Goal: Task Accomplishment & Management: Manage account settings

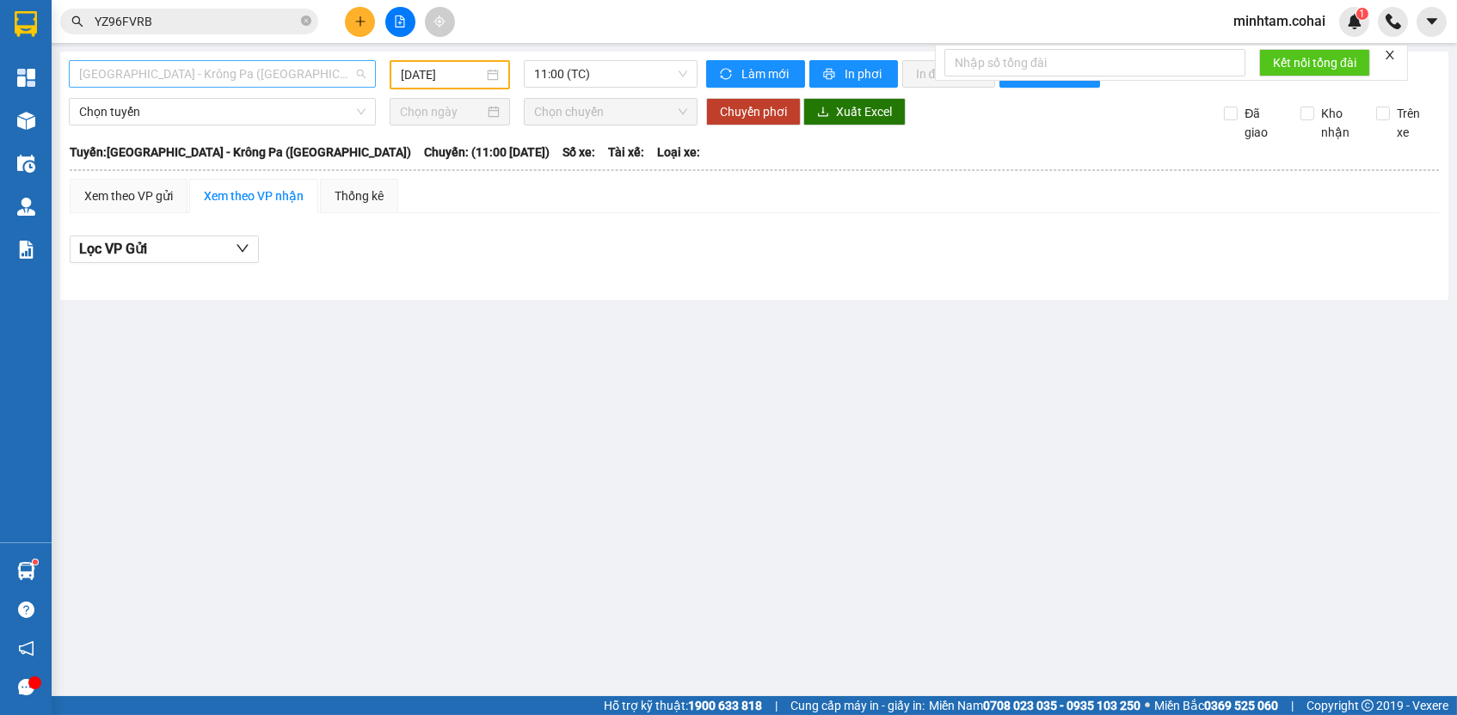
click at [324, 76] on span "[GEOGRAPHIC_DATA] - Krông Pa ([GEOGRAPHIC_DATA])" at bounding box center [222, 74] width 286 height 26
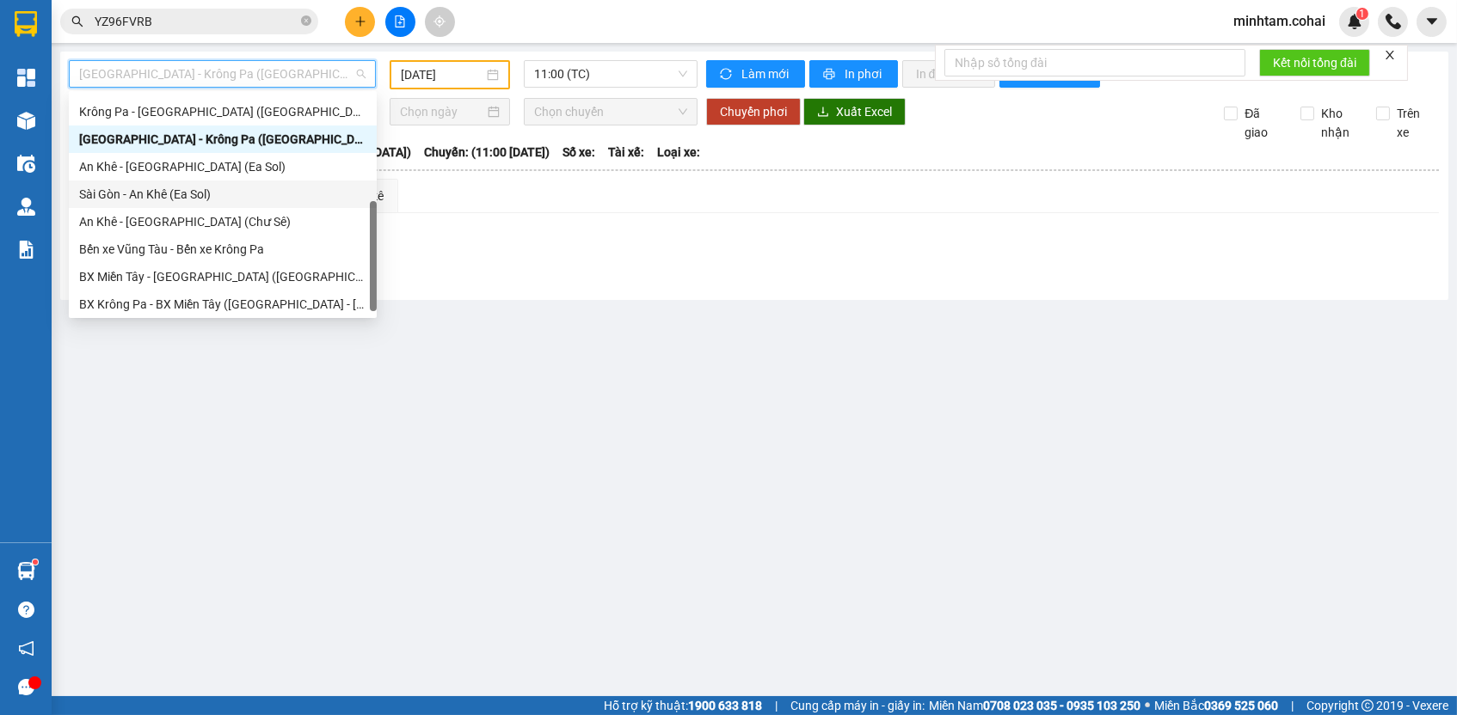
scroll to position [241, 0]
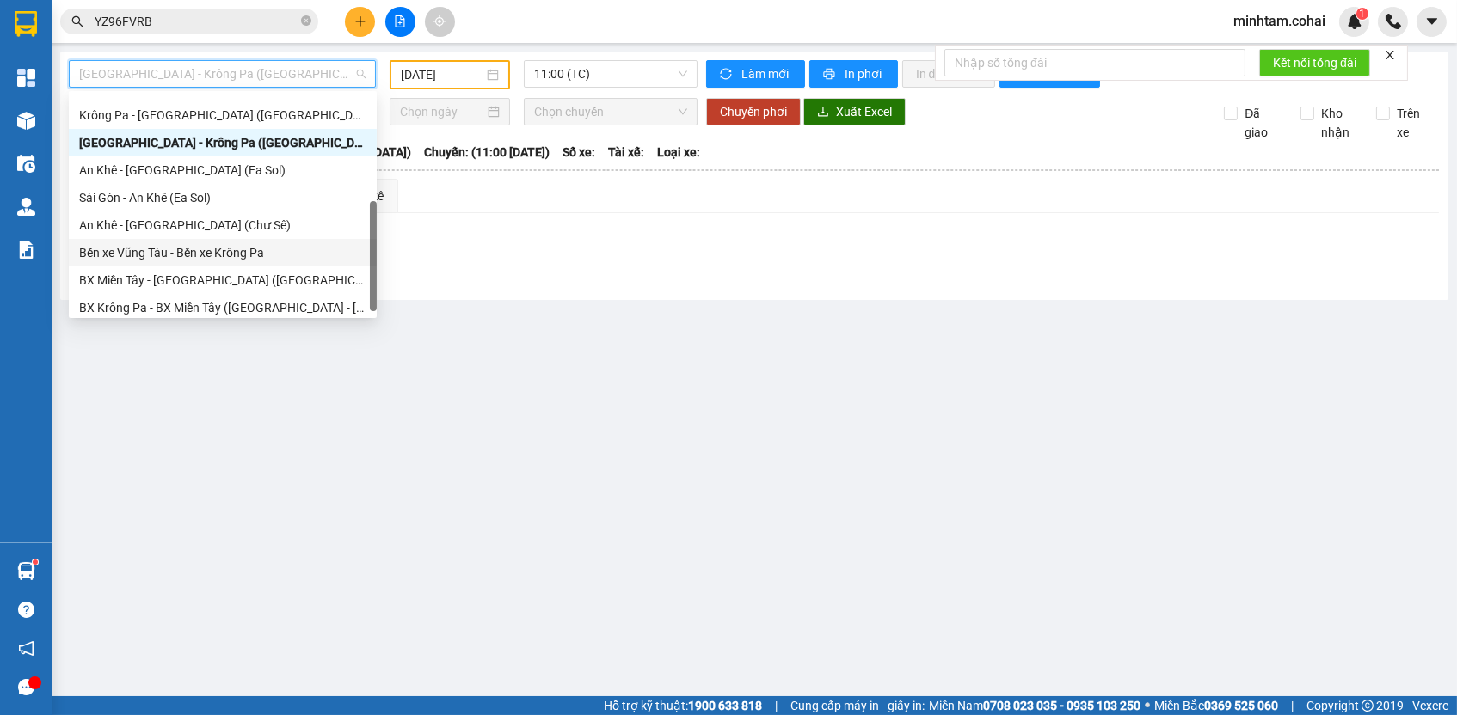
click at [215, 251] on div "Bến xe Vũng Tàu - Bến xe Krông Pa" at bounding box center [222, 252] width 287 height 19
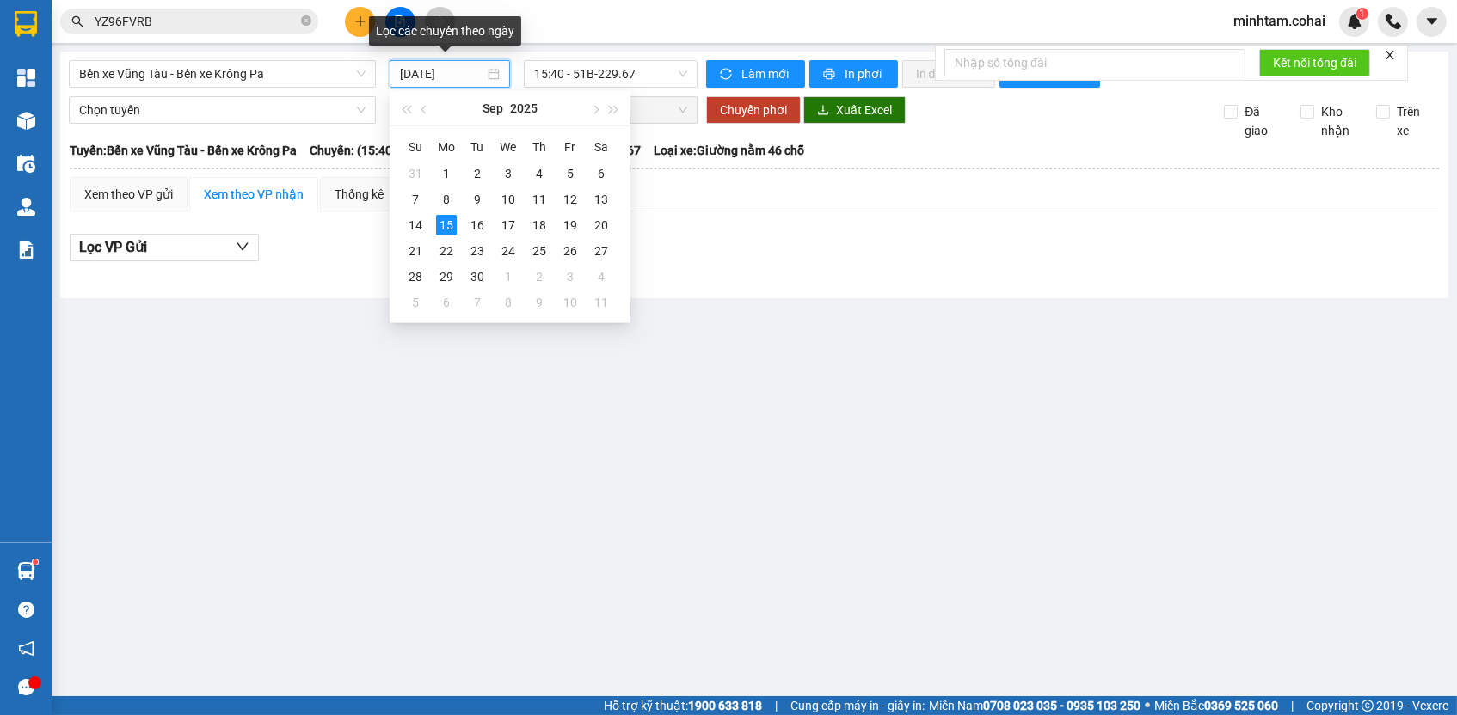
click at [451, 72] on input "[DATE]" at bounding box center [442, 73] width 84 height 19
click at [501, 195] on div "10" at bounding box center [508, 199] width 21 height 21
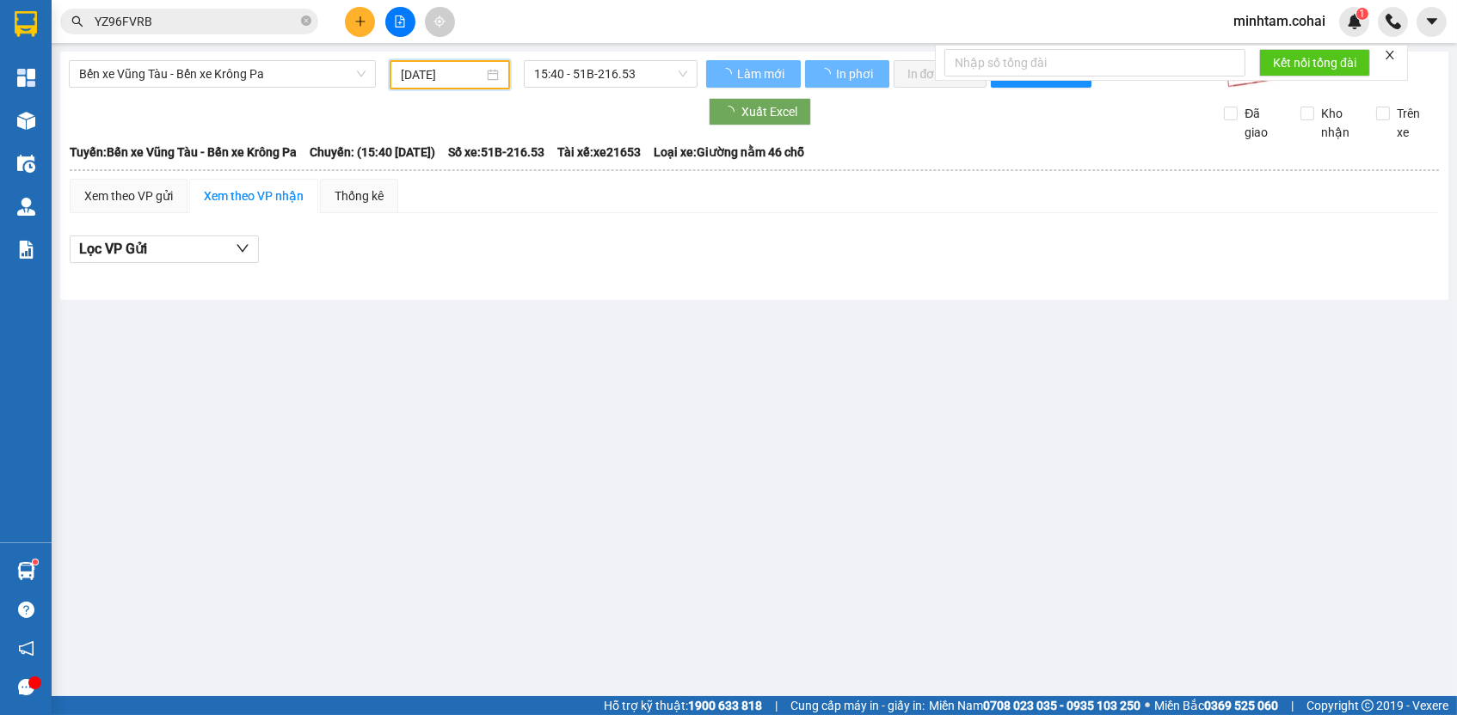
type input "[DATE]"
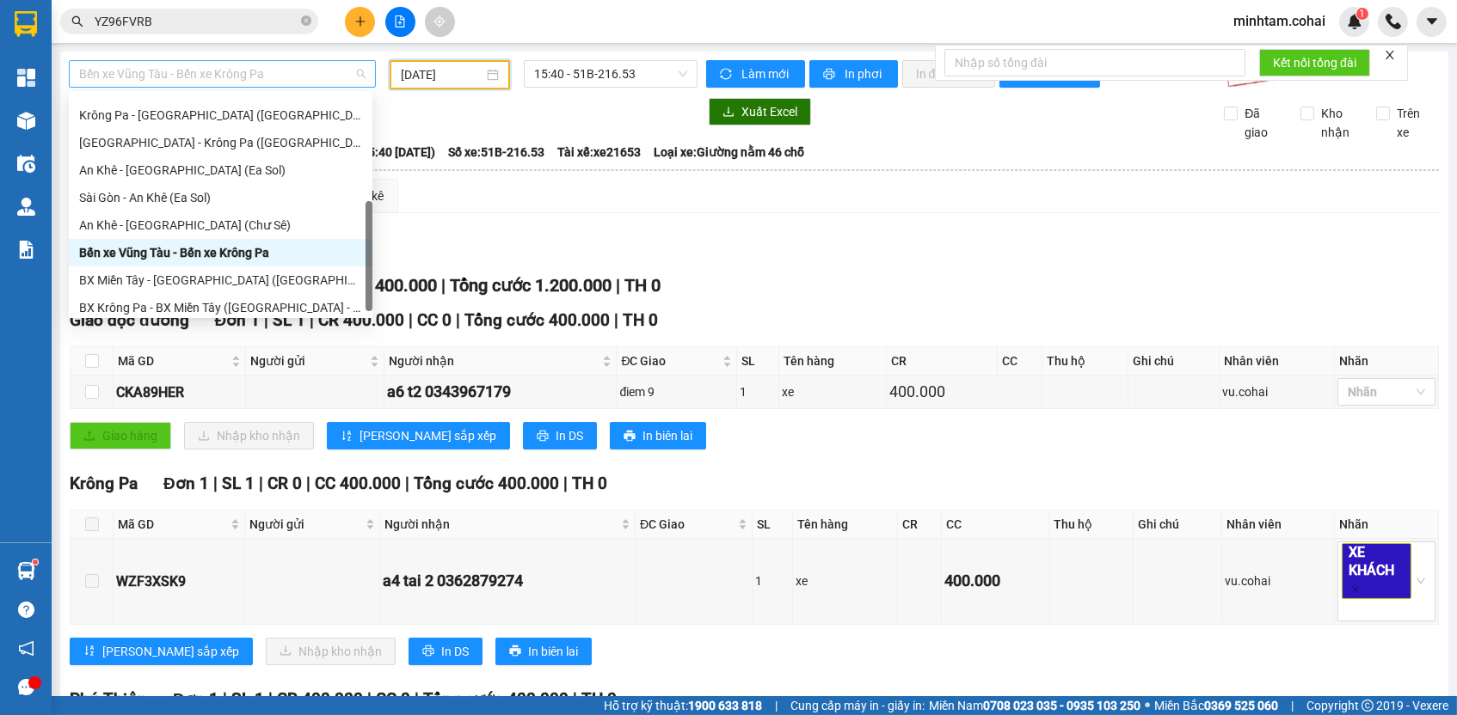
click at [212, 75] on span "Bến xe Vũng Tàu - Bến xe Krông Pa" at bounding box center [222, 74] width 286 height 26
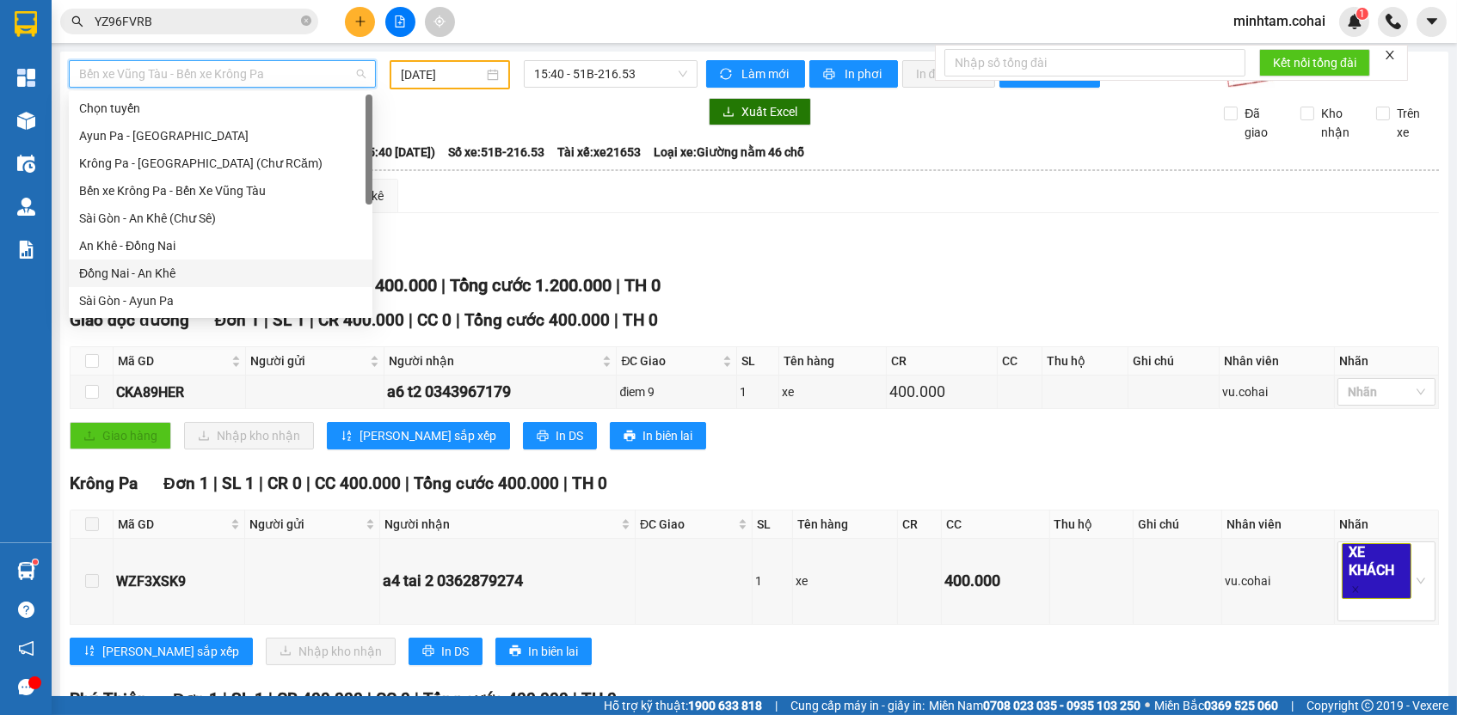
click at [175, 272] on div "Đồng Nai - An Khê" at bounding box center [220, 273] width 283 height 19
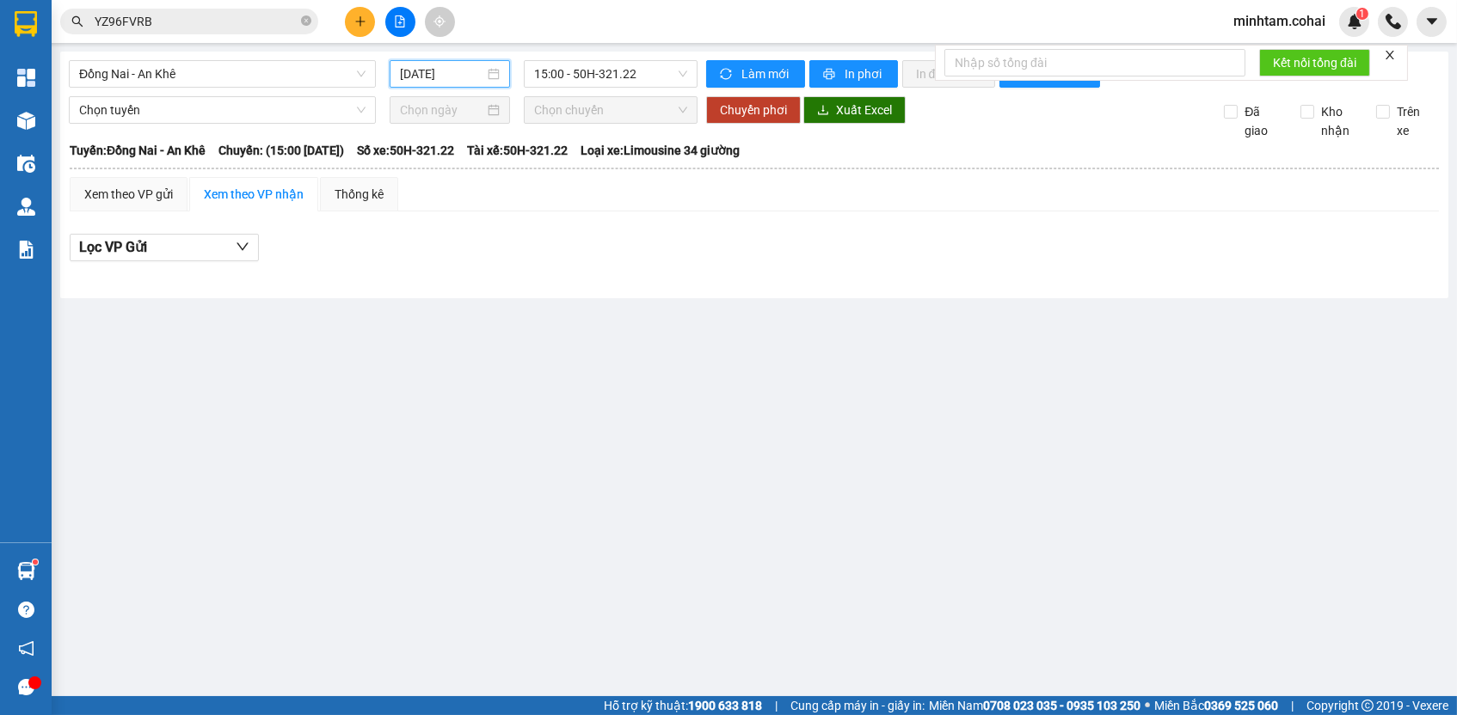
click at [415, 81] on input "[DATE]" at bounding box center [442, 73] width 84 height 19
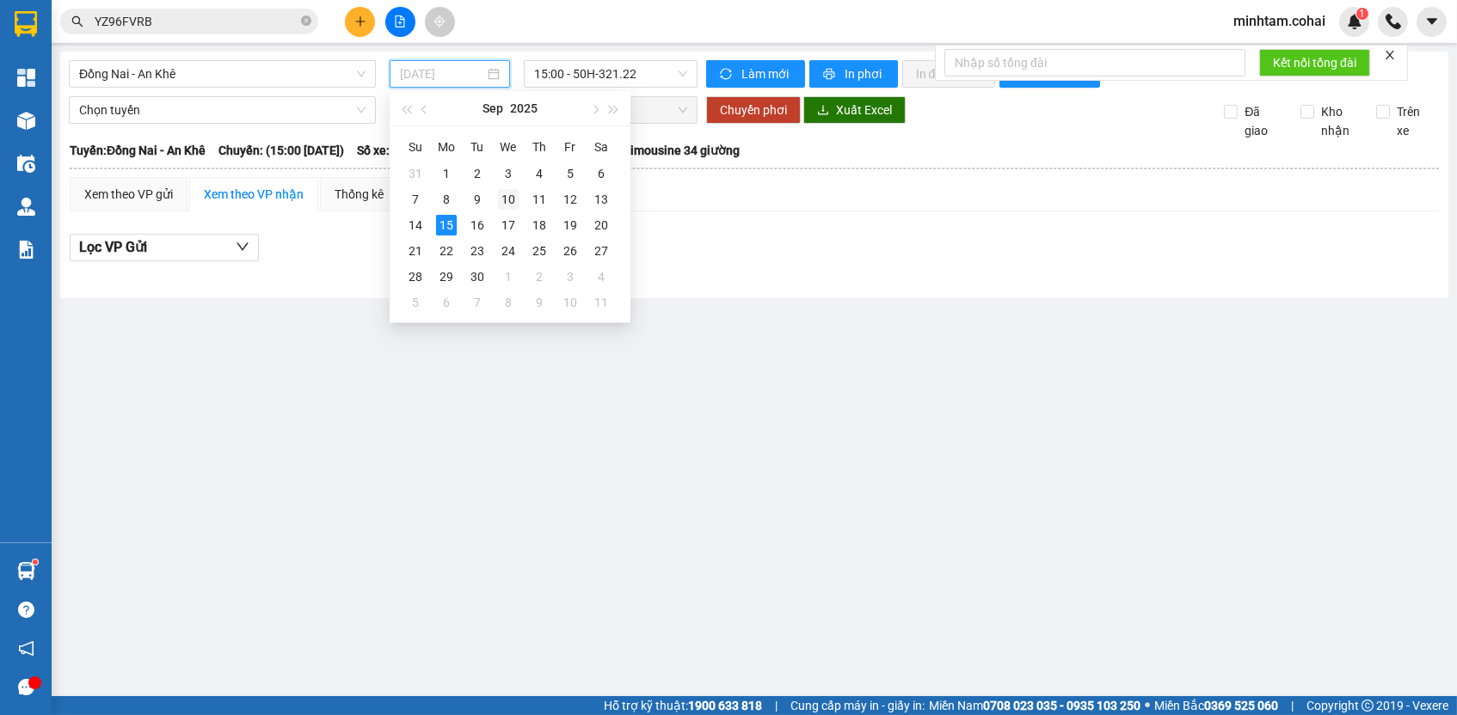
click at [517, 198] on div "10" at bounding box center [508, 199] width 21 height 21
type input "[DATE]"
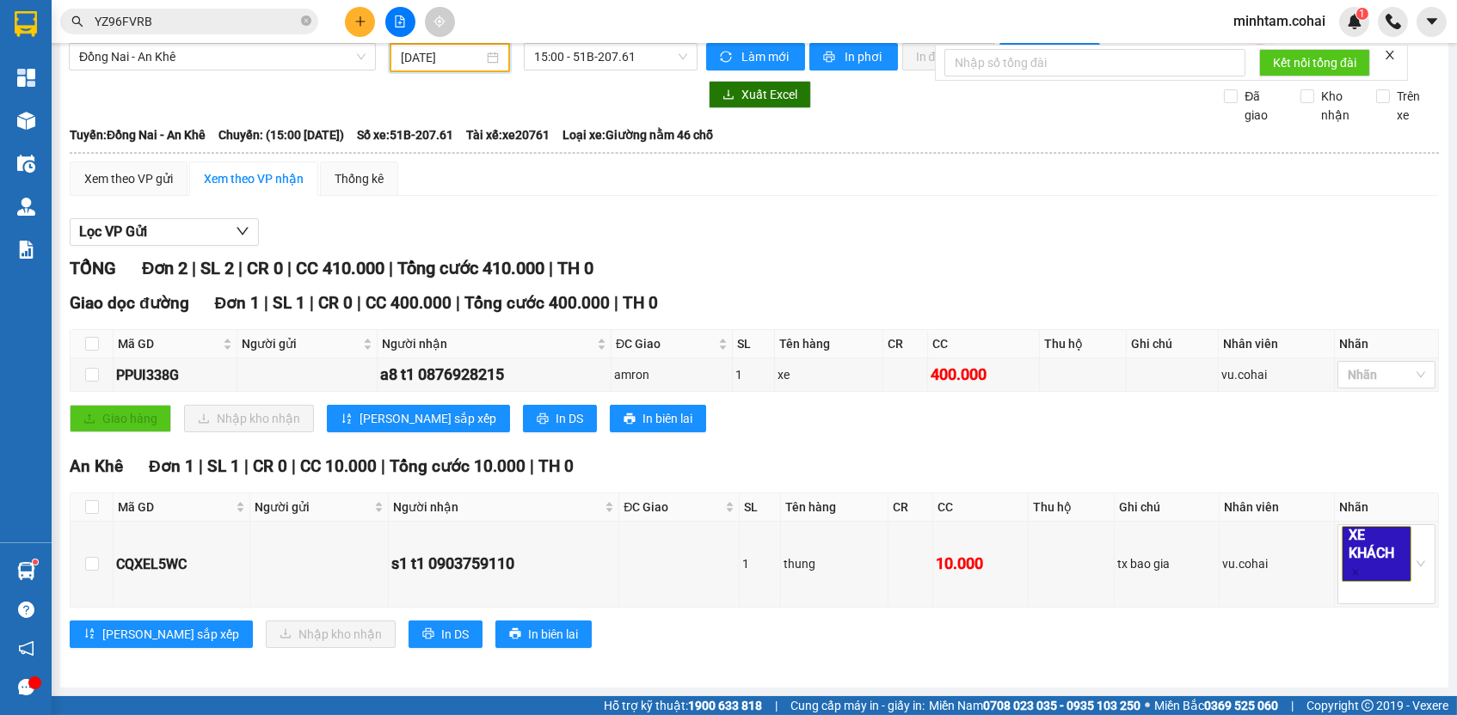
scroll to position [23, 0]
click at [180, 380] on div "PPUI338G" at bounding box center [175, 375] width 118 height 21
copy div "PPUI338G"
click at [272, 27] on input "YZ96FVRB" at bounding box center [196, 21] width 203 height 19
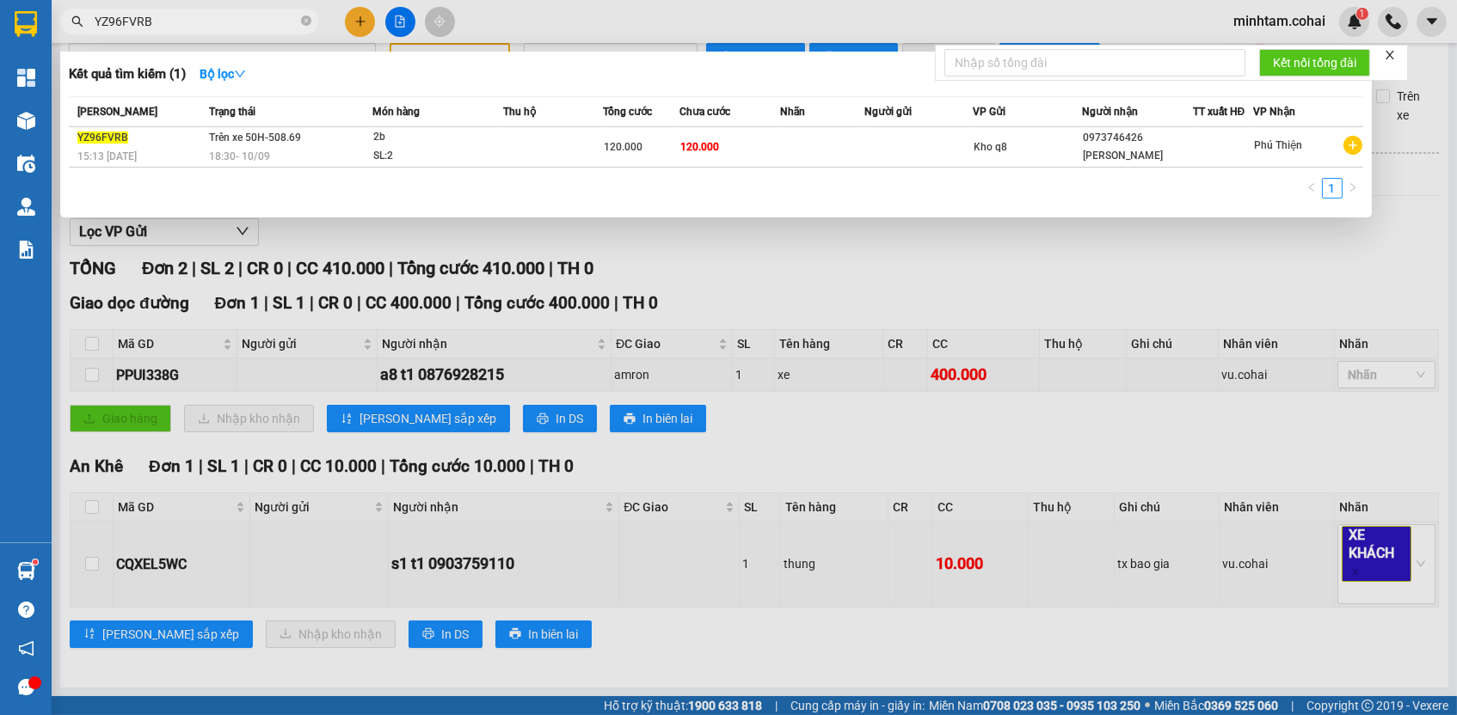
click at [272, 27] on input "YZ96FVRB" at bounding box center [196, 21] width 203 height 19
paste input "PPUI338G"
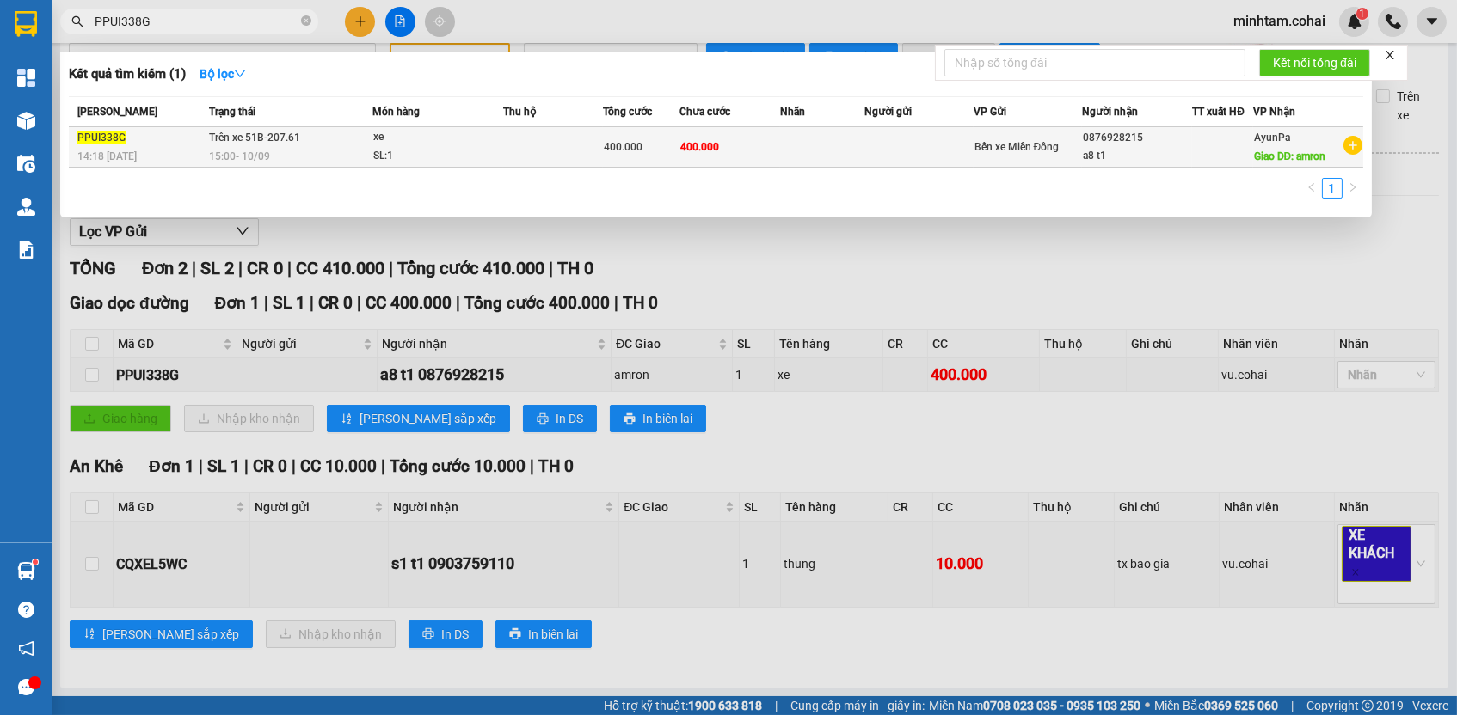
type input "PPUI338G"
click at [742, 147] on td "400.000" at bounding box center [729, 147] width 101 height 40
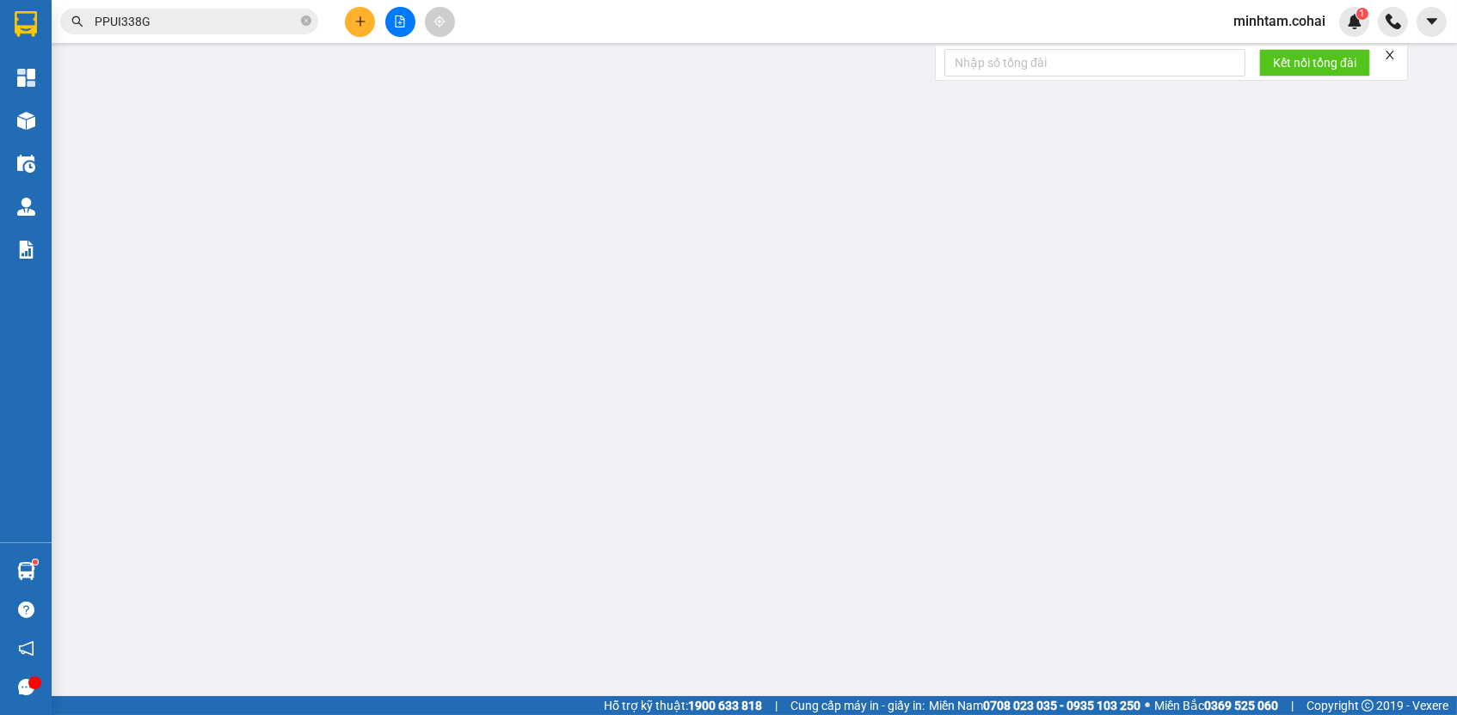
type input "0876928215"
type input "a8 t1"
type input "amron"
type input "400.000"
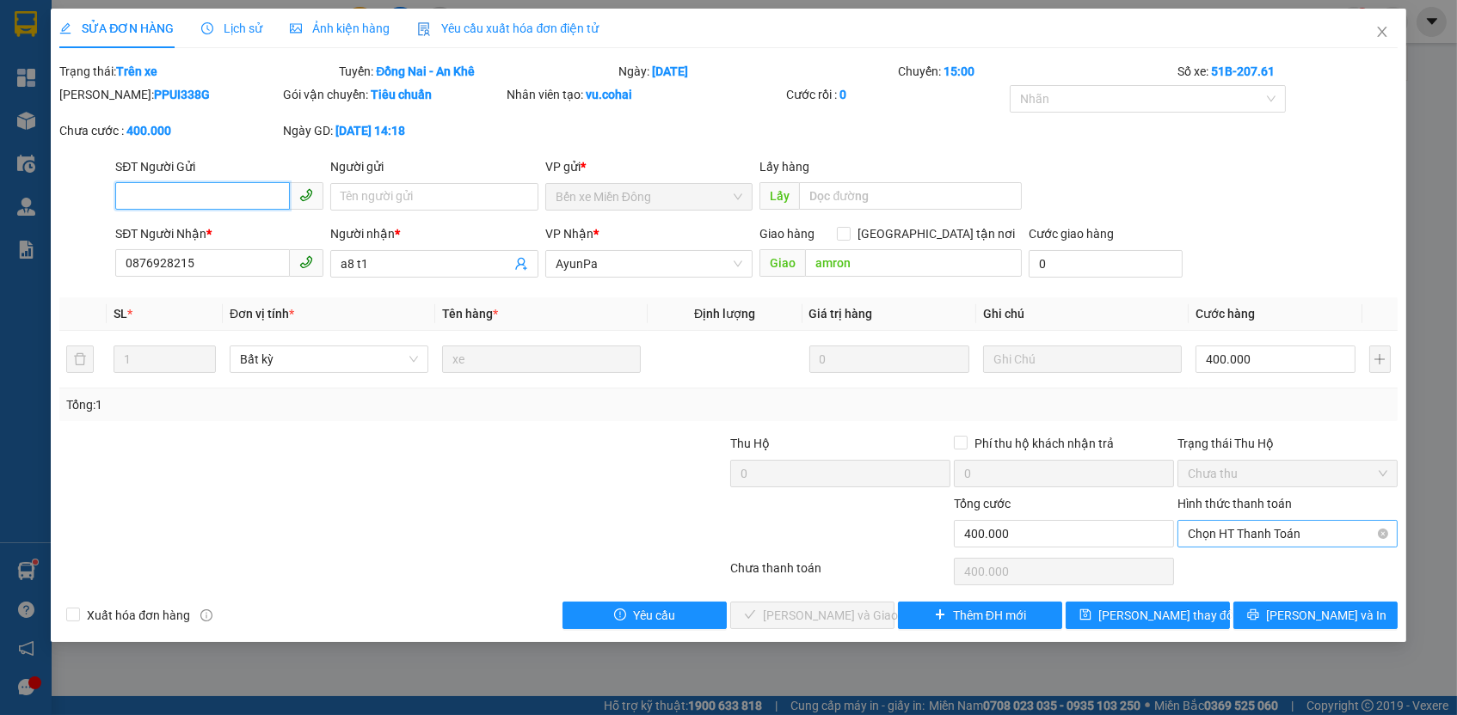
click at [1220, 521] on span "Chọn HT Thanh Toán" at bounding box center [1287, 534] width 199 height 26
click at [1223, 559] on div "Tại văn phòng" at bounding box center [1287, 563] width 199 height 19
type input "0"
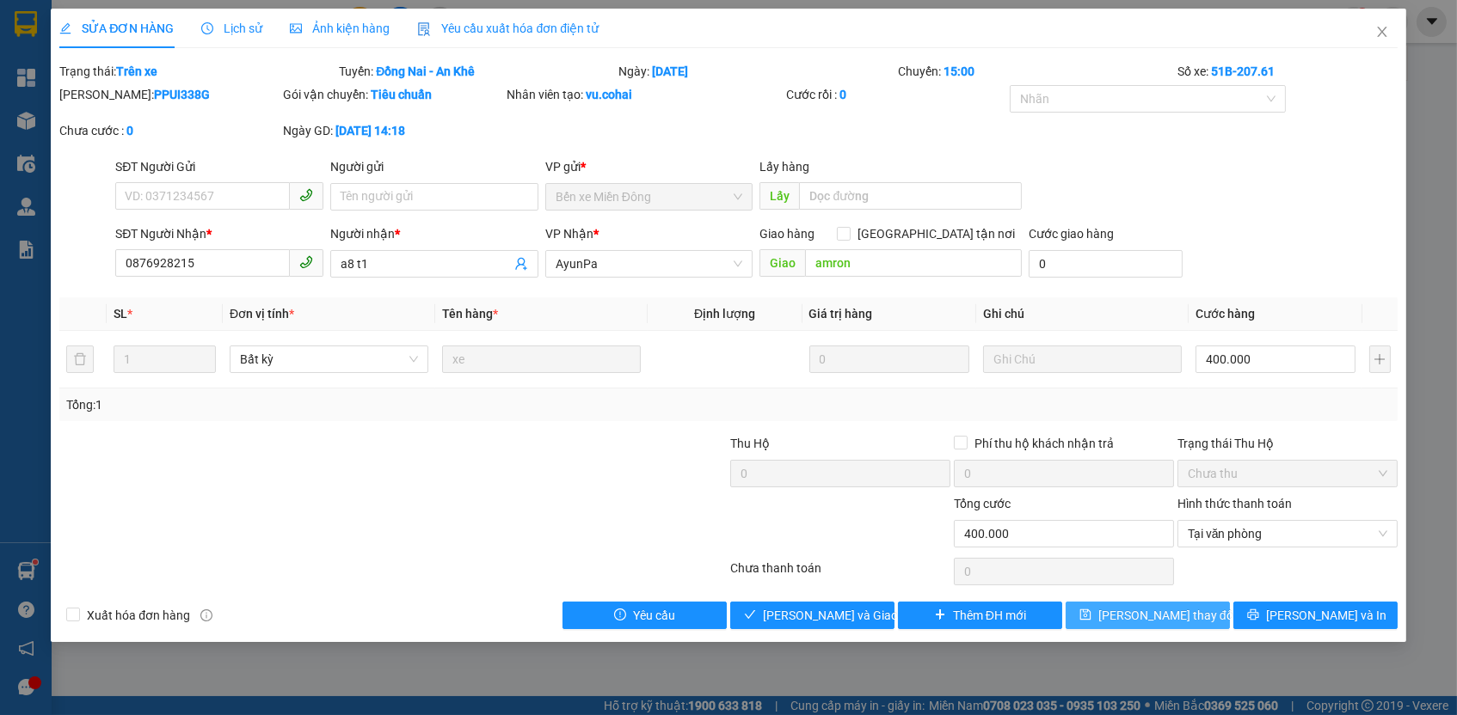
click at [1171, 615] on span "[PERSON_NAME] thay đổi" at bounding box center [1167, 615] width 138 height 19
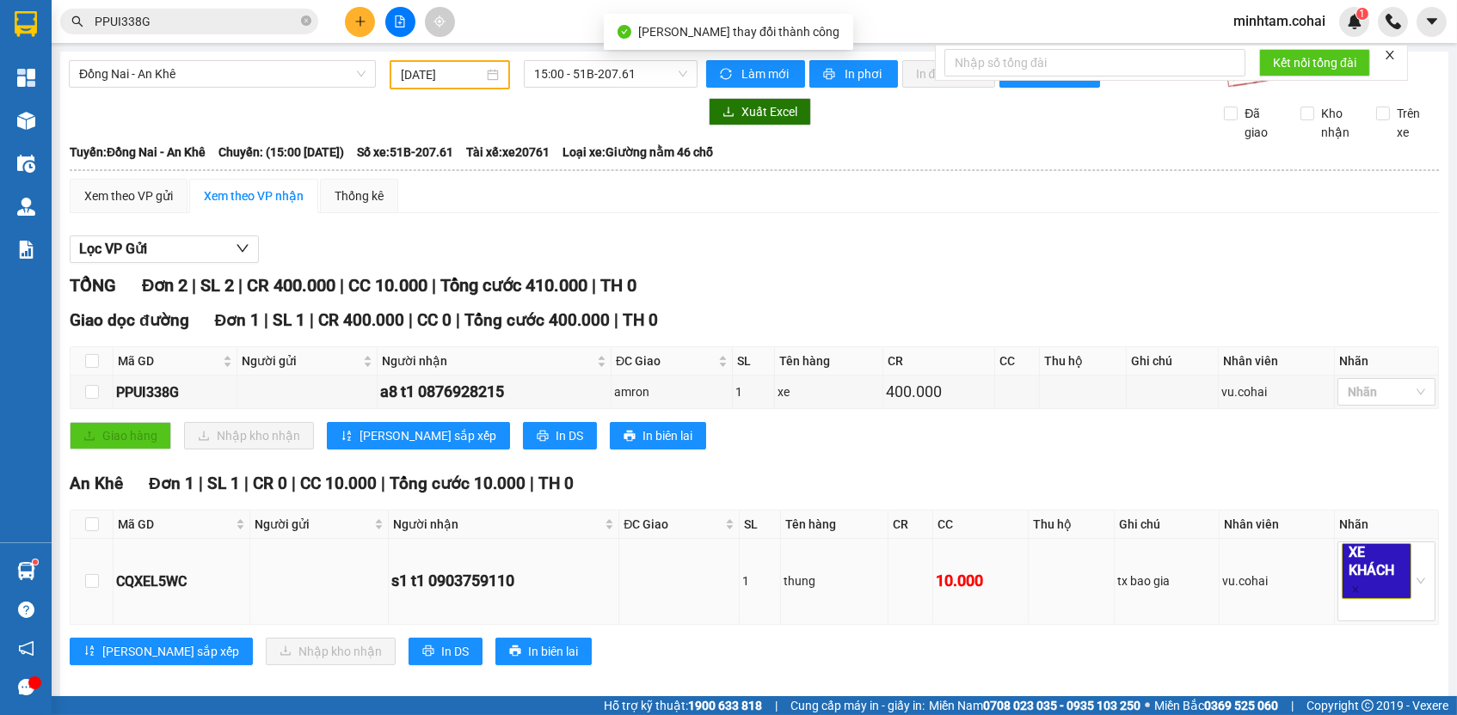
click at [174, 588] on div "CQXEL5WC" at bounding box center [181, 581] width 131 height 21
copy div "CQXEL5WC"
click at [242, 7] on div "Kết quả tìm kiếm ( 1 ) Bộ lọc Mã ĐH Trạng thái Món hàng Thu hộ Tổng cước Chưa c…" at bounding box center [167, 22] width 335 height 30
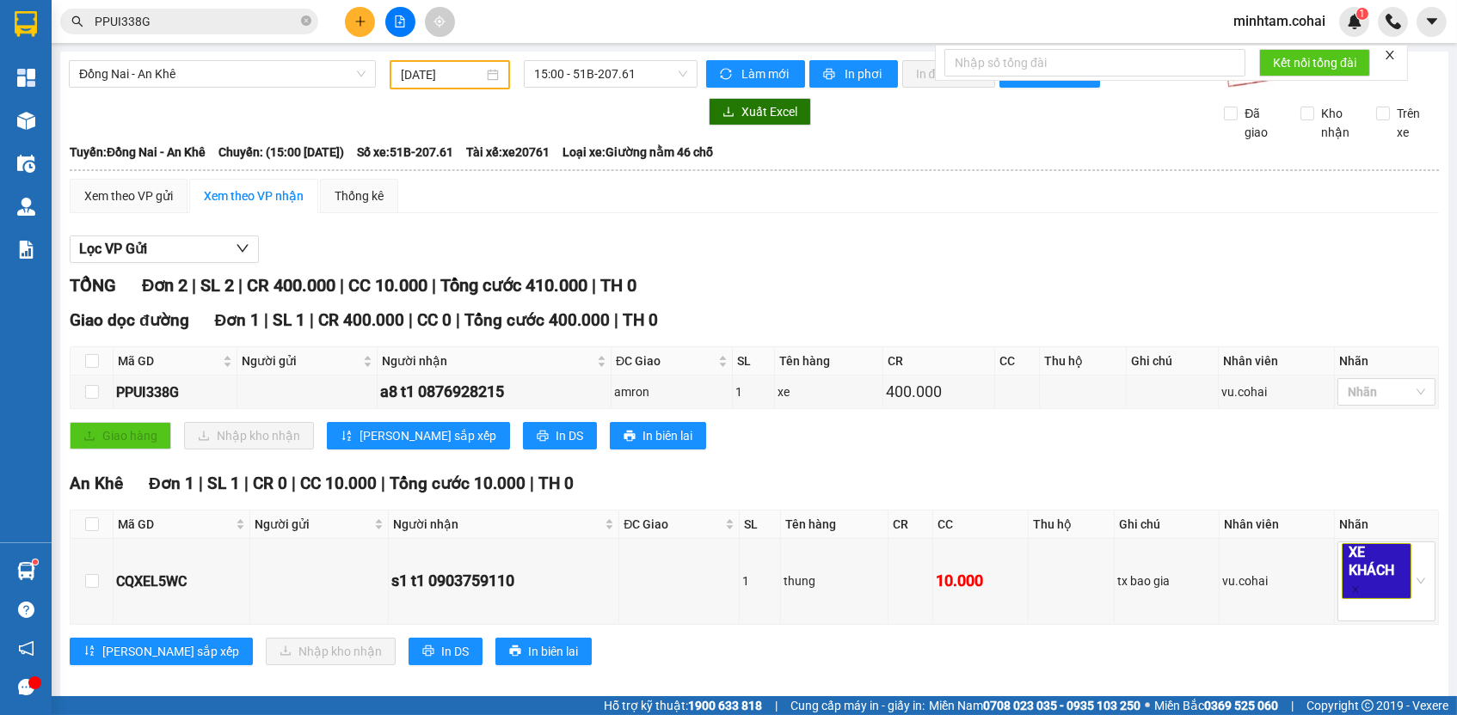
click at [242, 14] on input "PPUI338G" at bounding box center [196, 21] width 203 height 19
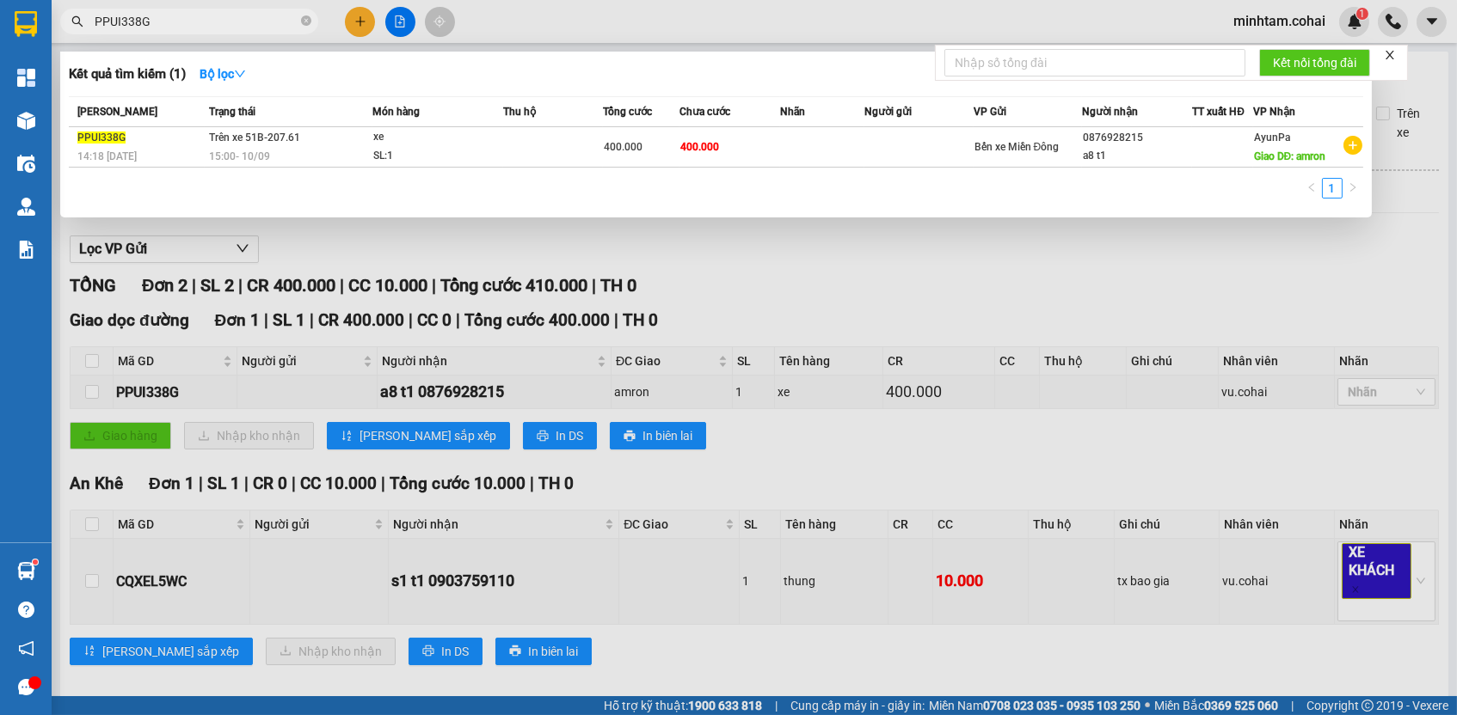
click at [242, 14] on input "PPUI338G" at bounding box center [196, 21] width 203 height 19
paste input "CQXEL5WC"
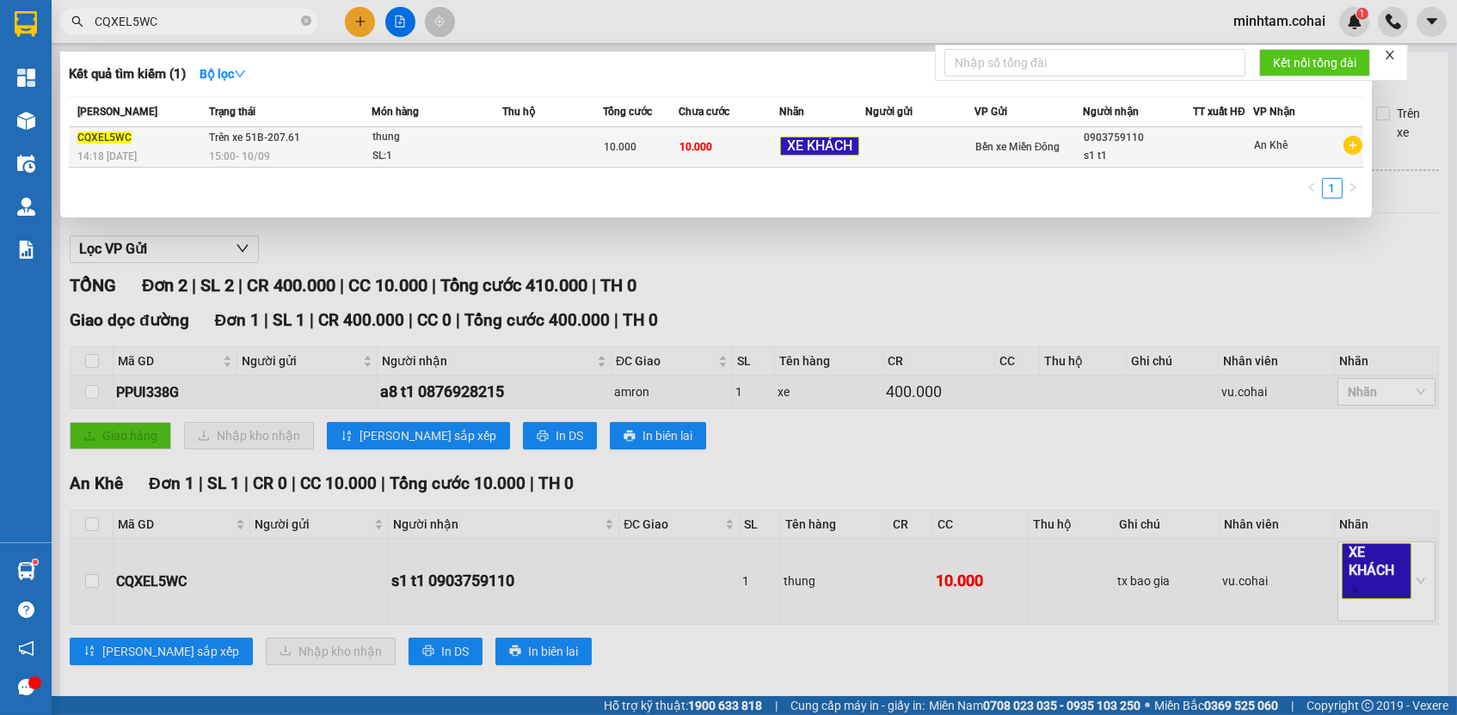
type input "CQXEL5WC"
click at [702, 144] on span "10.000" at bounding box center [695, 147] width 33 height 12
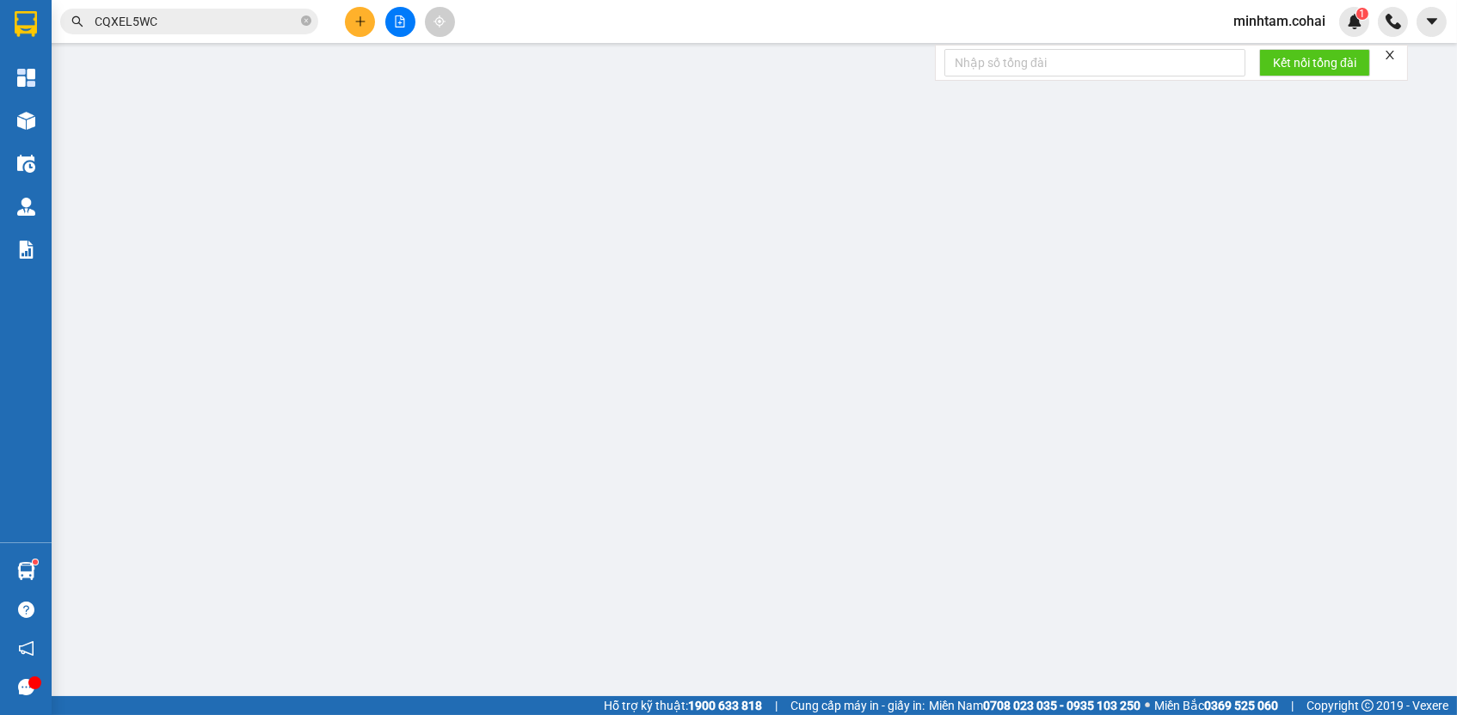
type input "0903759110"
type input "s1 t1"
type input "10.000"
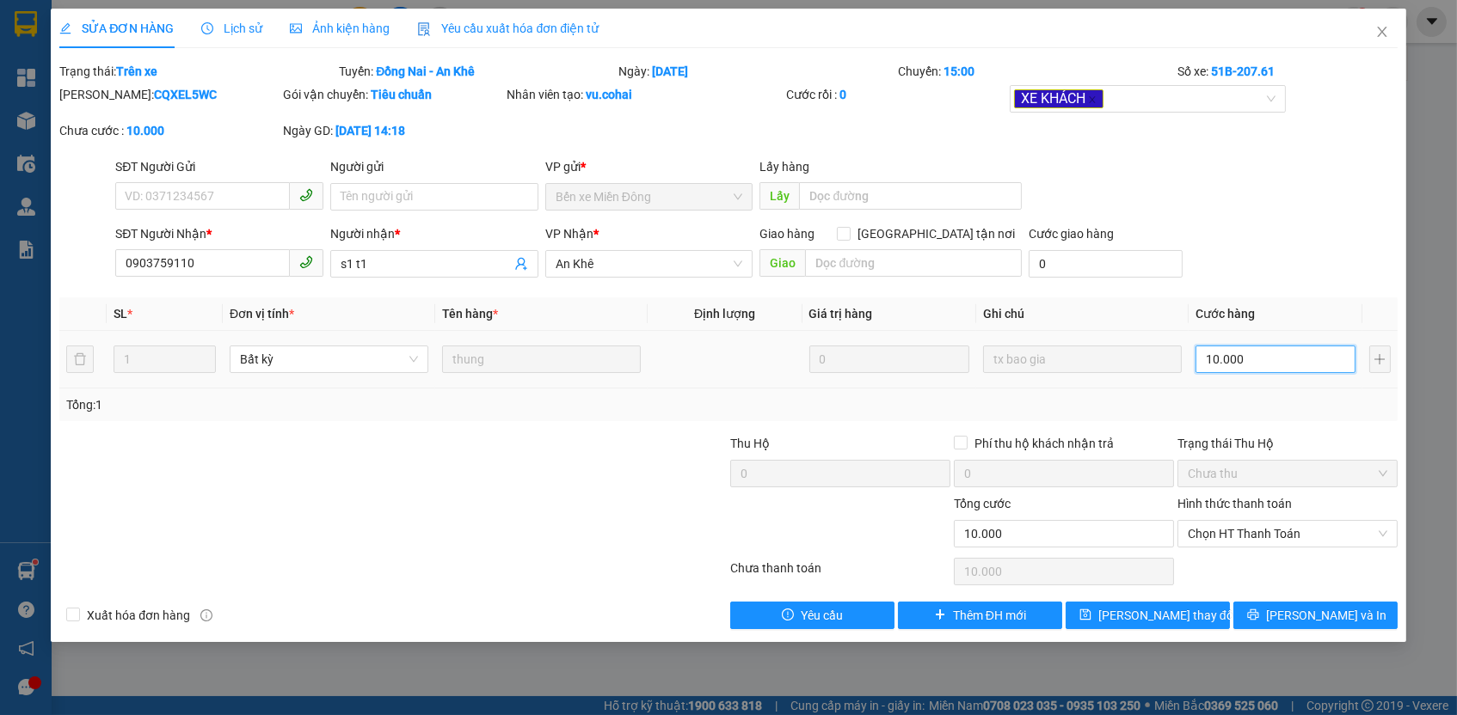
click at [1261, 347] on input "10.000" at bounding box center [1275, 360] width 160 height 28
type input "5"
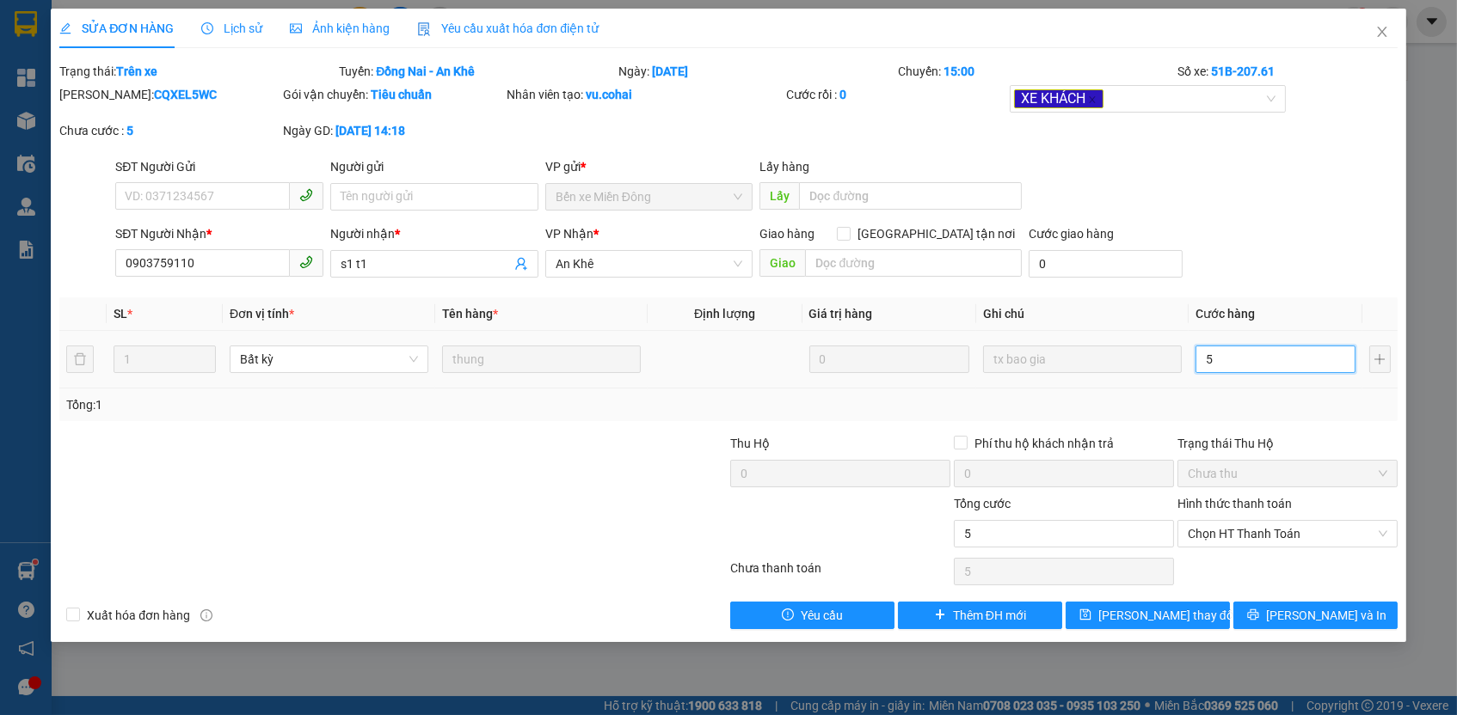
type input "50"
type input "50.000"
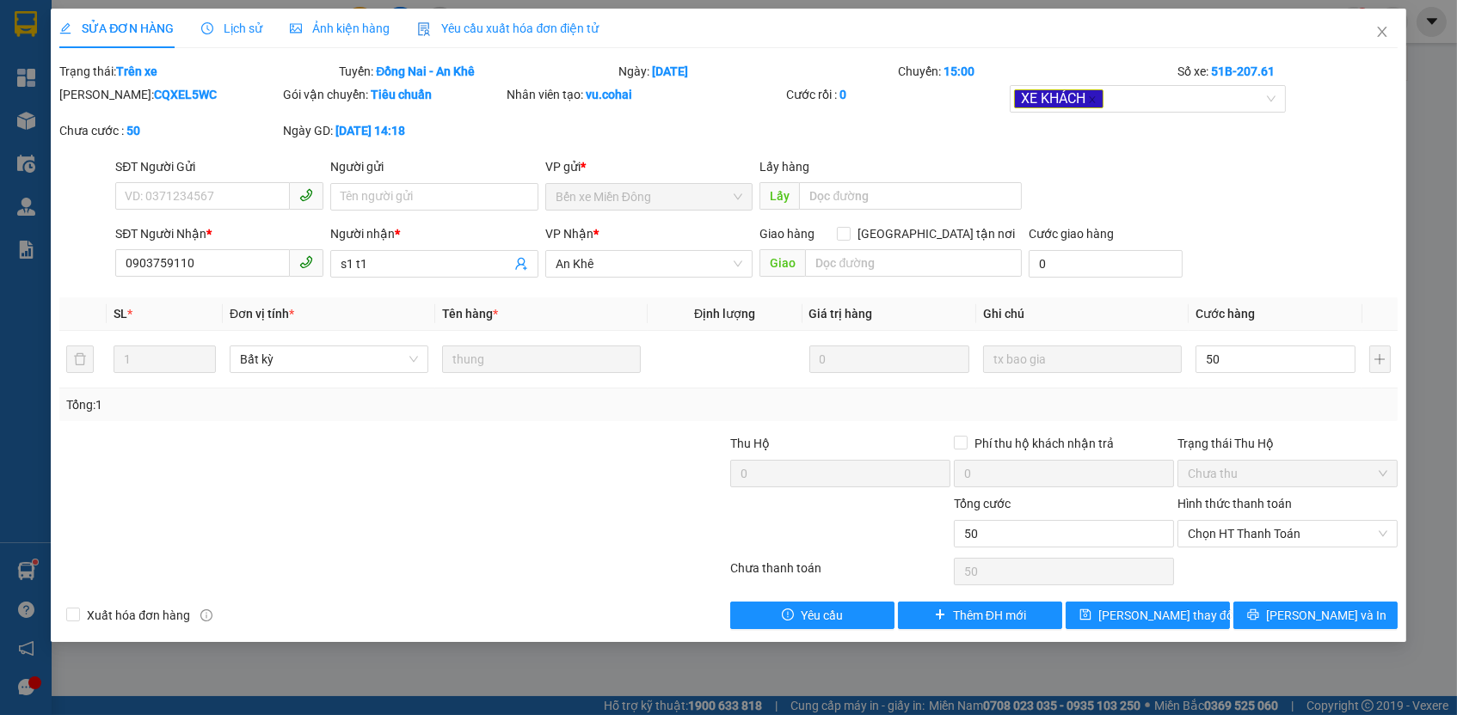
type input "50.000"
click at [1268, 446] on div "Trạng thái Thu Hộ" at bounding box center [1287, 443] width 220 height 19
click at [1244, 539] on span "Chọn HT Thanh Toán" at bounding box center [1287, 534] width 199 height 26
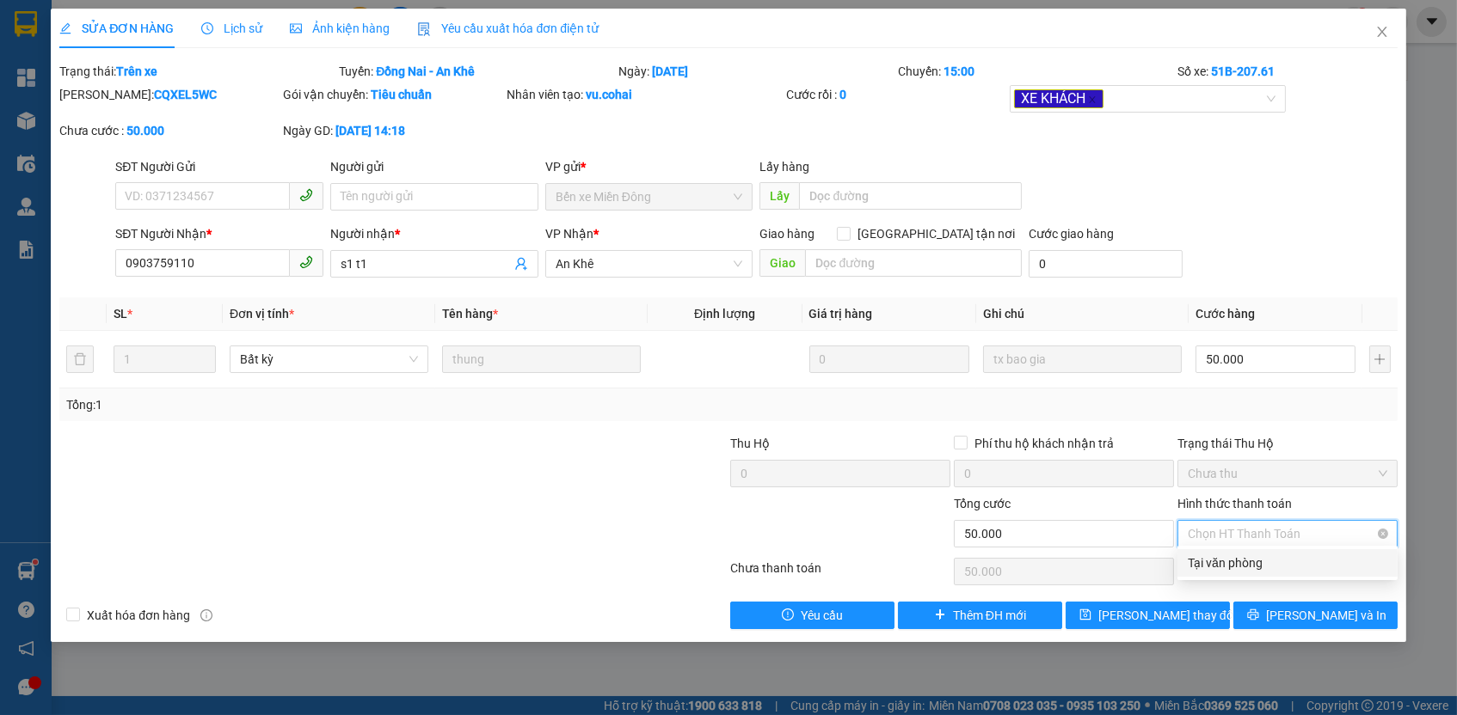
click at [1237, 569] on div "Tại văn phòng" at bounding box center [1287, 563] width 199 height 19
type input "0"
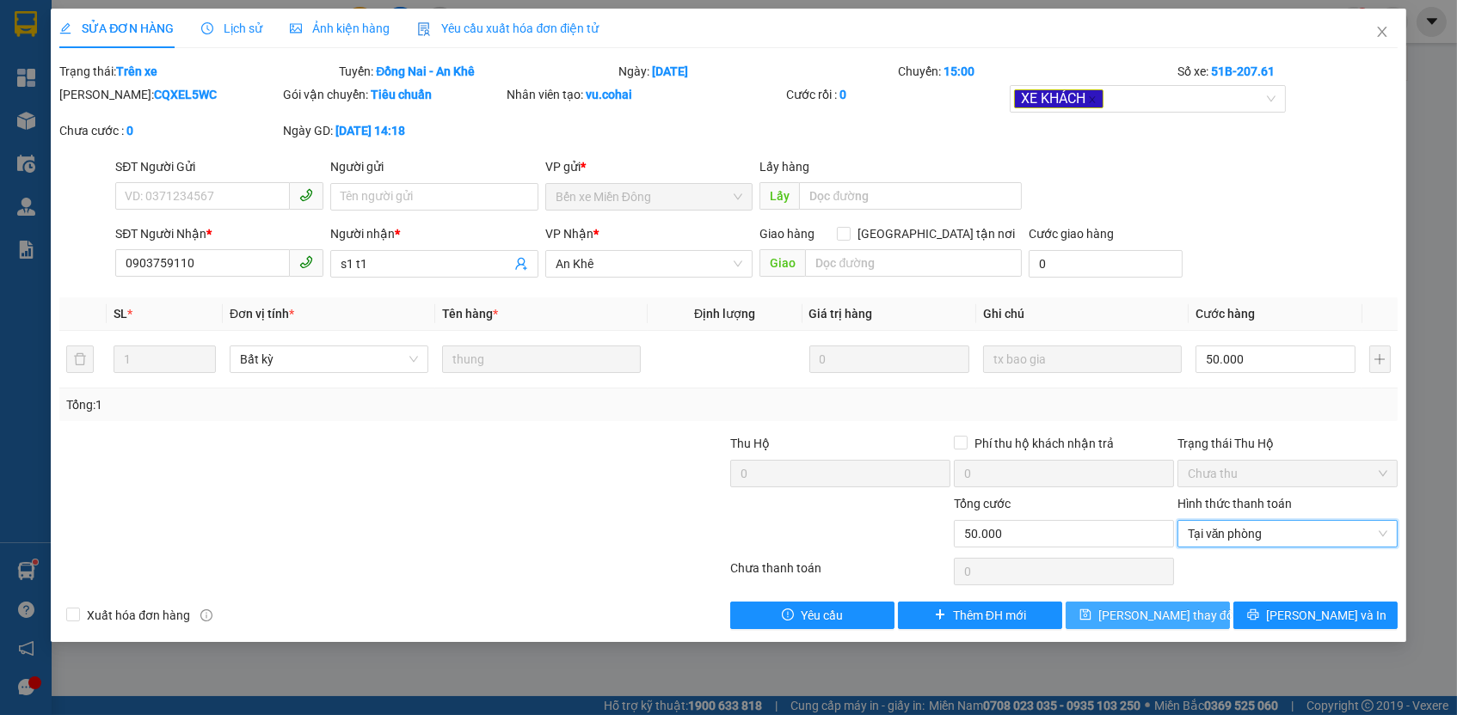
click at [1196, 608] on button "[PERSON_NAME] thay đổi" at bounding box center [1147, 616] width 164 height 28
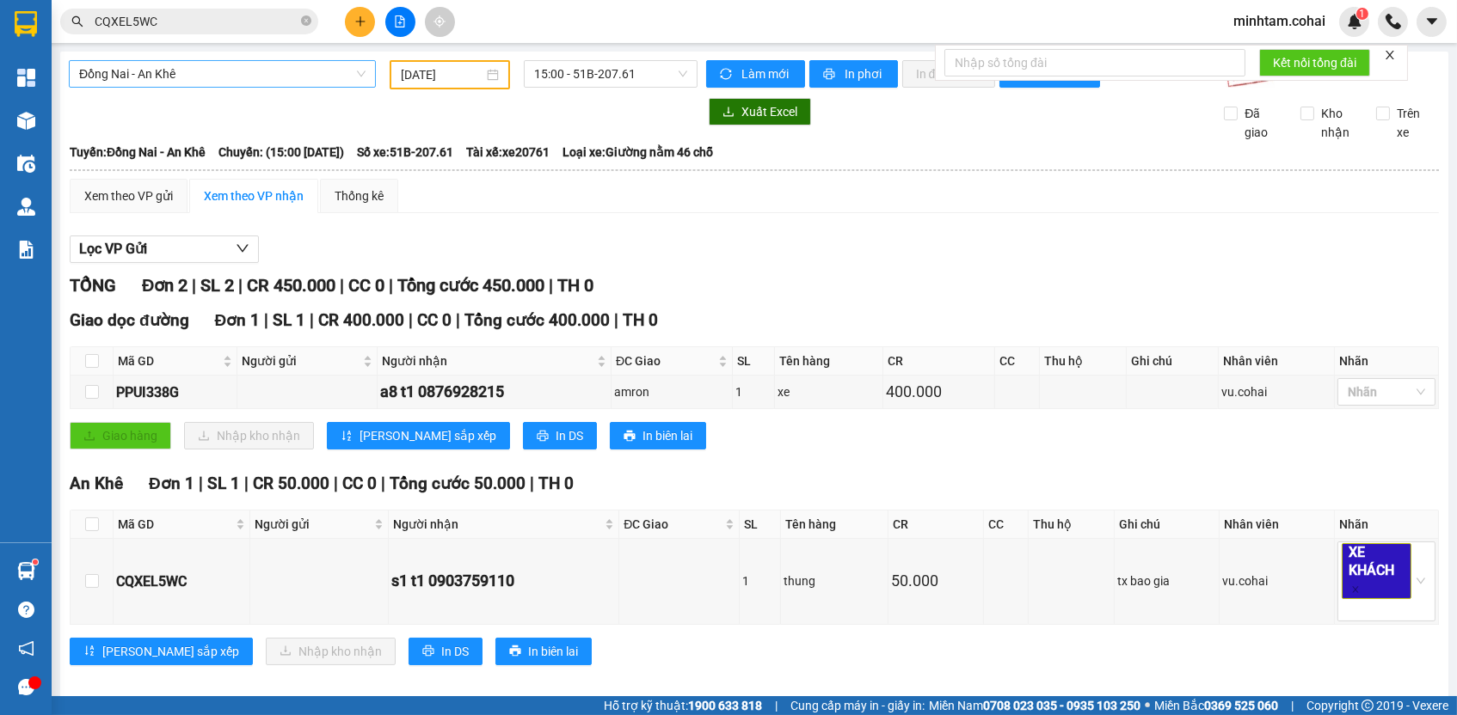
drag, startPoint x: 204, startPoint y: 61, endPoint x: 204, endPoint y: 83, distance: 21.5
click at [204, 61] on span "Đồng Nai - An Khê" at bounding box center [222, 74] width 286 height 26
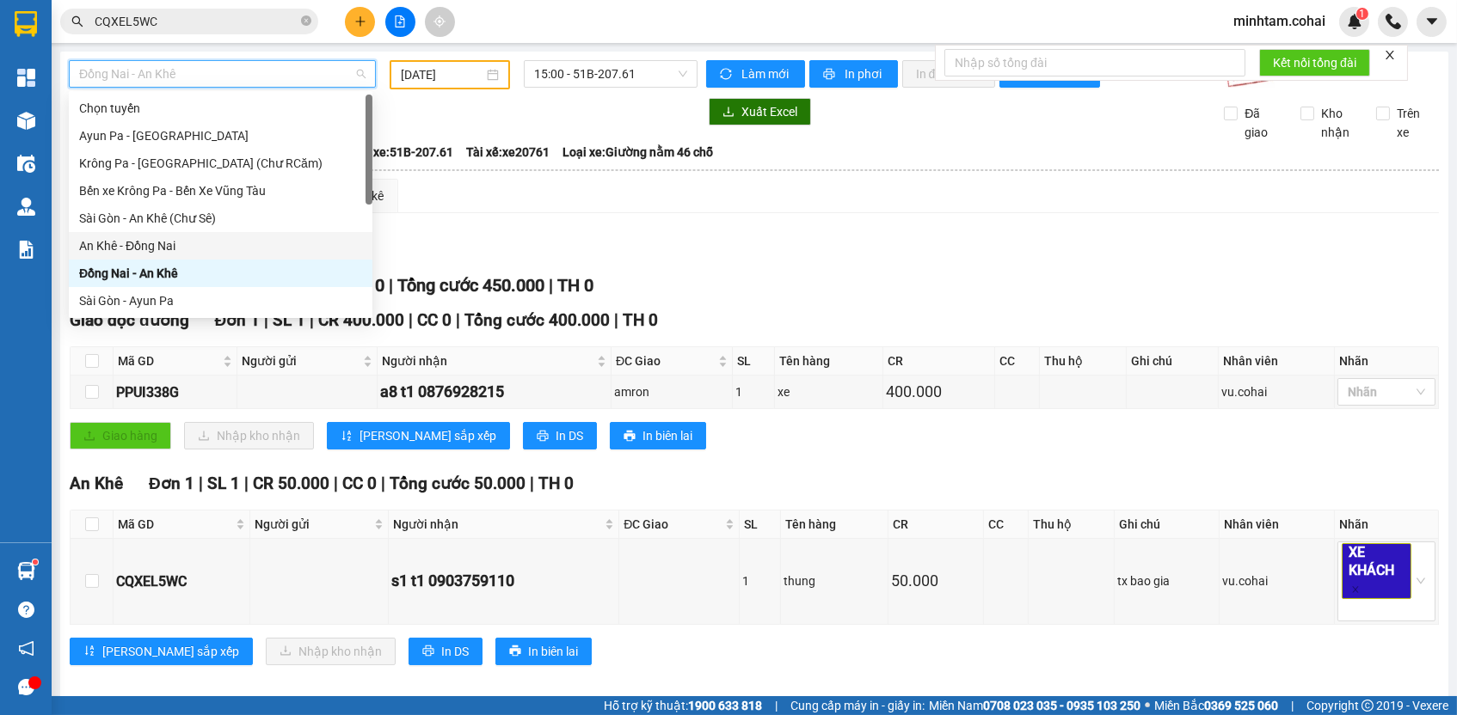
click at [159, 247] on div "An Khê - Đồng Nai" at bounding box center [220, 245] width 283 height 19
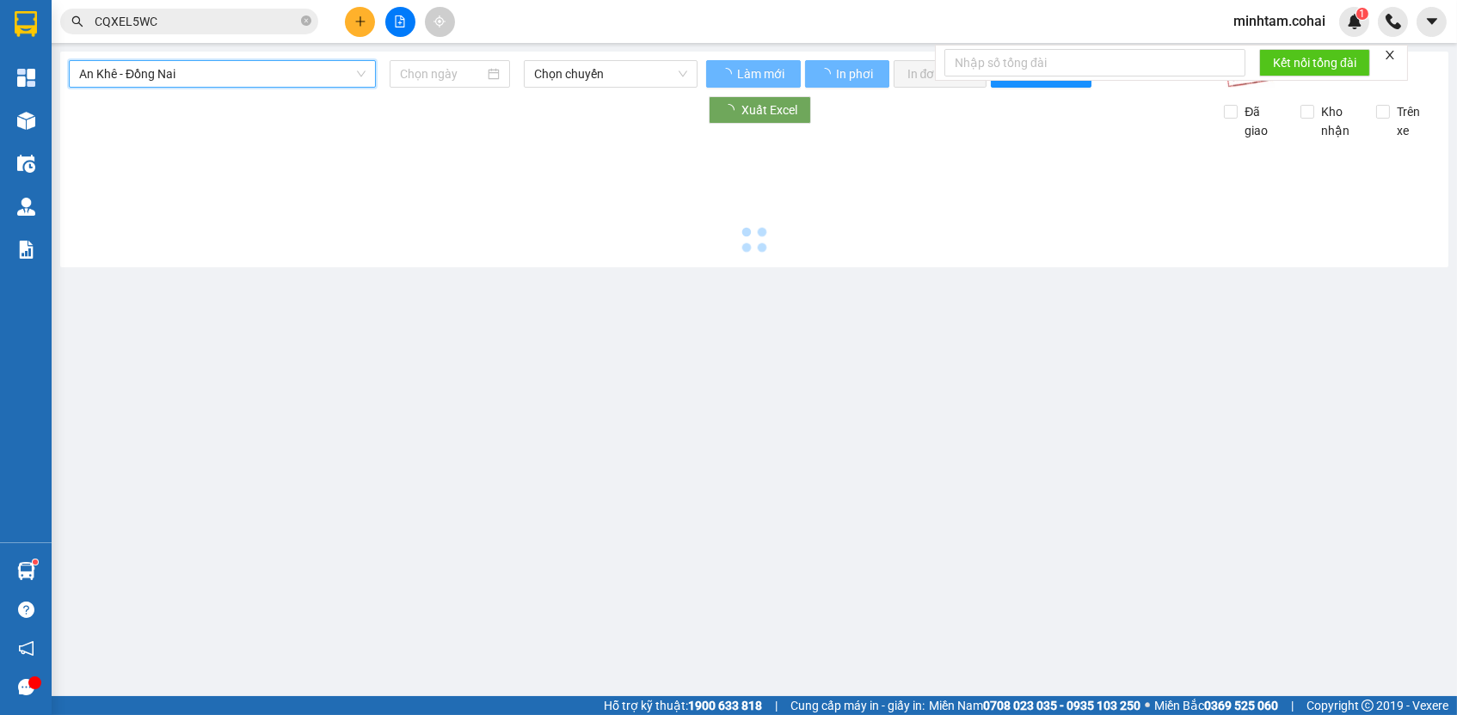
type input "[DATE]"
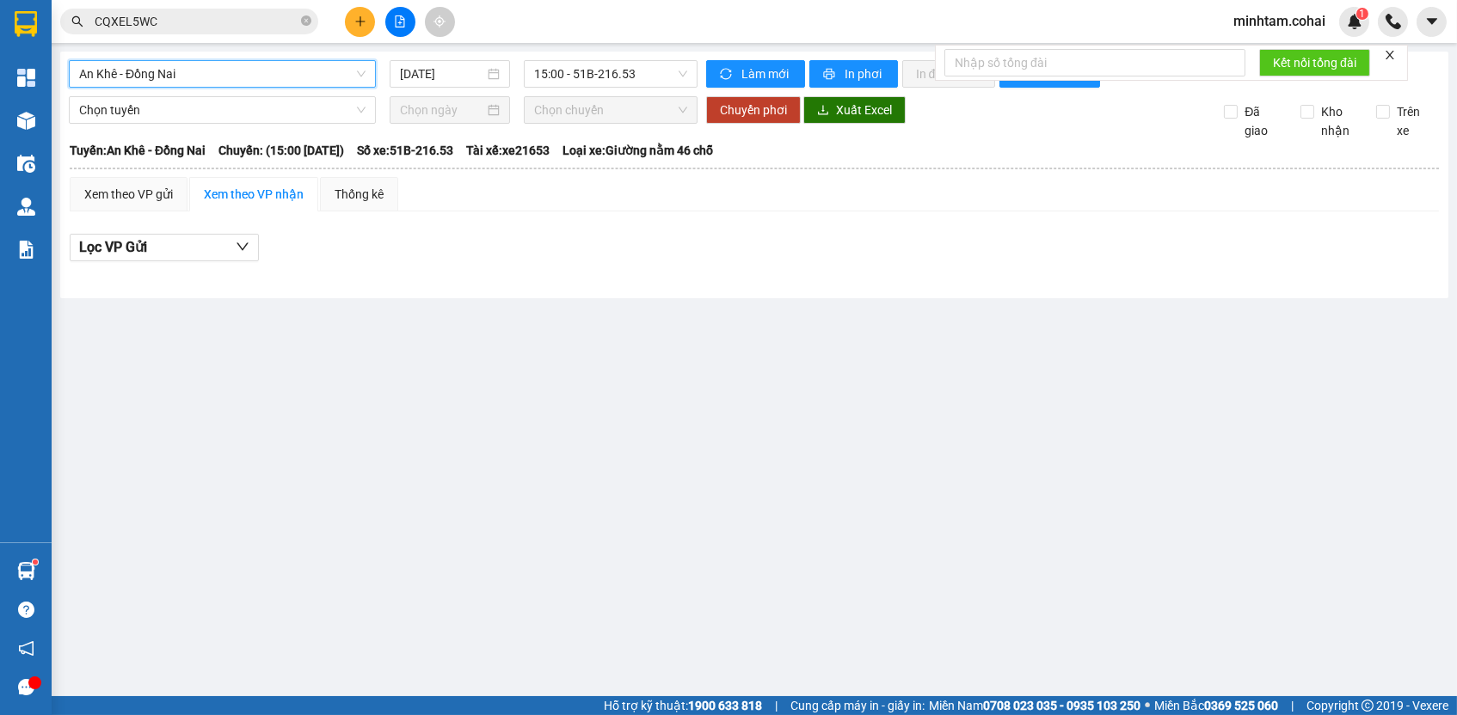
click at [297, 82] on span "An Khê - Đồng Nai" at bounding box center [222, 74] width 286 height 26
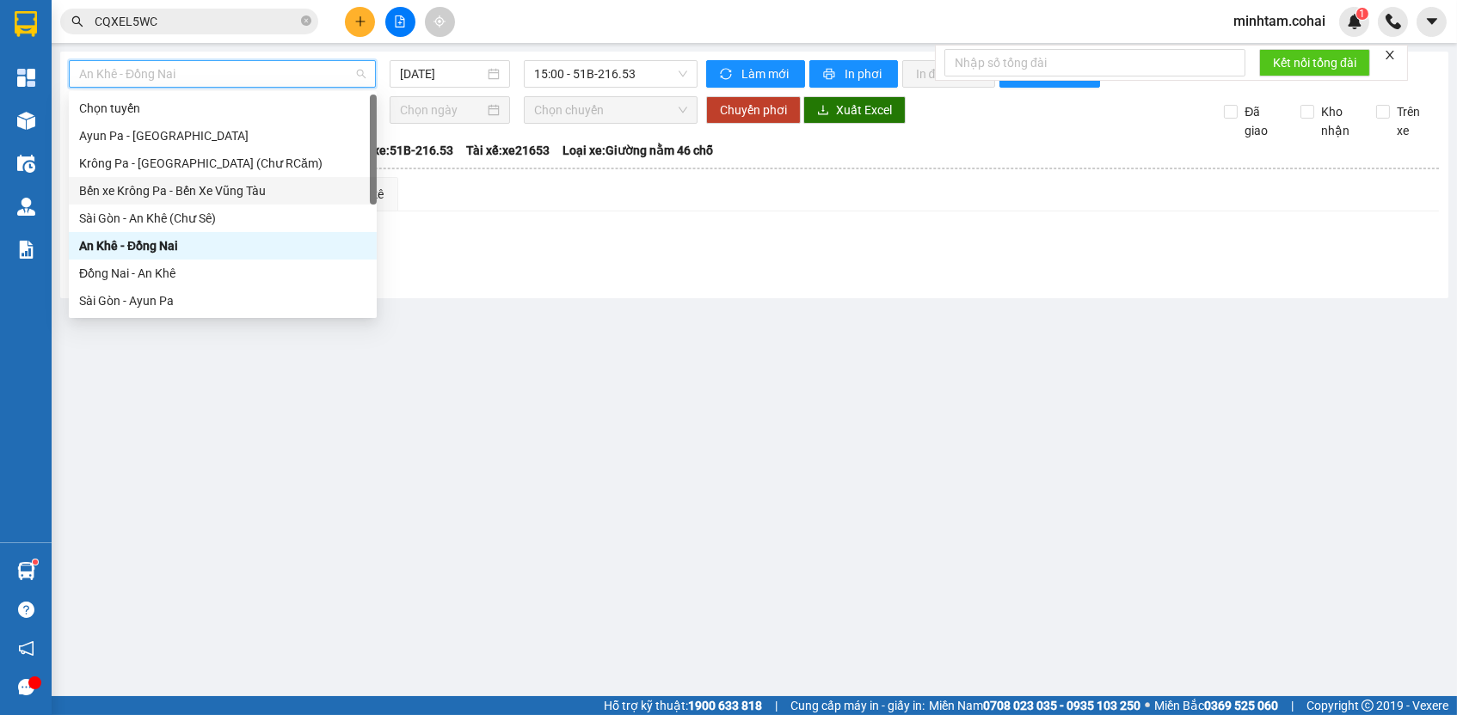
click at [244, 187] on div "Bến xe Krông Pa - Bến Xe Vũng Tàu" at bounding box center [222, 190] width 287 height 19
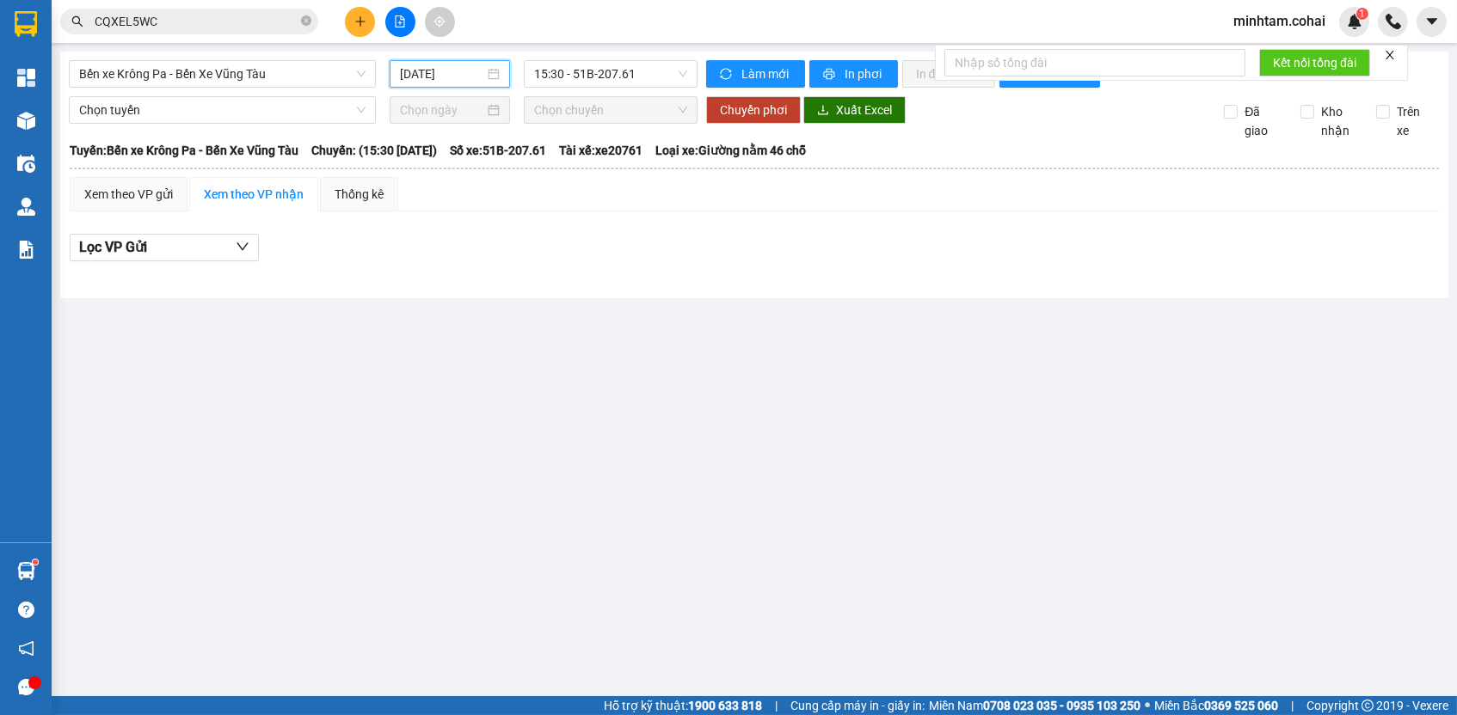
click at [444, 66] on input "[DATE]" at bounding box center [442, 73] width 84 height 19
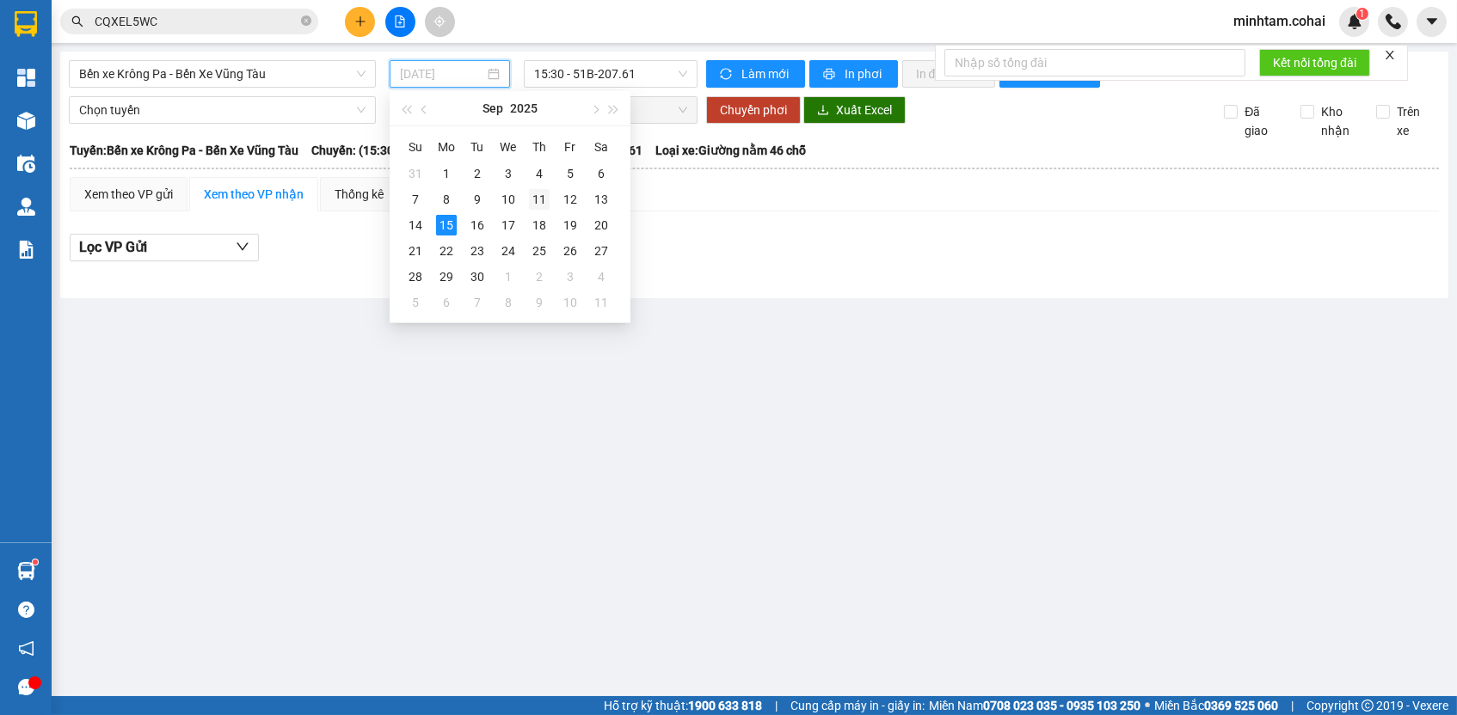
click at [539, 197] on div "11" at bounding box center [539, 199] width 21 height 21
type input "[DATE]"
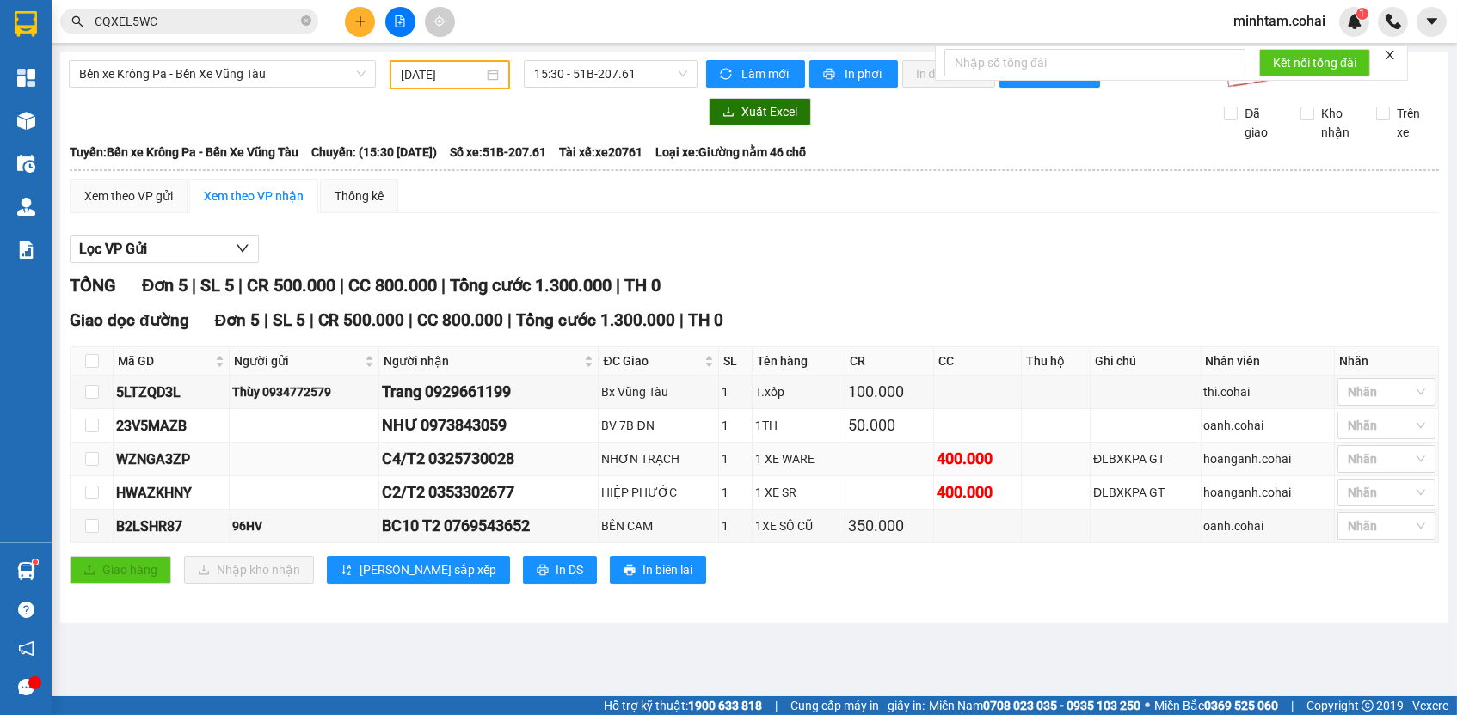
click at [506, 471] on div "C4/T2 0325730028" at bounding box center [488, 459] width 213 height 24
copy div "0325730028"
click at [167, 461] on div "WZNGA3ZP" at bounding box center [171, 459] width 110 height 21
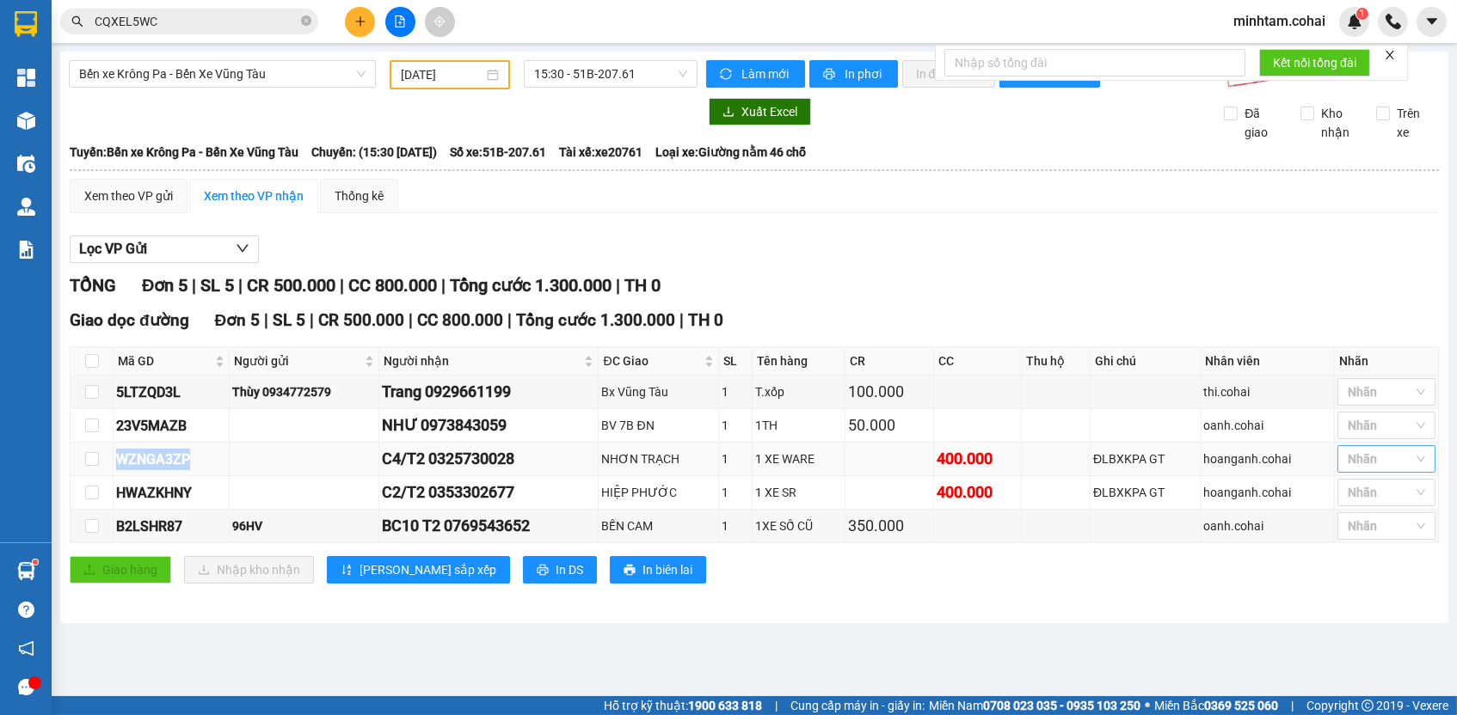
click at [1367, 470] on div at bounding box center [1377, 459] width 72 height 21
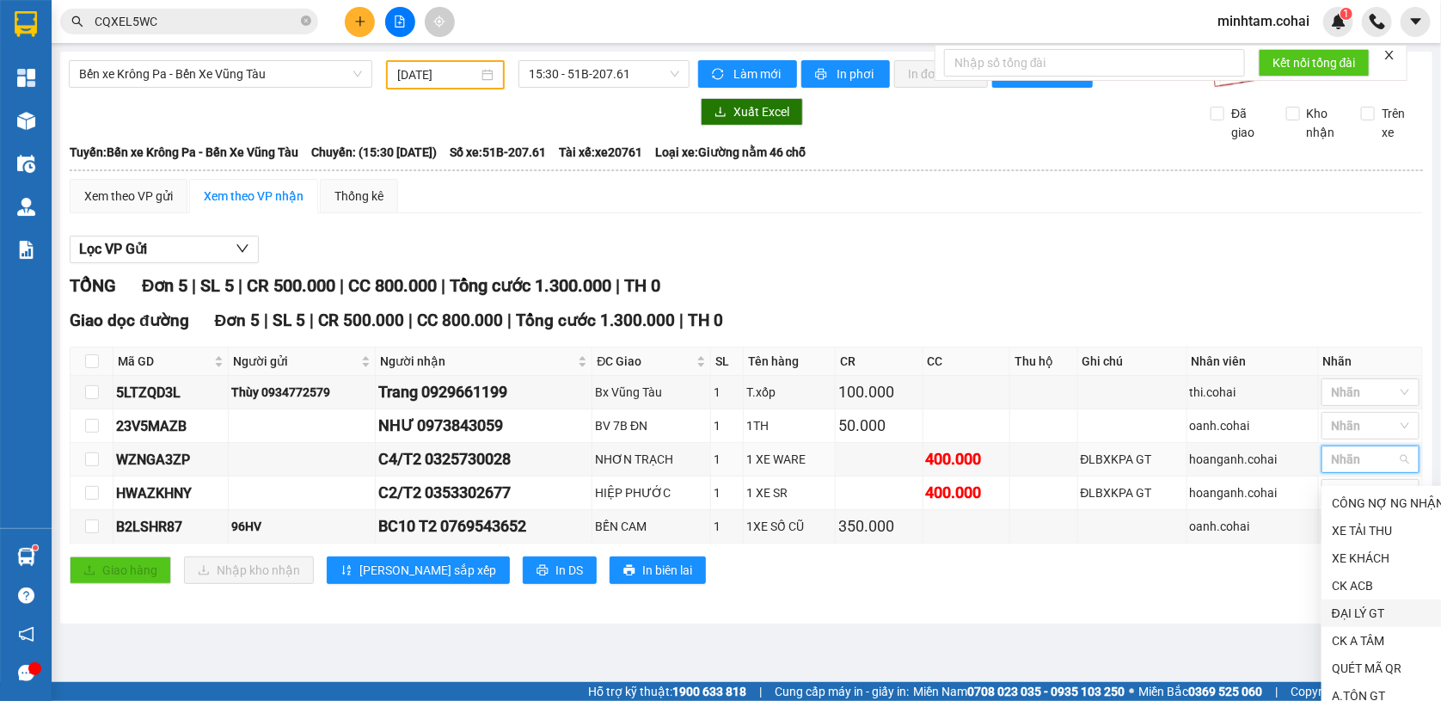
click at [1357, 608] on div "ĐẠI LÝ GT" at bounding box center [1388, 613] width 113 height 19
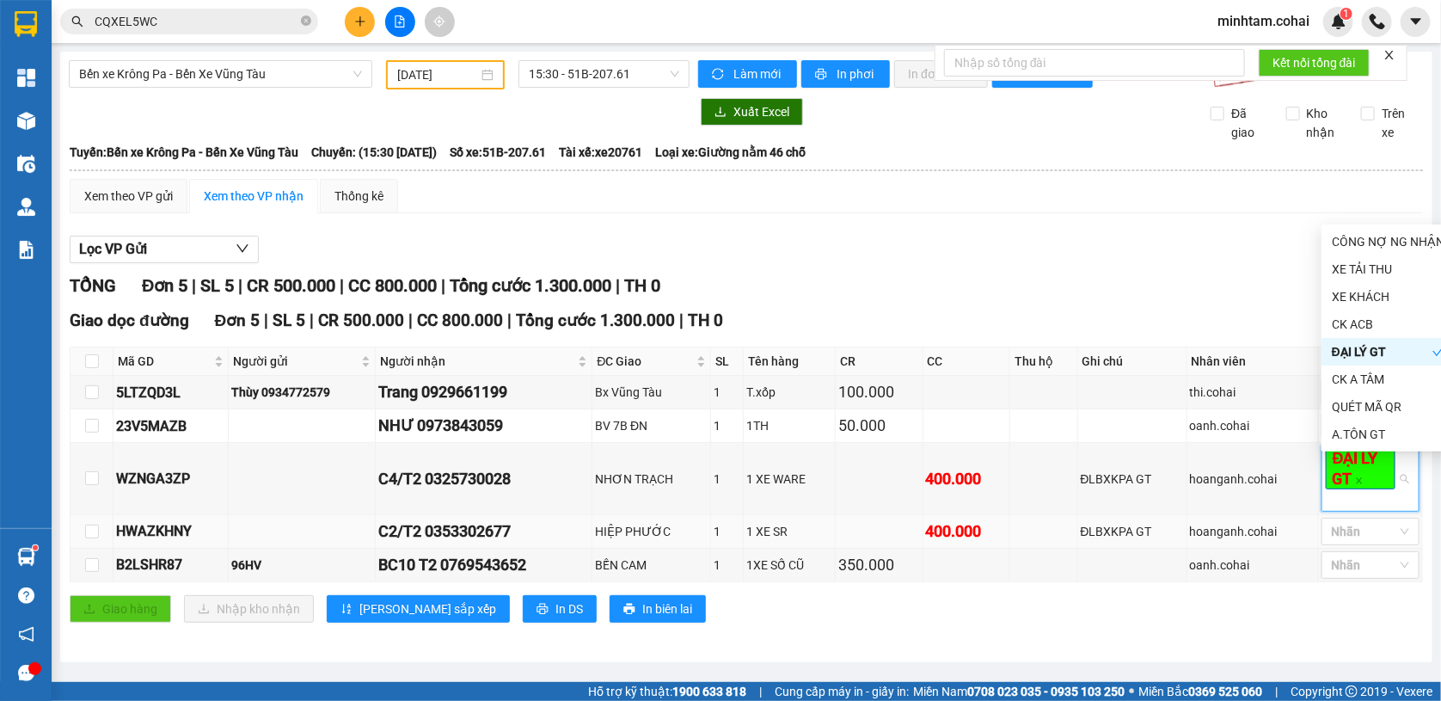
click at [1151, 525] on td "ĐLBXKPA GT" at bounding box center [1132, 532] width 109 height 34
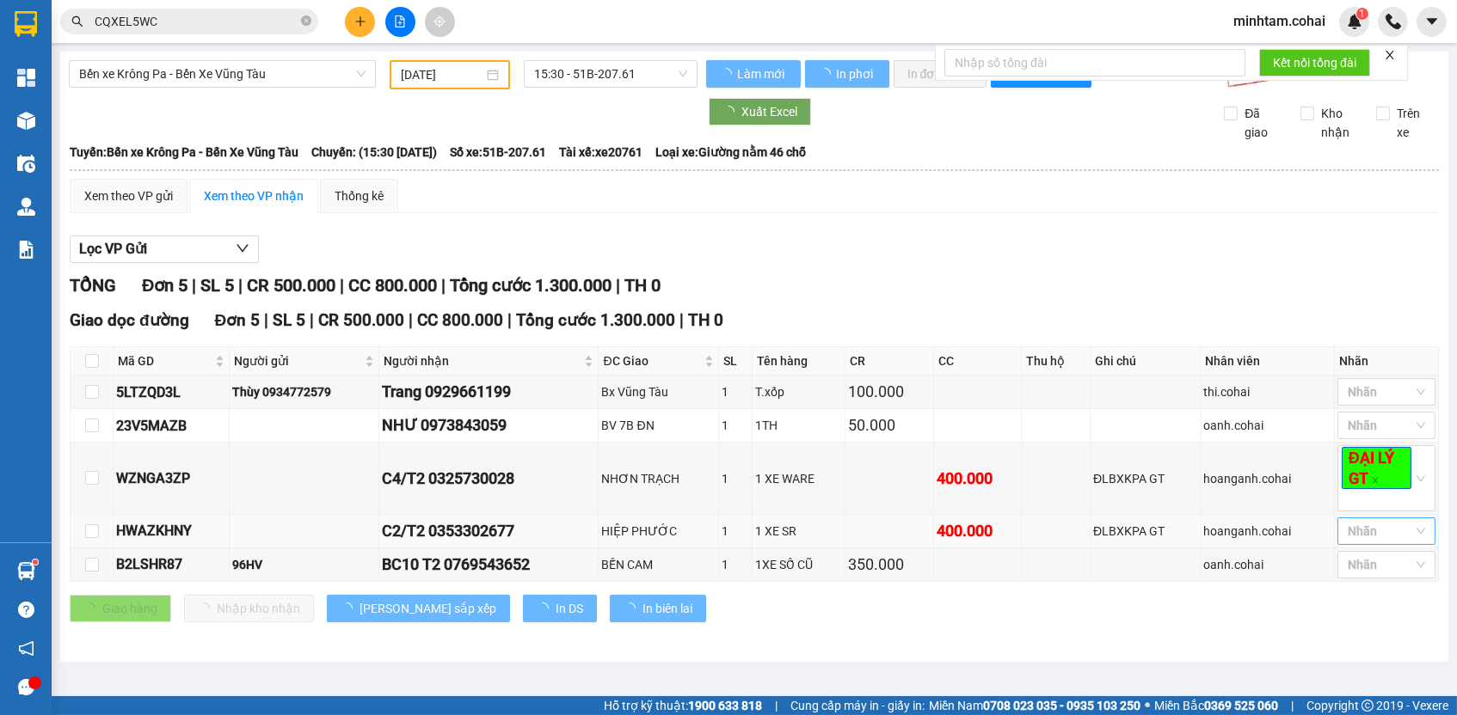
click at [1358, 542] on div at bounding box center [1377, 531] width 72 height 21
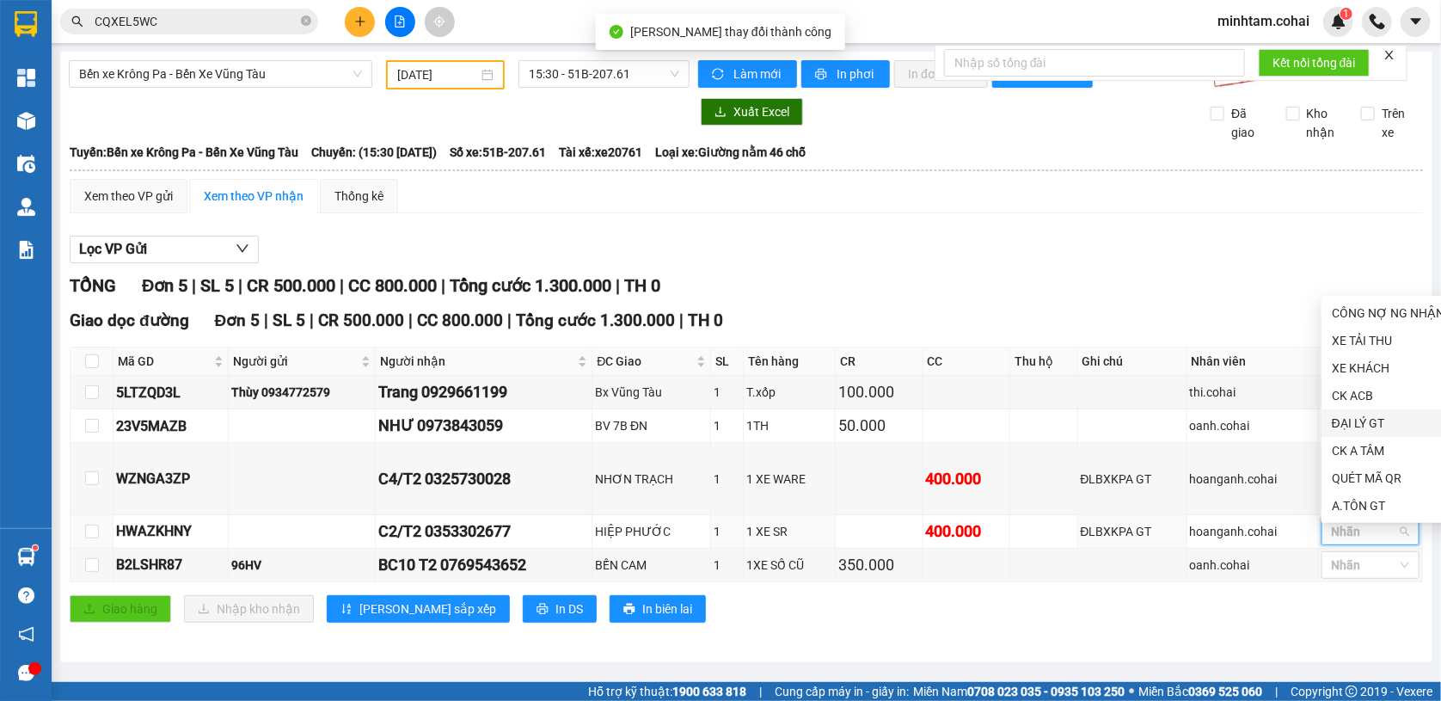
click at [1356, 419] on div "ĐẠI LÝ GT" at bounding box center [1388, 423] width 113 height 19
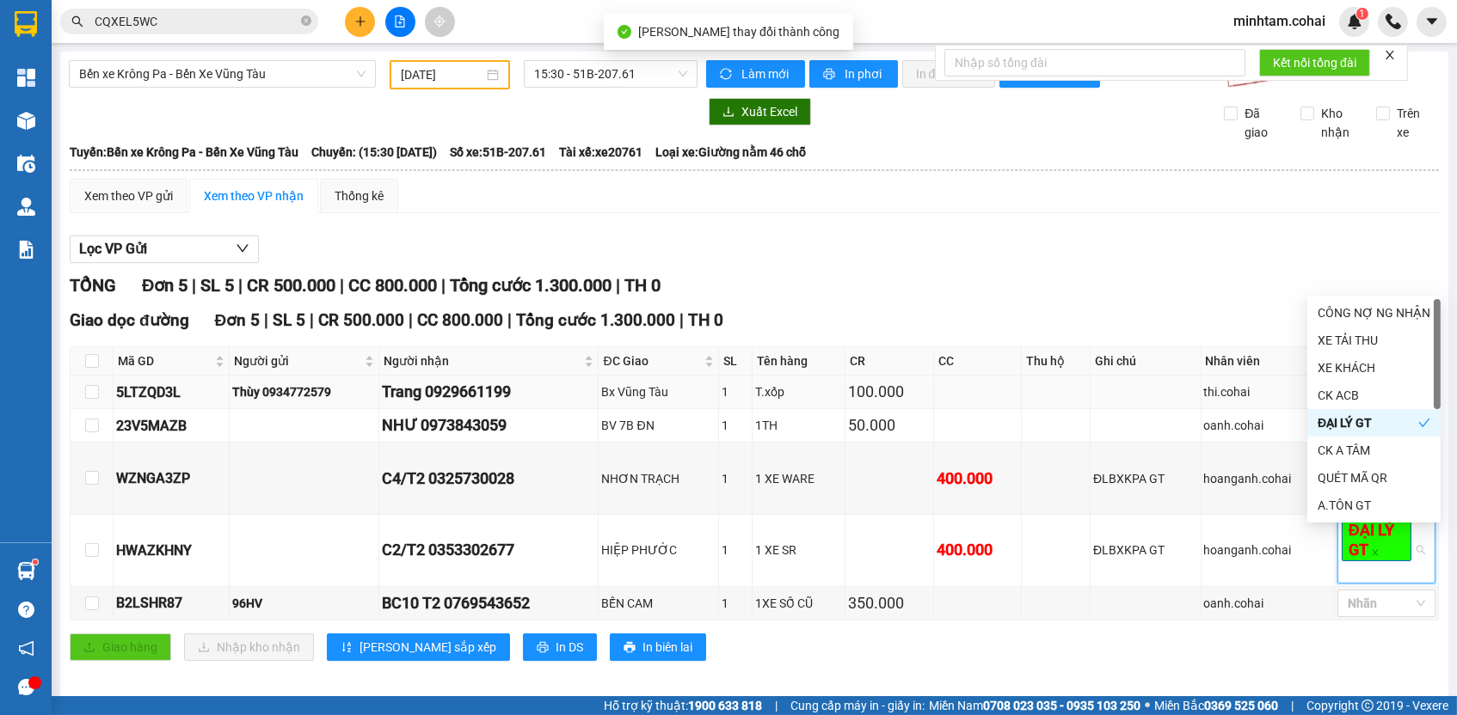
click at [1159, 406] on td at bounding box center [1145, 393] width 110 height 34
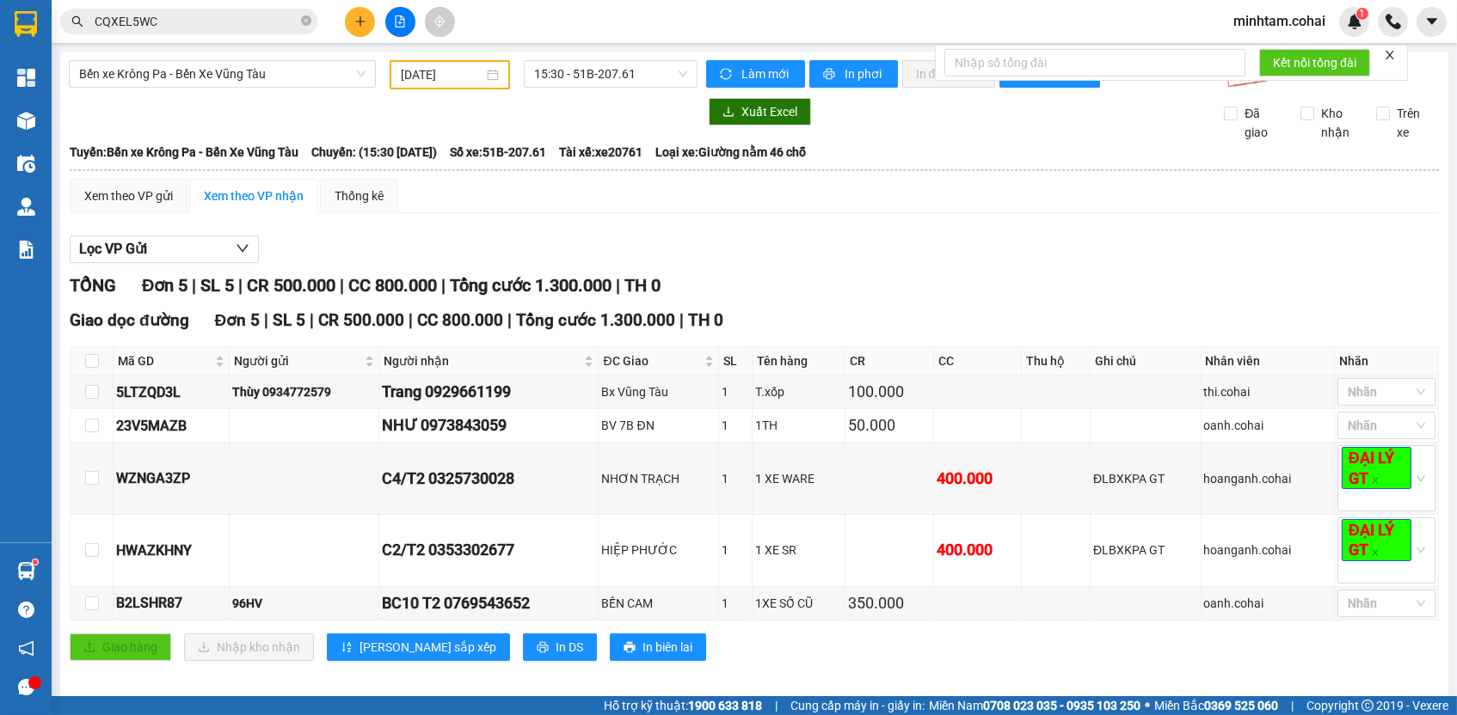
drag, startPoint x: 116, startPoint y: 161, endPoint x: 534, endPoint y: 163, distance: 417.9
click at [534, 162] on div "Tuyến: Bến xe Krông Pa - Bến Xe Vũng Tàu Chuyến: (15:30 [DATE]) Số xe: 51B-207.…" at bounding box center [754, 152] width 1369 height 19
copy div "Tuyến: Bến xe Krông Pa - Bến Xe Vũng [PERSON_NAME]: (15:30 [DATE])"
click at [467, 239] on div "Lọc VP Gửi TỔNG Đơn 5 | SL 5 | CR 500.000 | CC 800.000 | Tổng cước 1.300.000 |…" at bounding box center [754, 455] width 1369 height 456
click at [351, 89] on div "Bến xe Krông Pa - Bến Xe Vũng Tàu [DATE] 15:30 - 51B-207.61" at bounding box center [383, 74] width 629 height 29
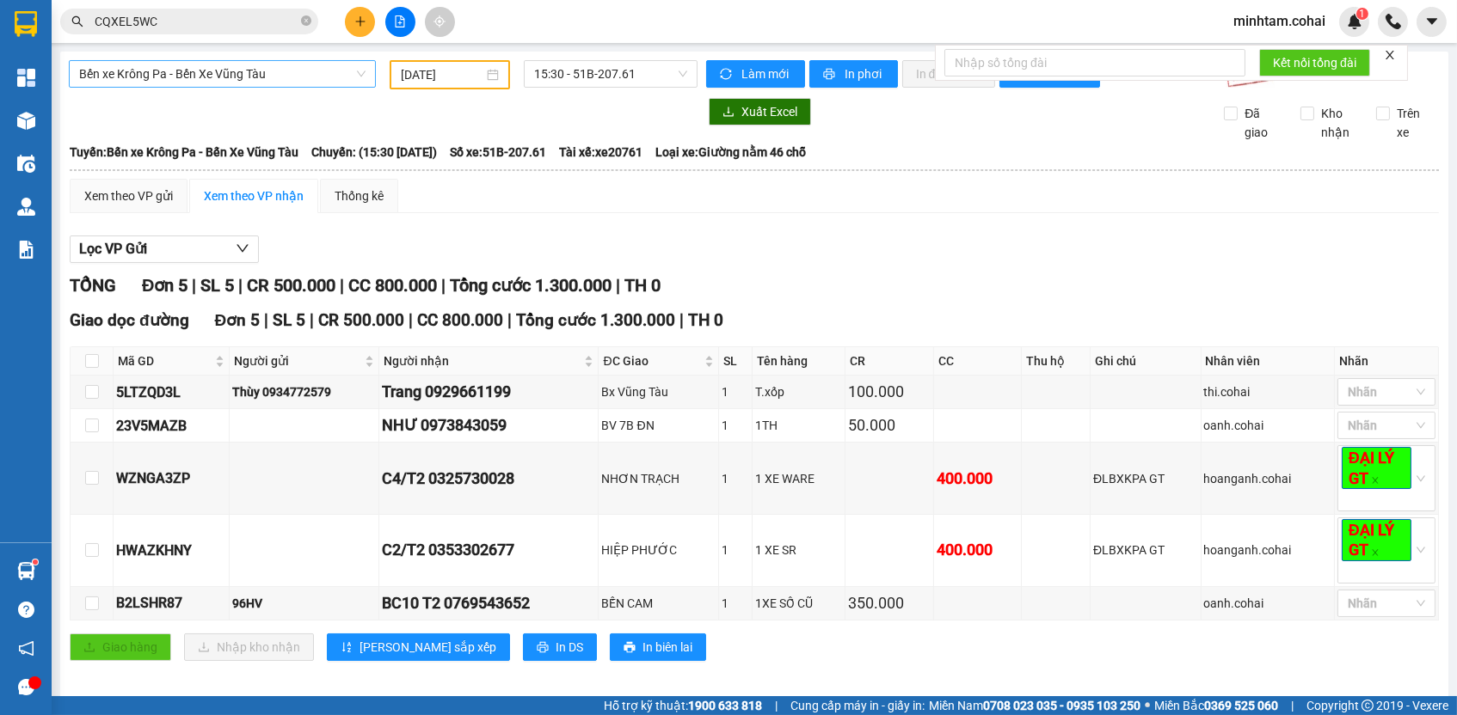
click at [334, 62] on span "Bến xe Krông Pa - Bến Xe Vũng Tàu" at bounding box center [222, 74] width 286 height 26
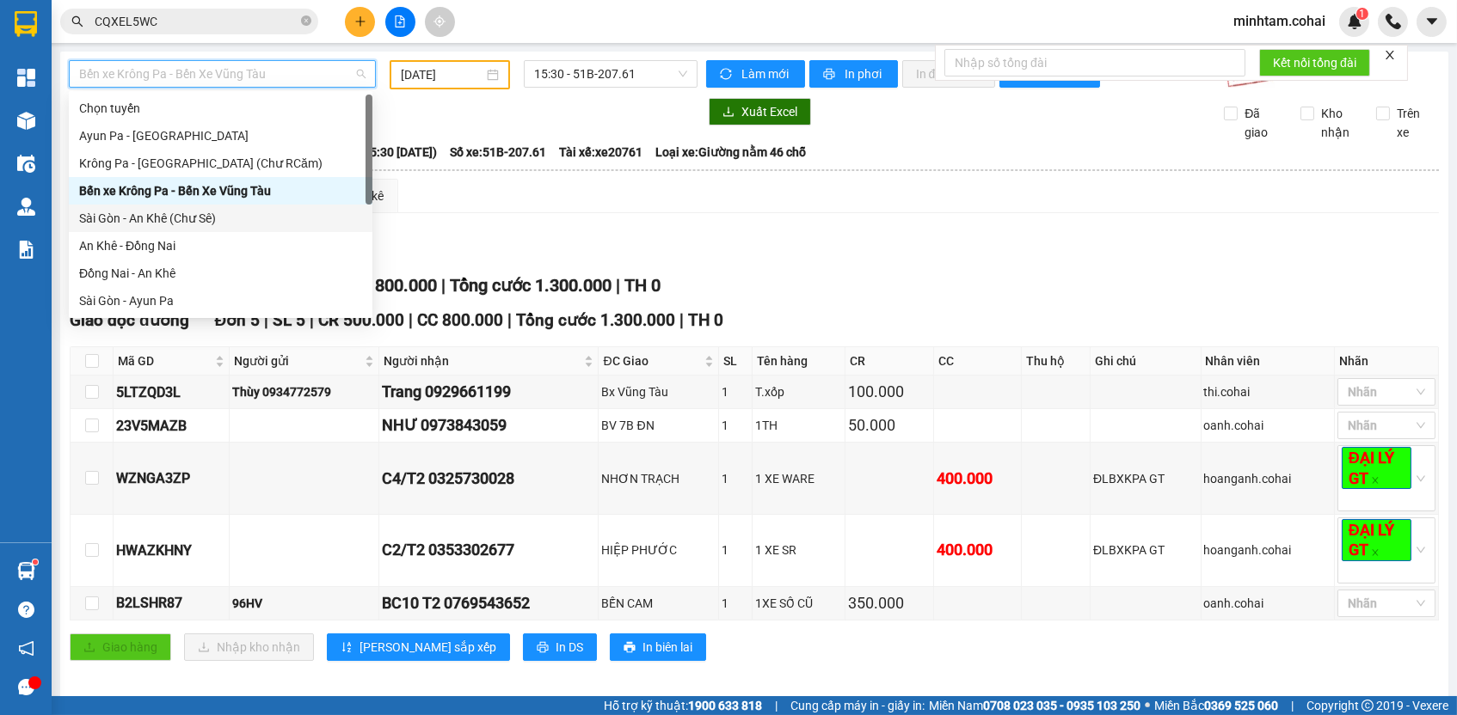
click at [227, 219] on div "Sài Gòn - An Khê (Chư Sê)" at bounding box center [220, 218] width 283 height 19
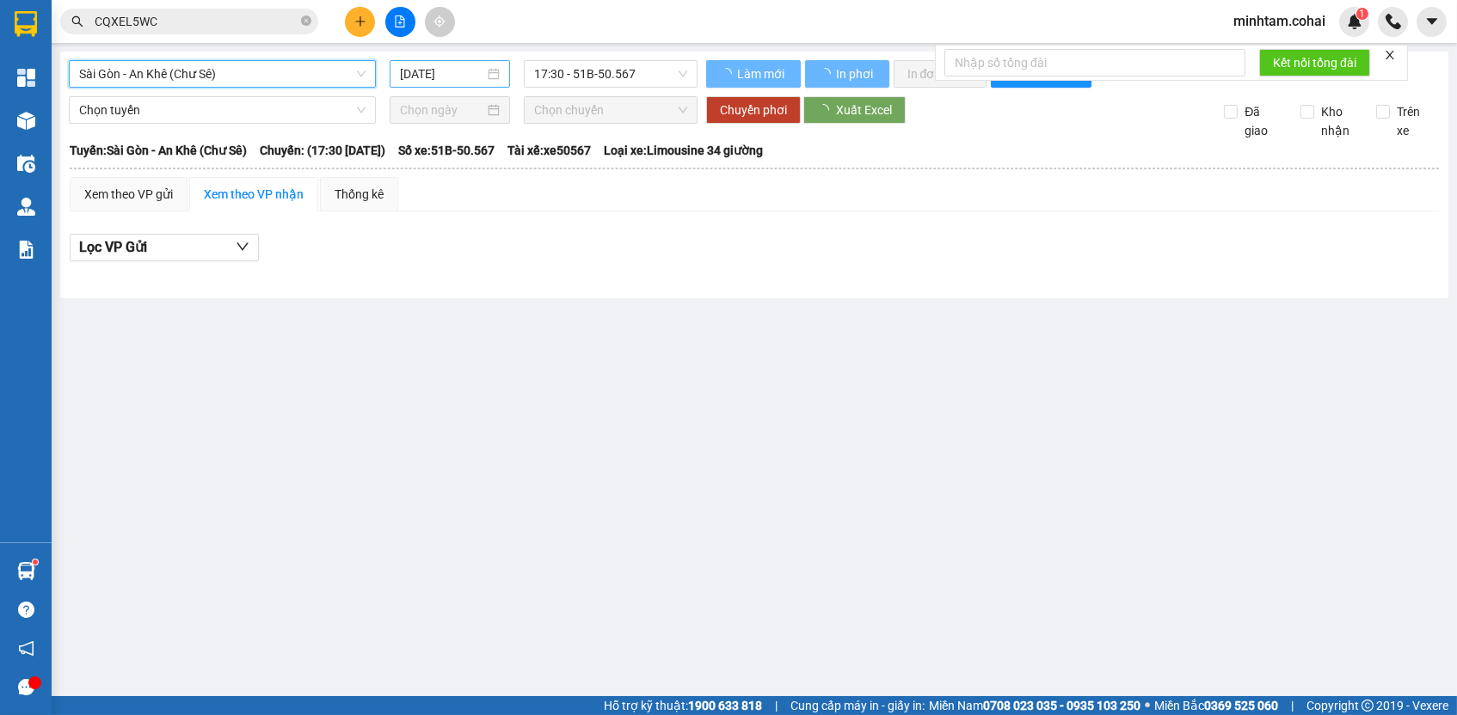
click at [450, 73] on input "[DATE]" at bounding box center [442, 73] width 84 height 19
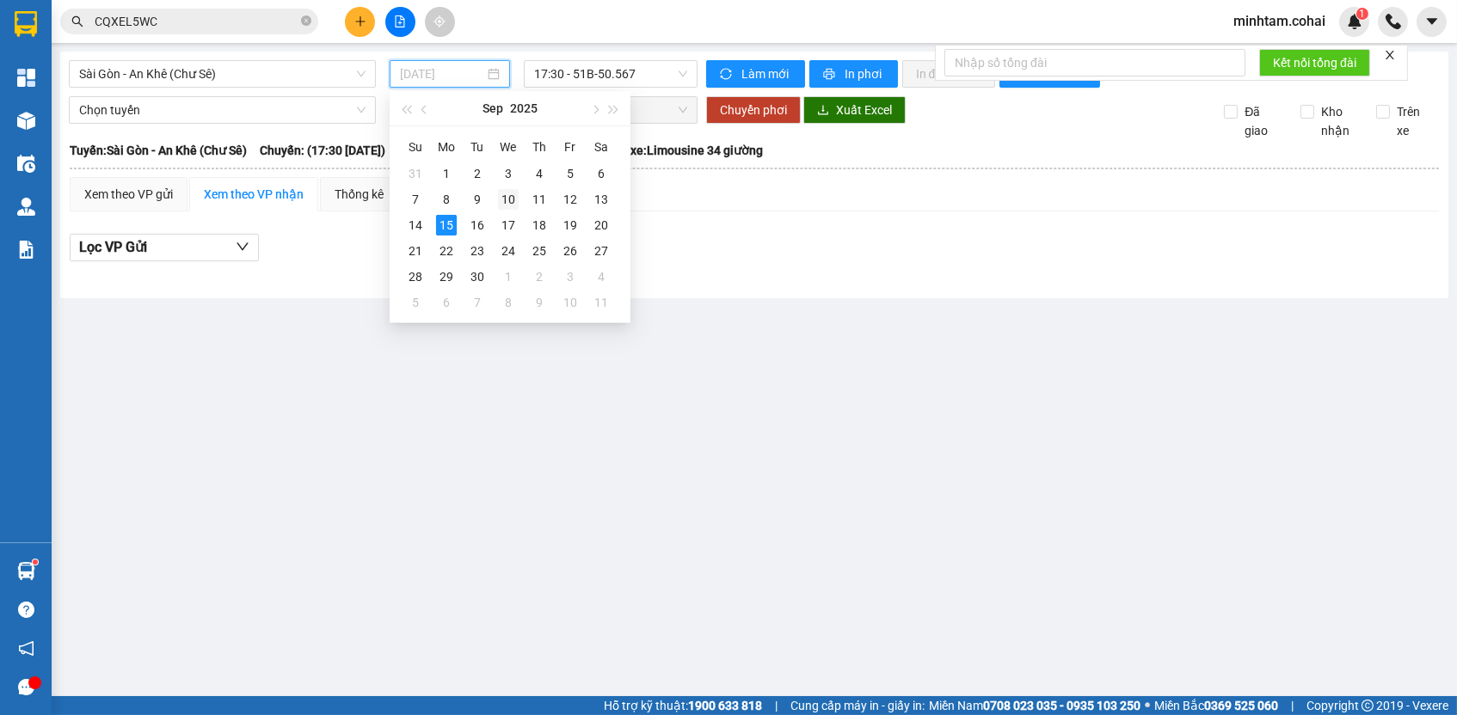
click at [519, 195] on td "10" at bounding box center [508, 200] width 31 height 26
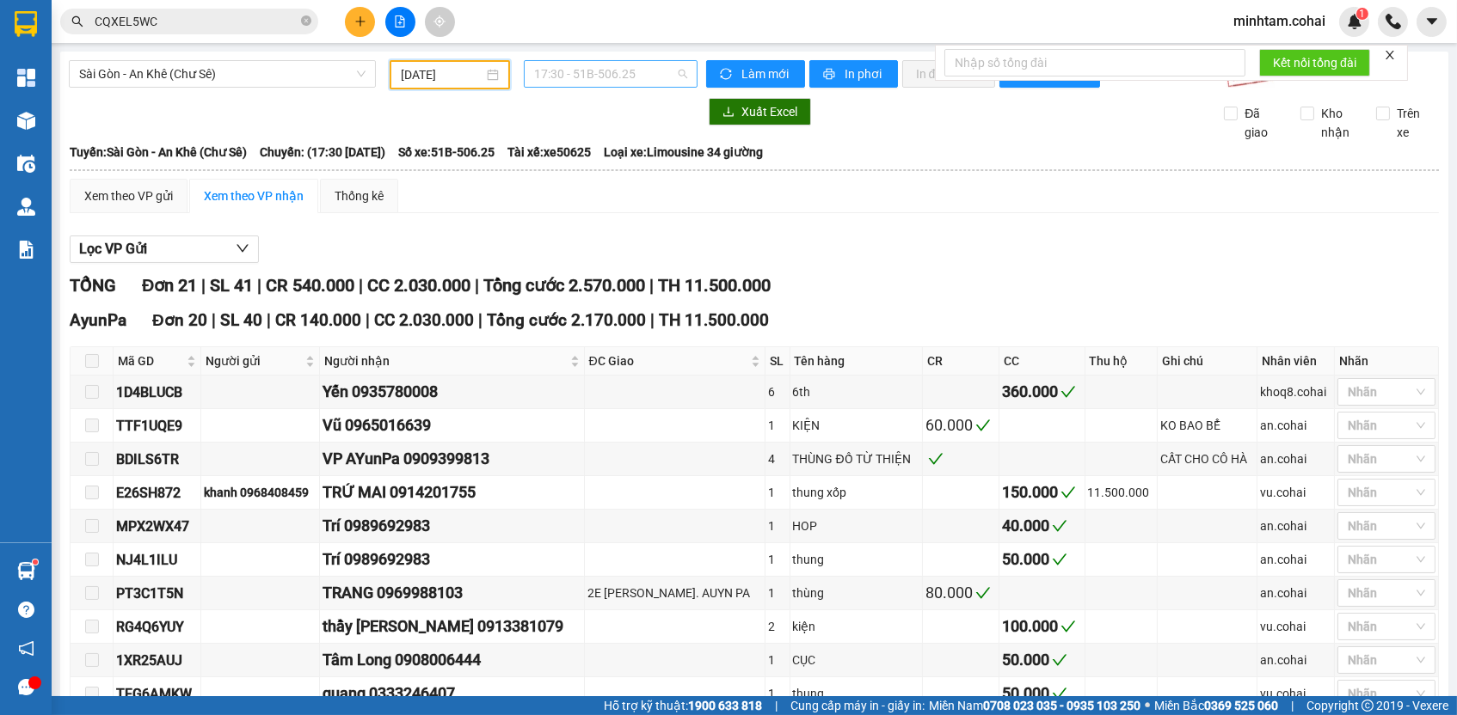
click at [620, 70] on span "17:30 - 51B-506.25" at bounding box center [610, 74] width 153 height 26
click at [646, 150] on div "18:00 - 50E-200.80" at bounding box center [596, 164] width 155 height 28
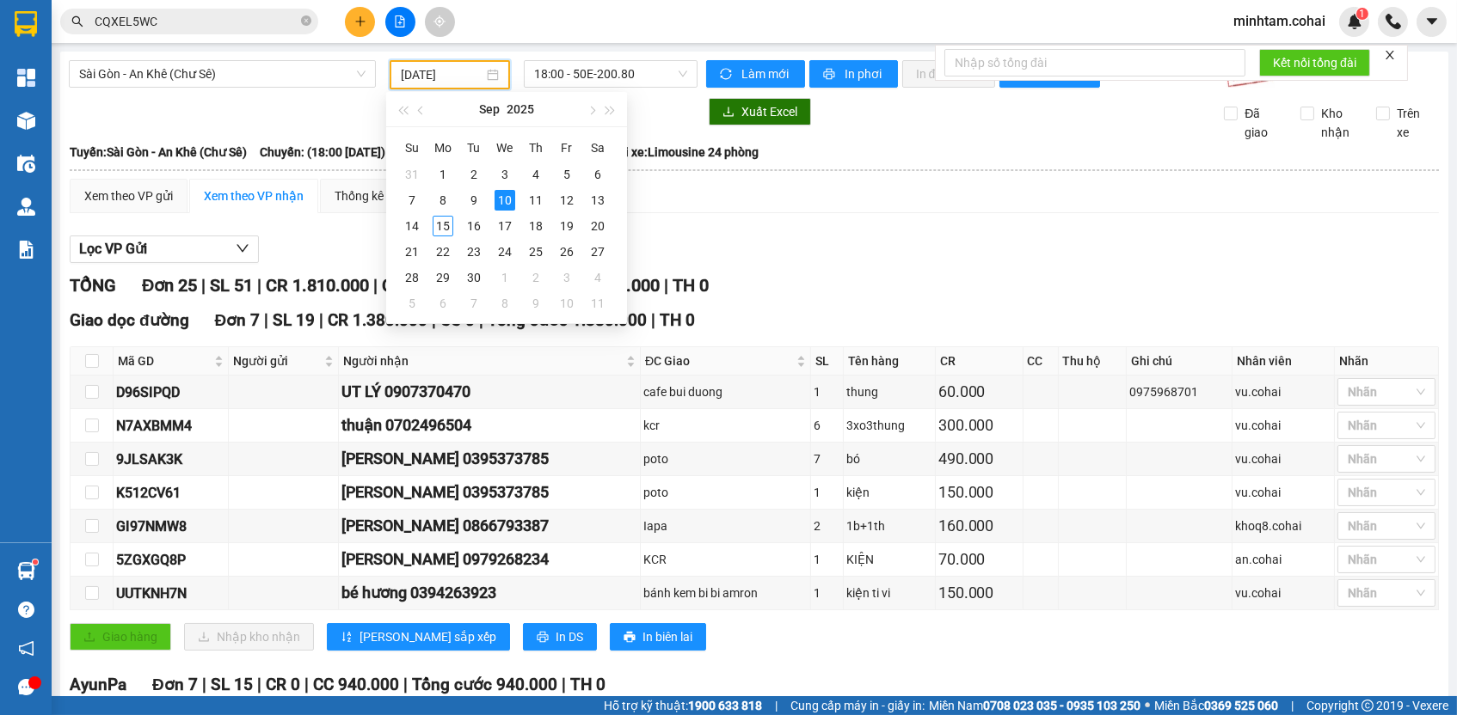
click at [442, 76] on input "[DATE]" at bounding box center [442, 74] width 83 height 19
click at [525, 205] on div "11" at bounding box center [535, 200] width 21 height 21
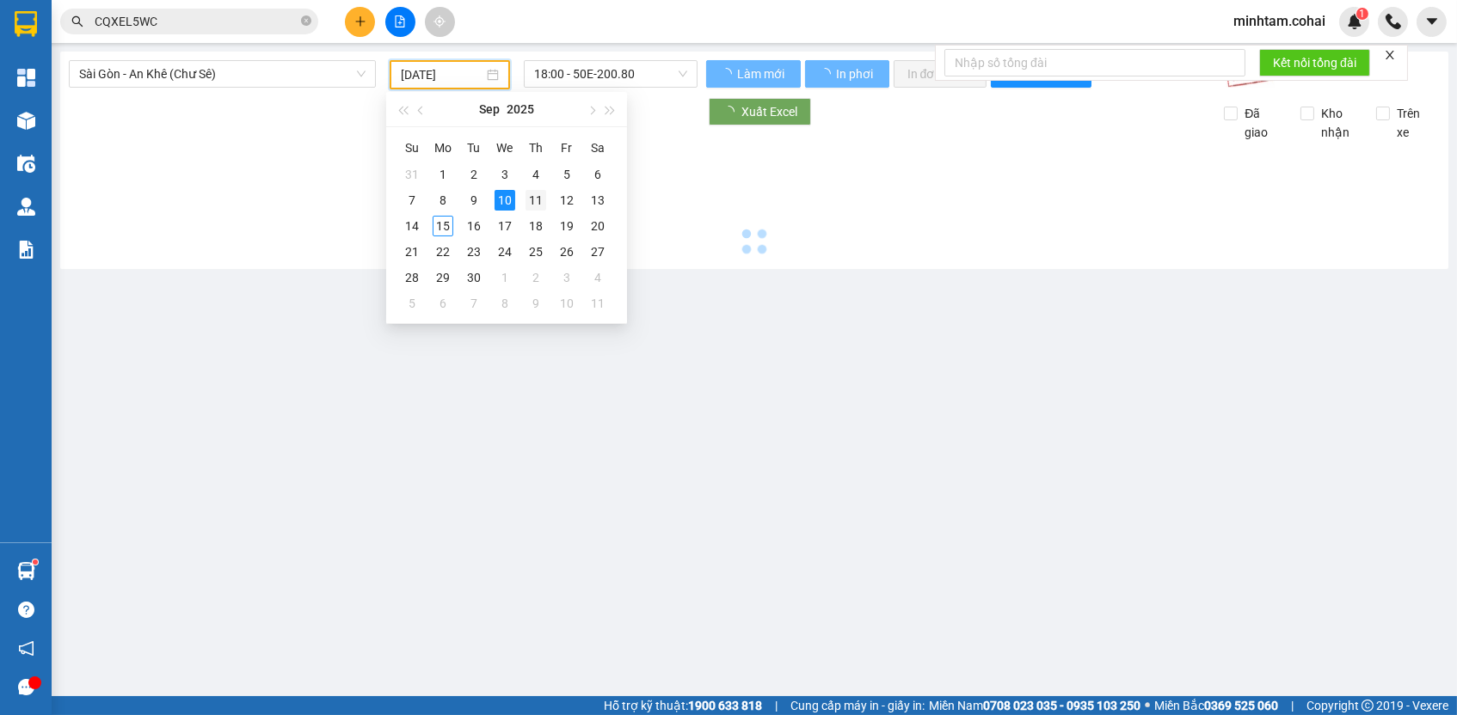
type input "[DATE]"
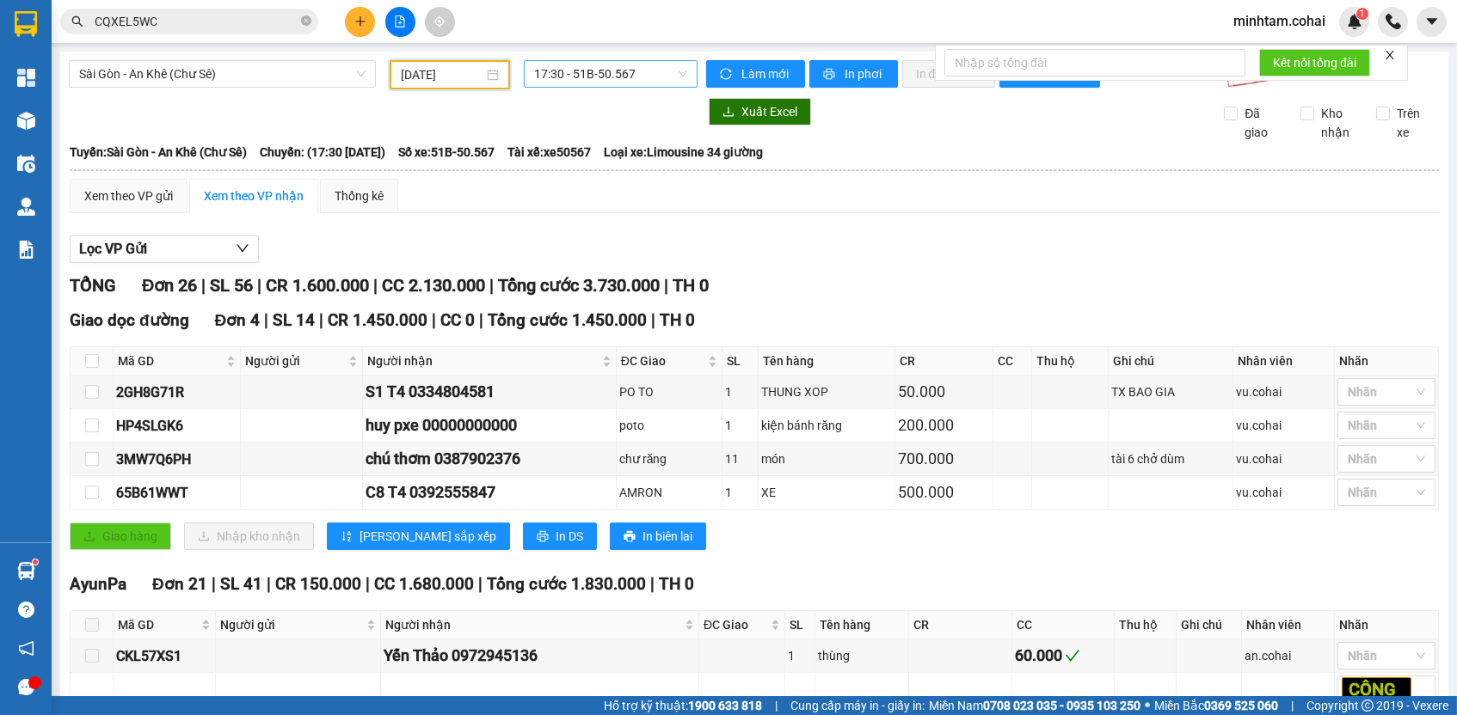
click at [572, 76] on span "17:30 - 51B-50.567" at bounding box center [610, 74] width 153 height 26
click at [603, 157] on div "18:00 - 50E-193.55" at bounding box center [596, 163] width 134 height 19
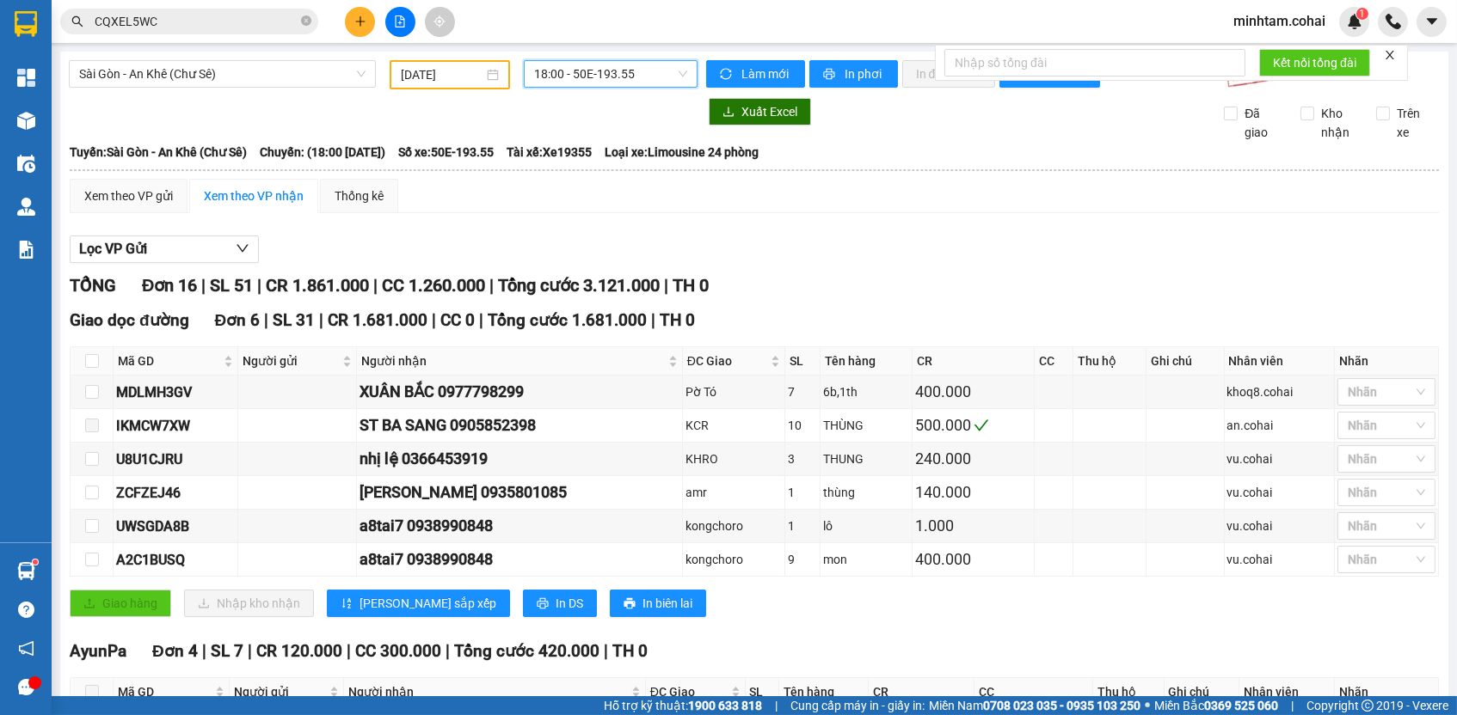
scroll to position [701, 0]
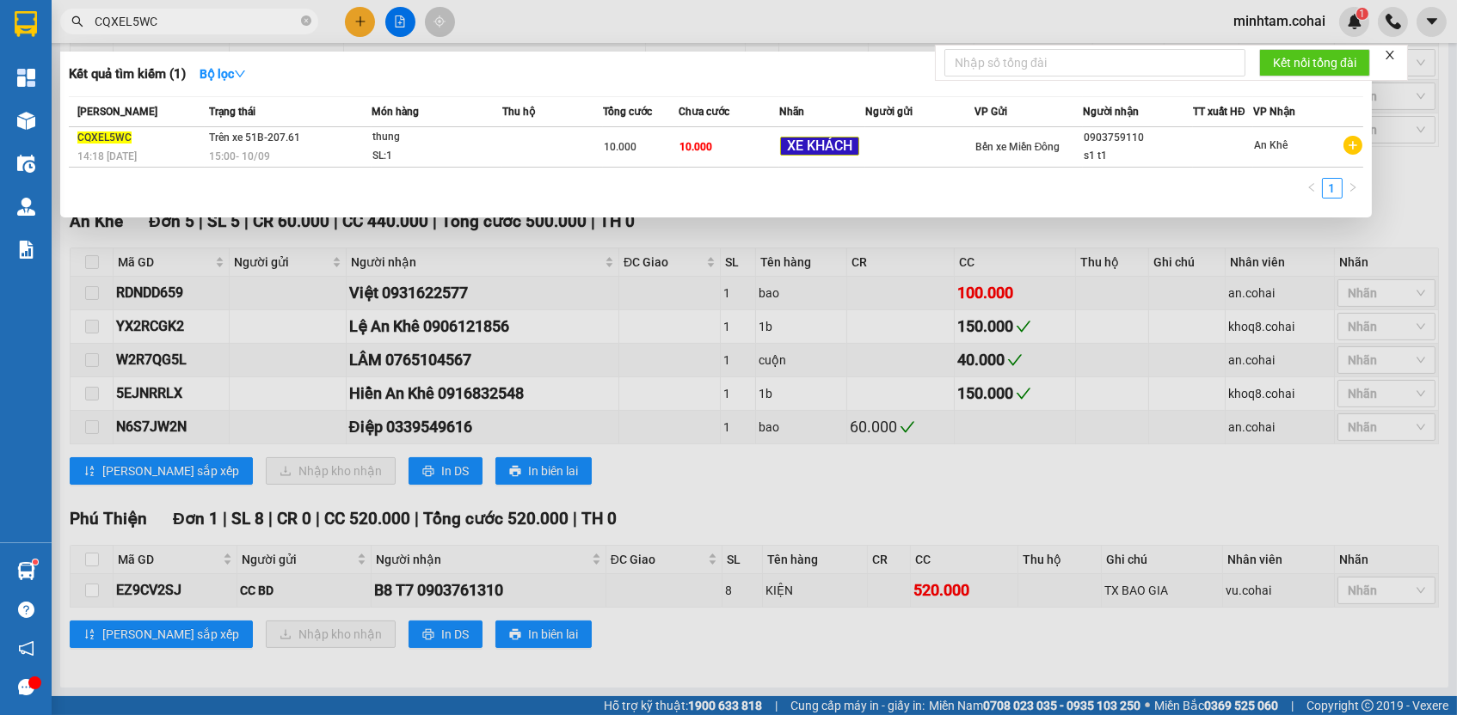
paste input "EZ9CV2SJ"
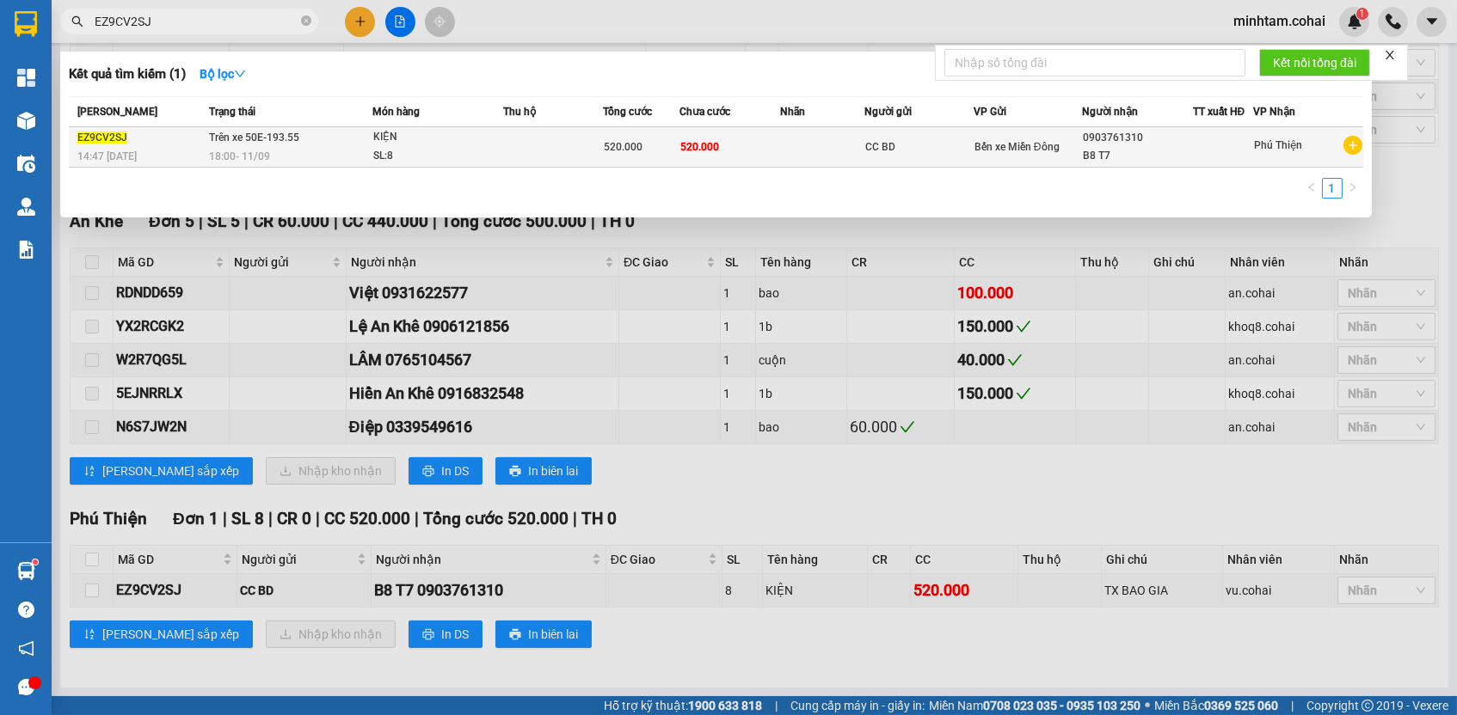
type input "EZ9CV2SJ"
click at [678, 151] on div "520.000" at bounding box center [641, 147] width 75 height 19
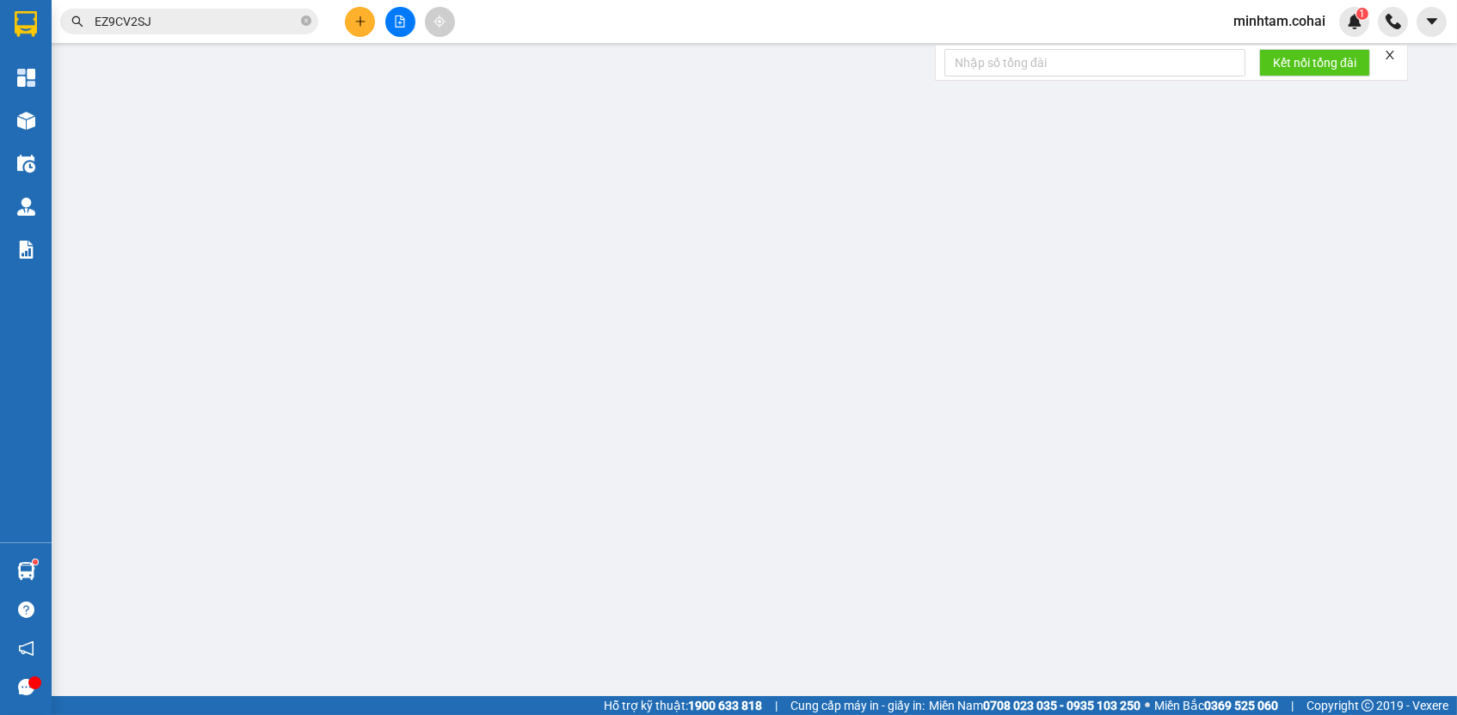
type input "CC BD"
type input "0903761310"
type input "B8 T7"
type input "520.000"
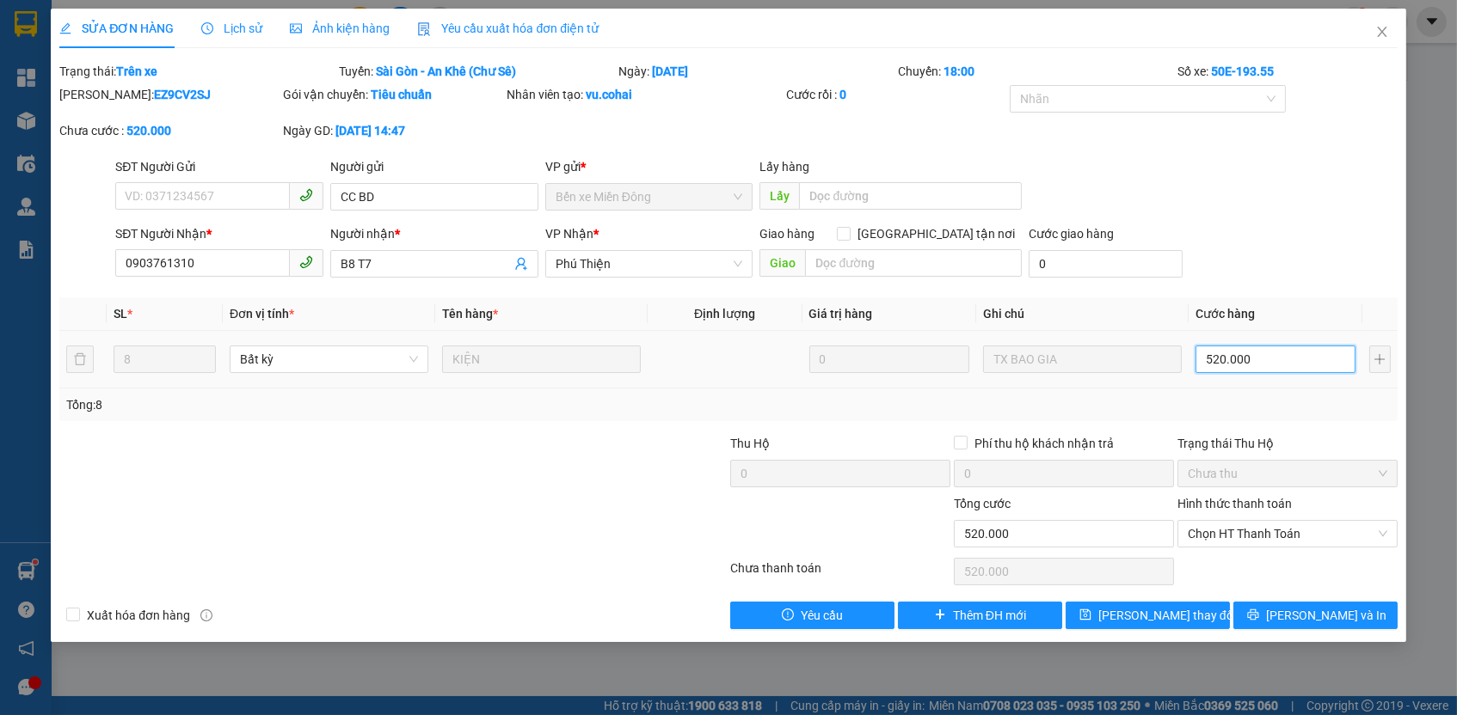
click at [1255, 363] on input "520.000" at bounding box center [1275, 360] width 160 height 28
type input "1"
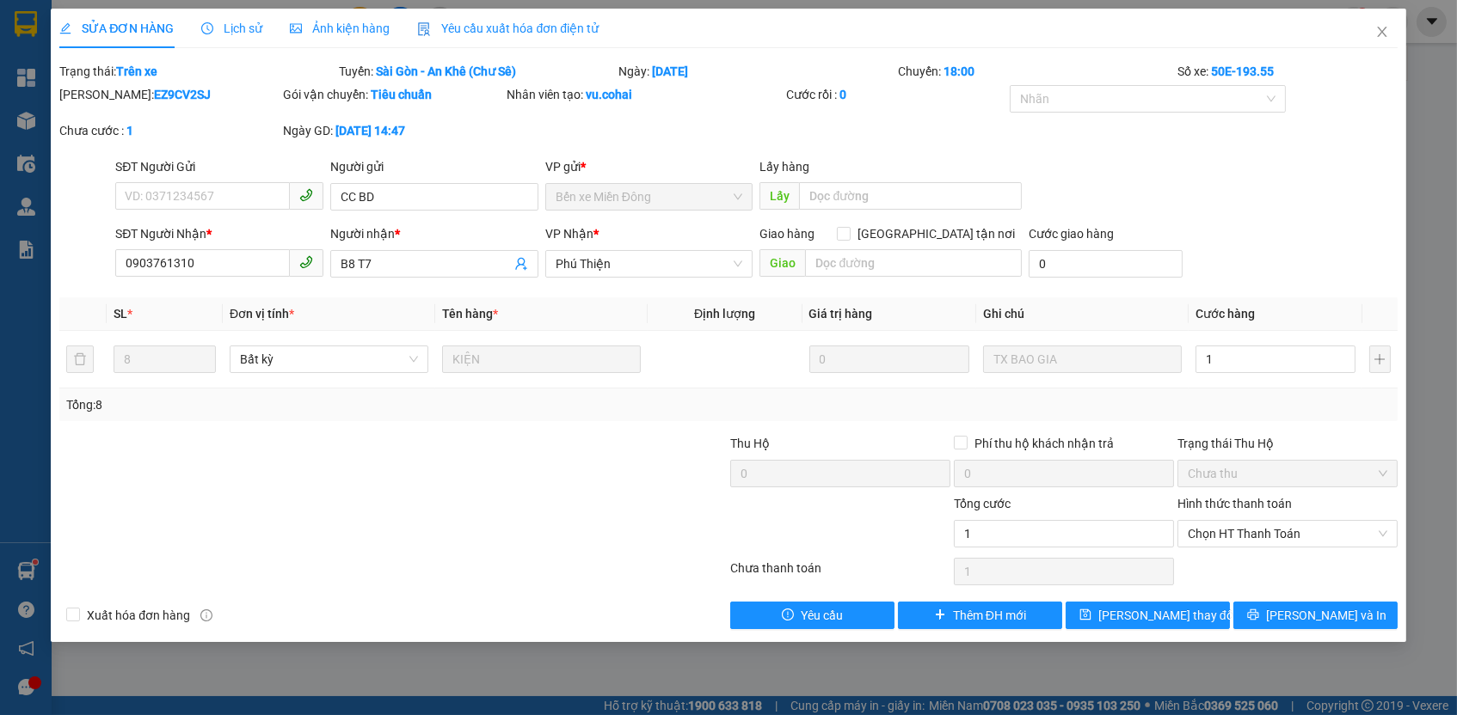
type input "1.000"
click at [1279, 402] on div "Tổng: 8" at bounding box center [727, 405] width 1323 height 19
click at [1271, 523] on span "Chọn HT Thanh Toán" at bounding box center [1287, 534] width 199 height 26
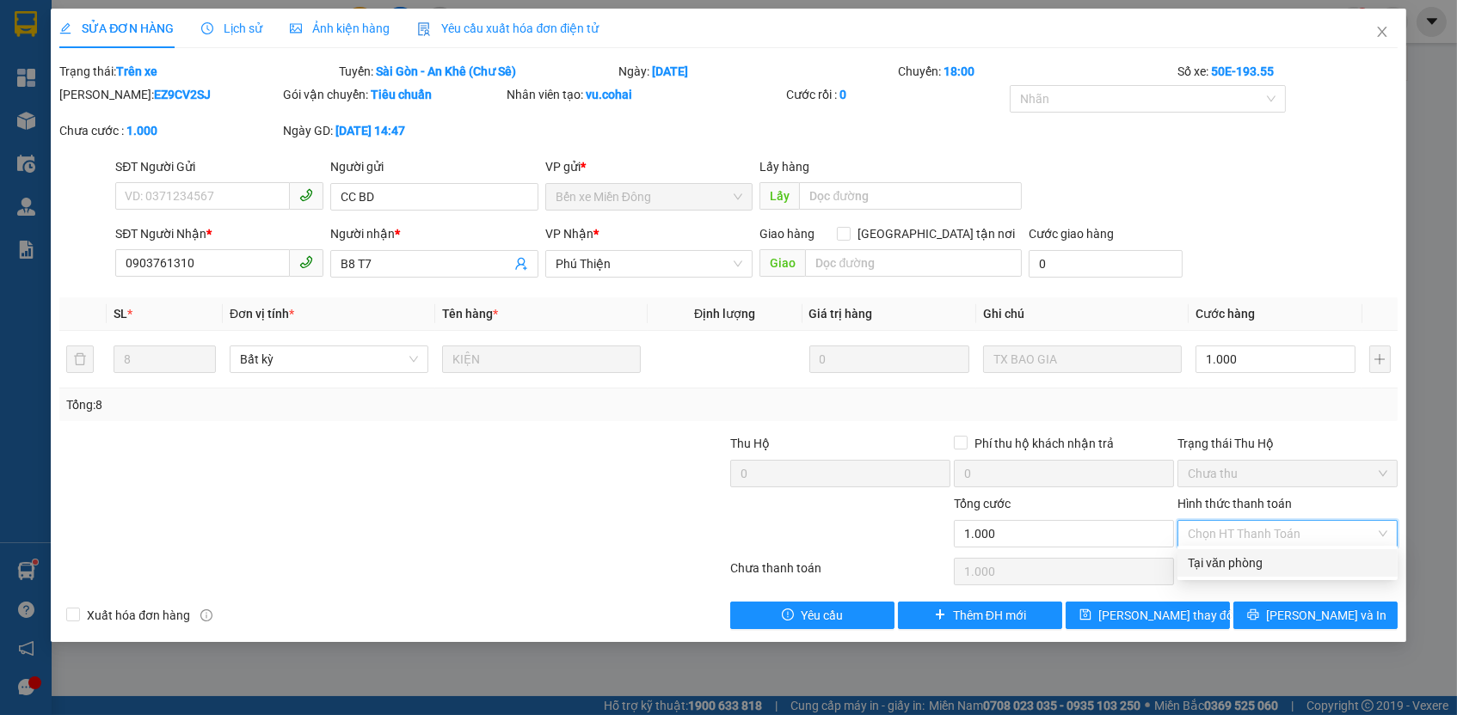
click at [1249, 560] on div "Tại văn phòng" at bounding box center [1287, 563] width 199 height 19
type input "0"
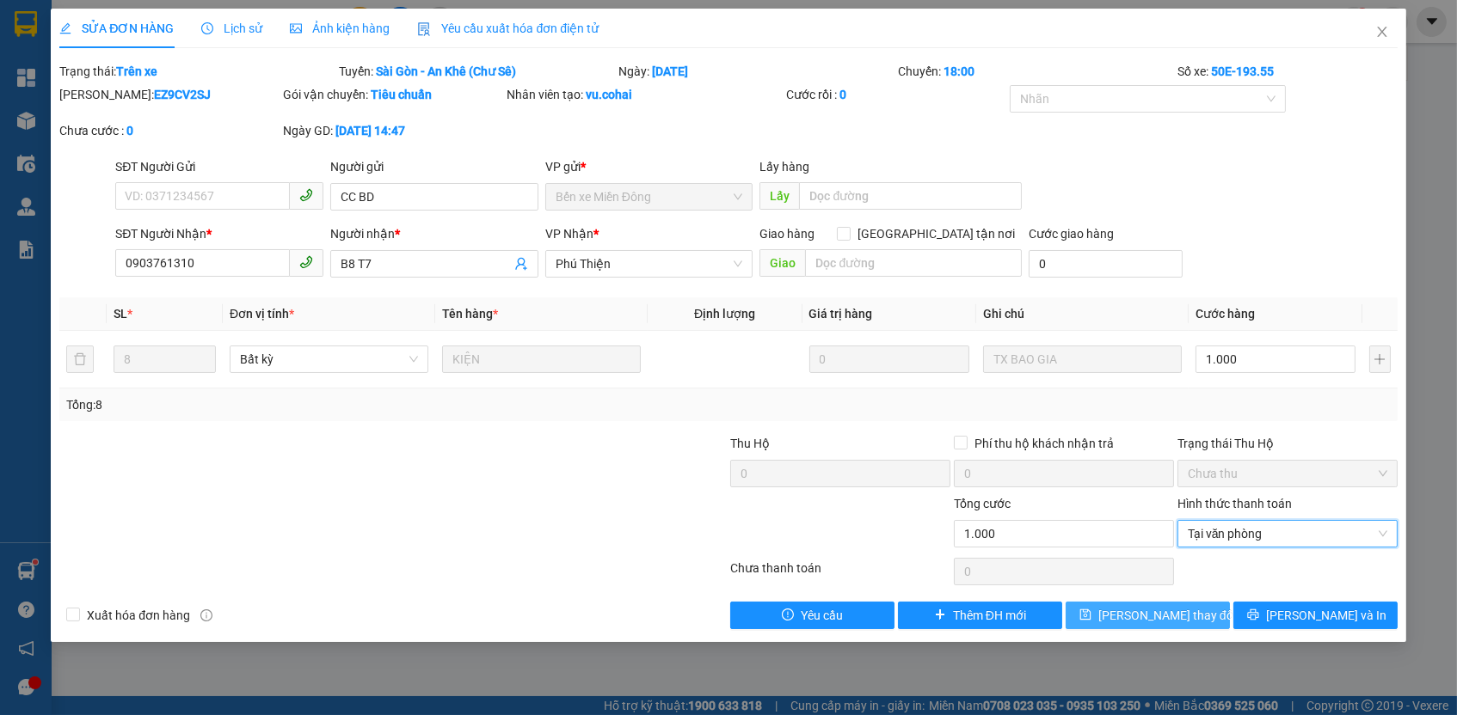
click at [1199, 605] on button "[PERSON_NAME] thay đổi" at bounding box center [1147, 616] width 164 height 28
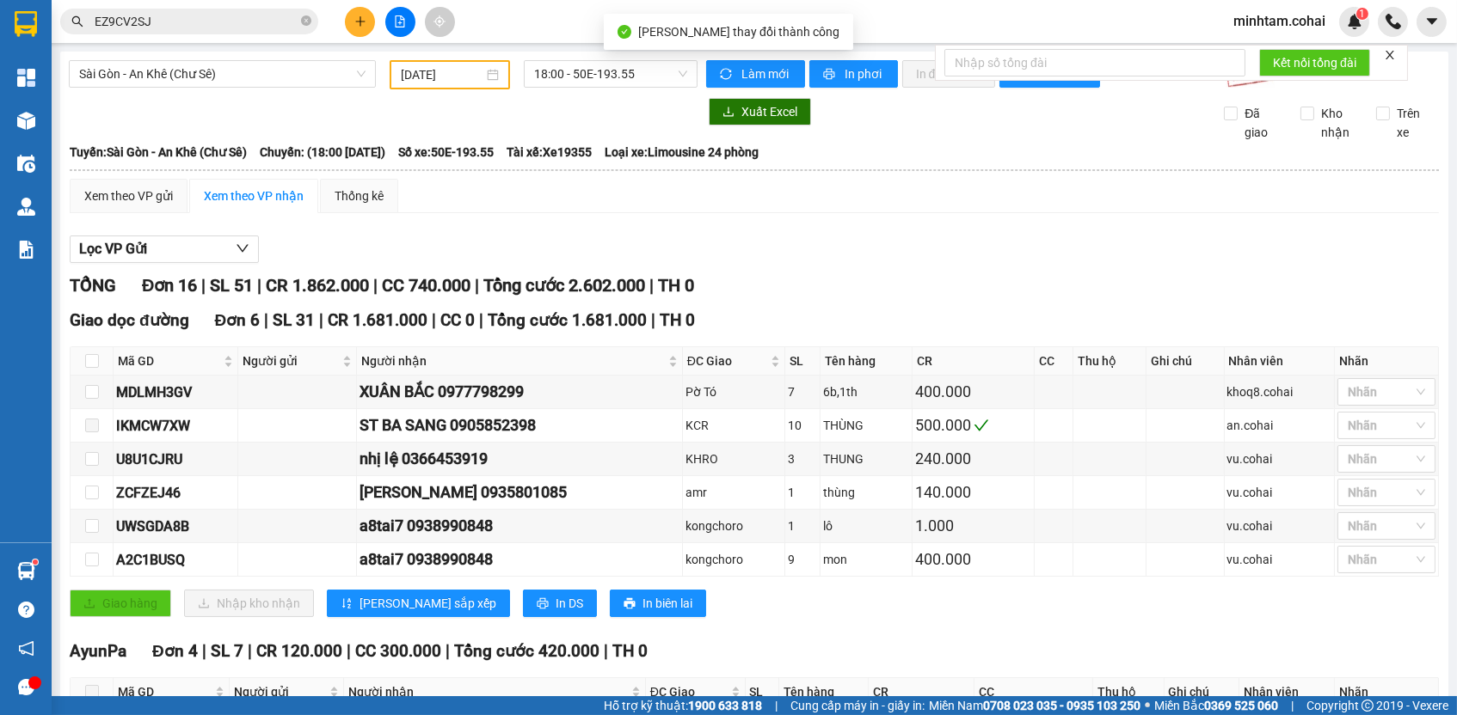
scroll to position [701, 0]
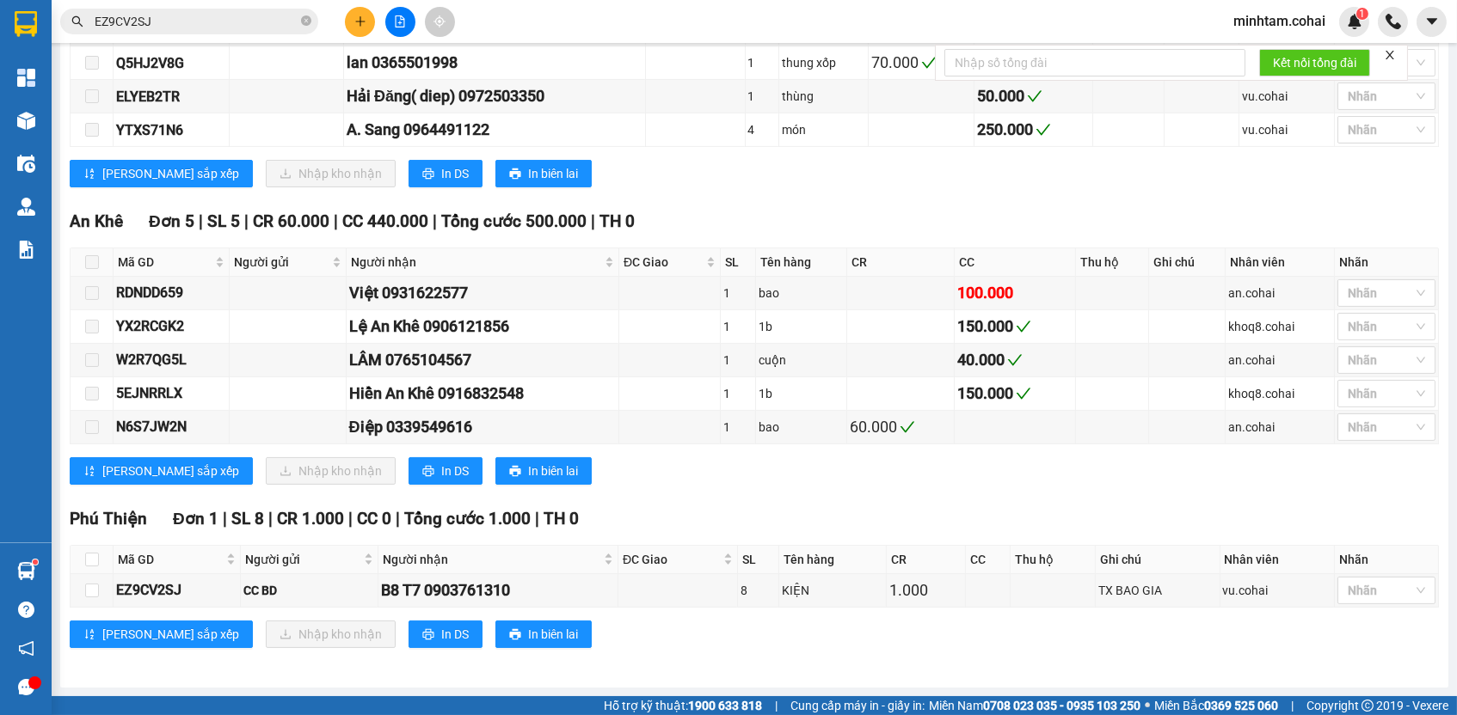
click at [259, 25] on input "EZ9CV2SJ" at bounding box center [196, 21] width 203 height 19
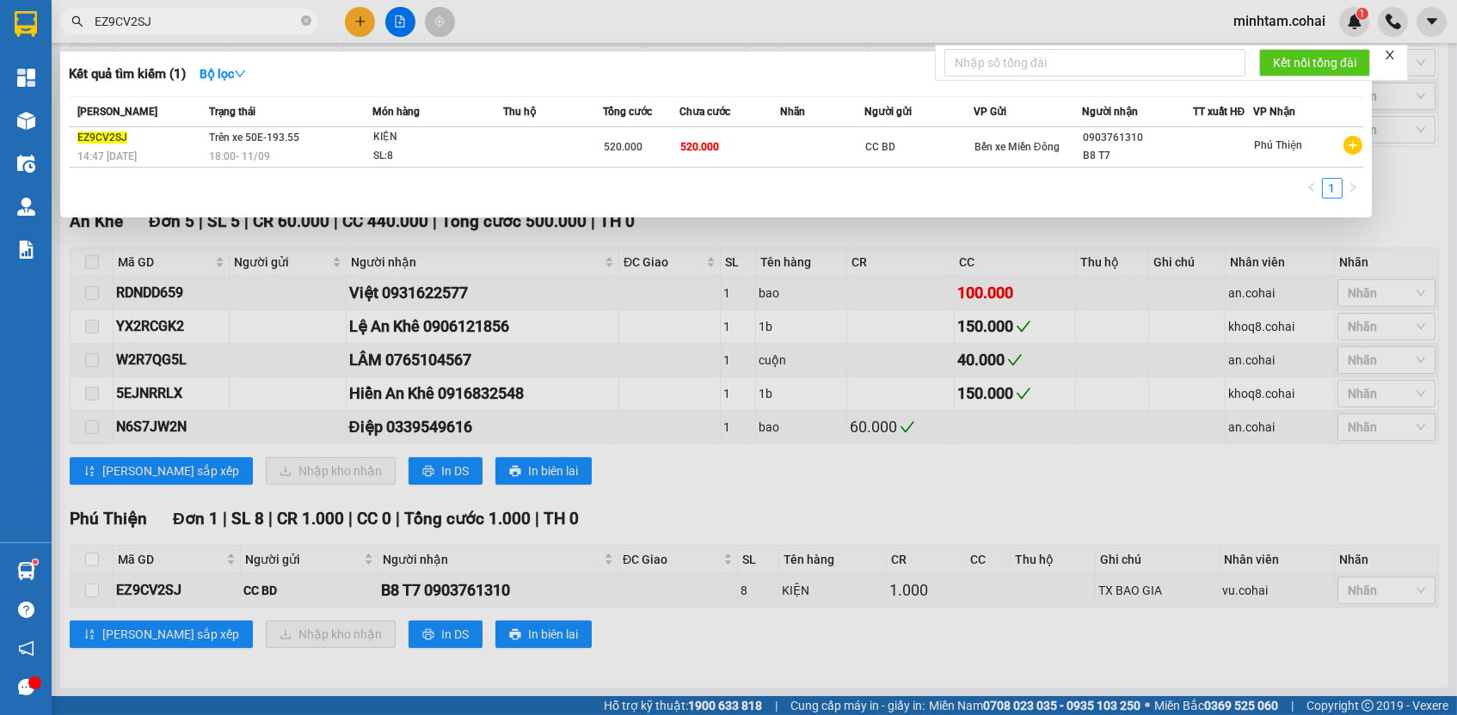
click at [259, 25] on input "EZ9CV2SJ" at bounding box center [196, 21] width 203 height 19
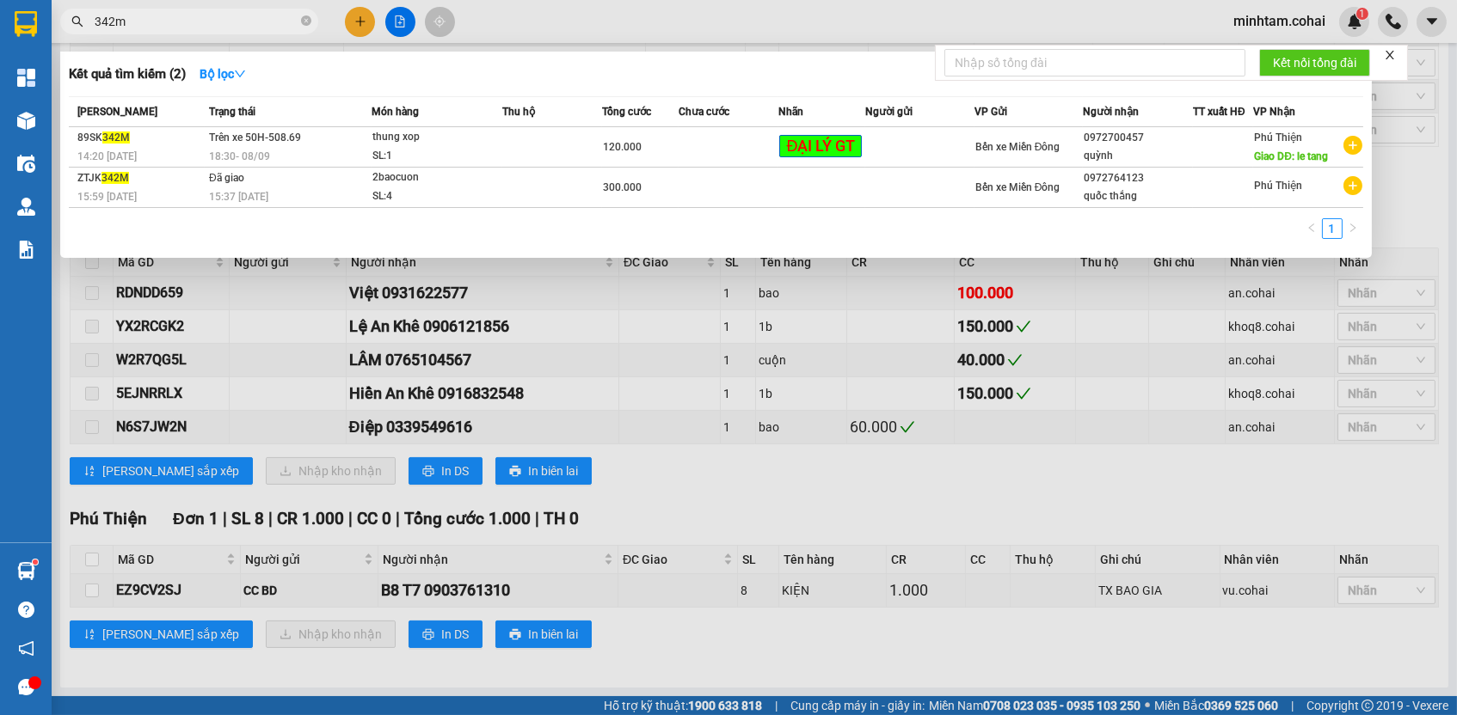
type input "342m"
click at [425, 297] on div at bounding box center [728, 357] width 1457 height 715
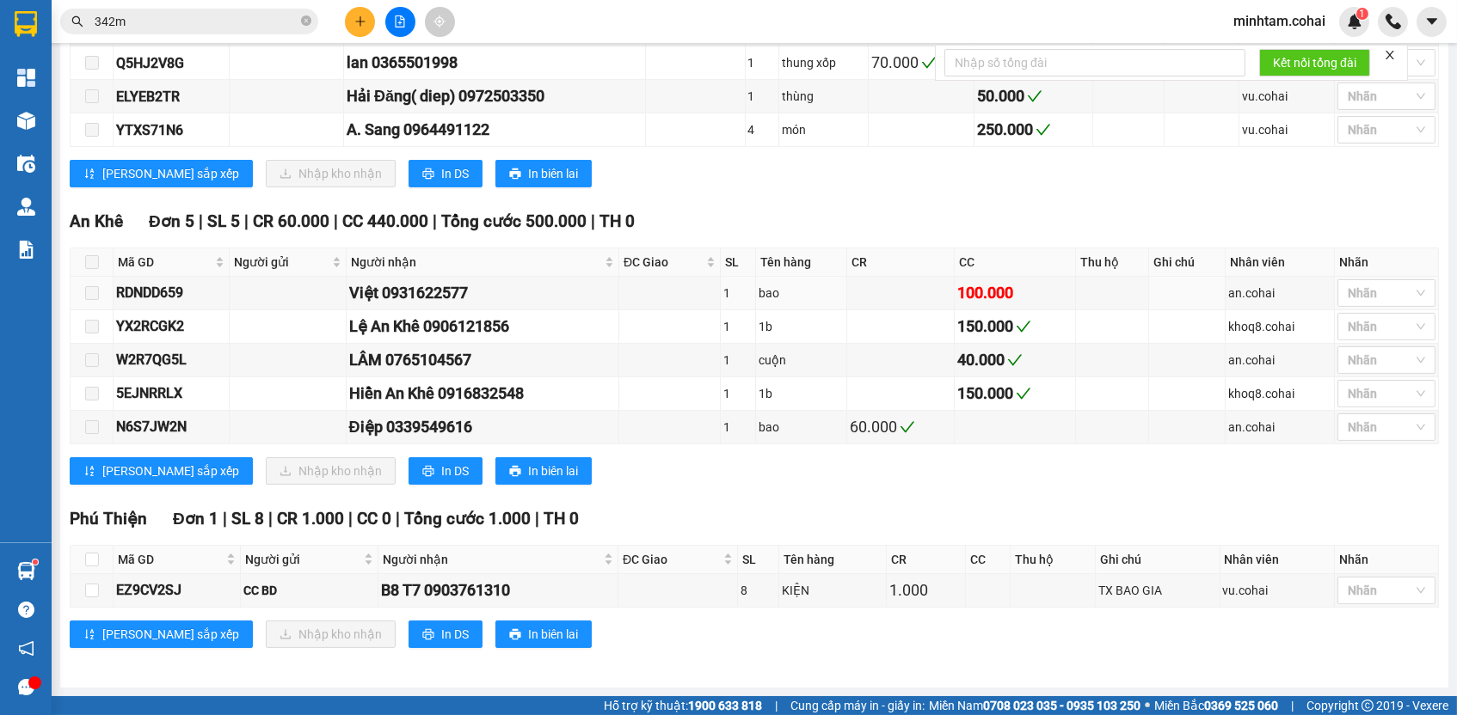
scroll to position [0, 0]
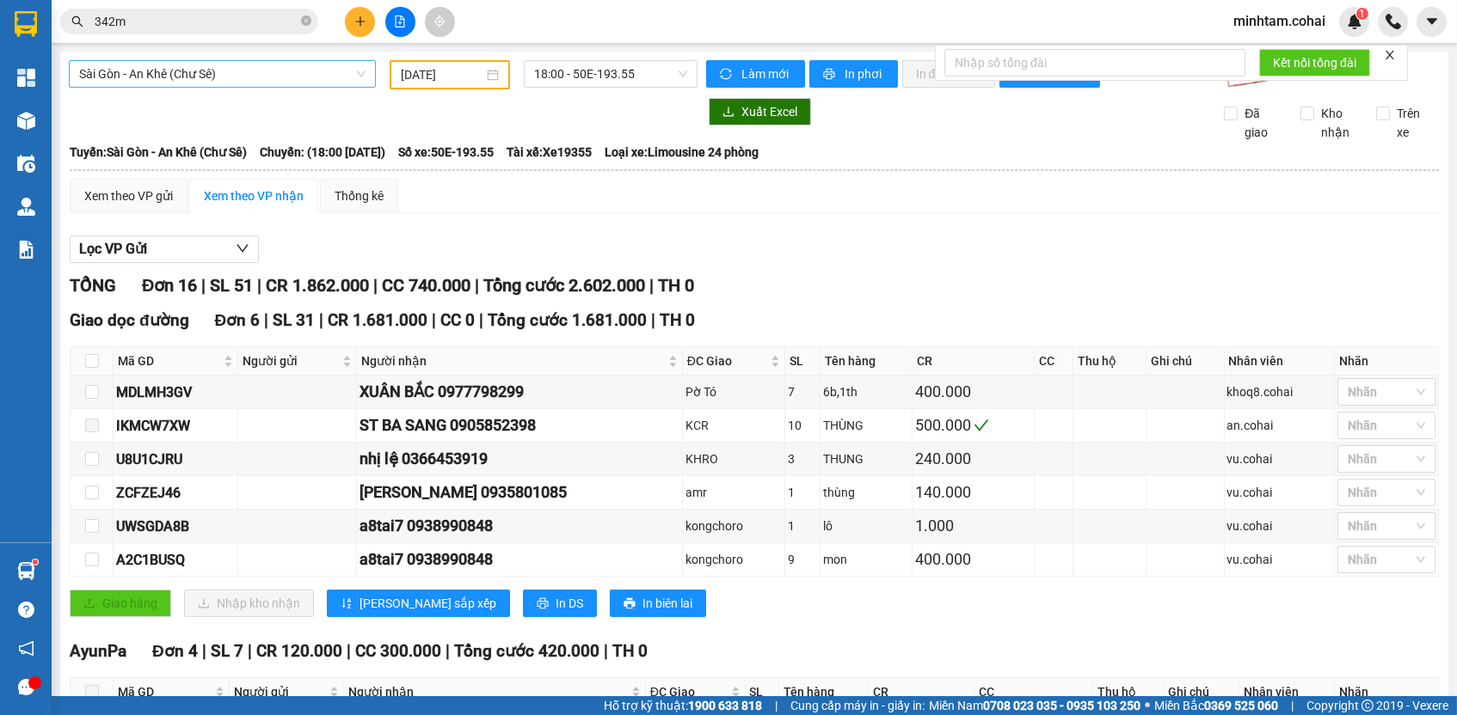
click at [262, 65] on span "Sài Gòn - An Khê (Chư Sê)" at bounding box center [222, 74] width 286 height 26
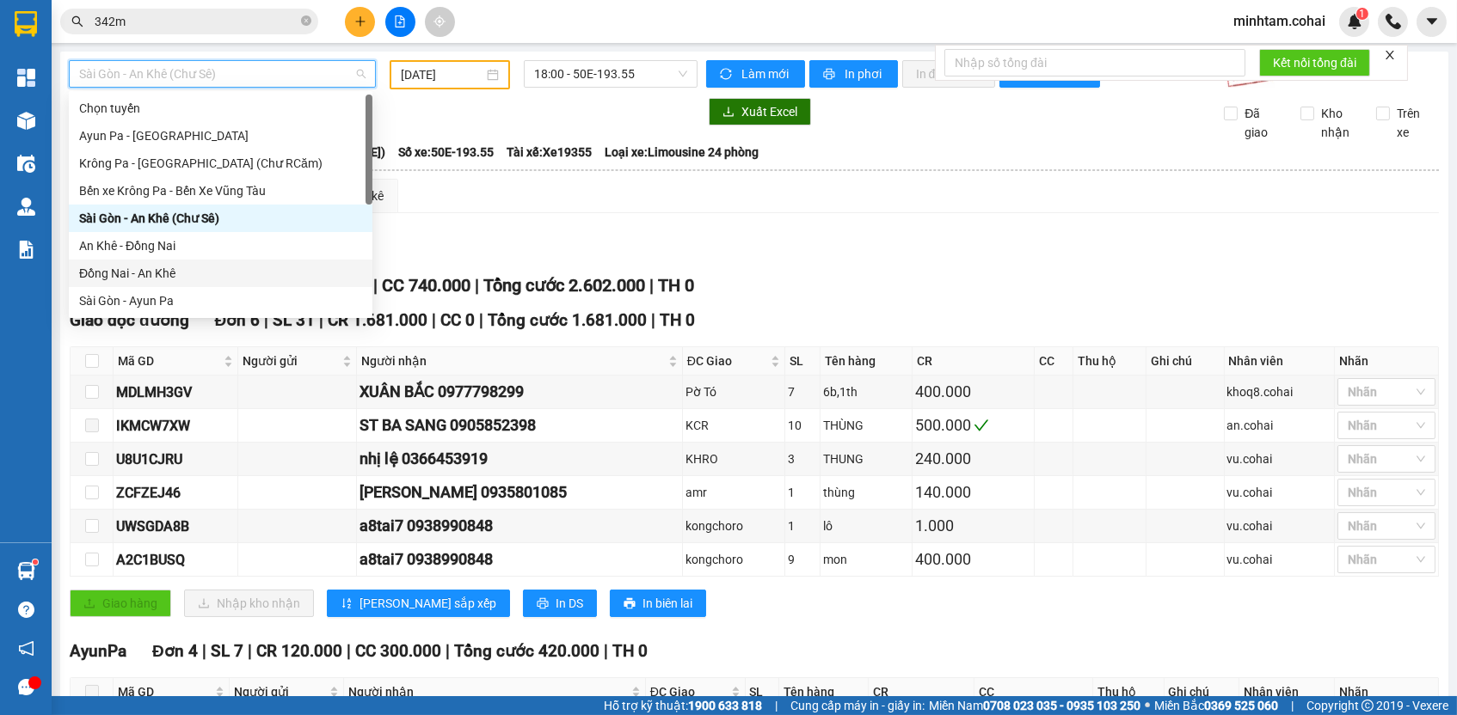
click at [547, 345] on div "Giao dọc đường Đơn 6 | SL 31 | CR 1.681.000 | CC 0 | Tổng cước 1.681.000 | TH 0…" at bounding box center [754, 469] width 1369 height 322
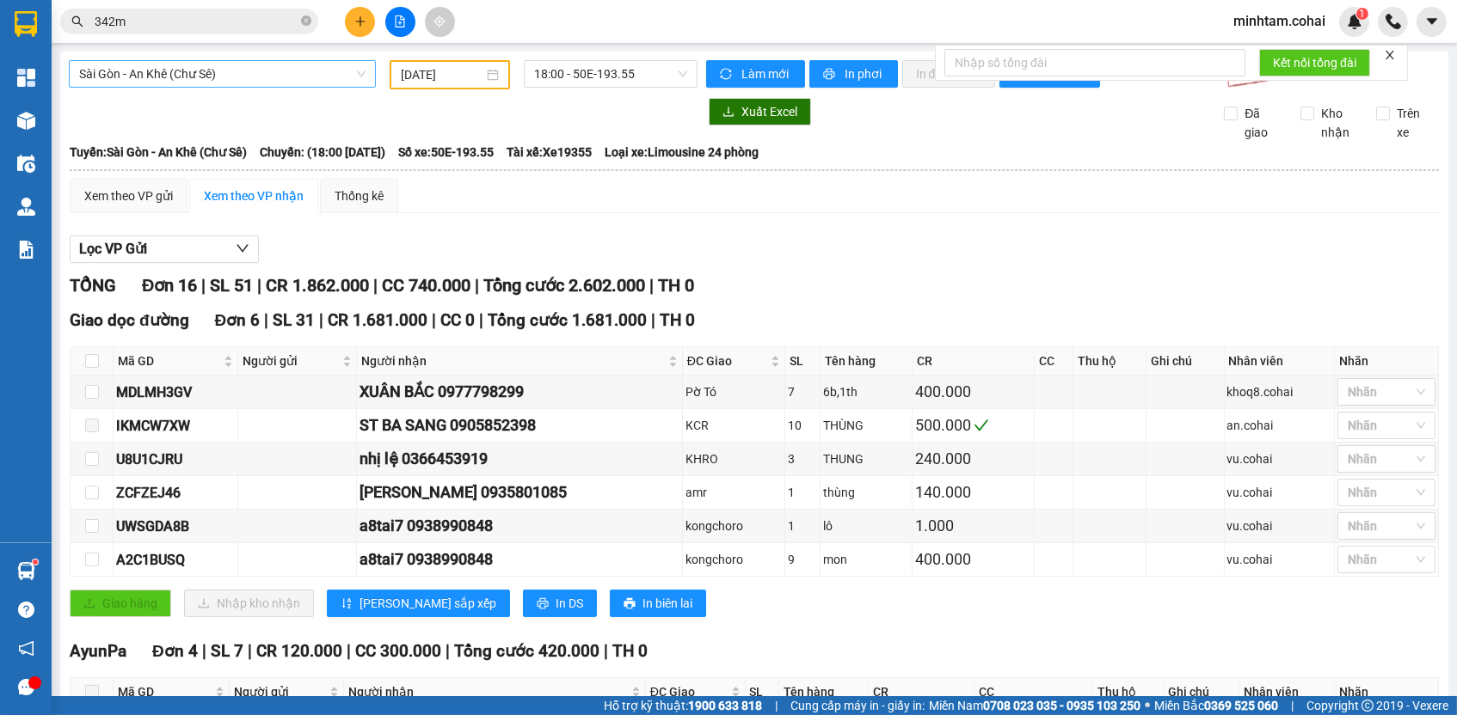
click at [309, 65] on span "Sài Gòn - An Khê (Chư Sê)" at bounding box center [222, 74] width 286 height 26
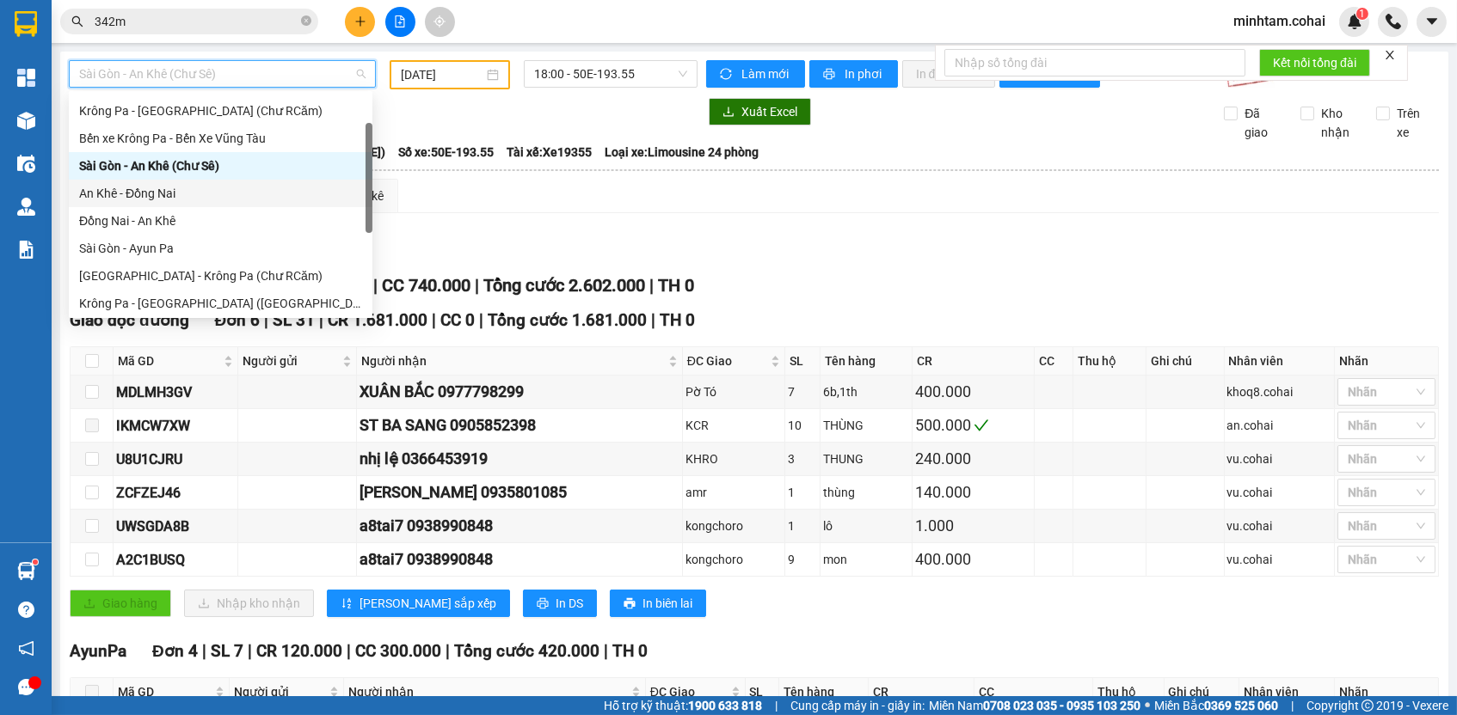
scroll to position [52, 0]
click at [245, 273] on div "[GEOGRAPHIC_DATA] - Krông Pa (Chư RCăm)" at bounding box center [220, 276] width 283 height 19
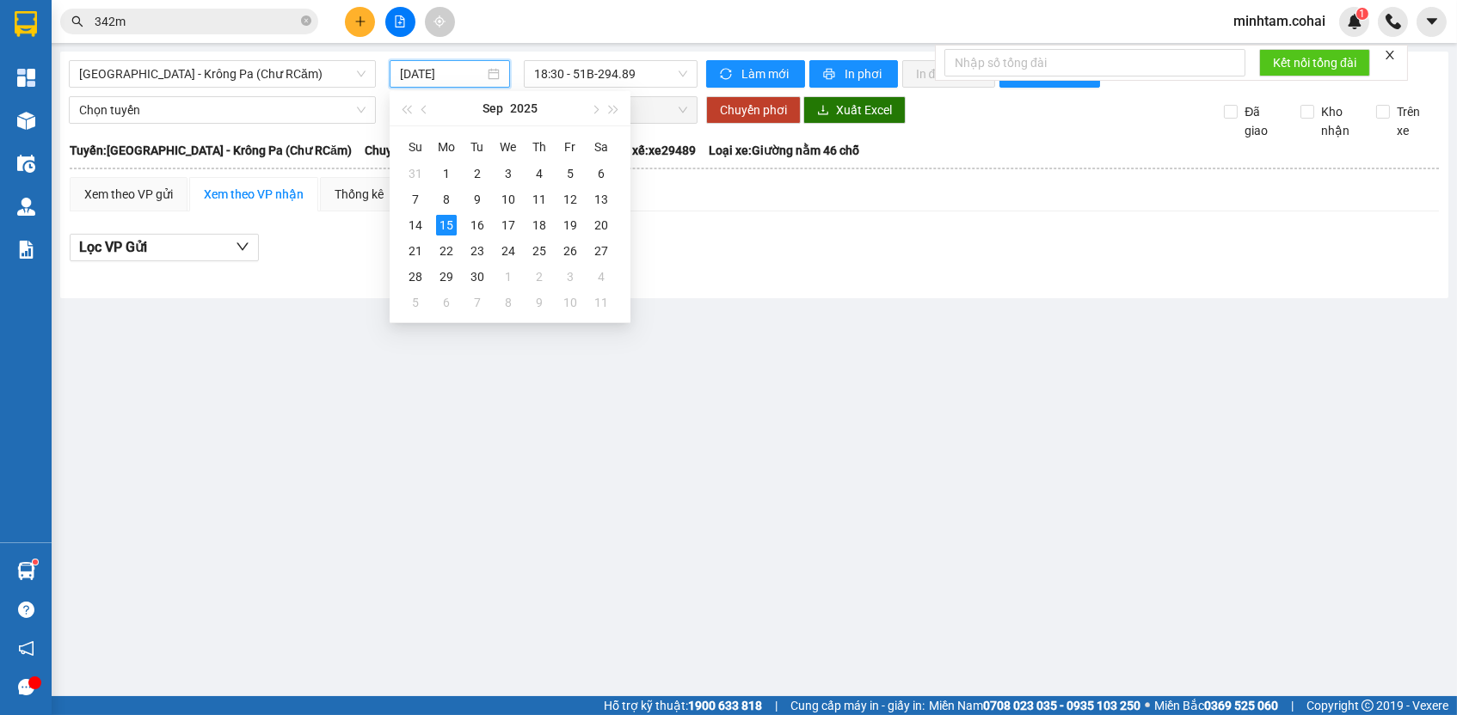
click at [439, 76] on input "[DATE]" at bounding box center [442, 73] width 84 height 19
click at [478, 205] on div "9" at bounding box center [477, 199] width 21 height 21
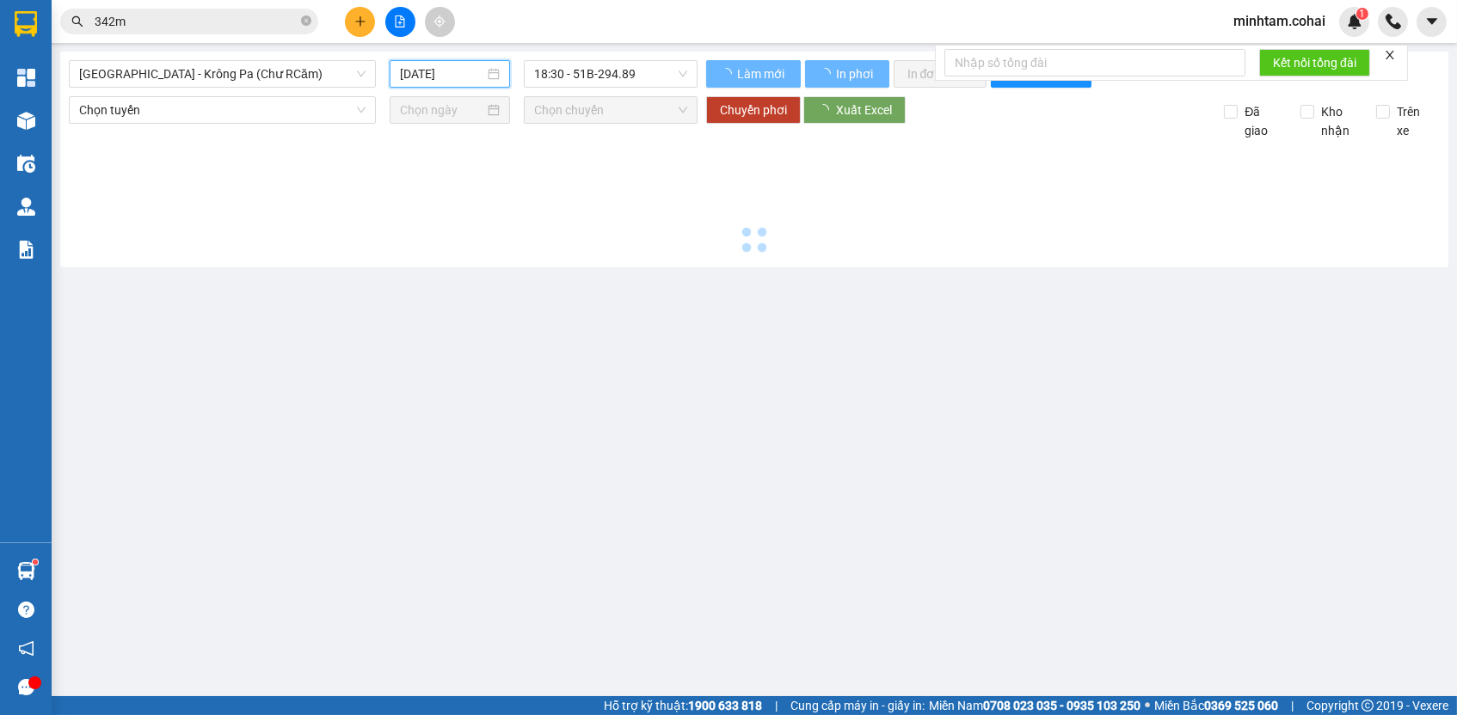
type input "[DATE]"
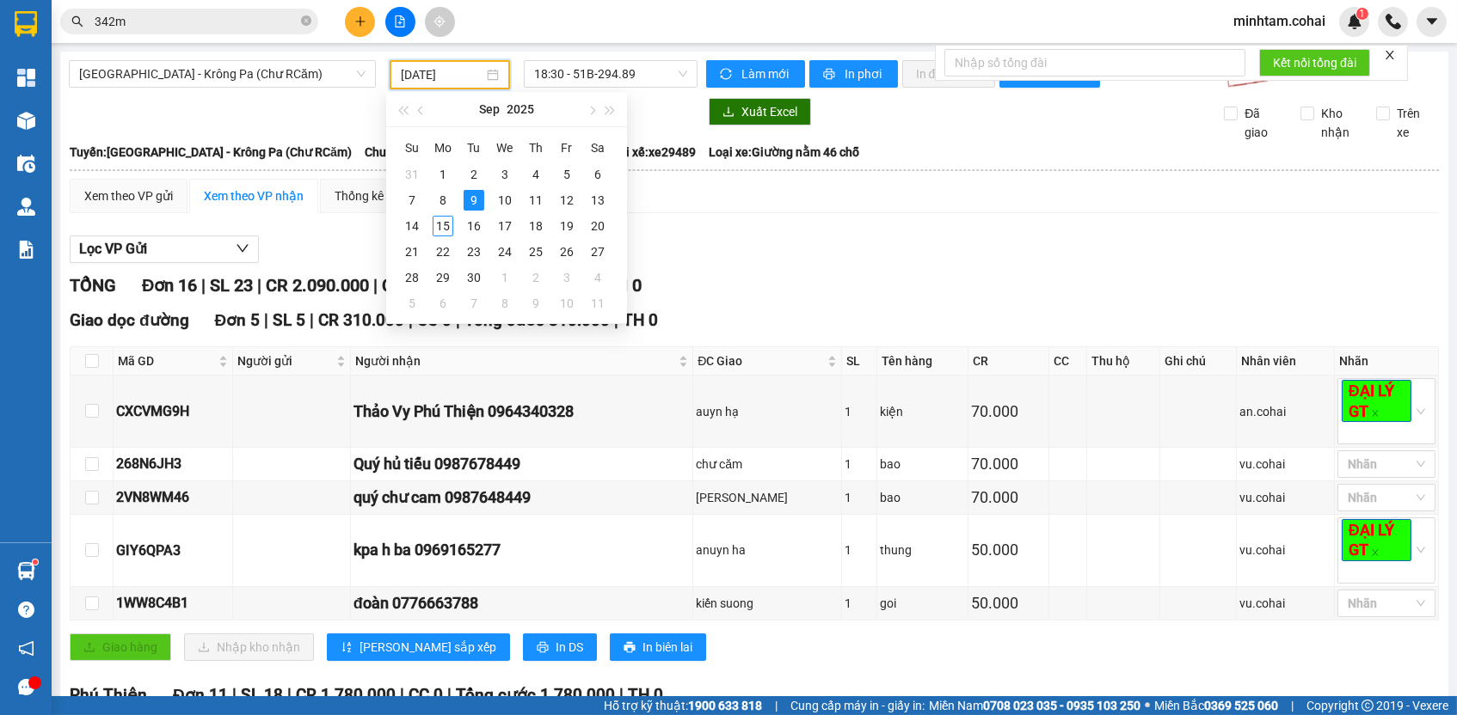
click at [821, 162] on span "Loại xe: Giường nằm 46 chỗ" at bounding box center [784, 152] width 150 height 19
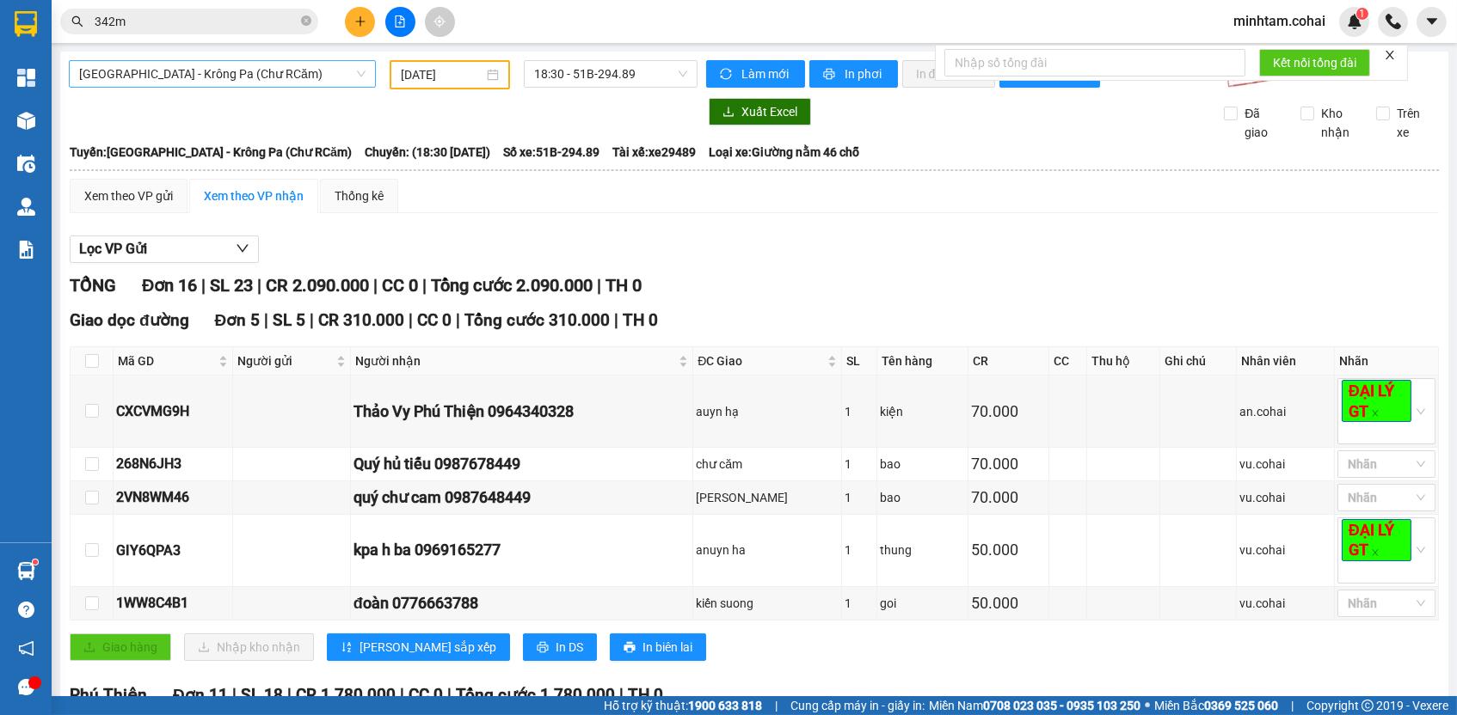
click at [284, 73] on span "[GEOGRAPHIC_DATA] - Krông Pa (Chư RCăm)" at bounding box center [222, 74] width 286 height 26
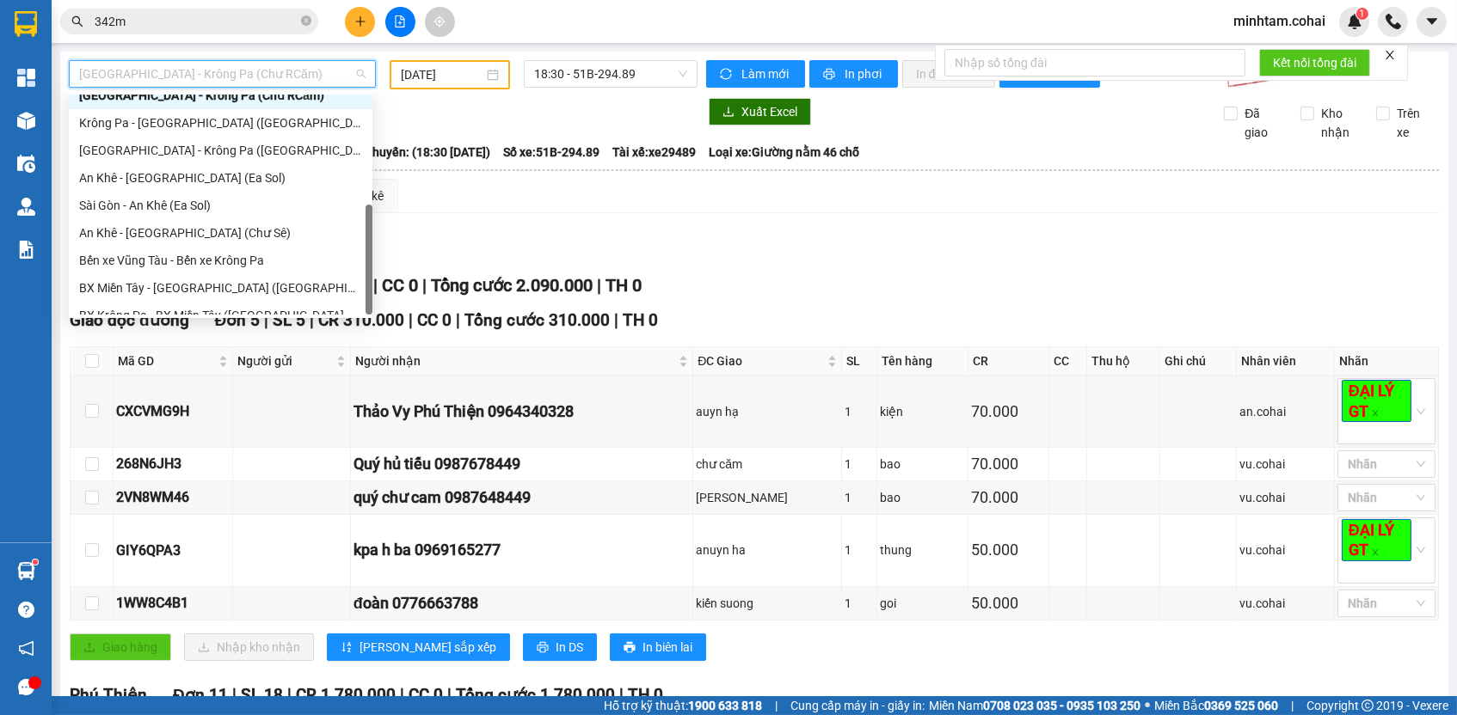
scroll to position [224, 0]
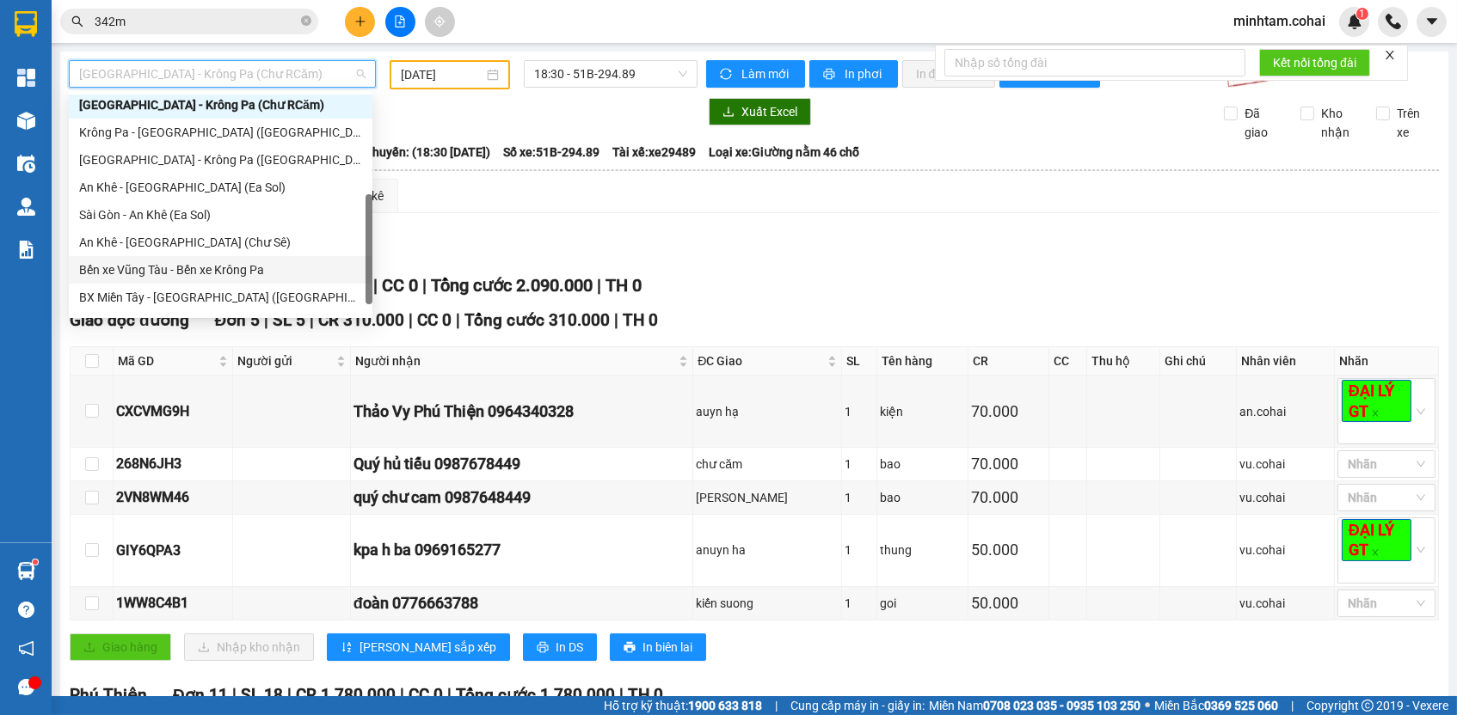
click at [170, 270] on div "Bến xe Vũng Tàu - Bến xe Krông Pa" at bounding box center [220, 270] width 283 height 19
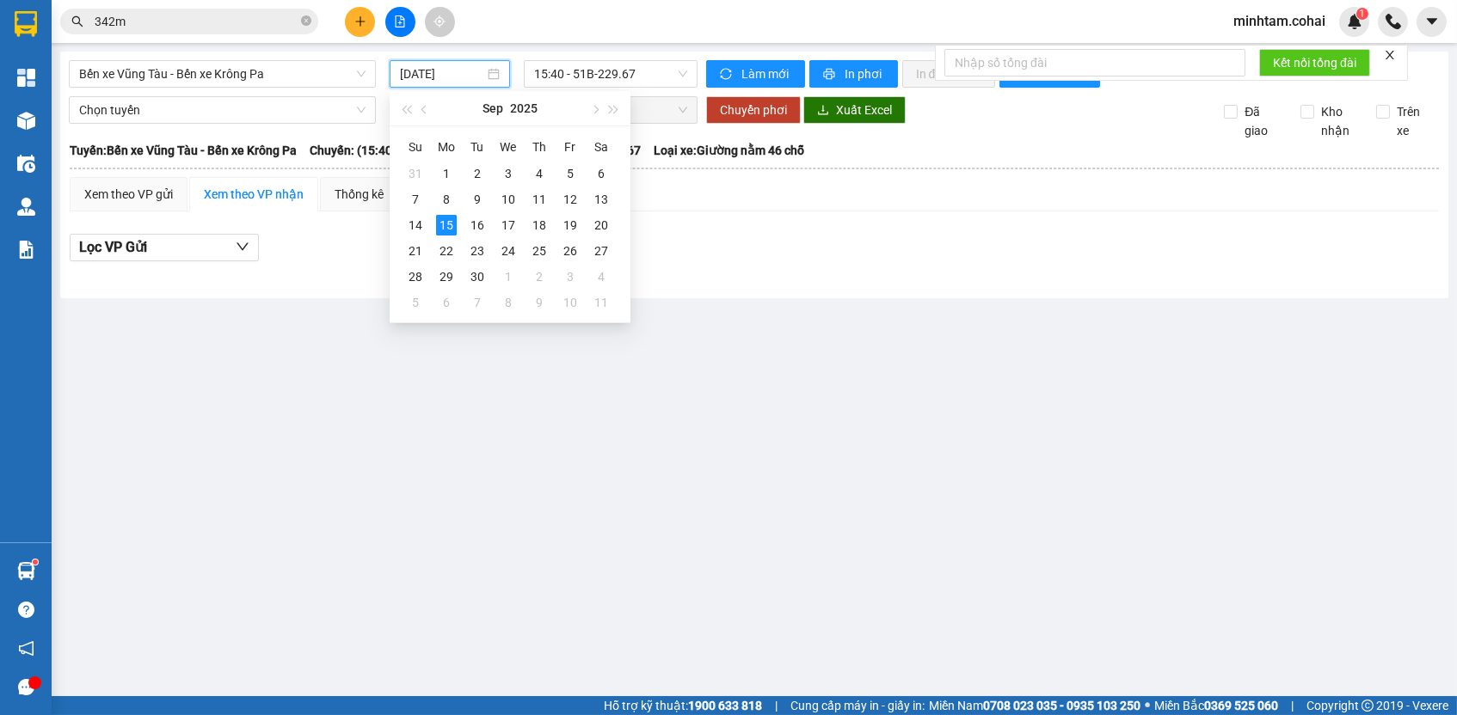
click at [417, 77] on input "[DATE]" at bounding box center [442, 73] width 84 height 19
click at [563, 201] on div "12" at bounding box center [570, 199] width 21 height 21
type input "[DATE]"
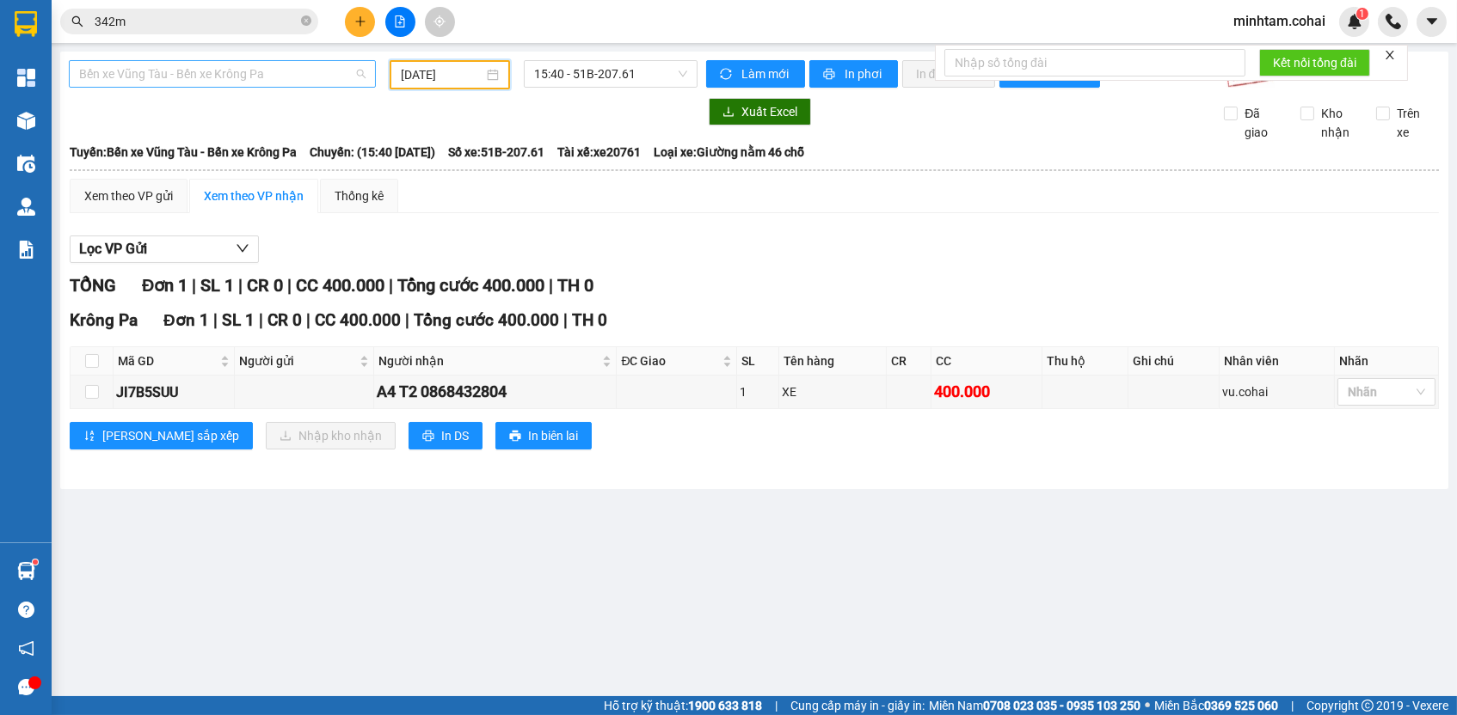
click at [250, 77] on span "Bến xe Vũng Tàu - Bến xe Krông Pa" at bounding box center [222, 74] width 286 height 26
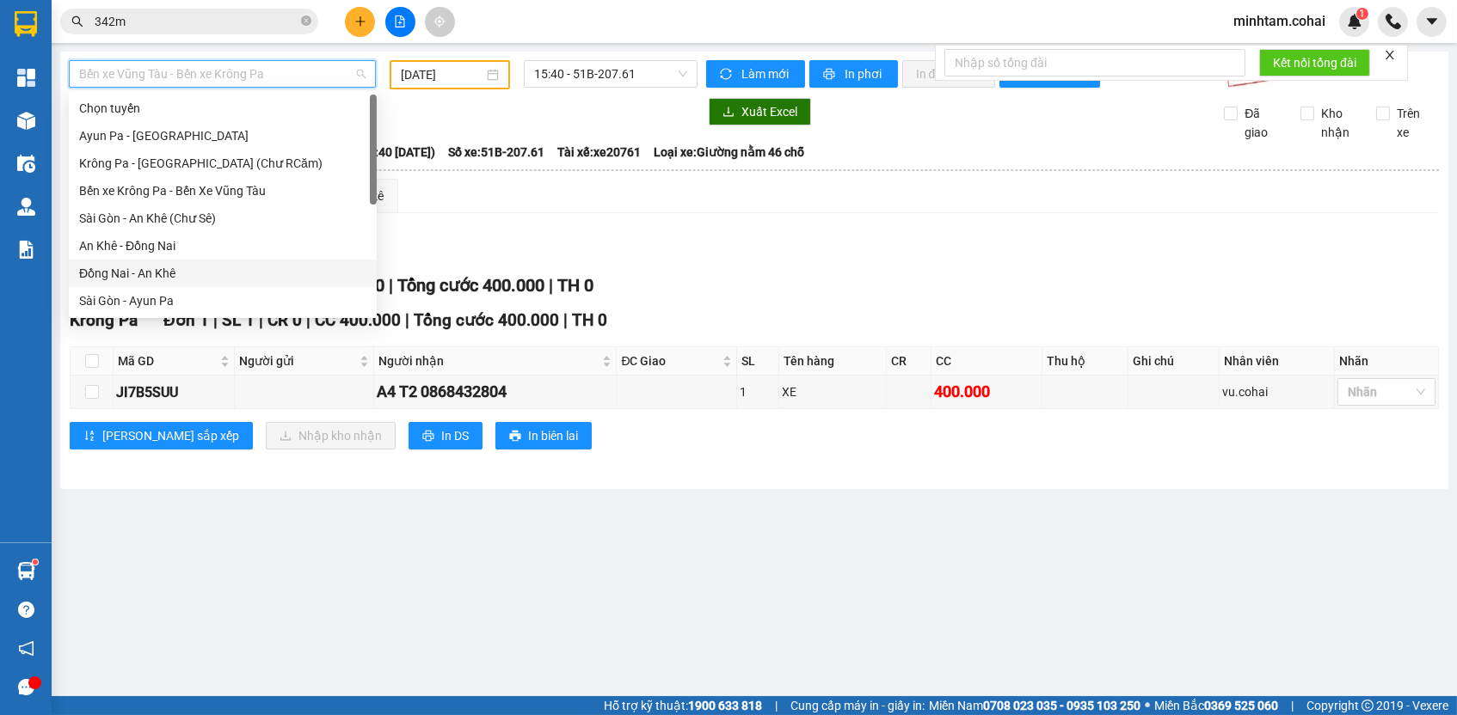
click at [178, 267] on div "Đồng Nai - An Khê" at bounding box center [222, 273] width 287 height 19
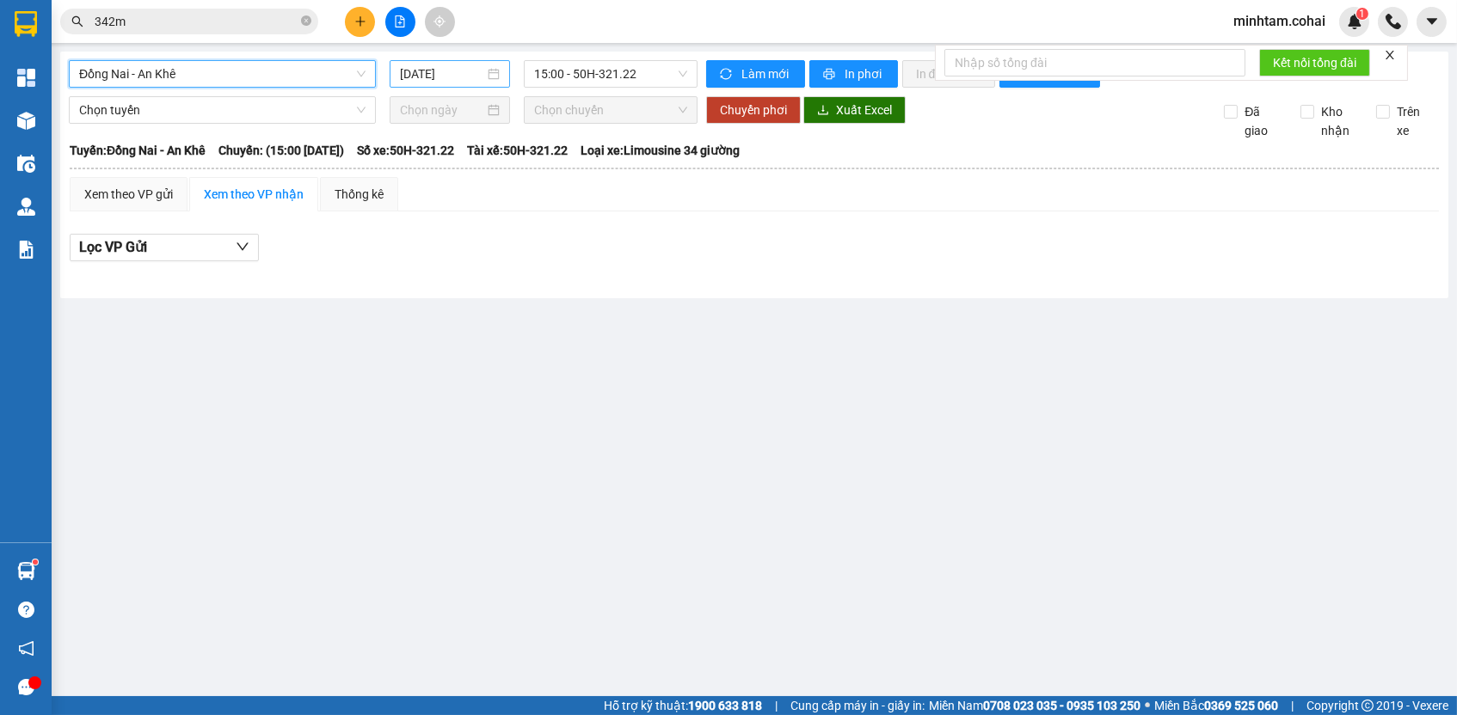
click at [410, 61] on div "[DATE]" at bounding box center [450, 74] width 120 height 28
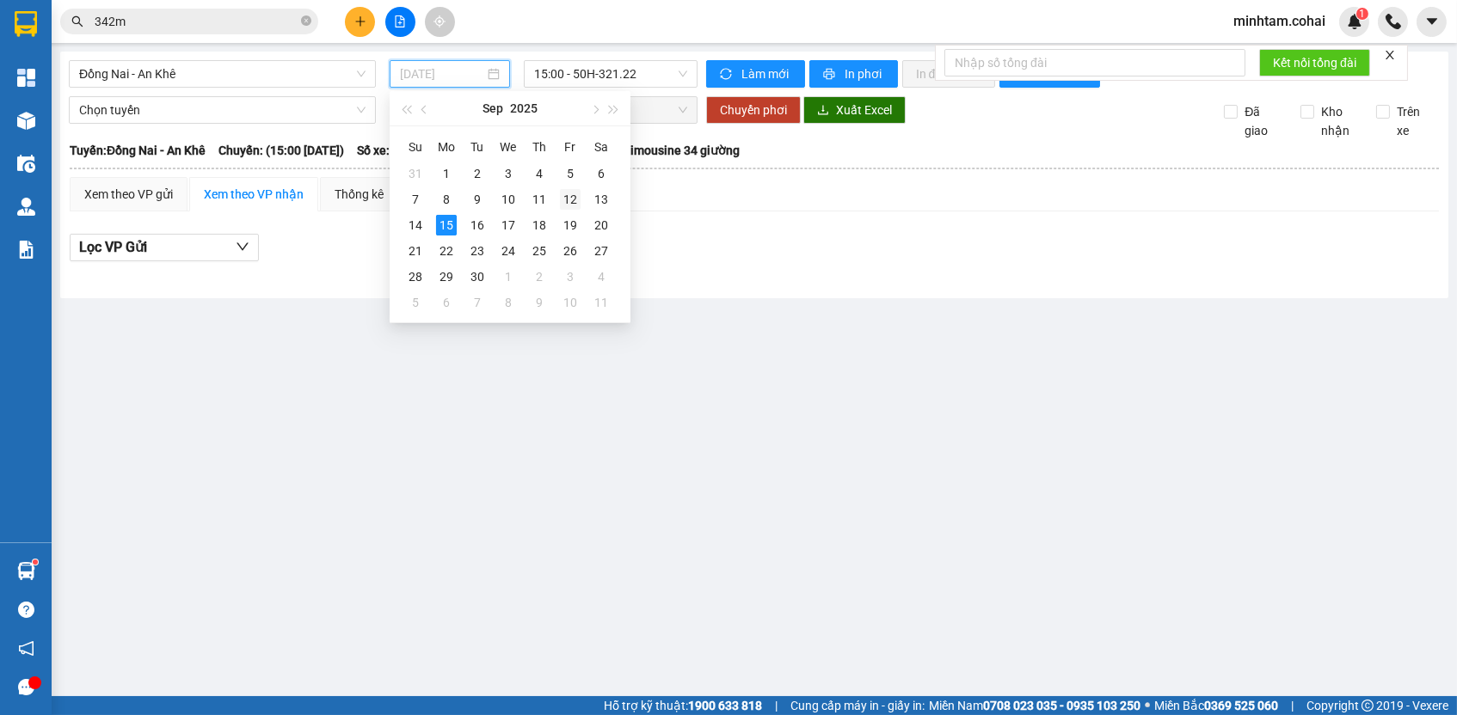
click at [565, 193] on div "12" at bounding box center [570, 199] width 21 height 21
type input "[DATE]"
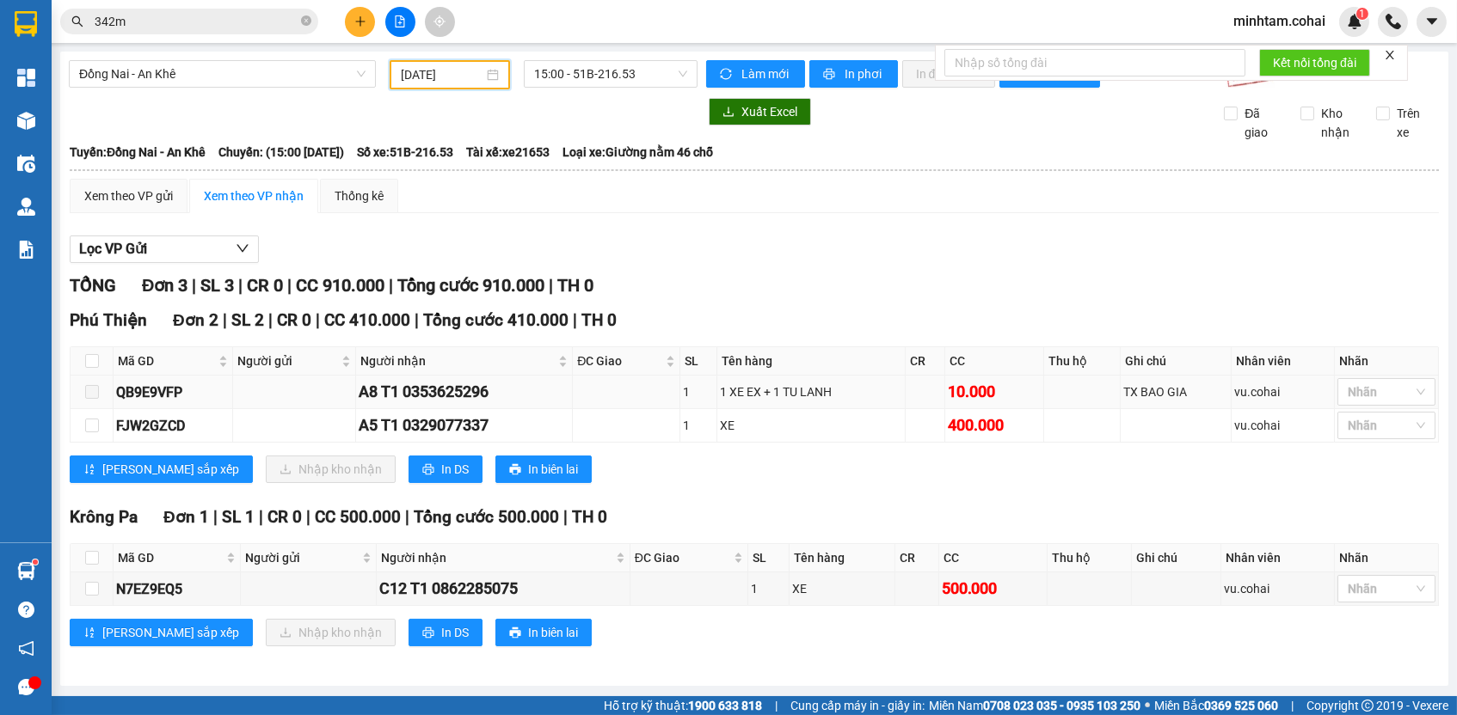
scroll to position [6, 0]
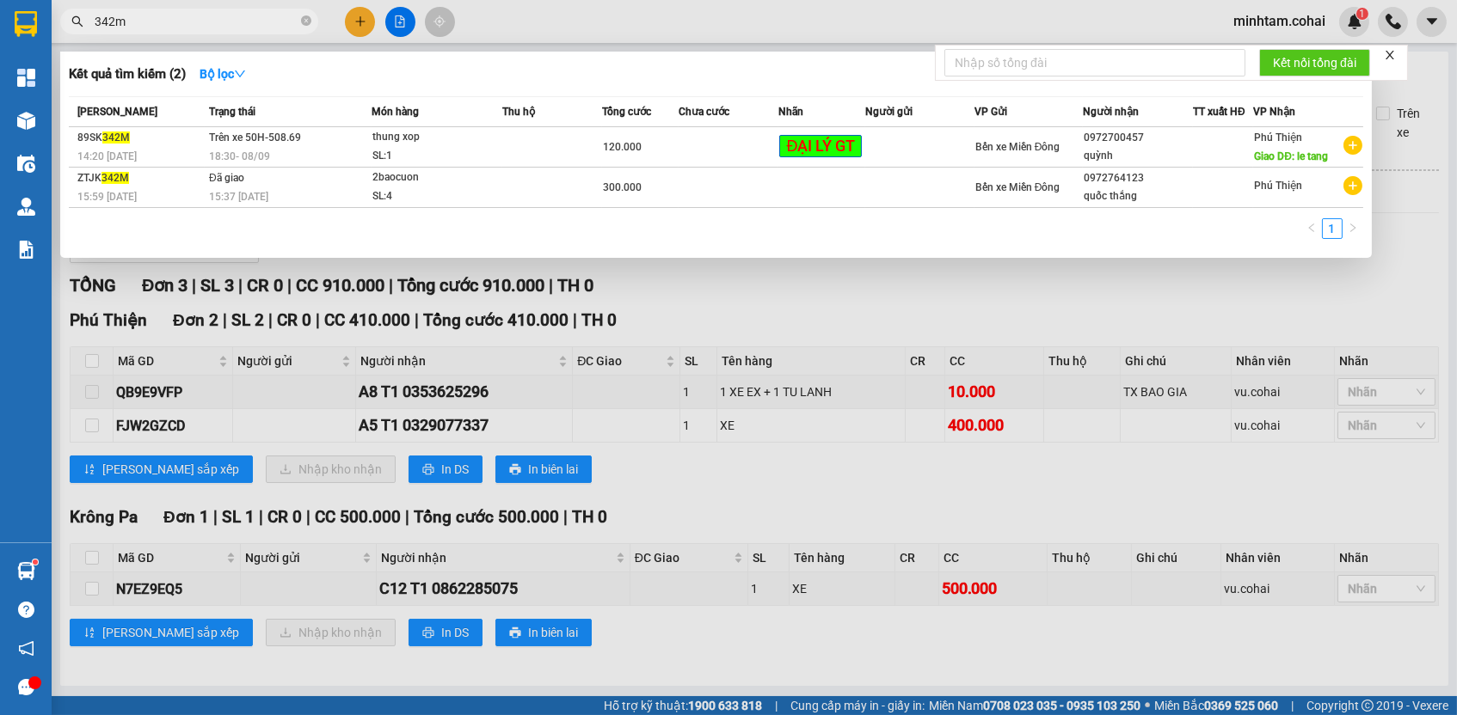
paste input "FJW2GZCD"
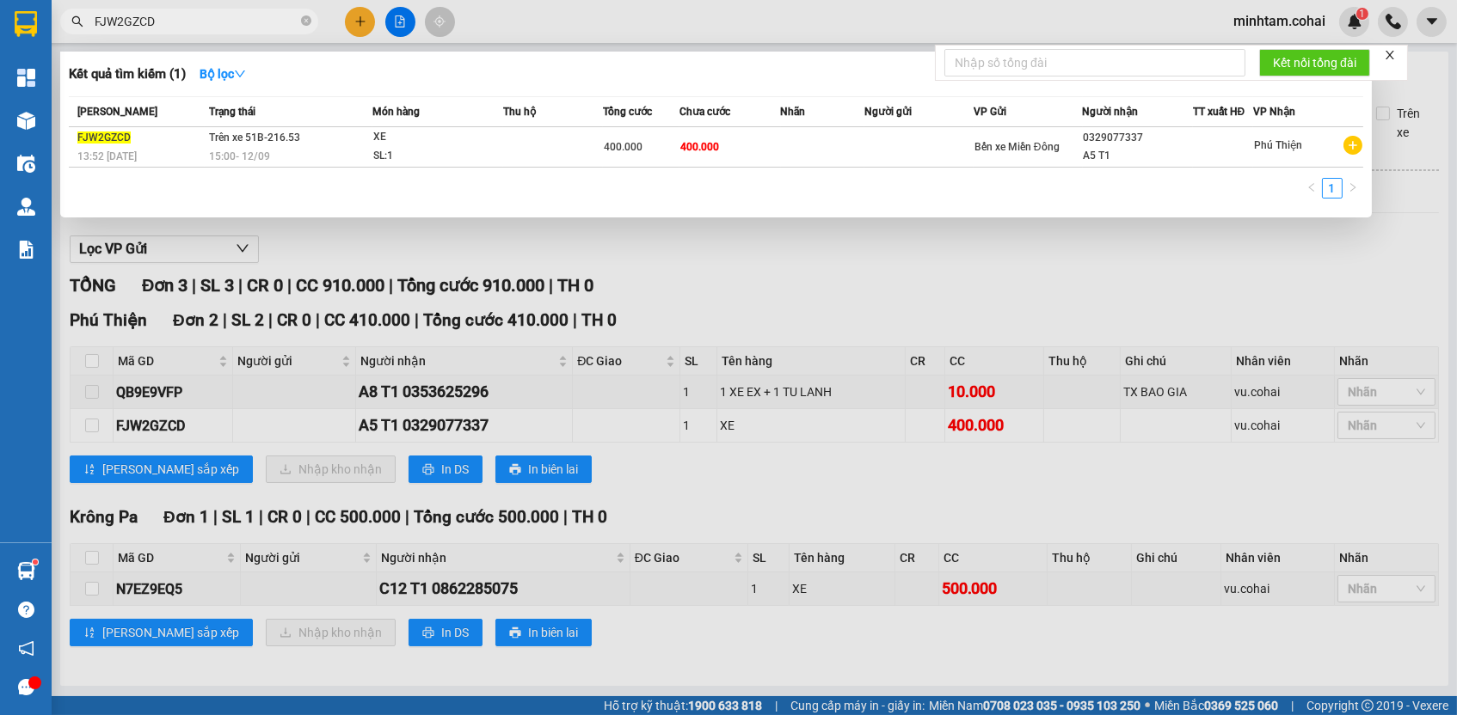
type input "FJW2GZCD"
click at [752, 148] on td "400.000" at bounding box center [729, 147] width 101 height 40
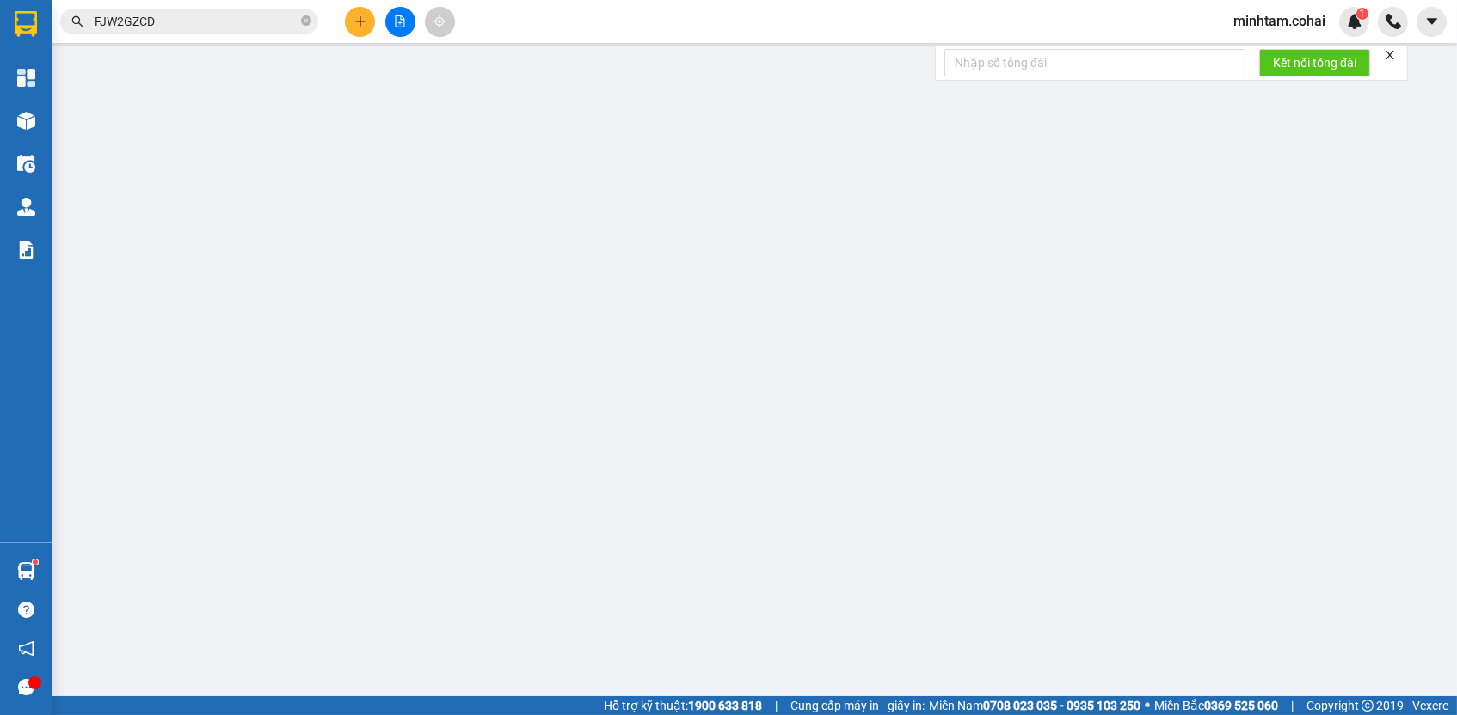
type input "0329077337"
type input "A5 T1"
type input "400.000"
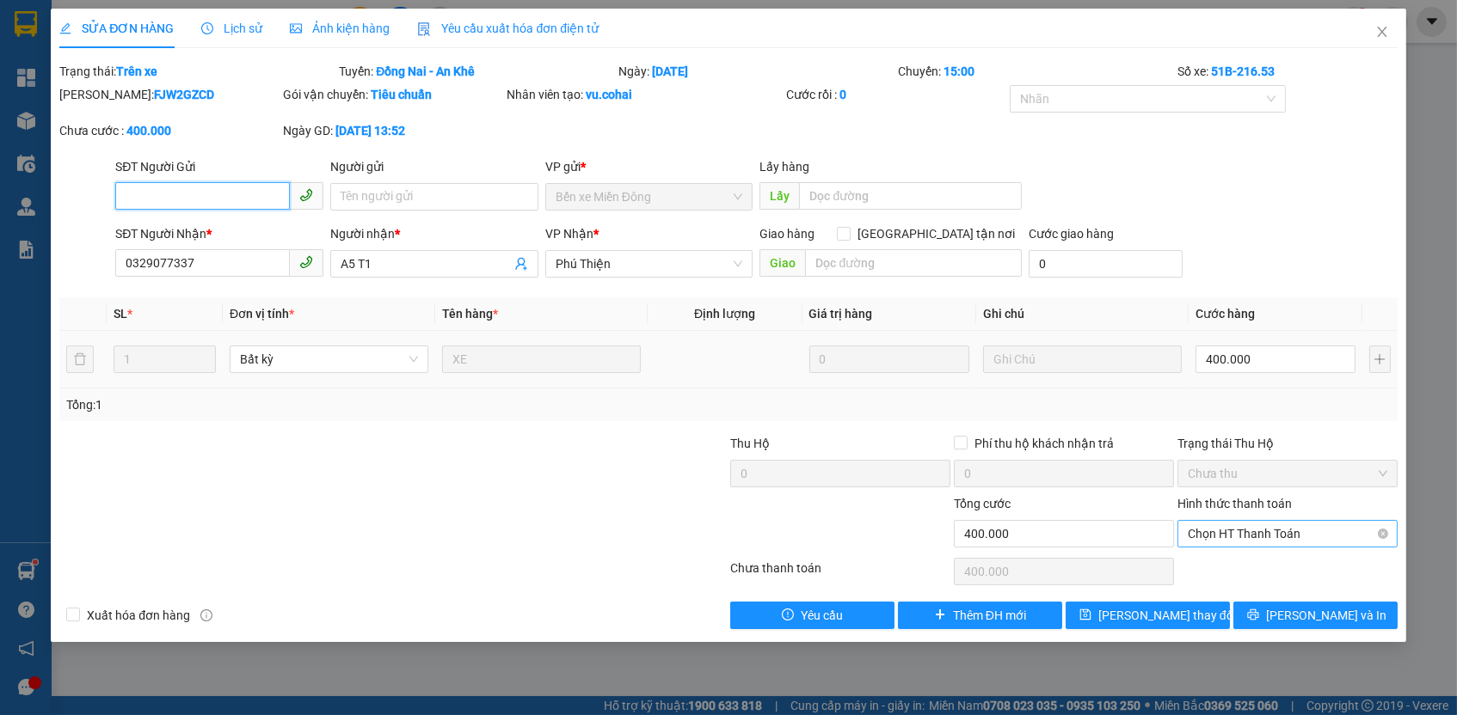
click at [1210, 529] on span "Chọn HT Thanh Toán" at bounding box center [1287, 534] width 199 height 26
drag, startPoint x: 1222, startPoint y: 565, endPoint x: 1197, endPoint y: 592, distance: 37.1
click at [1222, 565] on div "Tại văn phòng" at bounding box center [1287, 563] width 199 height 19
type input "0"
click at [1191, 606] on span "[PERSON_NAME] thay đổi" at bounding box center [1167, 615] width 138 height 19
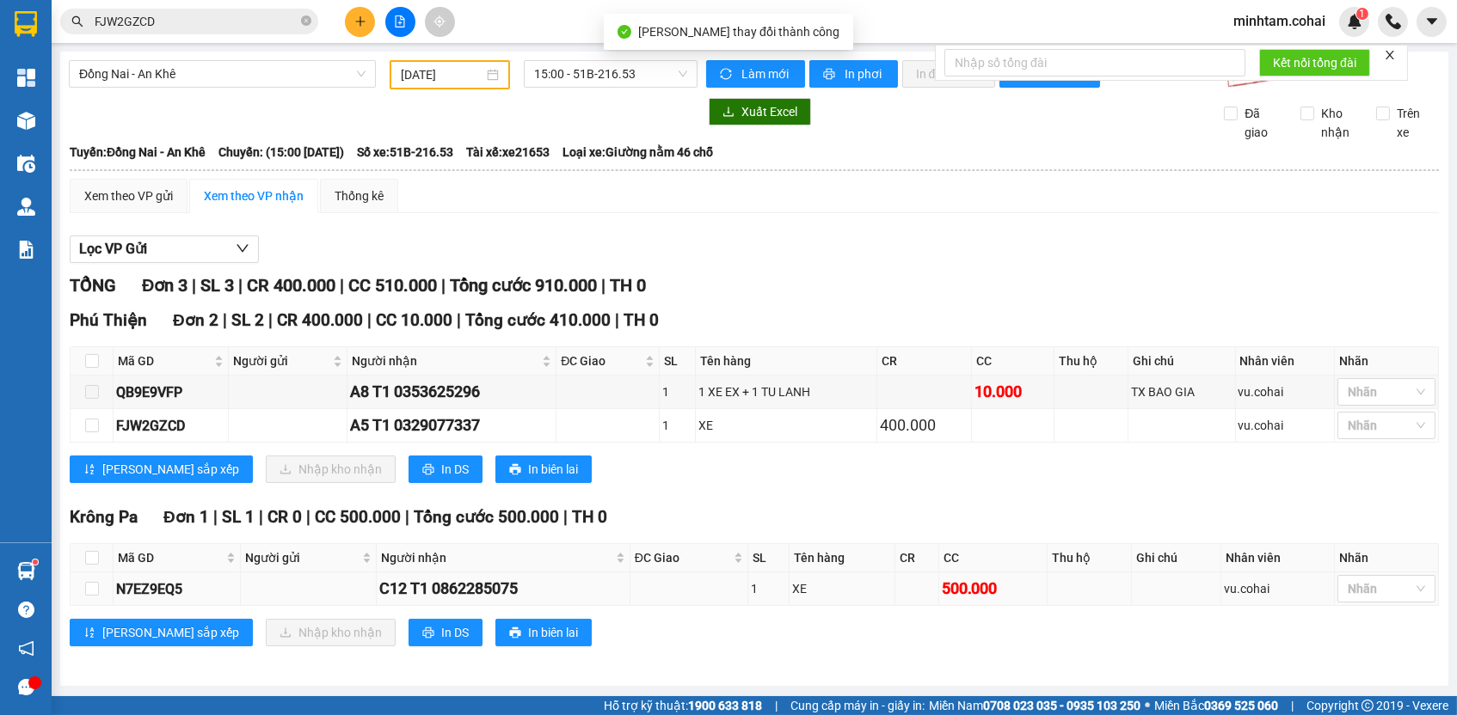
click at [163, 599] on div "N7EZ9EQ5" at bounding box center [176, 589] width 121 height 21
copy div "N7EZ9EQ5"
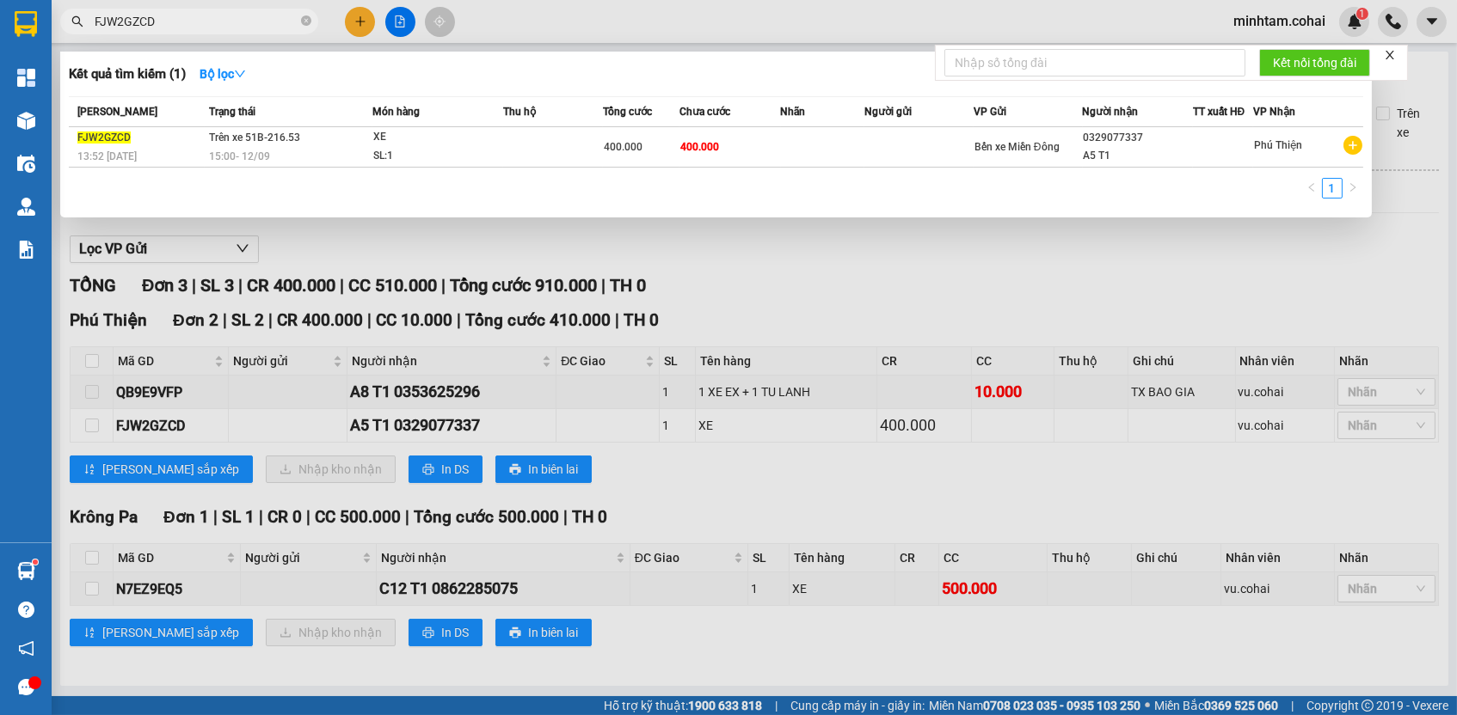
paste input "N7EZ9EQ5"
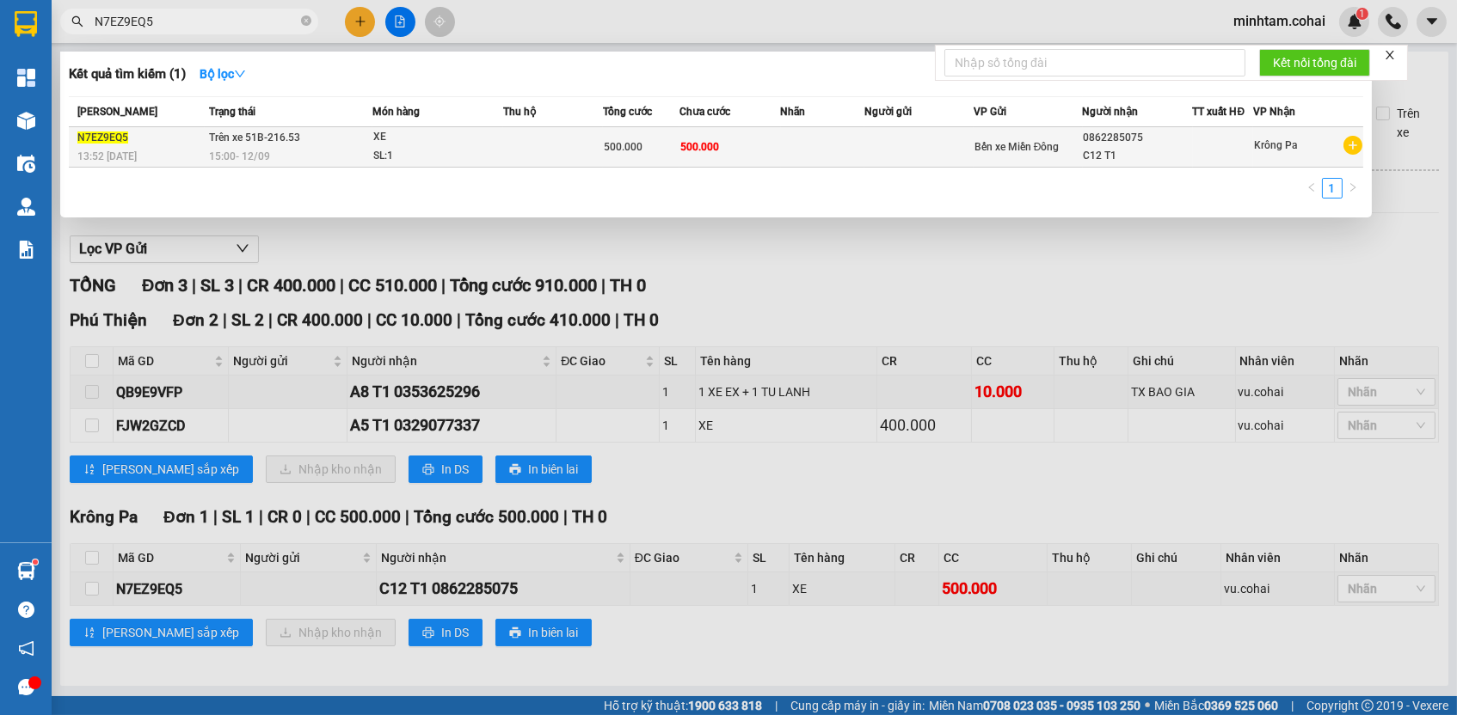
type input "N7EZ9EQ5"
click at [427, 140] on div "XE" at bounding box center [437, 137] width 129 height 19
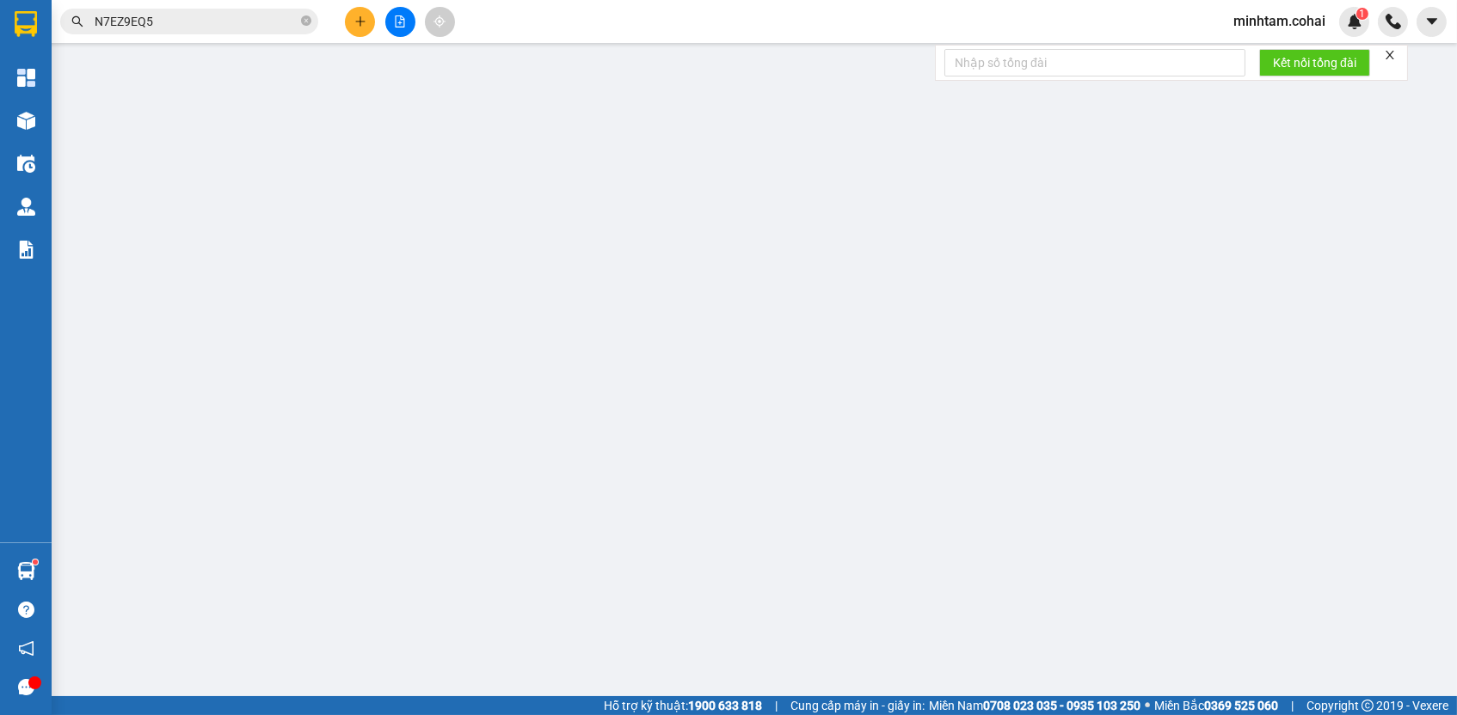
type input "0862285075"
type input "C12 T1"
type input "500.000"
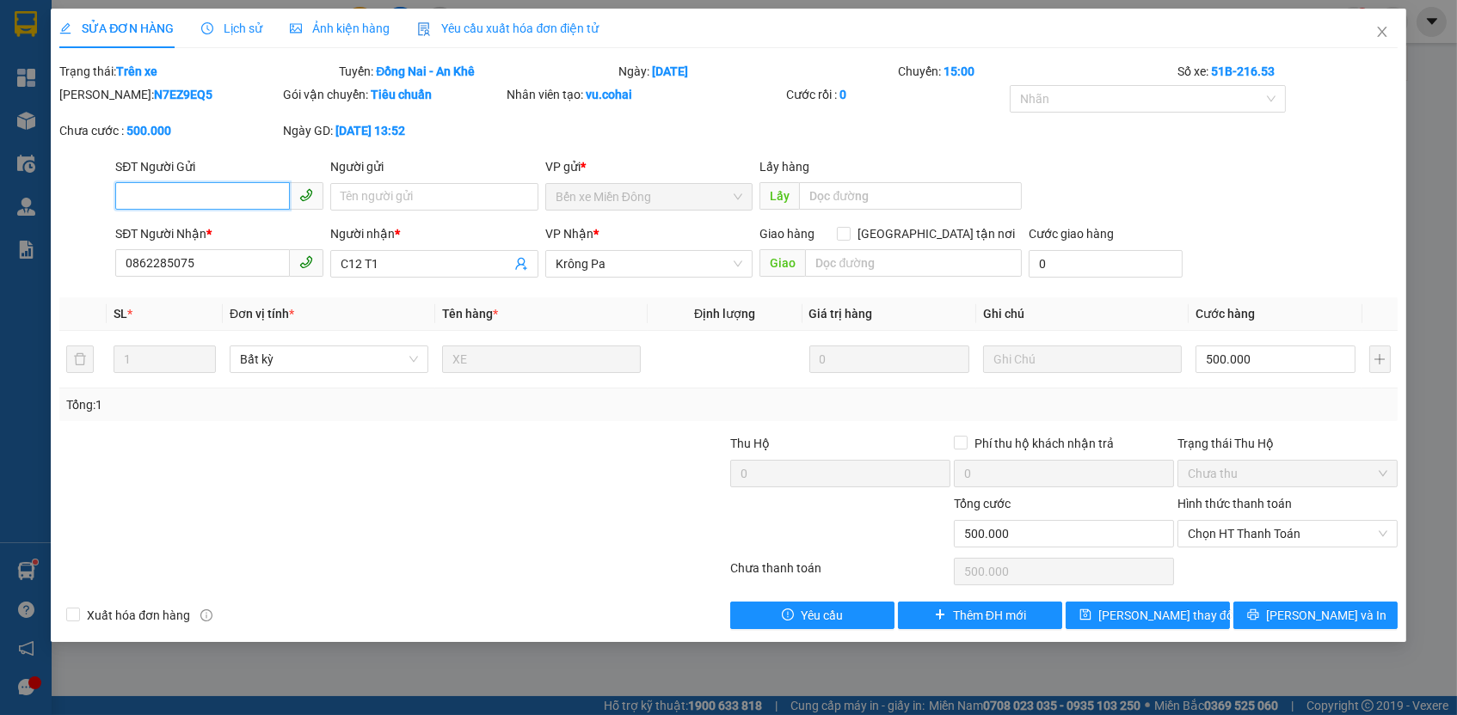
drag, startPoint x: 1260, startPoint y: 536, endPoint x: 1251, endPoint y: 543, distance: 11.6
click at [1260, 535] on span "Chọn HT Thanh Toán" at bounding box center [1287, 534] width 199 height 26
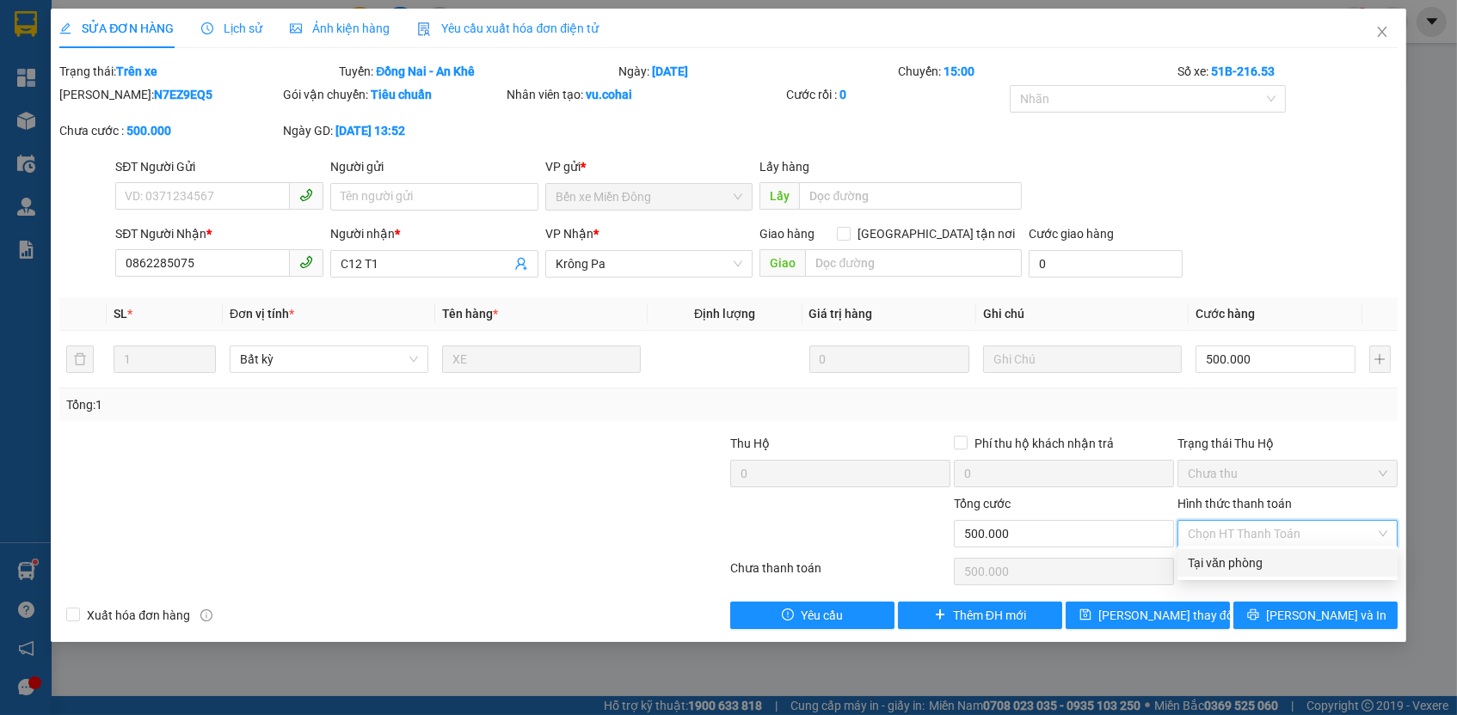
click at [1237, 557] on div "Tại văn phòng" at bounding box center [1287, 563] width 199 height 19
type input "0"
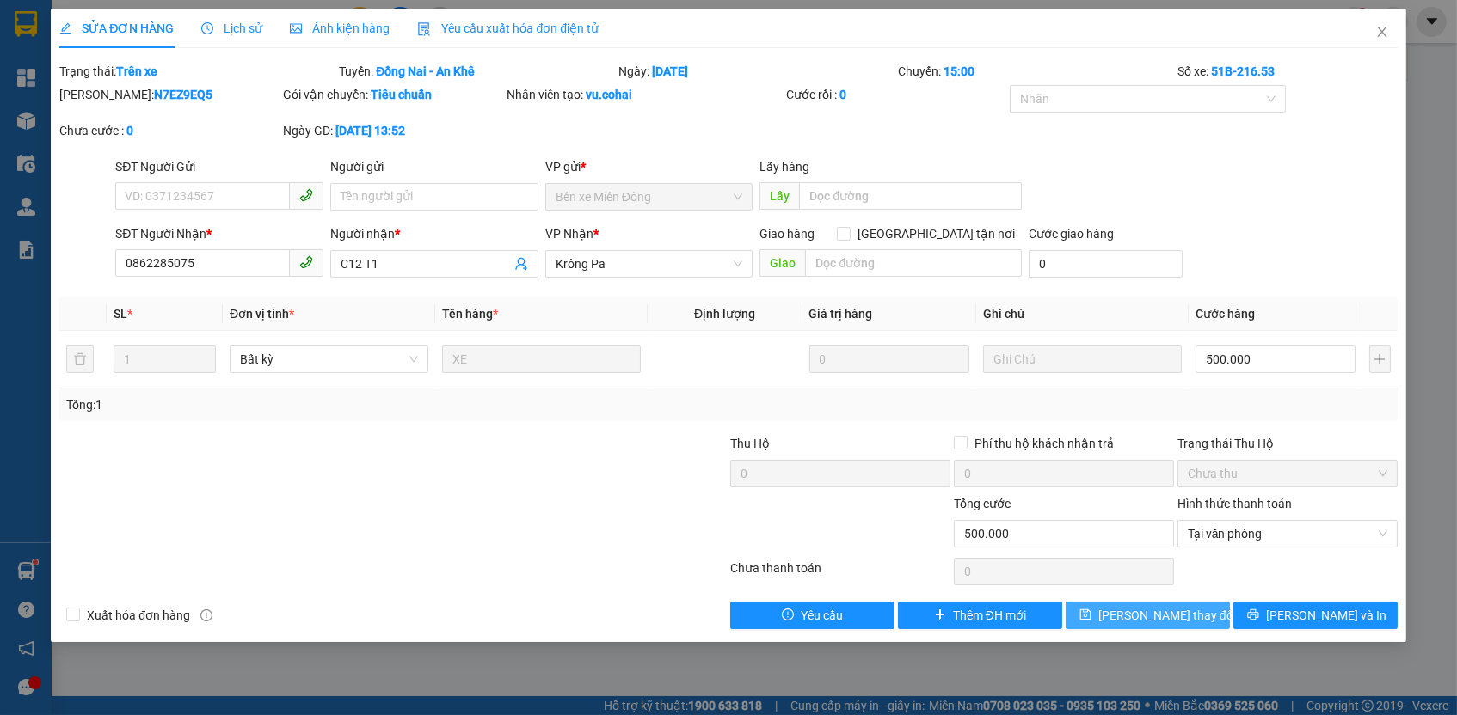
click at [1162, 606] on span "[PERSON_NAME] thay đổi" at bounding box center [1167, 615] width 138 height 19
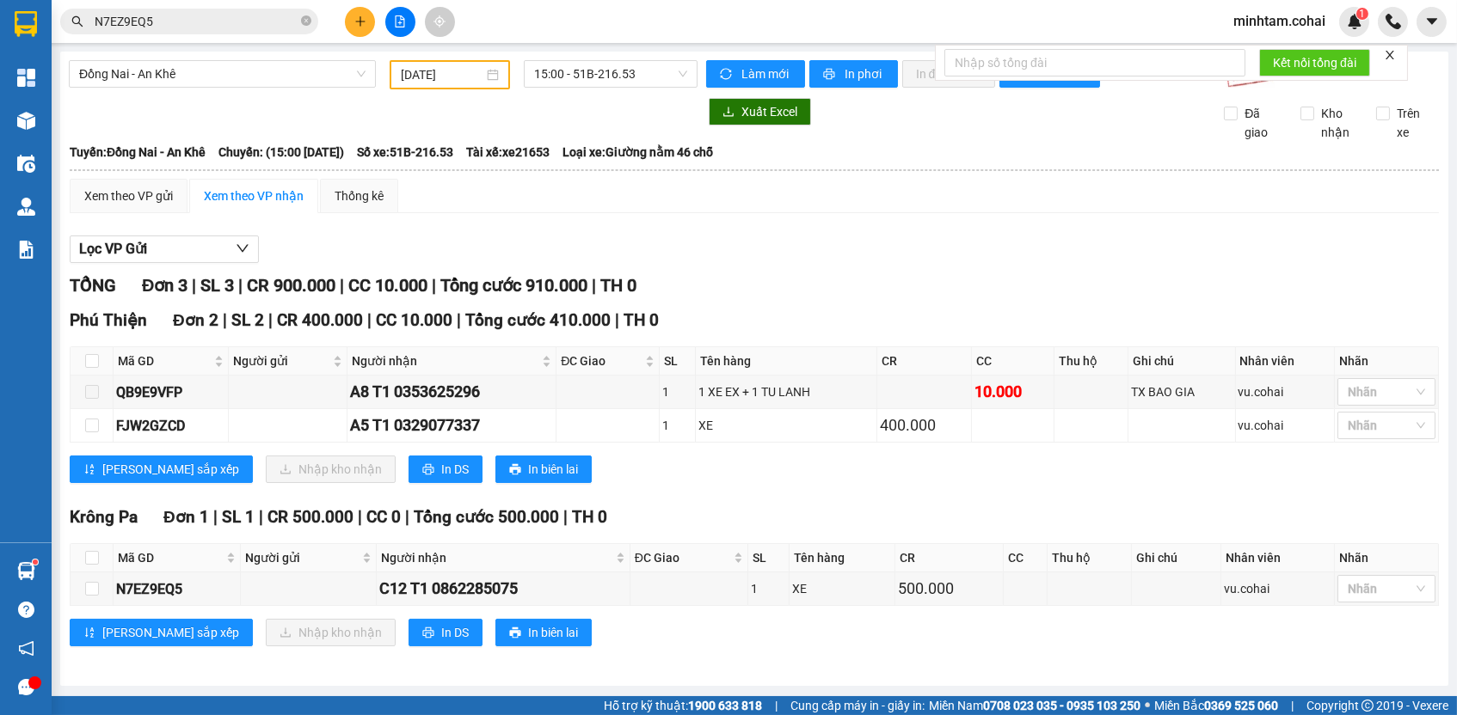
scroll to position [6, 0]
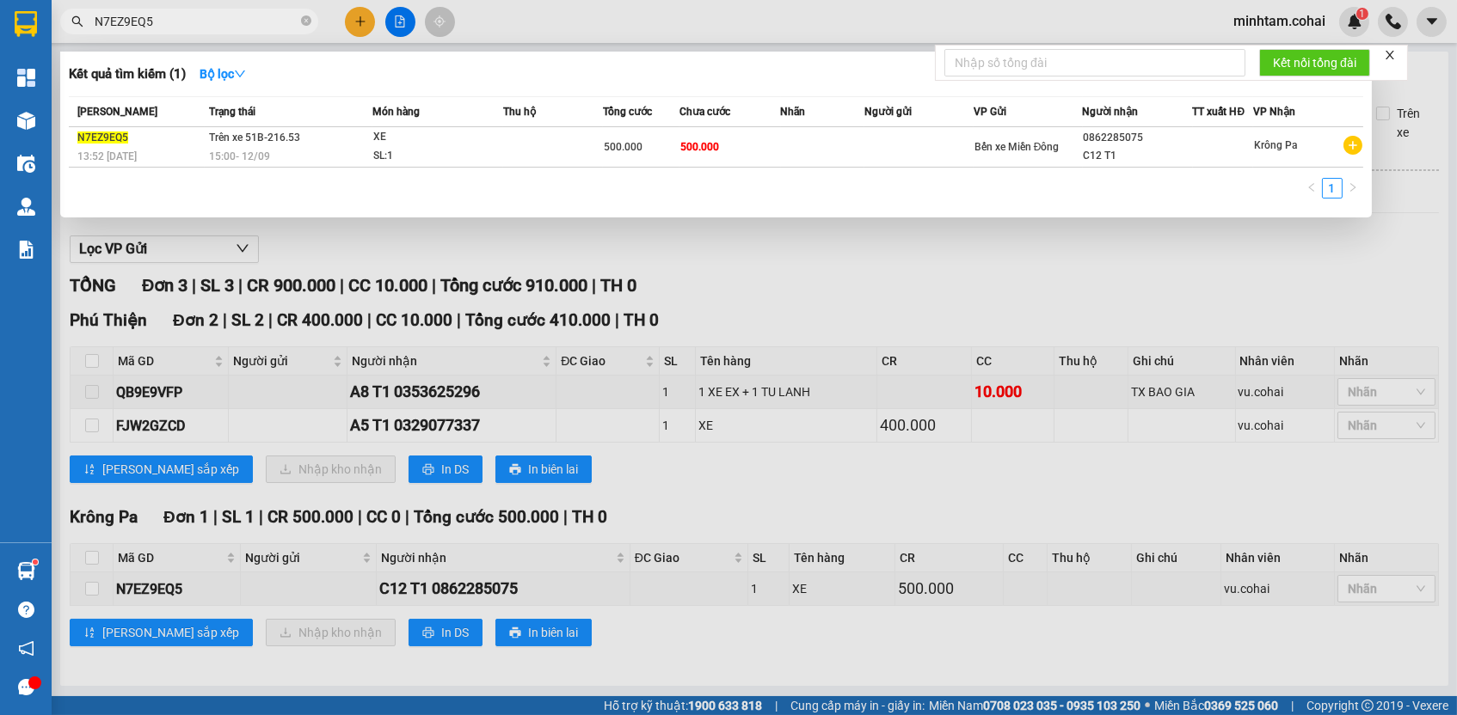
paste input "QB9E9VFP"
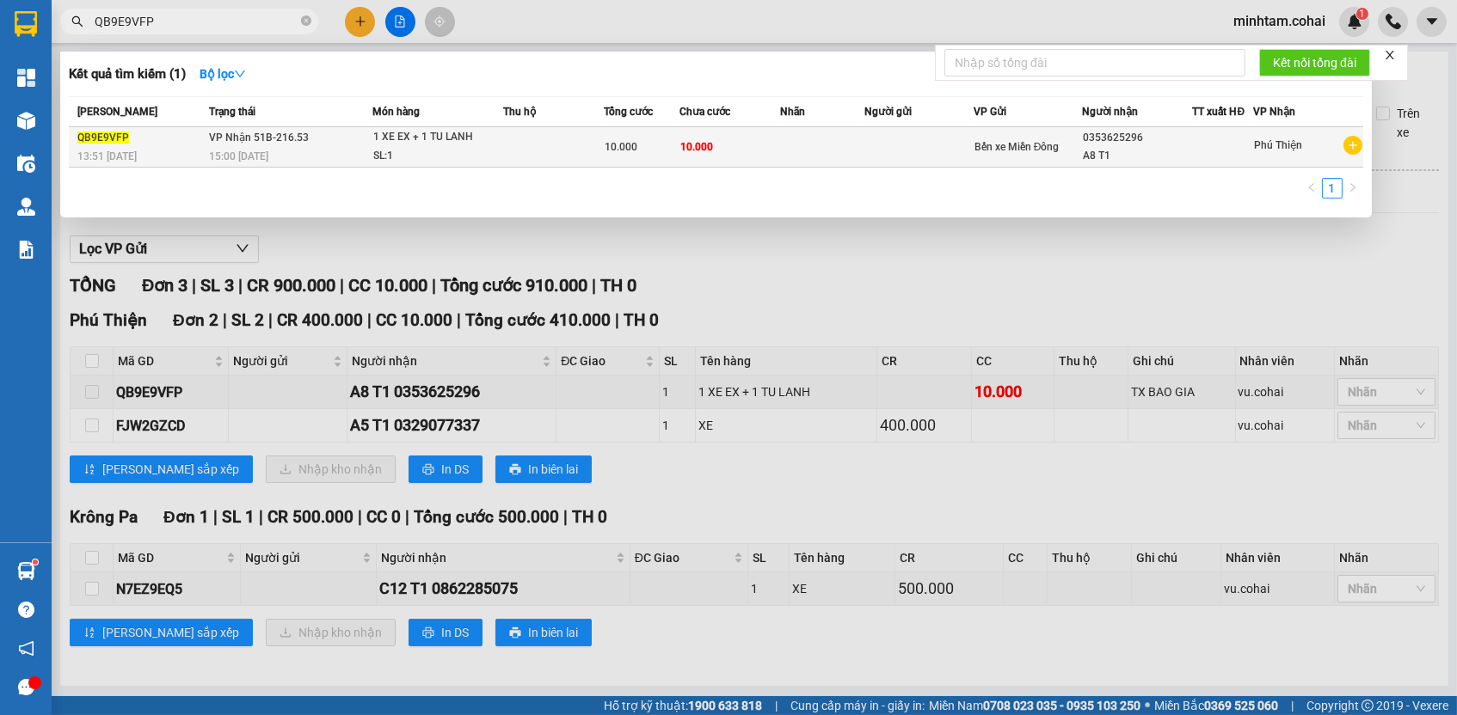
type input "QB9E9VFP"
click at [813, 148] on td at bounding box center [822, 147] width 84 height 40
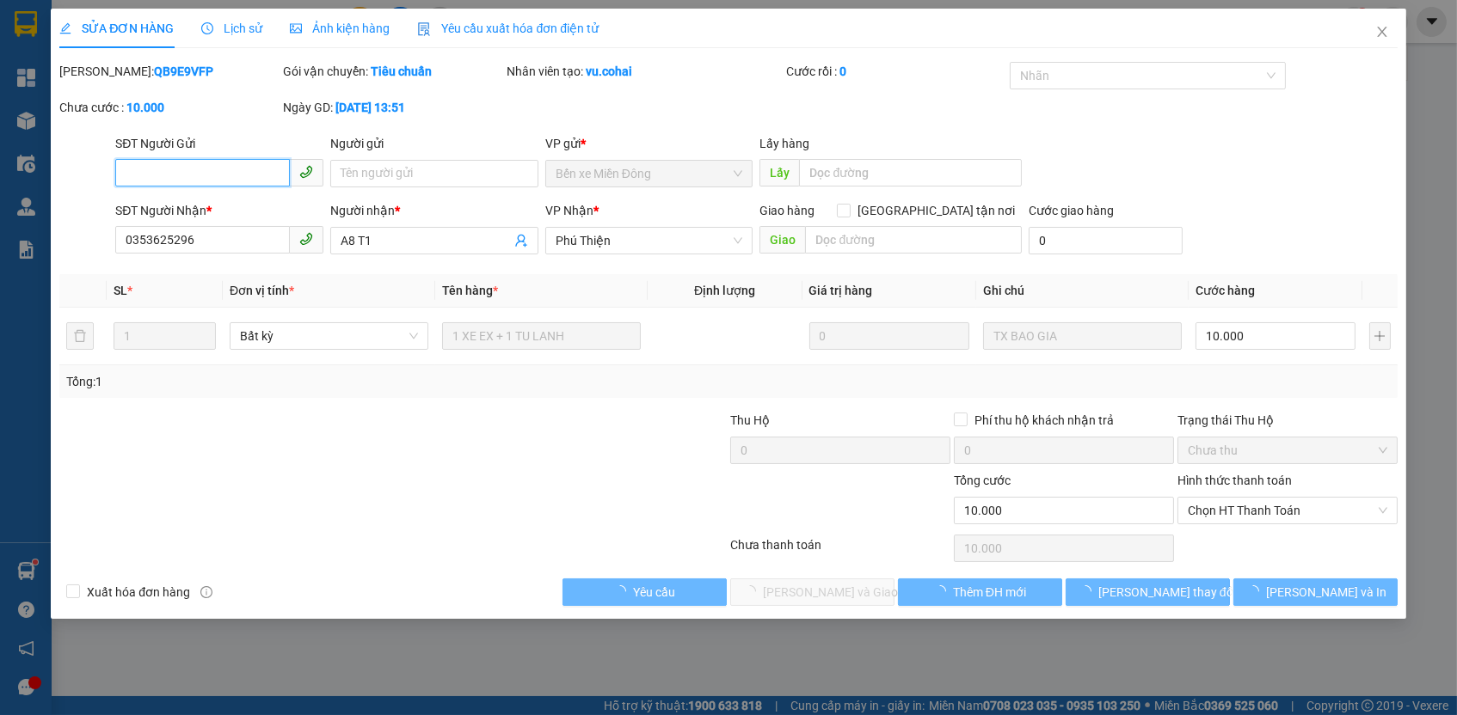
type input "0353625296"
type input "A8 T1"
type input "10.000"
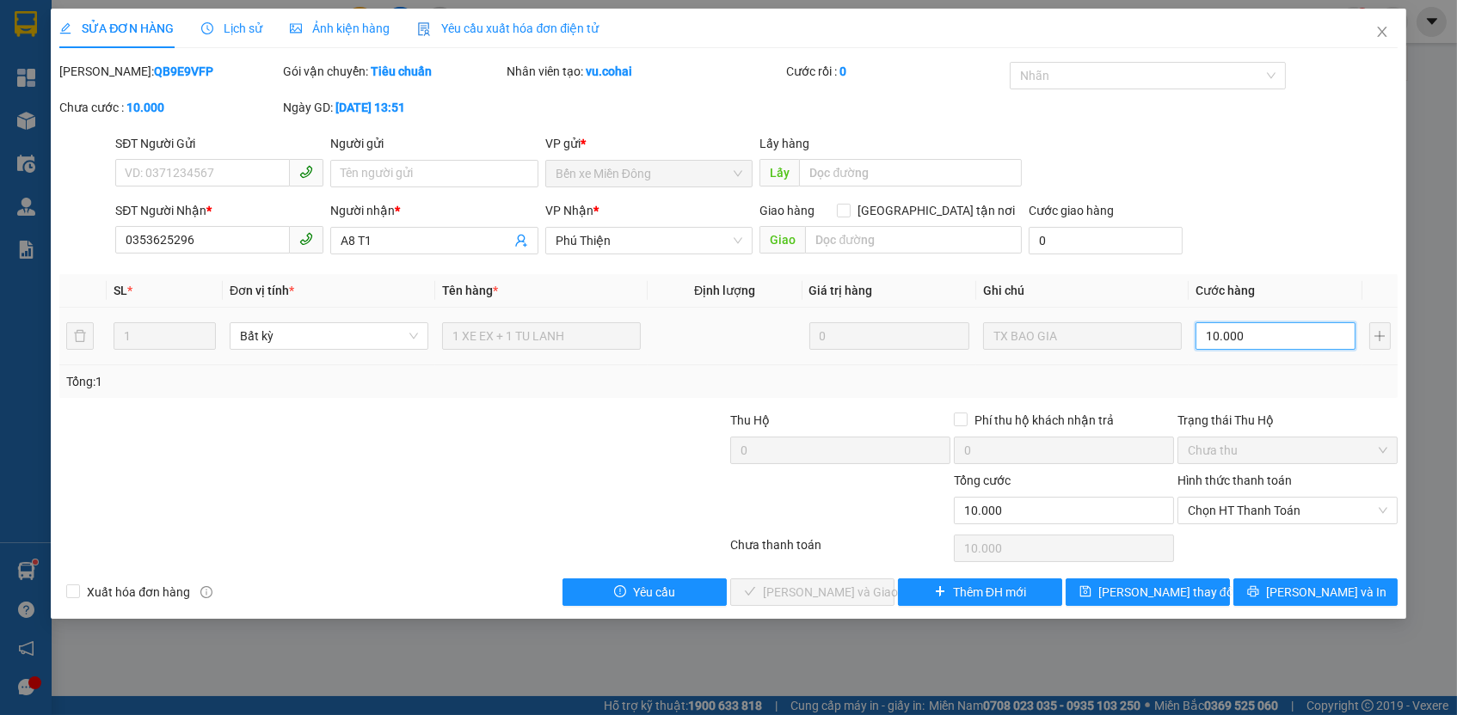
click at [1265, 341] on input "10.000" at bounding box center [1275, 336] width 160 height 28
type input "8"
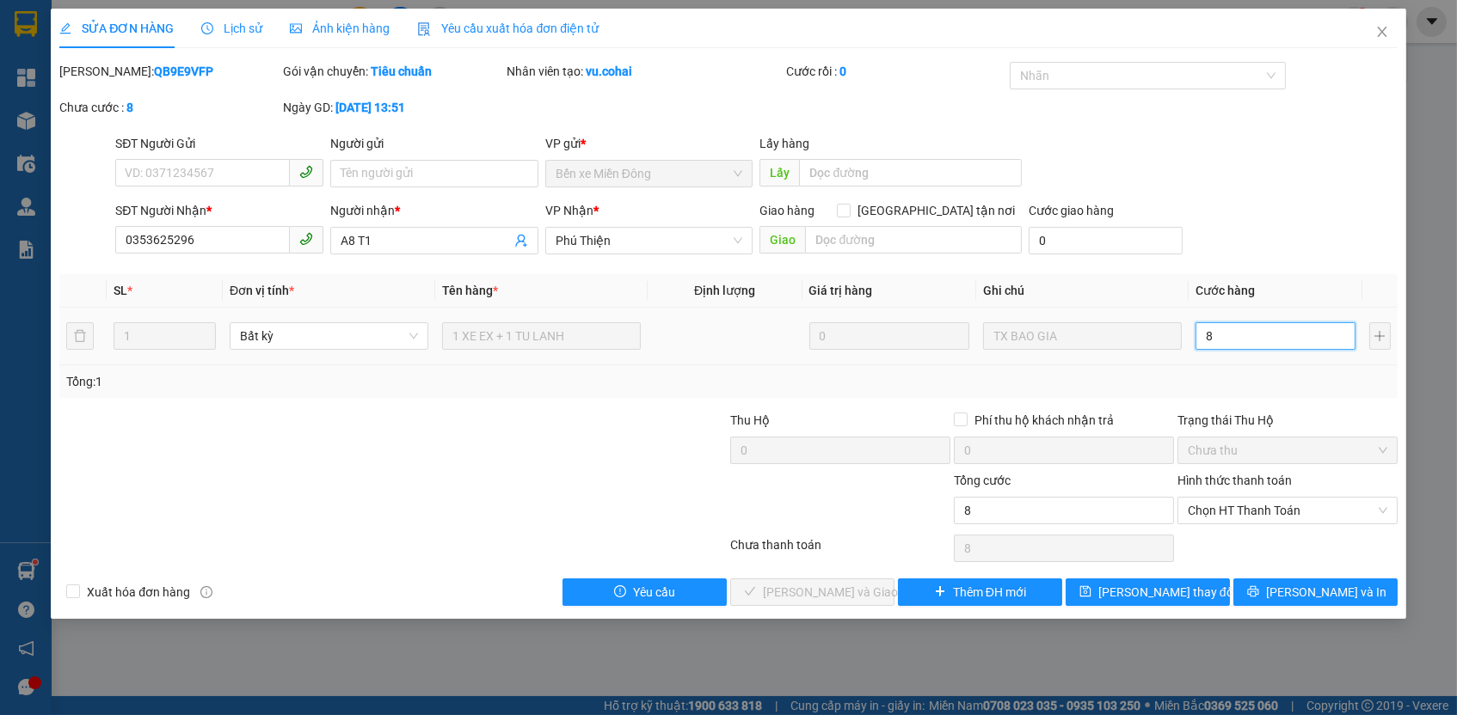
type input "80"
type input "800"
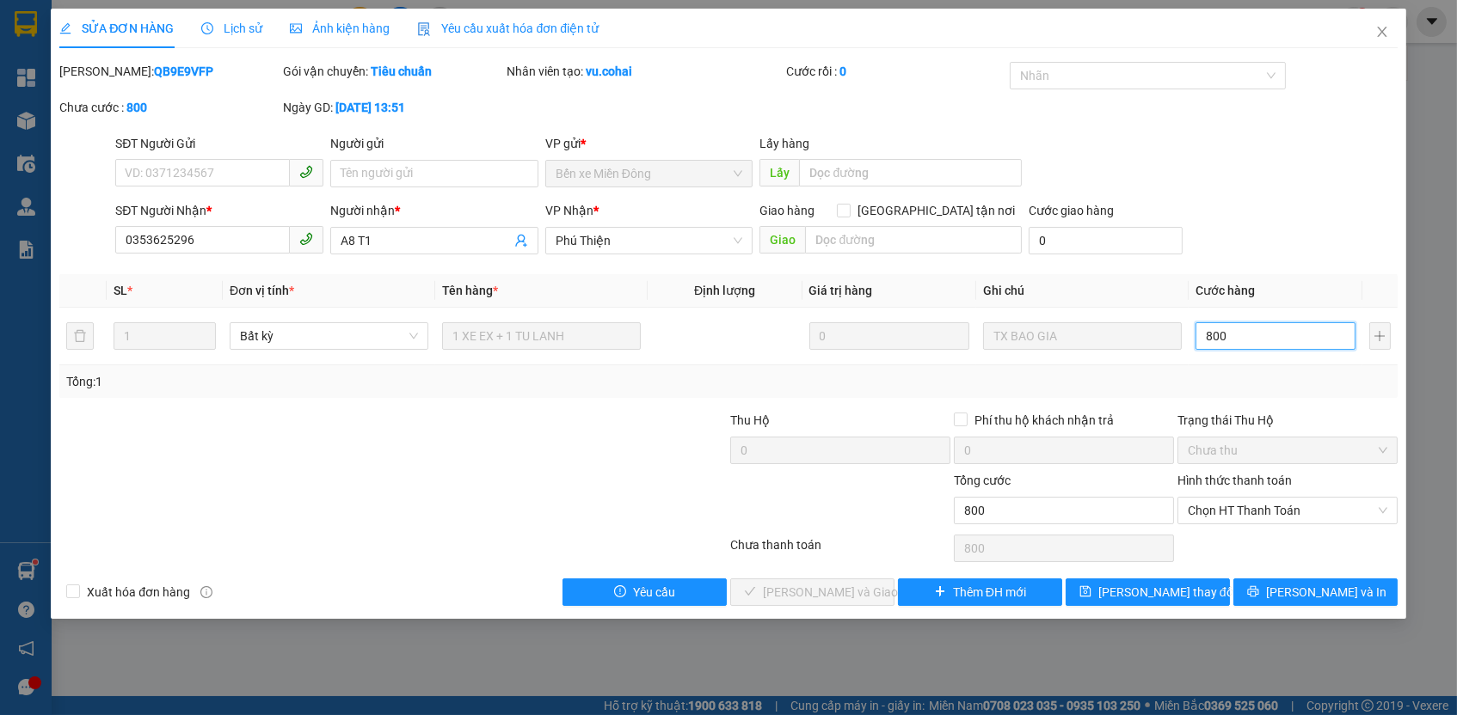
type input "800"
type input "800.000"
click at [1345, 398] on div "Total Paid Fee 0 Total UnPaid Fee 10.000 Cash Collection Total Fee Mã ĐH: QB9E9…" at bounding box center [727, 334] width 1337 height 544
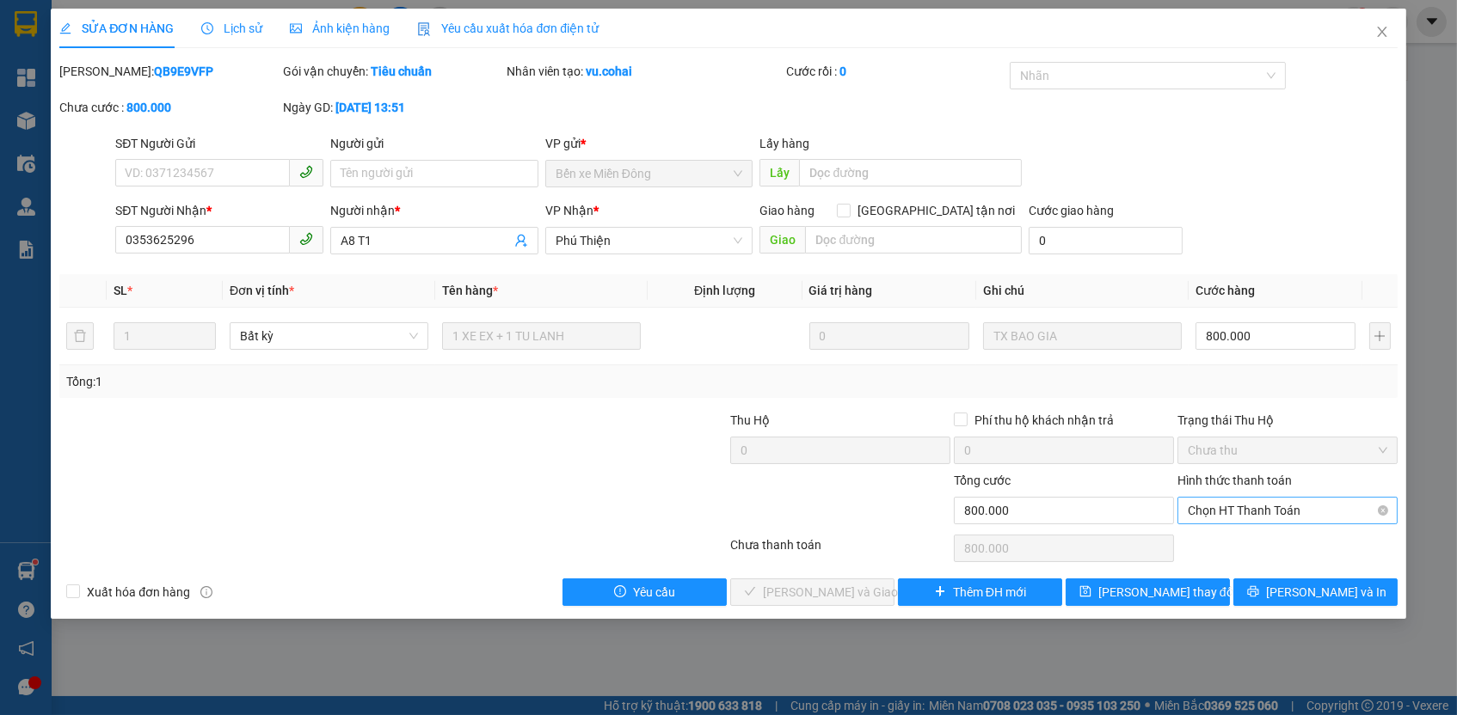
click at [1250, 511] on span "Chọn HT Thanh Toán" at bounding box center [1287, 511] width 199 height 26
click at [1241, 542] on div "Tại văn phòng" at bounding box center [1287, 540] width 199 height 19
type input "0"
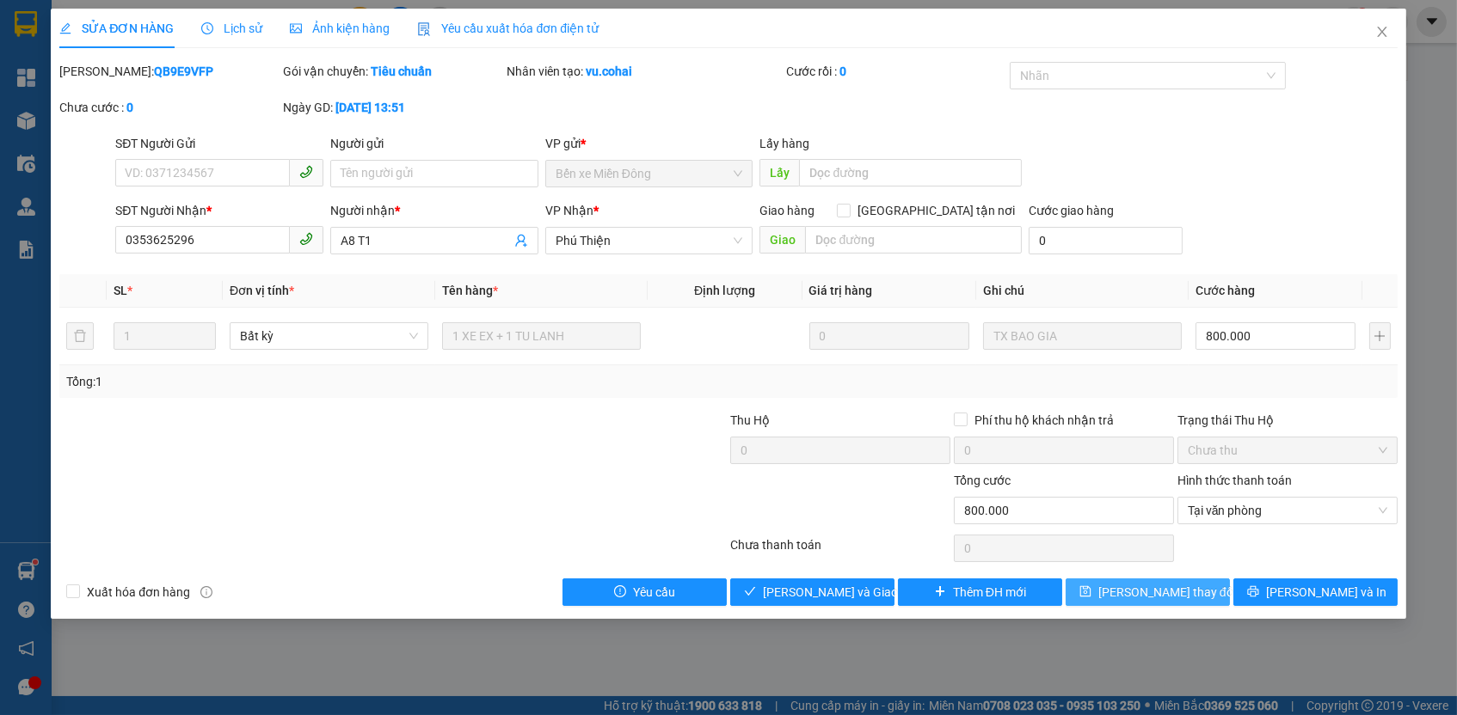
click at [1194, 586] on button "[PERSON_NAME] thay đổi" at bounding box center [1147, 593] width 164 height 28
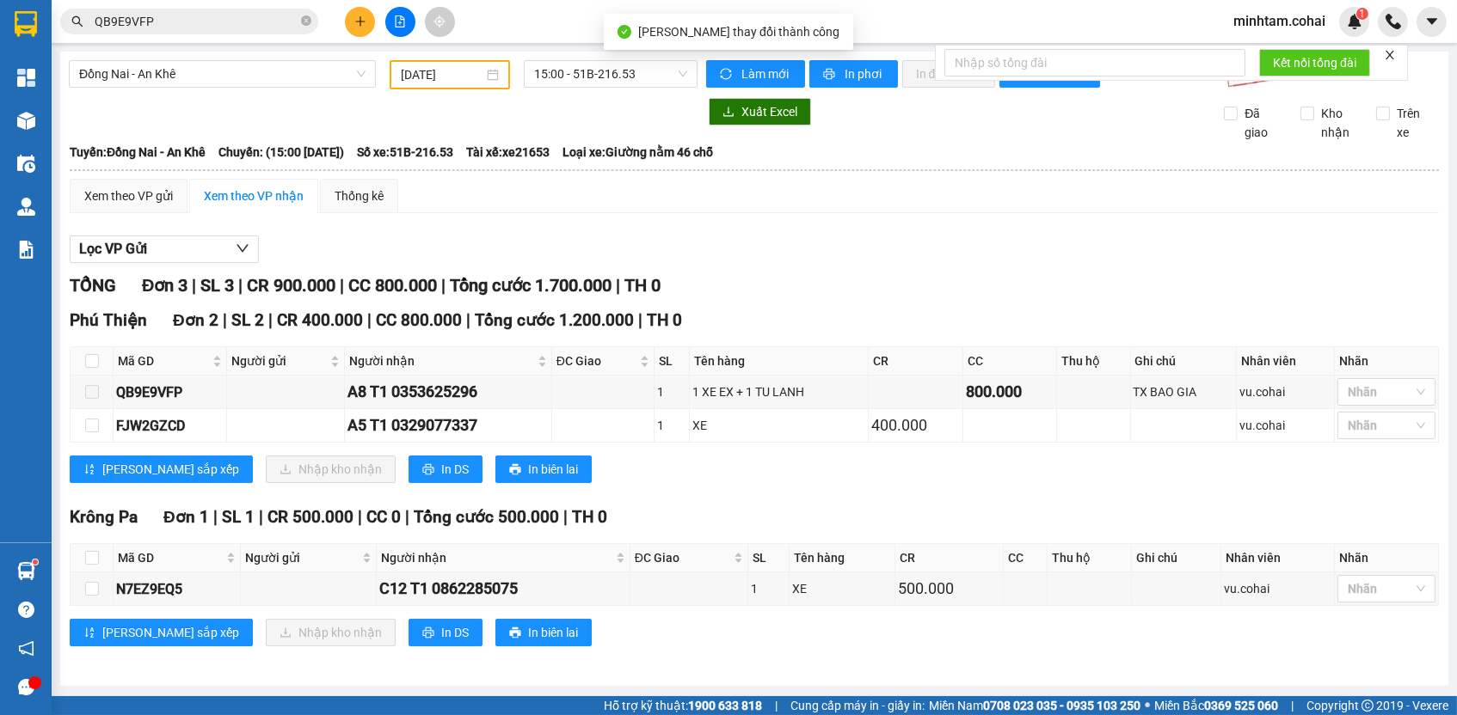
scroll to position [6, 0]
click at [125, 66] on span "Đồng Nai - An Khê" at bounding box center [222, 74] width 286 height 26
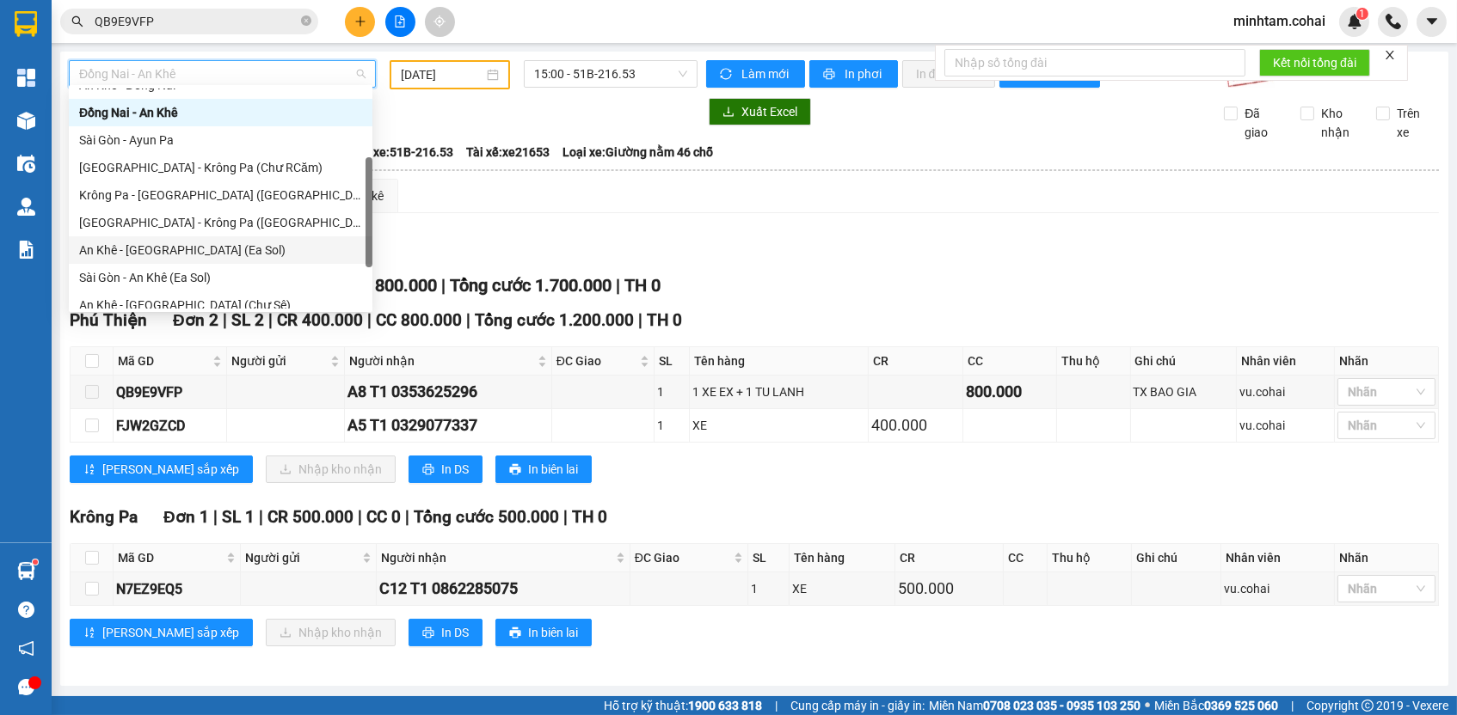
scroll to position [103, 0]
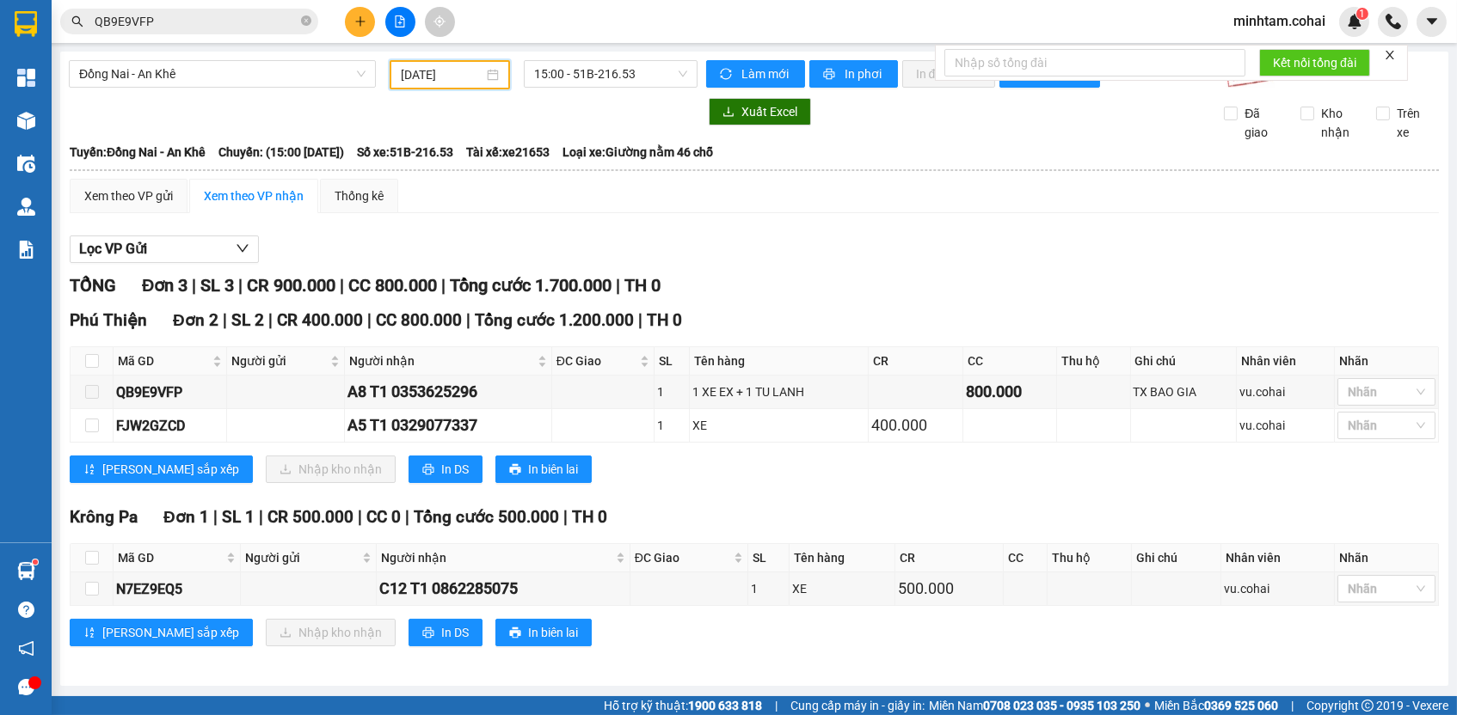
click at [444, 65] on input "[DATE]" at bounding box center [442, 74] width 83 height 19
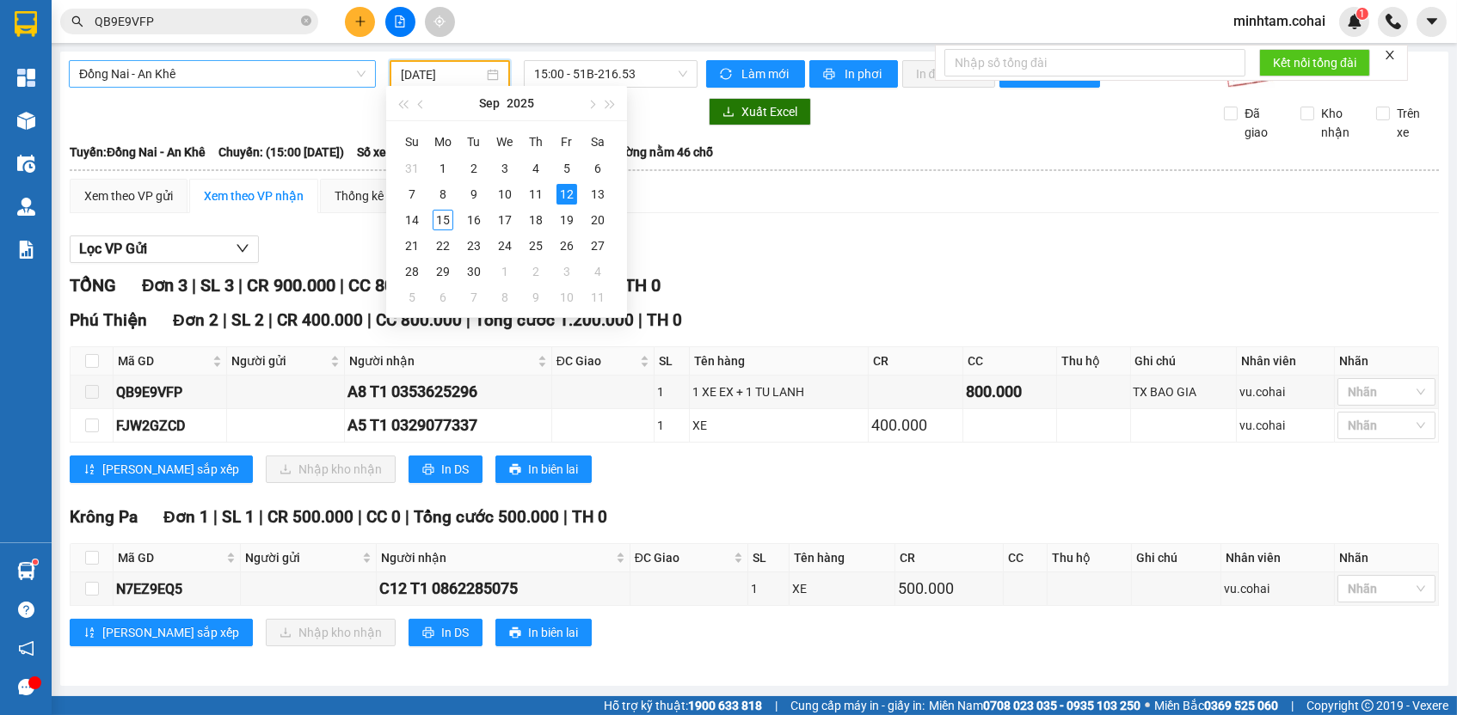
click at [195, 81] on div "Đồng Nai - An Khê" at bounding box center [222, 74] width 307 height 28
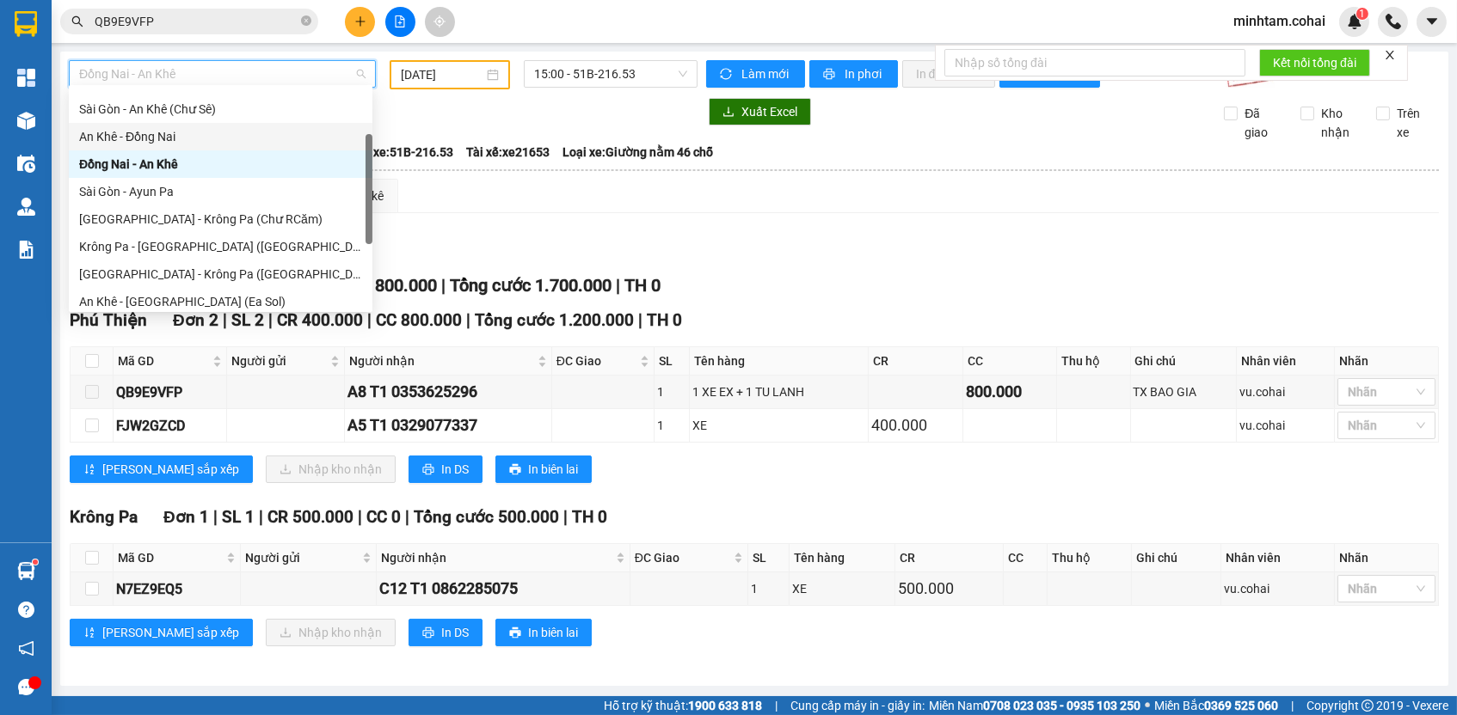
click at [193, 136] on div "An Khê - Đồng Nai" at bounding box center [220, 136] width 283 height 19
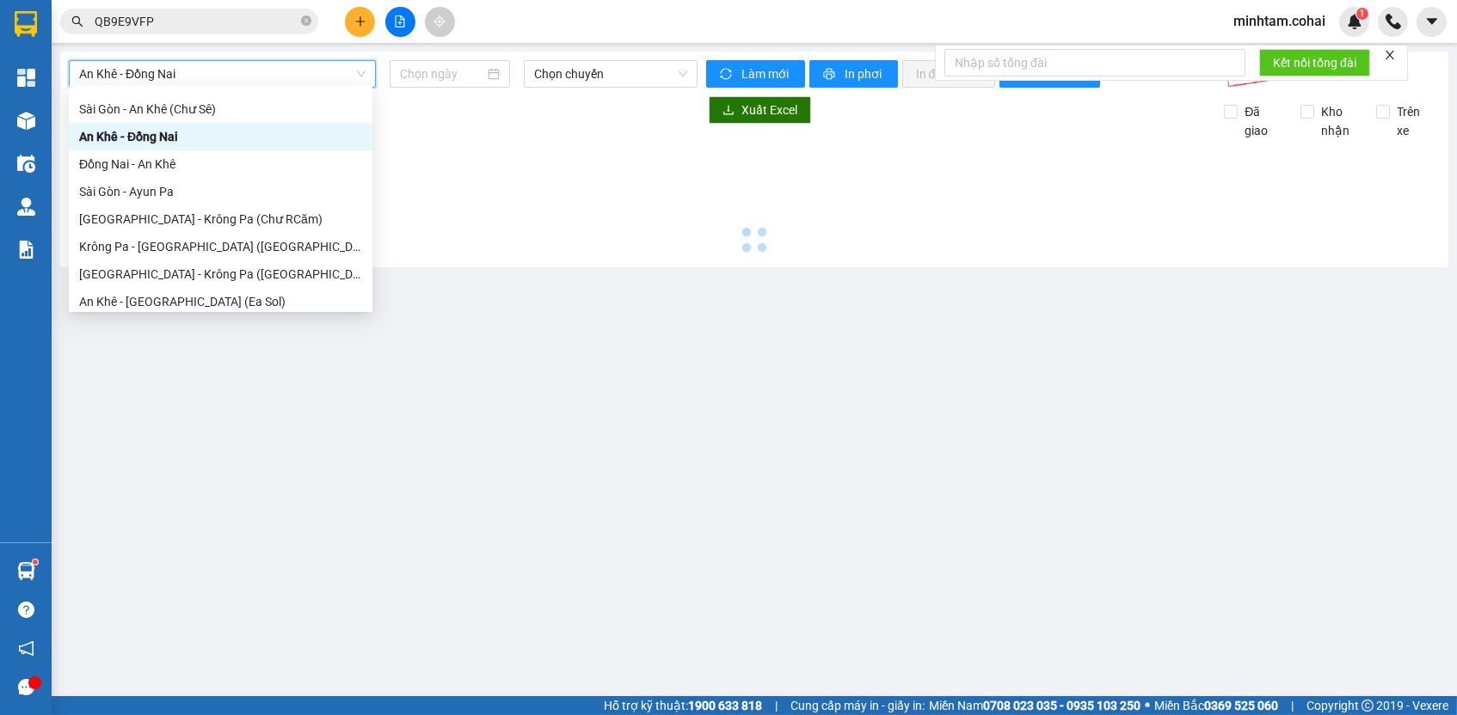
scroll to position [0, 0]
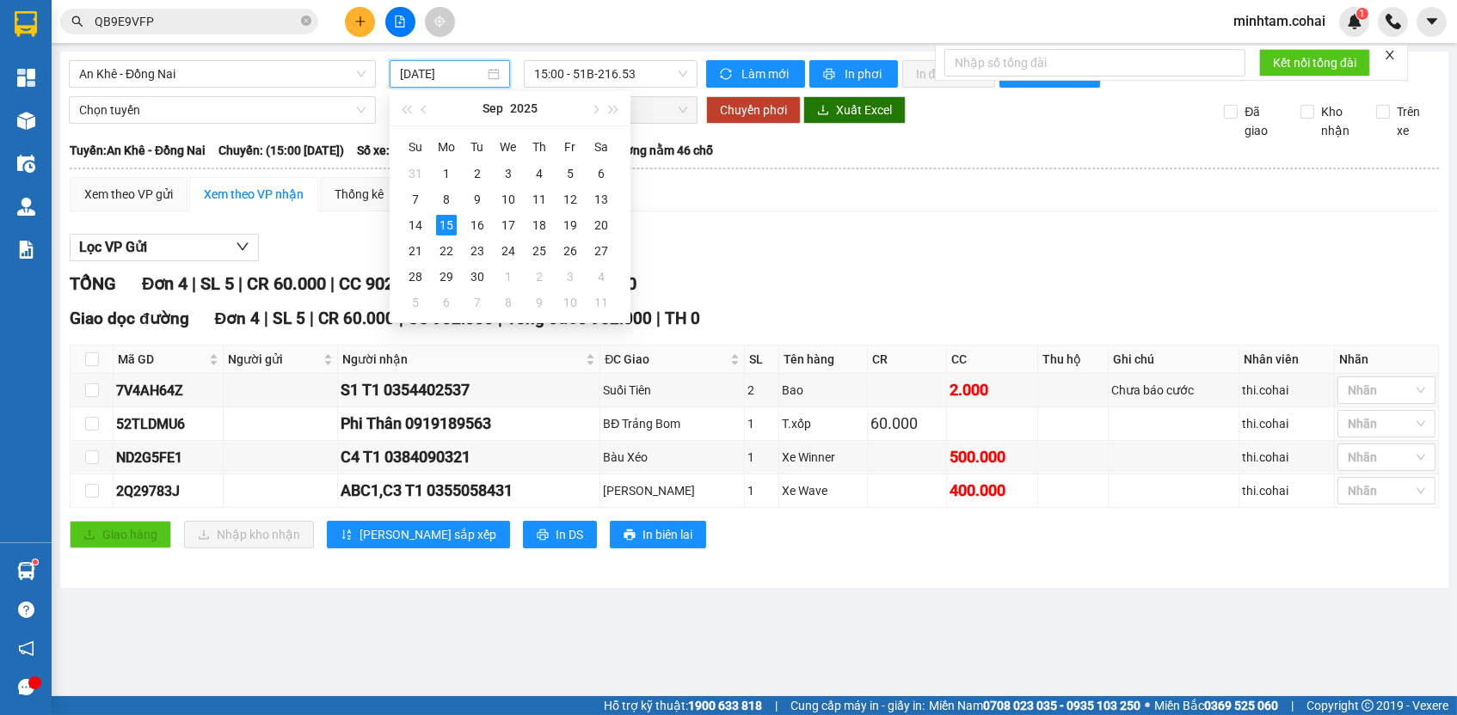
click at [449, 68] on input "[DATE]" at bounding box center [442, 73] width 84 height 19
click at [604, 198] on div "13" at bounding box center [601, 199] width 21 height 21
type input "[DATE]"
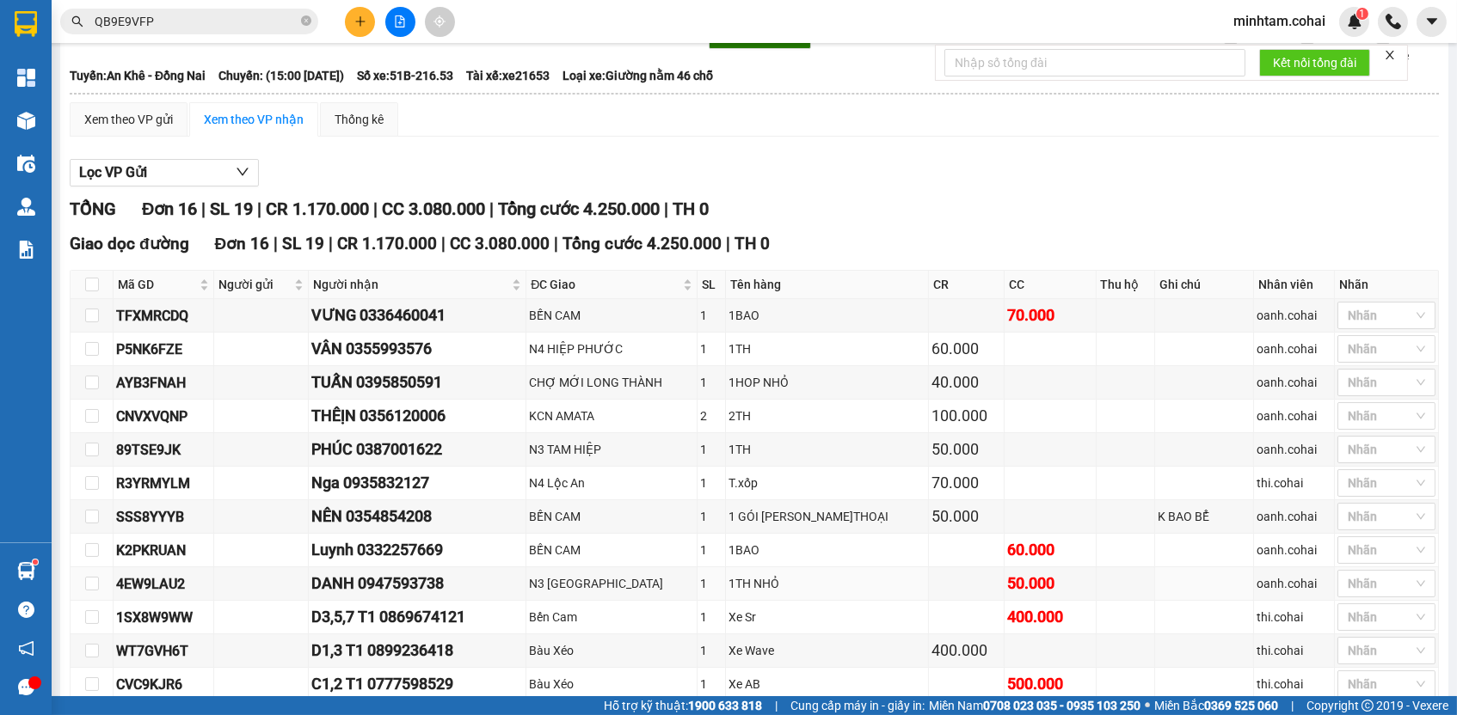
scroll to position [312, 0]
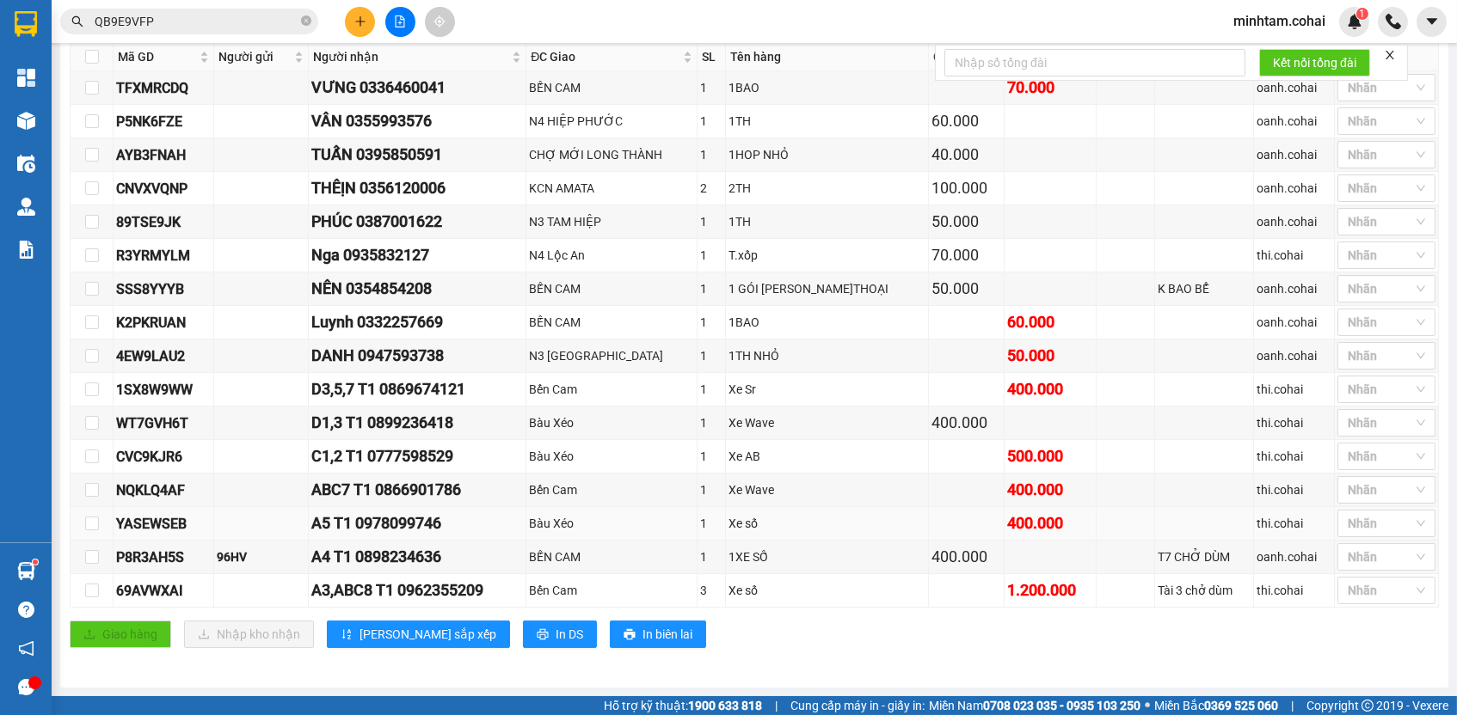
click at [726, 534] on td "1" at bounding box center [711, 524] width 28 height 34
click at [811, 474] on td "Xe Wave" at bounding box center [827, 491] width 203 height 34
click at [801, 466] on div "Xe AB" at bounding box center [826, 456] width 197 height 19
click at [792, 389] on div "Xe Sr" at bounding box center [826, 389] width 197 height 19
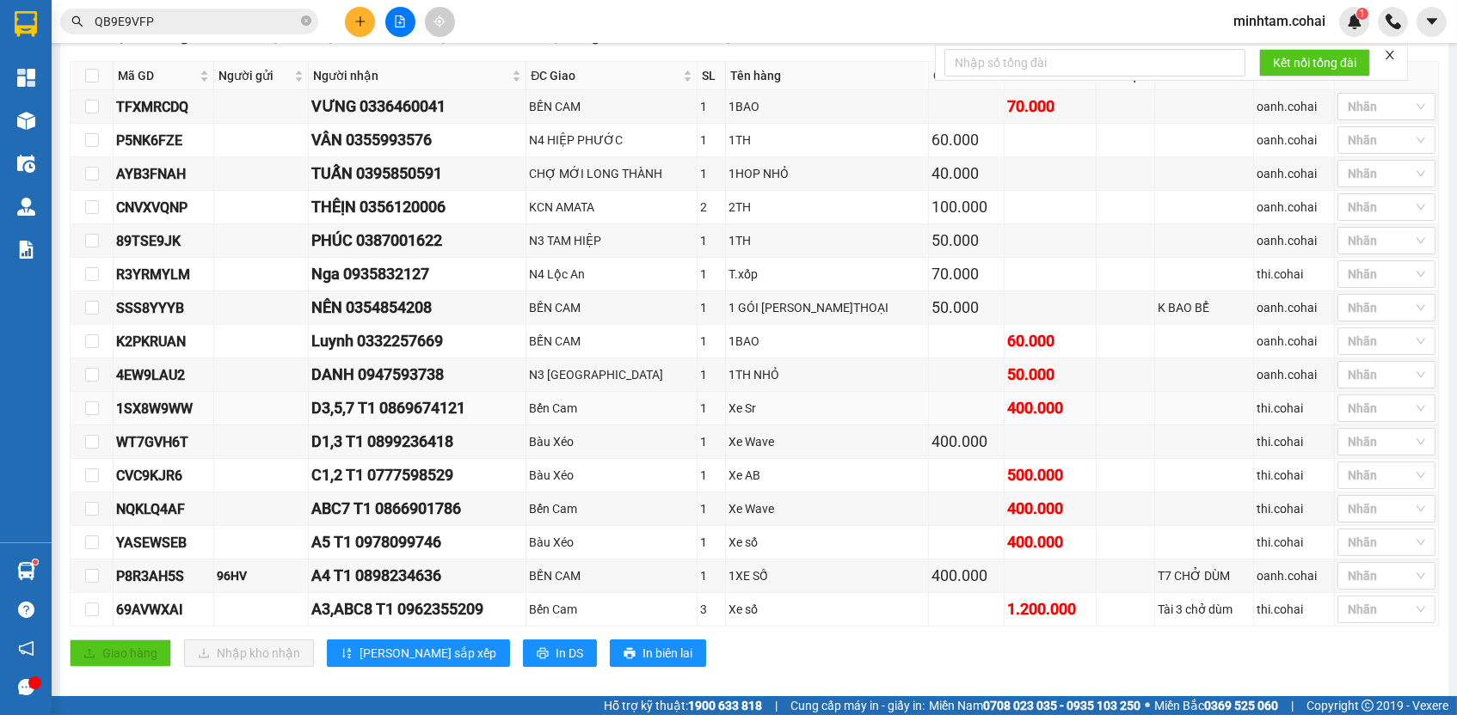
scroll to position [282, 0]
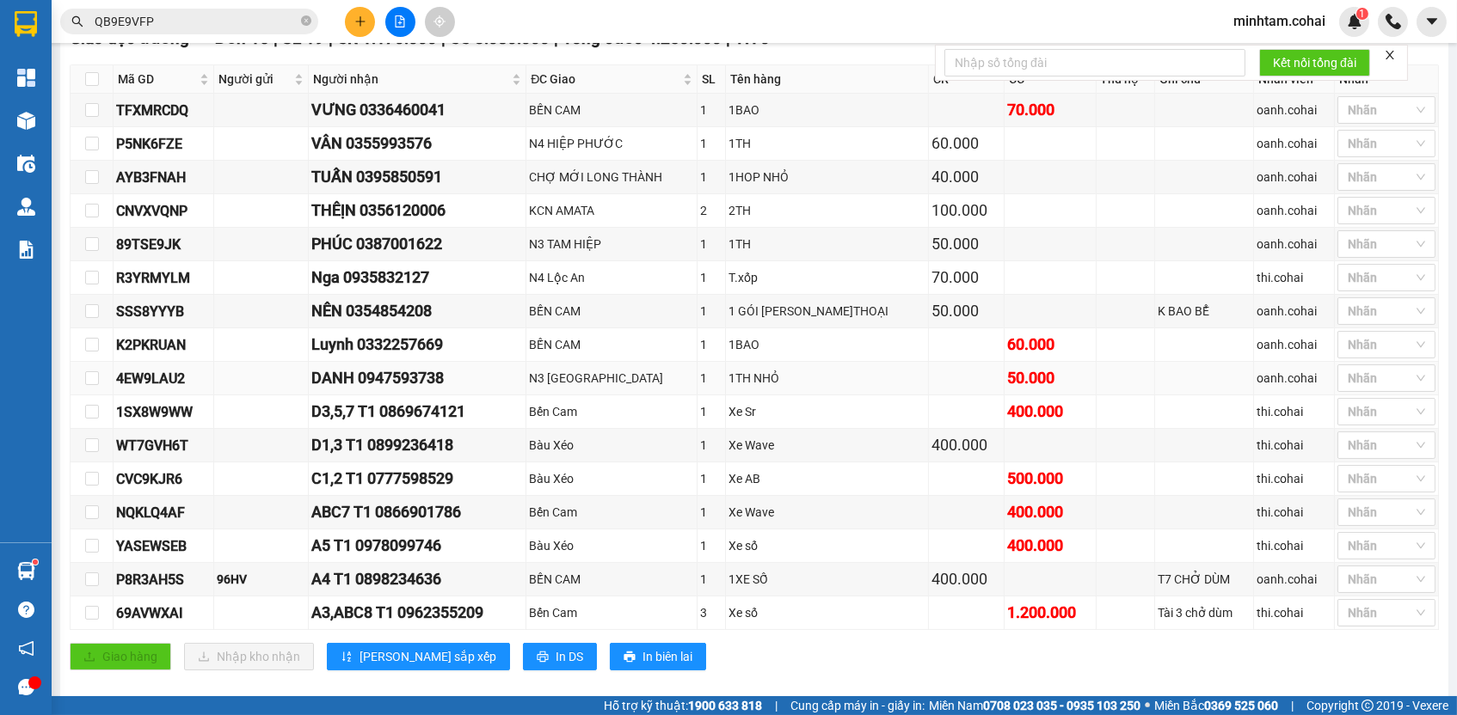
click at [1160, 396] on td at bounding box center [1204, 379] width 99 height 34
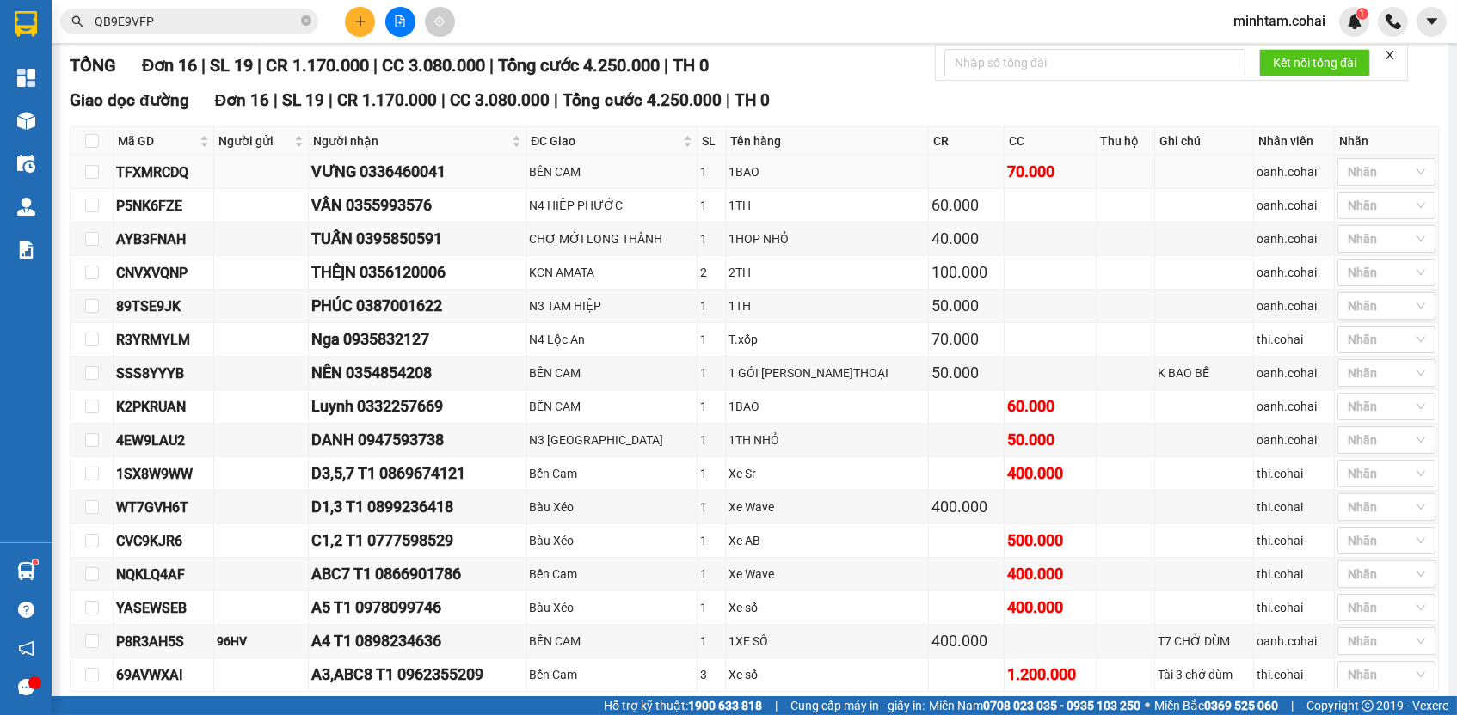
click at [169, 170] on div "TFXMRCDQ" at bounding box center [163, 172] width 95 height 21
click at [170, 170] on div "TFXMRCDQ" at bounding box center [163, 172] width 95 height 21
copy div "TFXMRCDQ"
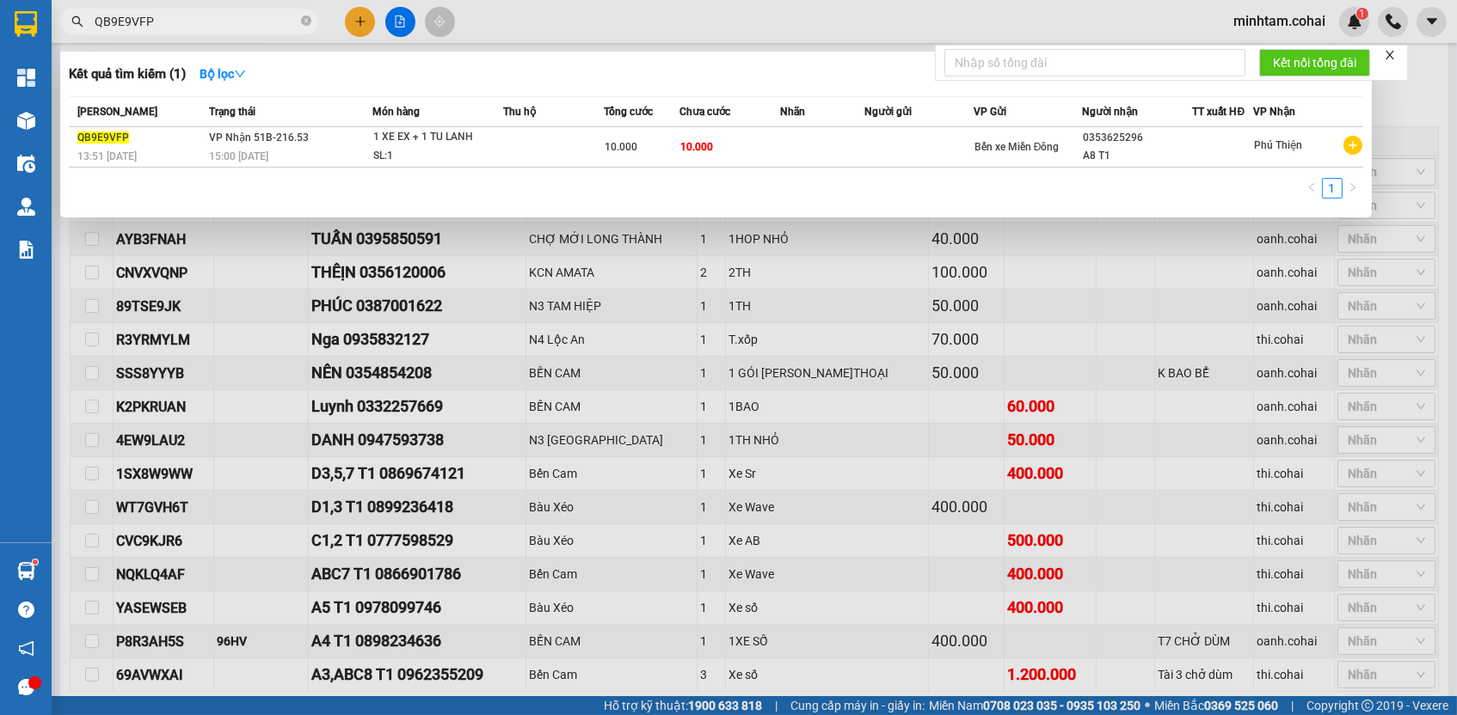
click at [261, 20] on input "QB9E9VFP" at bounding box center [196, 21] width 203 height 19
click at [261, 16] on input "QB9E9VFP" at bounding box center [196, 21] width 203 height 19
click at [230, 23] on input "QB9E9VFP" at bounding box center [196, 21] width 203 height 19
paste input "TFXMRCDQ"
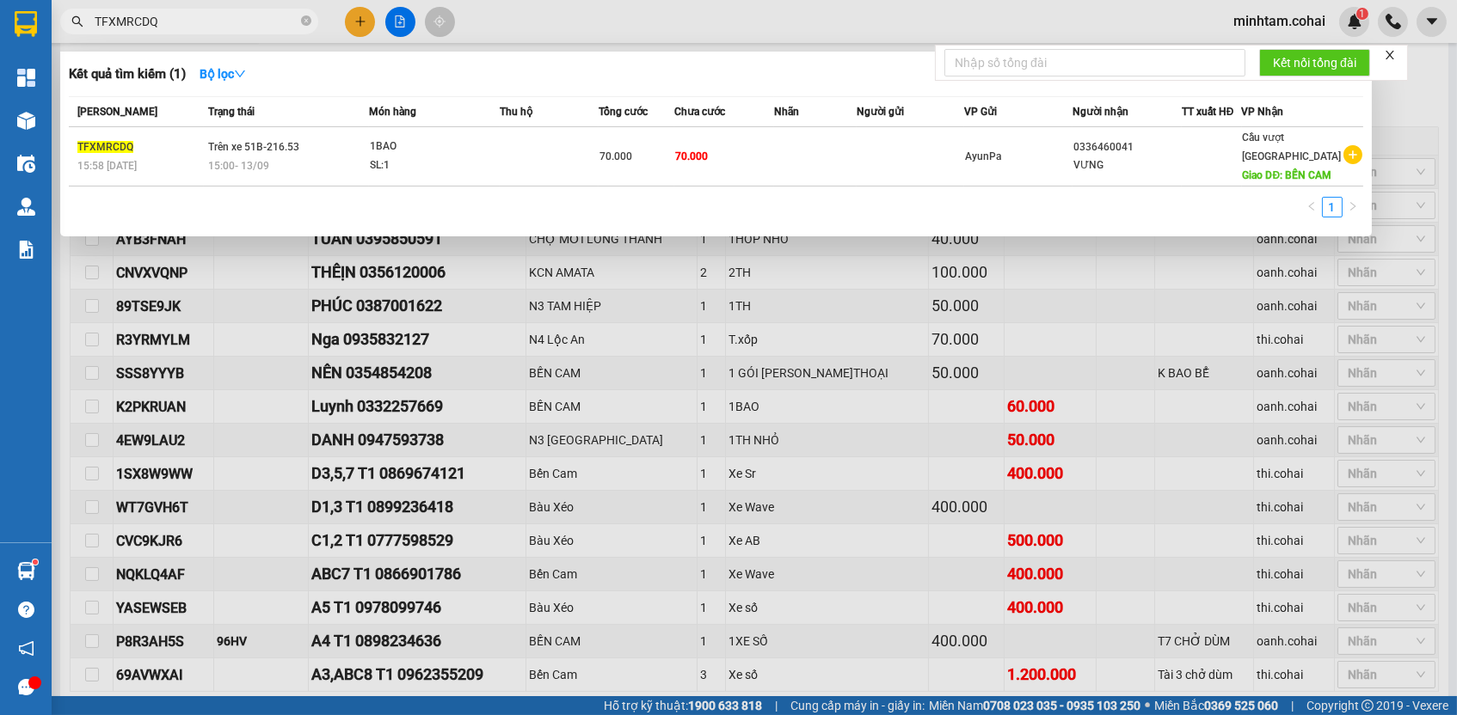
type input "TFXMRCDQ"
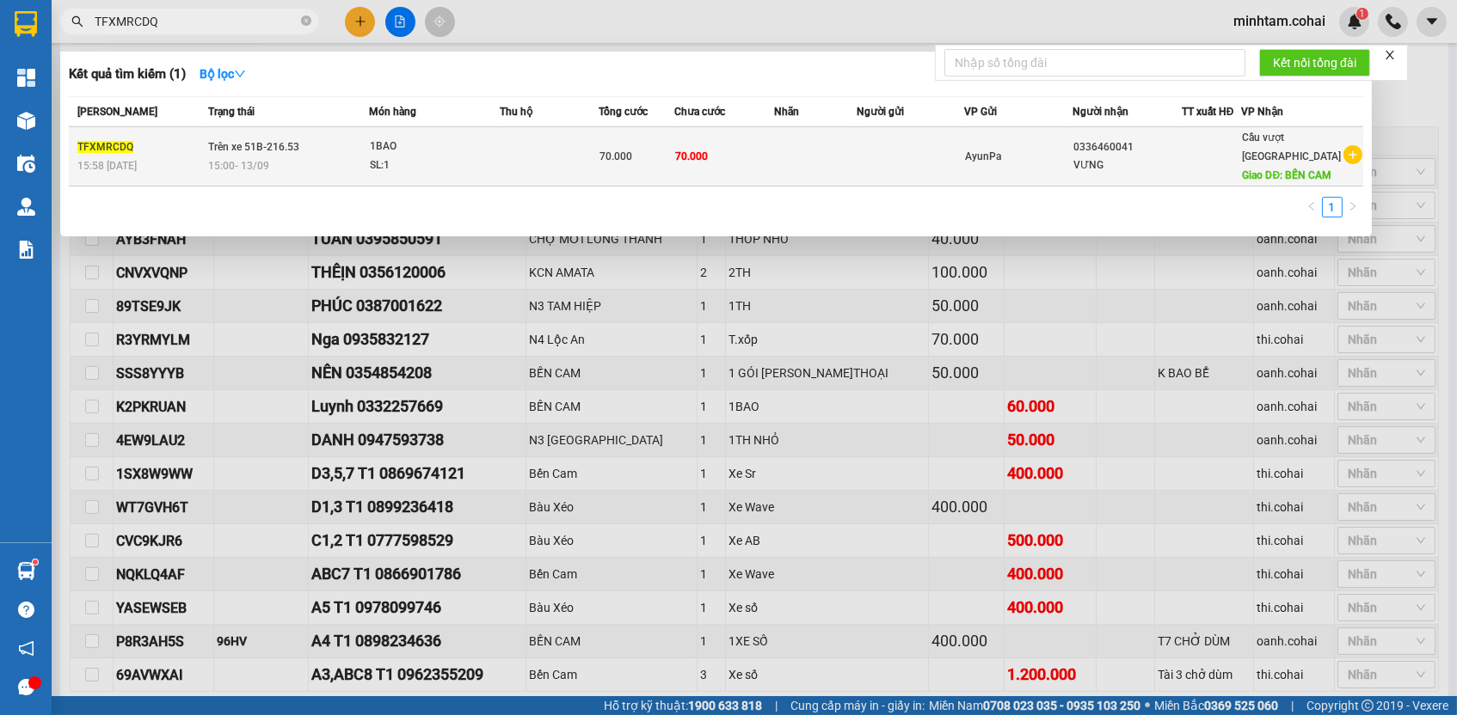
click at [707, 148] on td "70.000" at bounding box center [724, 156] width 100 height 59
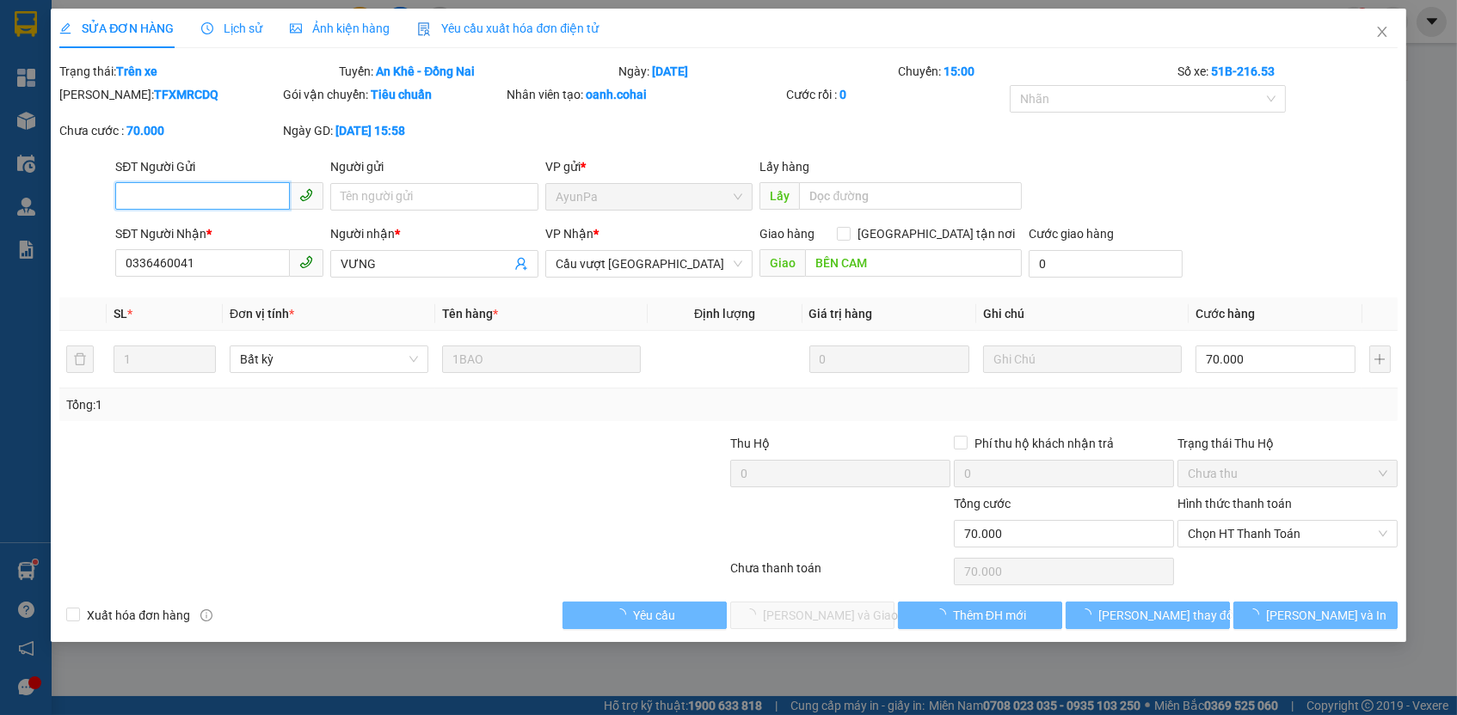
type input "0336460041"
type input "VƯNG"
type input "BẾN CAM"
type input "70.000"
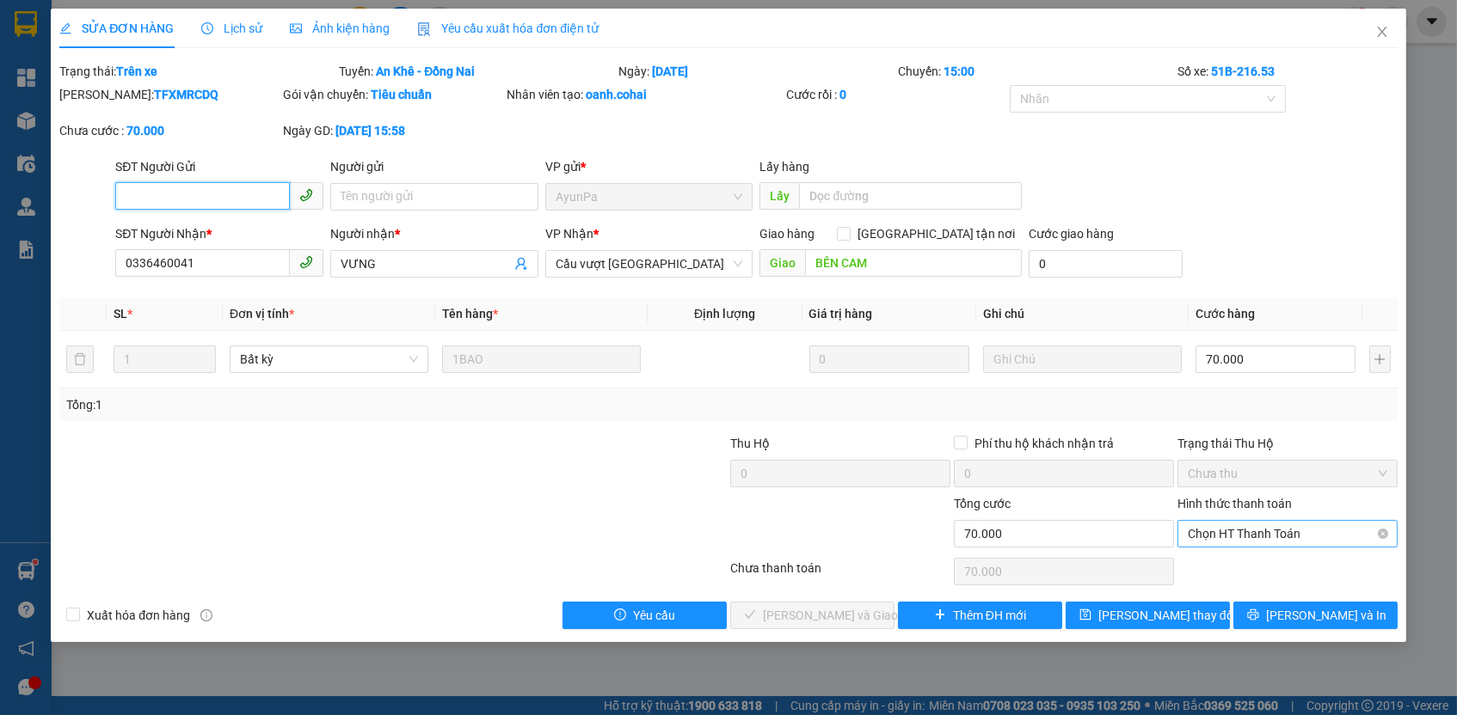
click at [1272, 537] on span "Chọn HT Thanh Toán" at bounding box center [1287, 534] width 199 height 26
click at [1268, 560] on div "Tại văn phòng" at bounding box center [1287, 563] width 199 height 19
type input "0"
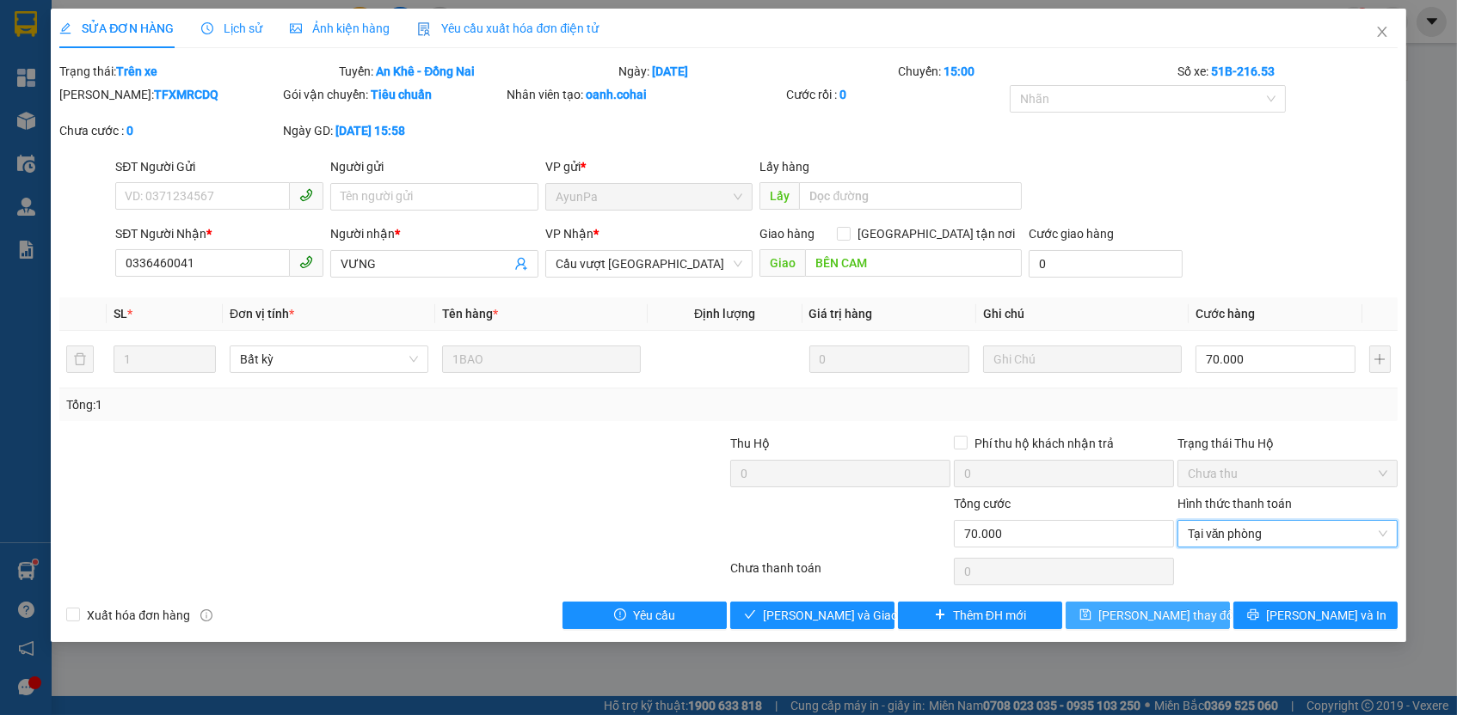
click at [1196, 610] on button "[PERSON_NAME] thay đổi" at bounding box center [1147, 616] width 164 height 28
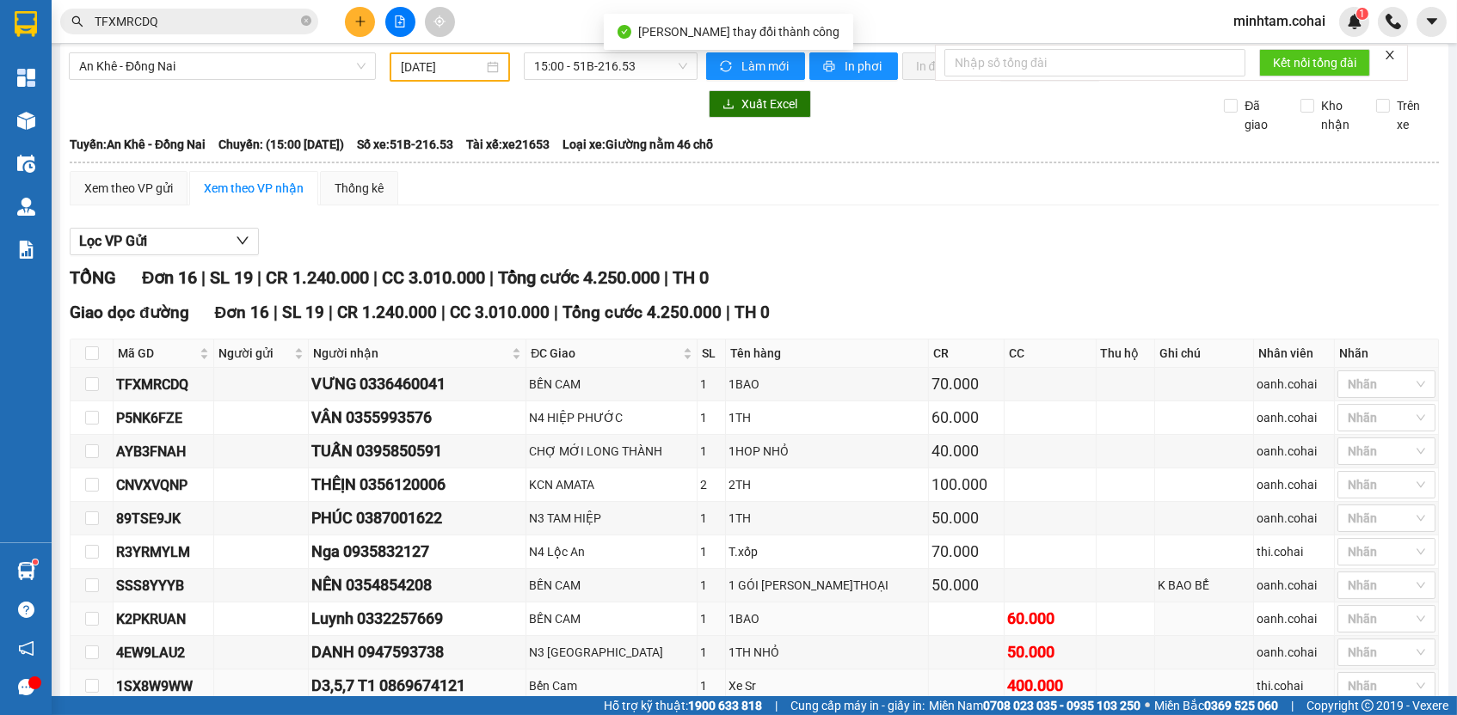
scroll to position [69, 0]
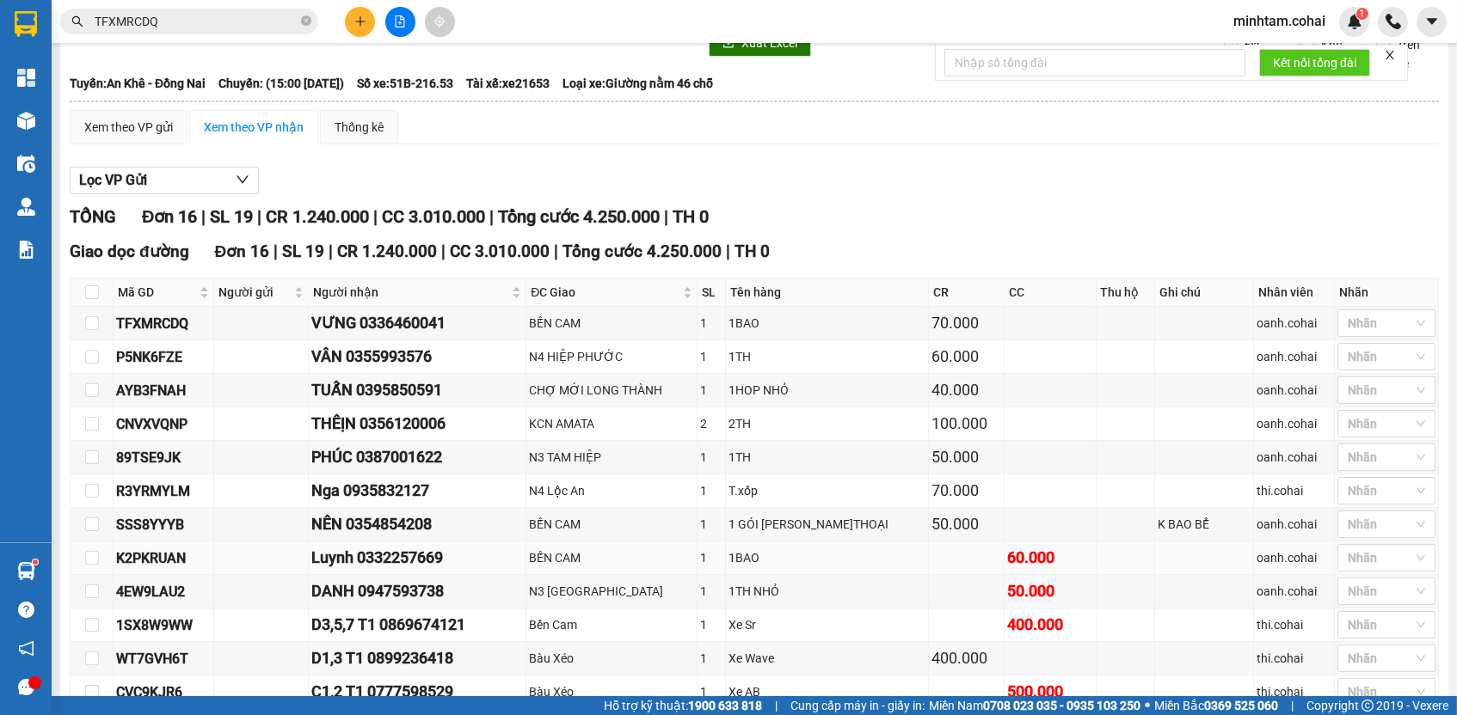
click at [147, 563] on div "K2PKRUAN" at bounding box center [163, 558] width 95 height 21
copy div "K2PKRUAN"
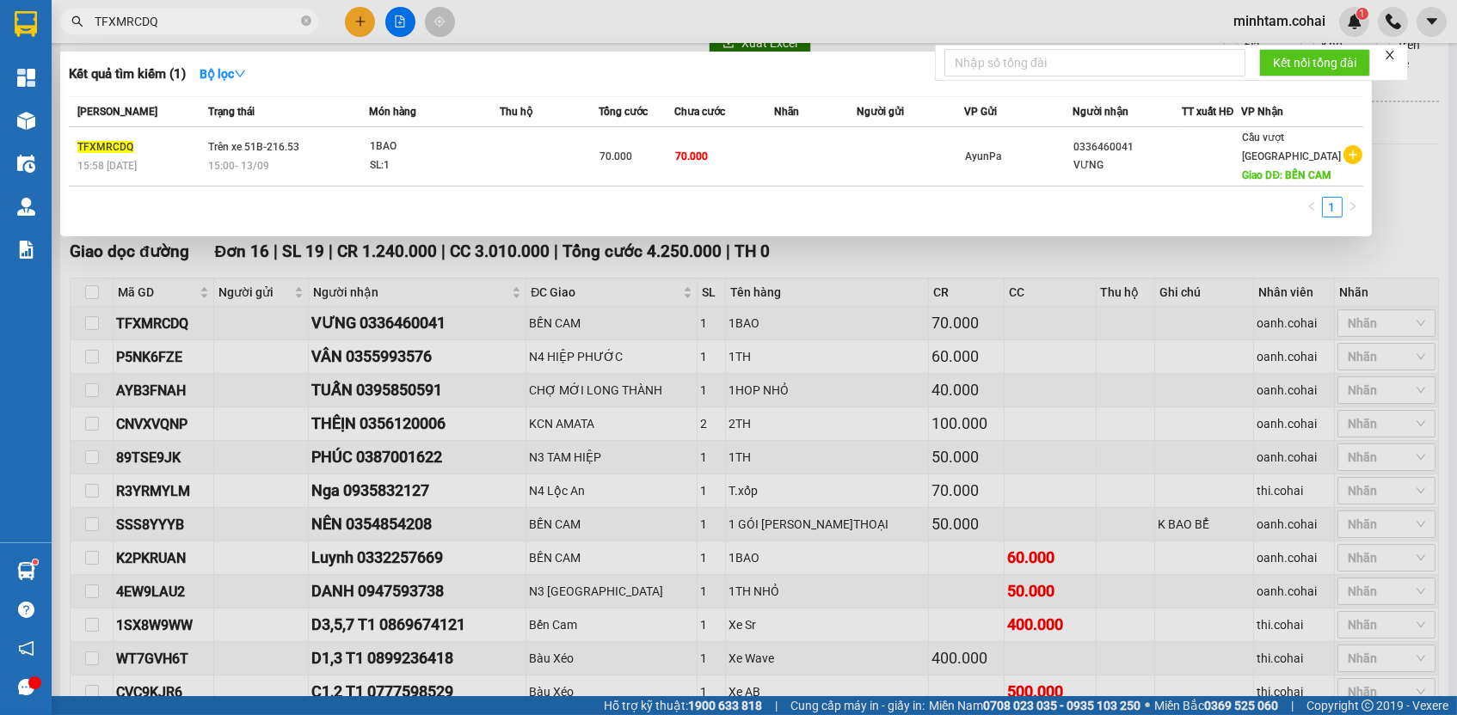
click at [225, 24] on input "TFXMRCDQ" at bounding box center [196, 21] width 203 height 19
paste input "K2PKRUAN"
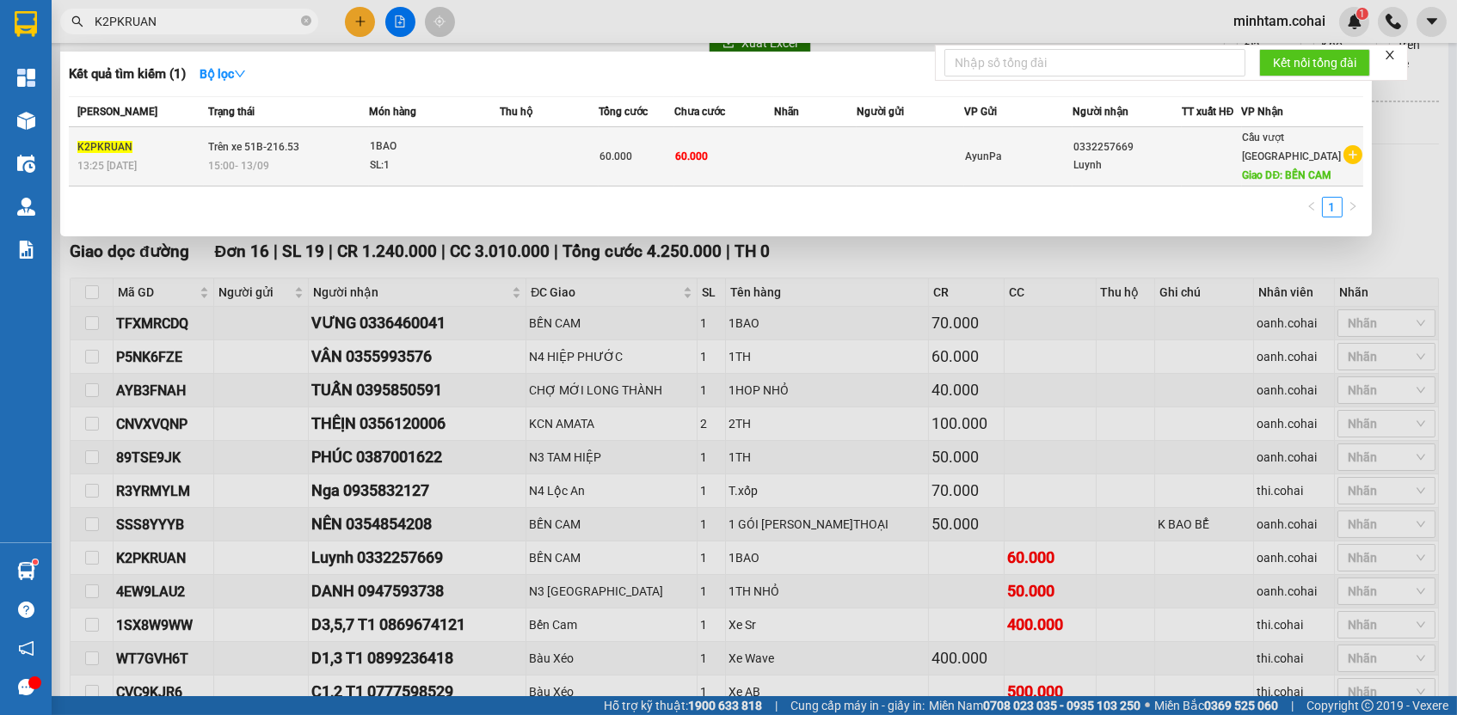
type input "K2PKRUAN"
click at [746, 163] on td "60.000" at bounding box center [724, 156] width 100 height 59
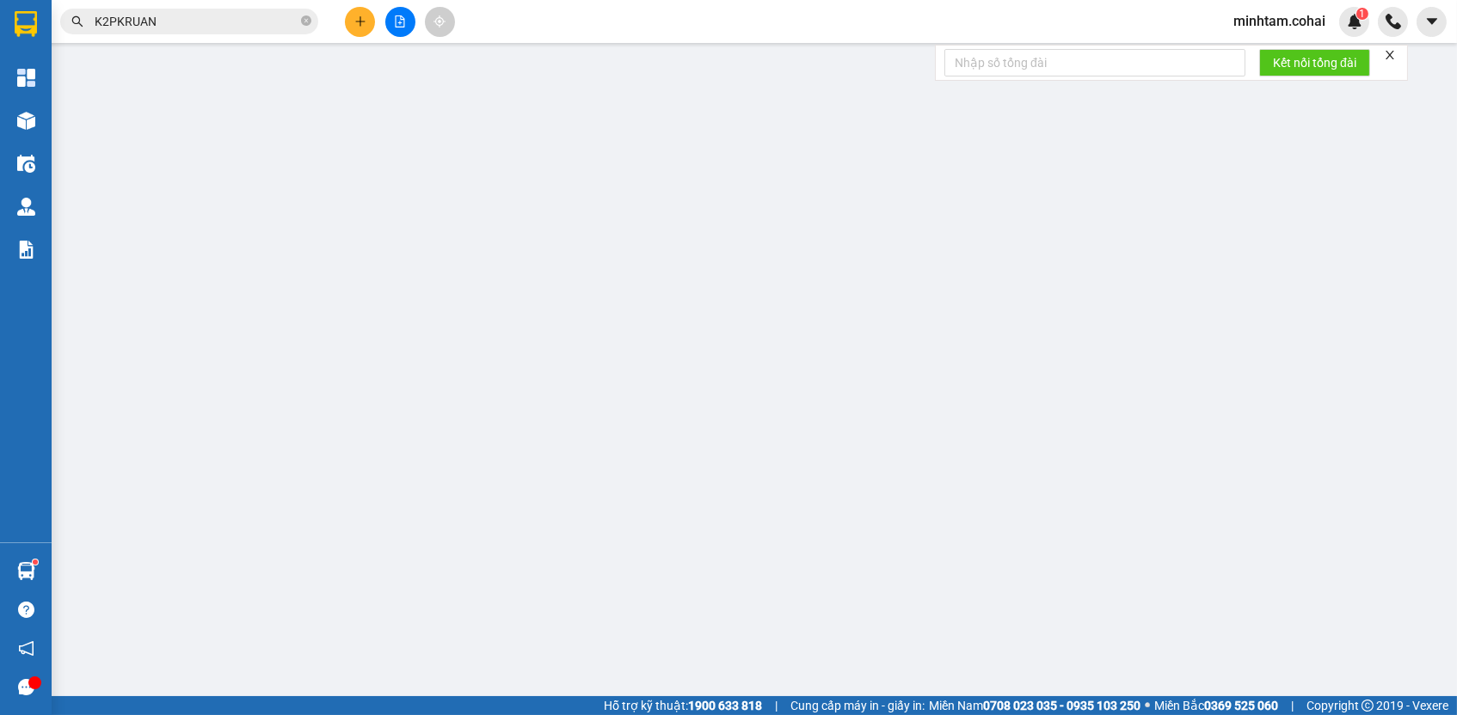
type input "0332257669"
type input "Luynh"
type input "BẾN CAM"
type input "60.000"
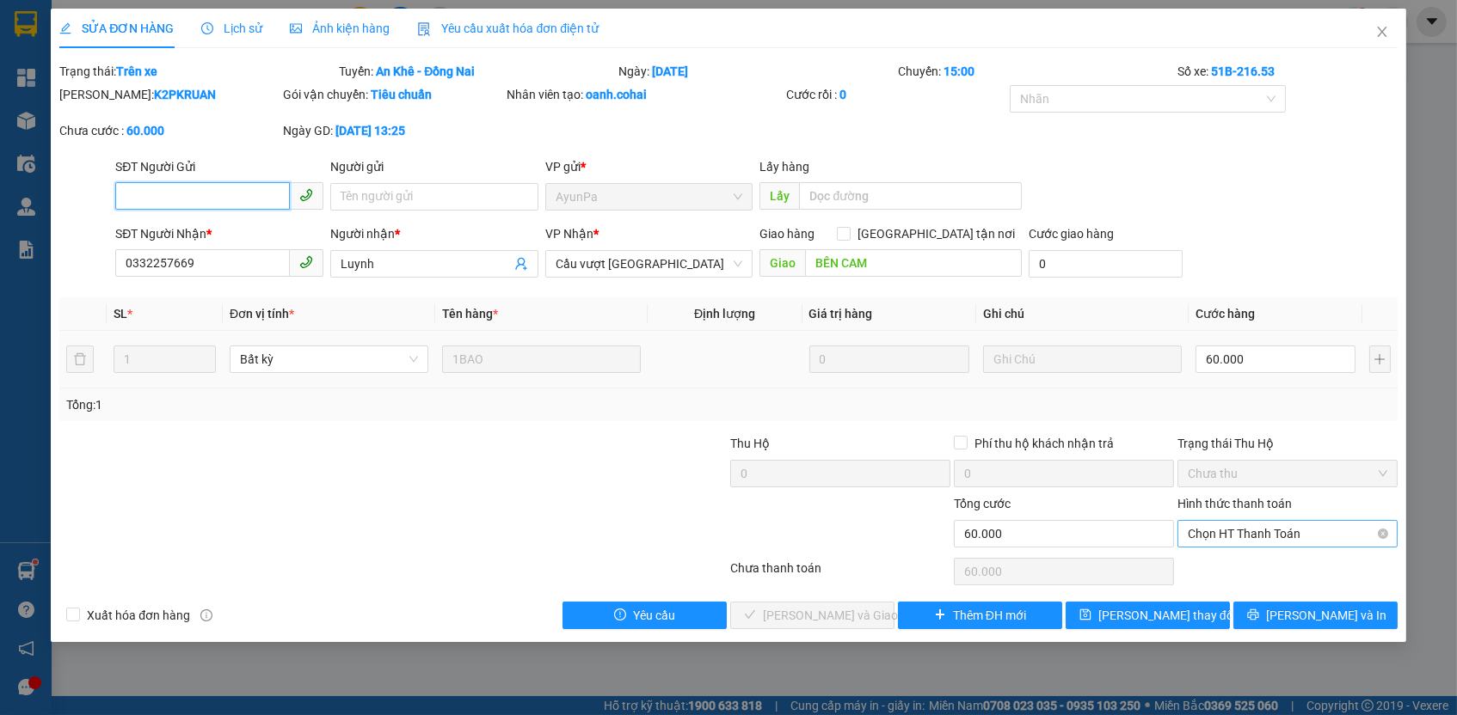
click at [1250, 528] on span "Chọn HT Thanh Toán" at bounding box center [1287, 534] width 199 height 26
click at [1251, 567] on div "Tại văn phòng" at bounding box center [1287, 563] width 199 height 19
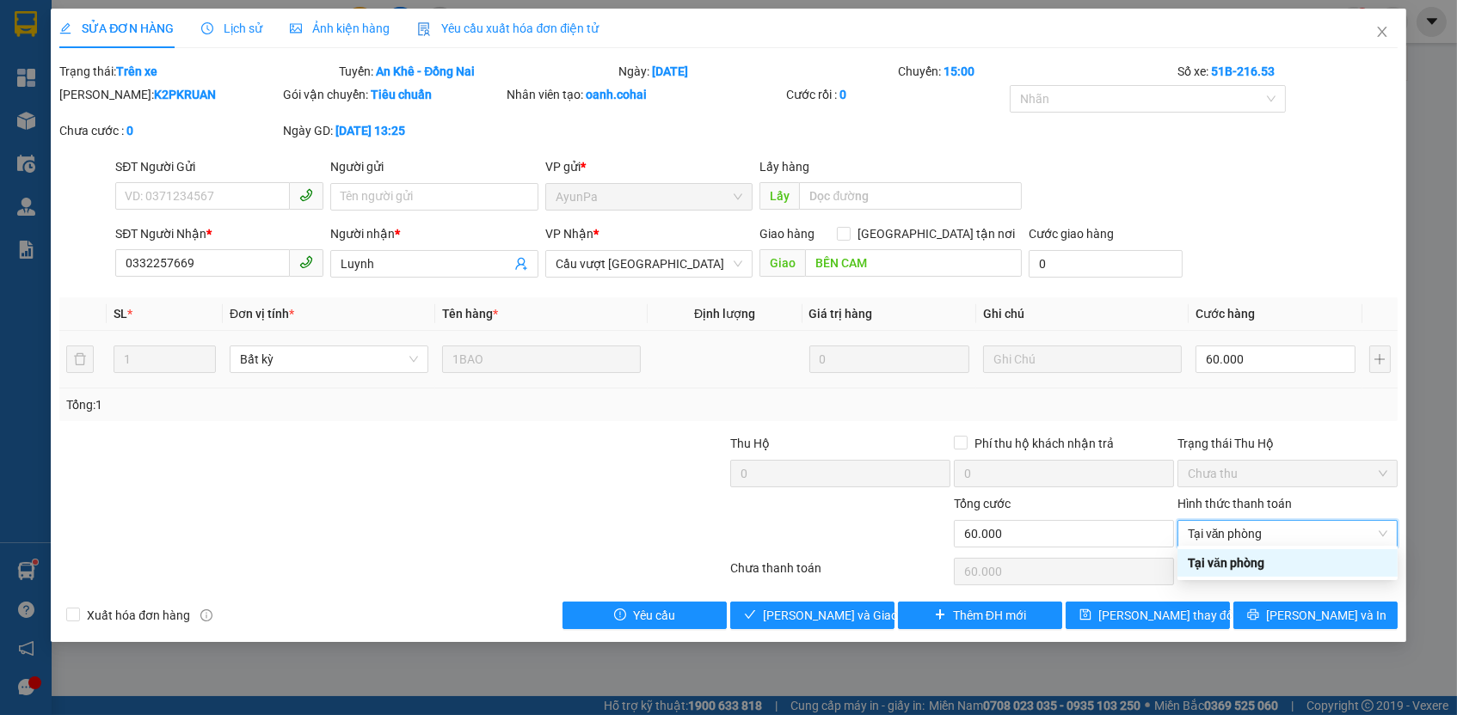
type input "0"
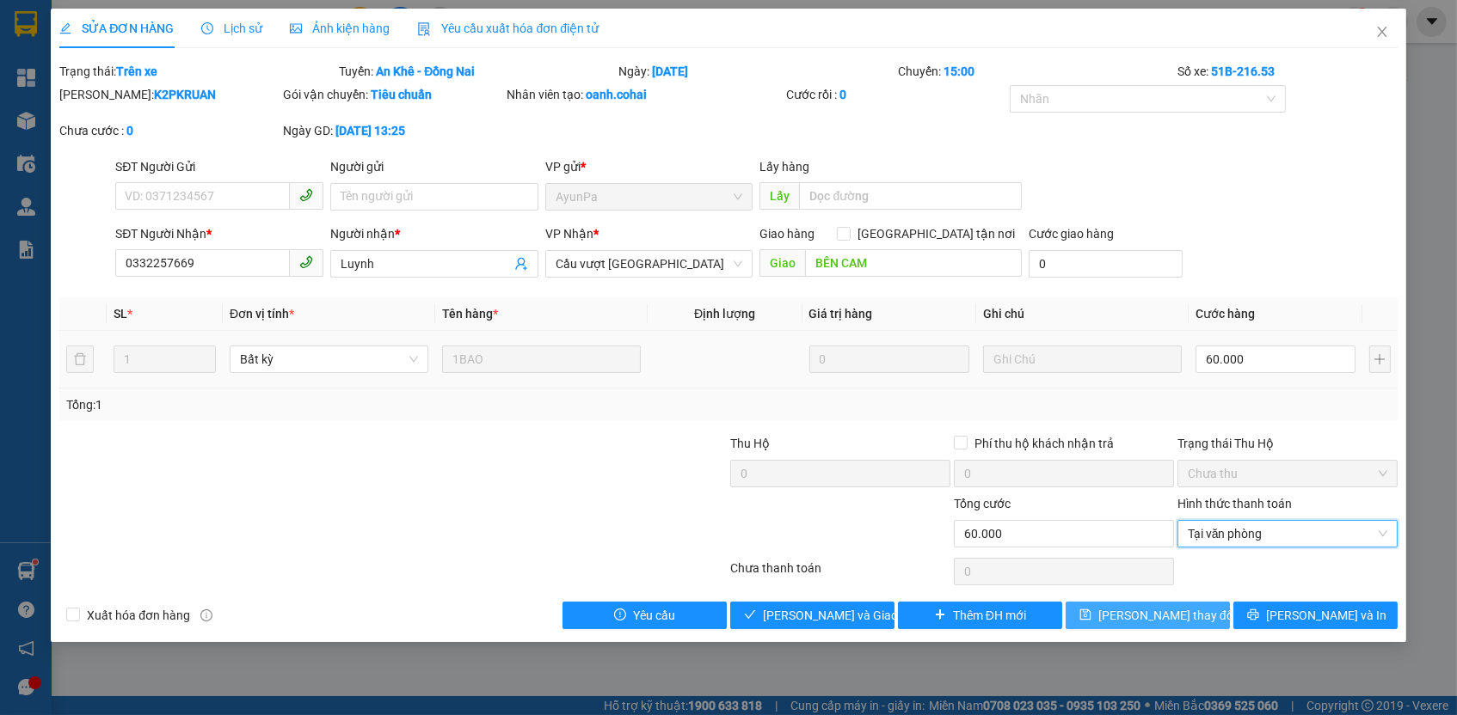
click at [1200, 605] on button "[PERSON_NAME] thay đổi" at bounding box center [1147, 616] width 164 height 28
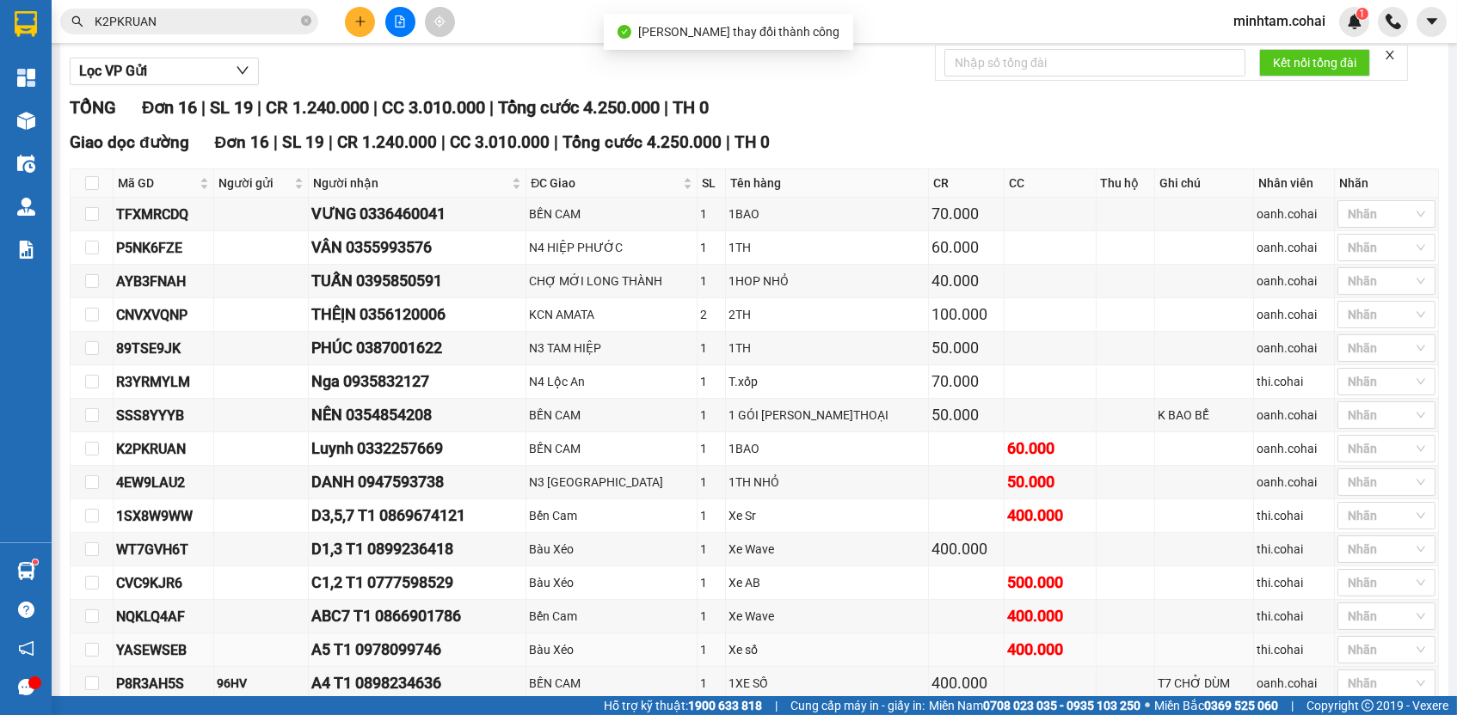
scroll to position [312, 0]
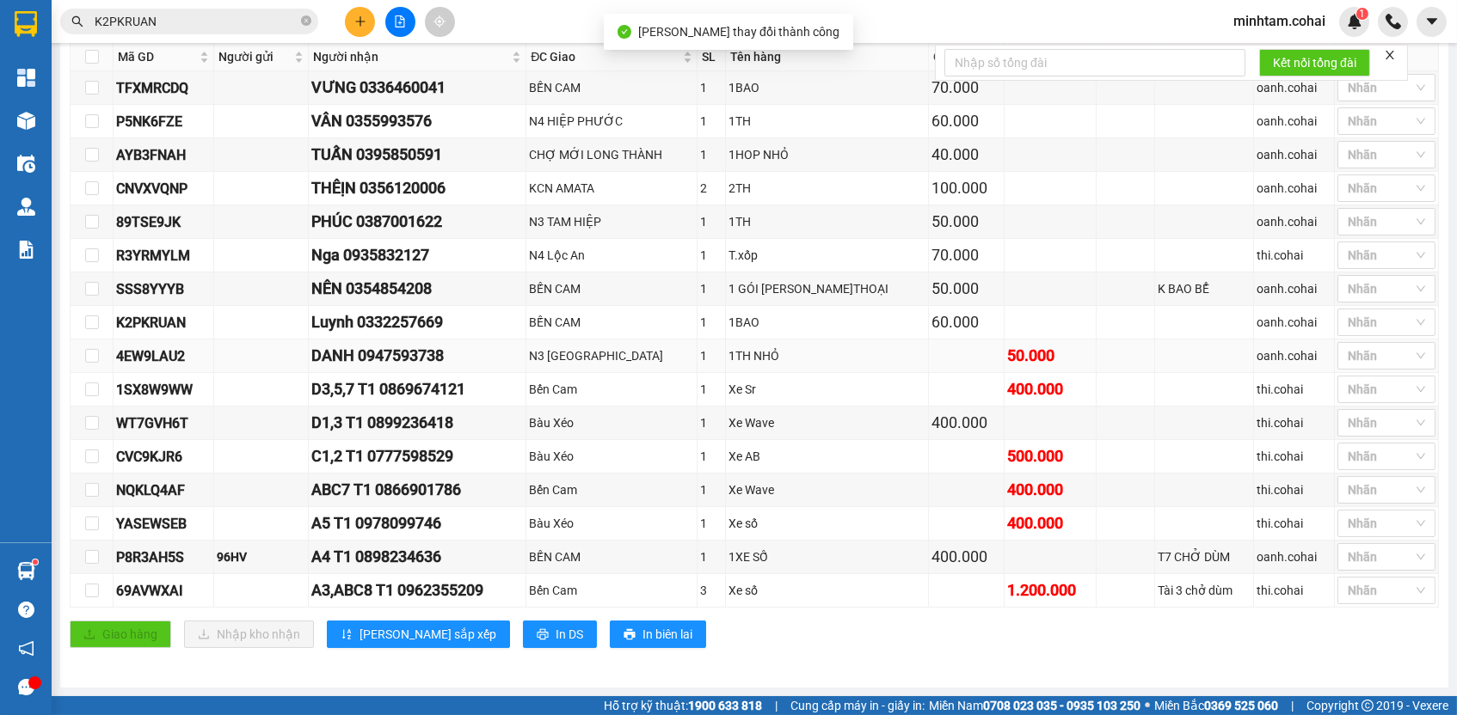
click at [171, 358] on div "4EW9LAU2" at bounding box center [163, 356] width 95 height 21
copy div "4EW9LAU2"
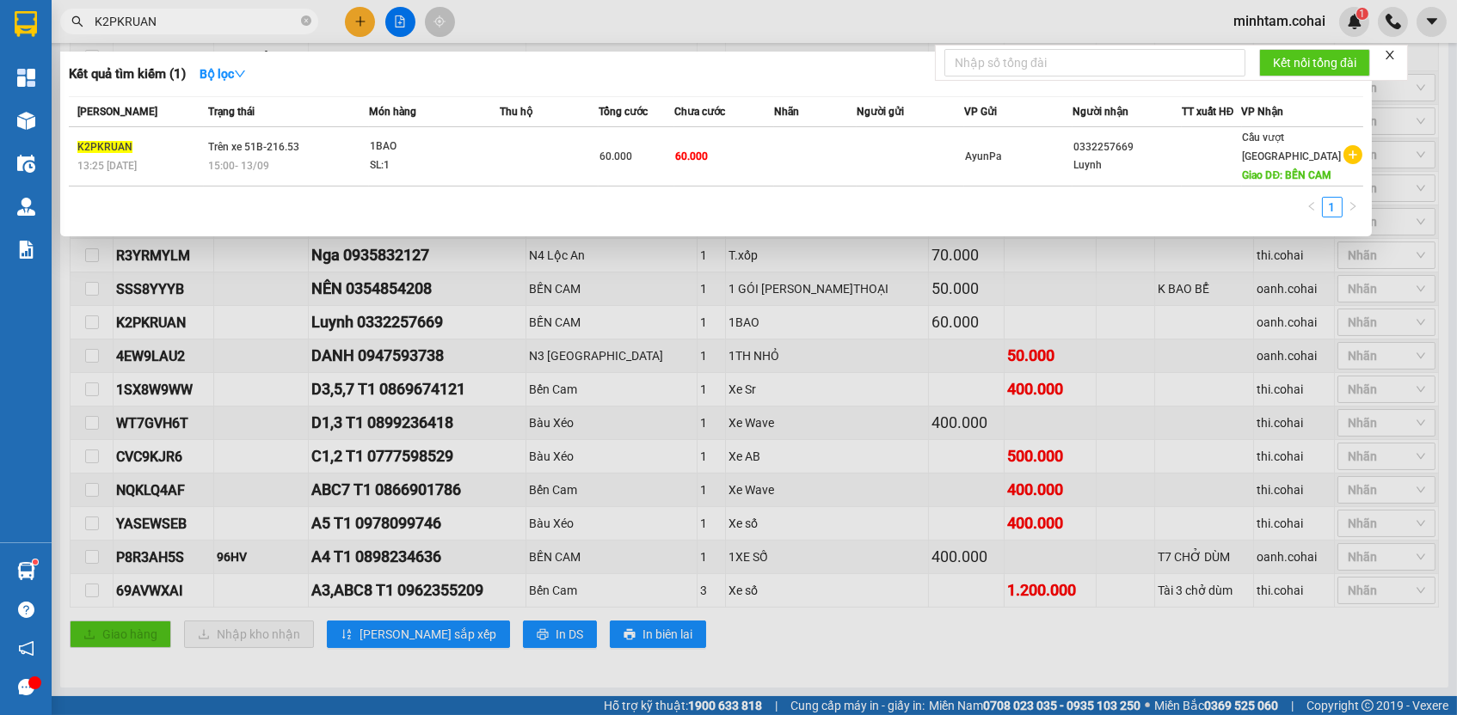
click at [244, 12] on input "K2PKRUAN" at bounding box center [196, 21] width 203 height 19
paste input "4EW9LAU2"
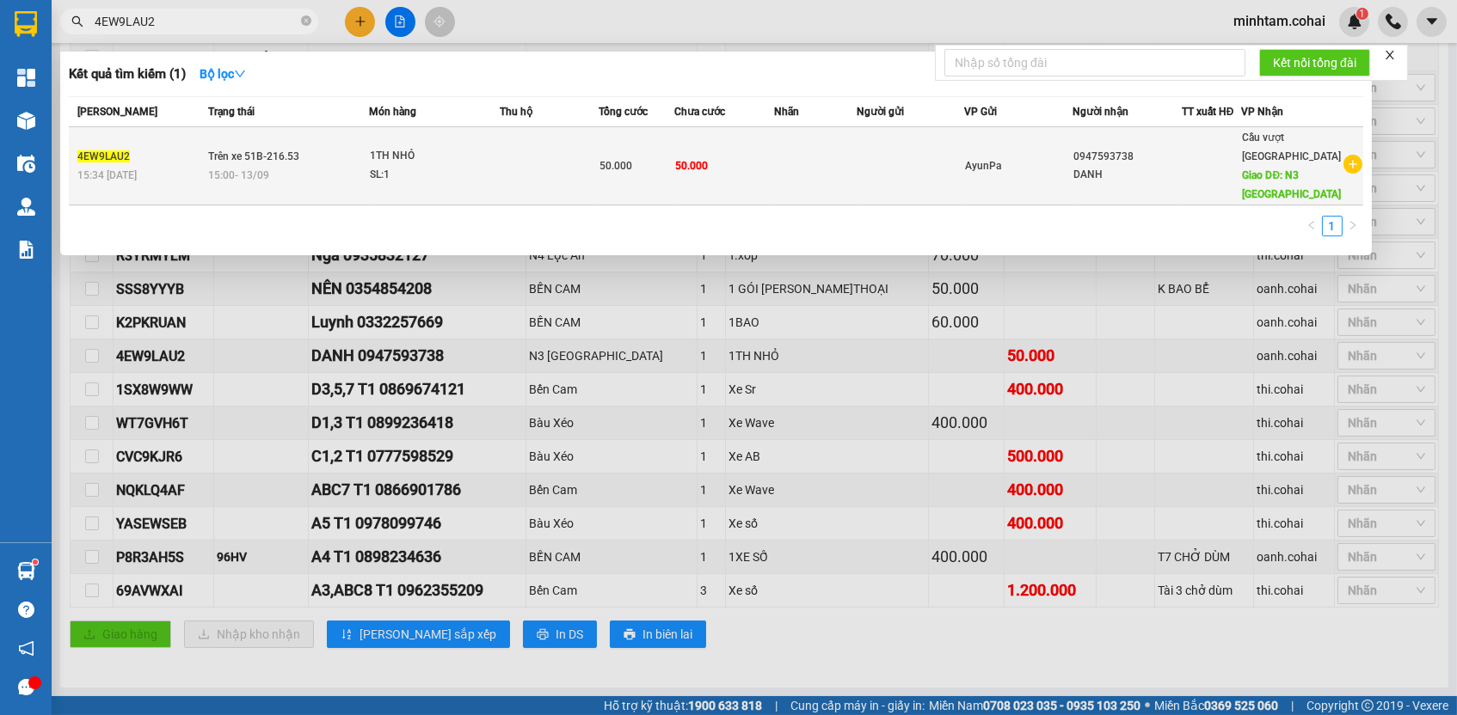
type input "4EW9LAU2"
click at [737, 167] on td "50.000" at bounding box center [724, 166] width 100 height 78
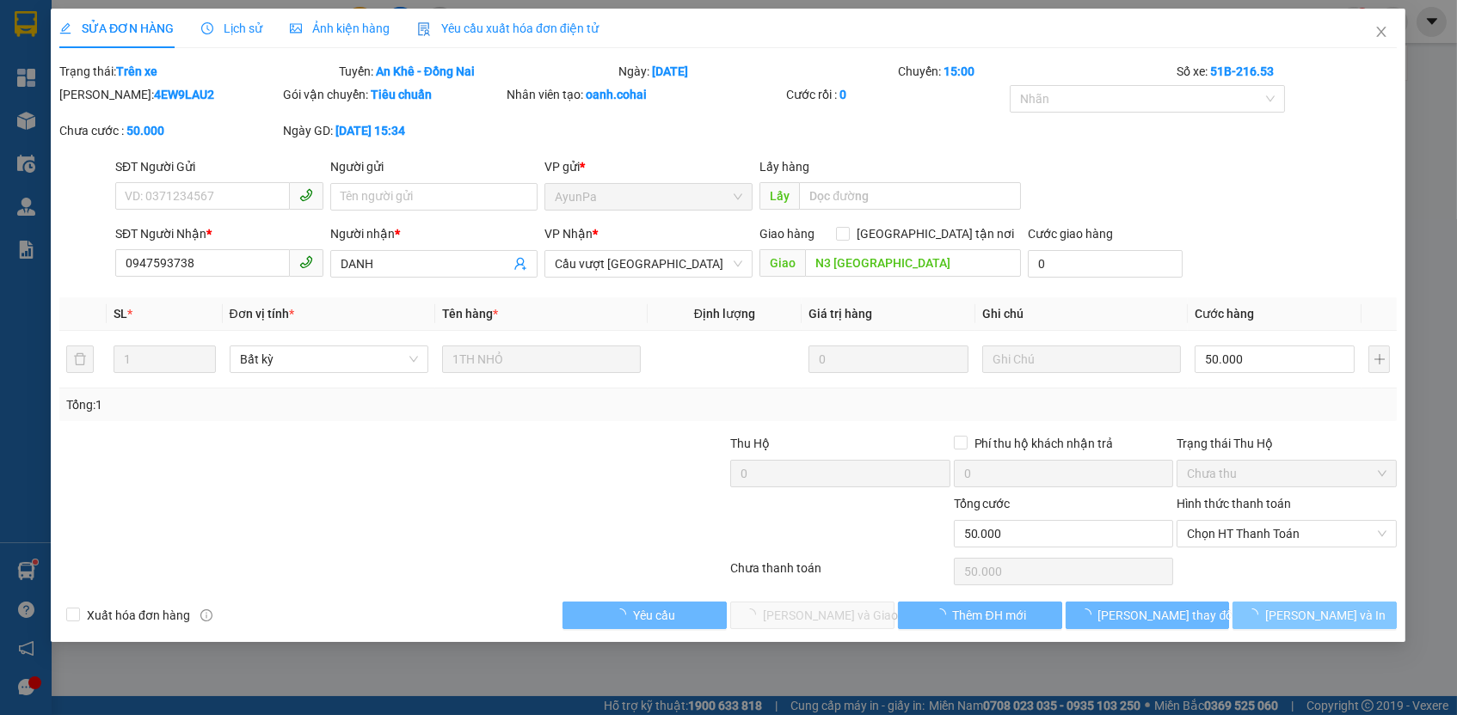
type input "0947593738"
type input "DANH"
type input "N3 [GEOGRAPHIC_DATA]"
type input "50.000"
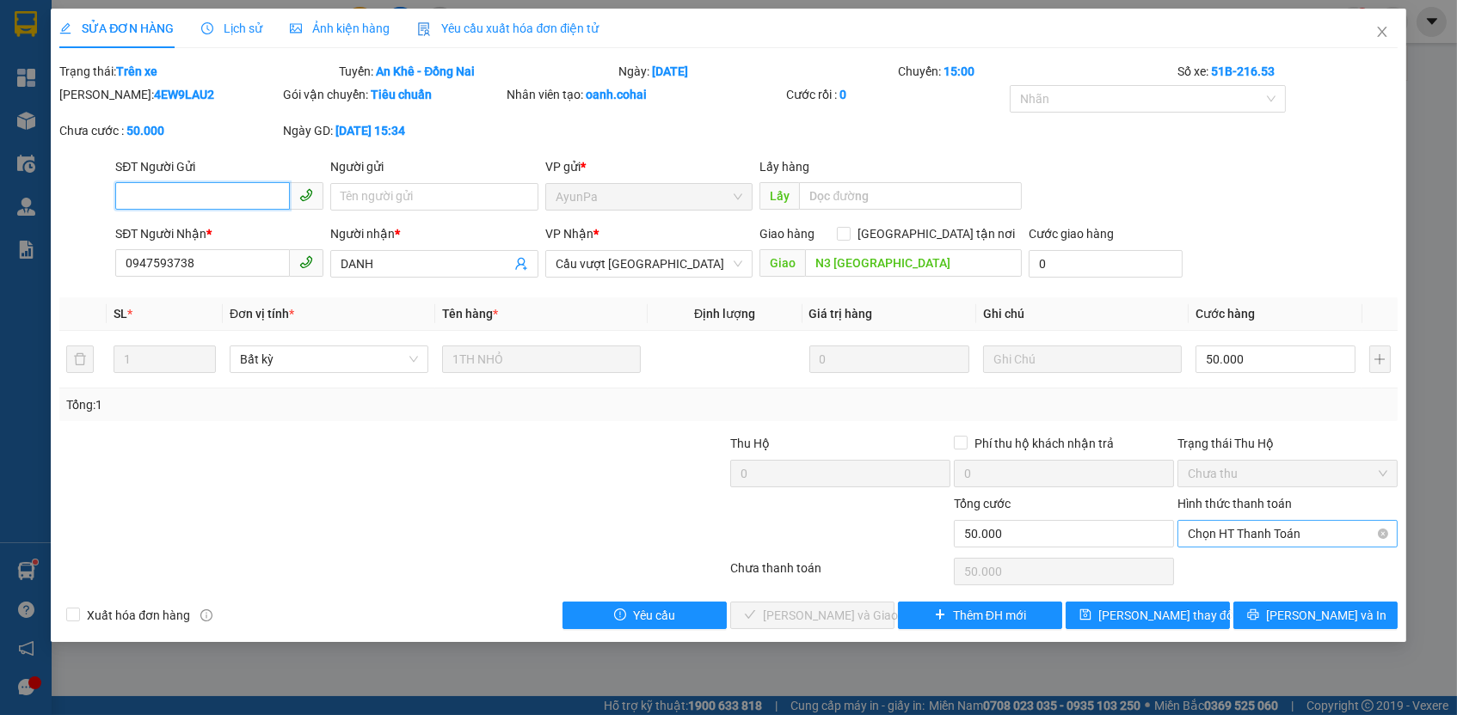
click at [1219, 528] on span "Chọn HT Thanh Toán" at bounding box center [1287, 534] width 199 height 26
click at [1220, 561] on div "Tại văn phòng" at bounding box center [1287, 563] width 199 height 19
type input "0"
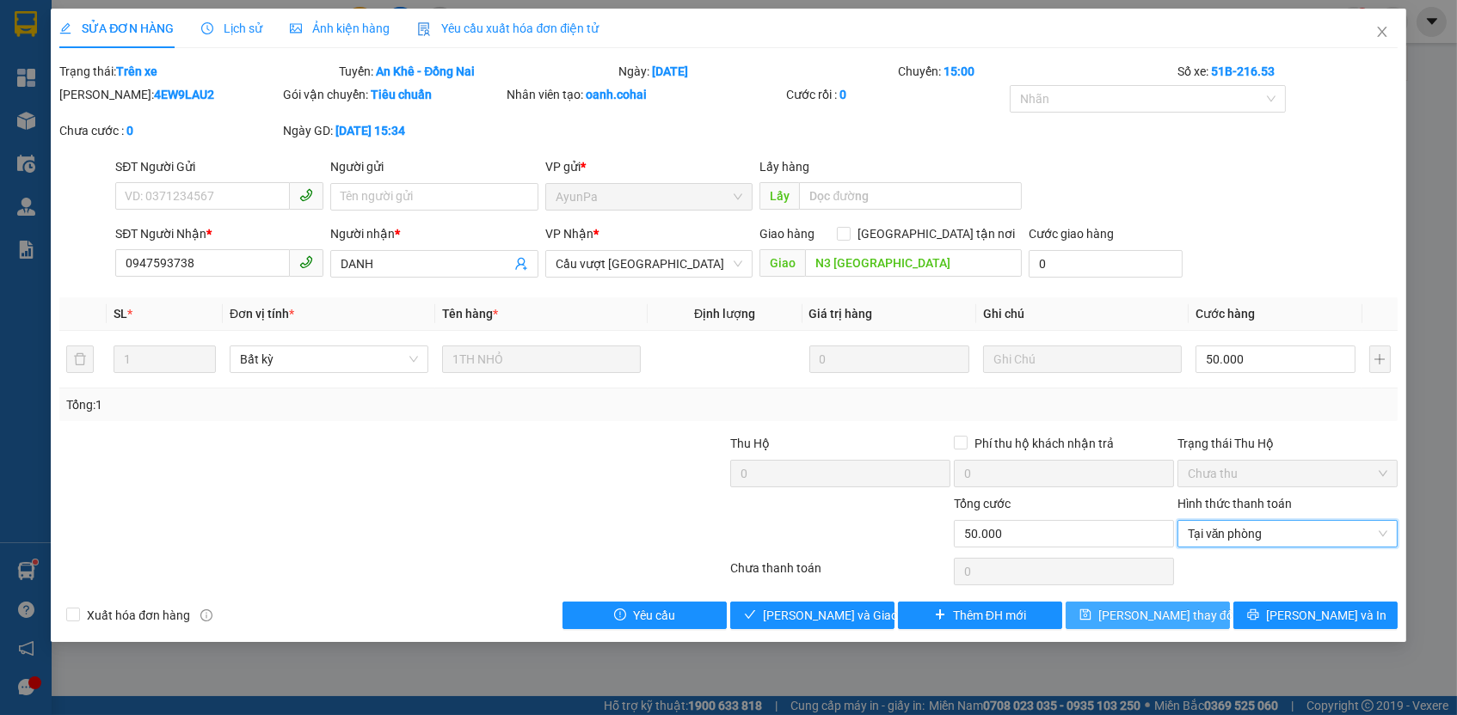
click at [1177, 609] on span "[PERSON_NAME] thay đổi" at bounding box center [1167, 615] width 138 height 19
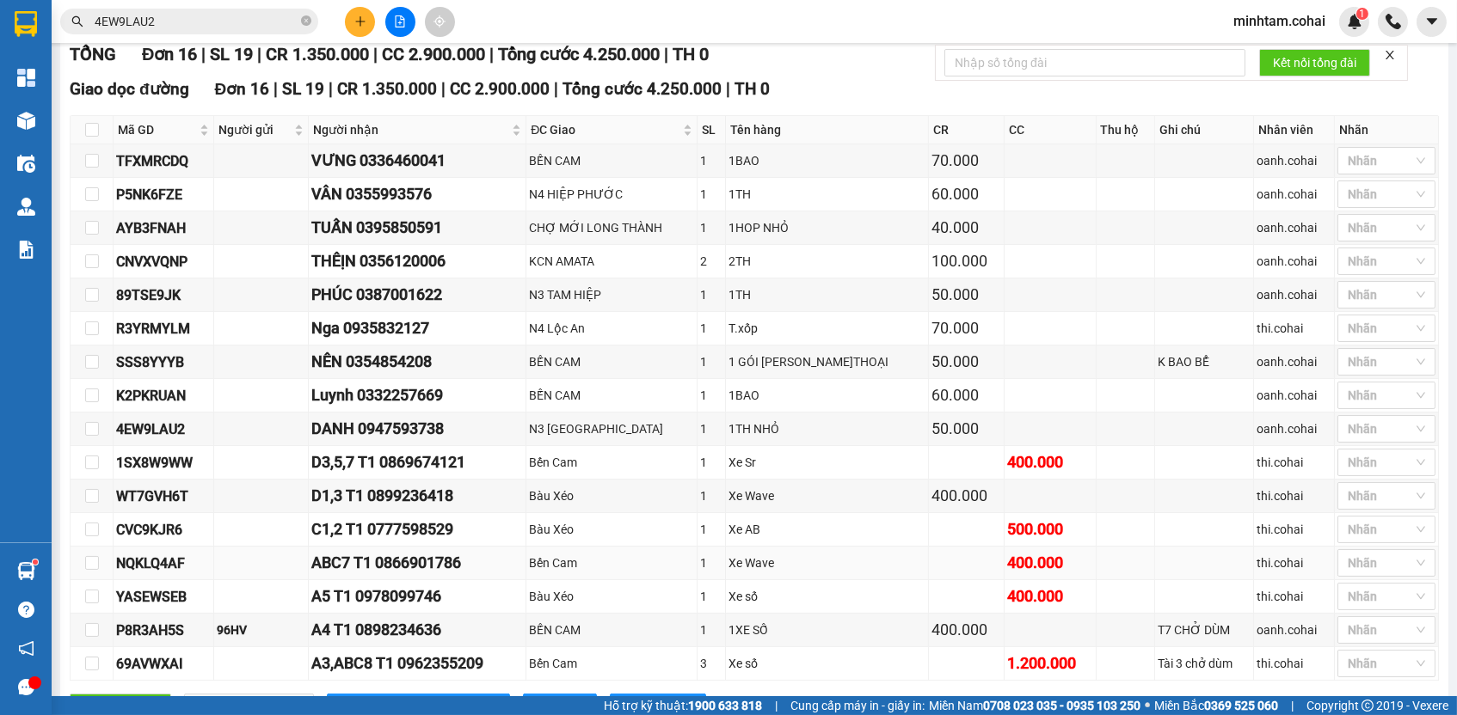
scroll to position [312, 0]
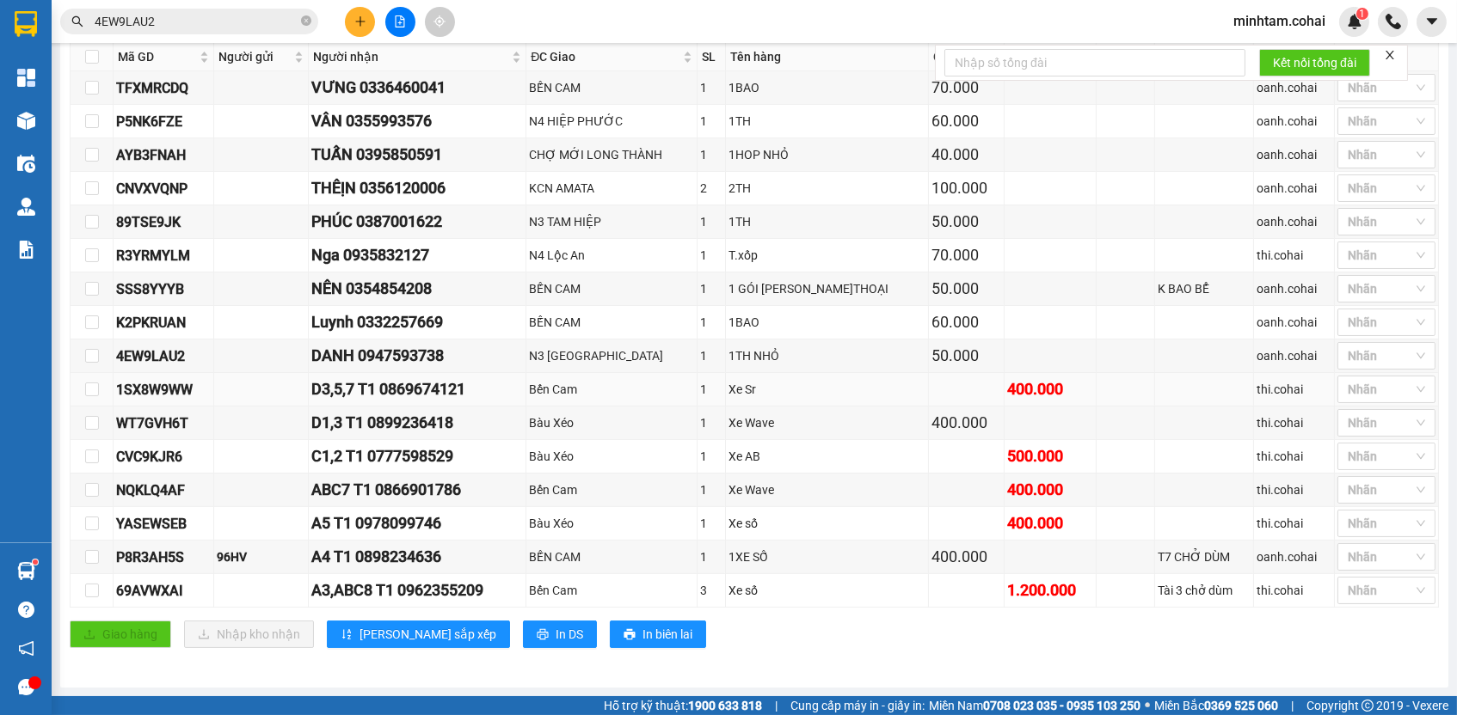
click at [141, 397] on div "1SX8W9WW" at bounding box center [163, 389] width 95 height 21
copy div "1SX8W9WW"
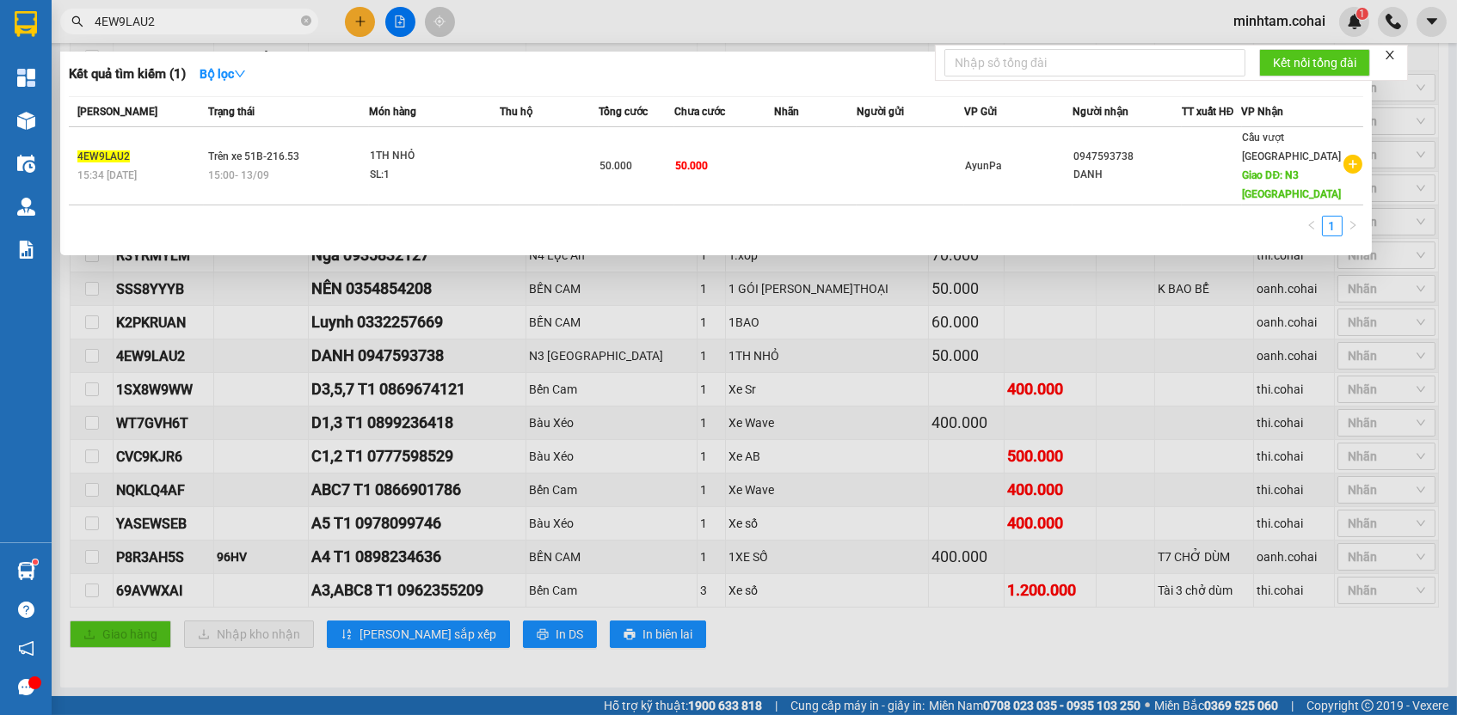
click at [242, 26] on input "4EW9LAU2" at bounding box center [196, 21] width 203 height 19
paste input "1SX8W9WW"
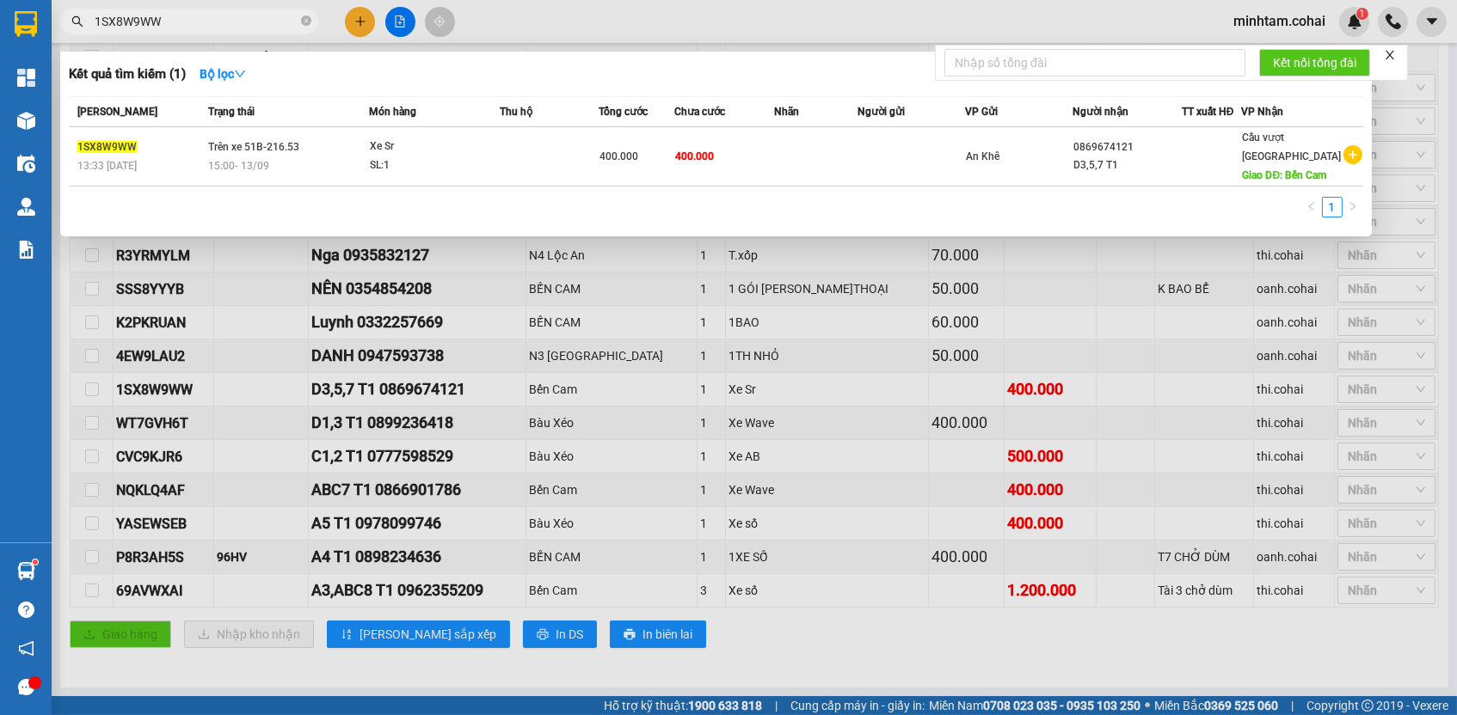
type input "1SX8W9WW"
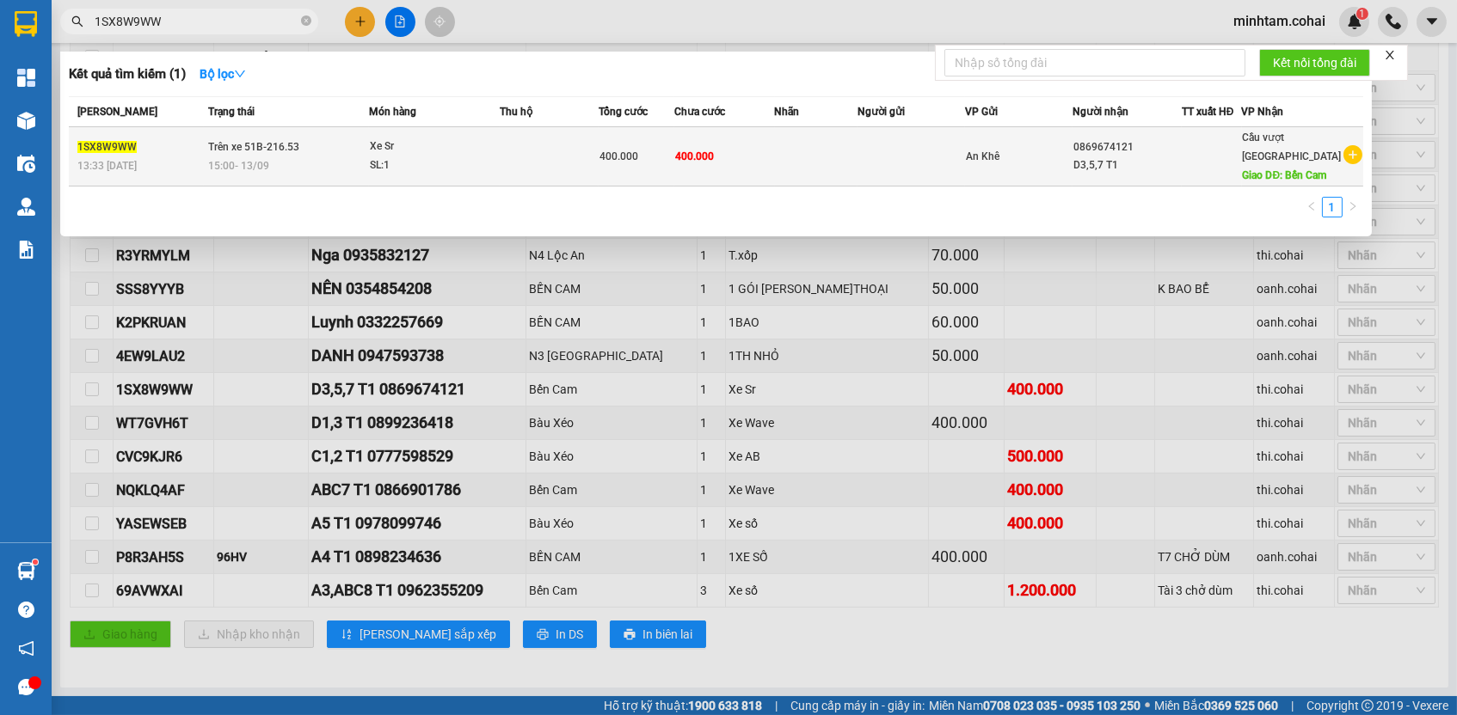
click at [708, 163] on span "400.000" at bounding box center [694, 156] width 39 height 12
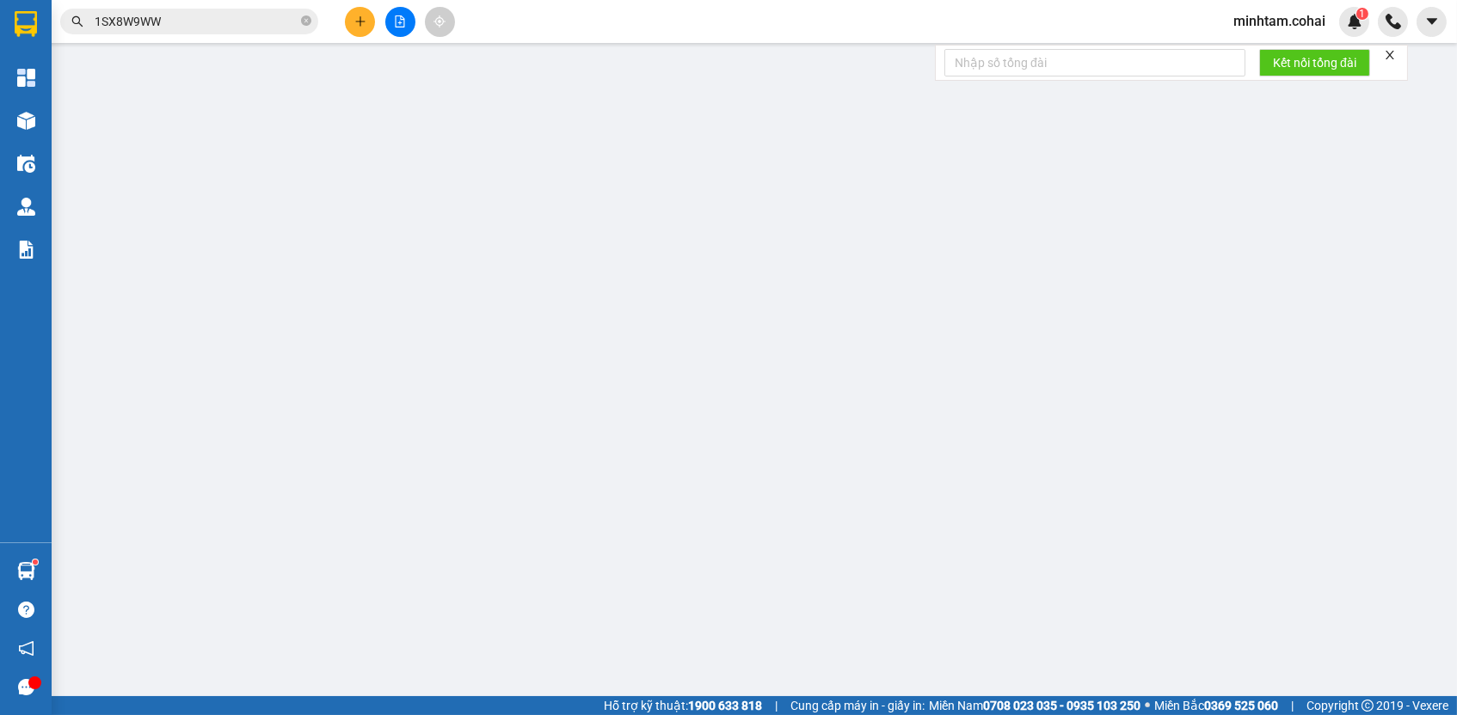
type input "0869674121"
type input "D3,5,7 T1"
type input "Bến Cam"
type input "400.000"
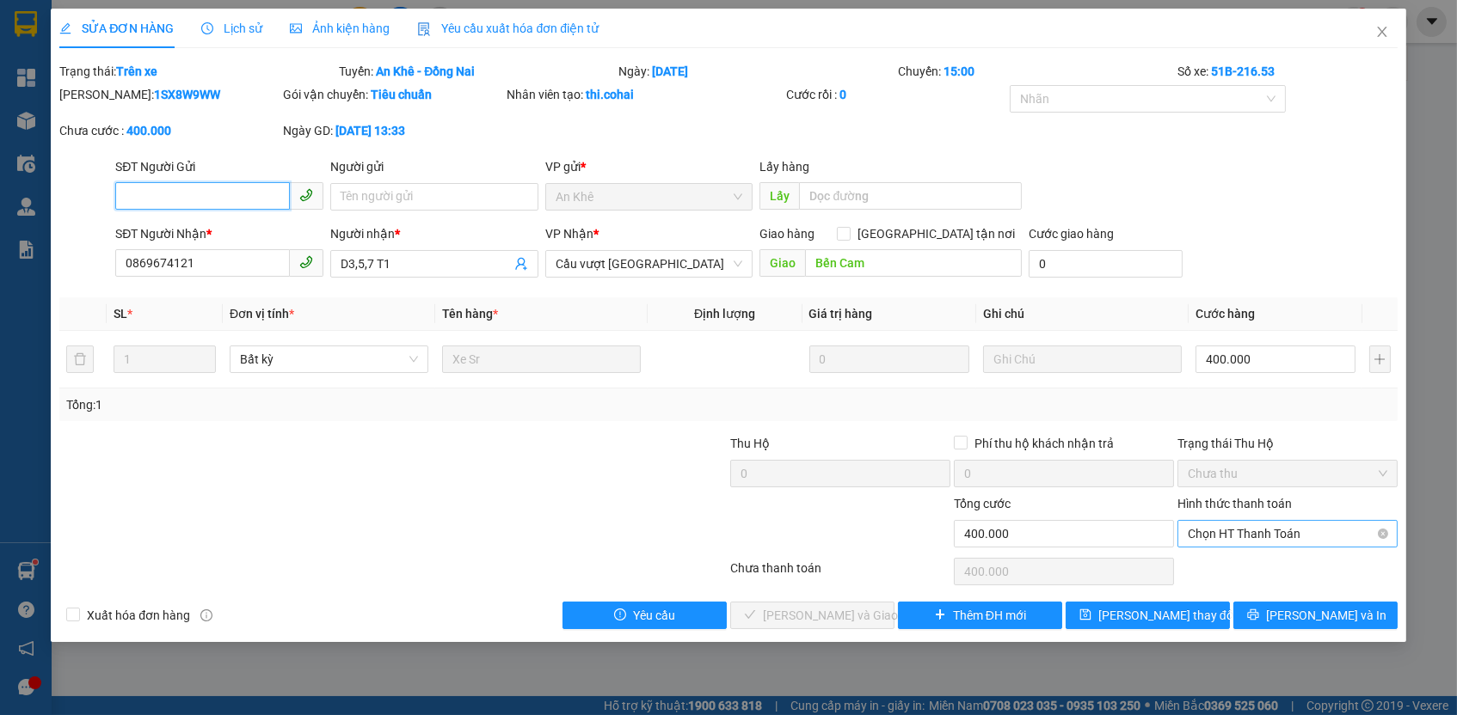
click at [1248, 529] on span "Chọn HT Thanh Toán" at bounding box center [1287, 534] width 199 height 26
drag, startPoint x: 1244, startPoint y: 563, endPoint x: 1223, endPoint y: 589, distance: 33.6
click at [1244, 564] on div "Tại văn phòng" at bounding box center [1287, 563] width 199 height 19
type input "0"
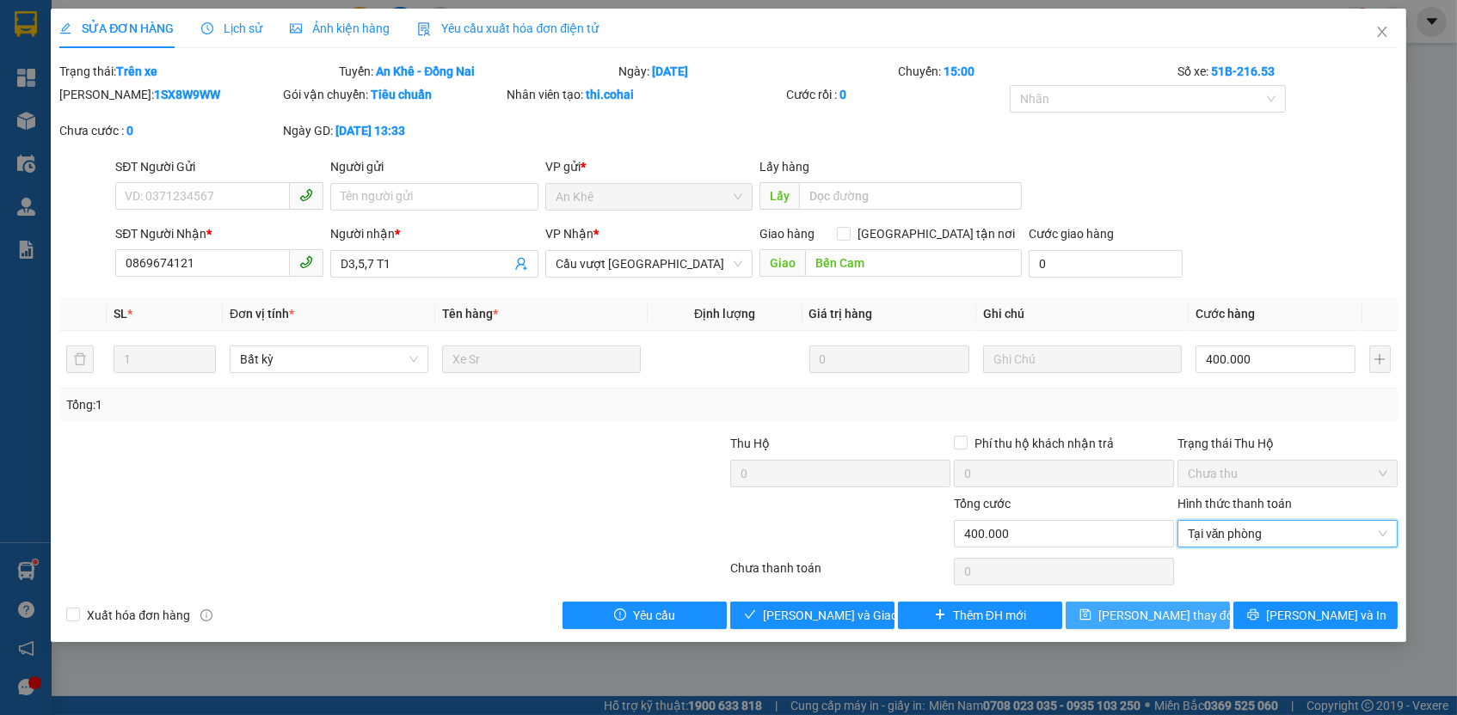
click at [1194, 605] on button "[PERSON_NAME] thay đổi" at bounding box center [1147, 616] width 164 height 28
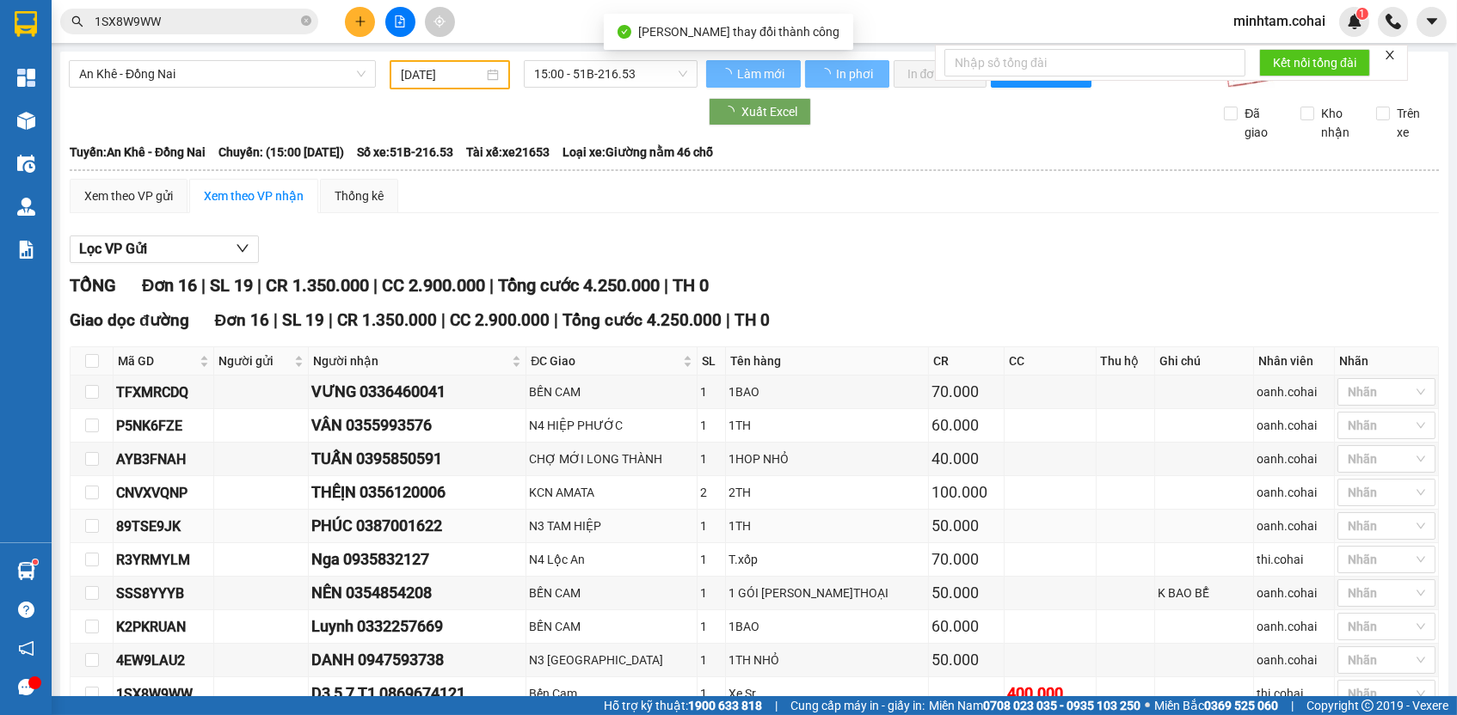
scroll to position [312, 0]
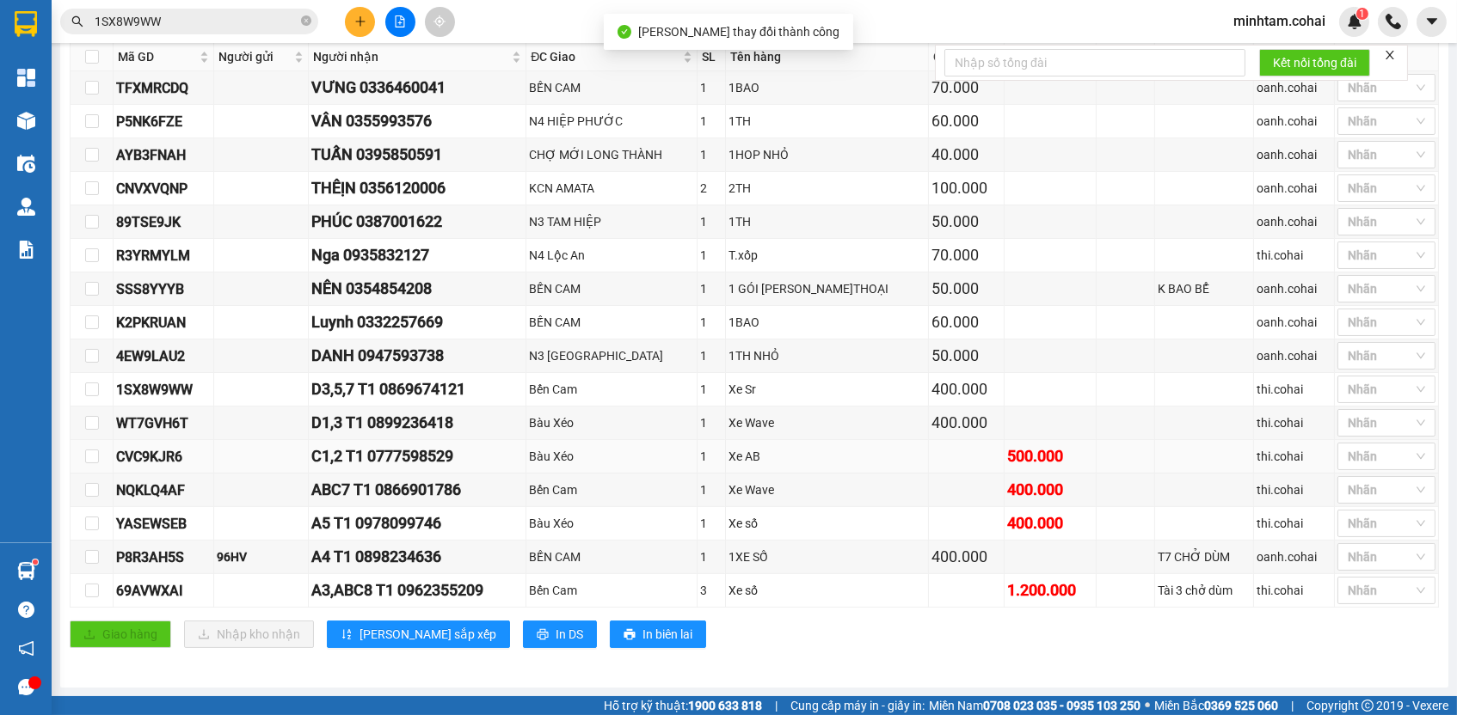
click at [151, 454] on div "CVC9KJR6" at bounding box center [163, 456] width 95 height 21
copy div "CVC9KJR6"
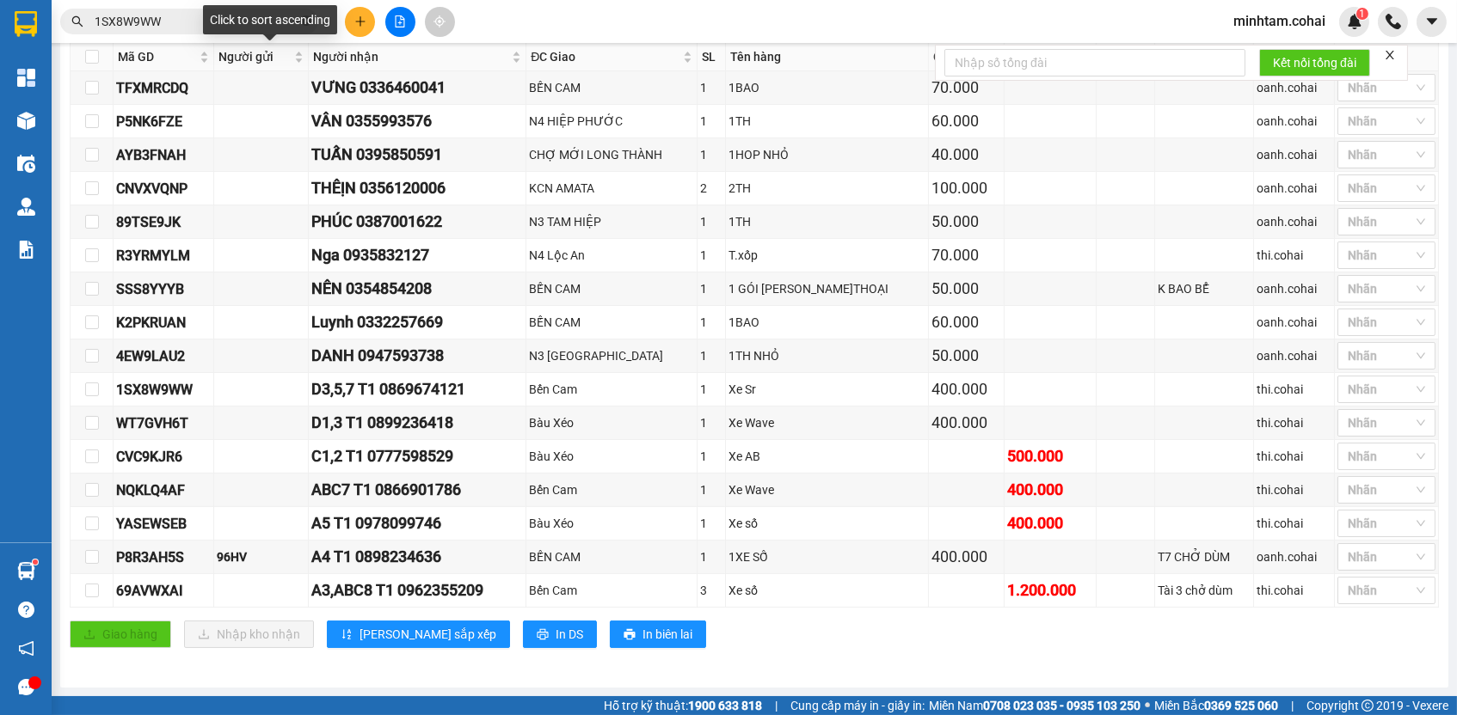
click at [248, 19] on div "Click to sort ascending" at bounding box center [270, 19] width 134 height 29
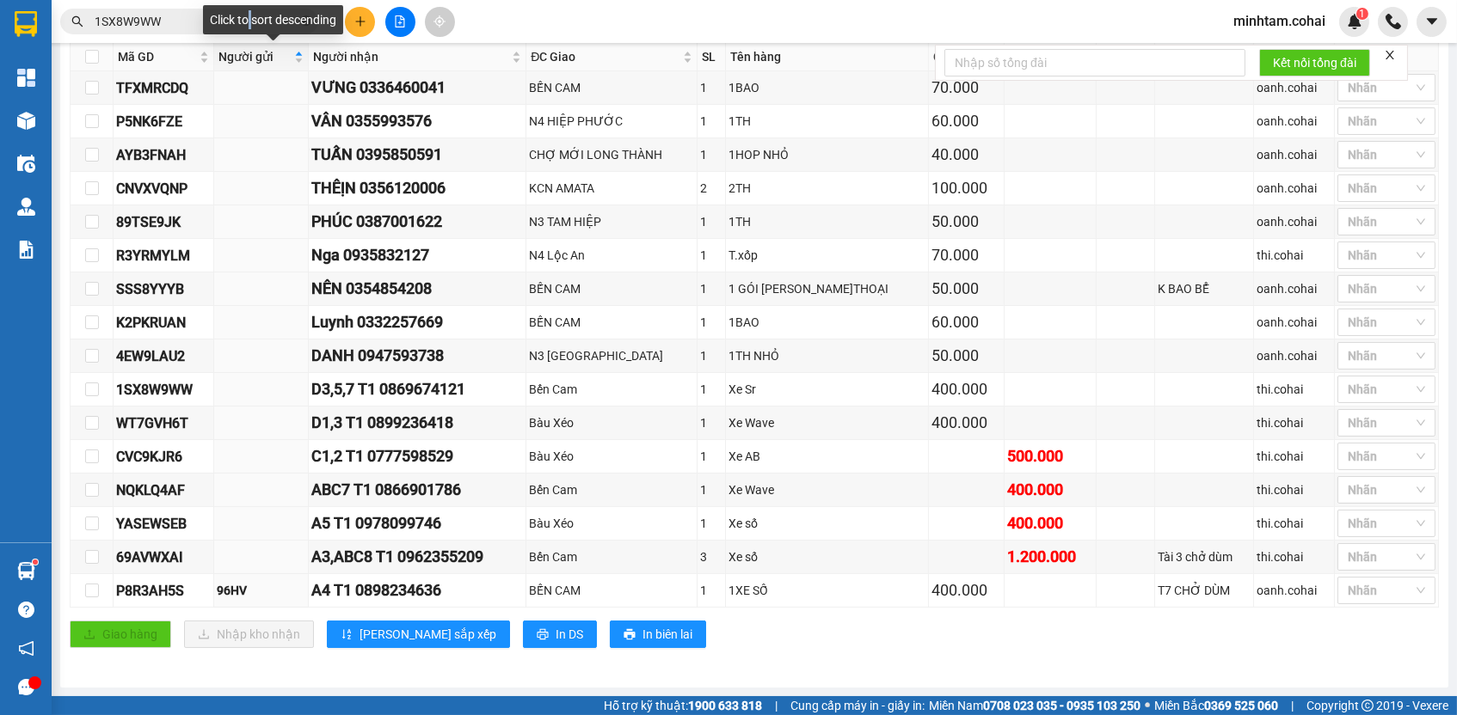
click at [248, 18] on div "Click to sort descending" at bounding box center [273, 19] width 140 height 29
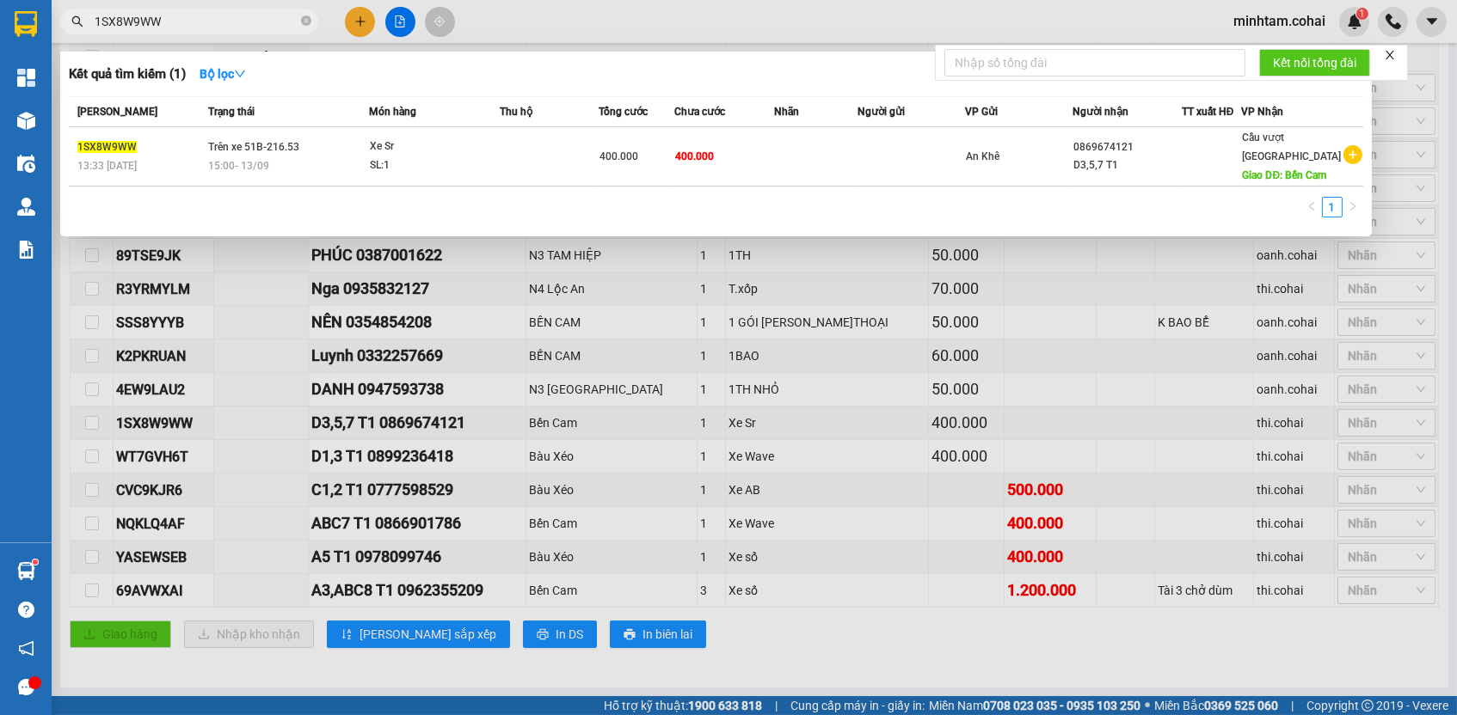
click at [180, 20] on input "1SX8W9WW" at bounding box center [196, 21] width 203 height 19
paste input "CVC9KJR6"
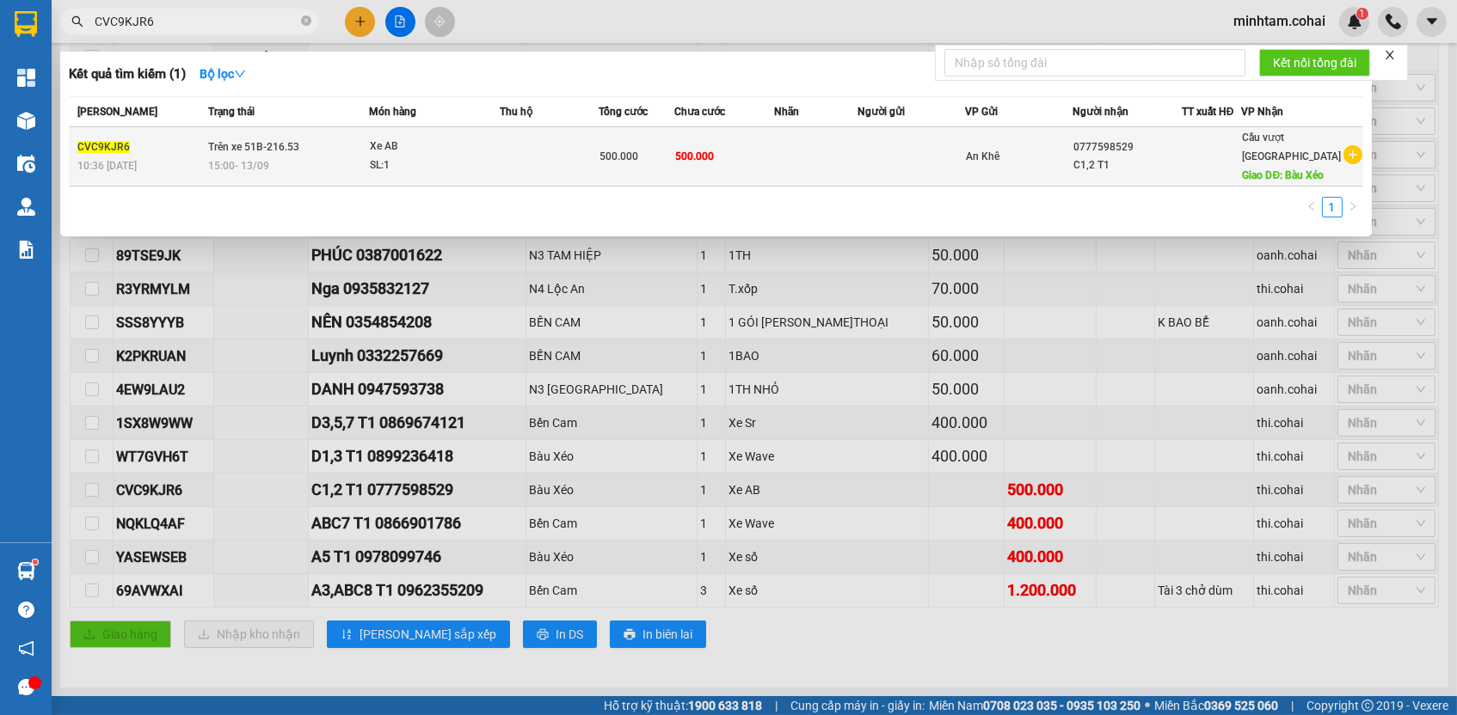
type input "CVC9KJR6"
click at [691, 152] on td "500.000" at bounding box center [724, 156] width 100 height 59
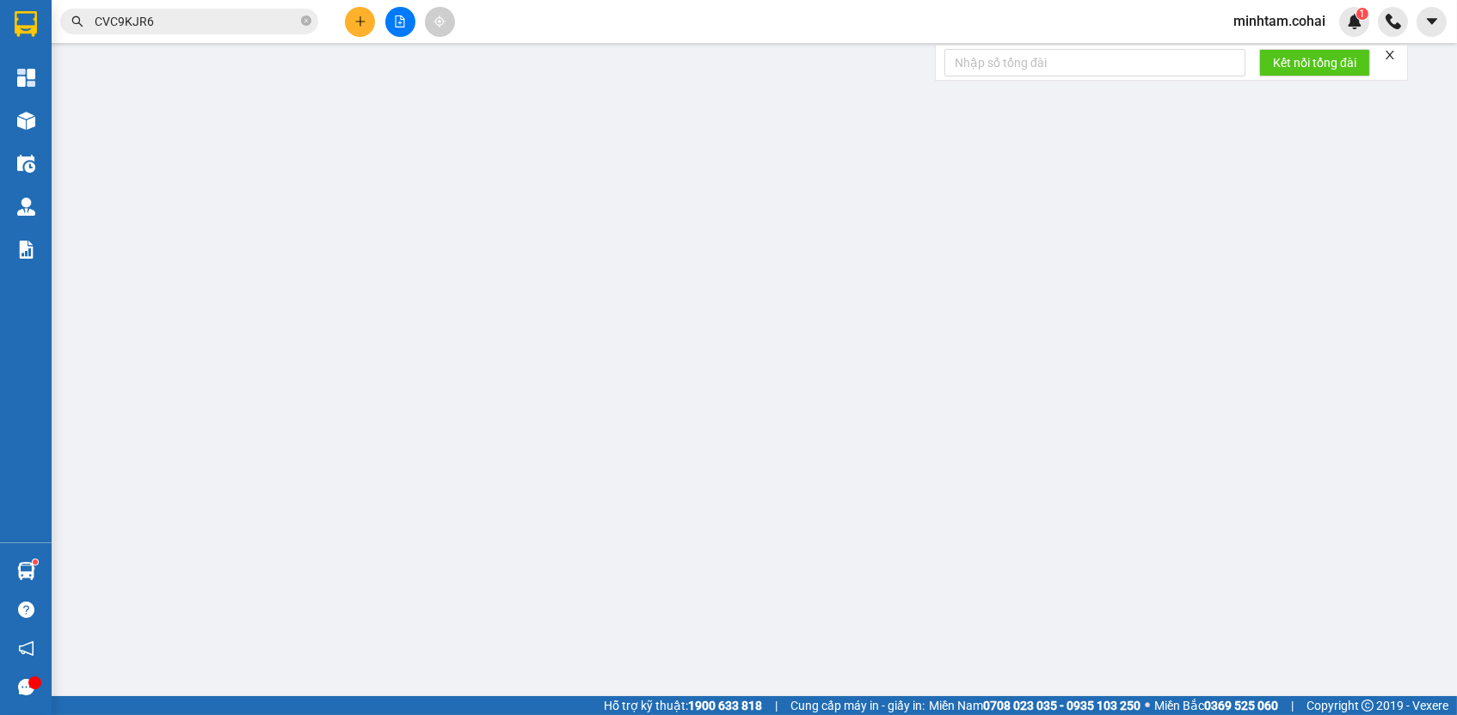
type input "0777598529"
type input "C1,2 T1"
type input "Bàu Xéo"
type input "500.000"
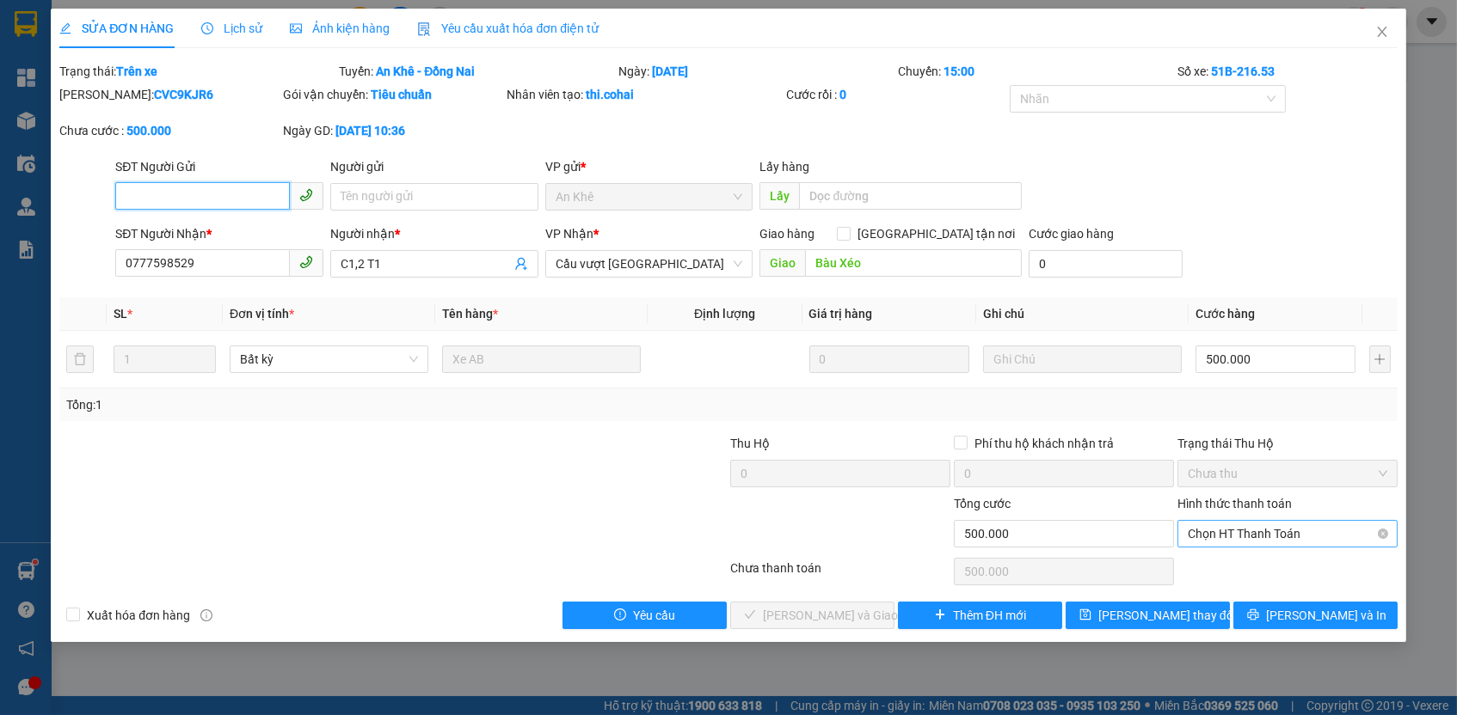
click at [1271, 526] on span "Chọn HT Thanh Toán" at bounding box center [1287, 534] width 199 height 26
click at [1256, 560] on div "Tại văn phòng" at bounding box center [1287, 563] width 199 height 19
type input "0"
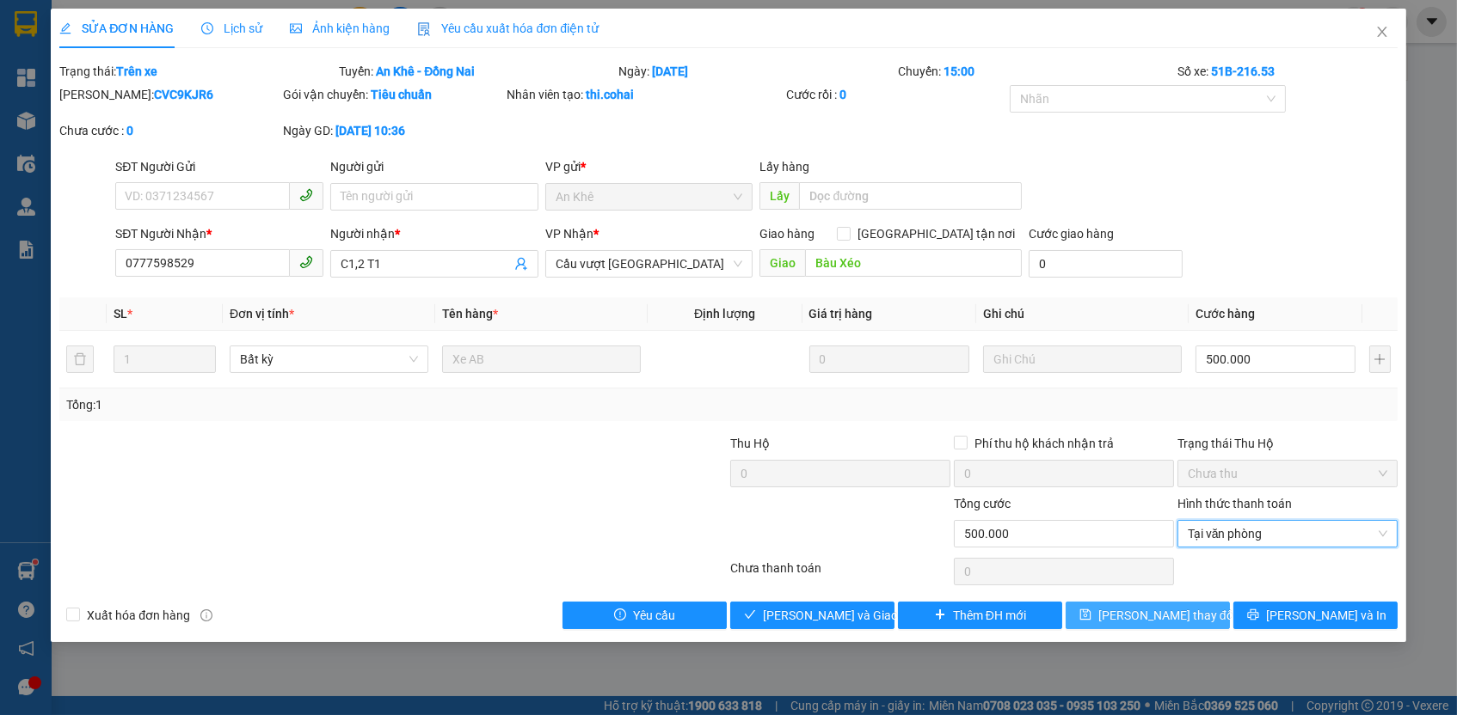
click at [1173, 608] on span "[PERSON_NAME] thay đổi" at bounding box center [1167, 615] width 138 height 19
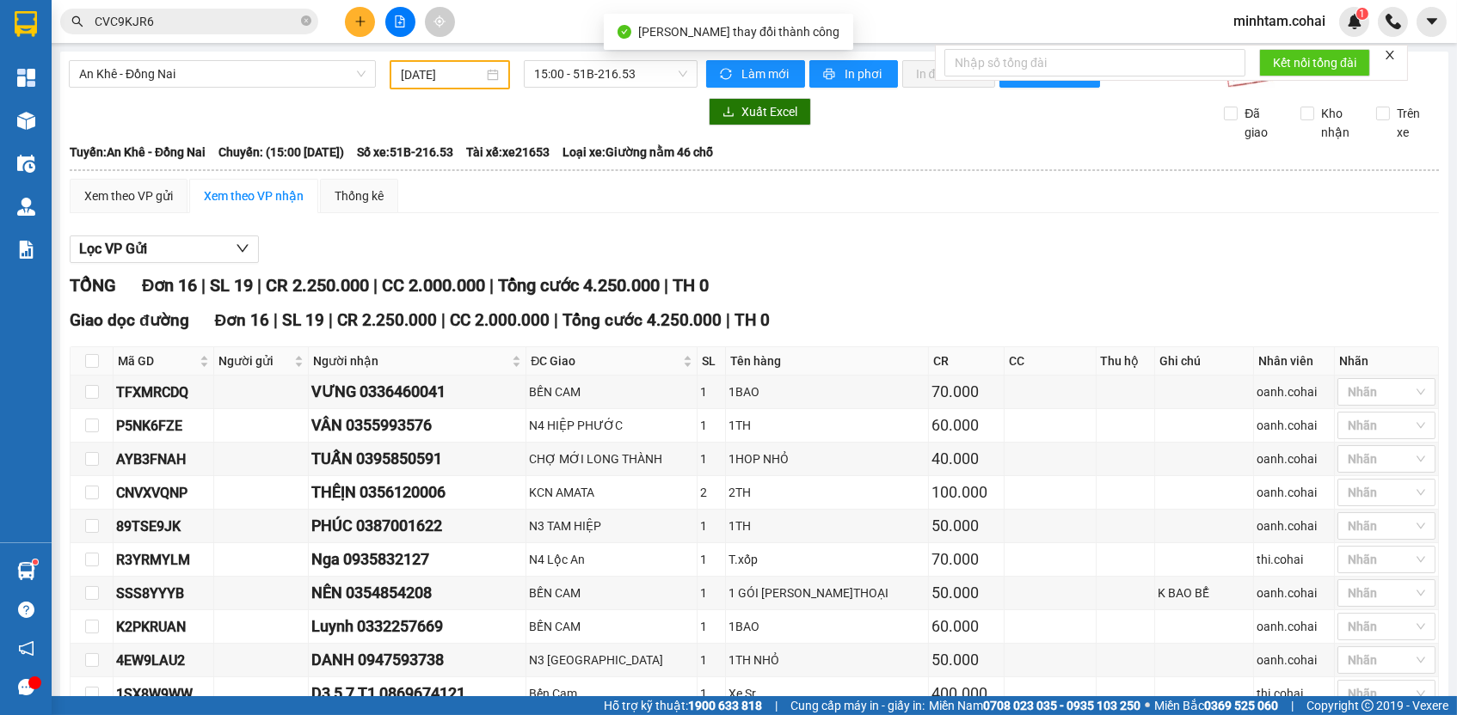
scroll to position [312, 0]
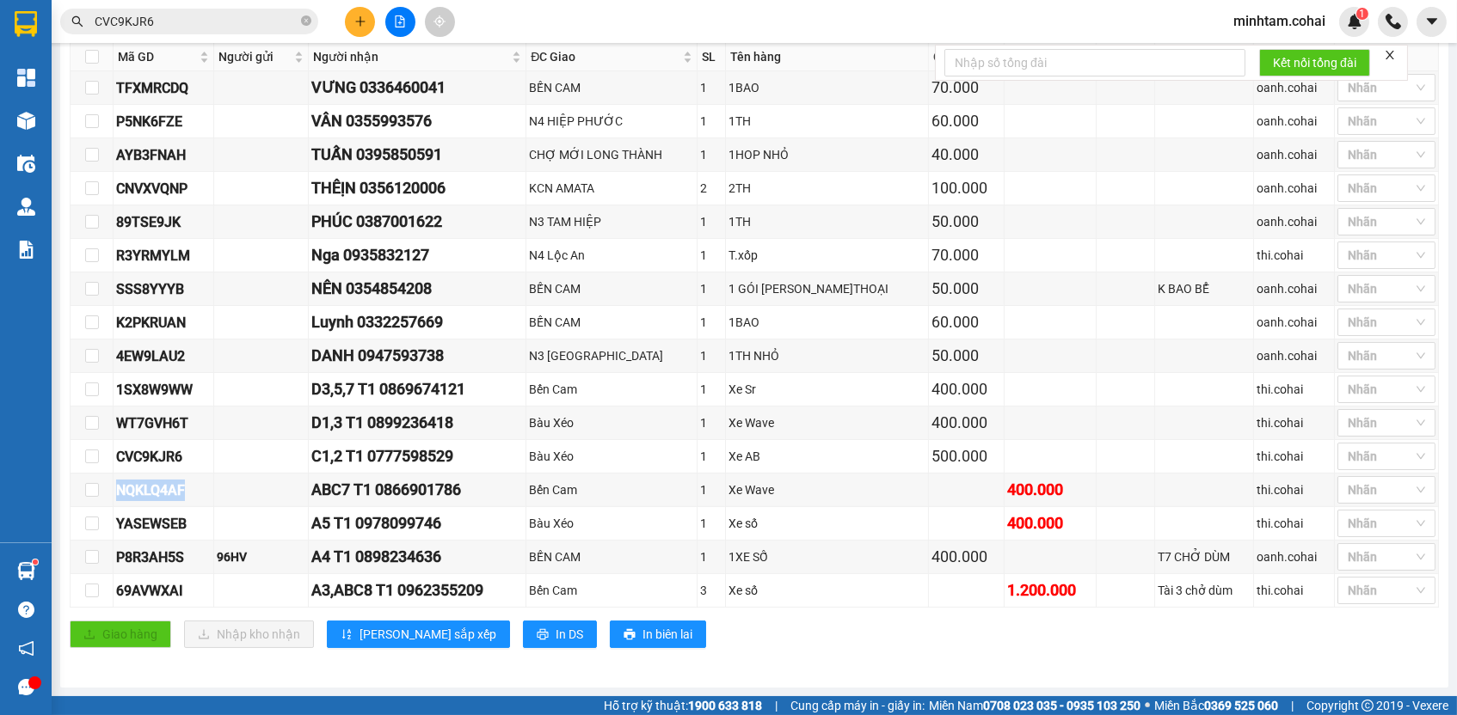
click at [265, 12] on input "CVC9KJR6" at bounding box center [196, 21] width 203 height 19
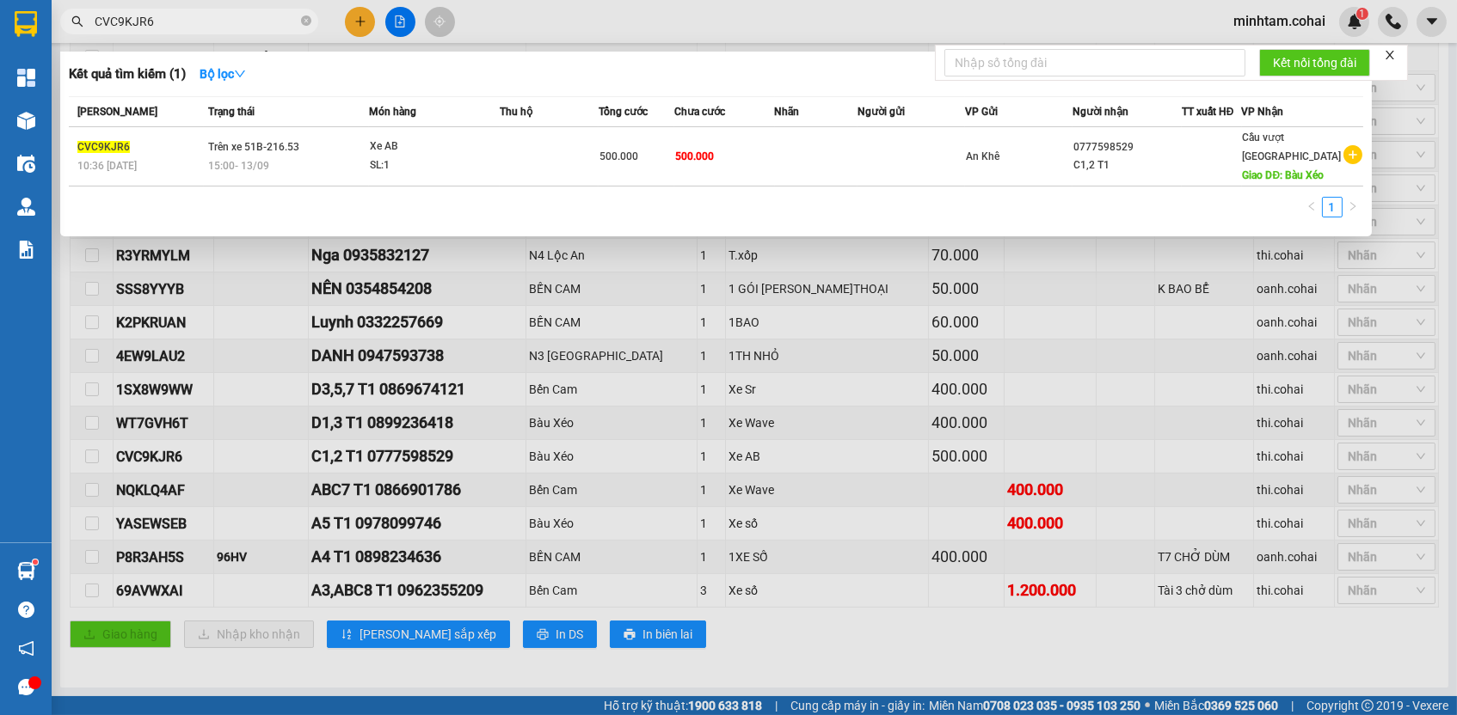
click at [265, 12] on input "CVC9KJR6" at bounding box center [196, 21] width 203 height 19
paste input "NQKLQ4AF"
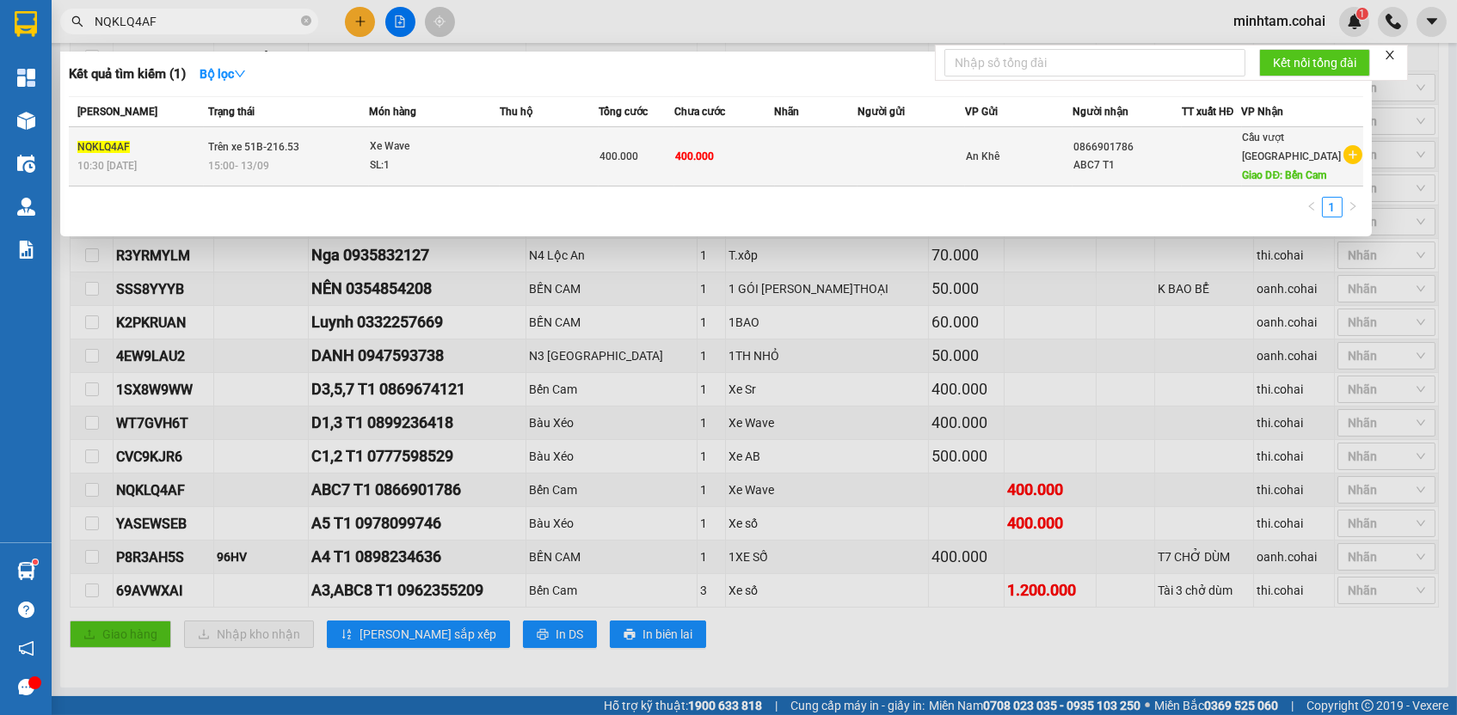
type input "NQKLQ4AF"
click at [830, 175] on td at bounding box center [816, 156] width 83 height 59
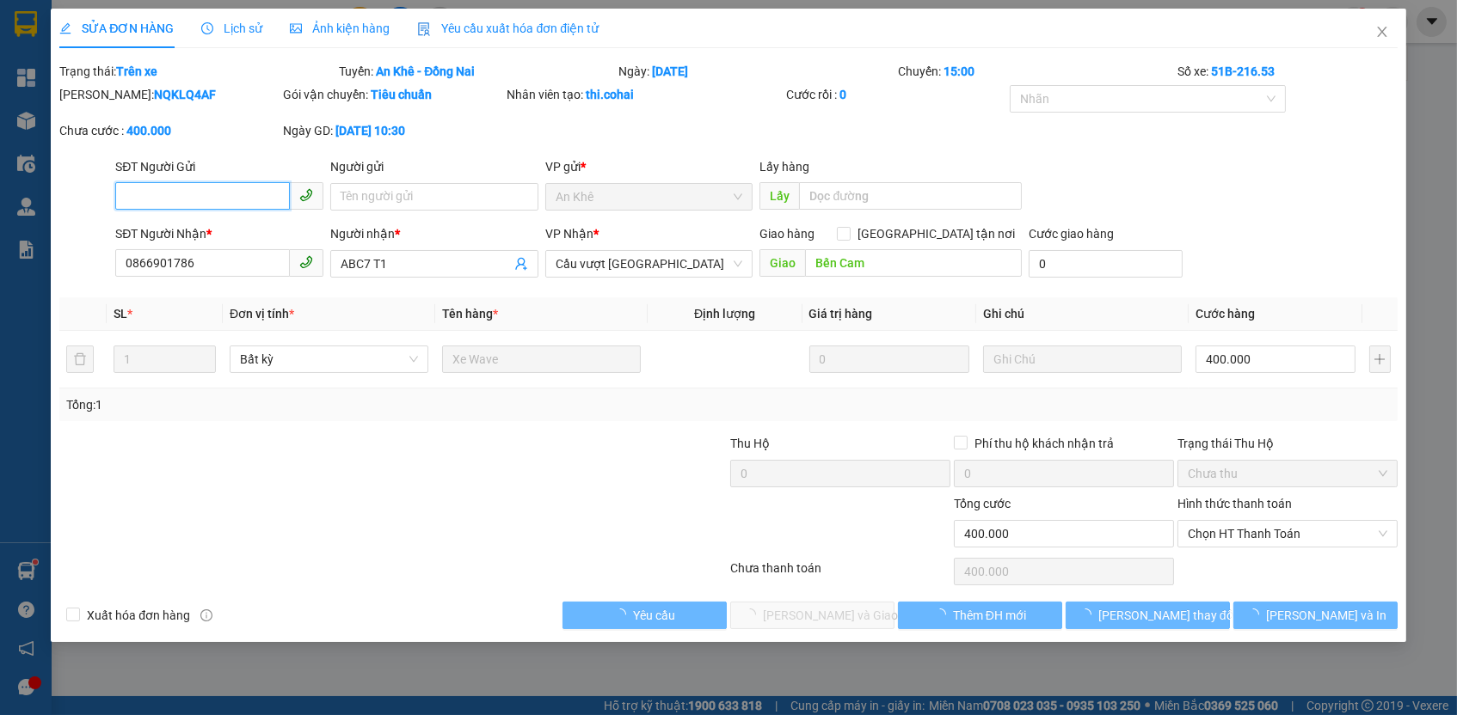
type input "0866901786"
type input "ABC7 T1"
type input "Bến Cam"
type input "400.000"
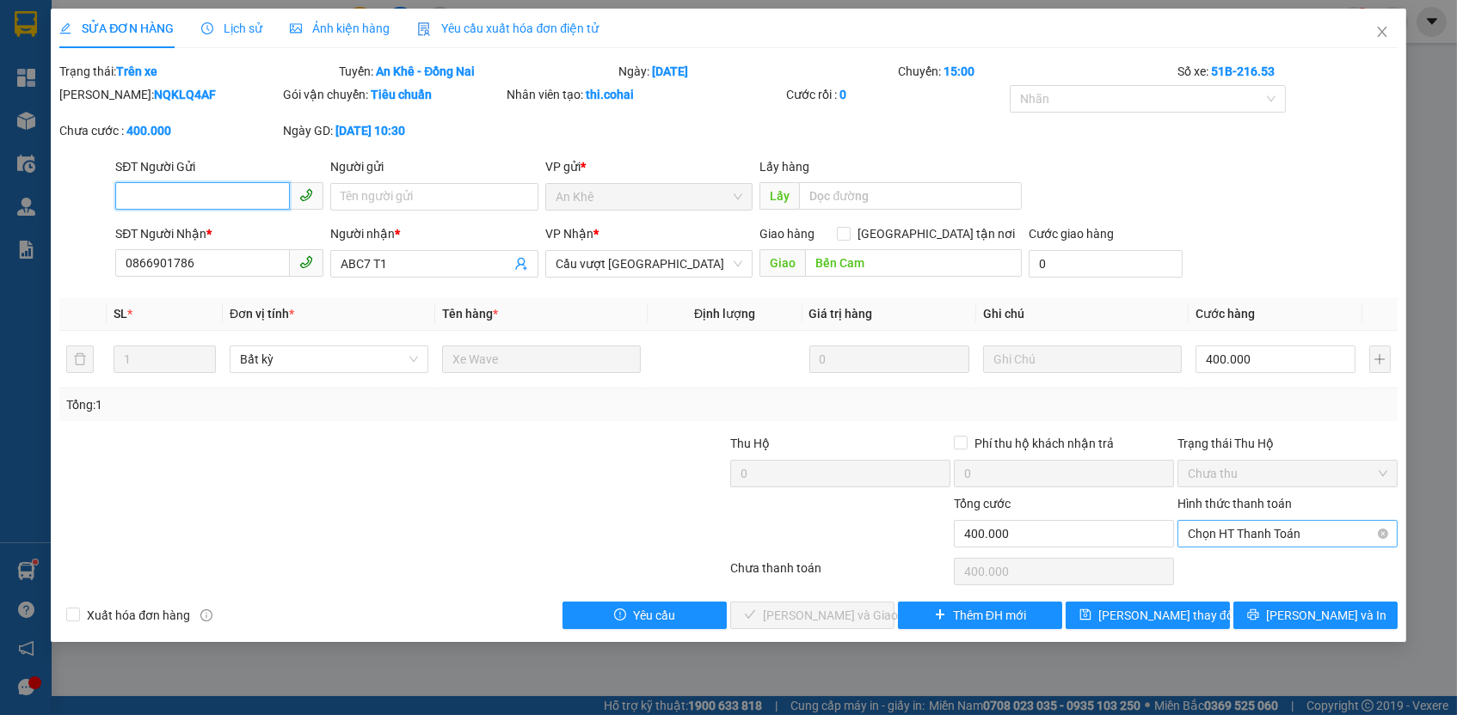
click at [1269, 525] on span "Chọn HT Thanh Toán" at bounding box center [1287, 534] width 199 height 26
click at [1246, 562] on div "Tại văn phòng" at bounding box center [1287, 563] width 199 height 19
type input "0"
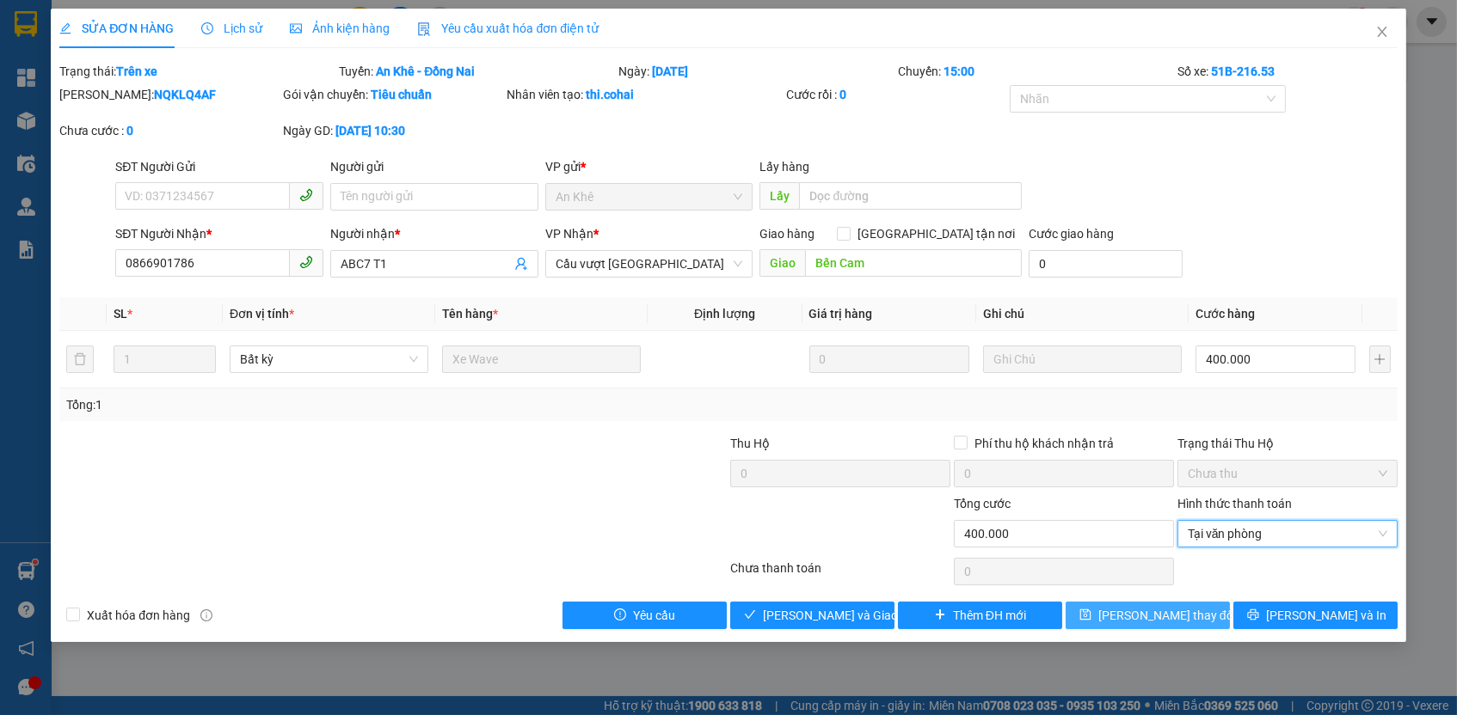
click at [1184, 621] on button "[PERSON_NAME] thay đổi" at bounding box center [1147, 616] width 164 height 28
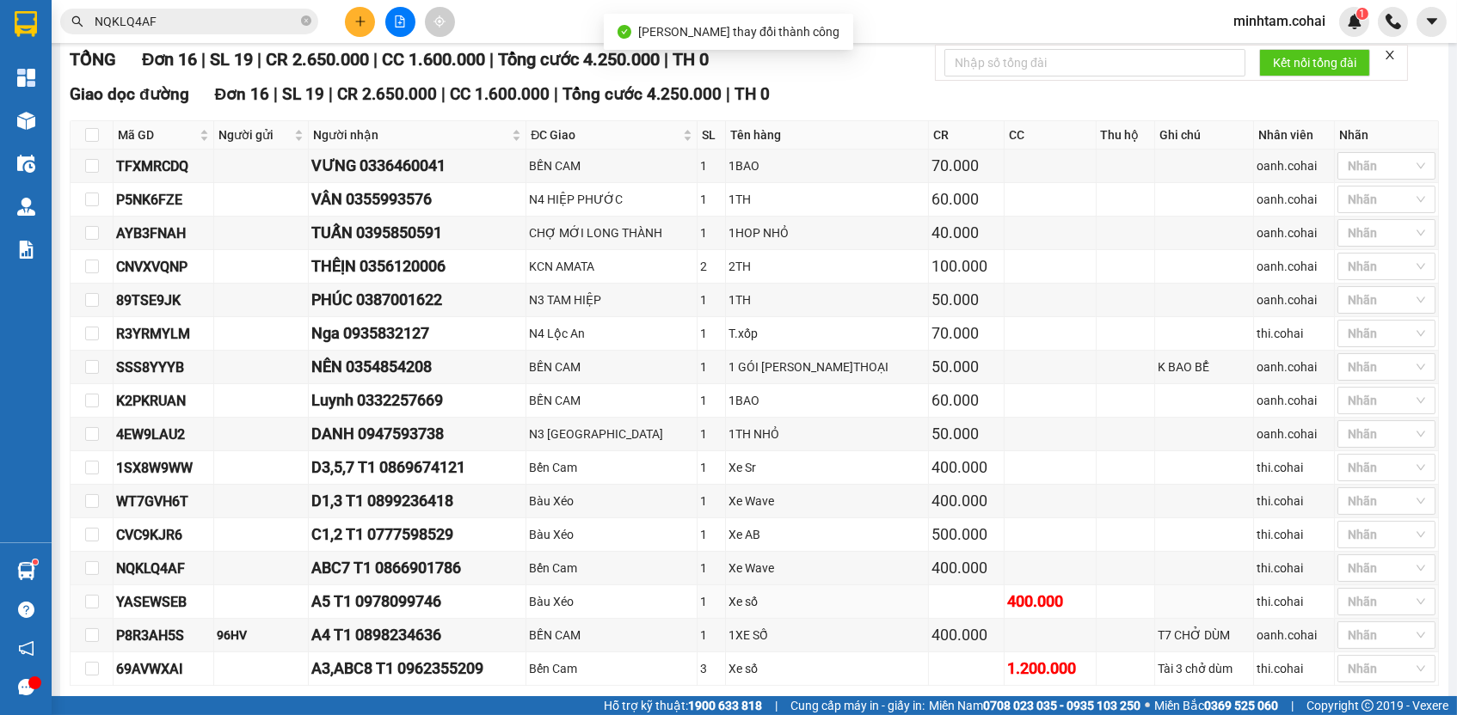
scroll to position [312, 0]
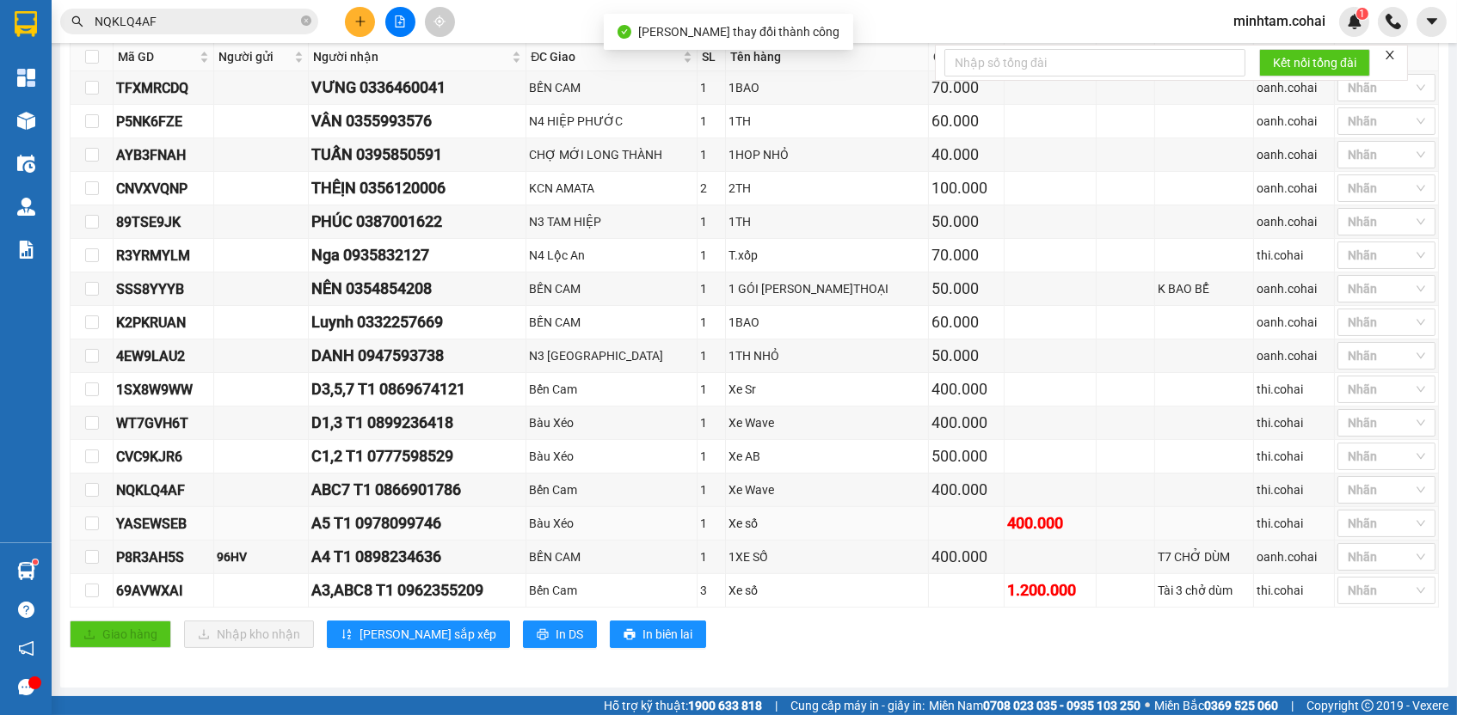
click at [170, 519] on div "YASEWSEB" at bounding box center [163, 523] width 95 height 21
click at [272, 18] on input "NQKLQ4AF" at bounding box center [196, 21] width 203 height 19
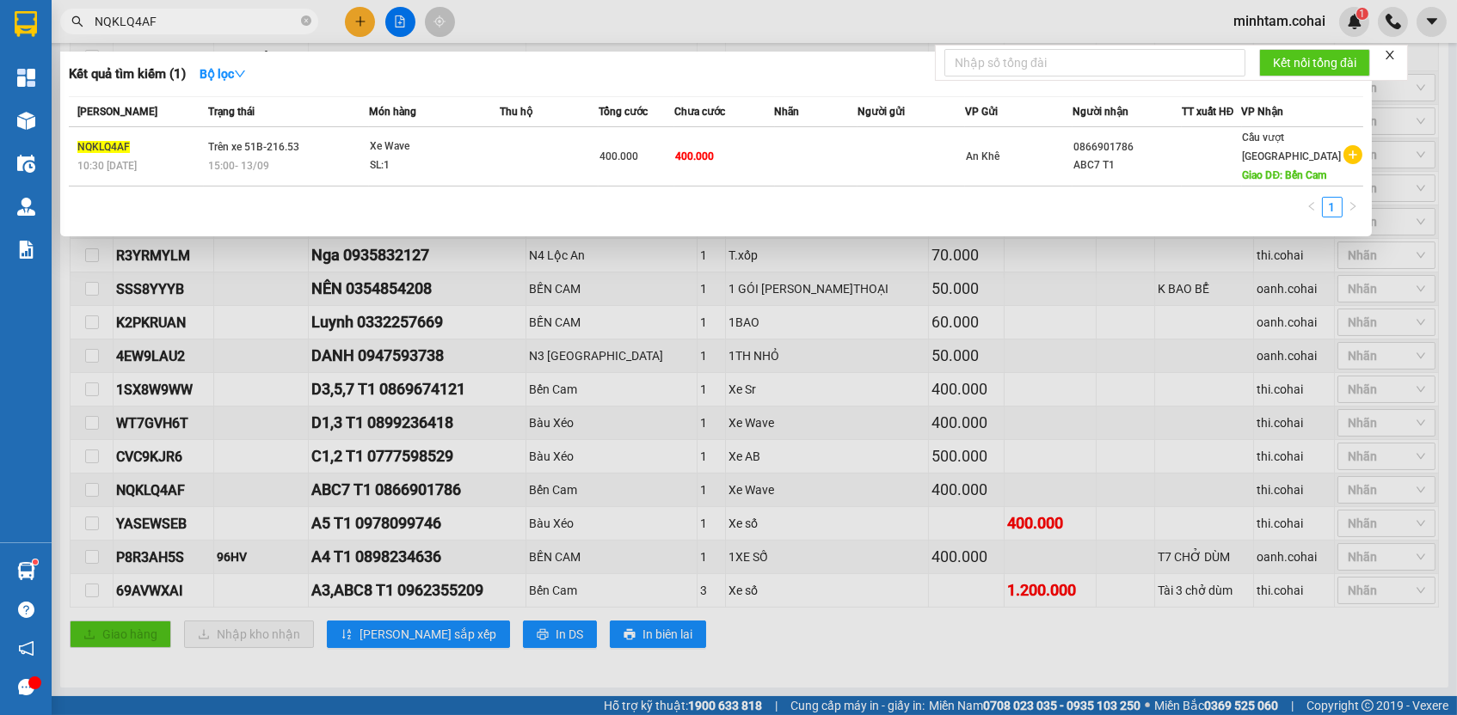
click at [272, 18] on input "NQKLQ4AF" at bounding box center [196, 21] width 203 height 19
paste input "YASEWSEB"
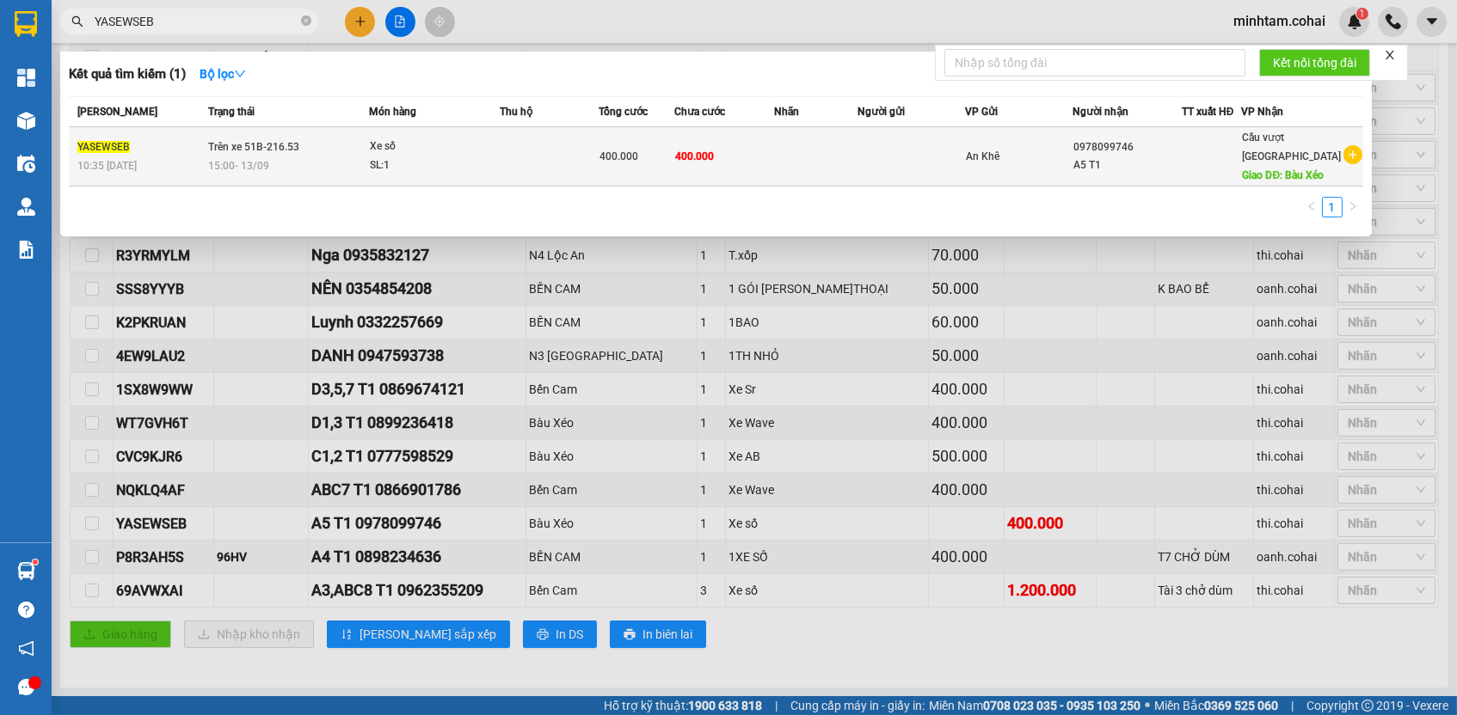
type input "YASEWSEB"
click at [815, 152] on td at bounding box center [816, 156] width 83 height 59
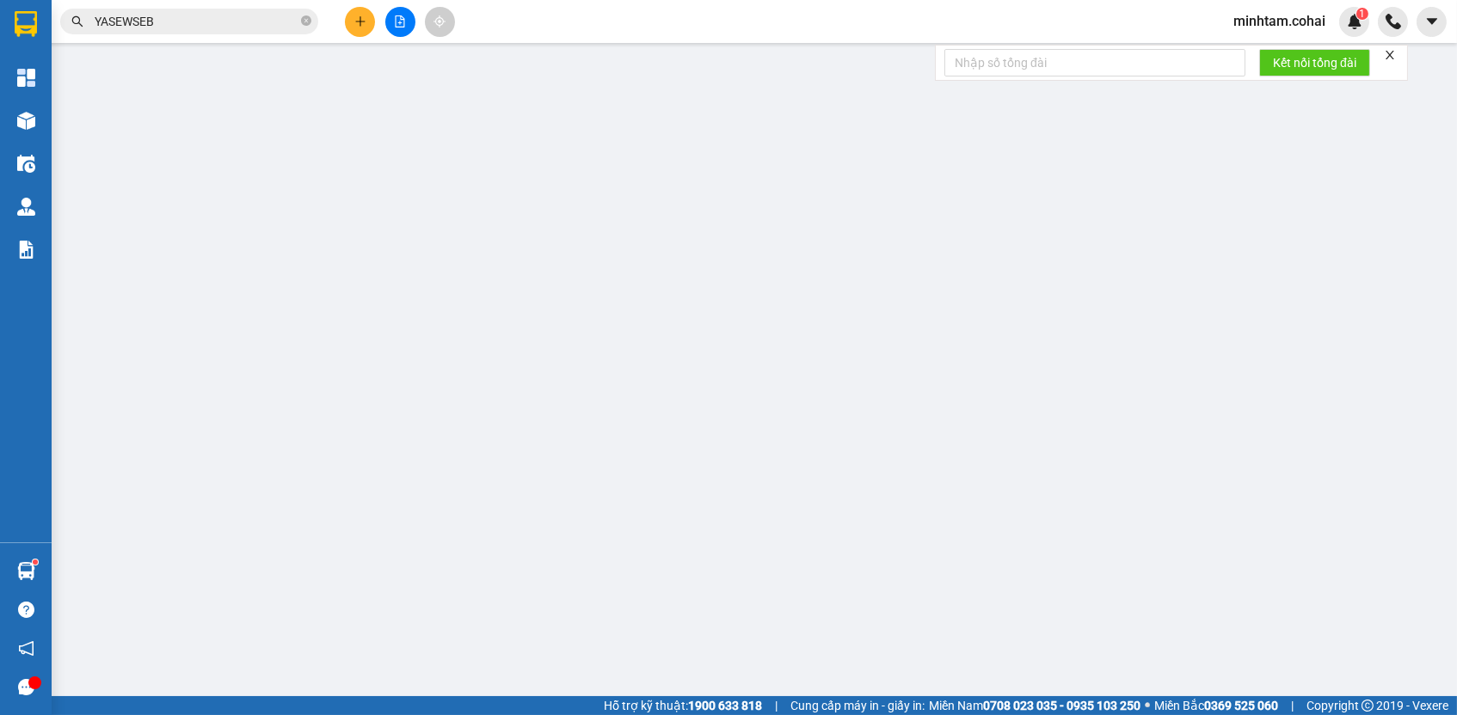
type input "0978099746"
type input "A5 T1"
type input "Bàu Xéo"
type input "400.000"
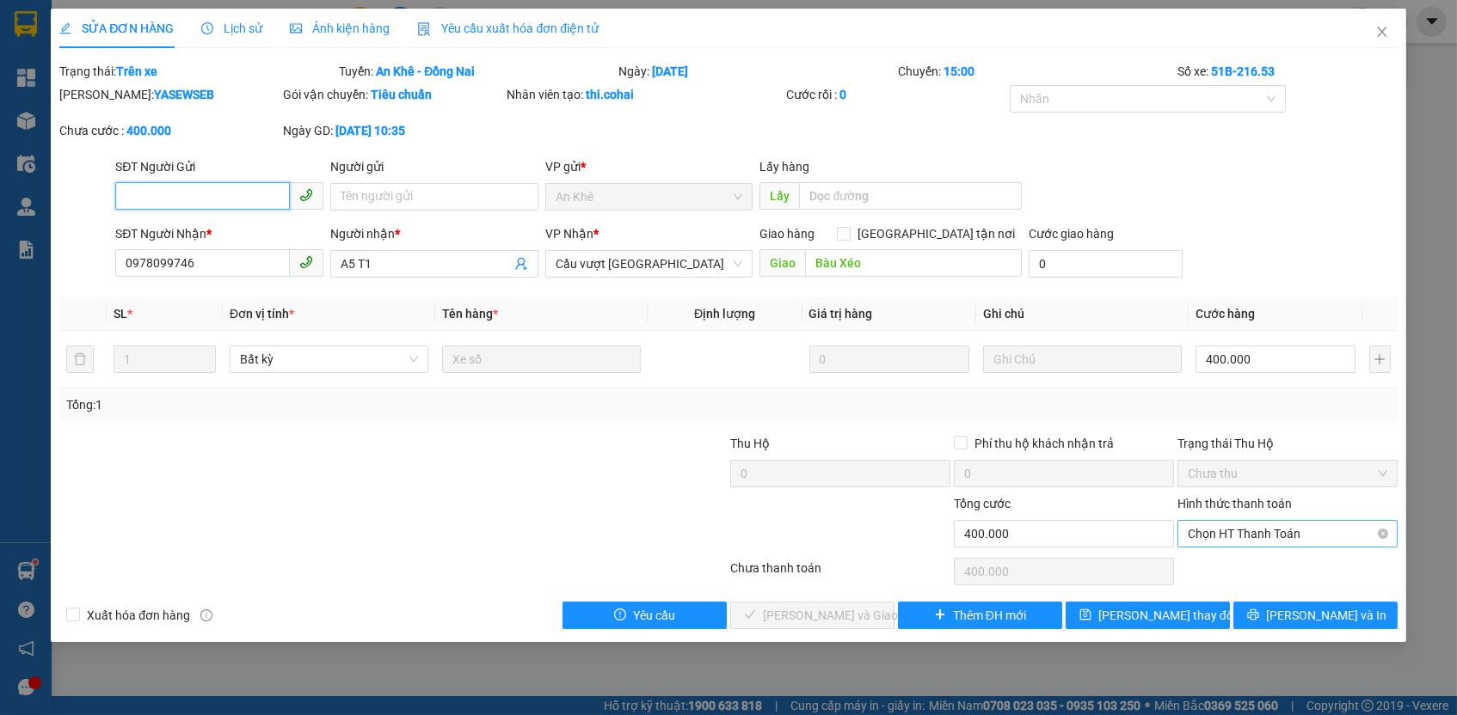
click at [1288, 522] on span "Chọn HT Thanh Toán" at bounding box center [1287, 534] width 199 height 26
click at [1275, 560] on div "Tại văn phòng" at bounding box center [1287, 563] width 199 height 19
type input "0"
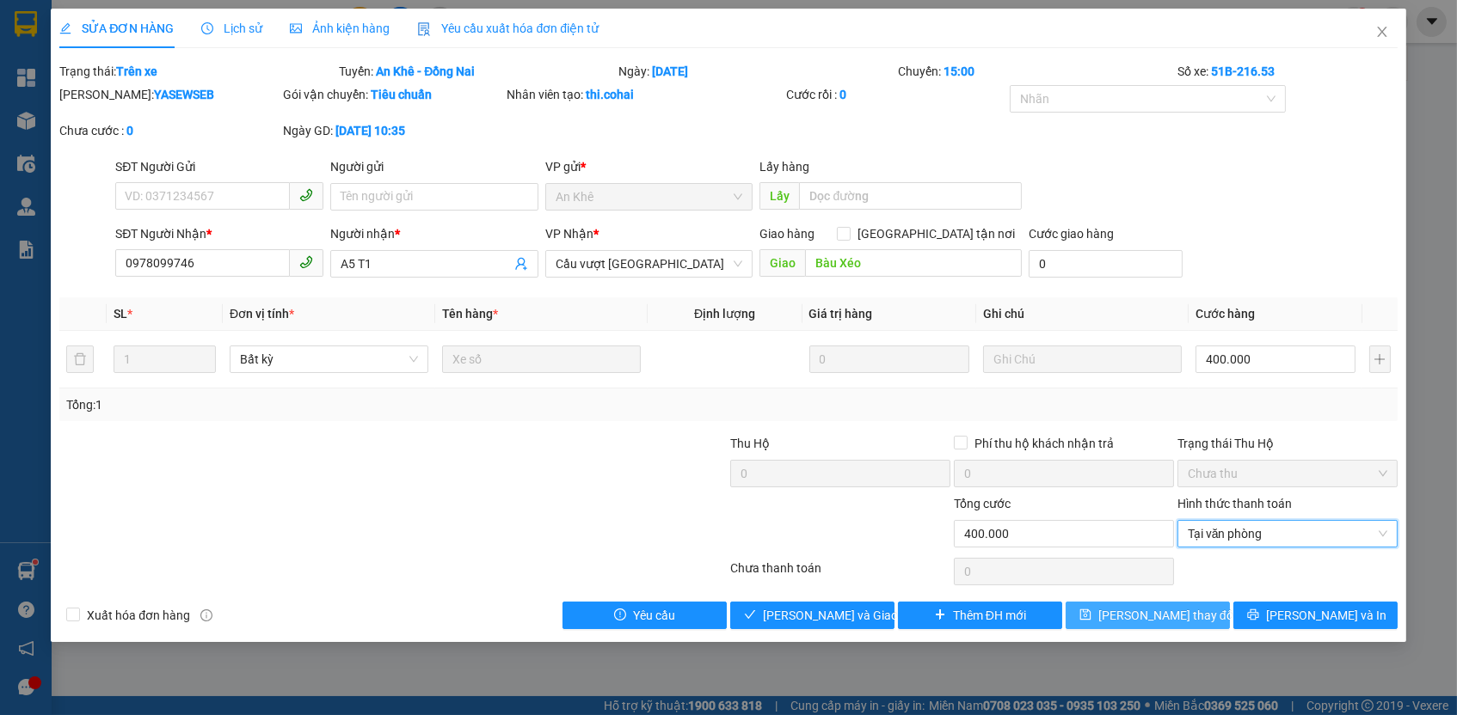
click at [1183, 606] on span "[PERSON_NAME] thay đổi" at bounding box center [1167, 615] width 138 height 19
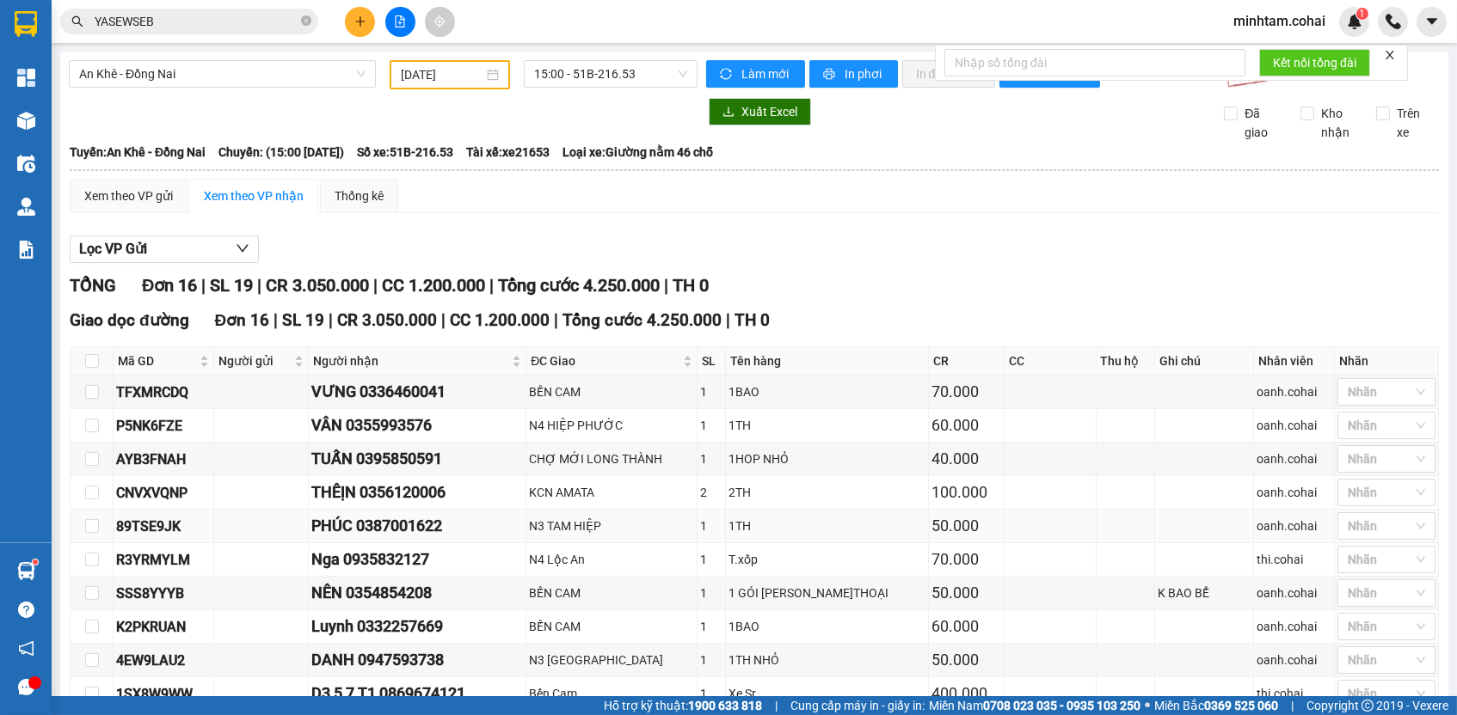
scroll to position [312, 0]
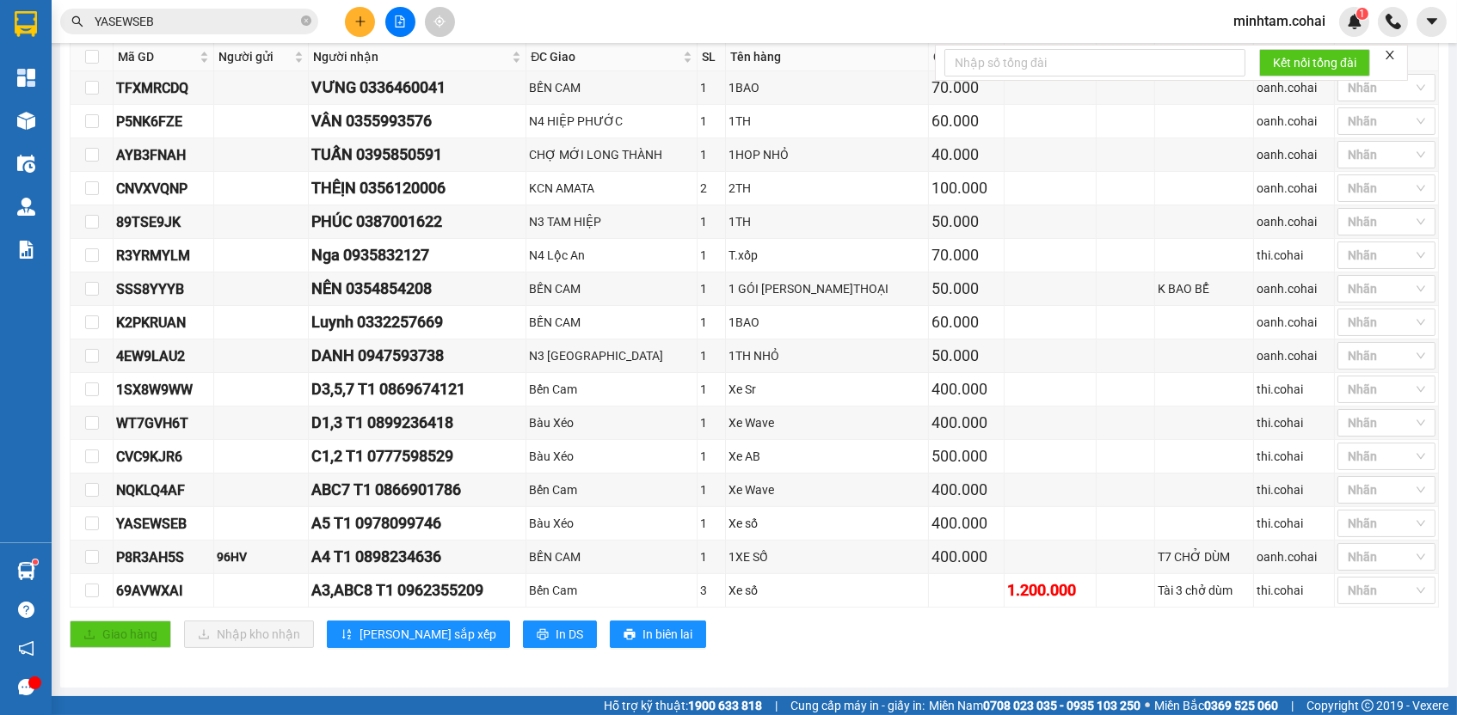
click at [265, 9] on span "YASEWSEB" at bounding box center [189, 22] width 258 height 26
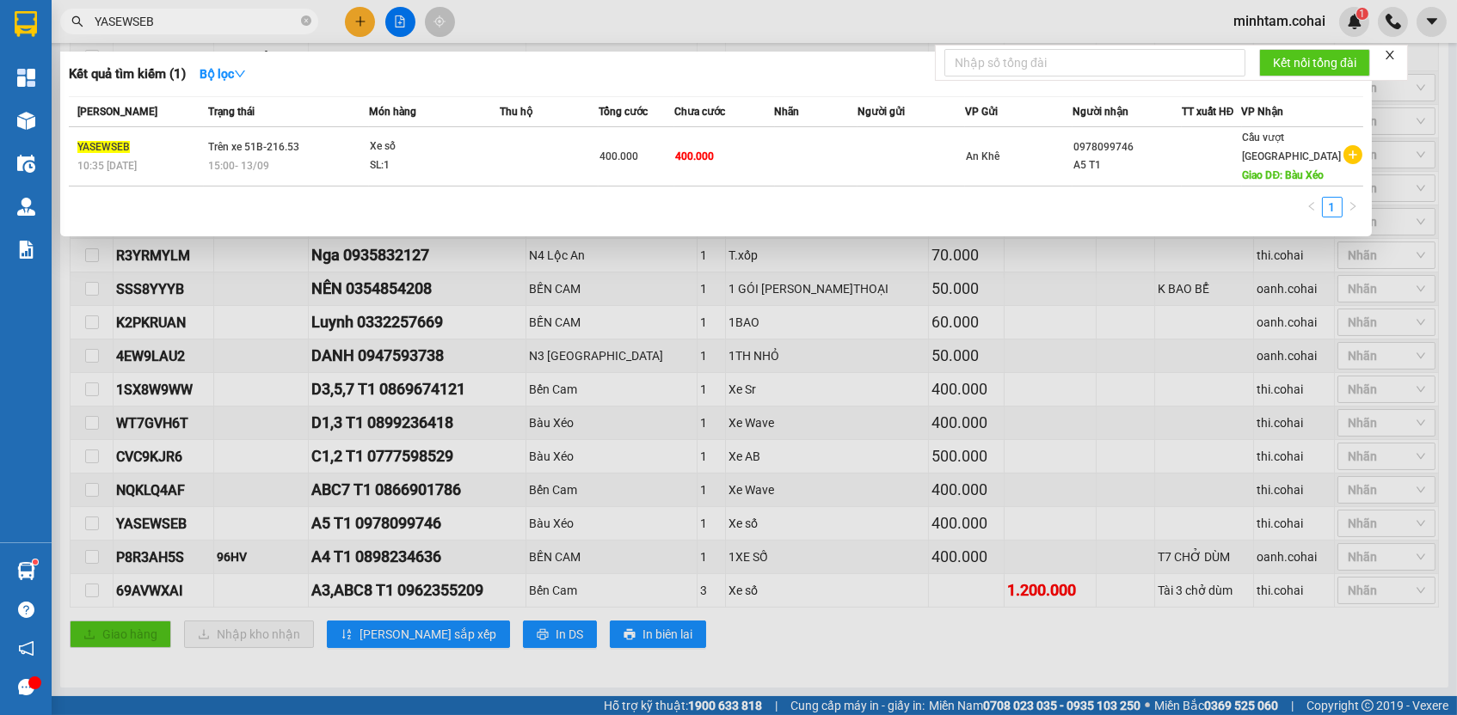
paste input "69AVWXAI"
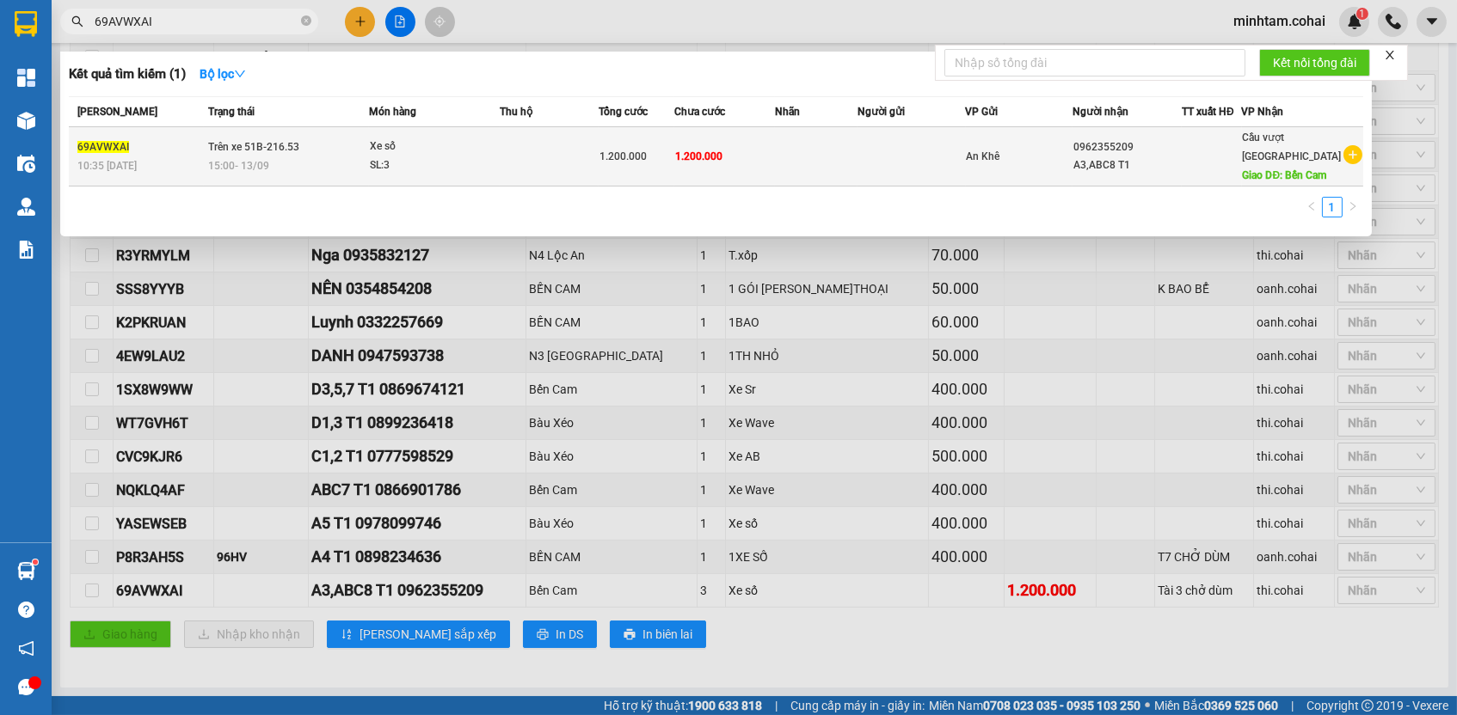
type input "69AVWXAI"
click at [772, 168] on td "1.200.000" at bounding box center [724, 156] width 101 height 59
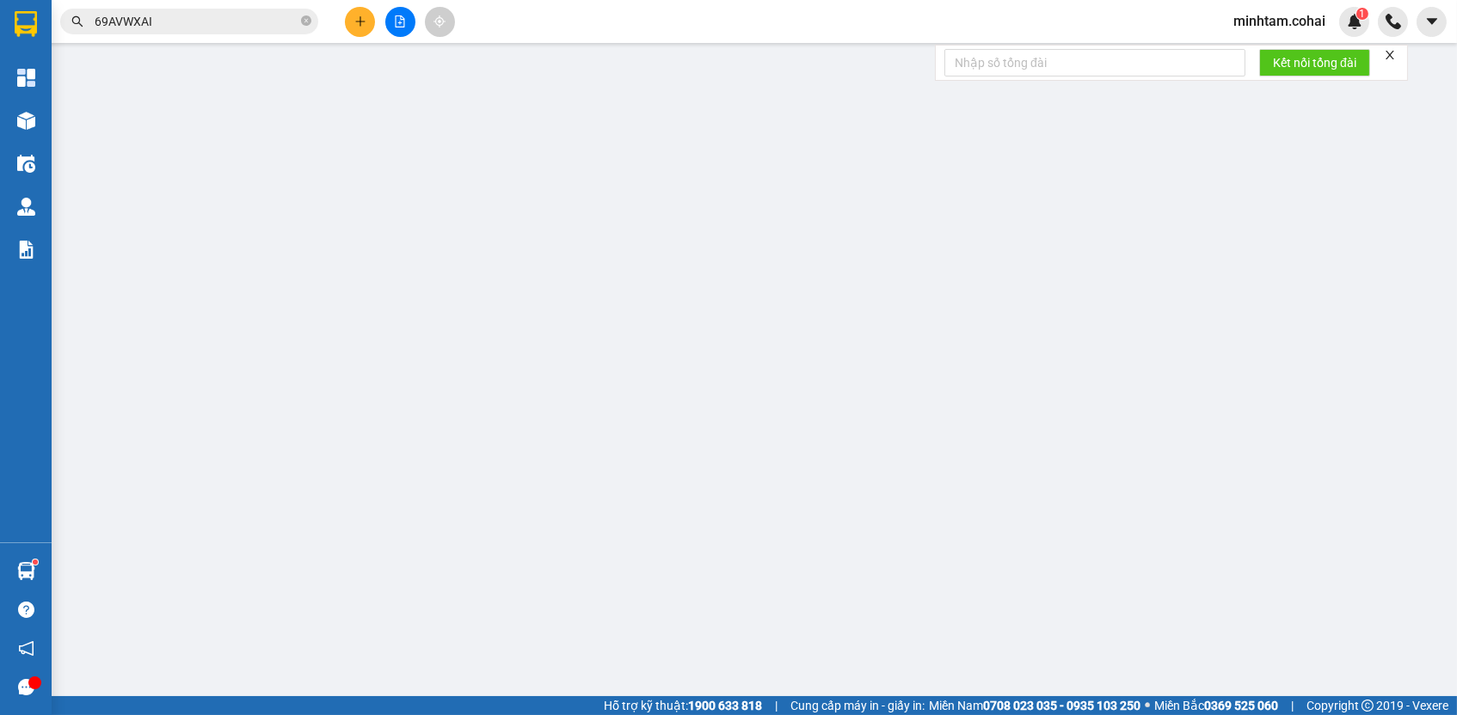
type input "0962355209"
type input "A3,ABC8 T1"
type input "Bến Cam"
type input "1.200.000"
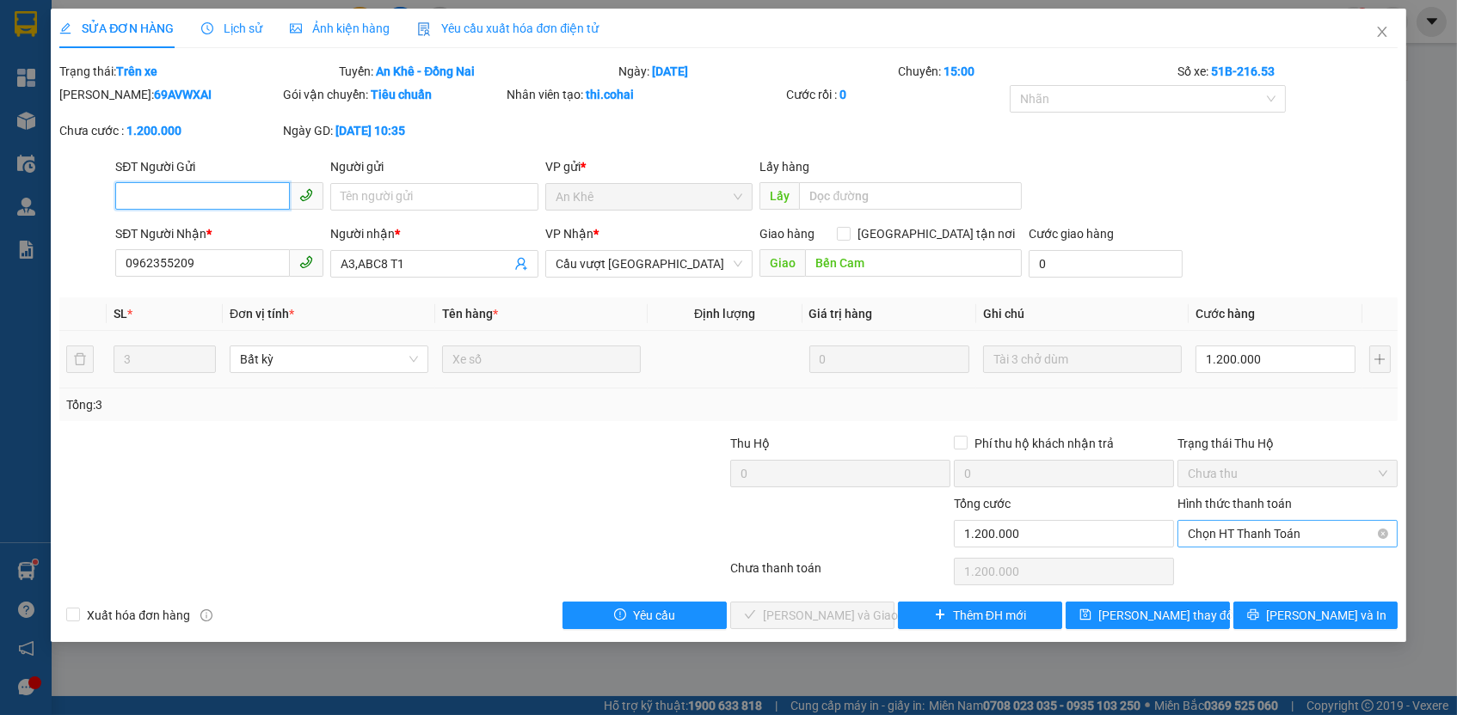
click at [1246, 530] on span "Chọn HT Thanh Toán" at bounding box center [1287, 534] width 199 height 26
click at [1239, 564] on div "Tại văn phòng" at bounding box center [1287, 563] width 199 height 19
type input "0"
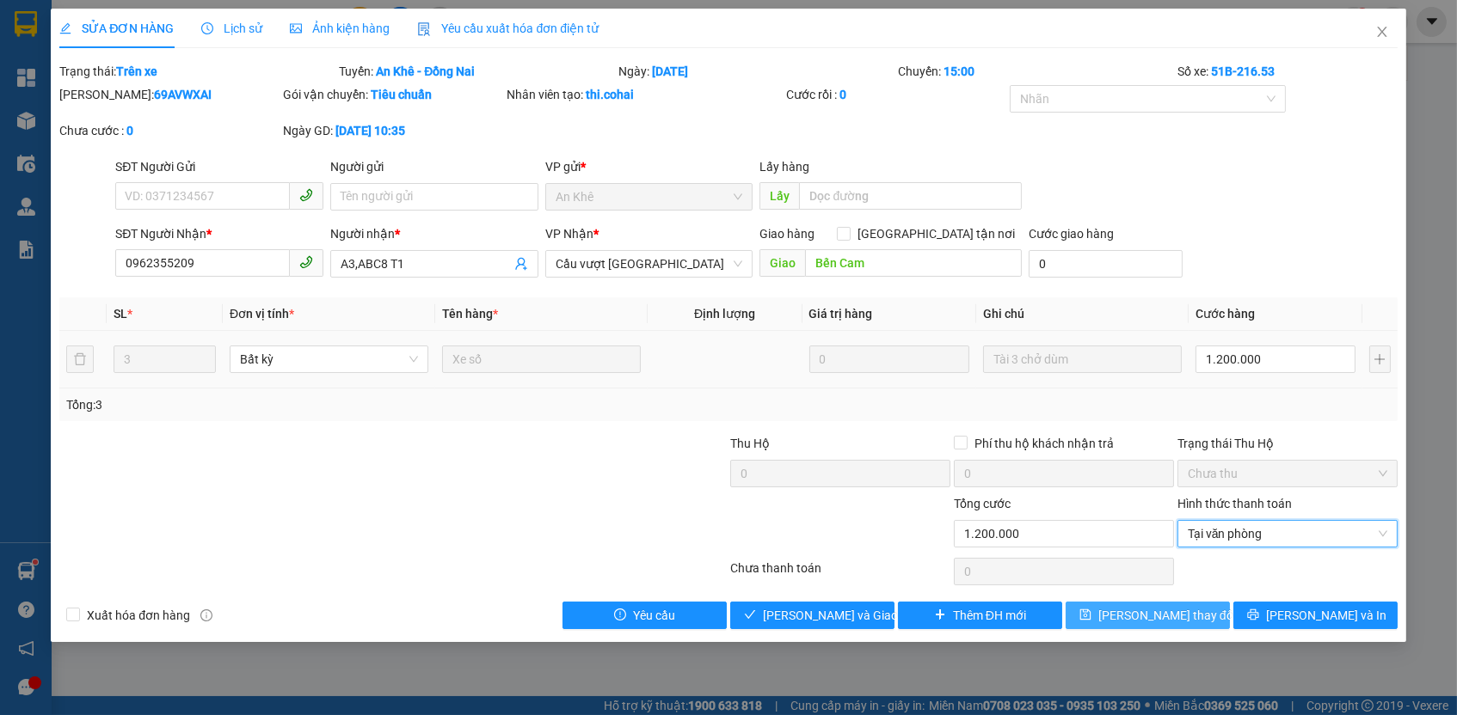
click at [1193, 602] on button "[PERSON_NAME] thay đổi" at bounding box center [1147, 616] width 164 height 28
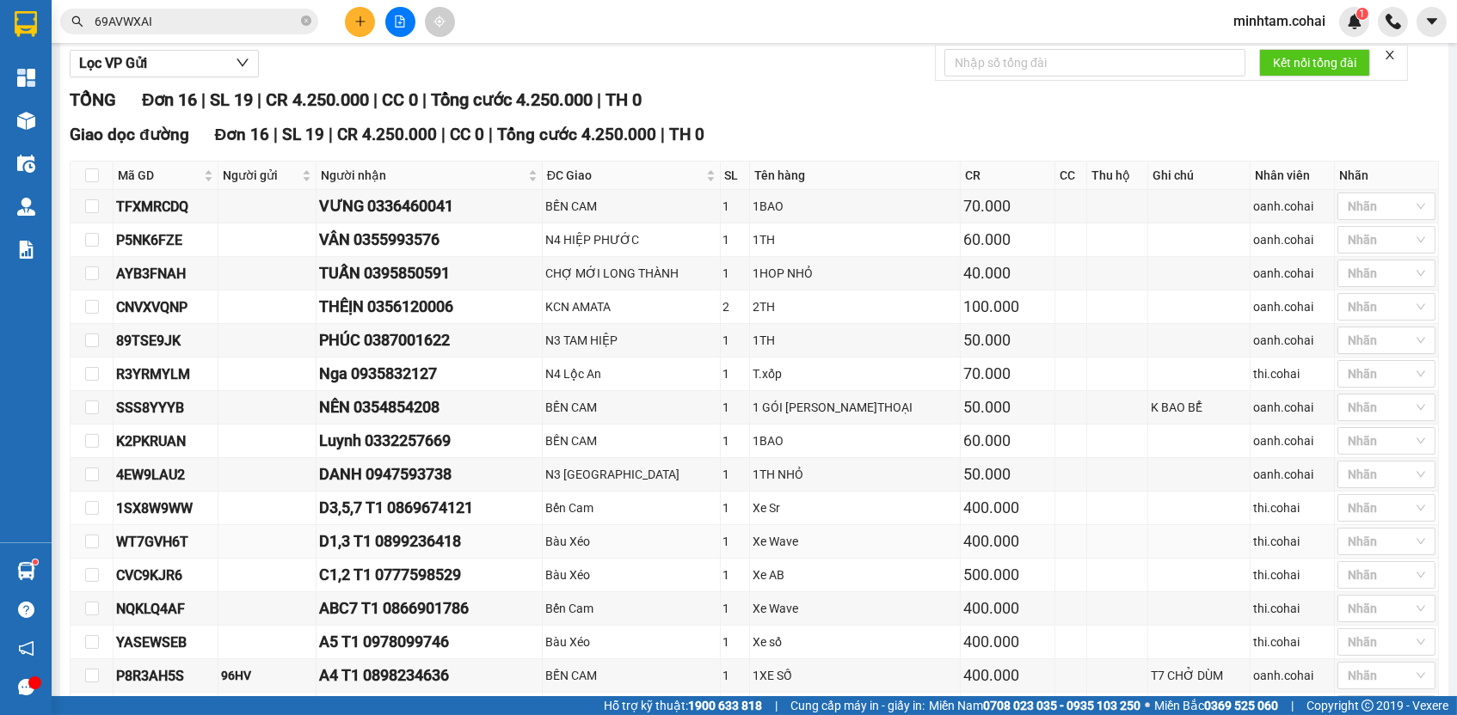
scroll to position [258, 0]
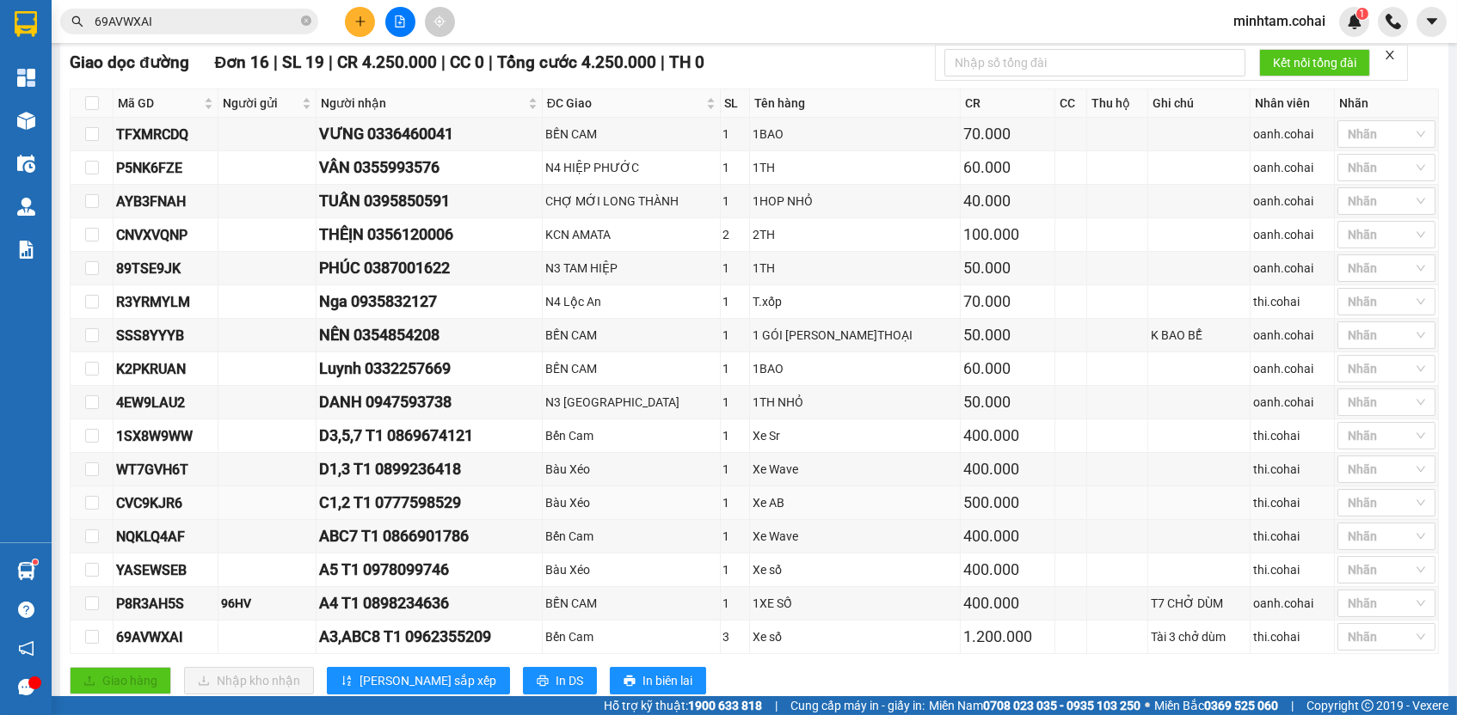
click at [393, 511] on div "C1,2 T1 0777598529" at bounding box center [429, 503] width 220 height 24
click at [359, 605] on div "A4 T1 0898234636" at bounding box center [429, 604] width 220 height 24
click at [369, 648] on div "A3,ABC8 T1 0962355209" at bounding box center [429, 637] width 220 height 24
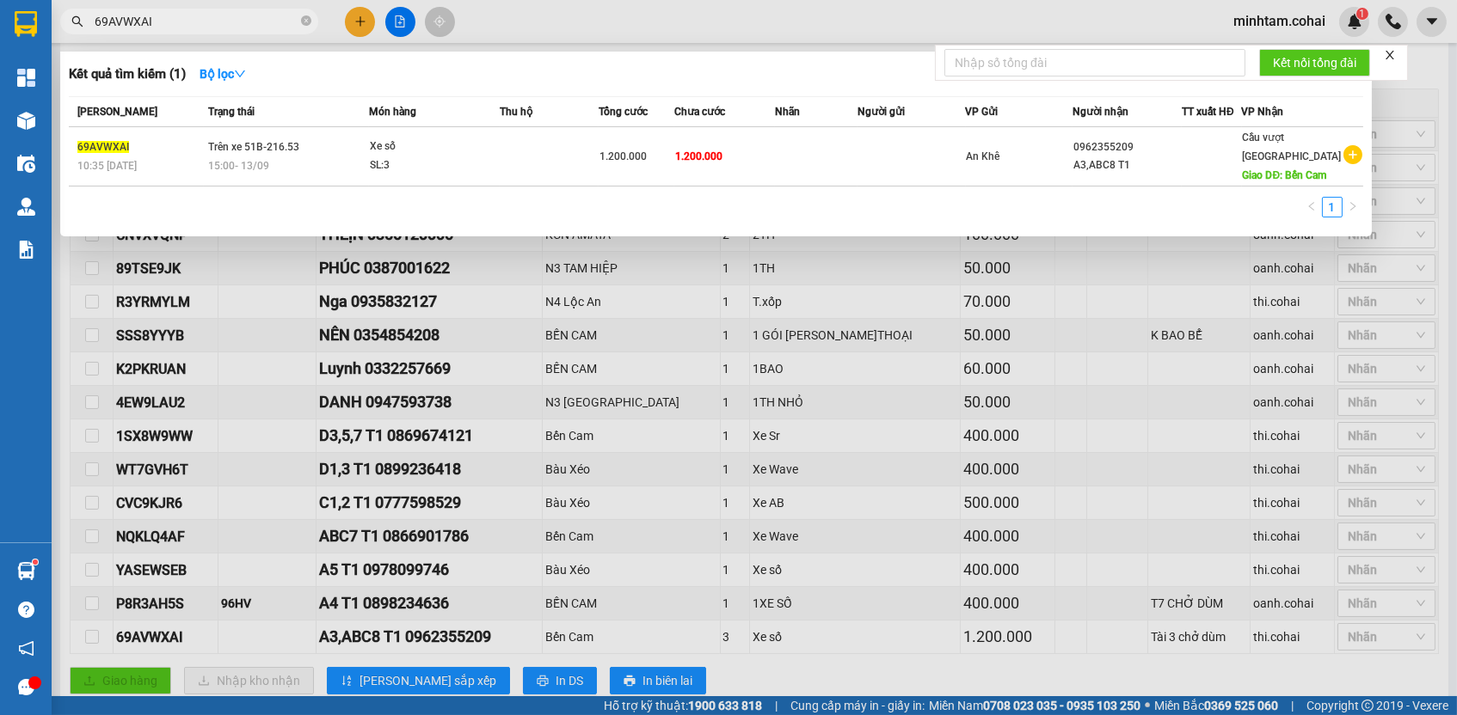
paste input "0355714813"
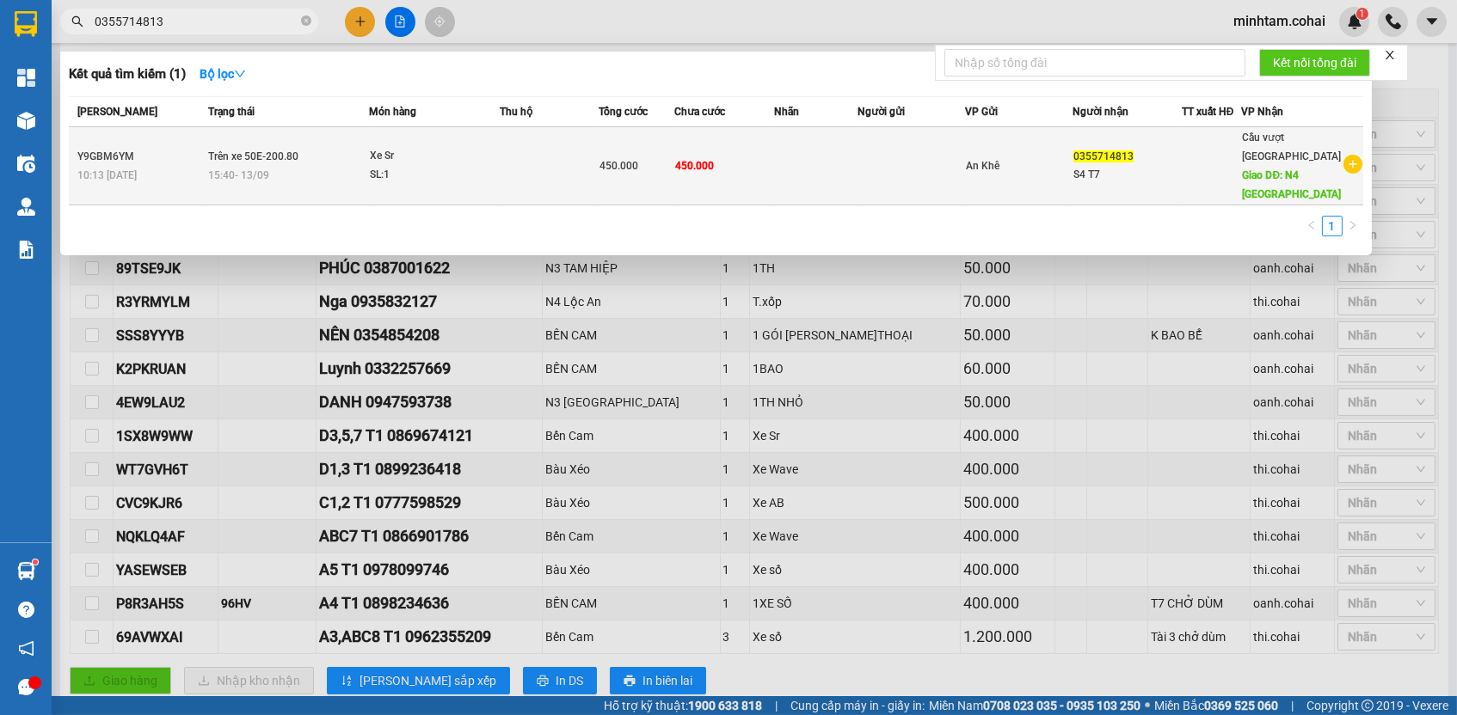
type input "0355714813"
click at [752, 159] on td "450.000" at bounding box center [724, 166] width 100 height 78
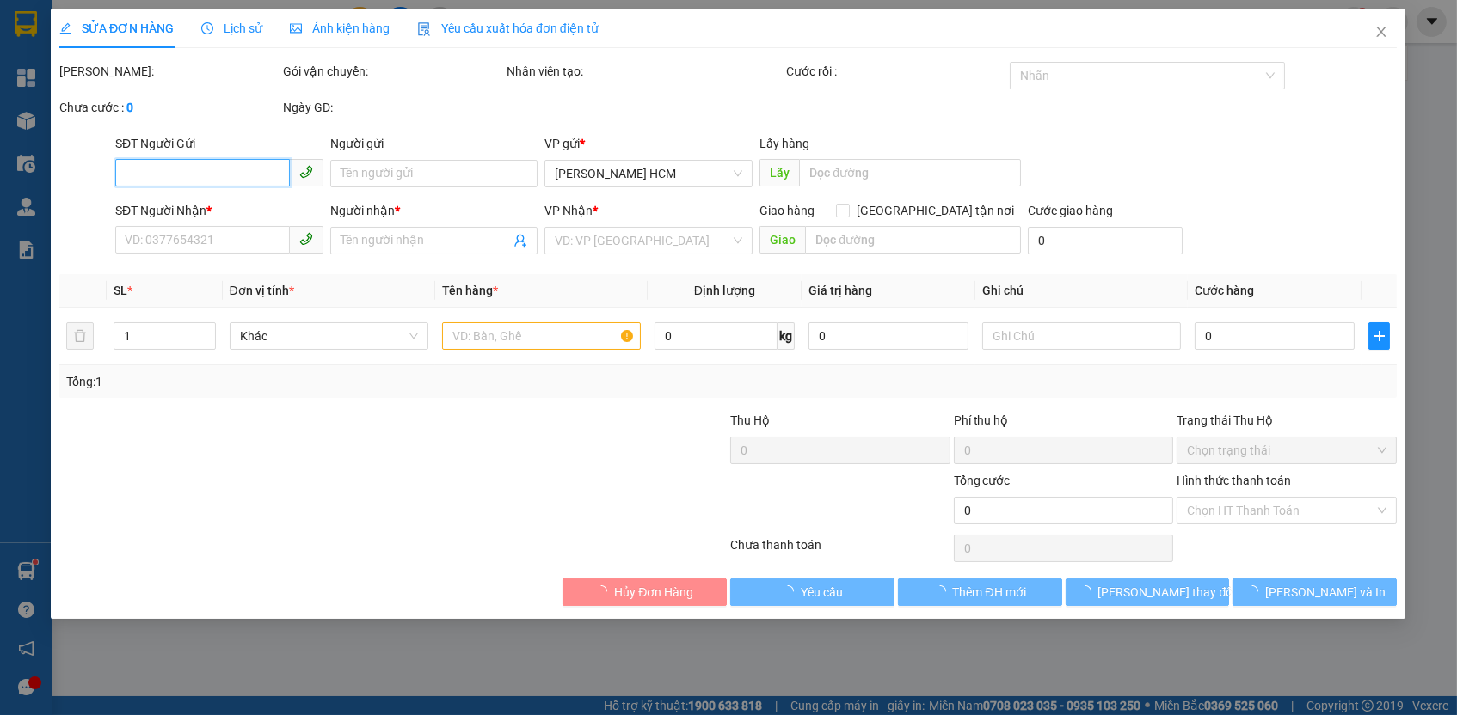
type input "0355714813"
type input "S4 T7"
type input "N4 Hiệp Phước"
type input "450.000"
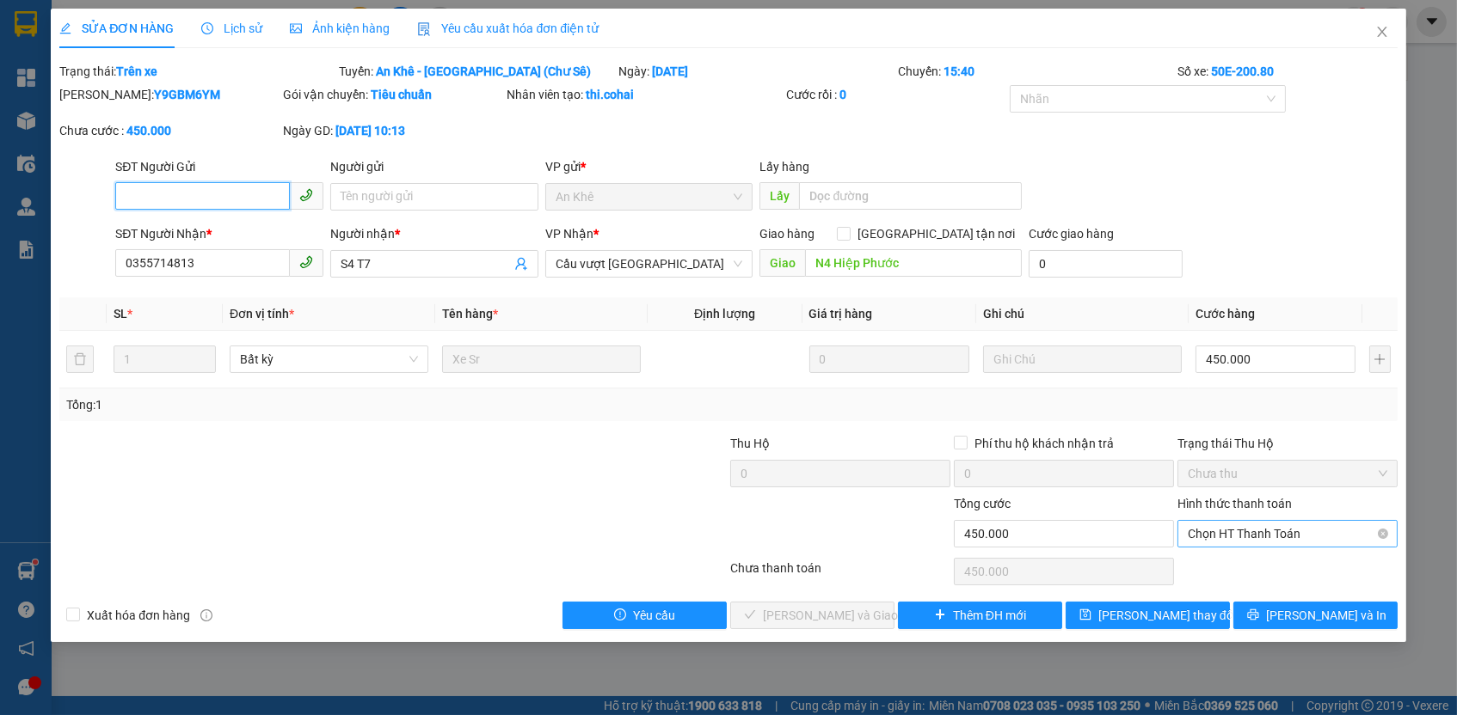
click at [1268, 537] on span "Chọn HT Thanh Toán" at bounding box center [1287, 534] width 199 height 26
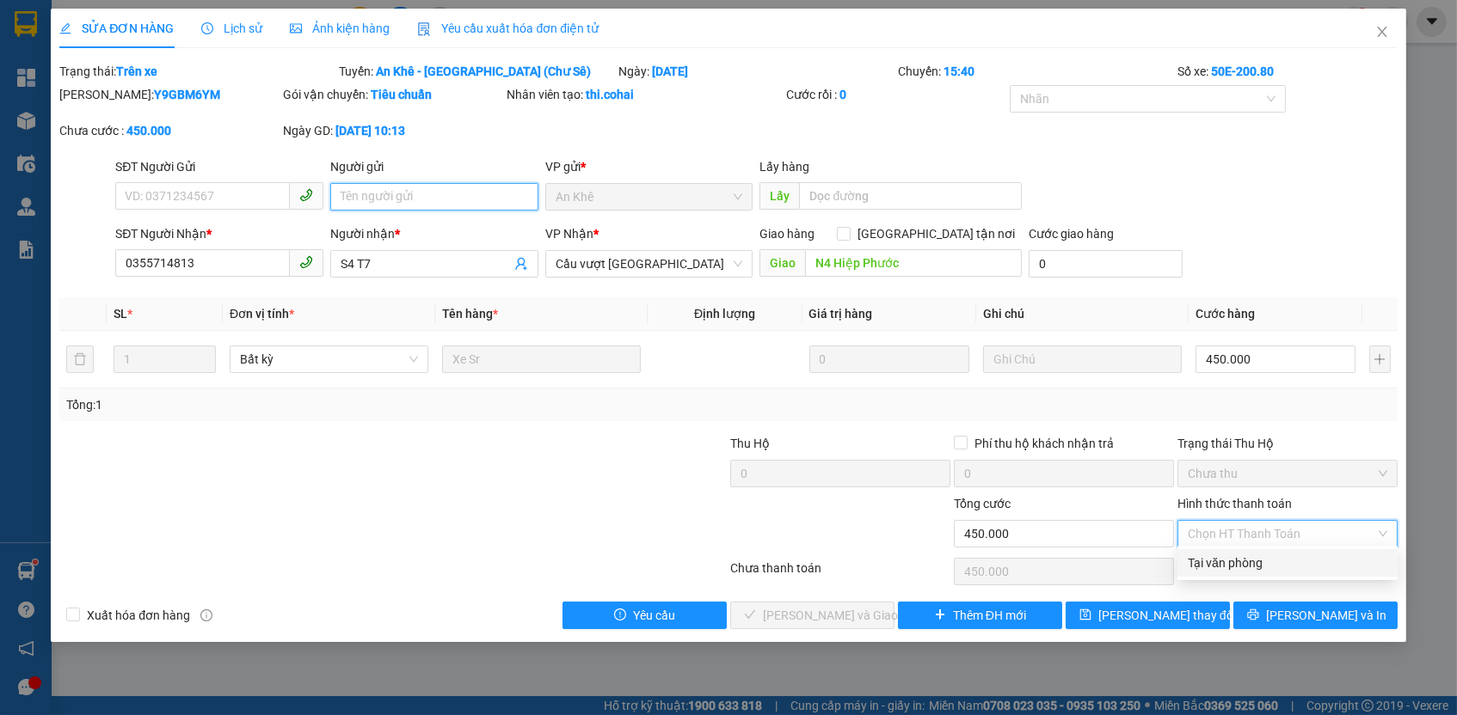
click at [408, 204] on input "Người gửi" at bounding box center [434, 197] width 208 height 28
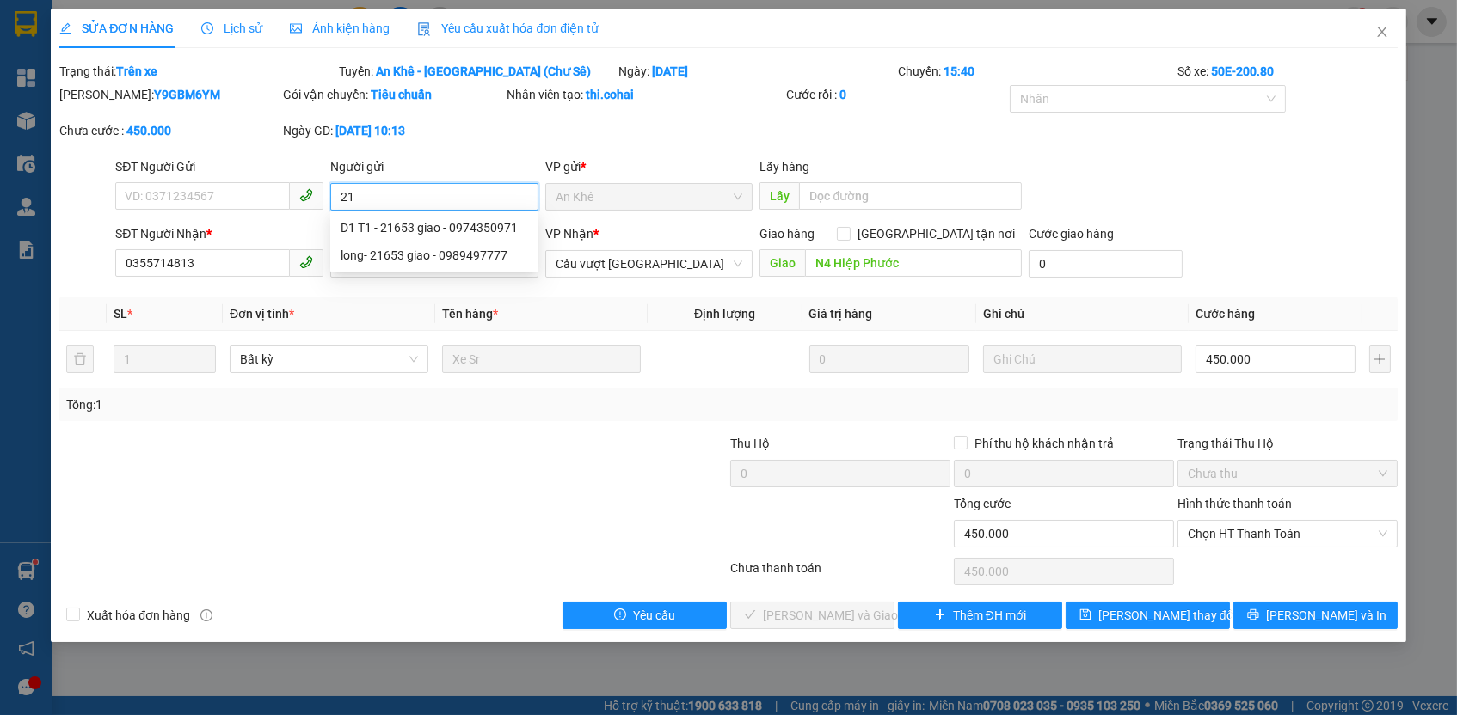
type input "2"
type input "p"
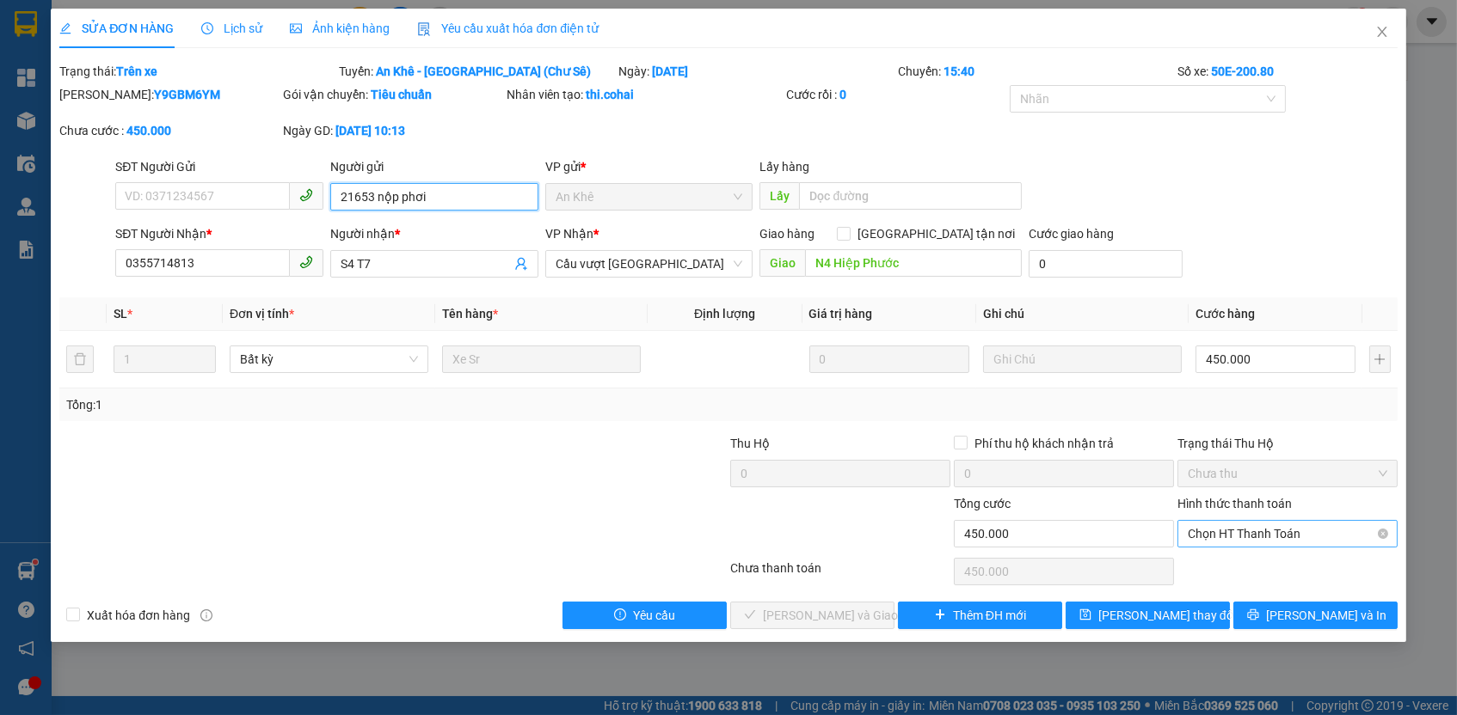
click at [1216, 521] on span "Chọn HT Thanh Toán" at bounding box center [1287, 534] width 199 height 26
type input "21653 nộp phơi"
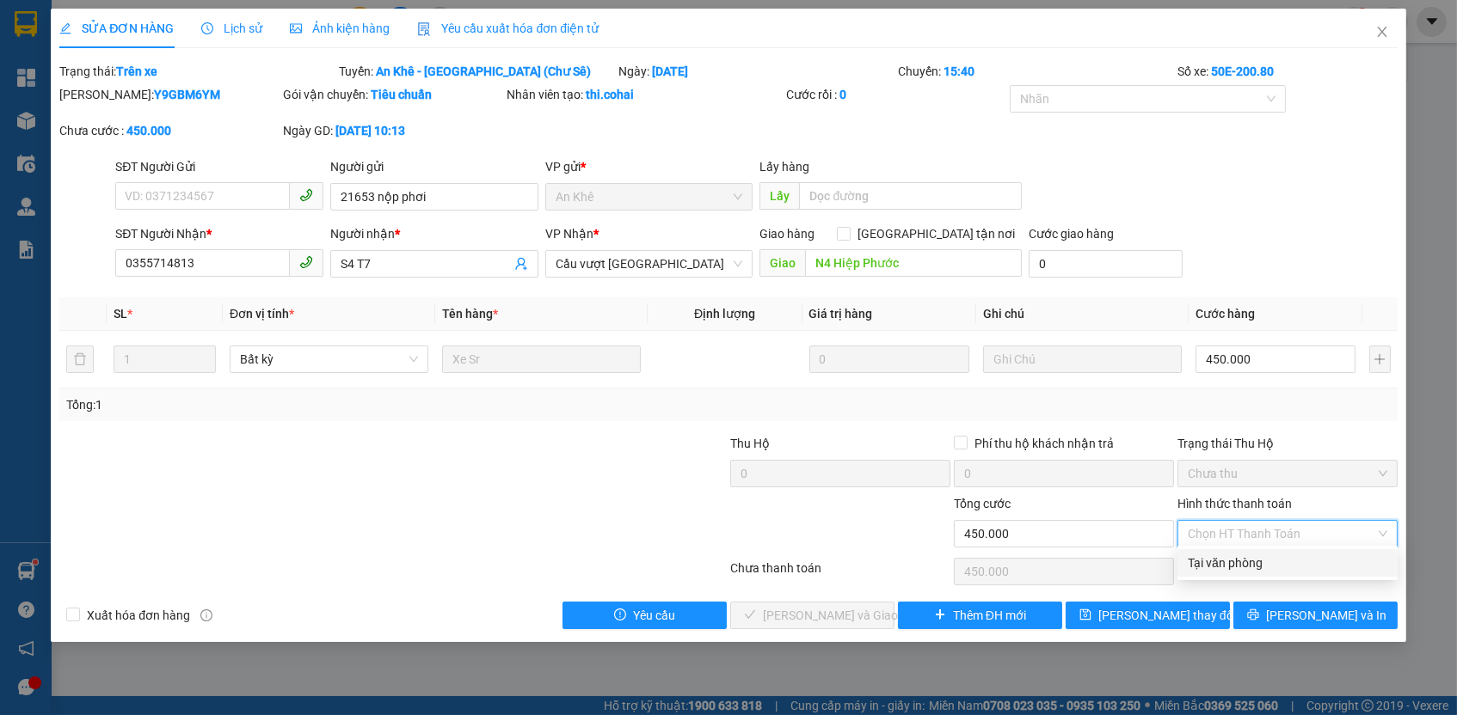
click at [1216, 555] on div "Tại văn phòng" at bounding box center [1287, 563] width 199 height 19
type input "0"
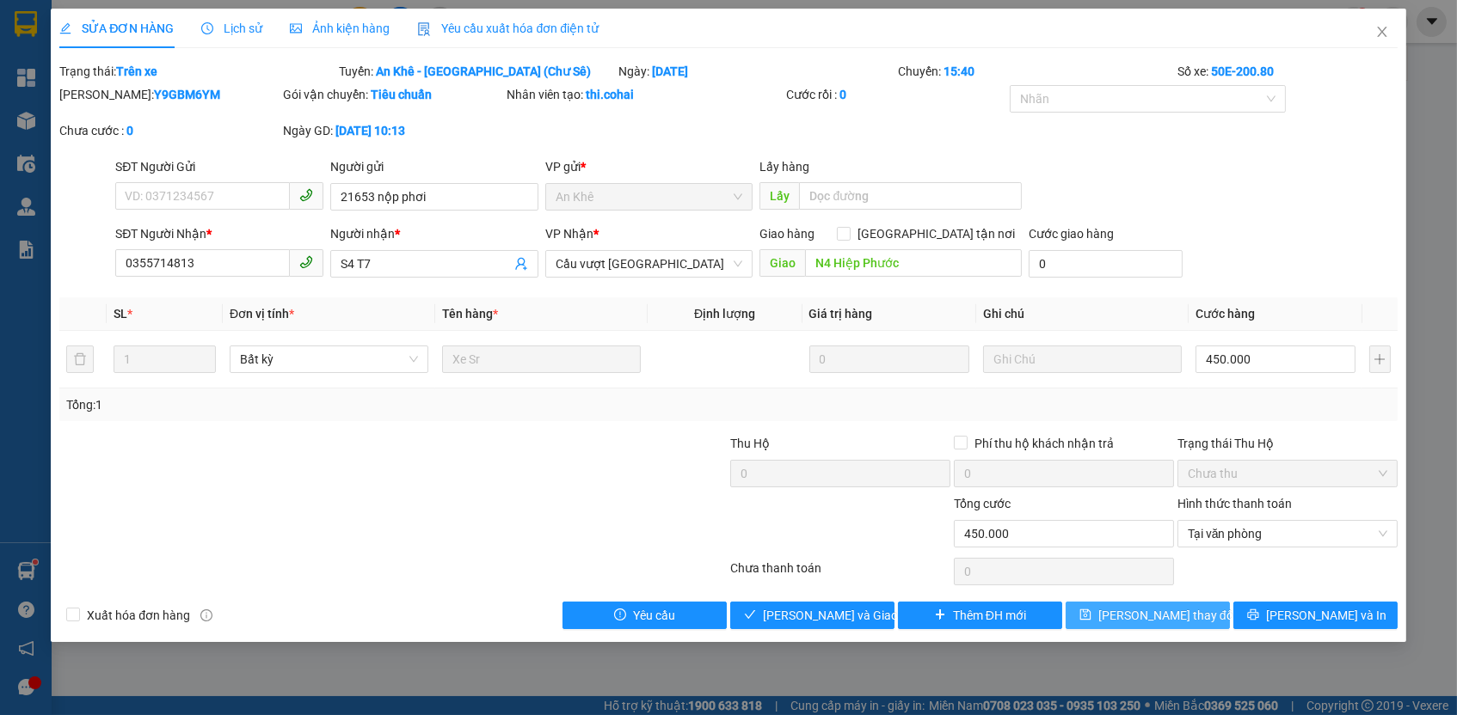
click at [1185, 606] on span "[PERSON_NAME] thay đổi" at bounding box center [1167, 615] width 138 height 19
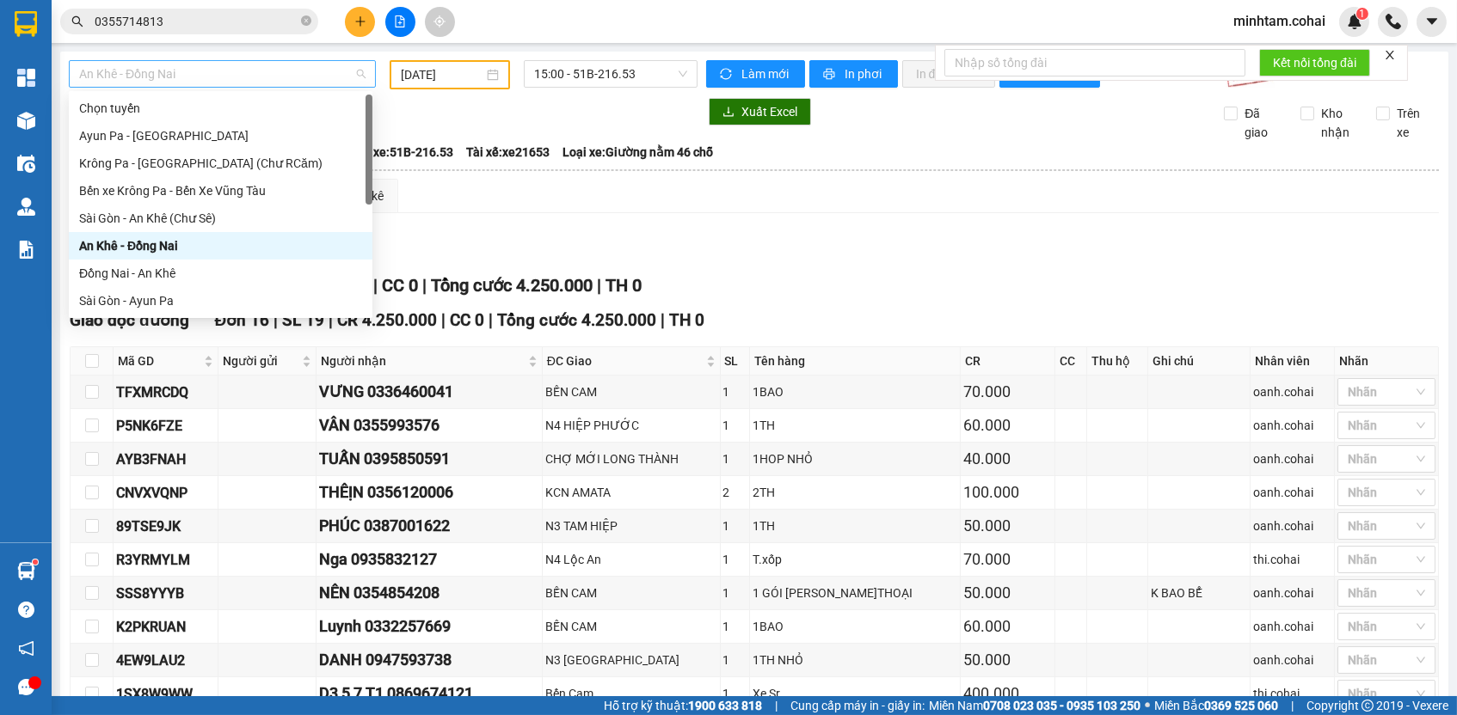
click at [220, 77] on span "An Khê - Đồng Nai" at bounding box center [222, 74] width 286 height 26
click at [245, 212] on div "Sài Gòn - An Khê (Chư Sê)" at bounding box center [220, 218] width 283 height 19
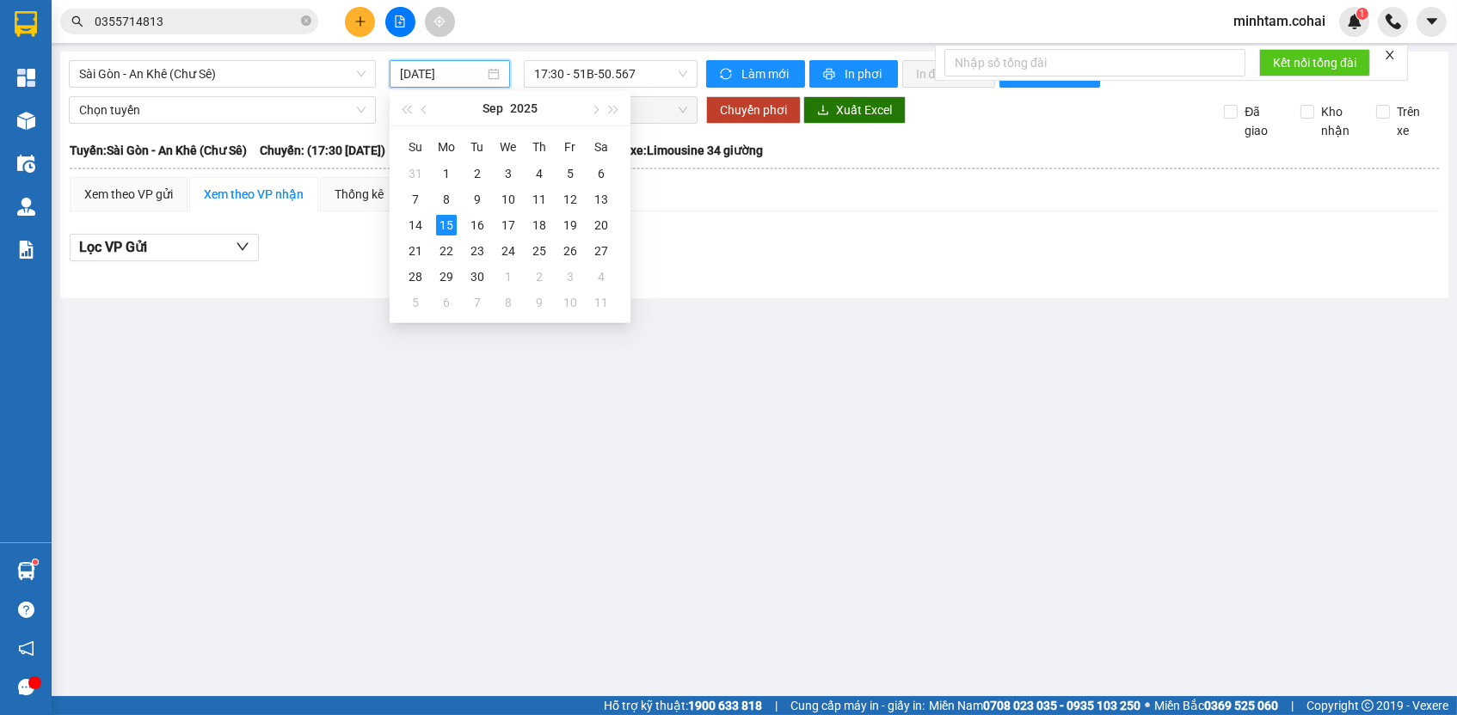
click at [459, 71] on input "[DATE]" at bounding box center [442, 73] width 84 height 19
click at [570, 197] on div "12" at bounding box center [570, 199] width 21 height 21
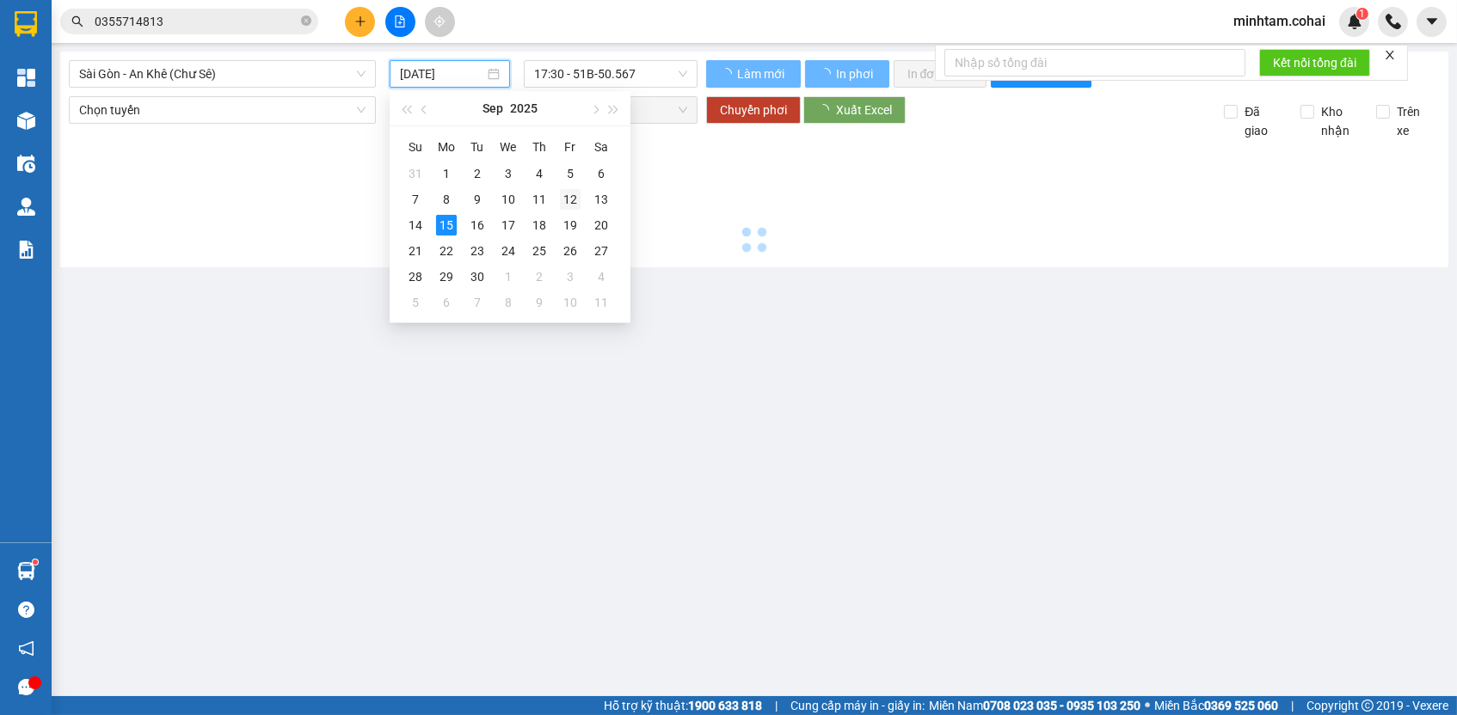
type input "[DATE]"
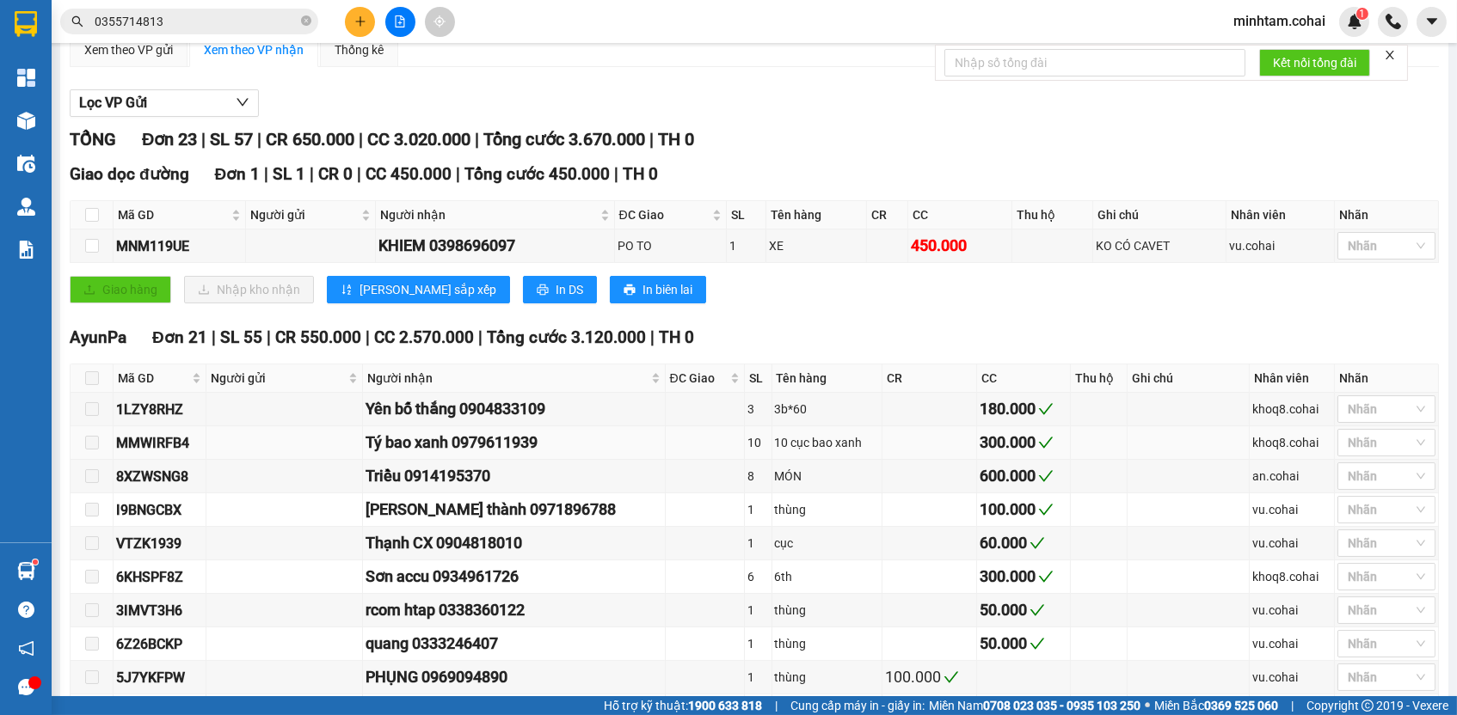
scroll to position [142, 0]
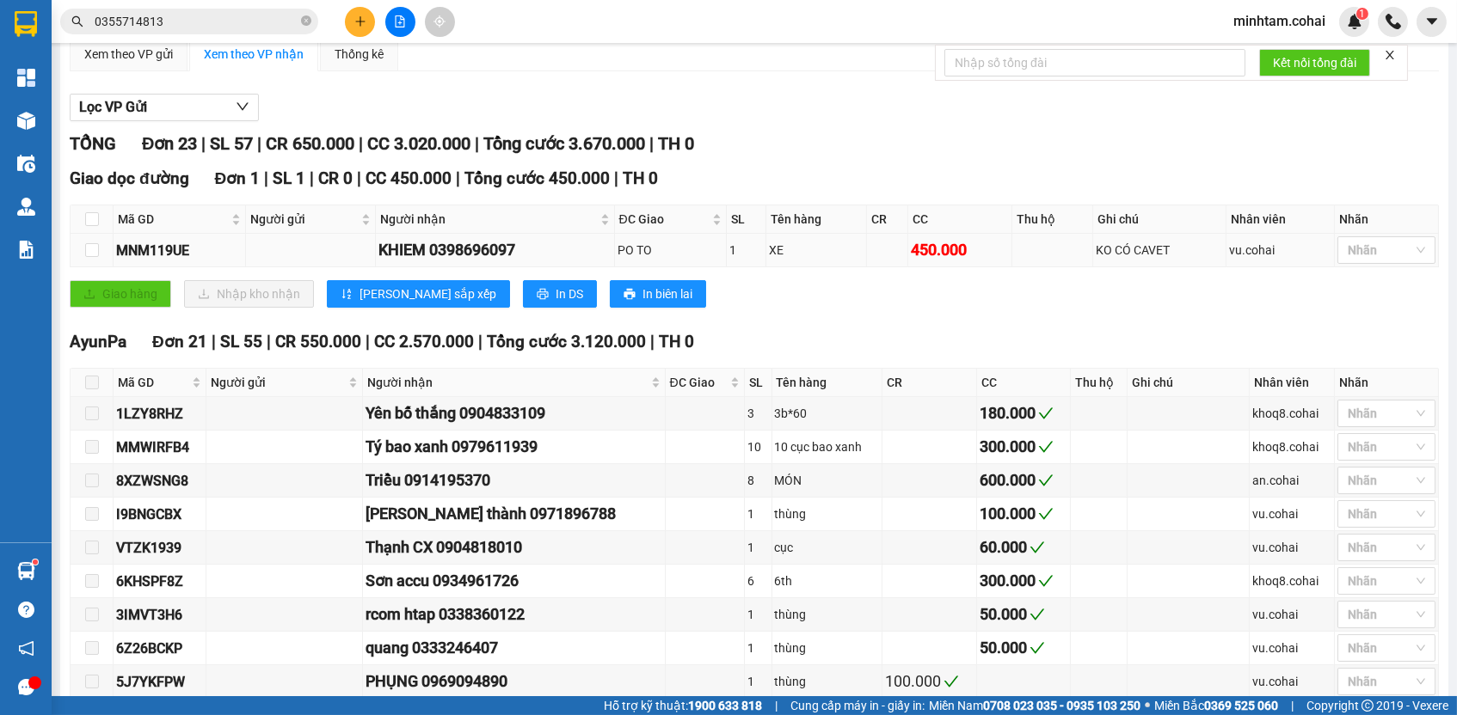
click at [180, 261] on div "MNM119UE" at bounding box center [179, 250] width 126 height 21
click at [208, 15] on input "0355714813" at bounding box center [196, 21] width 203 height 19
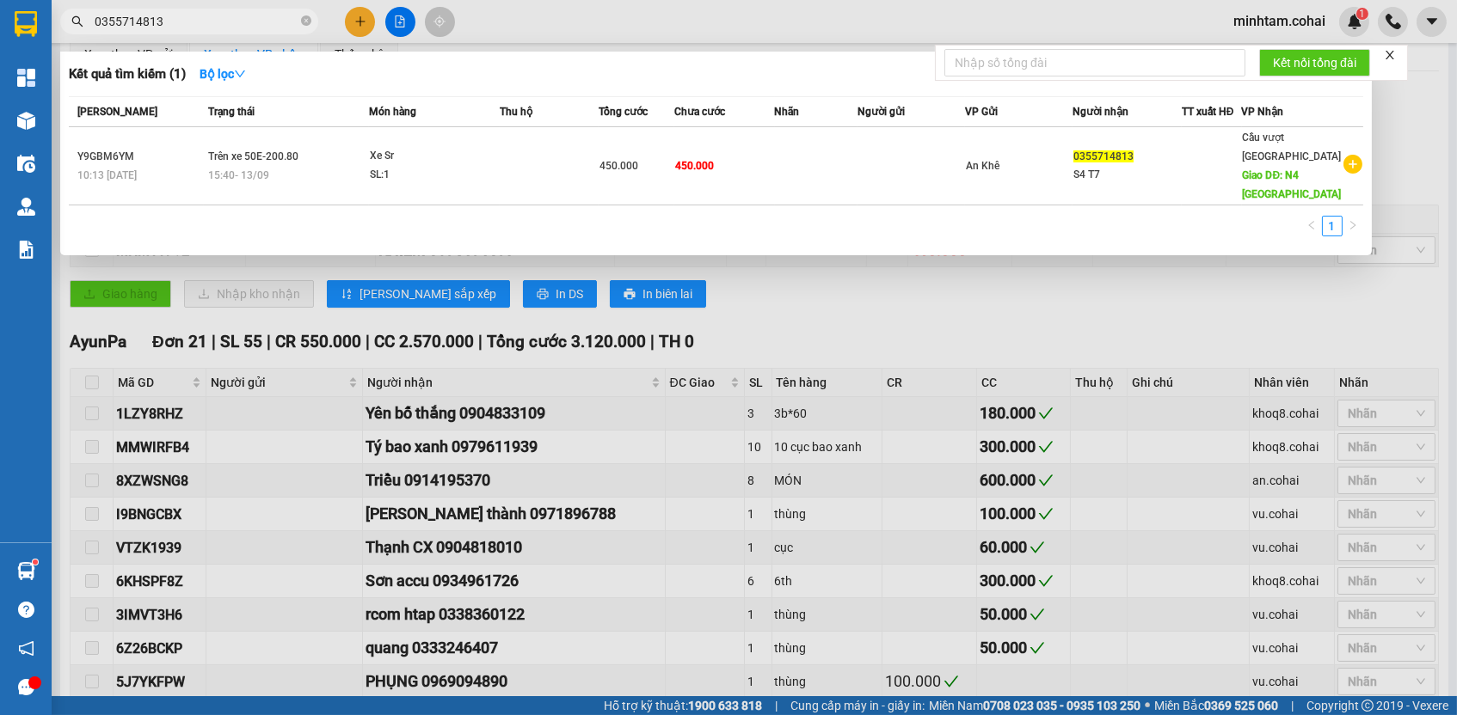
click at [208, 15] on input "0355714813" at bounding box center [196, 21] width 203 height 19
paste input "MNM119UE"
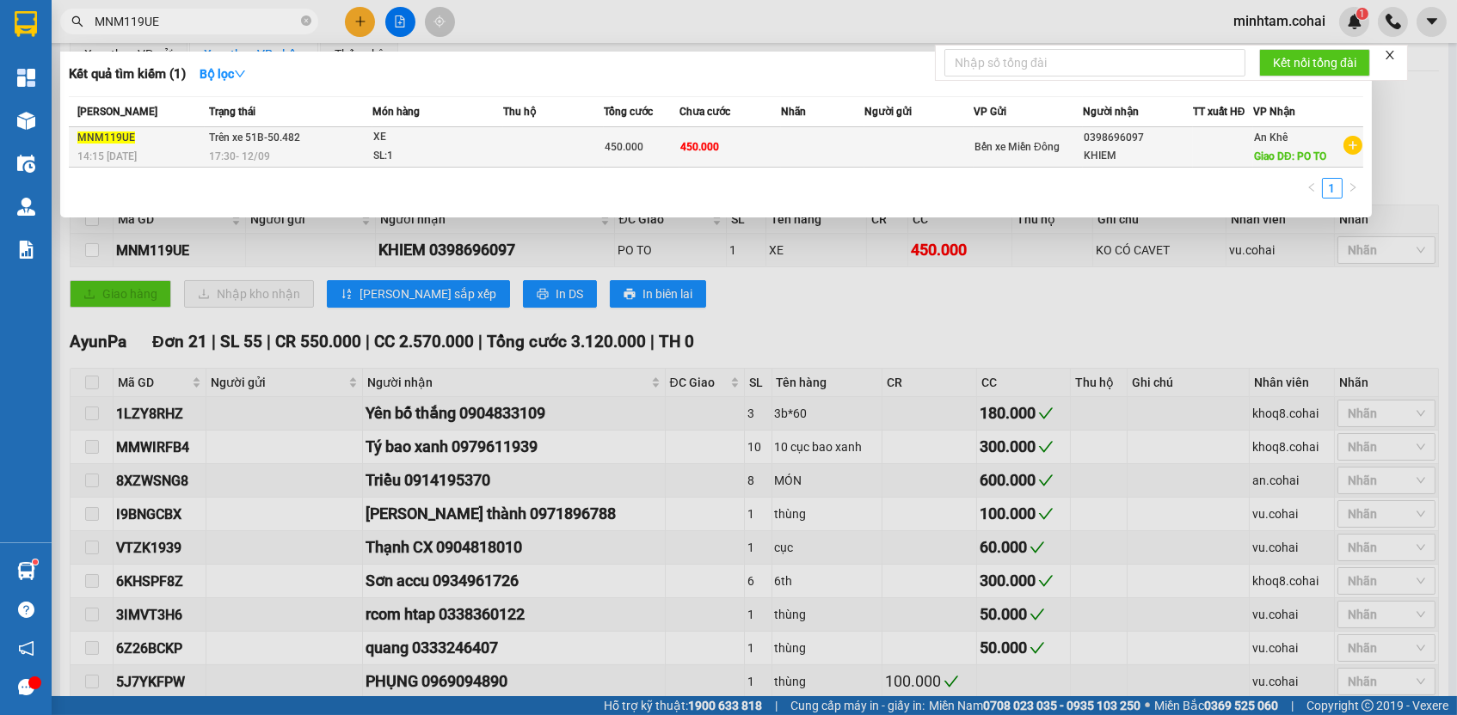
type input "MNM119UE"
click at [698, 154] on td "450.000" at bounding box center [729, 147] width 101 height 40
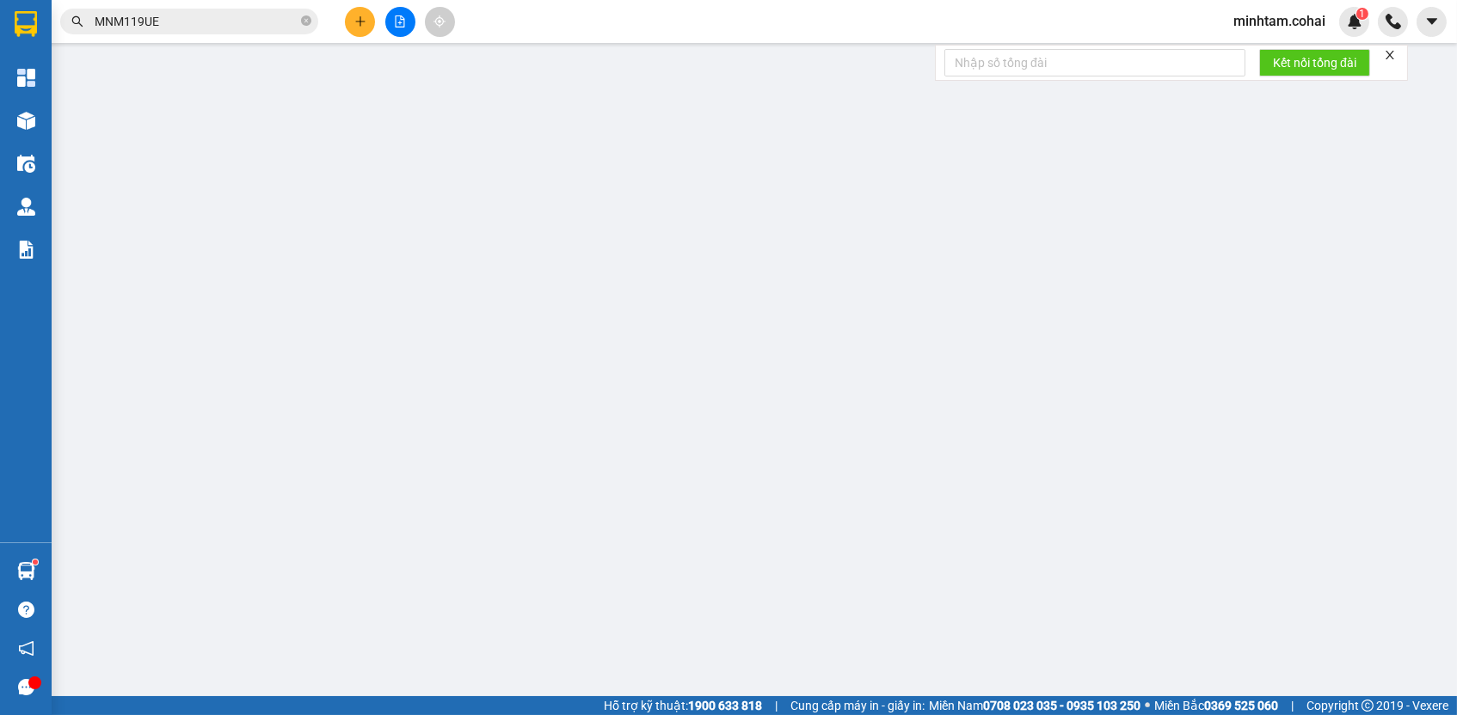
type input "0398696097"
type input "KHIEM"
type input "PO TO"
type input "450.000"
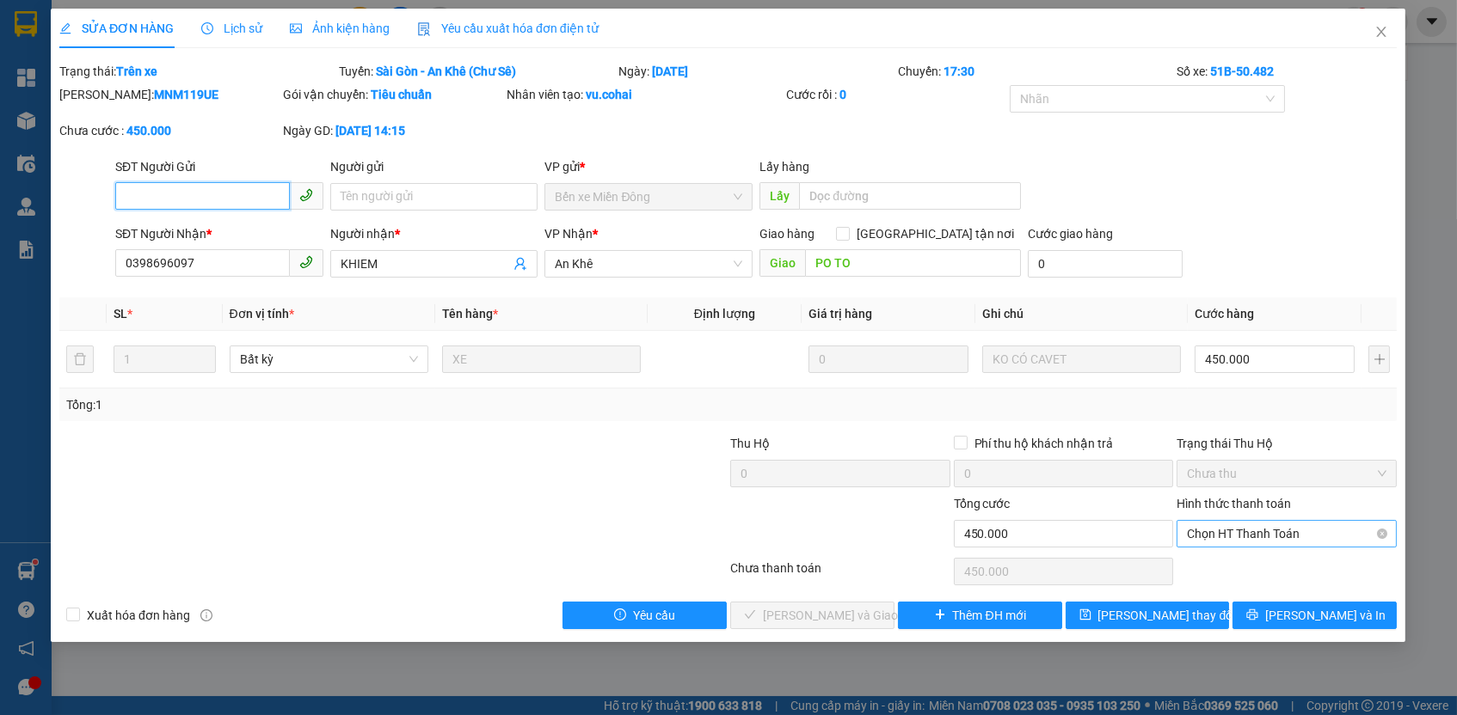
click at [1244, 528] on span "Chọn HT Thanh Toán" at bounding box center [1287, 534] width 199 height 26
click at [1231, 549] on div "Tại văn phòng" at bounding box center [1287, 563] width 220 height 28
type input "0"
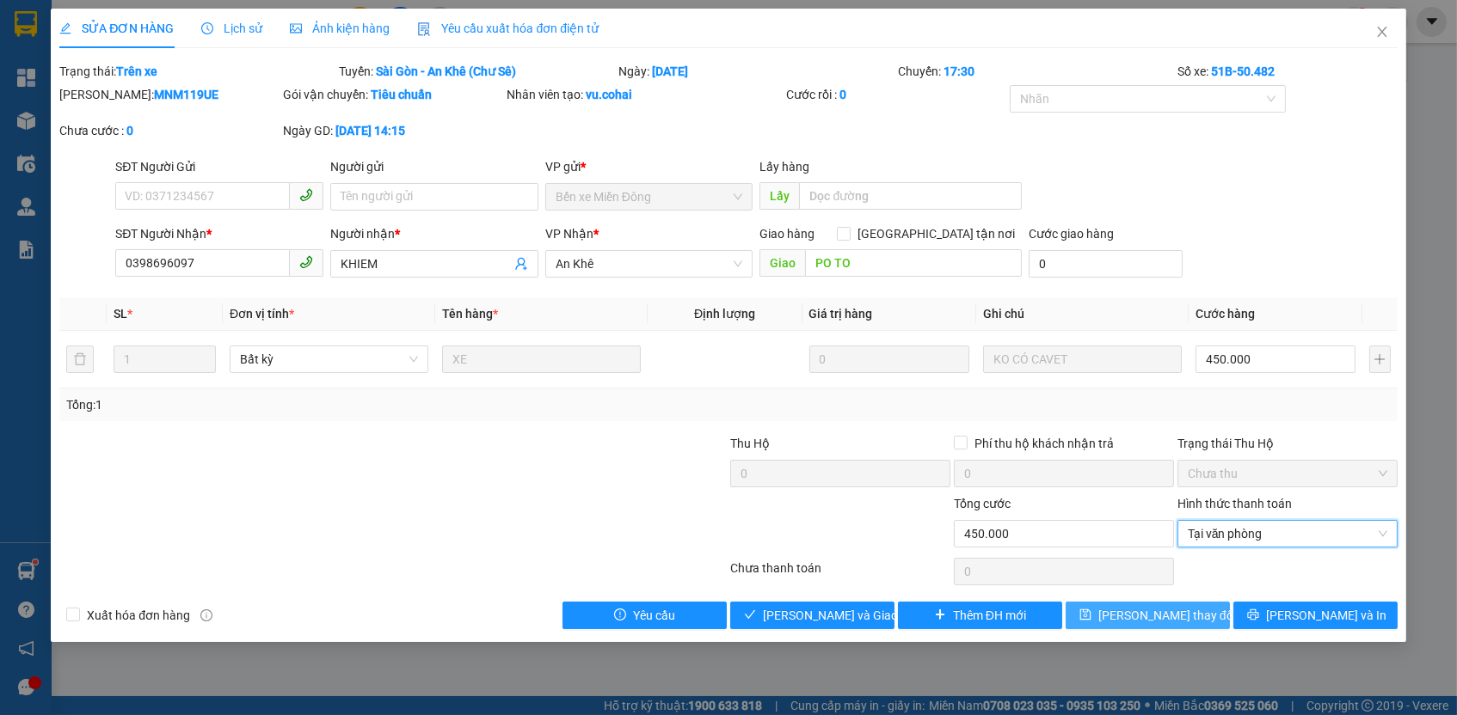
click at [1201, 603] on button "[PERSON_NAME] thay đổi" at bounding box center [1147, 616] width 164 height 28
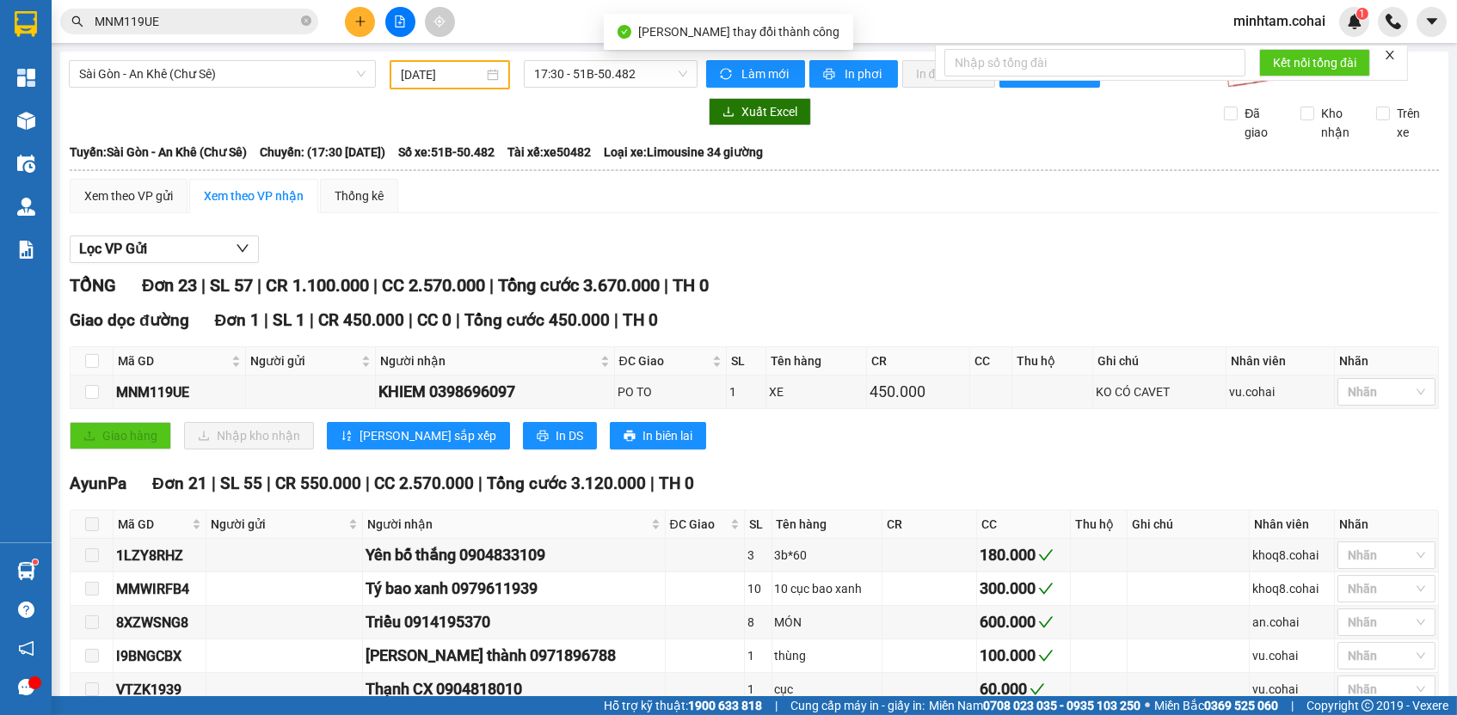
click at [1392, 53] on icon "close" at bounding box center [1390, 55] width 12 height 12
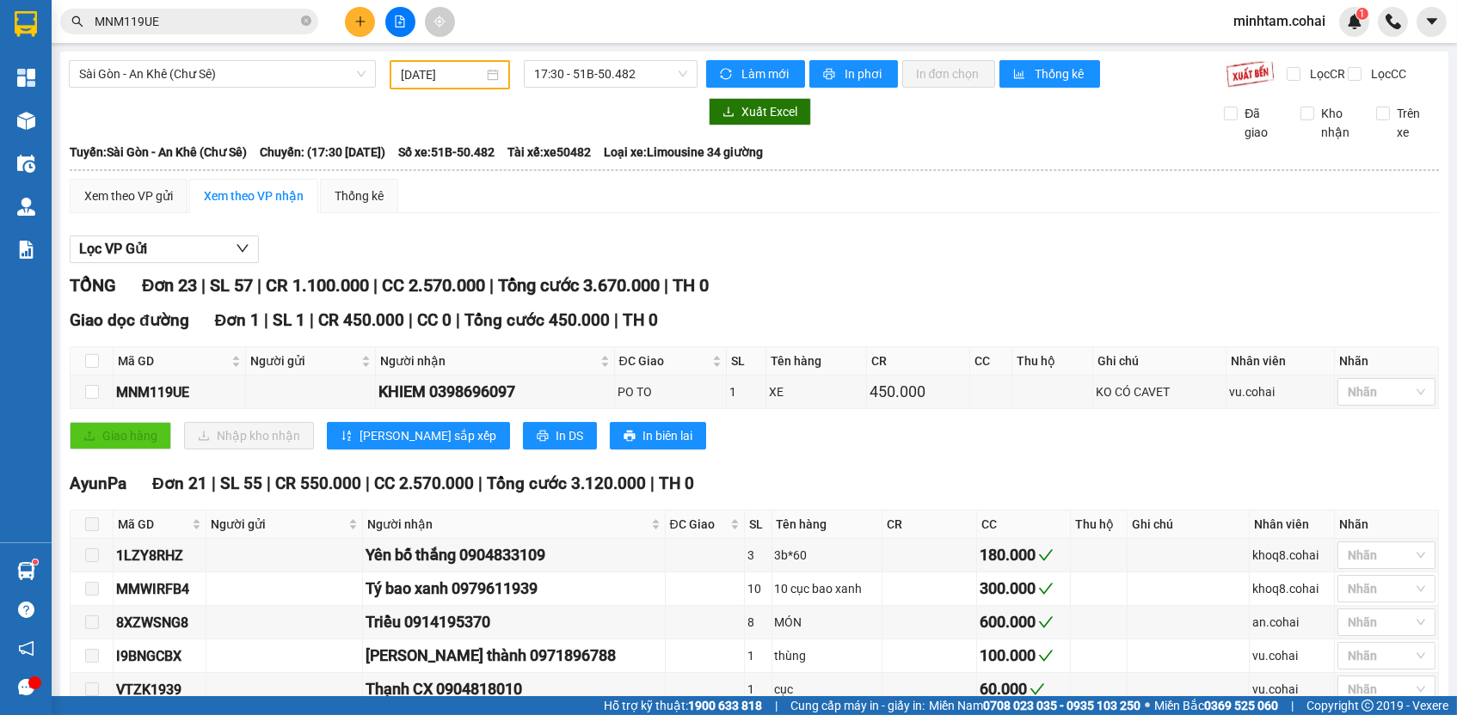
click at [187, 20] on input "MNM119UE" at bounding box center [196, 21] width 203 height 19
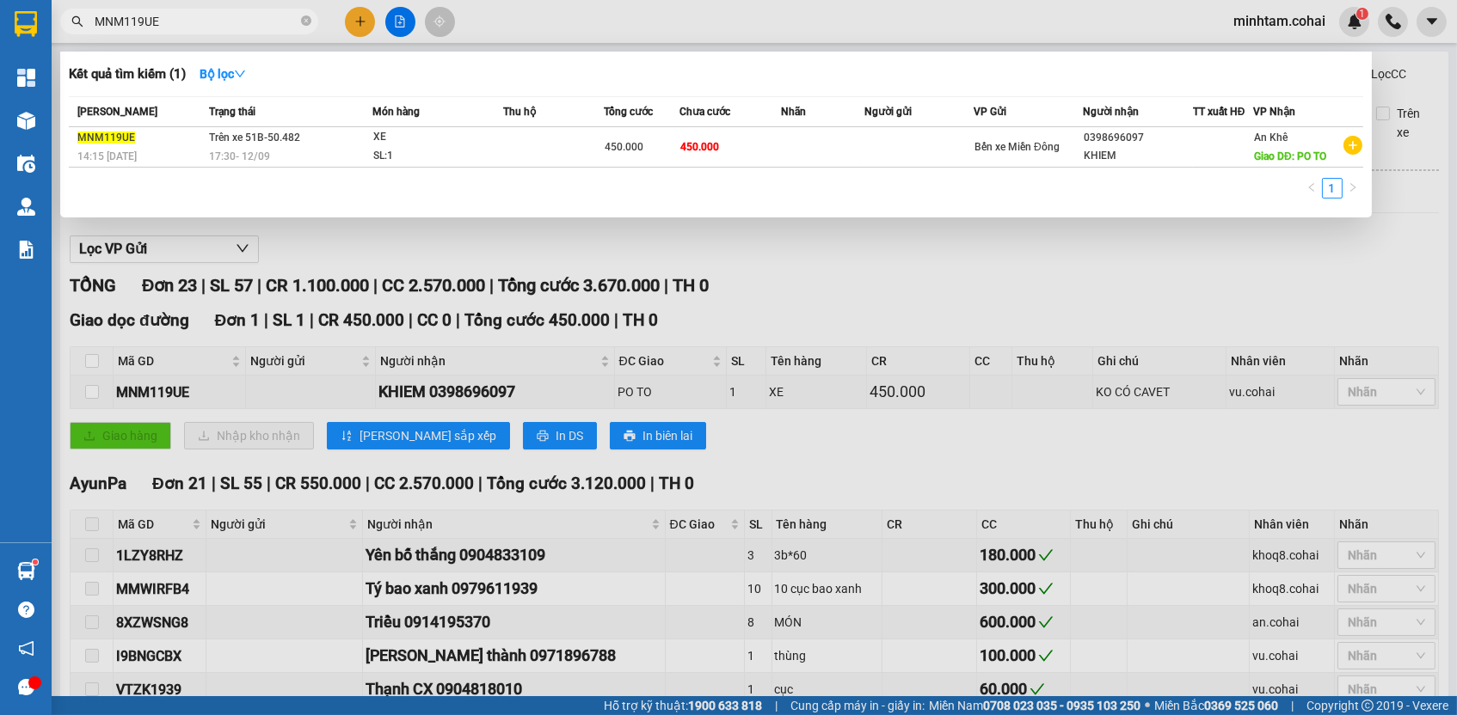
click at [187, 20] on input "MNM119UE" at bounding box center [196, 21] width 203 height 19
type input "8"
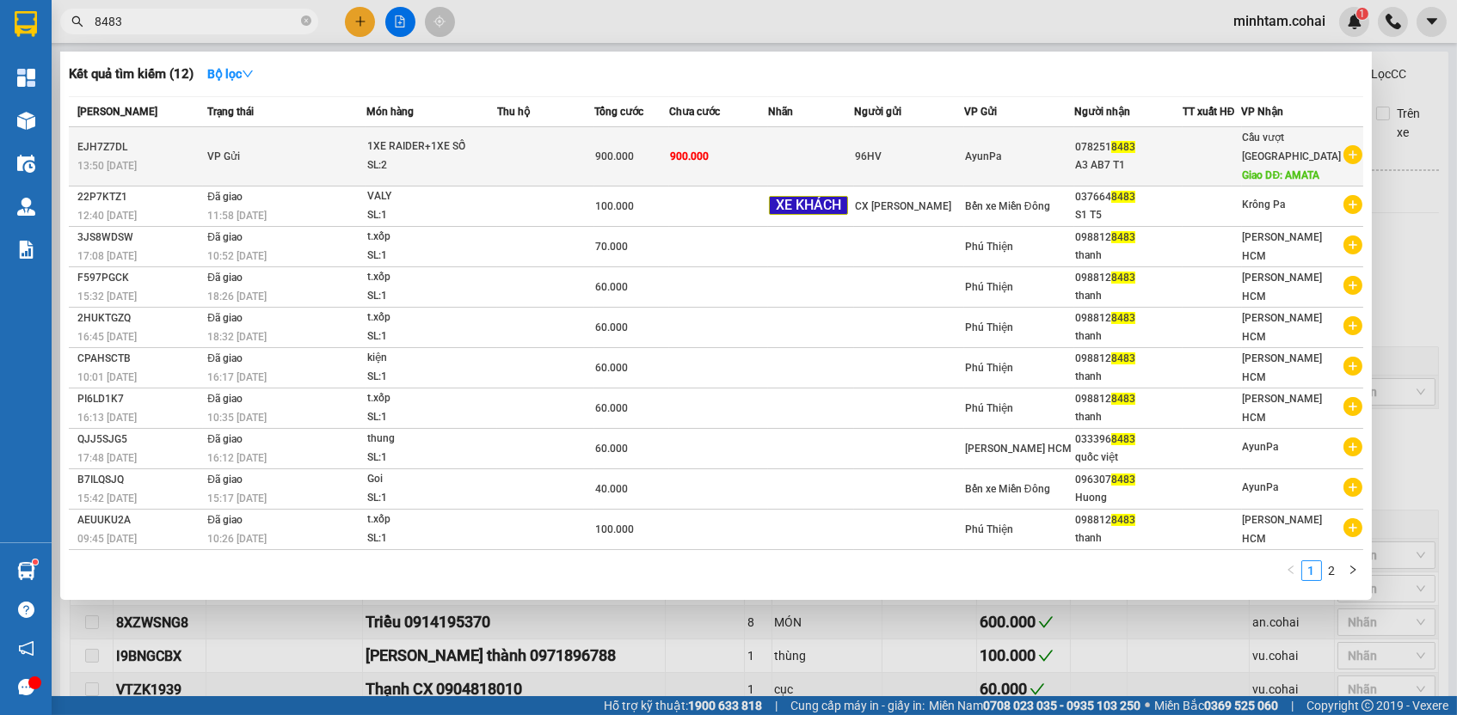
type input "8483"
click at [721, 154] on td "900.000" at bounding box center [718, 156] width 99 height 59
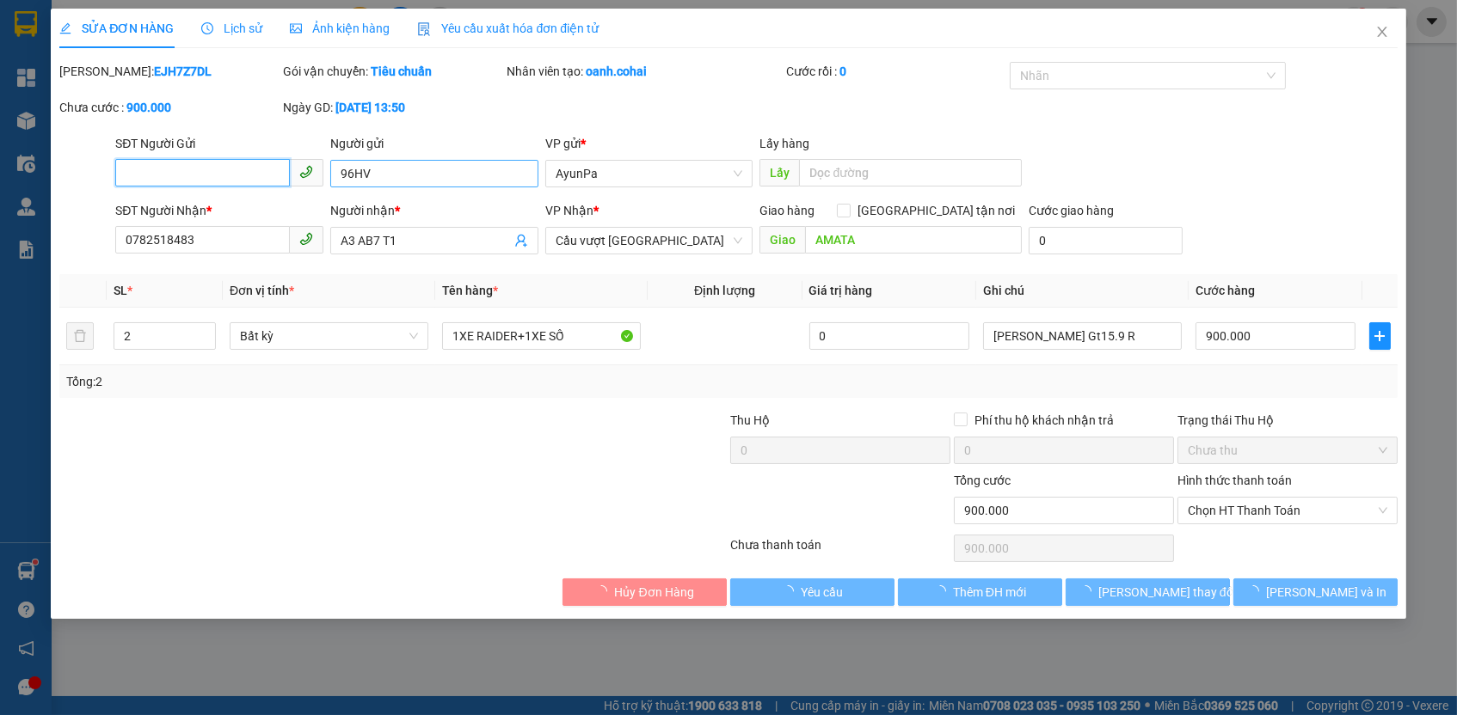
type input "96HV"
type input "0782518483"
type input "A3 AB7 T1"
type input "AMATA"
type input "900.000"
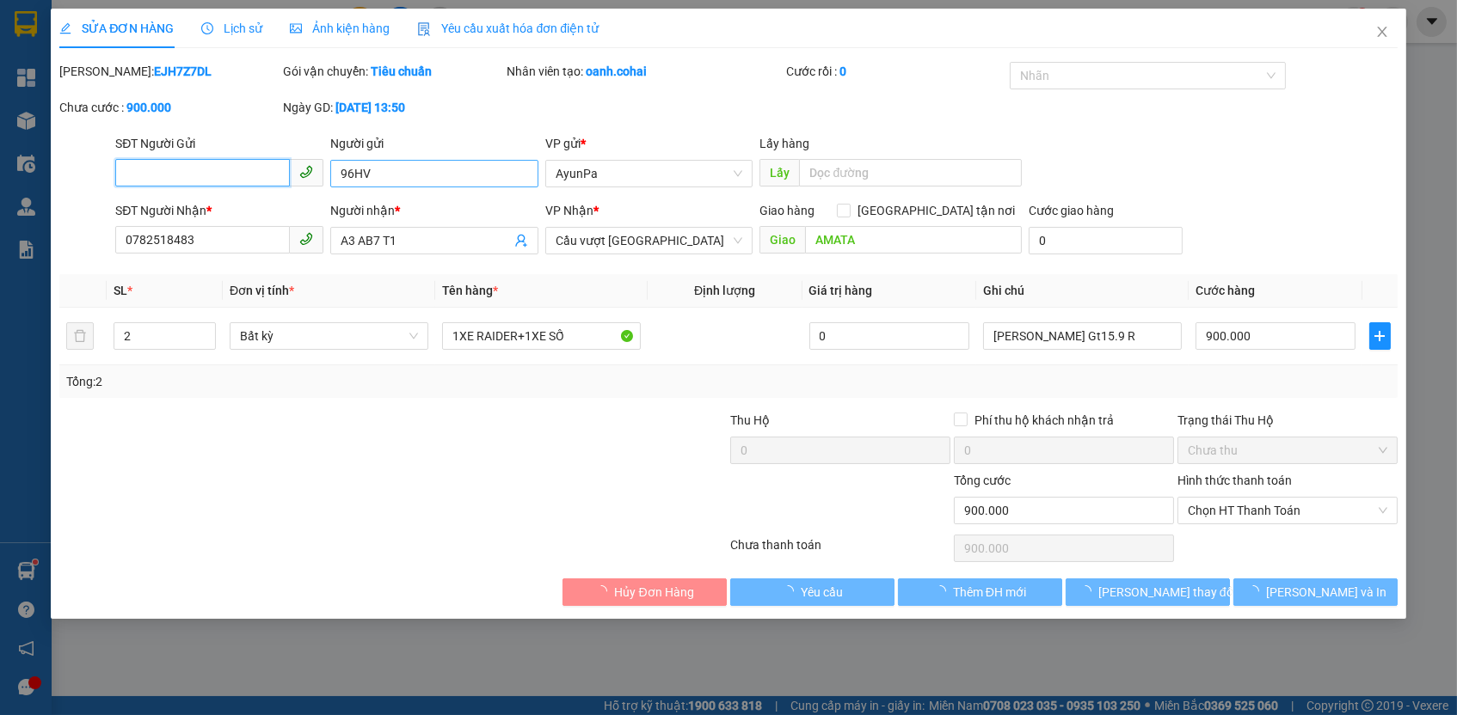
type input "900.000"
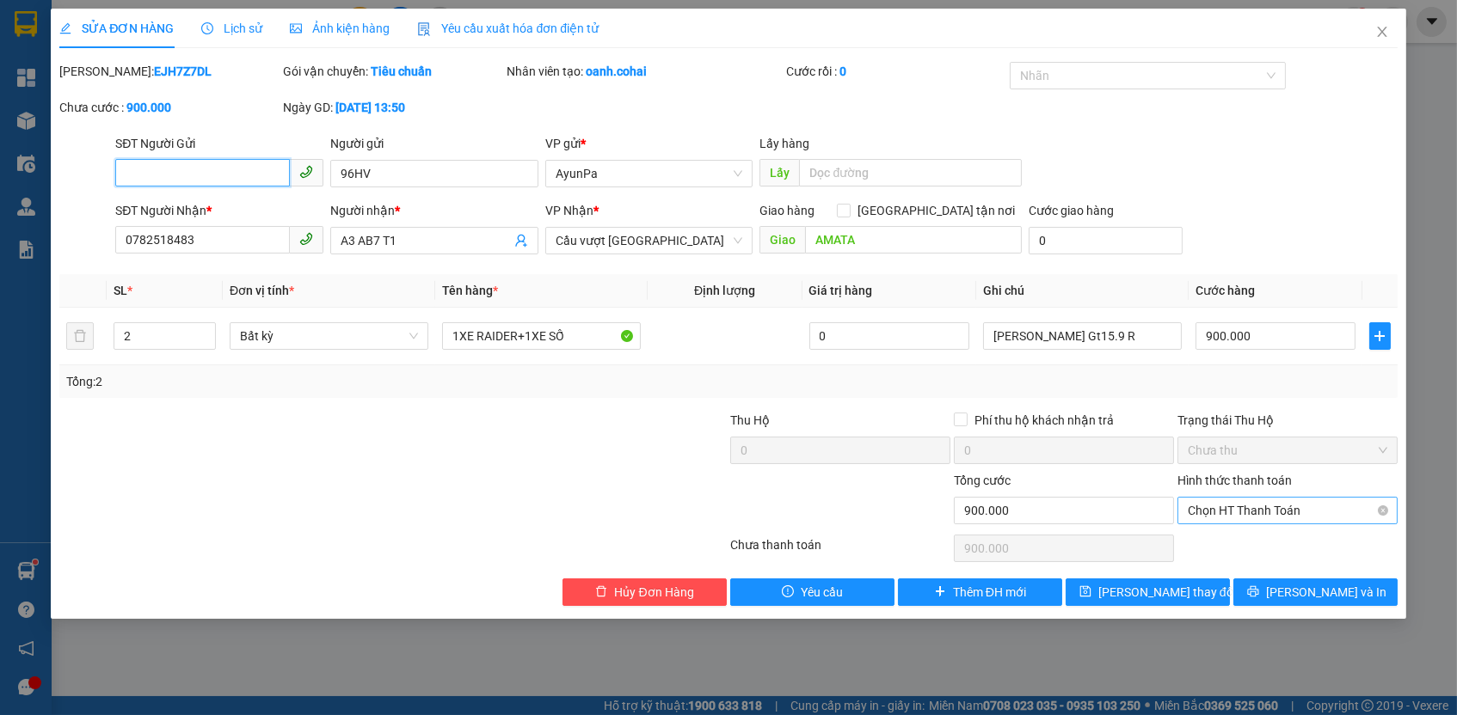
click at [1227, 513] on span "Chọn HT Thanh Toán" at bounding box center [1287, 511] width 199 height 26
click at [422, 171] on input "96HV" at bounding box center [434, 174] width 208 height 28
click at [1214, 513] on span "Chọn HT Thanh Toán" at bounding box center [1287, 511] width 199 height 26
type input "96HV/ck"
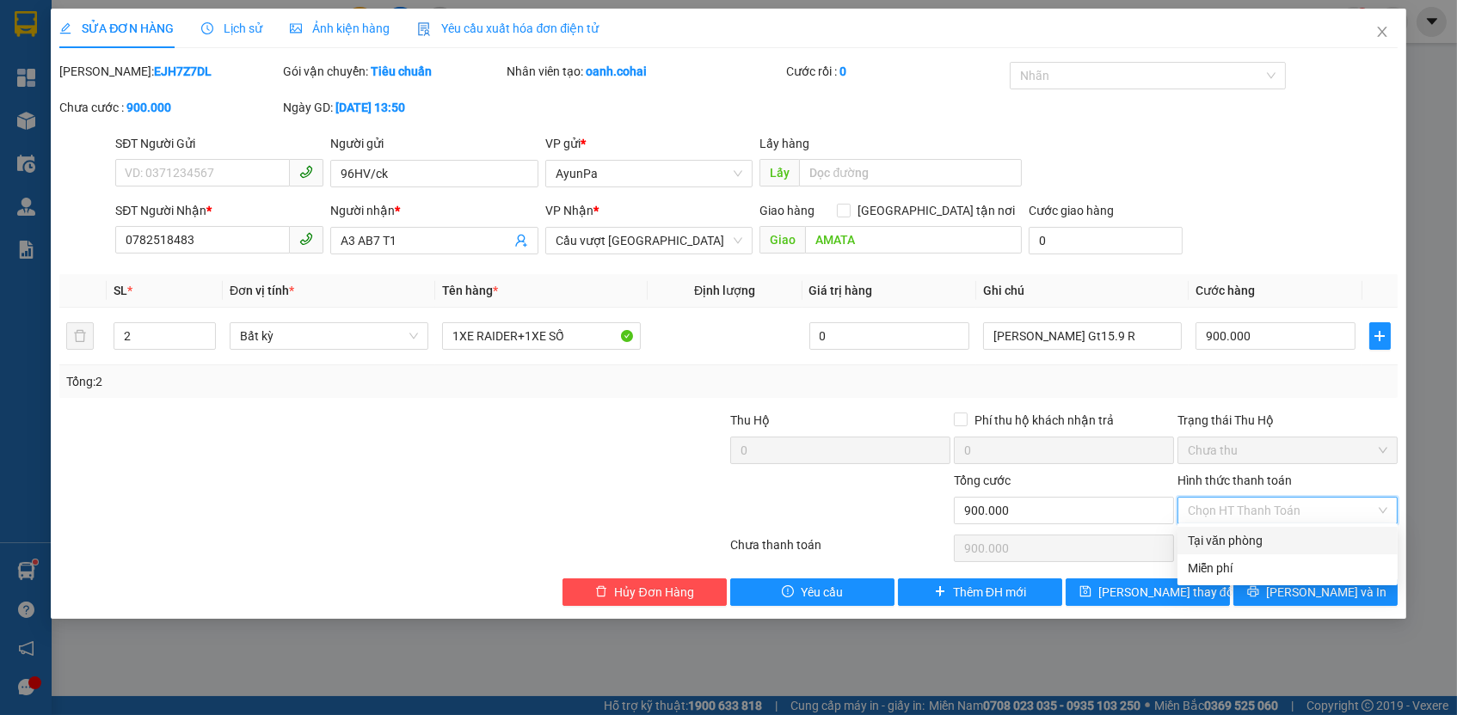
click at [1218, 525] on div "Total Paid Fee 0 Total UnPaid Fee 900.000 Cash Collection Total Fee Mã ĐH: EJH7…" at bounding box center [727, 334] width 1337 height 544
click at [1225, 507] on span "Chọn HT Thanh Toán" at bounding box center [1287, 511] width 199 height 26
click at [1218, 535] on div "Tại văn phòng" at bounding box center [1287, 540] width 199 height 19
type input "0"
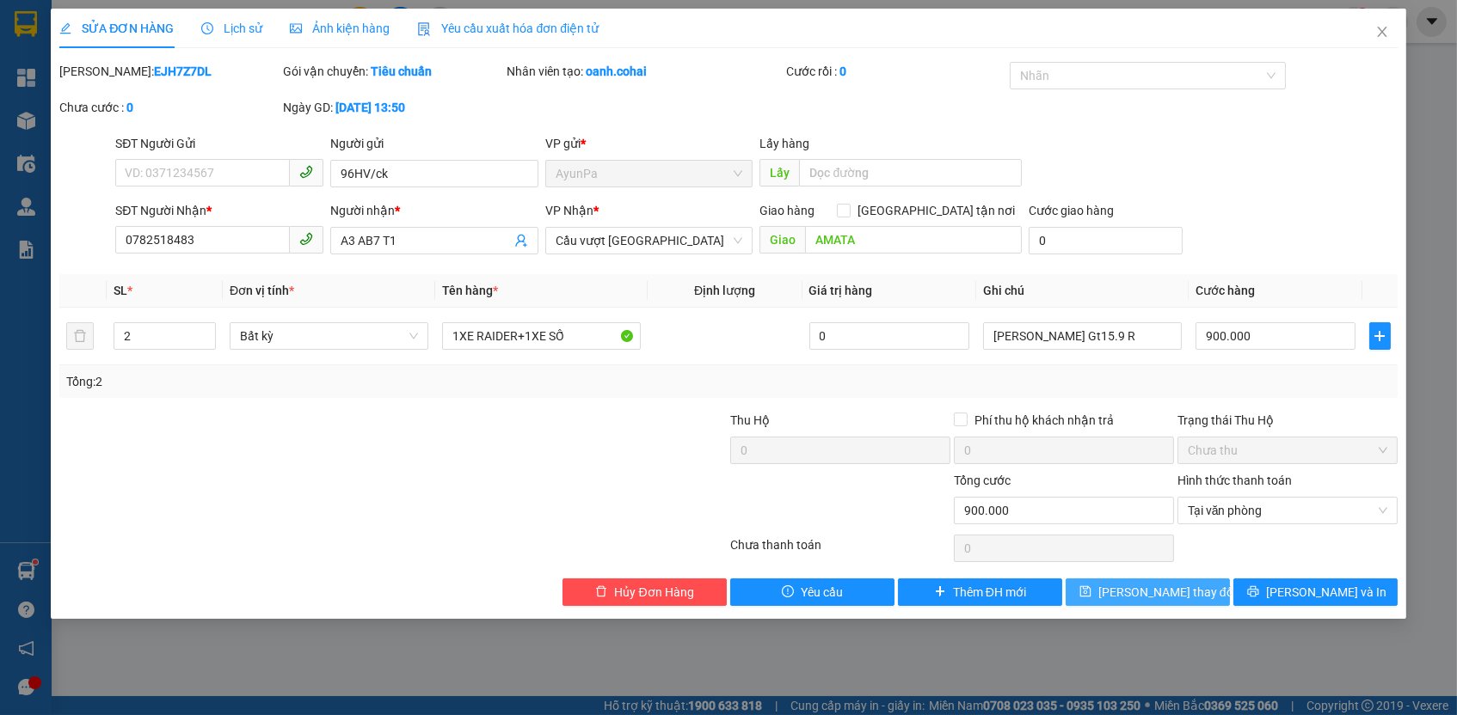
click at [1176, 586] on span "[PERSON_NAME] thay đổi" at bounding box center [1167, 592] width 138 height 19
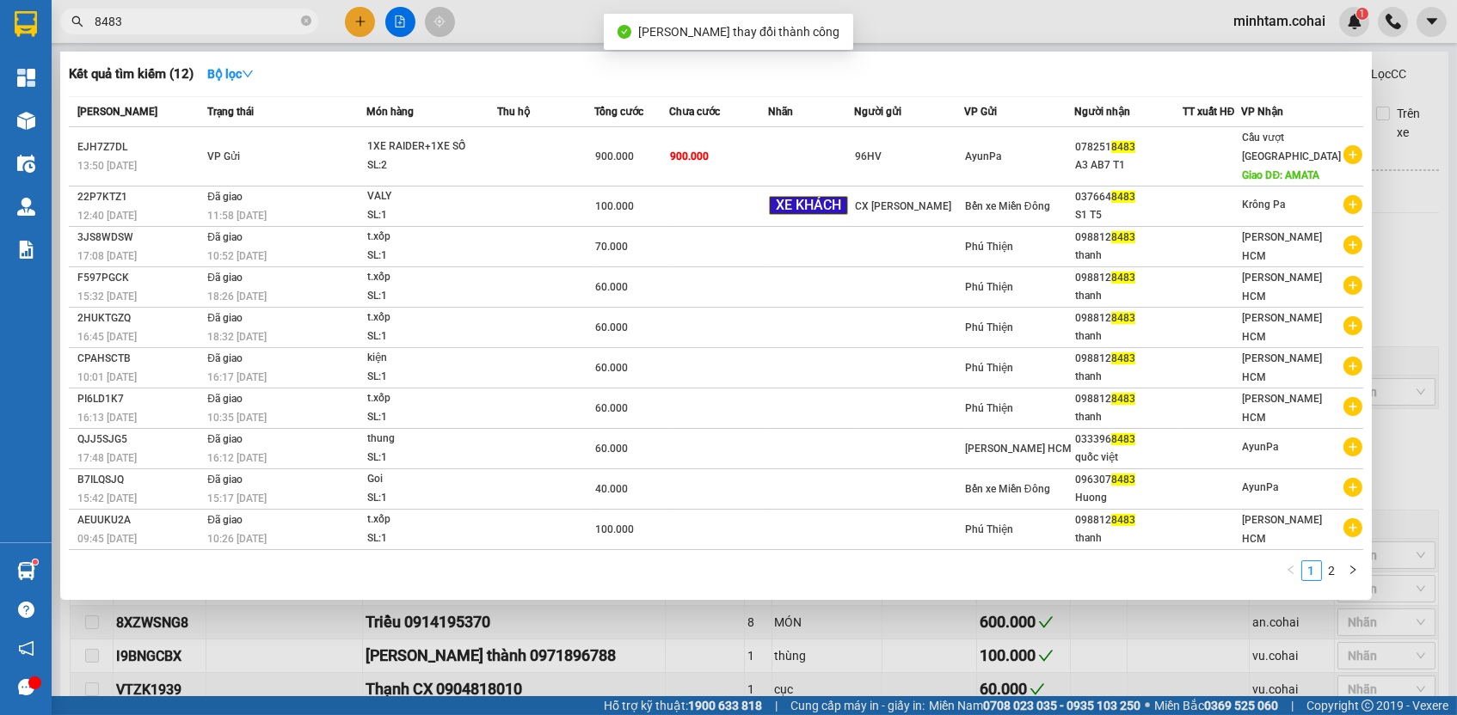
click at [267, 18] on input "8483" at bounding box center [196, 21] width 203 height 19
click at [1086, 639] on div at bounding box center [728, 357] width 1457 height 715
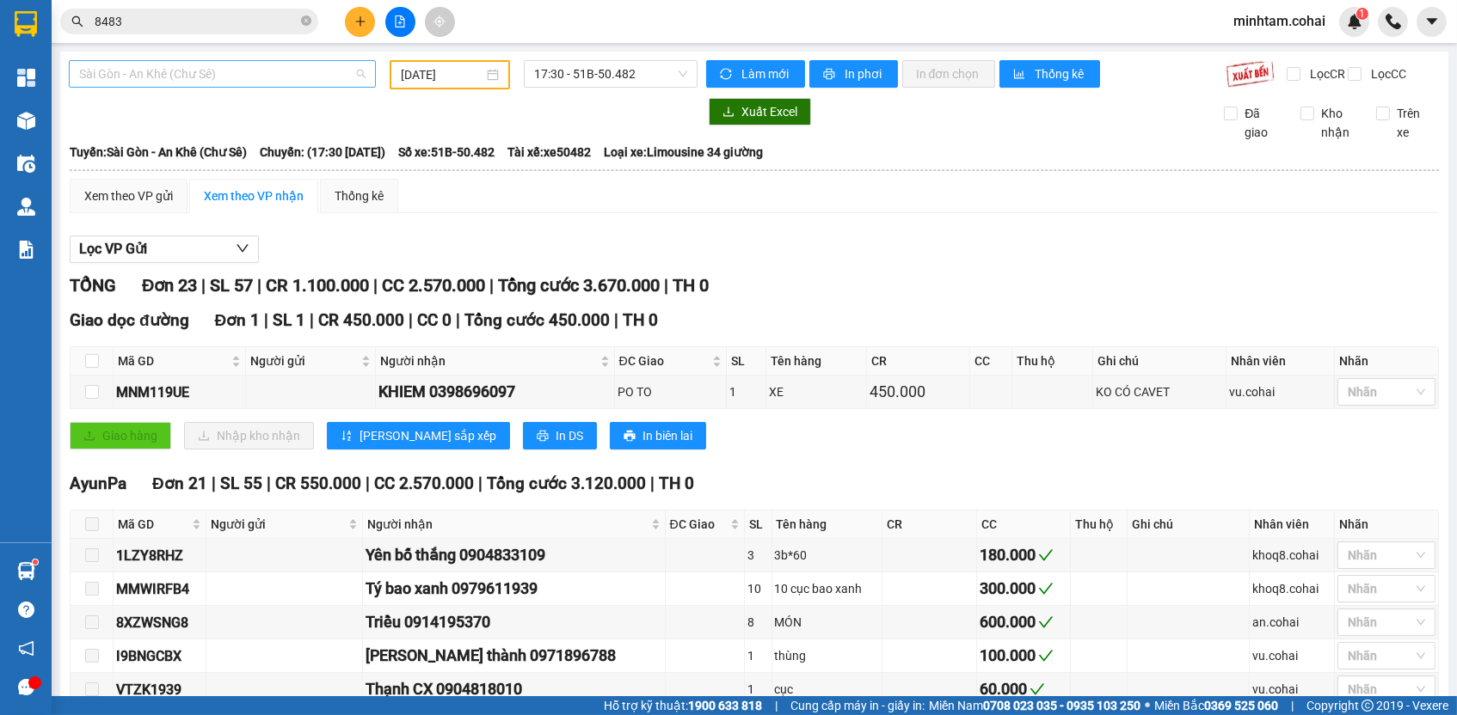
click at [291, 66] on span "Sài Gòn - An Khê (Chư Sê)" at bounding box center [222, 74] width 286 height 26
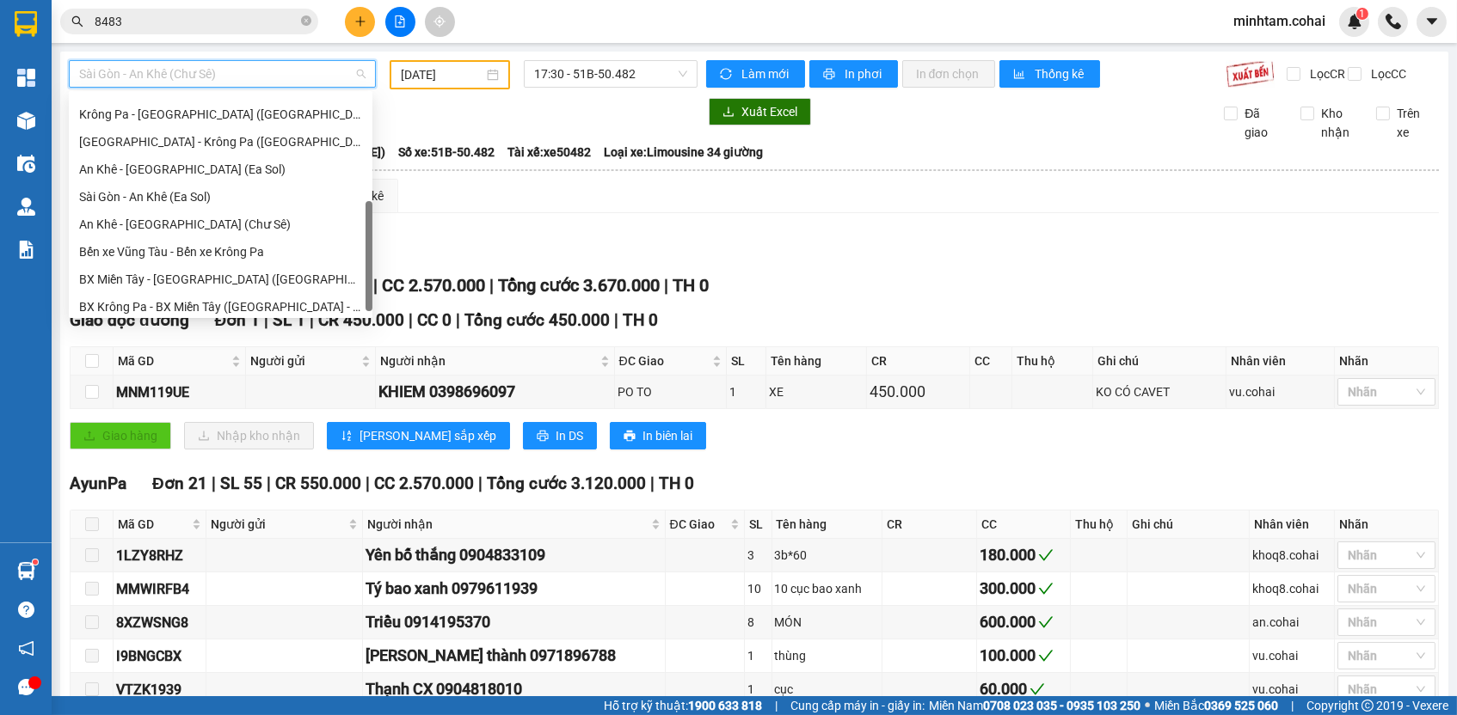
scroll to position [241, 0]
click at [240, 220] on div "An Khê - [GEOGRAPHIC_DATA] (Chư Sê)" at bounding box center [220, 225] width 283 height 19
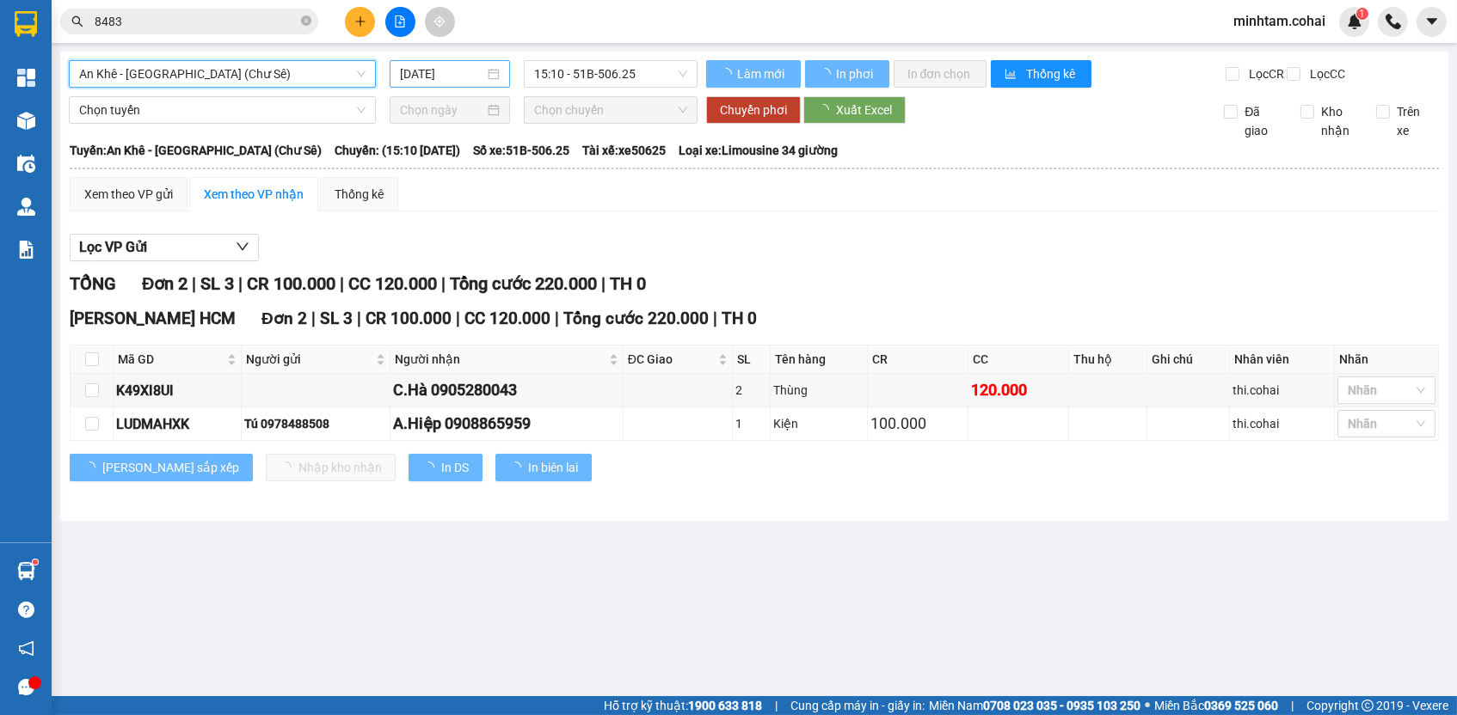
click at [465, 71] on input "[DATE]" at bounding box center [442, 73] width 84 height 19
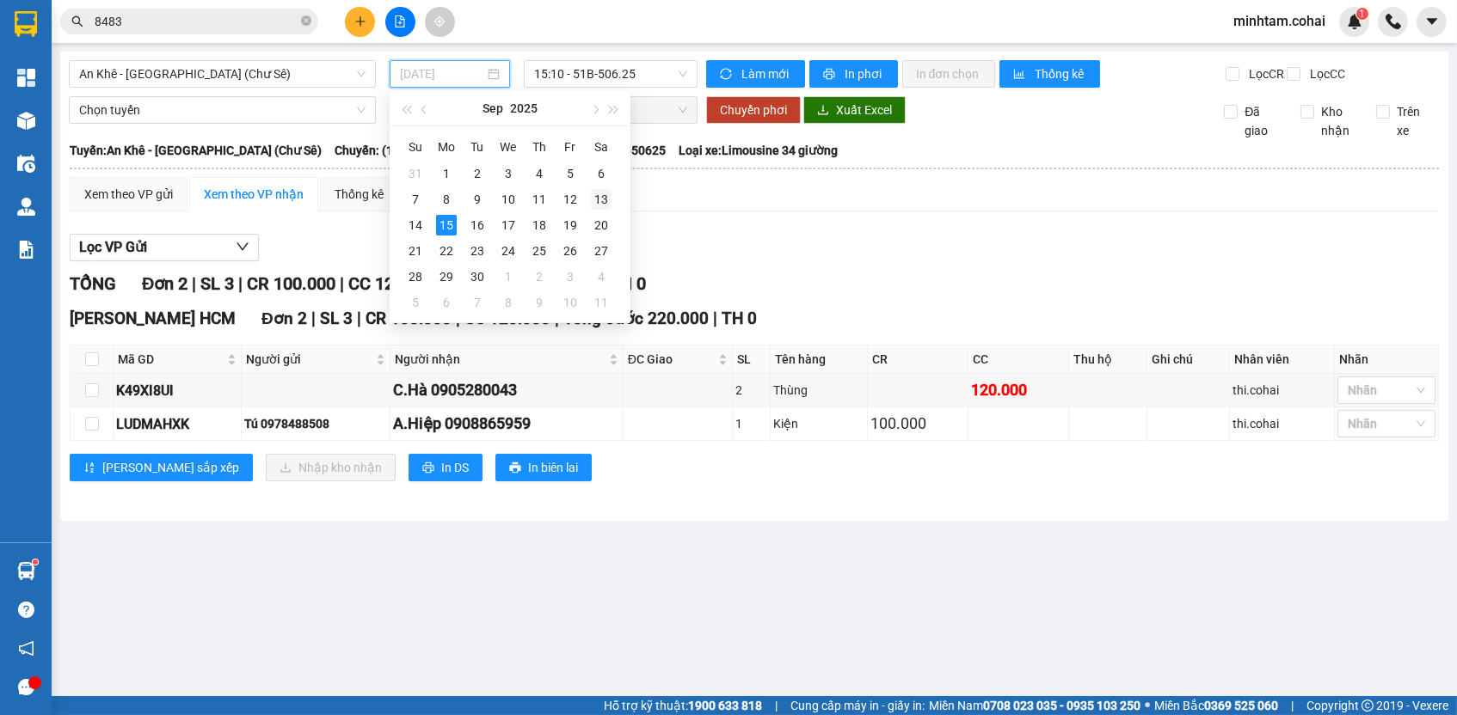
click at [598, 199] on div "13" at bounding box center [601, 199] width 21 height 21
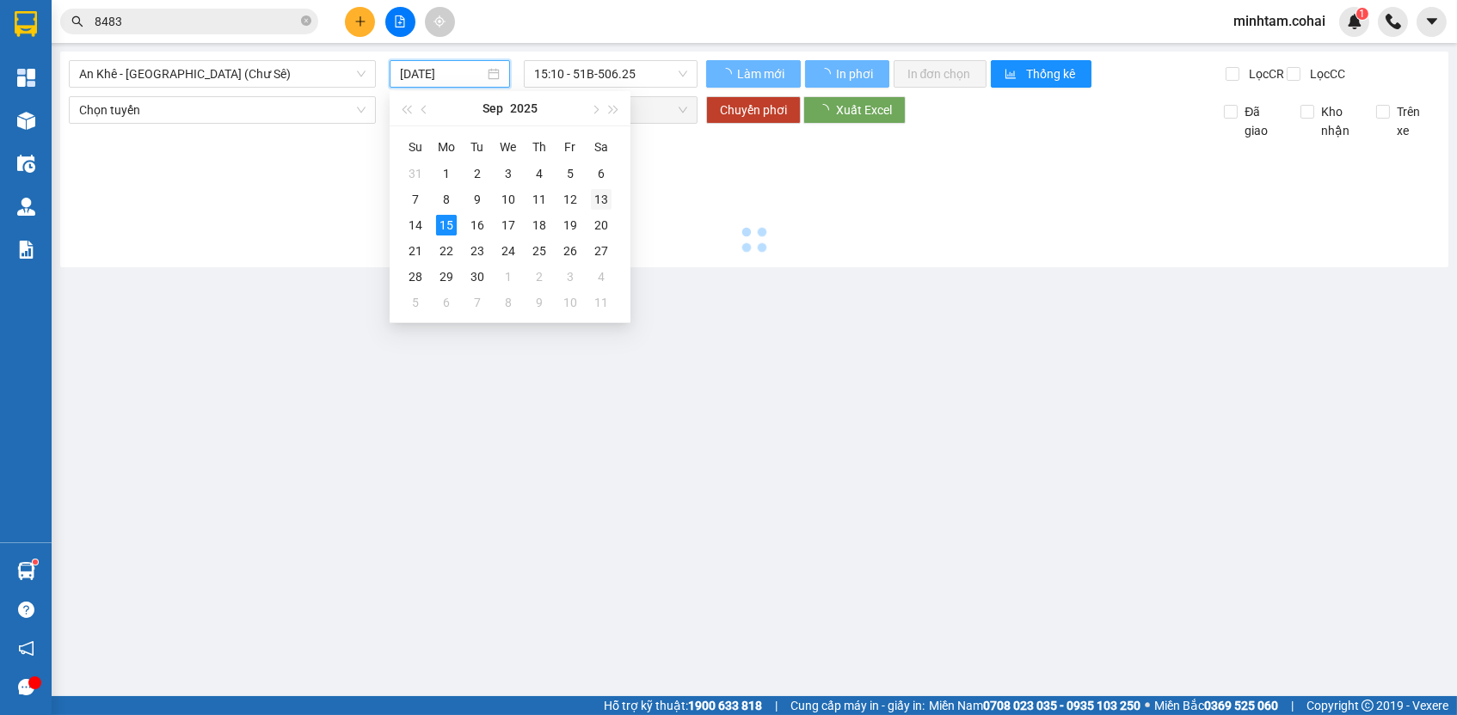
type input "[DATE]"
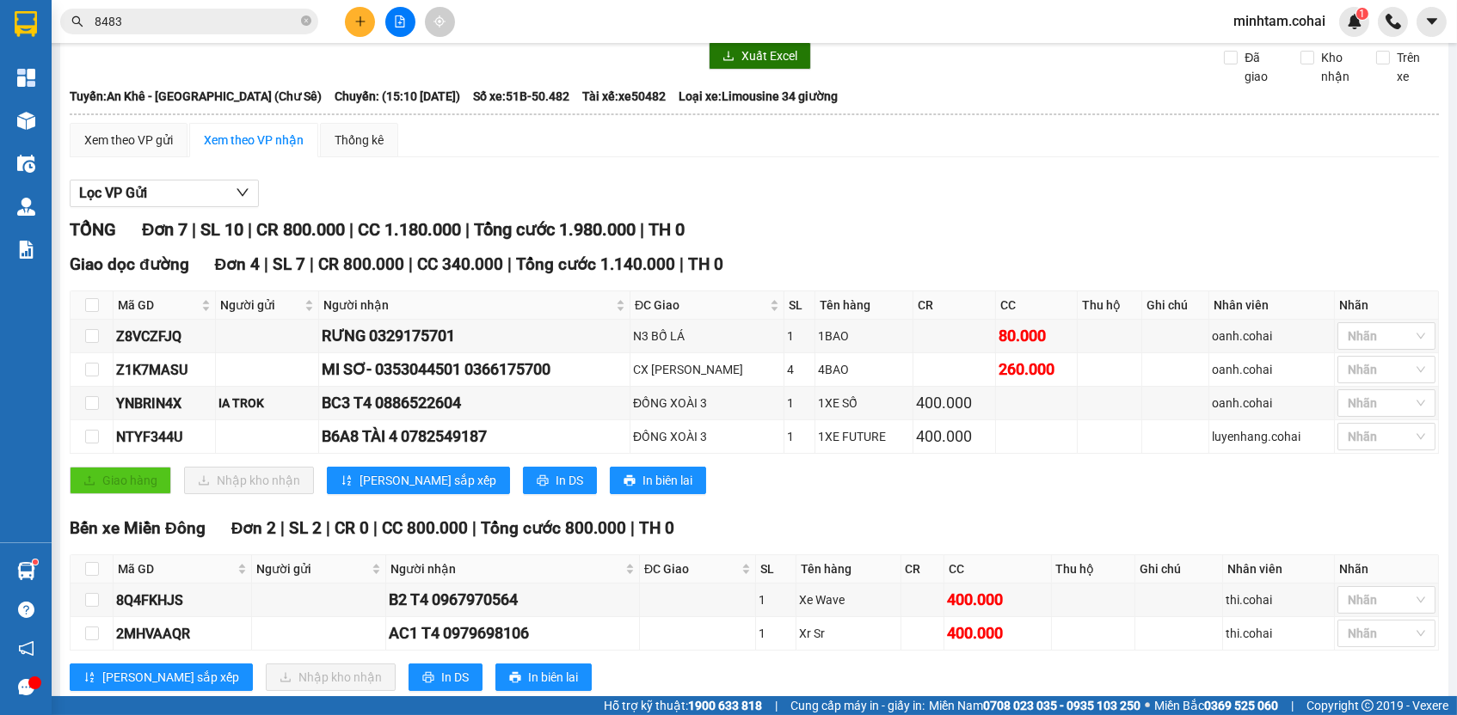
scroll to position [52, 0]
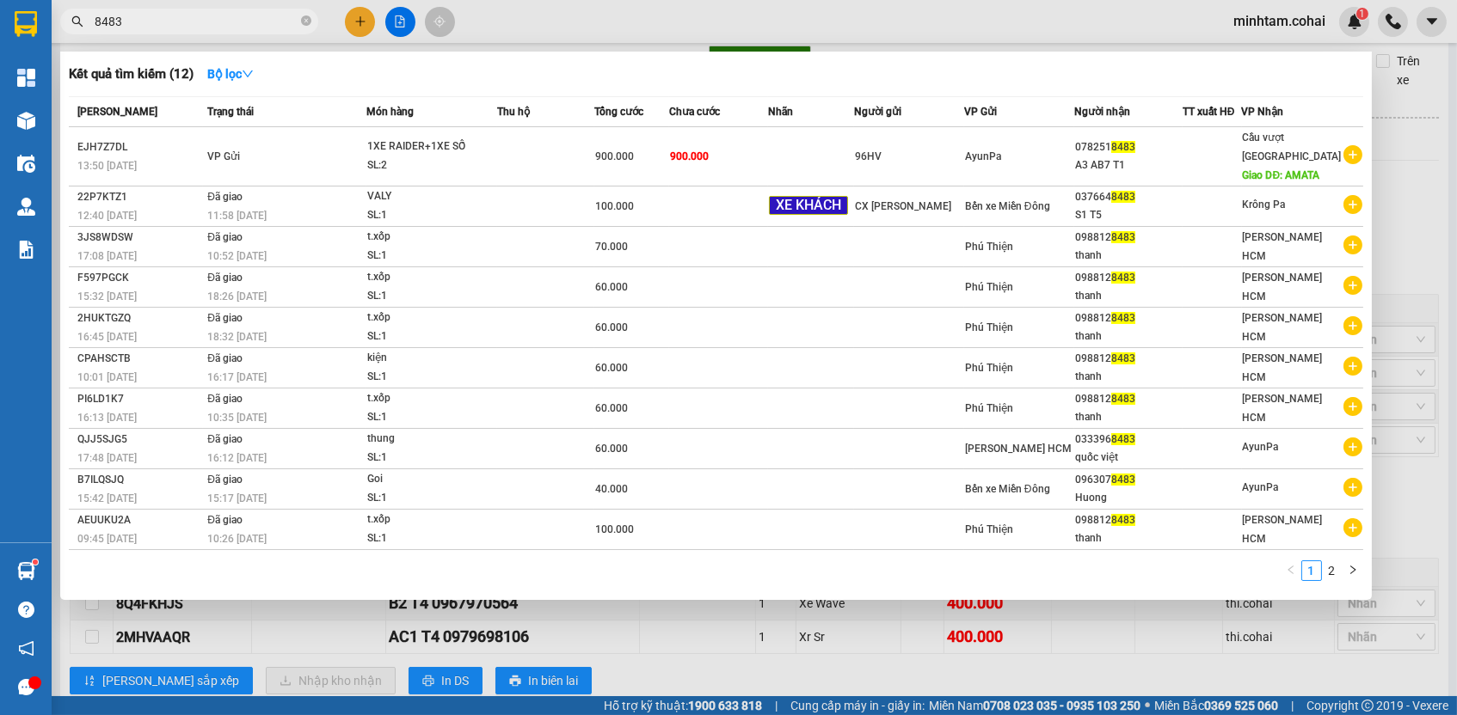
click at [272, 18] on input "8483" at bounding box center [196, 21] width 203 height 19
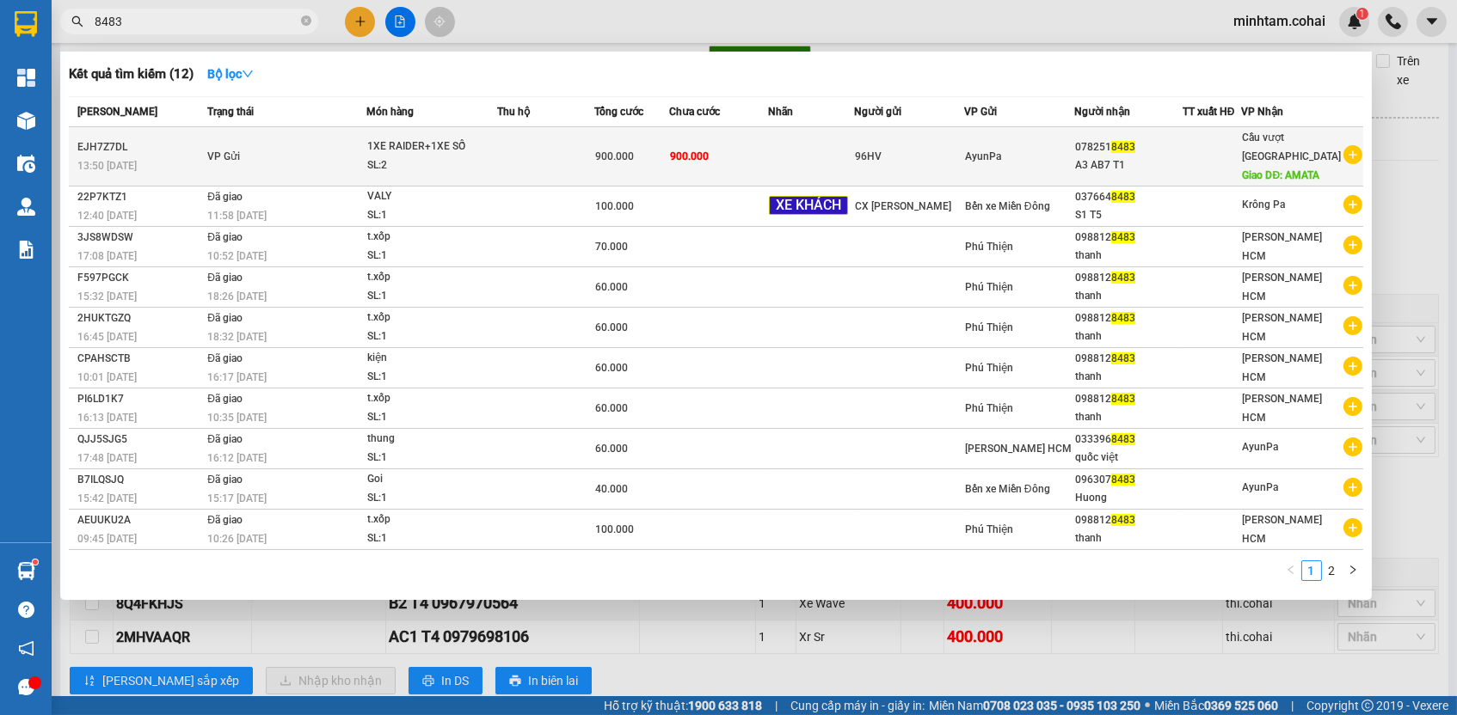
click at [617, 147] on div "900.000" at bounding box center [631, 156] width 73 height 19
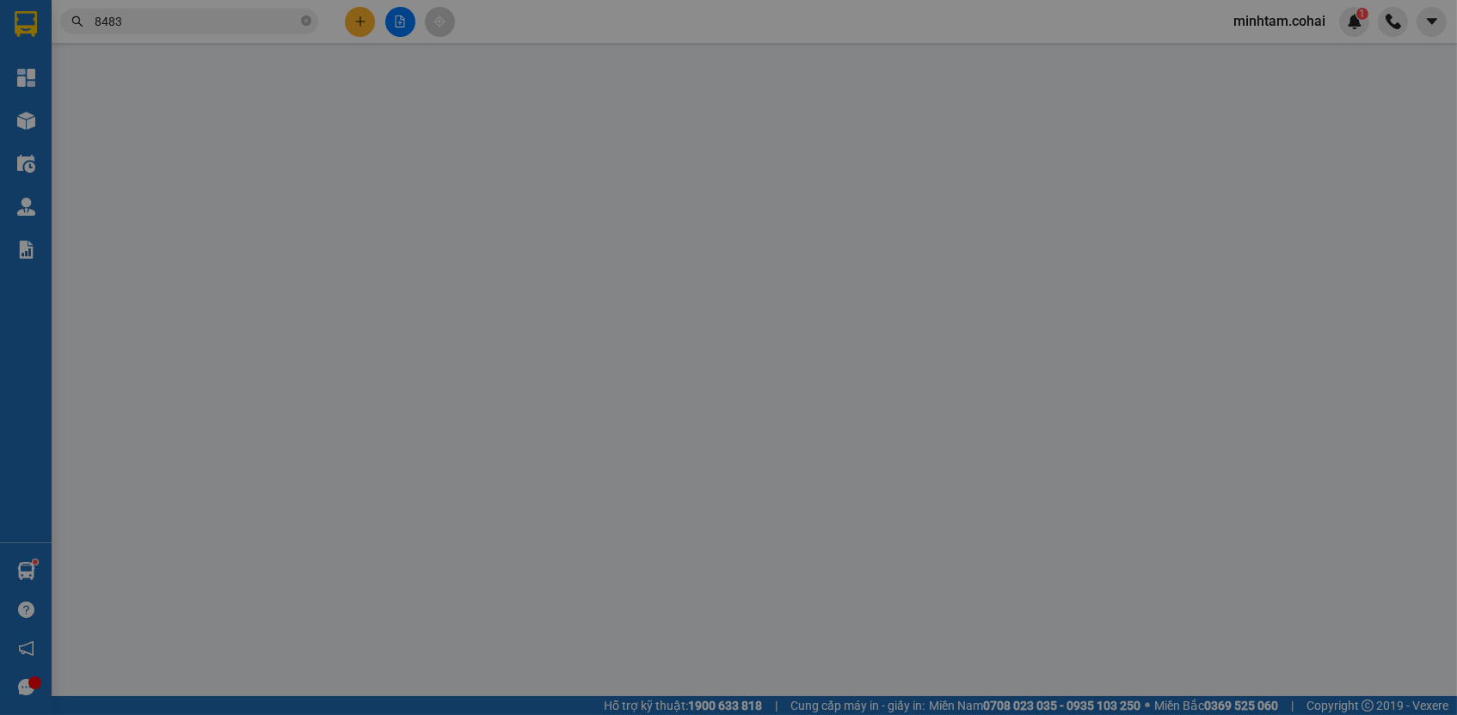
type input "96HV/ck"
type input "0782518483"
type input "A3 AB7 T1"
type input "AMATA"
type input "900.000"
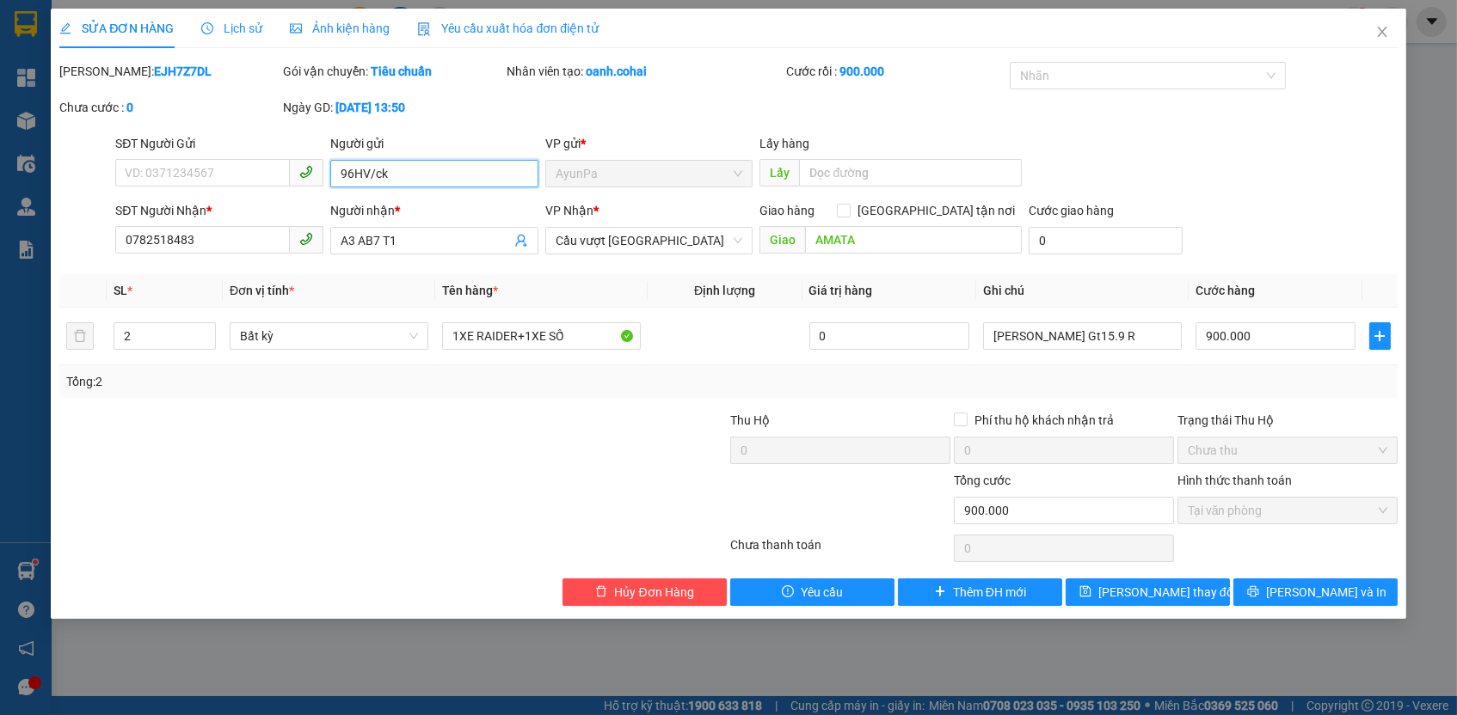
click at [445, 163] on input "96HV/ck" at bounding box center [434, 174] width 208 height 28
type input "96HV/ck/% XE R"
click at [1177, 583] on span "[PERSON_NAME] thay đổi" at bounding box center [1167, 592] width 138 height 19
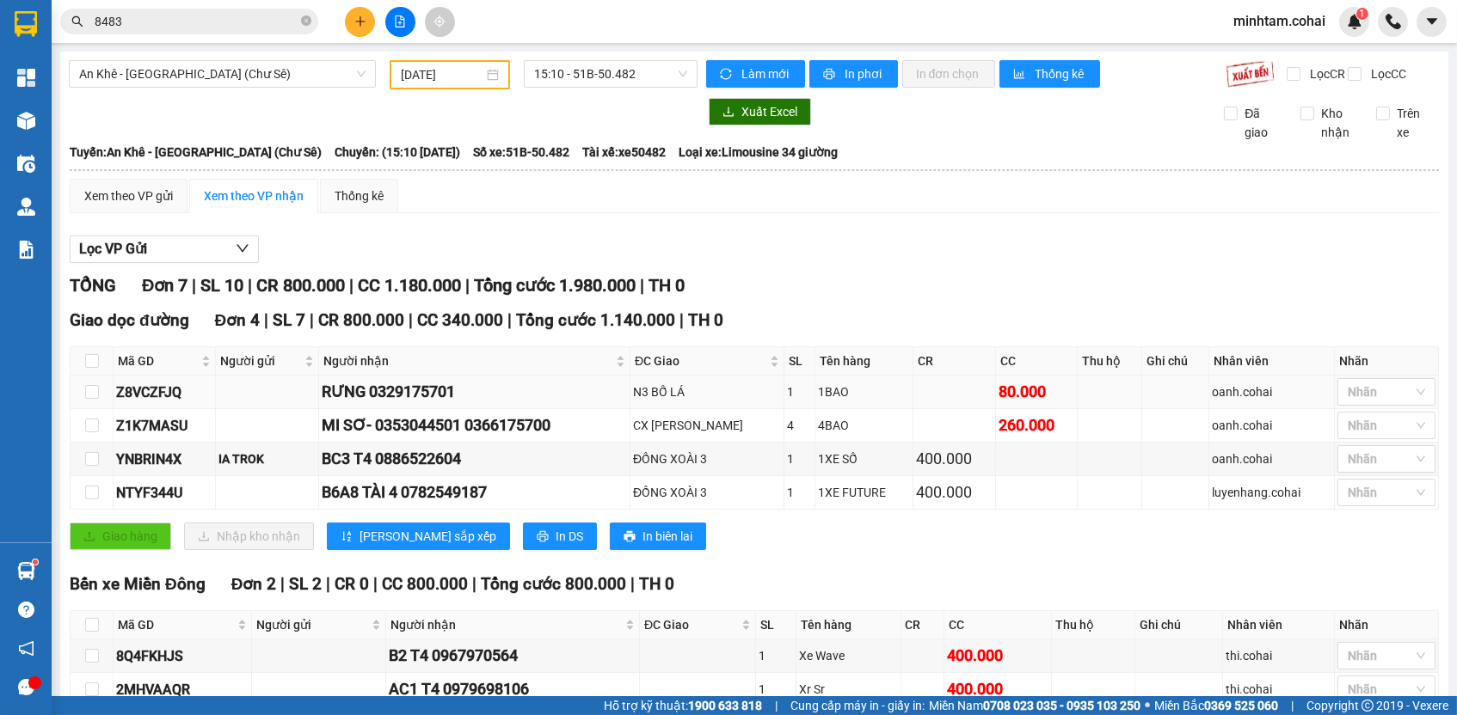
click at [159, 402] on div "Z8VCZFJQ" at bounding box center [164, 392] width 96 height 21
click at [276, 26] on input "8483" at bounding box center [196, 21] width 203 height 19
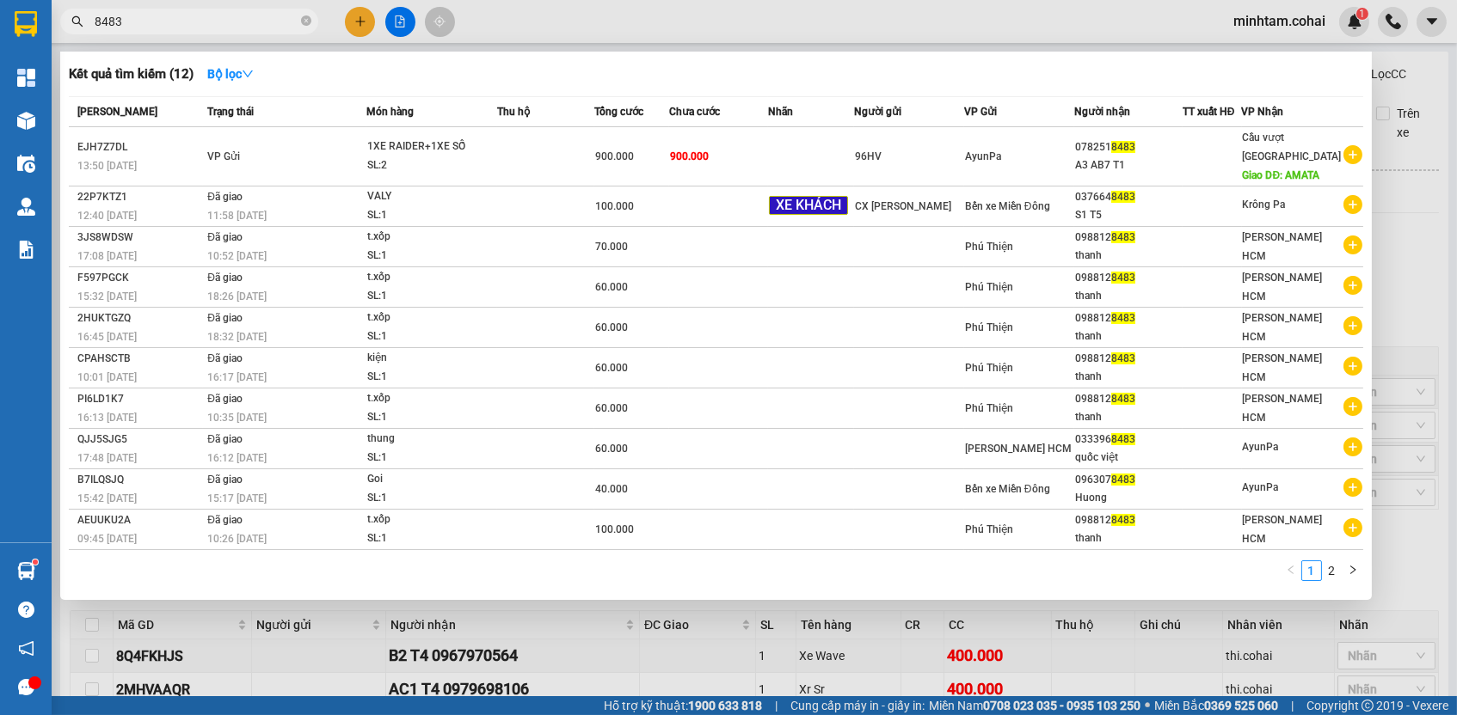
click at [276, 26] on input "8483" at bounding box center [196, 21] width 203 height 19
paste input "Z8VCZFJQ"
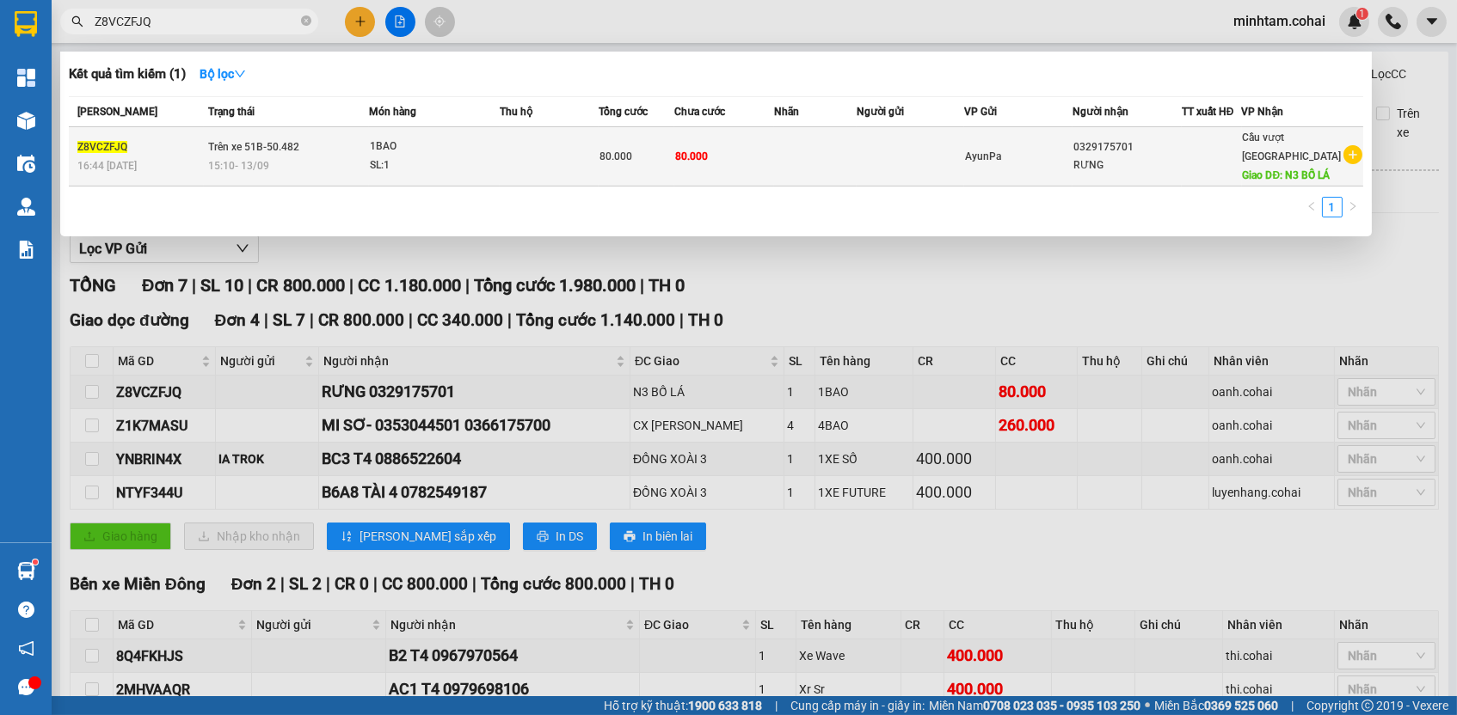
type input "Z8VCZFJQ"
click at [821, 176] on td at bounding box center [815, 156] width 83 height 59
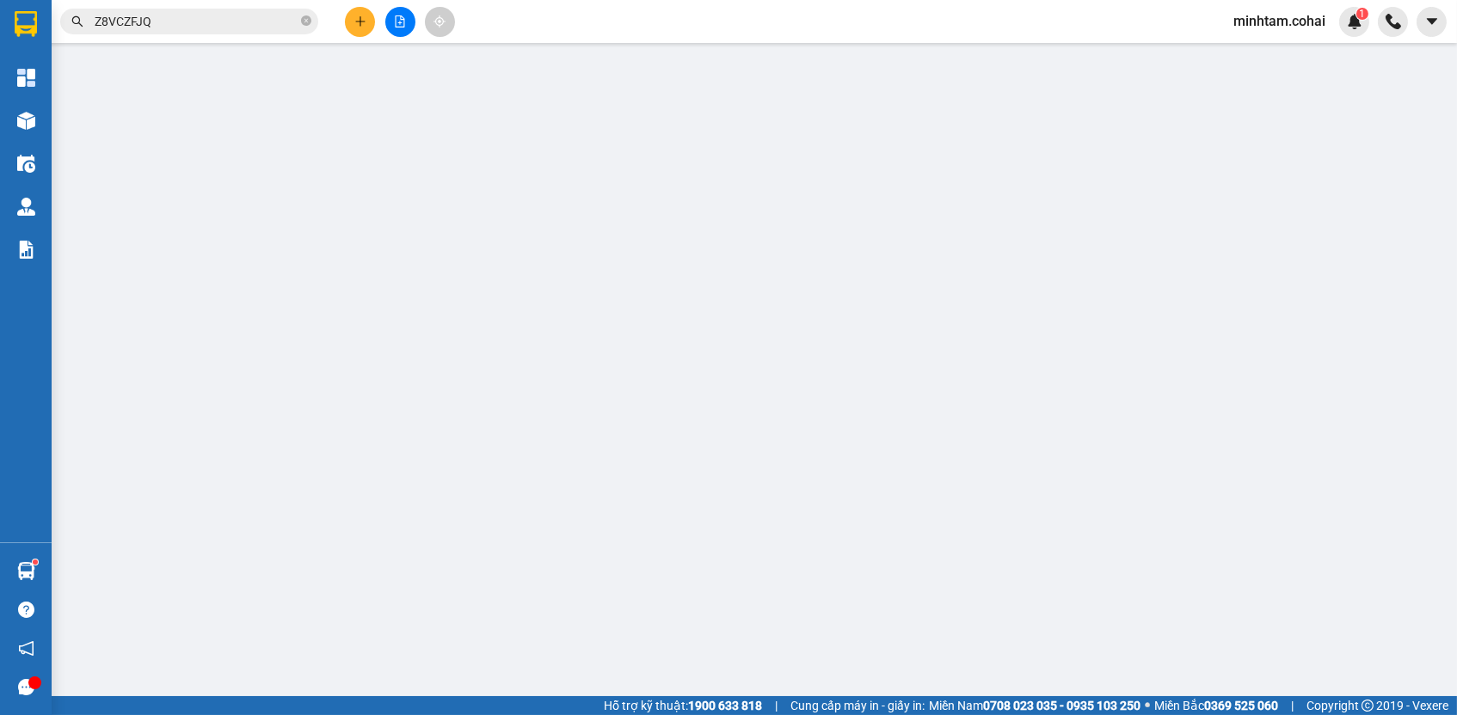
type input "0329175701"
type input "RƯNG"
type input "N3 BỐ LÁ"
type input "80.000"
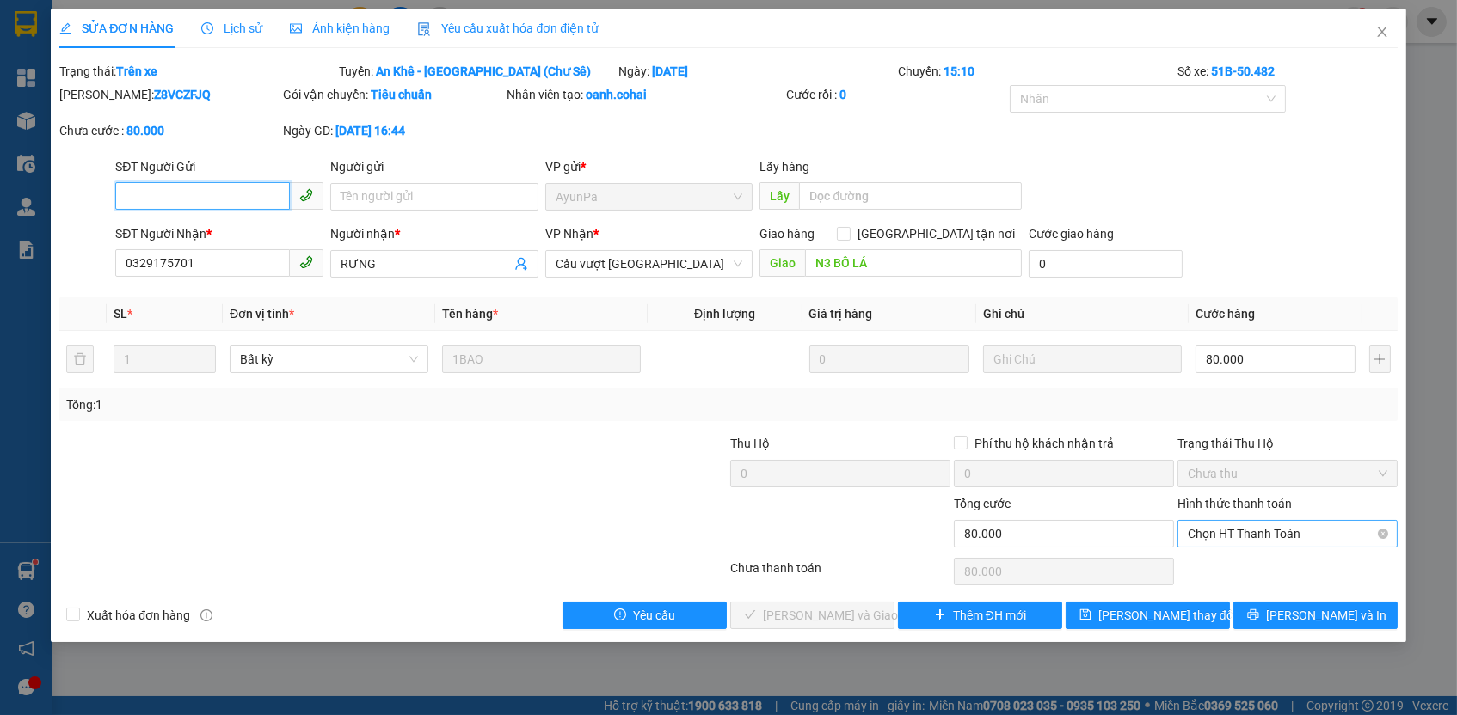
click at [1261, 521] on span "Chọn HT Thanh Toán" at bounding box center [1287, 534] width 199 height 26
click at [1254, 572] on div "Tại văn phòng" at bounding box center [1287, 563] width 199 height 19
type input "0"
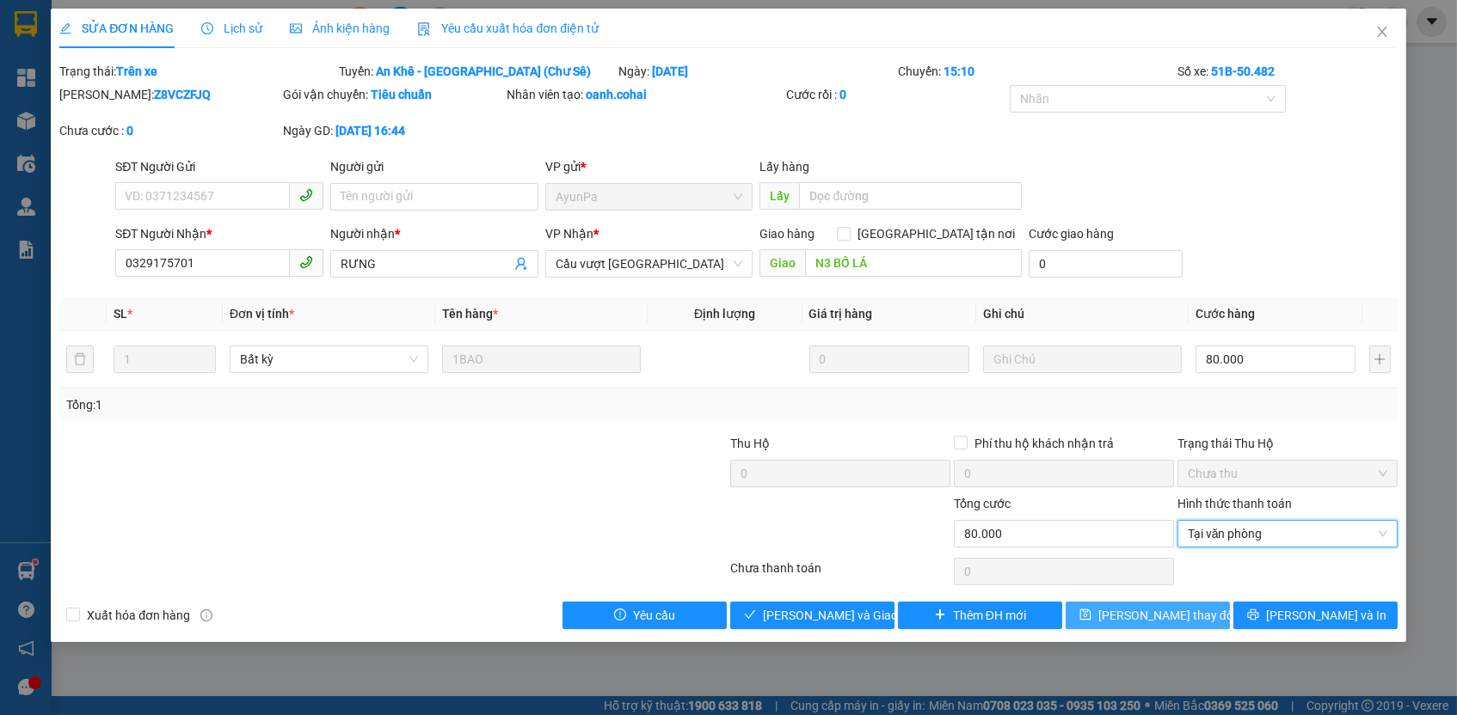
click at [1172, 622] on button "[PERSON_NAME] thay đổi" at bounding box center [1147, 616] width 164 height 28
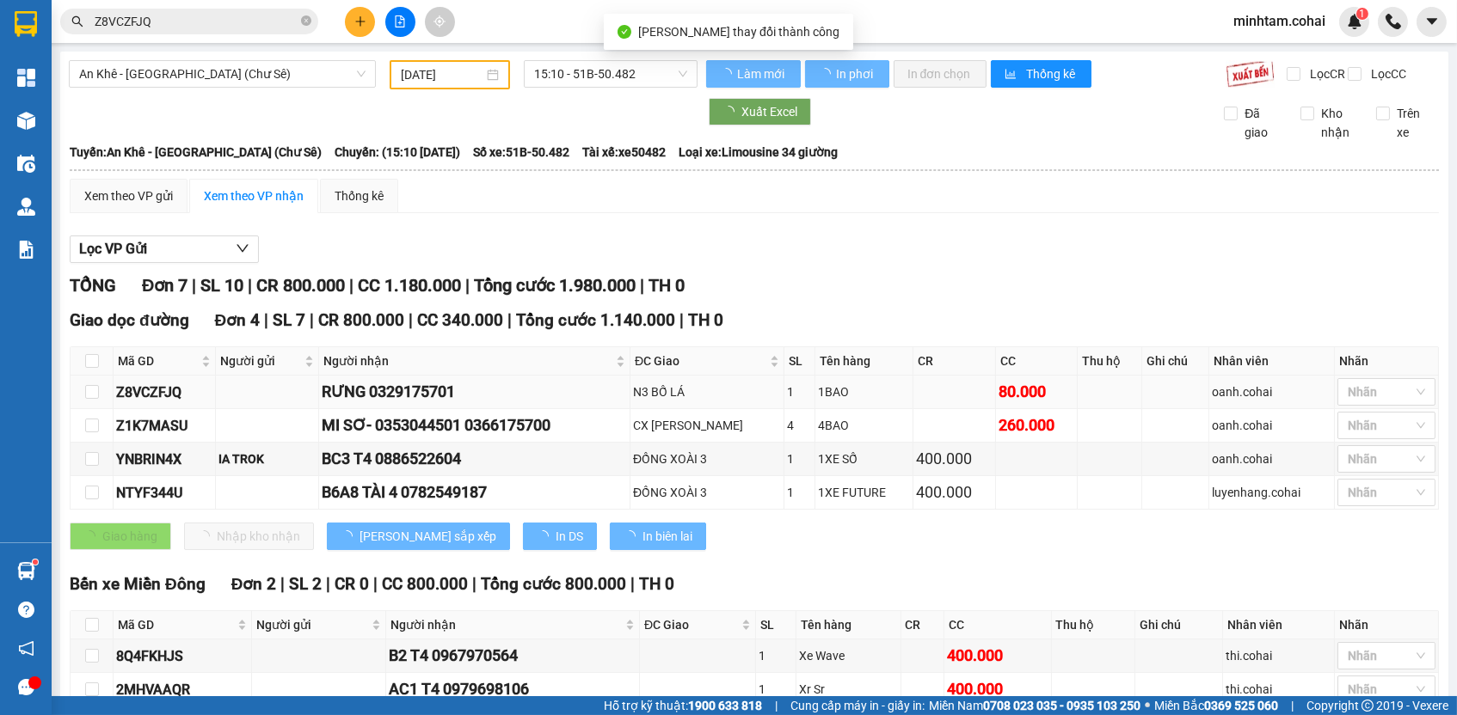
scroll to position [270, 0]
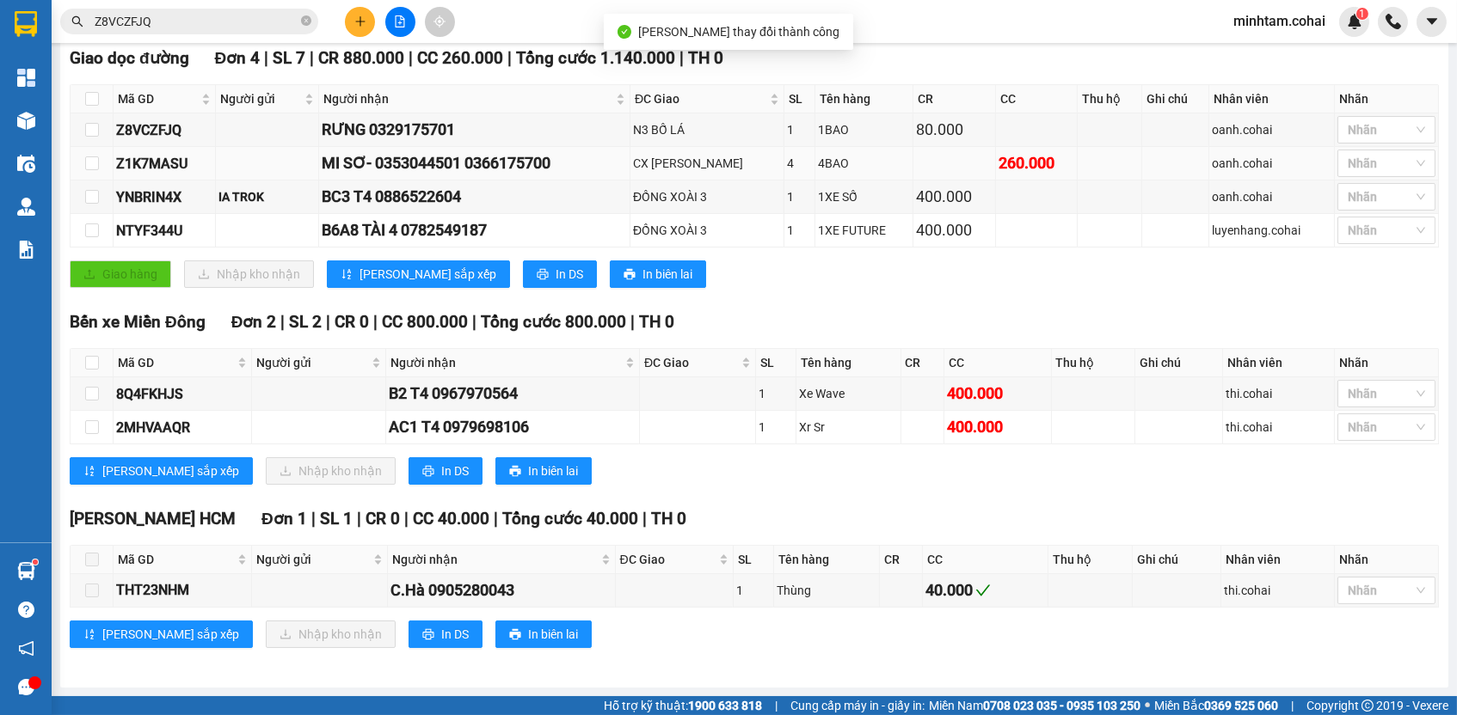
click at [139, 163] on div "Z1K7MASU" at bounding box center [164, 163] width 96 height 21
click at [259, 18] on input "Z8VCZFJQ" at bounding box center [196, 21] width 203 height 19
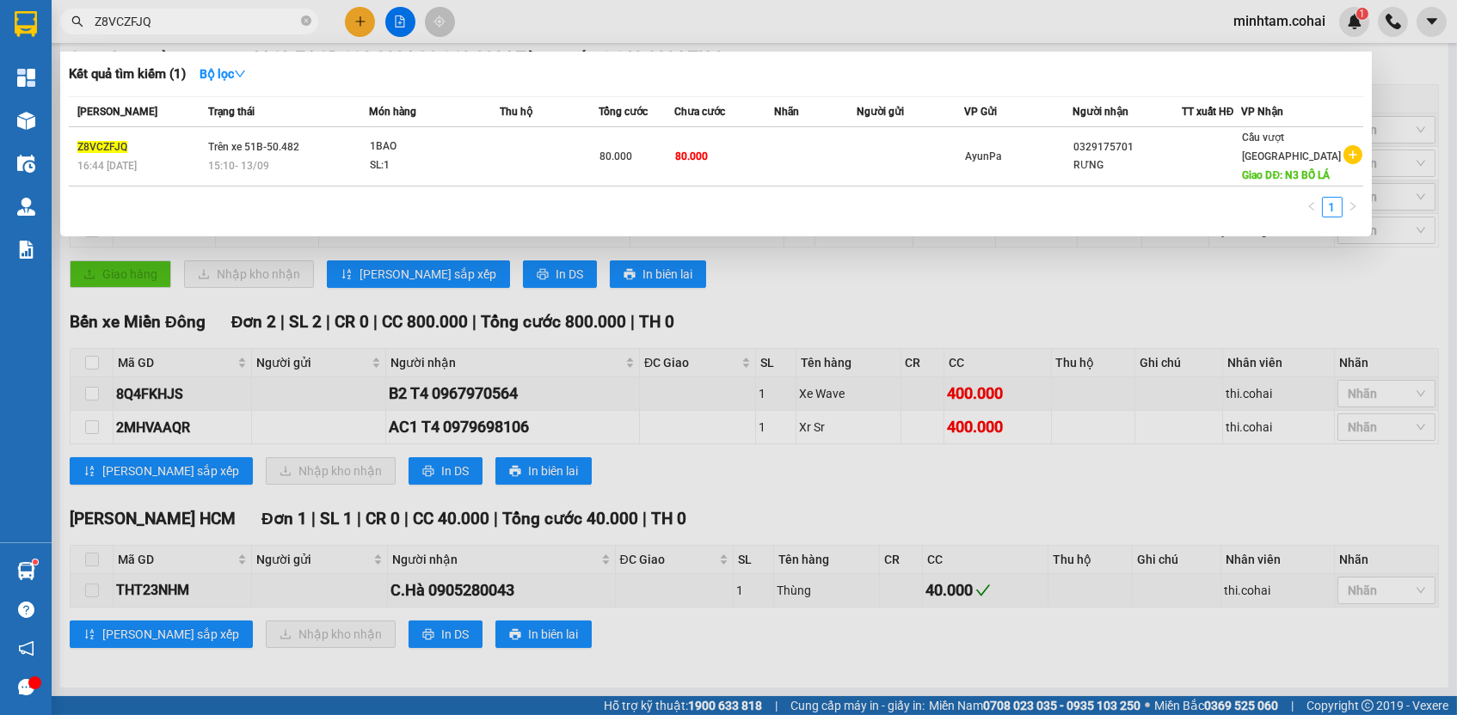
click at [259, 18] on input "Z8VCZFJQ" at bounding box center [196, 21] width 203 height 19
paste input "1K7MASU"
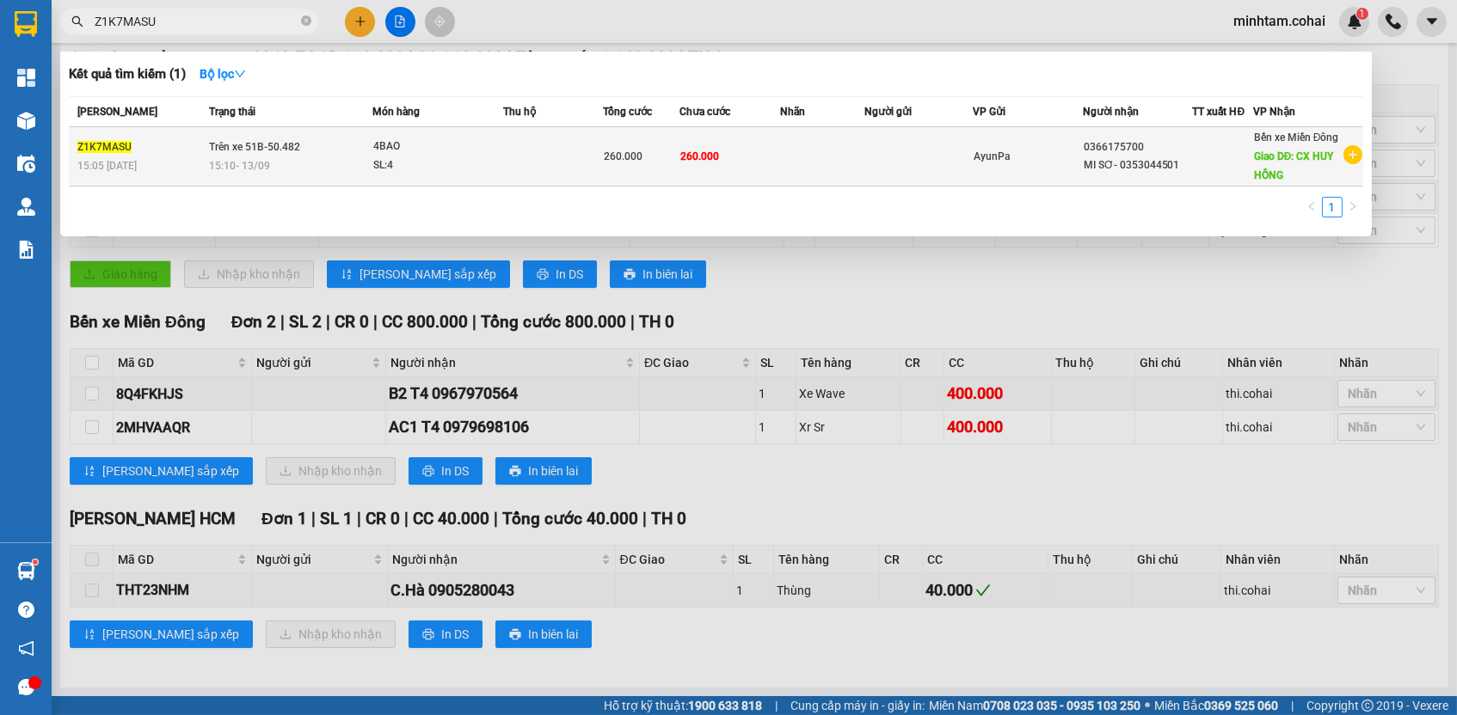
type input "Z1K7MASU"
click at [813, 162] on td at bounding box center [822, 156] width 84 height 59
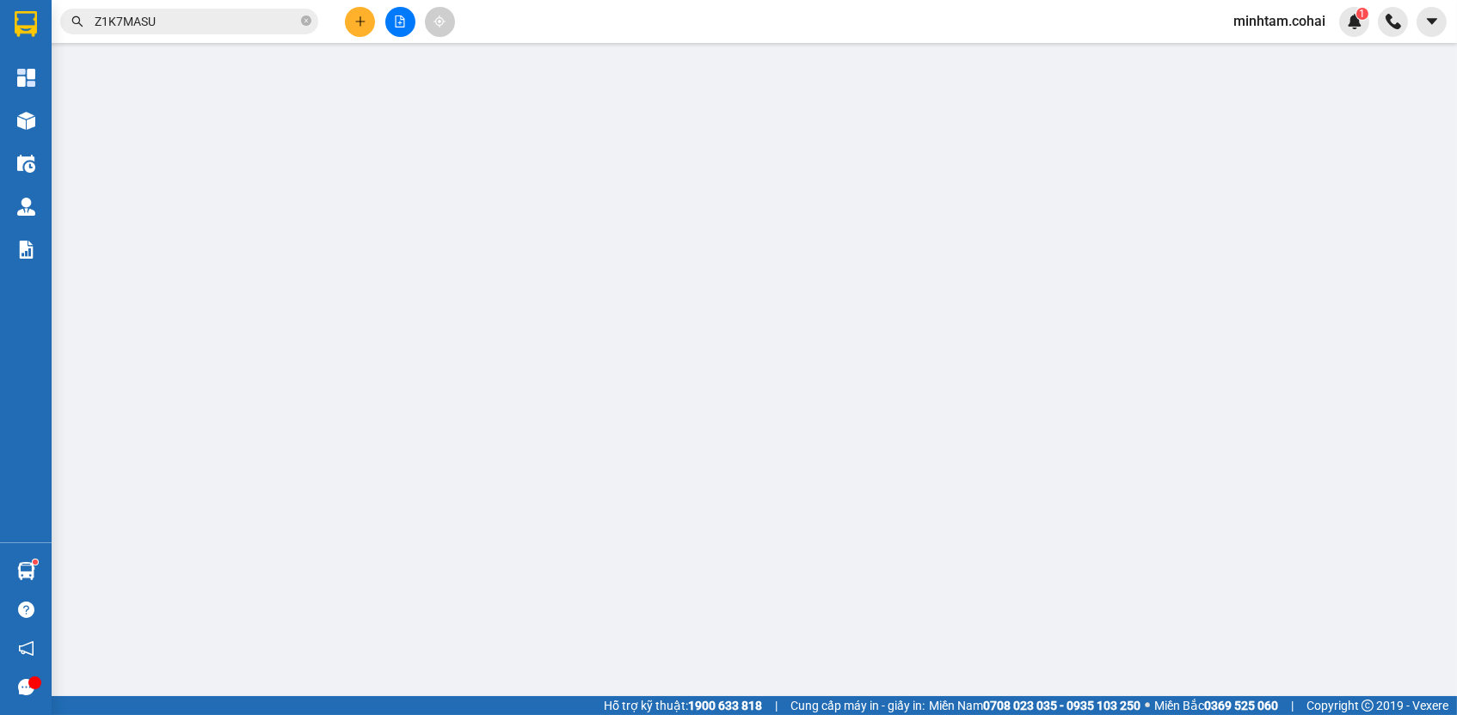
type input "0366175700"
type input "MI SƠ- 0353044501"
type input "CX [PERSON_NAME]"
type input "260.000"
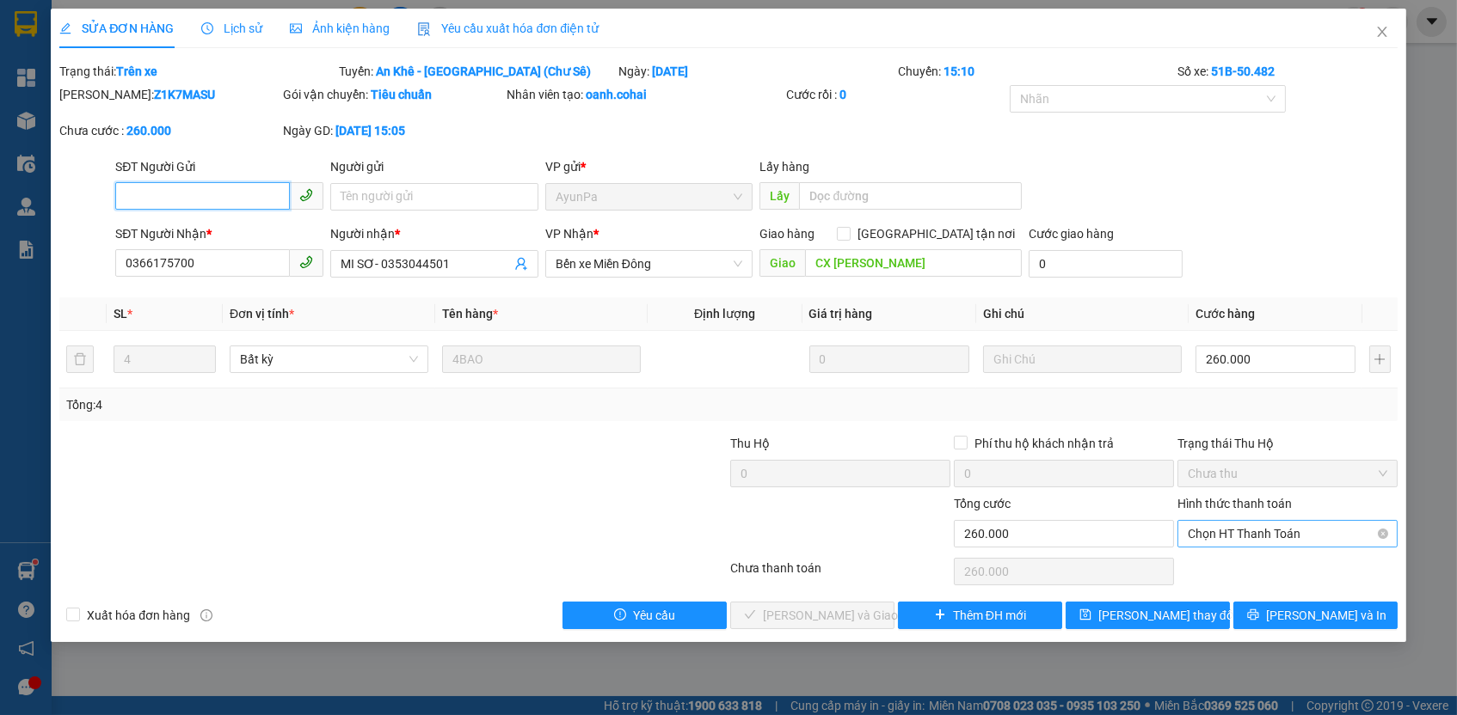
click at [1269, 523] on span "Chọn HT Thanh Toán" at bounding box center [1287, 534] width 199 height 26
click at [1230, 564] on div "Tại văn phòng" at bounding box center [1287, 563] width 199 height 19
type input "0"
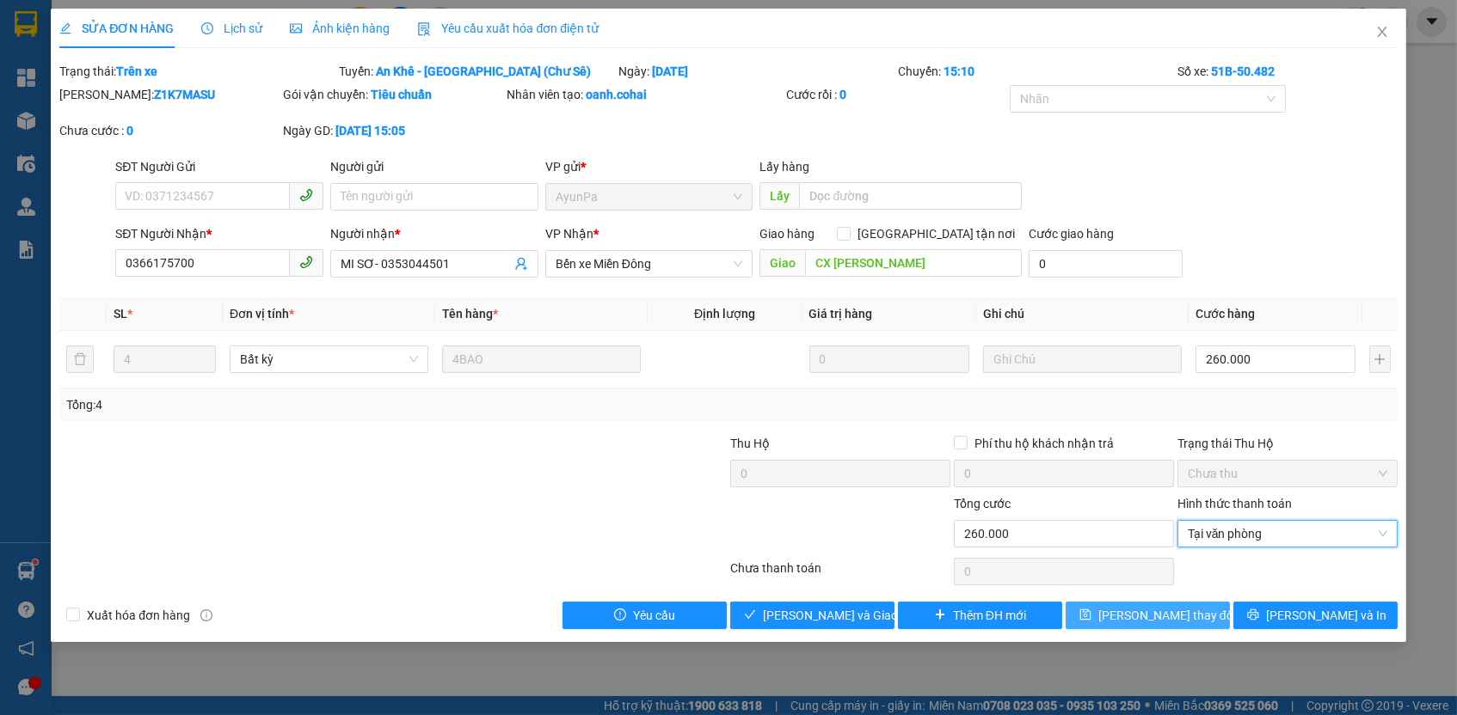
click at [1188, 606] on span "[PERSON_NAME] thay đổi" at bounding box center [1167, 615] width 138 height 19
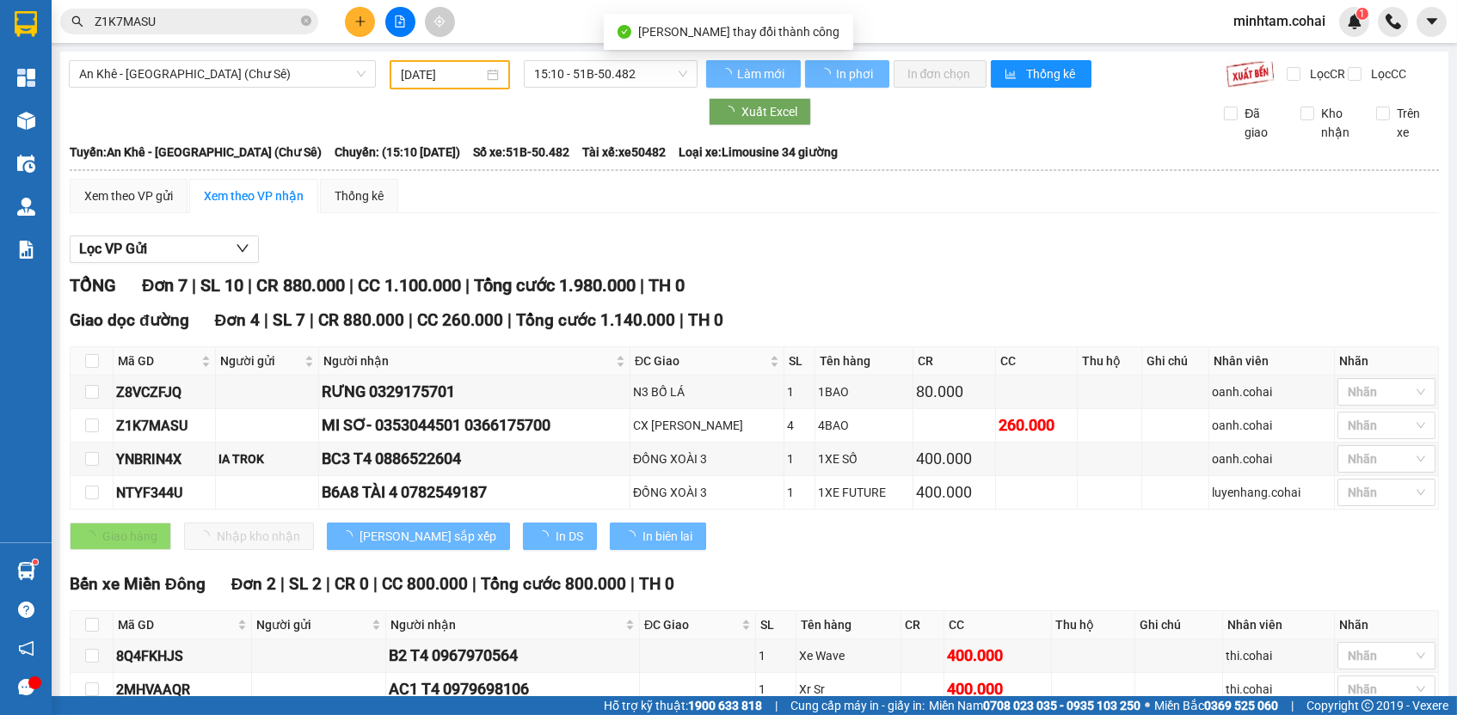
scroll to position [270, 0]
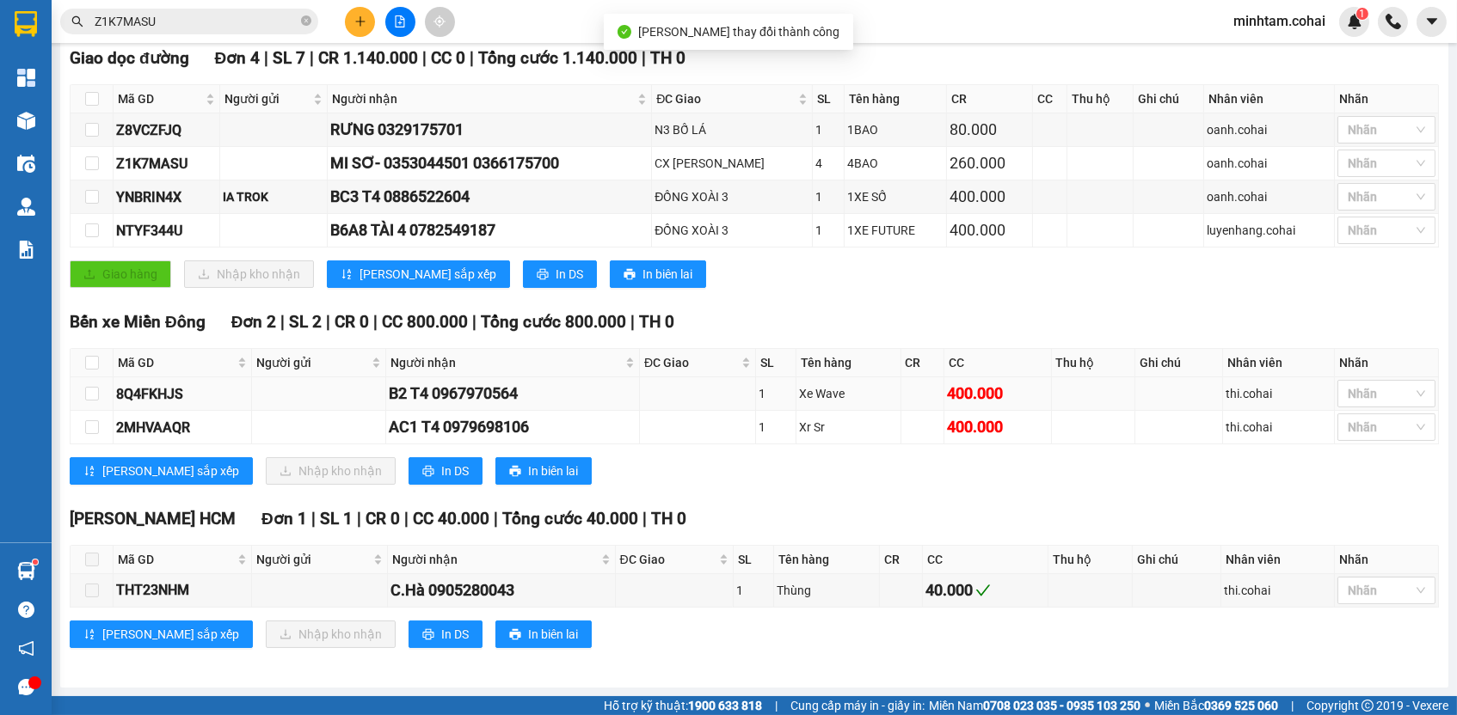
click at [145, 402] on div "8Q4FKHJS" at bounding box center [182, 394] width 132 height 21
click at [260, 35] on div "Kết quả tìm kiếm ( 1 ) Bộ lọc Mã ĐH Trạng thái Món hàng Thu hộ Tổng cước Chưa c…" at bounding box center [167, 22] width 335 height 30
click at [261, 29] on input "Z1K7MASU" at bounding box center [196, 21] width 203 height 19
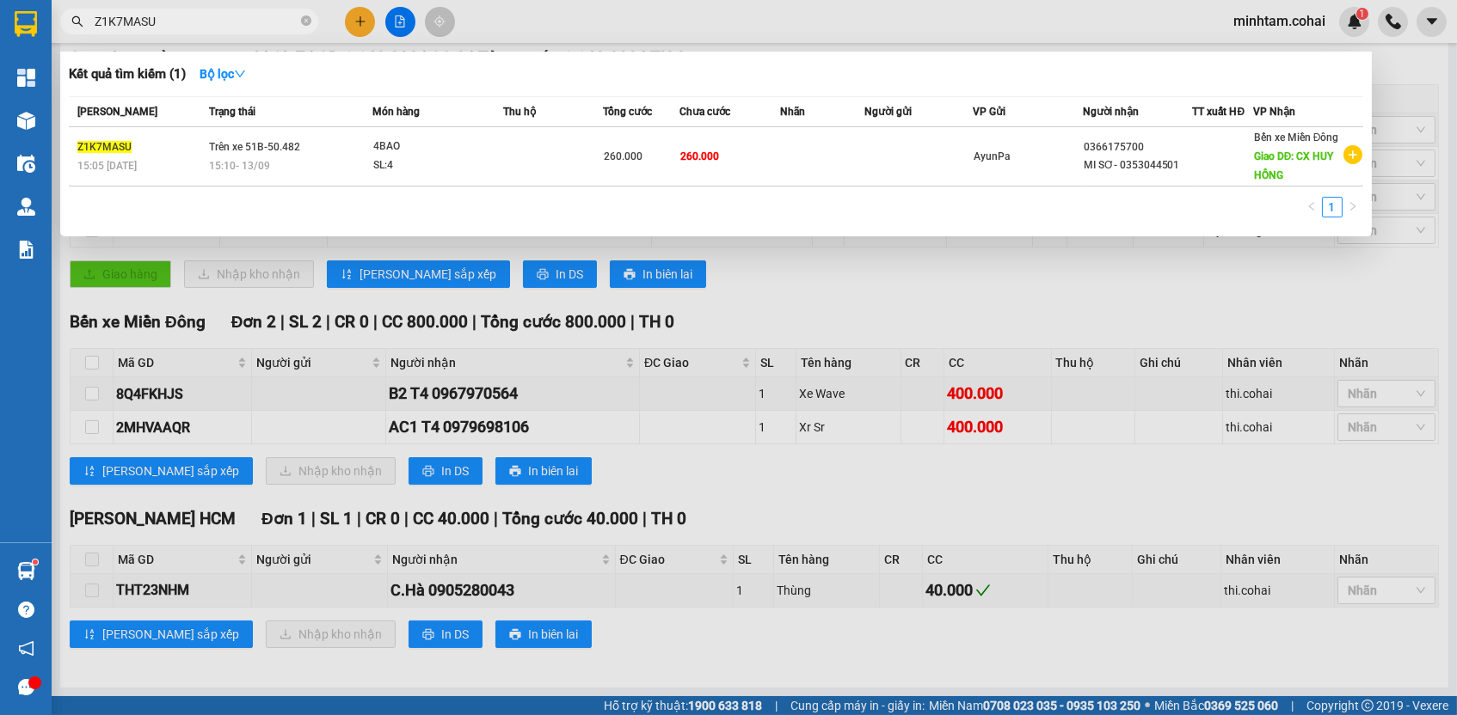
click at [261, 28] on input "Z1K7MASU" at bounding box center [196, 21] width 203 height 19
paste input "8Q4FKHJS"
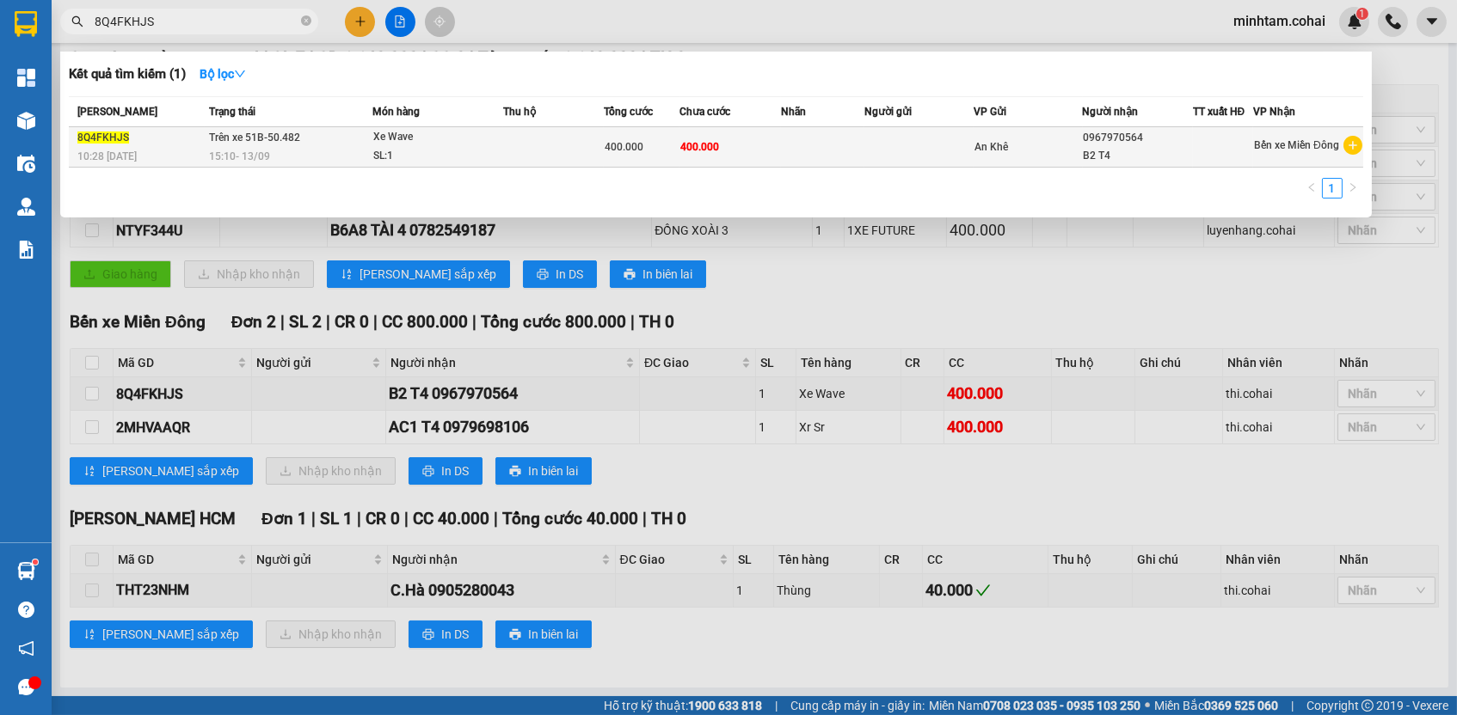
type input "8Q4FKHJS"
click at [847, 139] on td at bounding box center [823, 147] width 84 height 40
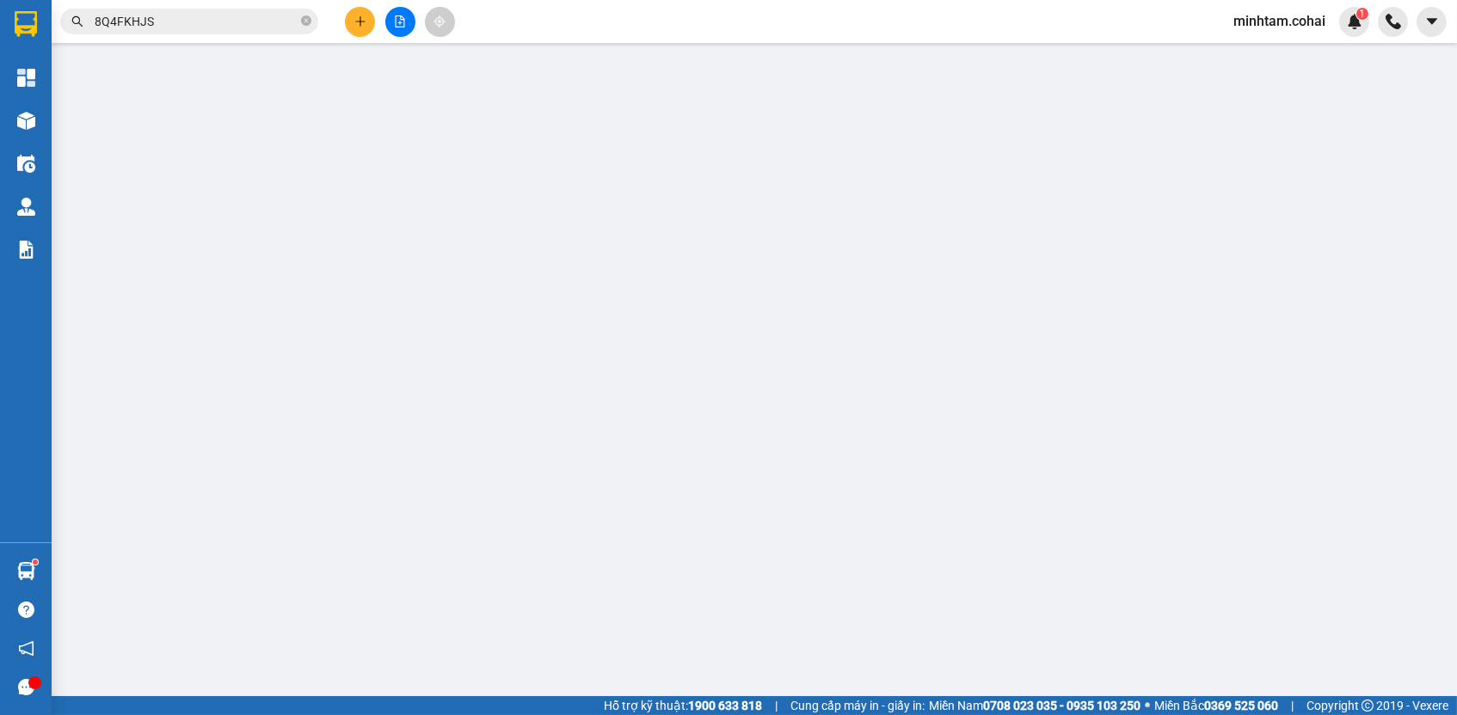
type input "0967970564"
type input "B2 T4"
type input "400.000"
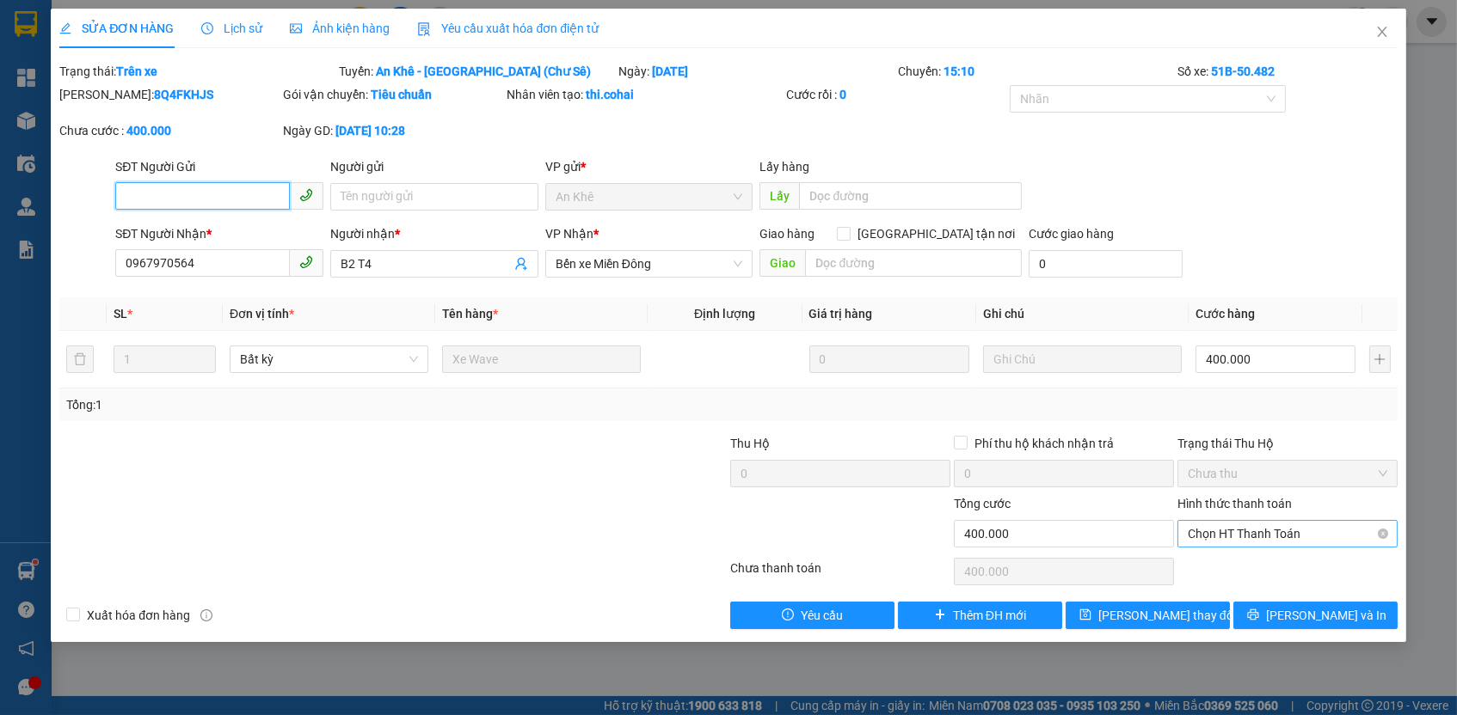
click at [1258, 525] on span "Chọn HT Thanh Toán" at bounding box center [1287, 534] width 199 height 26
click at [1235, 563] on div "Tại văn phòng" at bounding box center [1287, 563] width 199 height 19
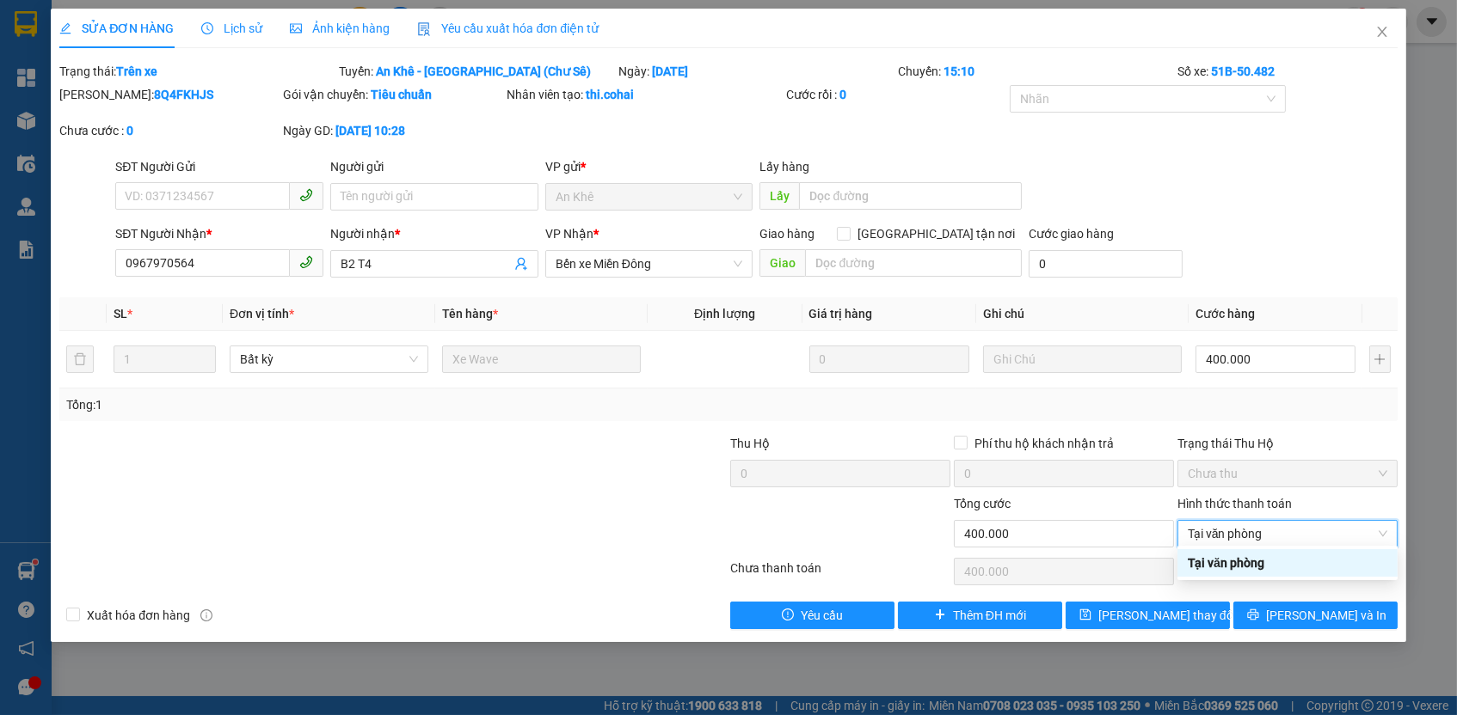
type input "0"
click at [1196, 605] on button "[PERSON_NAME] thay đổi" at bounding box center [1147, 616] width 164 height 28
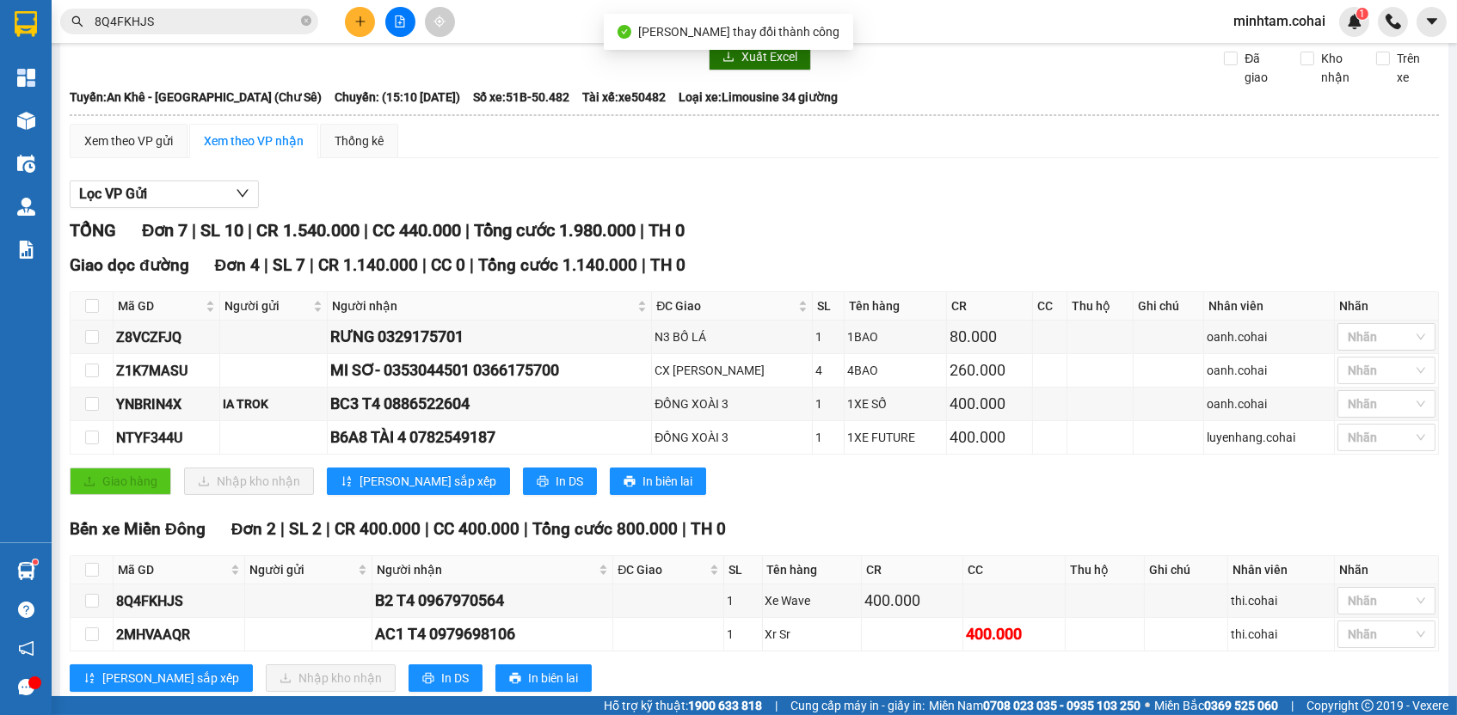
scroll to position [270, 0]
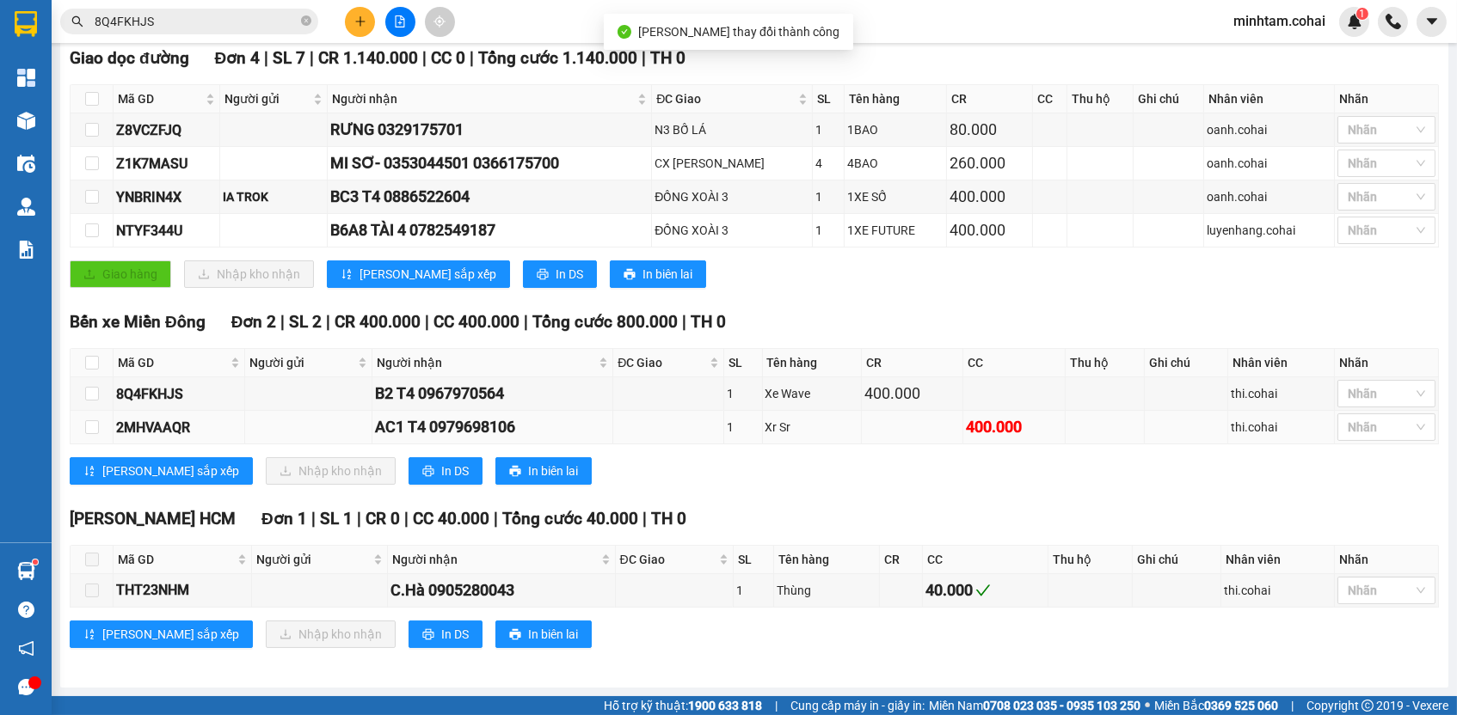
click at [175, 427] on div "2MHVAAQR" at bounding box center [179, 427] width 126 height 21
click at [268, 26] on input "8Q4FKHJS" at bounding box center [196, 21] width 203 height 19
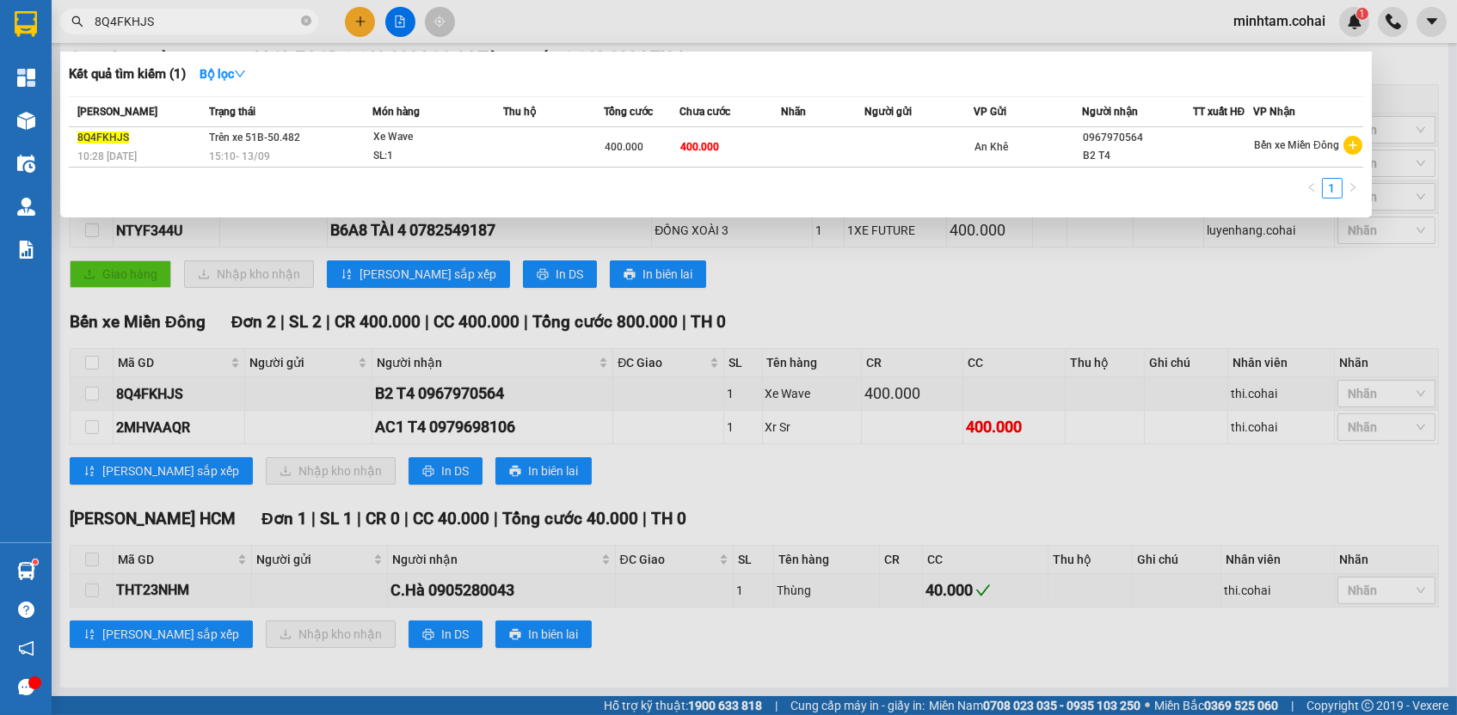
click at [268, 26] on input "8Q4FKHJS" at bounding box center [196, 21] width 203 height 19
paste input "2MHVAAQR"
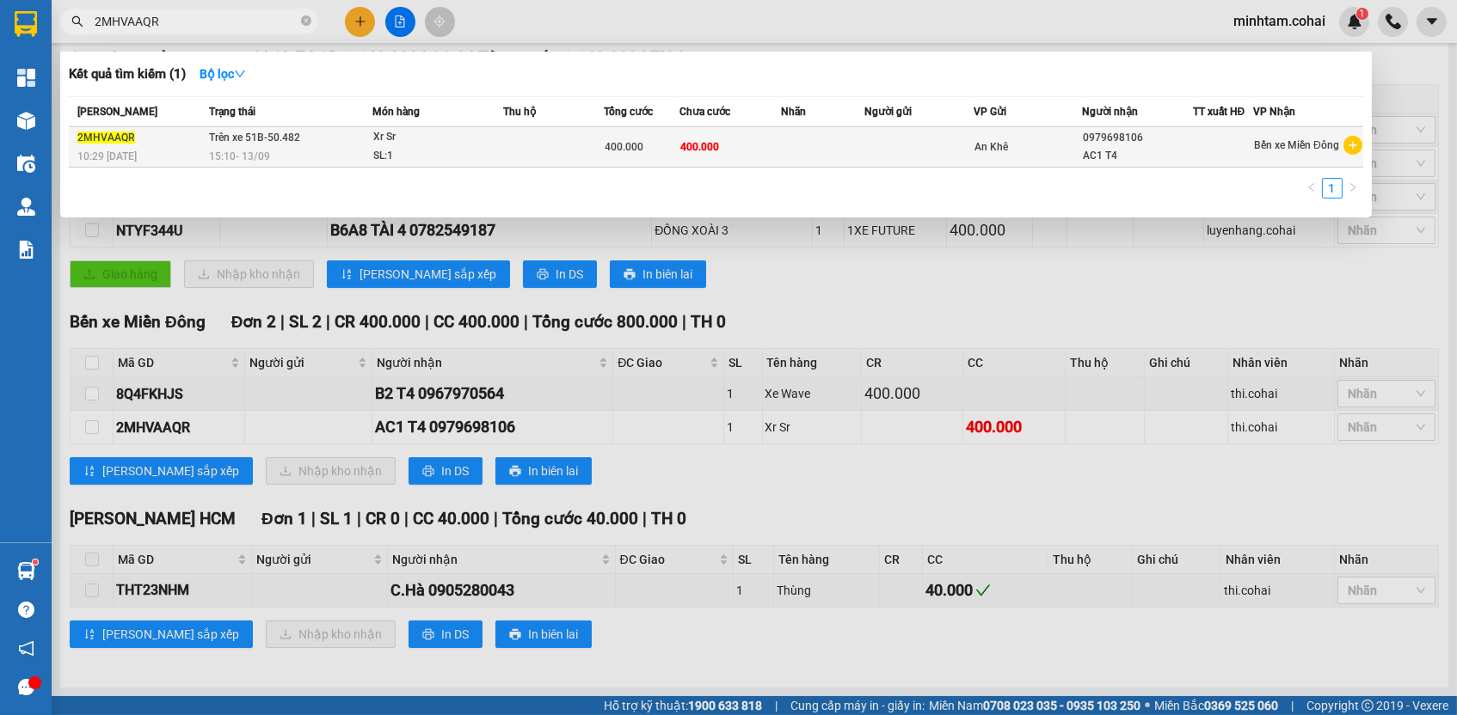
type input "2MHVAAQR"
click at [875, 129] on td at bounding box center [918, 147] width 109 height 40
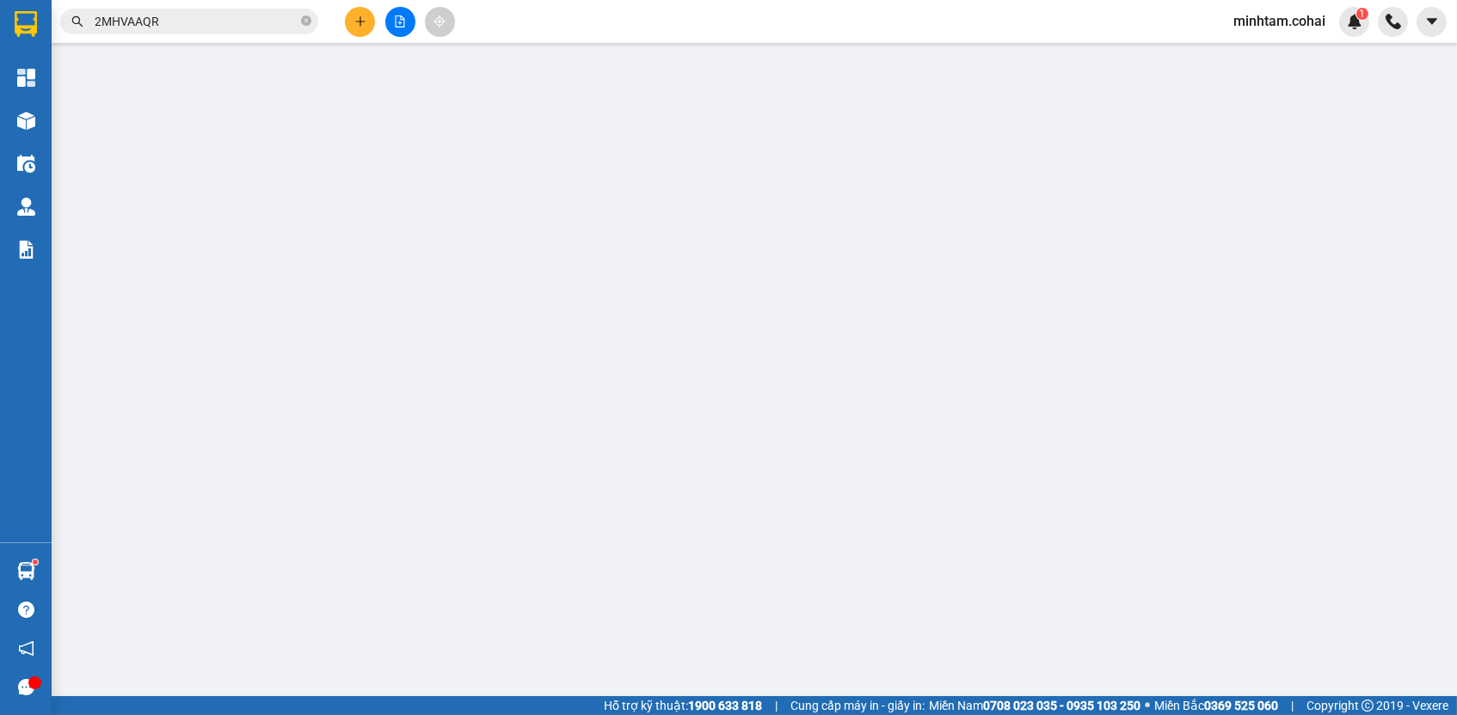
type input "0979698106"
type input "AC1 T4"
type input "400.000"
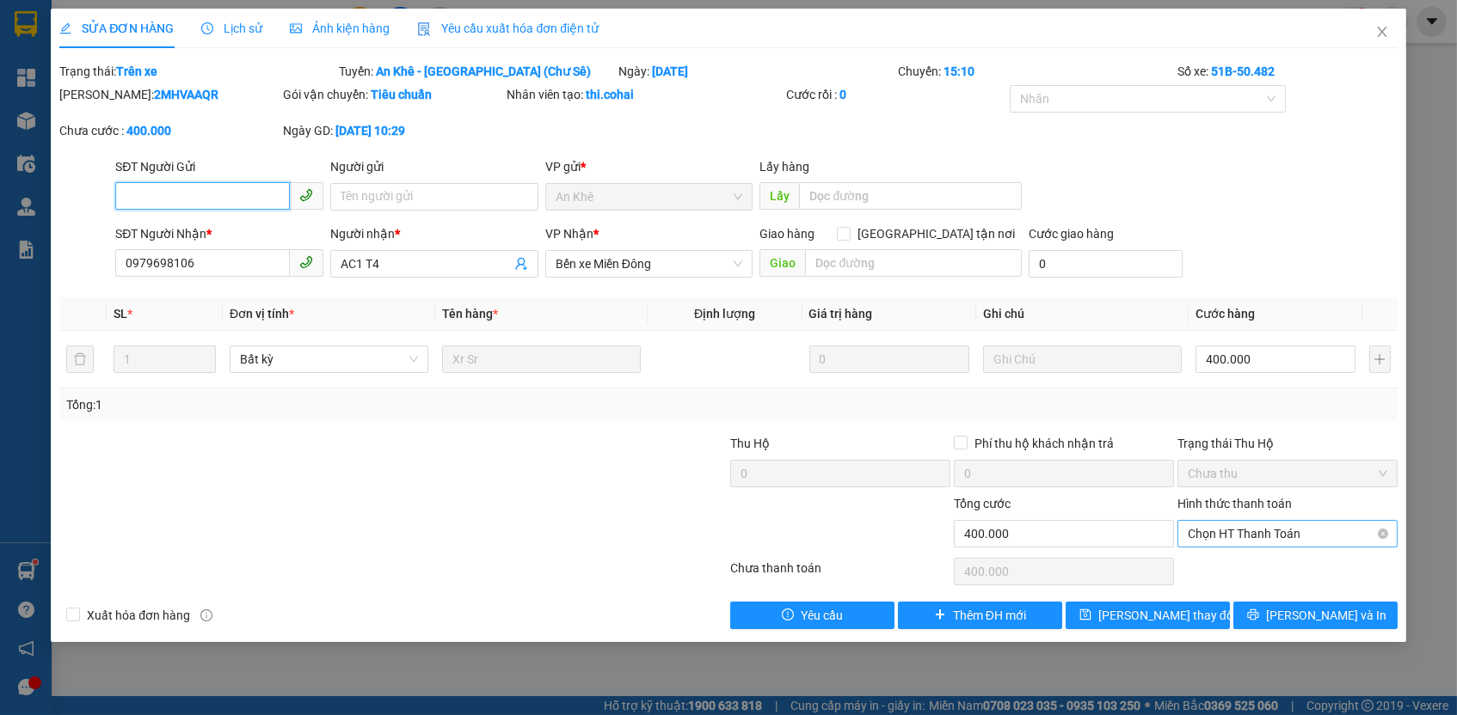
click at [1233, 528] on span "Chọn HT Thanh Toán" at bounding box center [1287, 534] width 199 height 26
click at [1233, 564] on div "Tại văn phòng" at bounding box center [1287, 563] width 199 height 19
type input "0"
click at [1193, 612] on button "[PERSON_NAME] thay đổi" at bounding box center [1147, 616] width 164 height 28
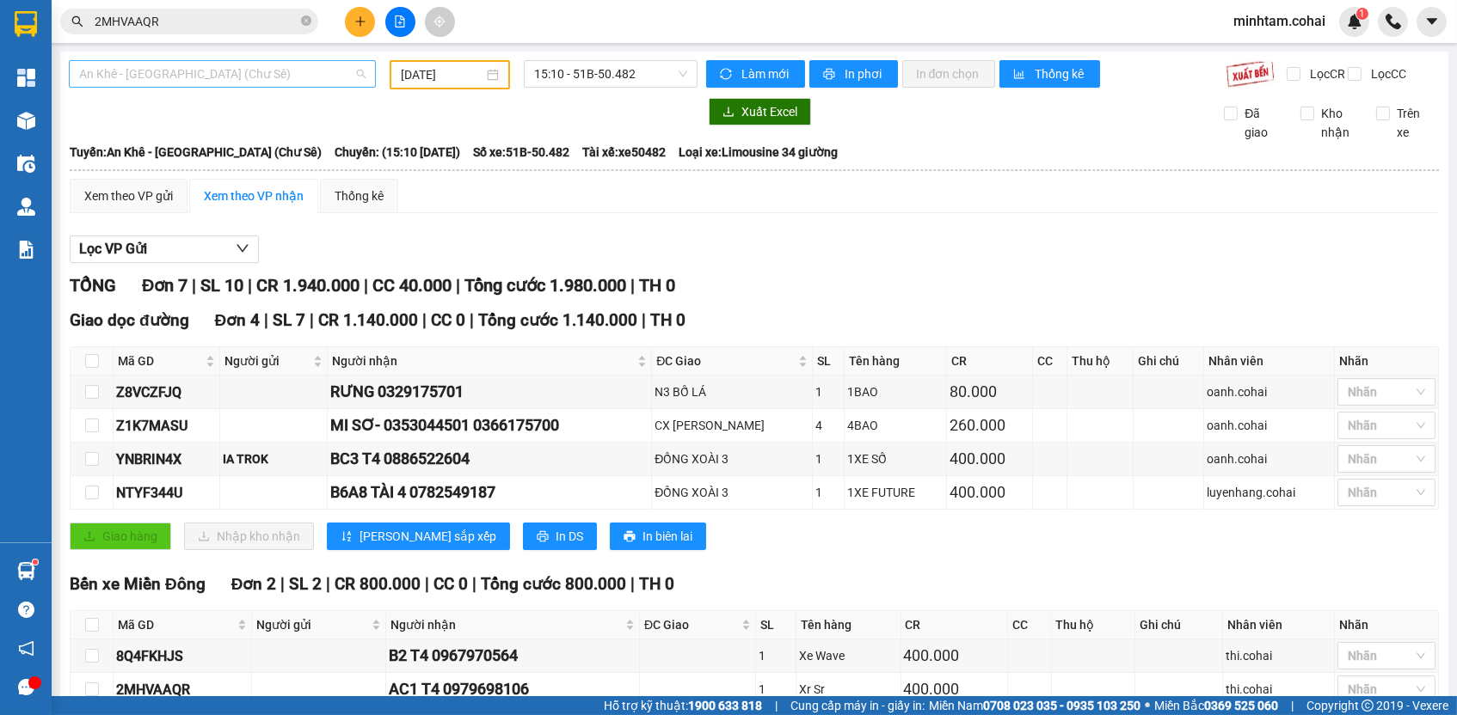
scroll to position [155, 0]
click at [307, 81] on span "An Khê - [GEOGRAPHIC_DATA] (Chư Sê)" at bounding box center [222, 74] width 286 height 26
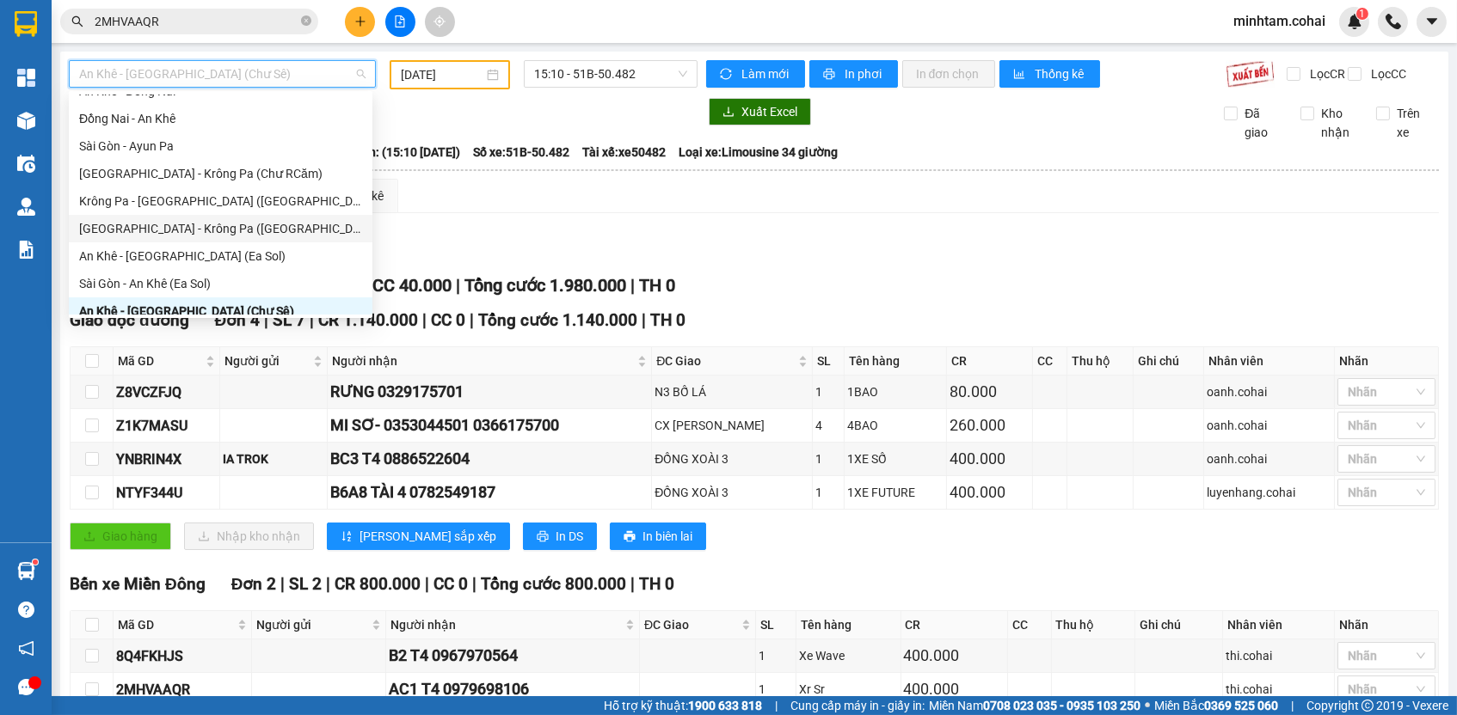
click at [218, 230] on div "[GEOGRAPHIC_DATA] - Krông Pa ([GEOGRAPHIC_DATA])" at bounding box center [220, 228] width 283 height 19
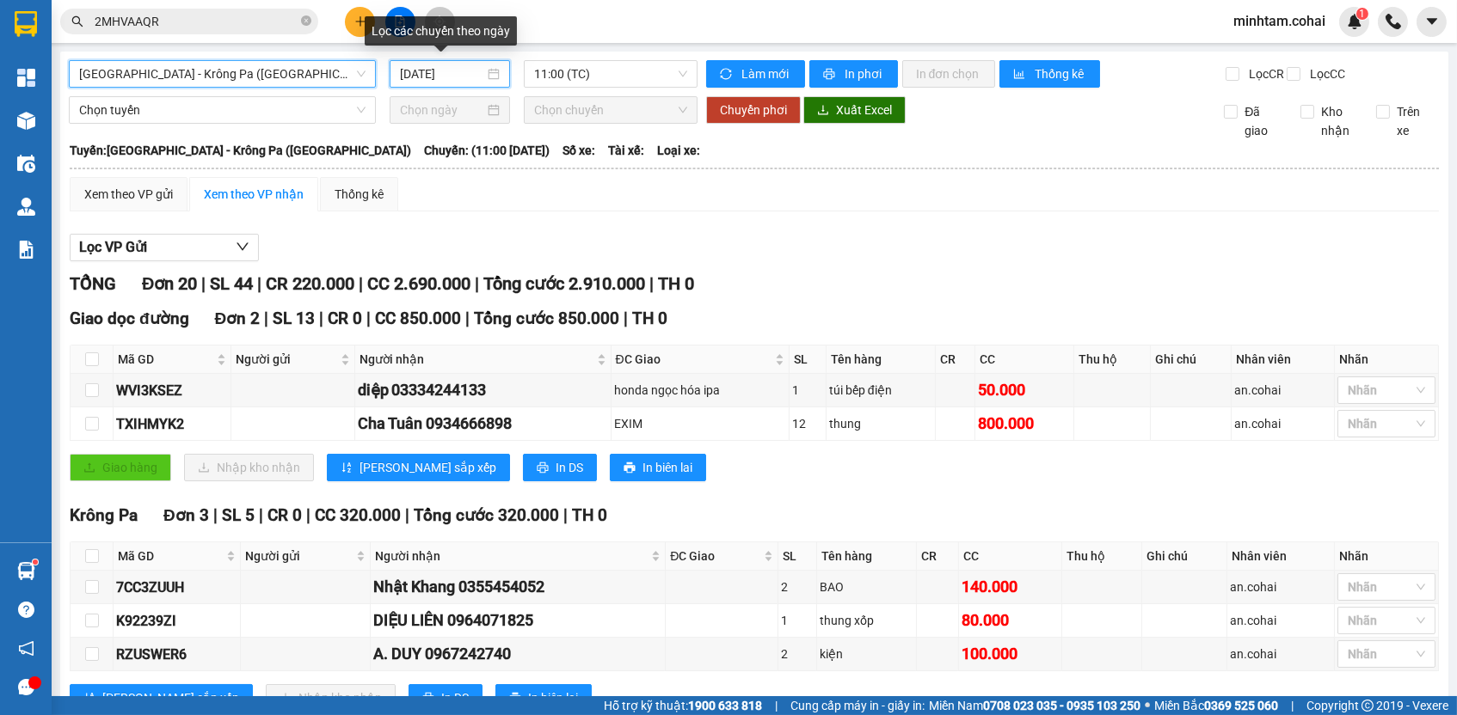
click at [439, 71] on input "[DATE]" at bounding box center [442, 73] width 84 height 19
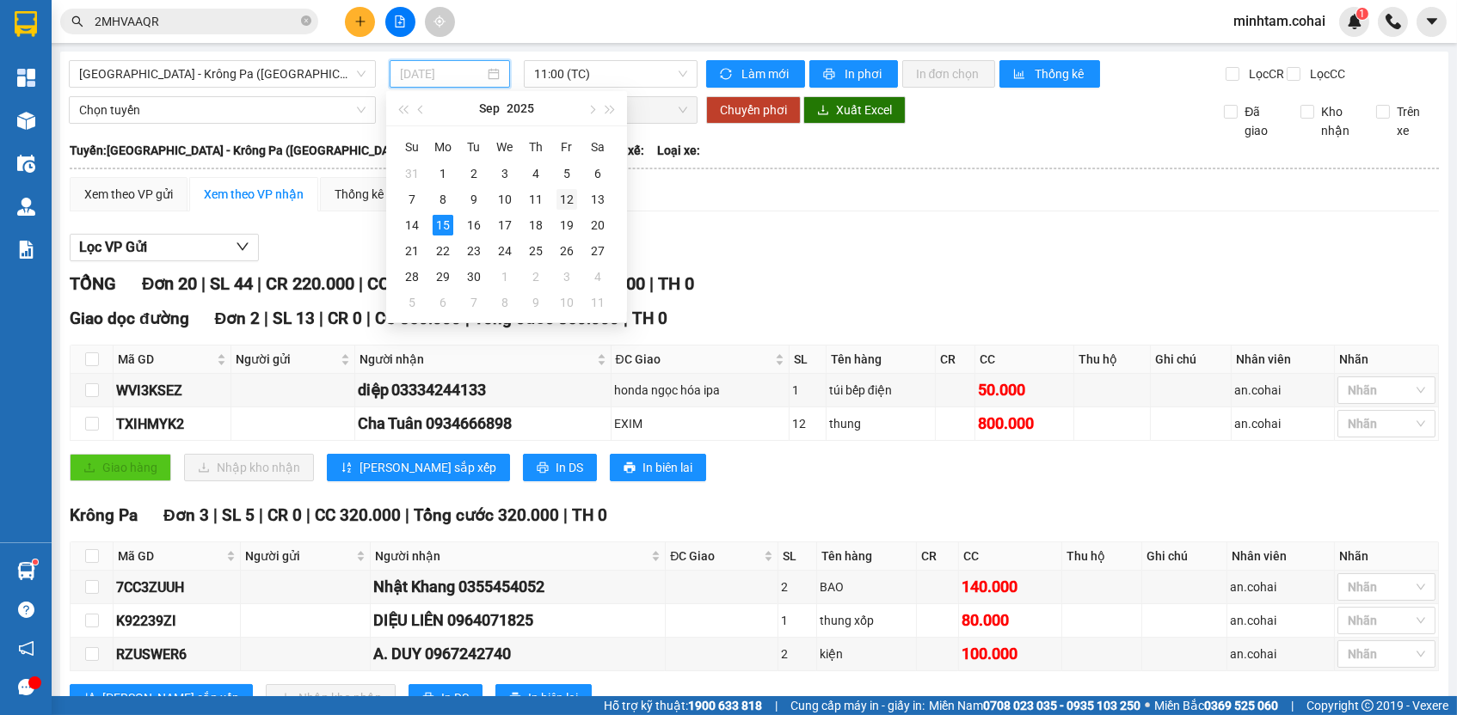
click at [570, 197] on div "12" at bounding box center [566, 199] width 21 height 21
type input "[DATE]"
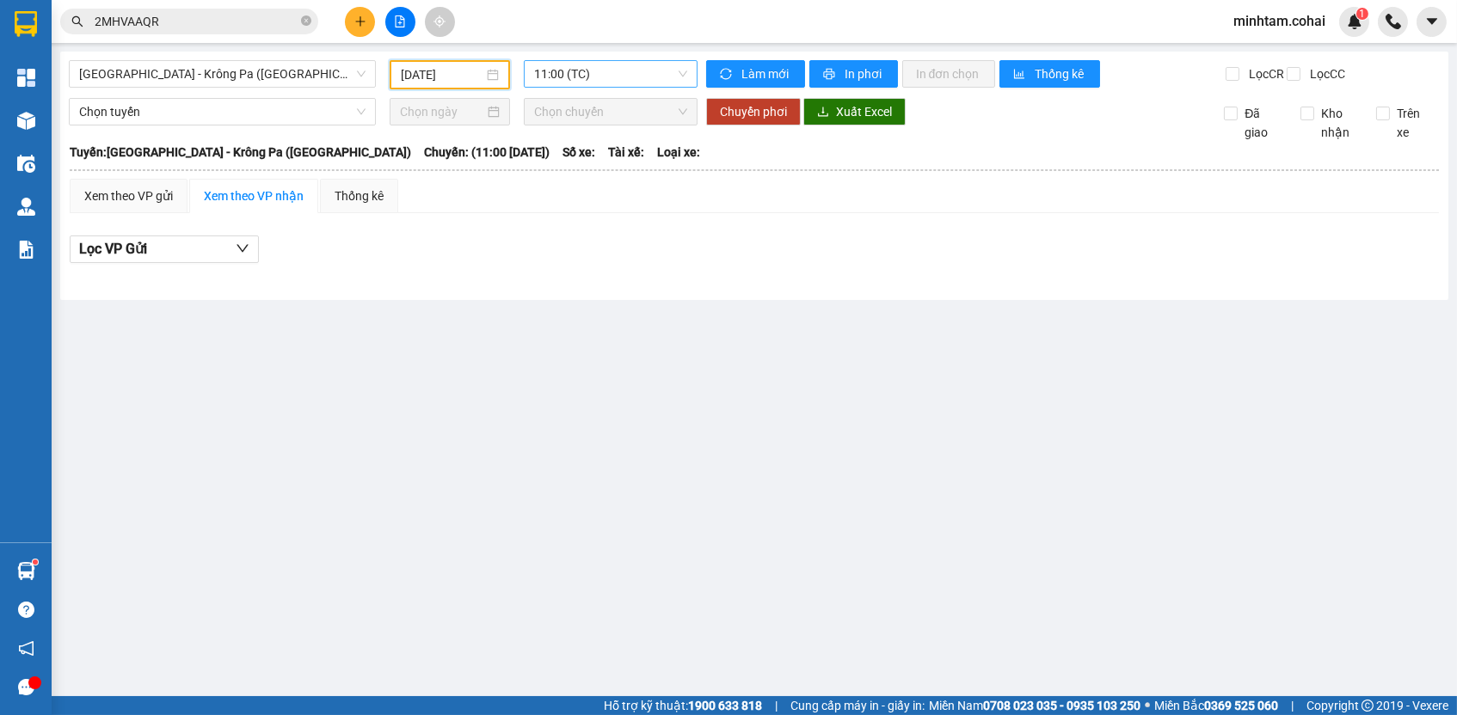
click at [605, 76] on span "11:00 (TC)" at bounding box center [610, 74] width 153 height 26
click at [645, 157] on div "17:45 - 51B-506.25" at bounding box center [601, 163] width 134 height 19
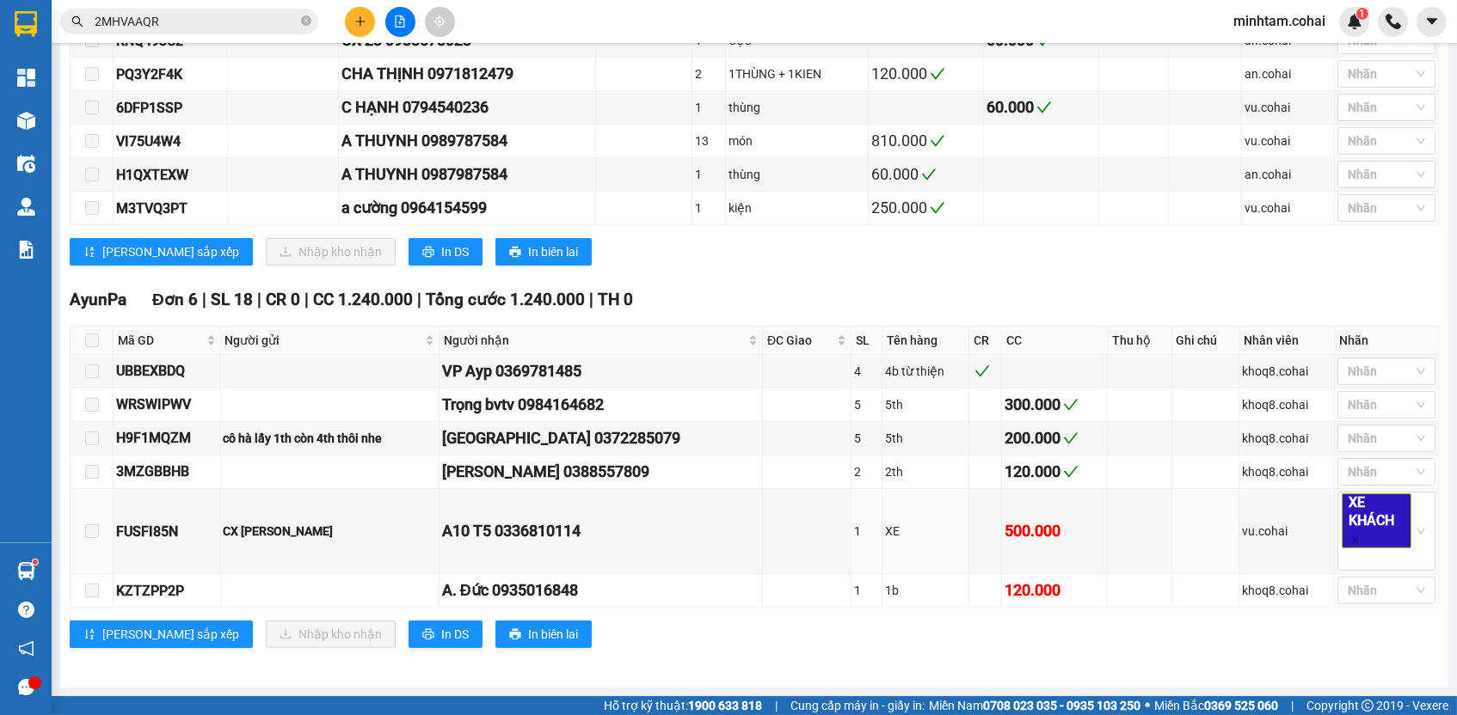
scroll to position [181, 0]
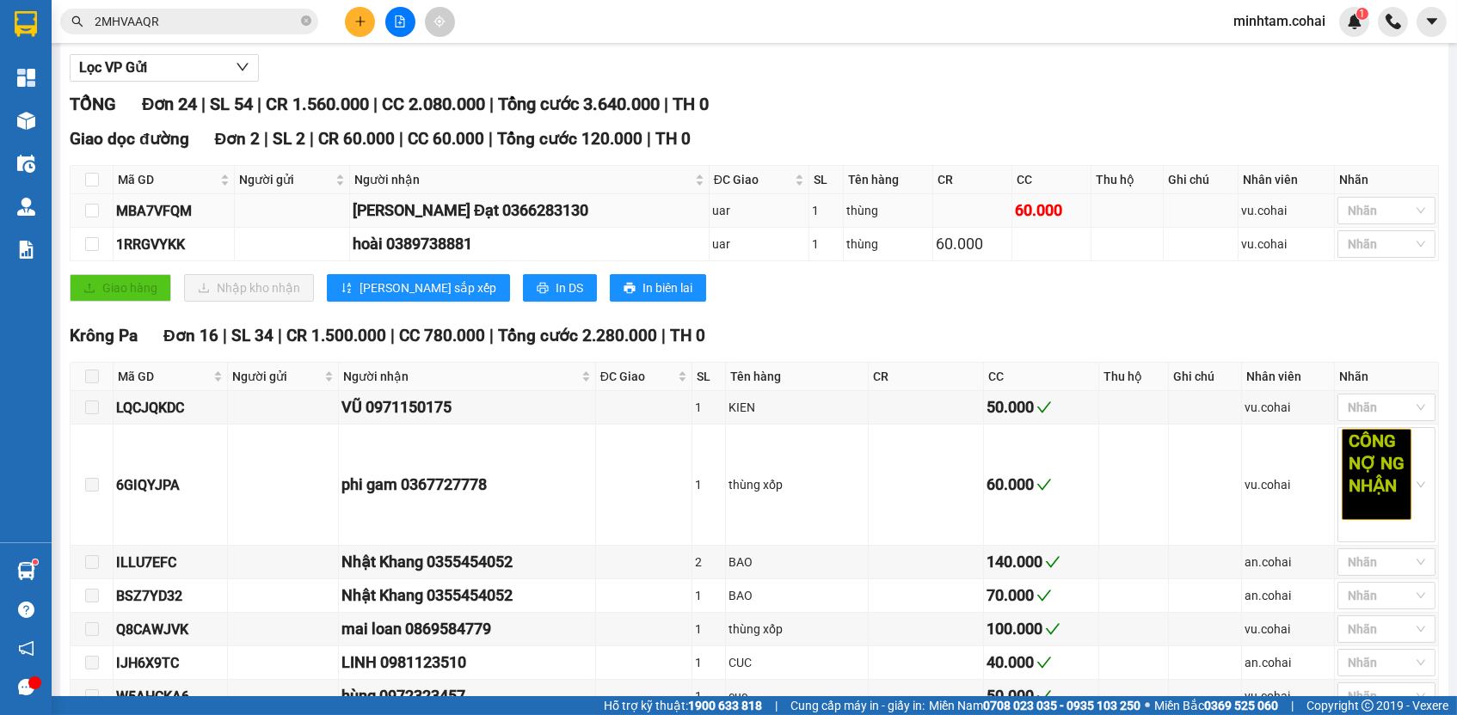
click at [188, 221] on div "MBA7VFQM" at bounding box center [173, 210] width 115 height 21
click at [209, 18] on input "2MHVAAQR" at bounding box center [196, 21] width 203 height 19
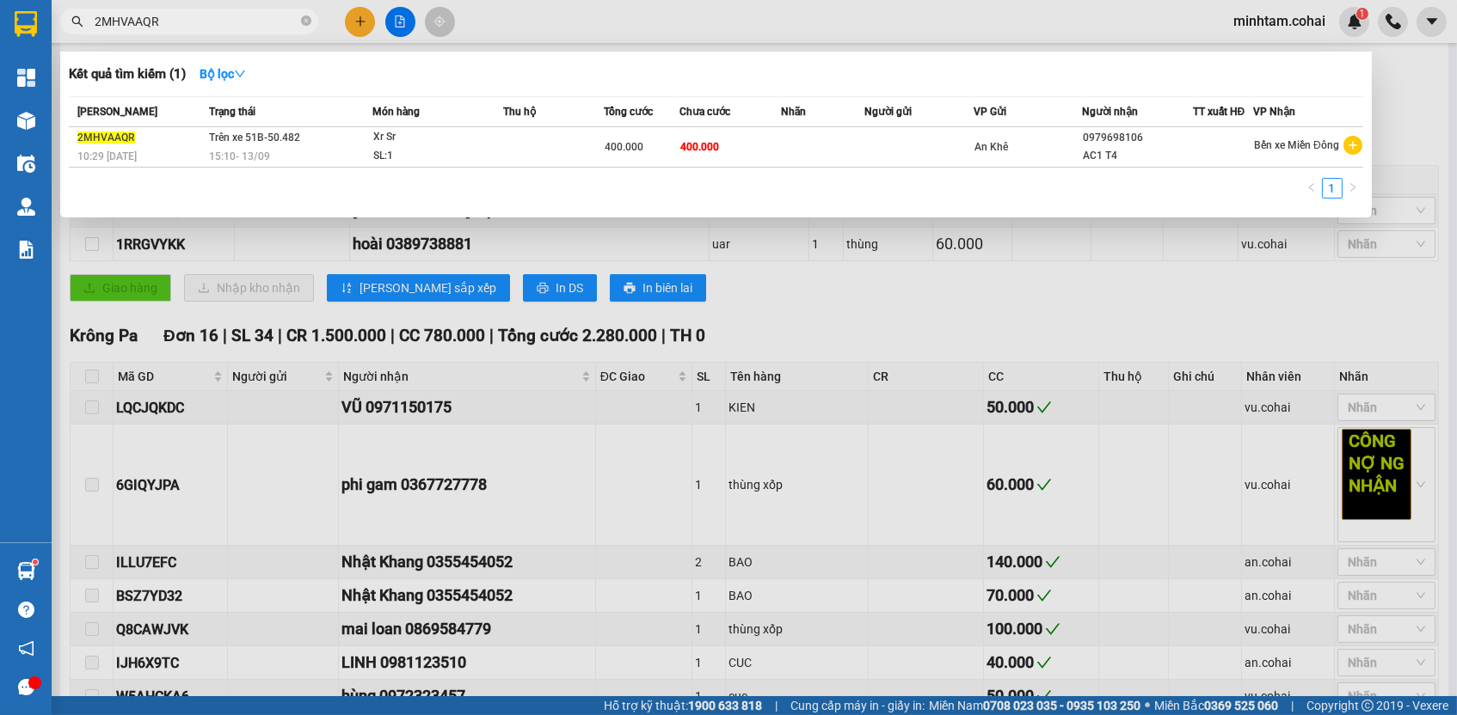
click at [209, 18] on input "2MHVAAQR" at bounding box center [196, 21] width 203 height 19
paste input "MBA7VFQM"
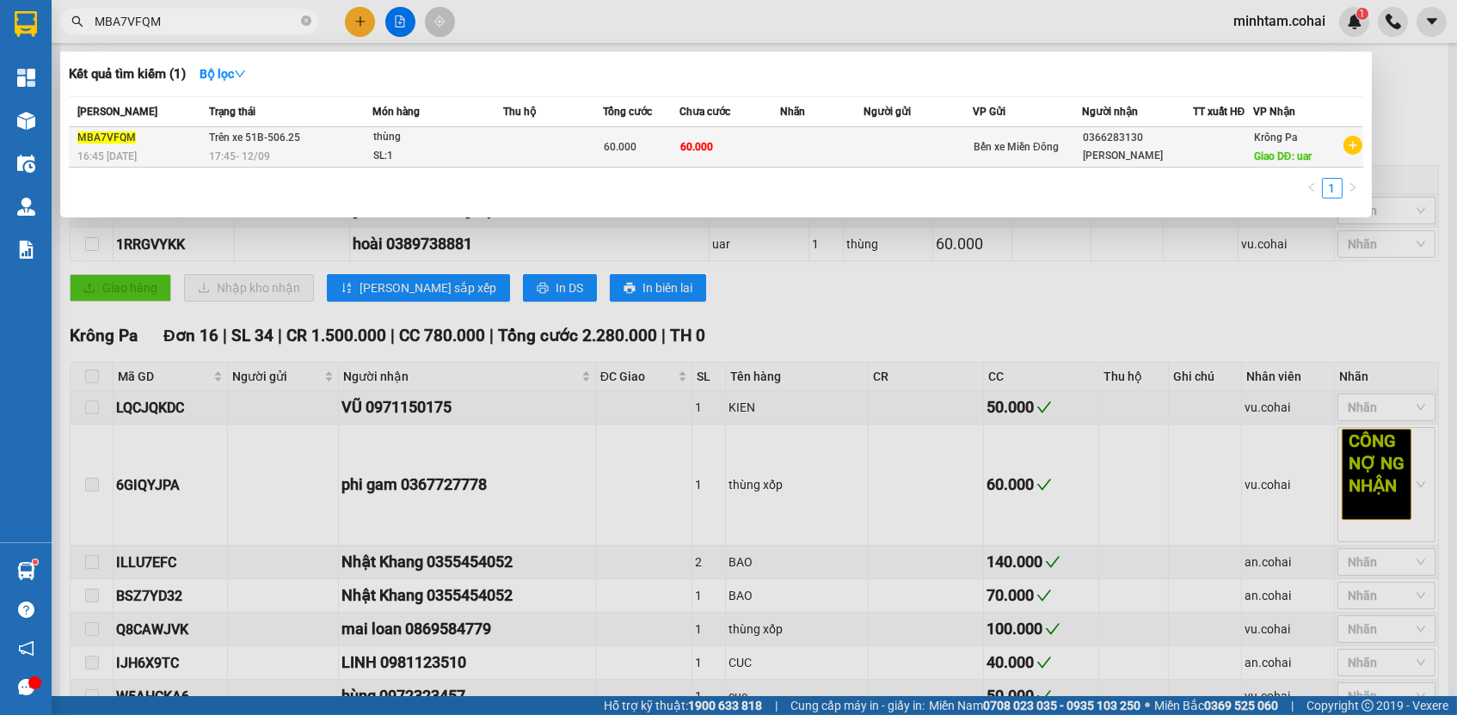
type input "MBA7VFQM"
click at [783, 145] on td at bounding box center [822, 147] width 84 height 40
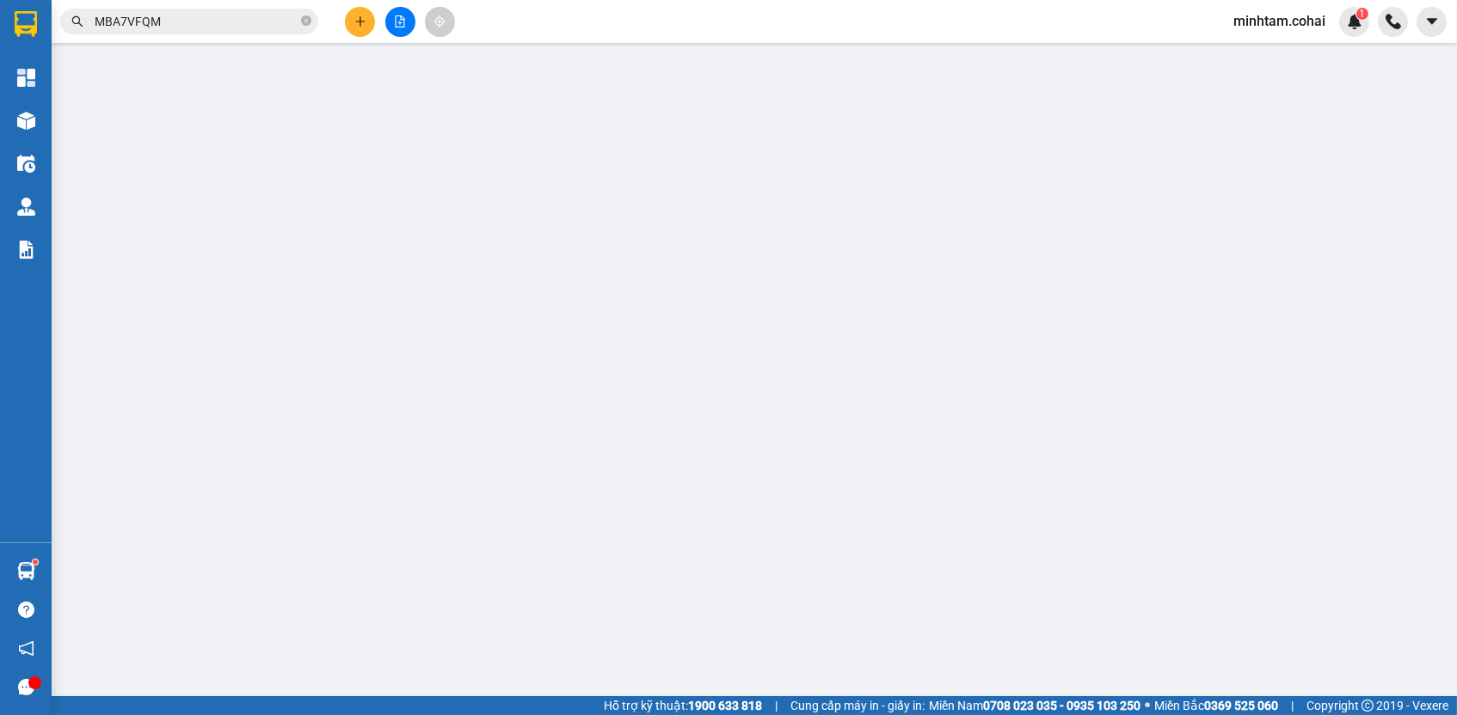
type input "0366283130"
type input "[PERSON_NAME]"
type input "uar"
type input "60.000"
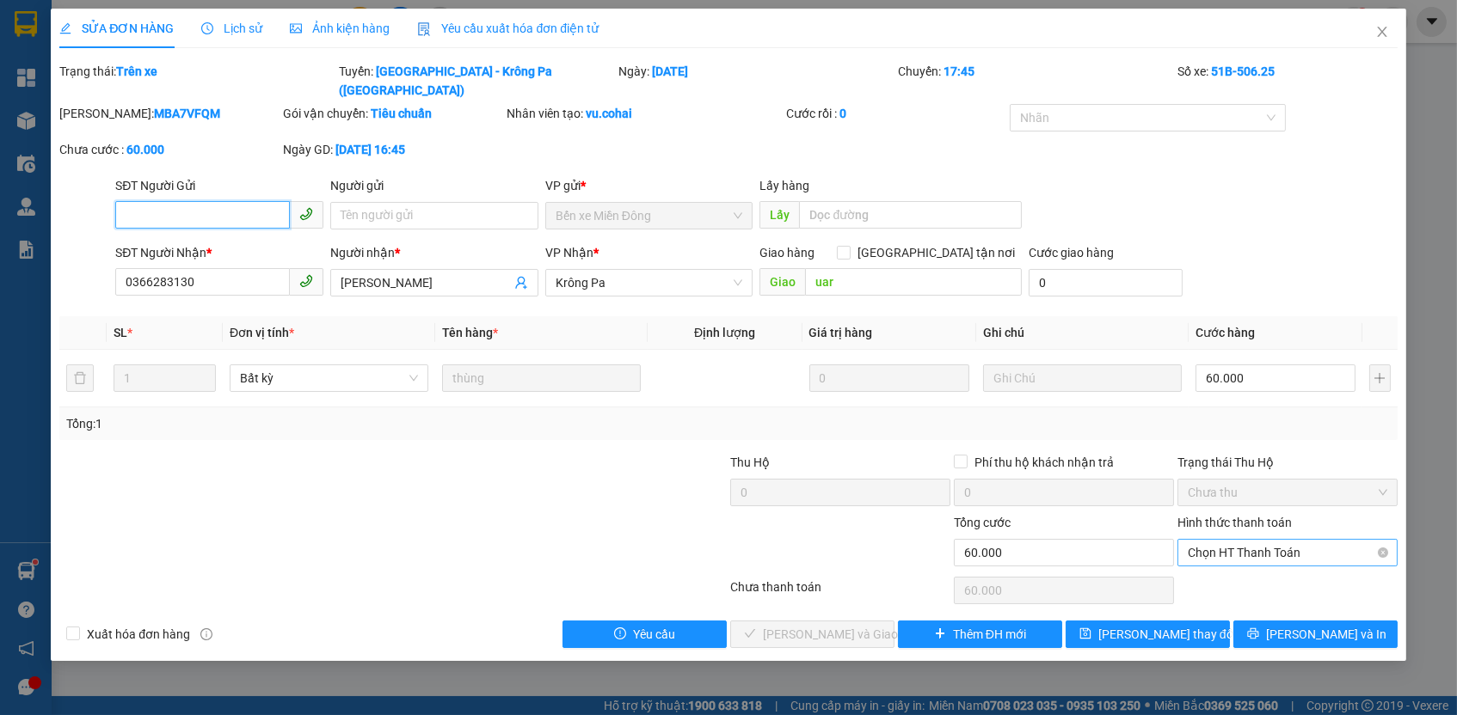
click at [1237, 540] on span "Chọn HT Thanh Toán" at bounding box center [1287, 553] width 199 height 26
click at [1231, 572] on div "Tại văn phòng" at bounding box center [1287, 563] width 199 height 19
type input "0"
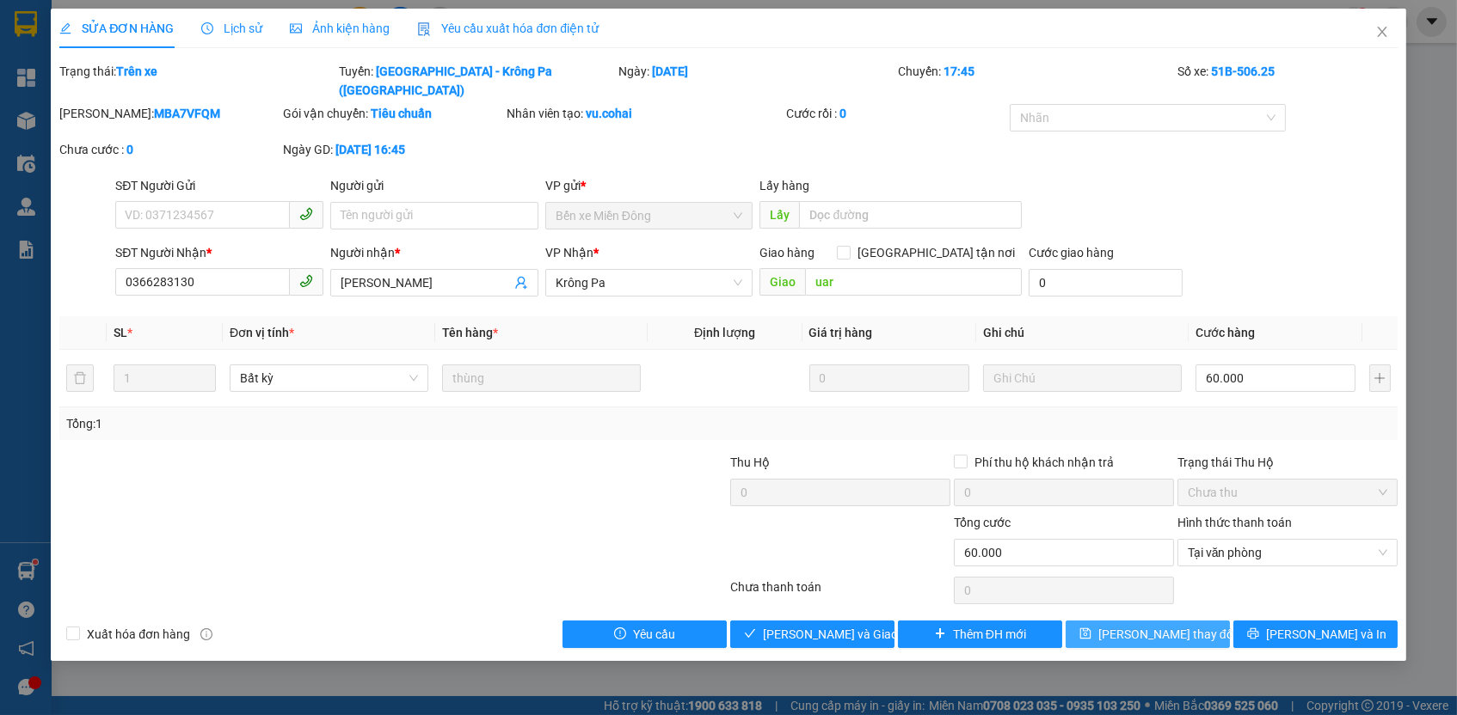
click at [1180, 625] on span "[PERSON_NAME] thay đổi" at bounding box center [1167, 634] width 138 height 19
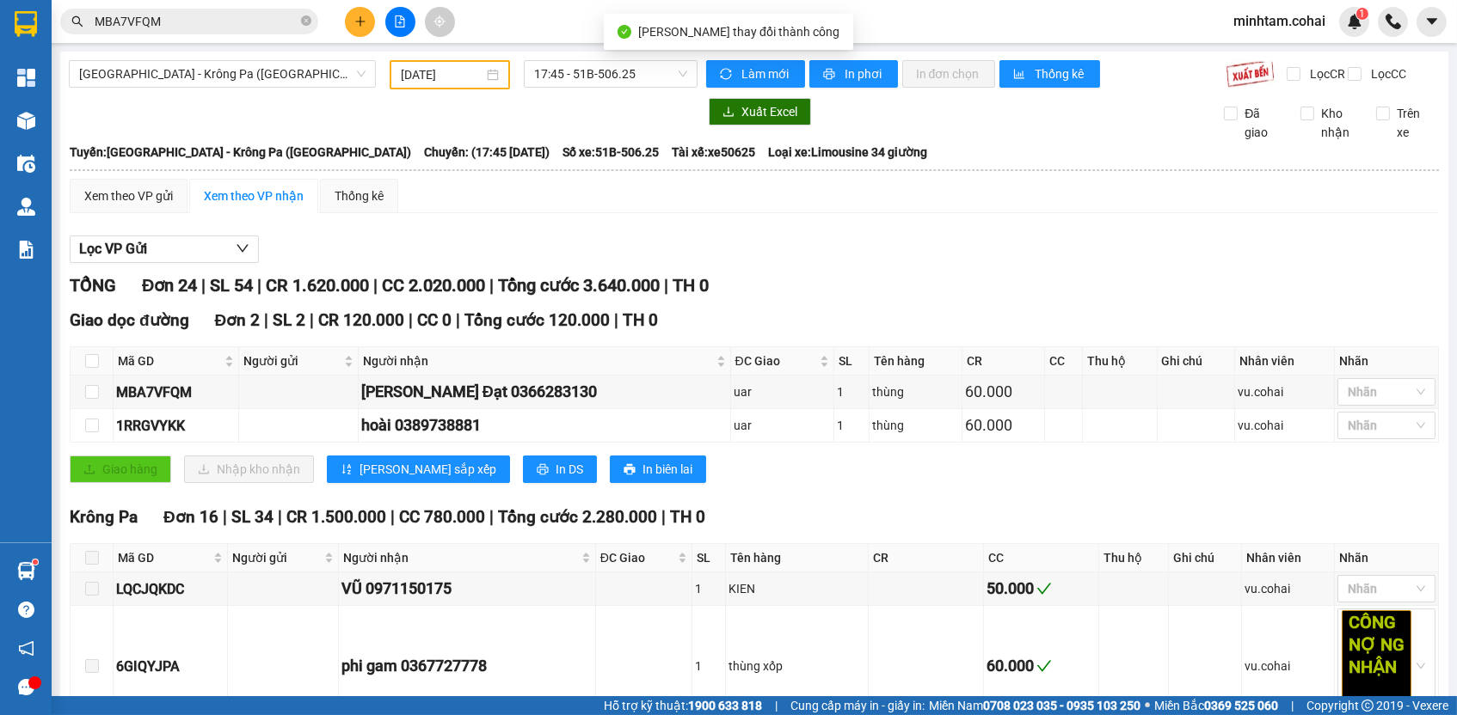
scroll to position [978, 0]
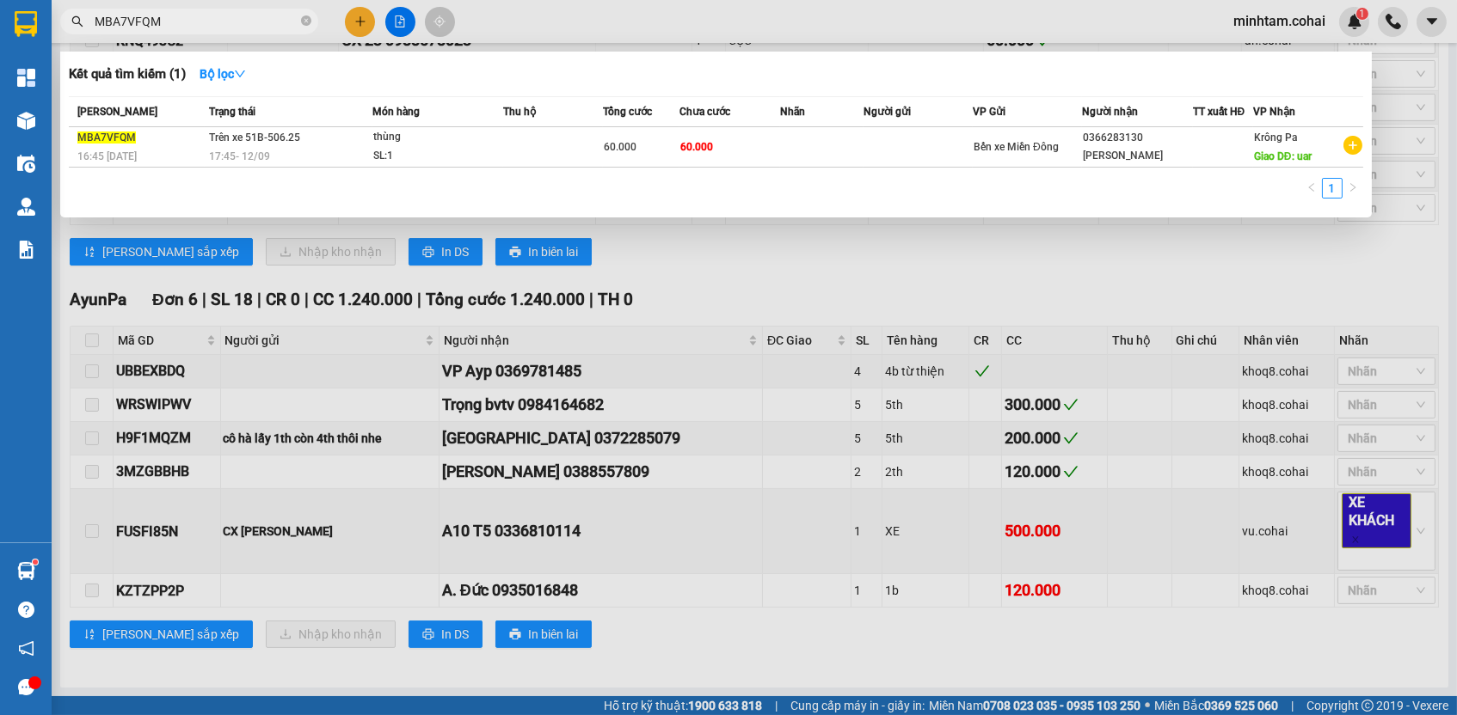
click at [257, 15] on input "MBA7VFQM" at bounding box center [196, 21] width 203 height 19
paste input "FUSFI85N"
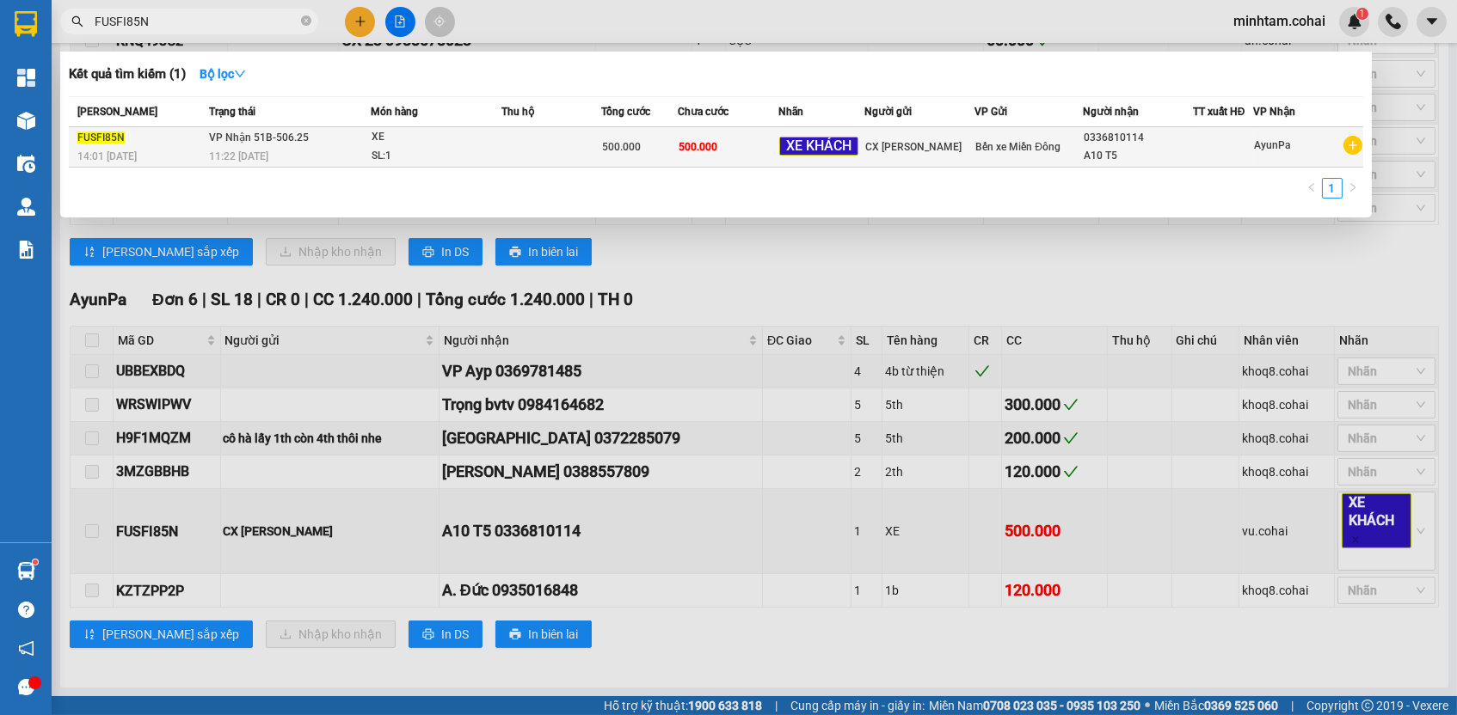
type input "FUSFI85N"
click at [729, 150] on td "500.000" at bounding box center [728, 147] width 101 height 40
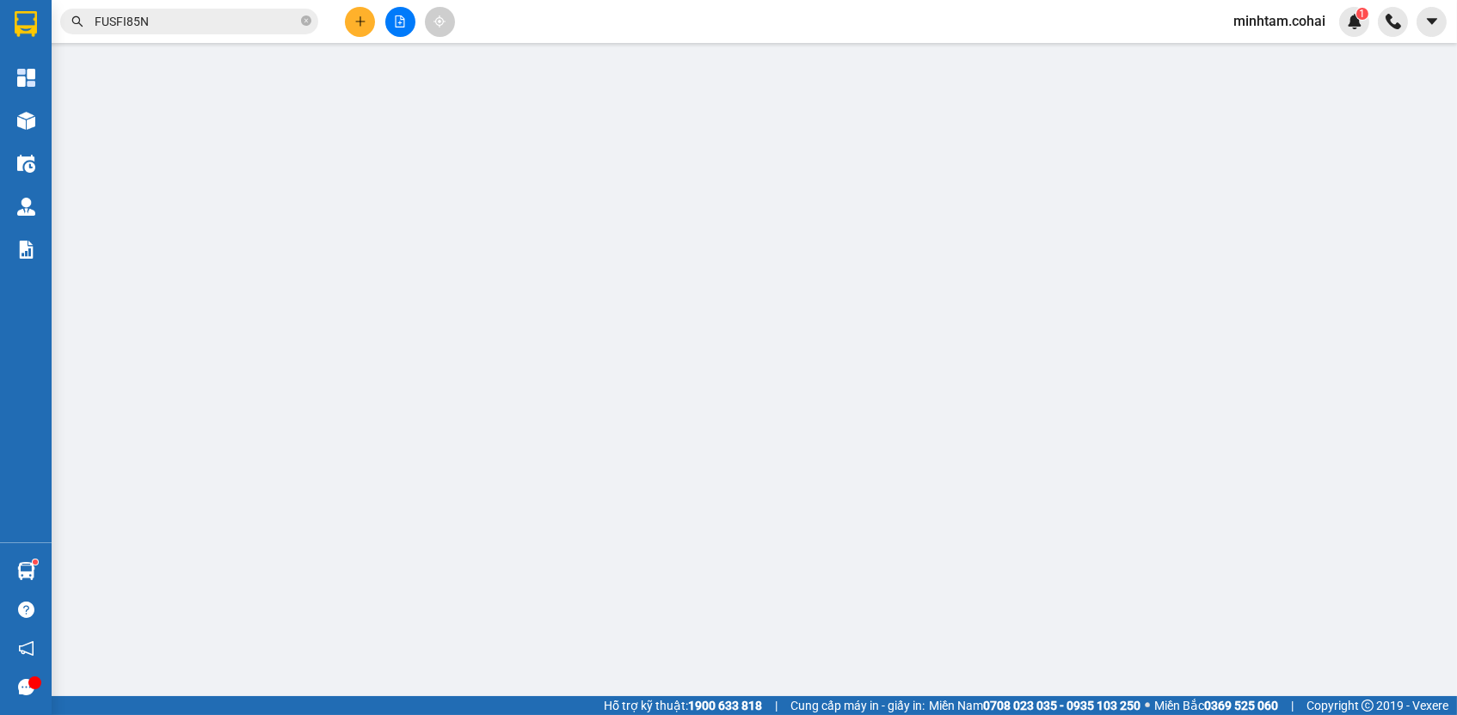
type input "CX [PERSON_NAME]"
type input "0336810114"
type input "A10 T5"
type input "500.000"
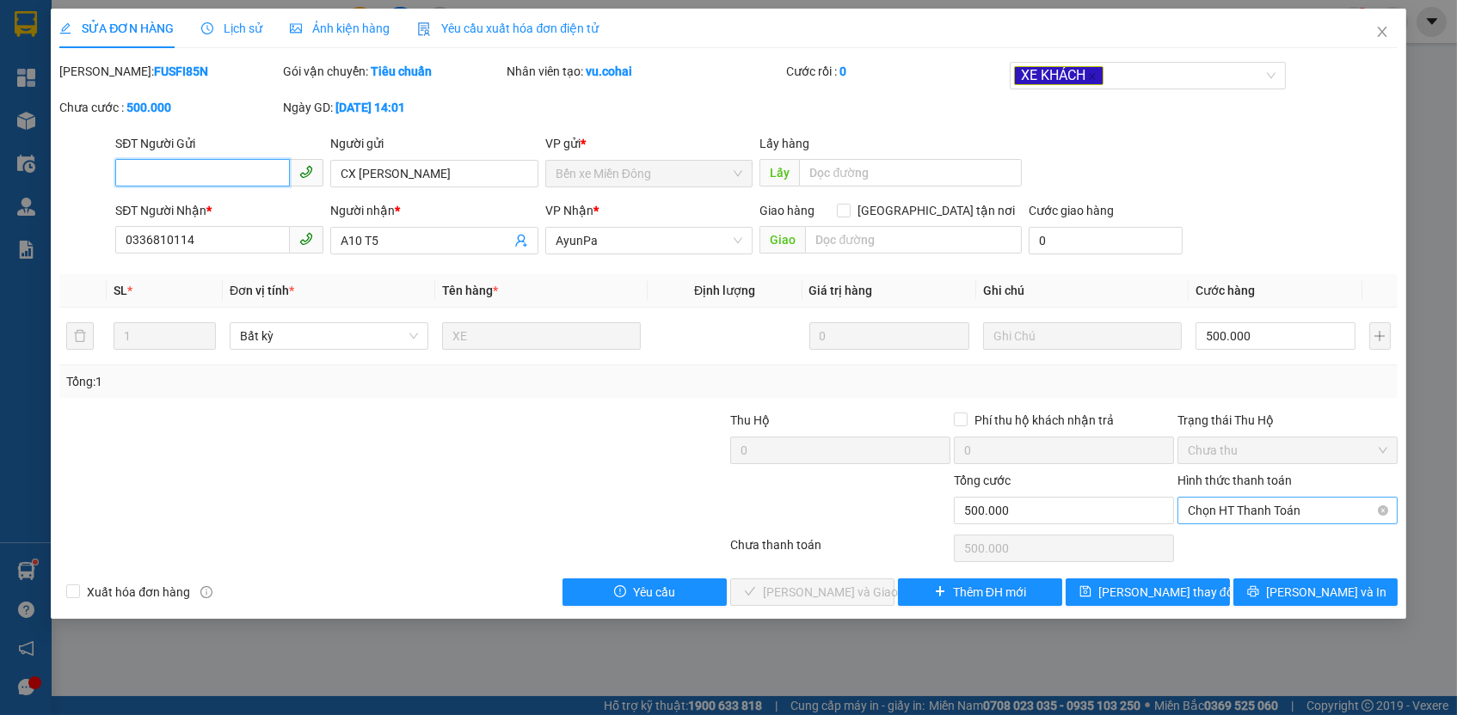
click at [1225, 505] on span "Chọn HT Thanh Toán" at bounding box center [1287, 511] width 199 height 26
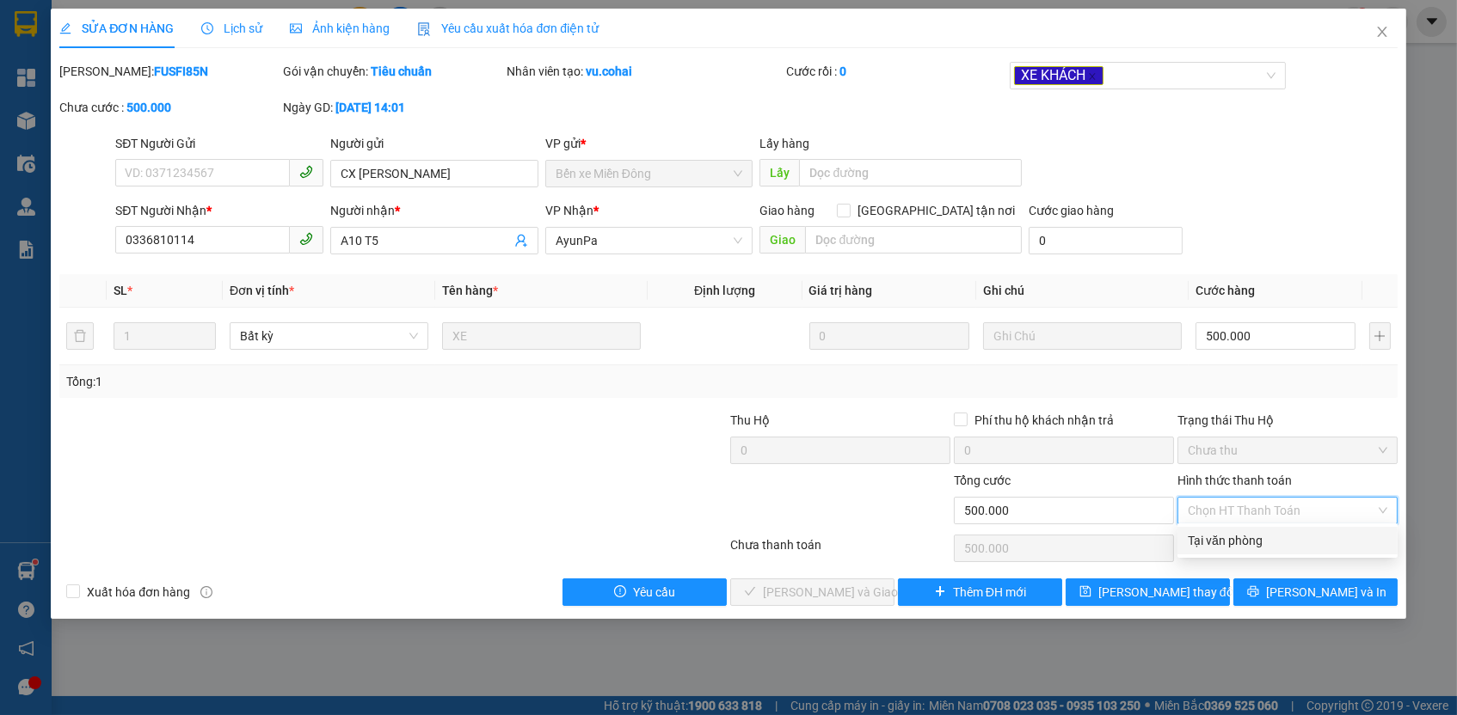
drag, startPoint x: 1214, startPoint y: 543, endPoint x: 1206, endPoint y: 551, distance: 11.6
click at [1214, 543] on div "Tại văn phòng" at bounding box center [1287, 540] width 199 height 19
type input "0"
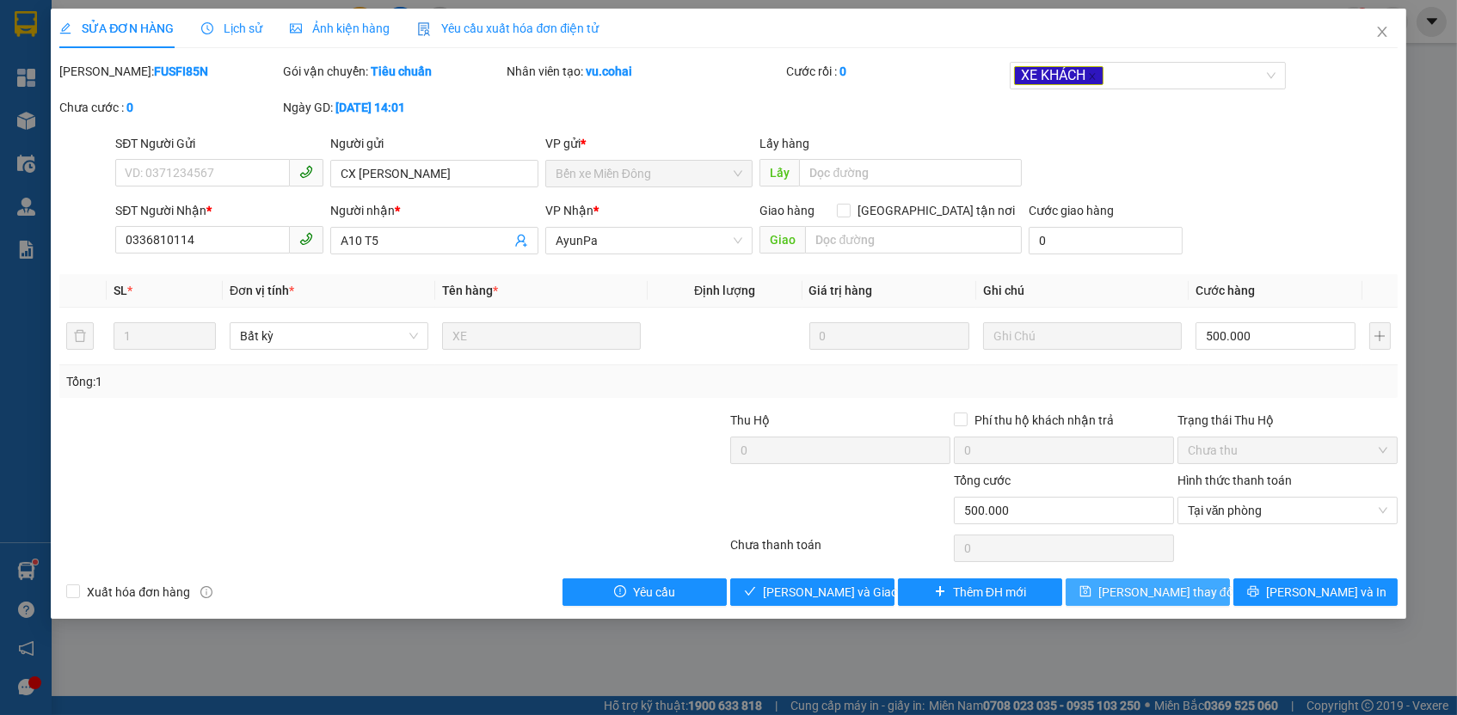
click at [1186, 586] on span "[PERSON_NAME] thay đổi" at bounding box center [1167, 592] width 138 height 19
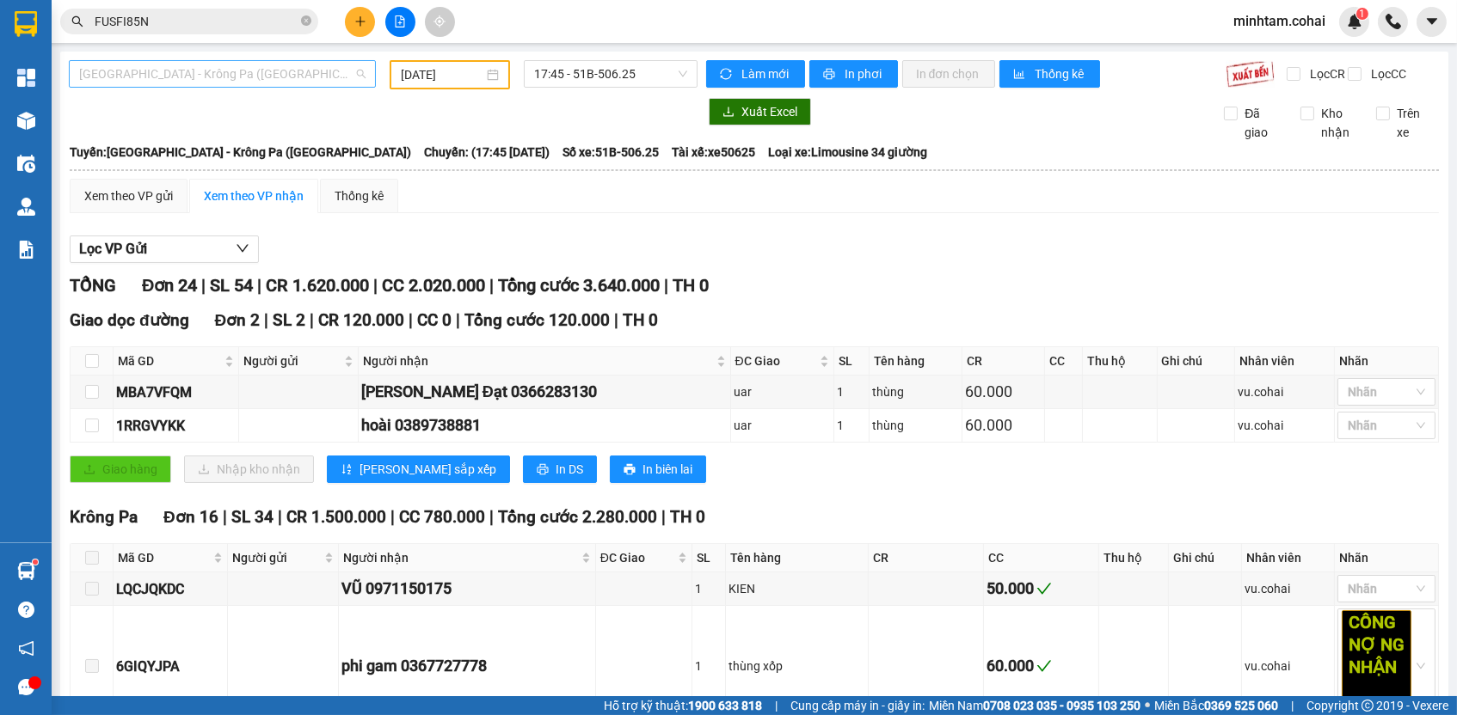
click at [316, 78] on span "[GEOGRAPHIC_DATA] - Krông Pa ([GEOGRAPHIC_DATA])" at bounding box center [222, 74] width 286 height 26
click at [232, 83] on span "[GEOGRAPHIC_DATA] - Krông Pa ([GEOGRAPHIC_DATA])" at bounding box center [222, 74] width 286 height 26
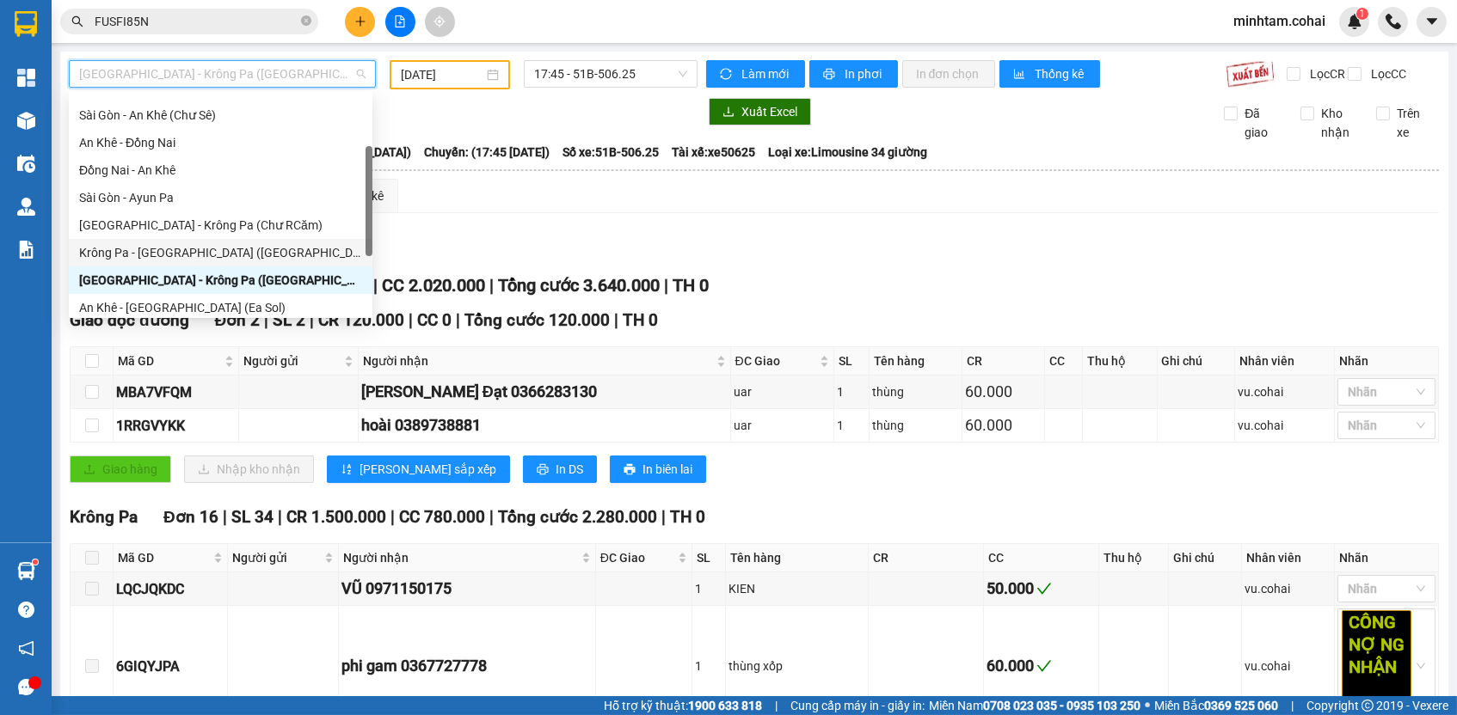
click at [224, 255] on div "Krông Pa - [GEOGRAPHIC_DATA] ([GEOGRAPHIC_DATA])" at bounding box center [220, 252] width 283 height 19
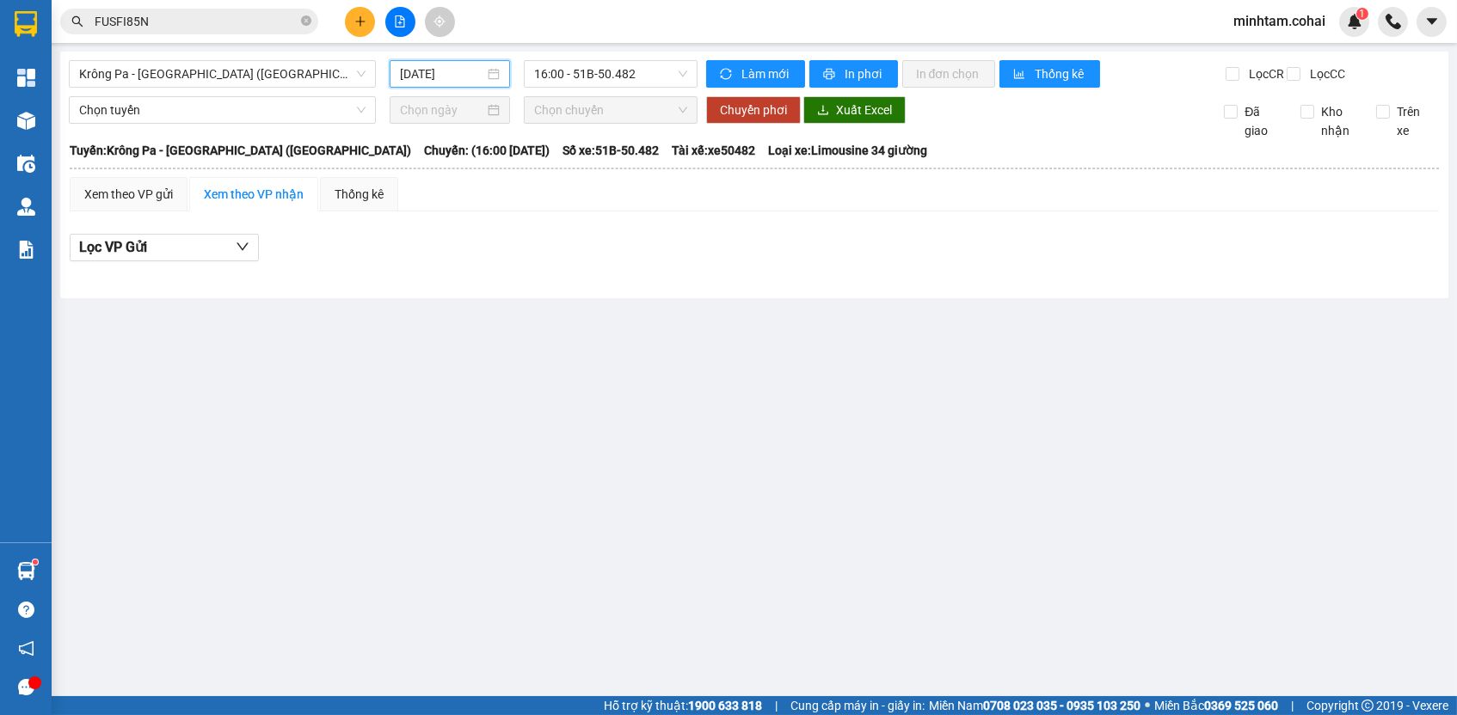
click at [427, 81] on input "[DATE]" at bounding box center [442, 73] width 84 height 19
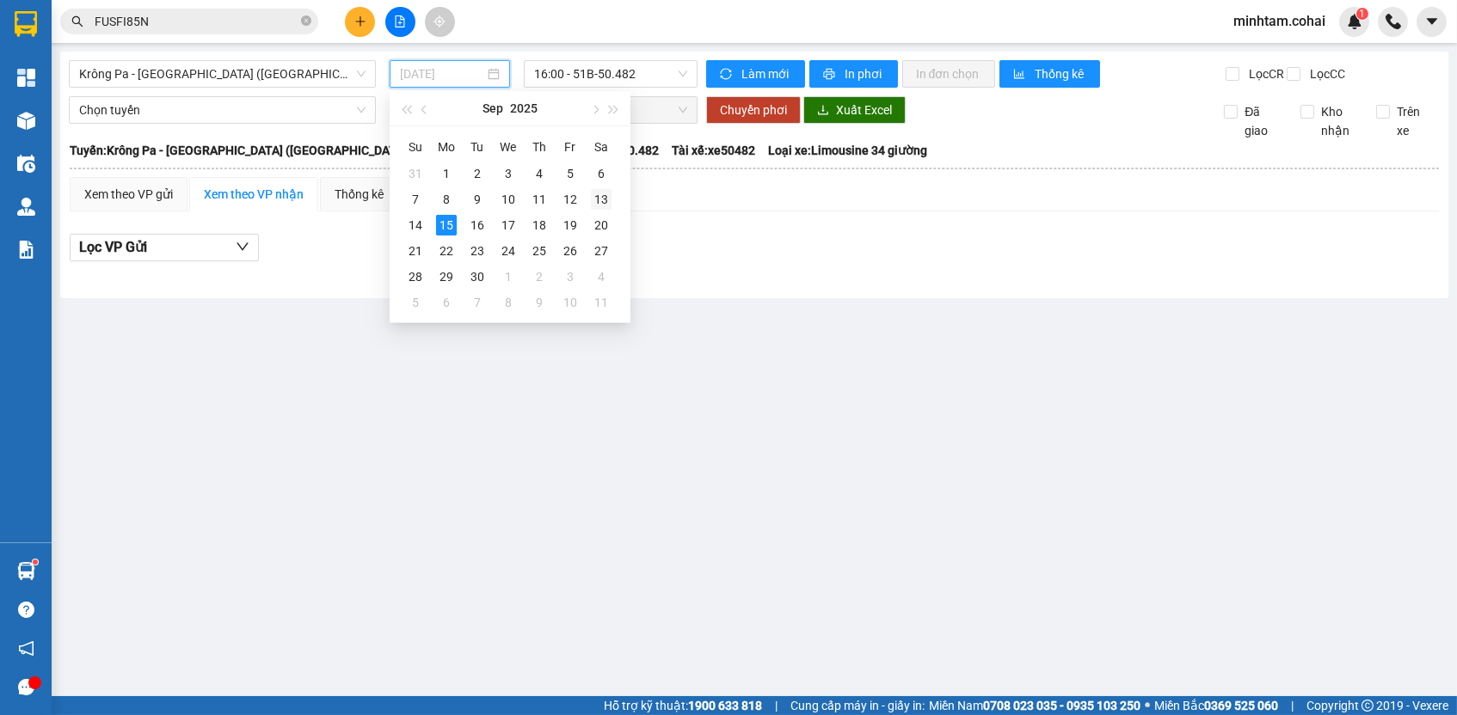
click at [605, 201] on div "13" at bounding box center [601, 199] width 21 height 21
type input "[DATE]"
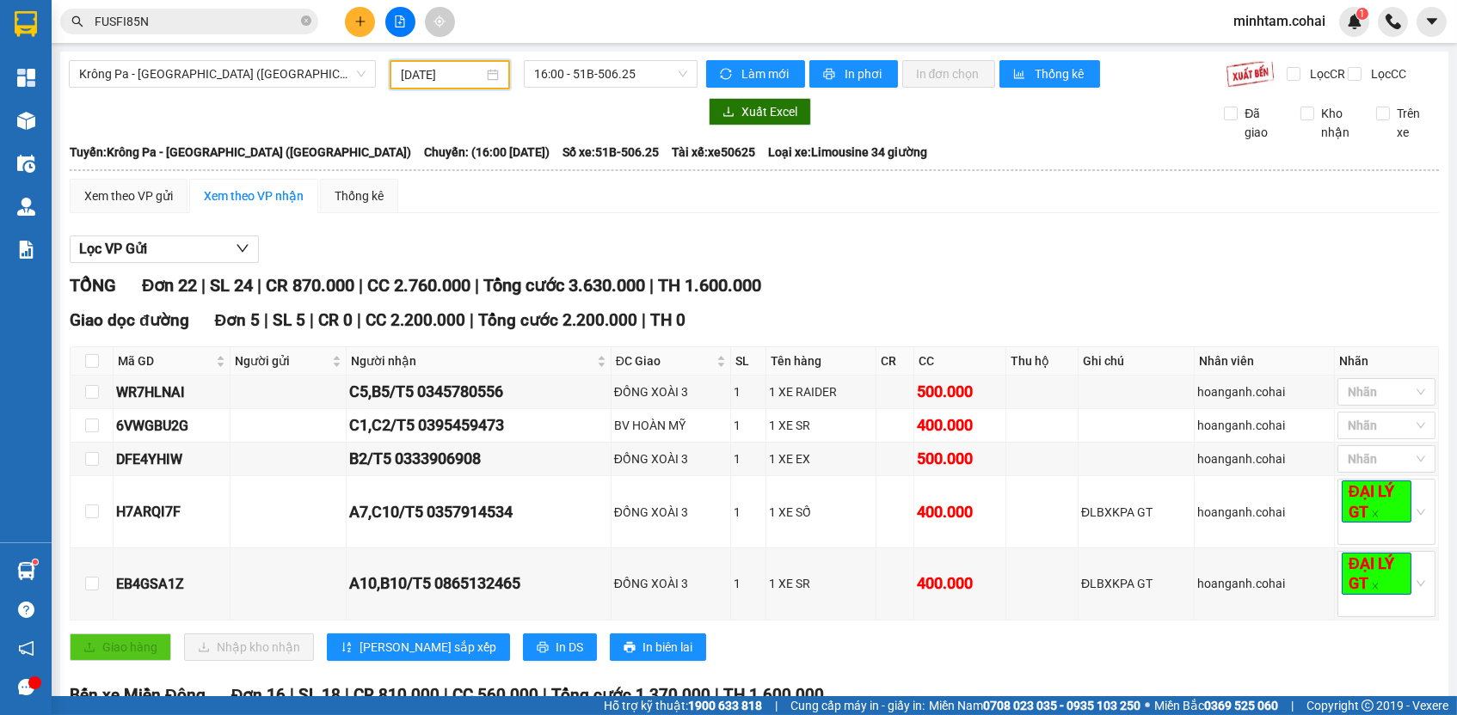
click at [262, 9] on span "FUSFI85N" at bounding box center [189, 22] width 258 height 26
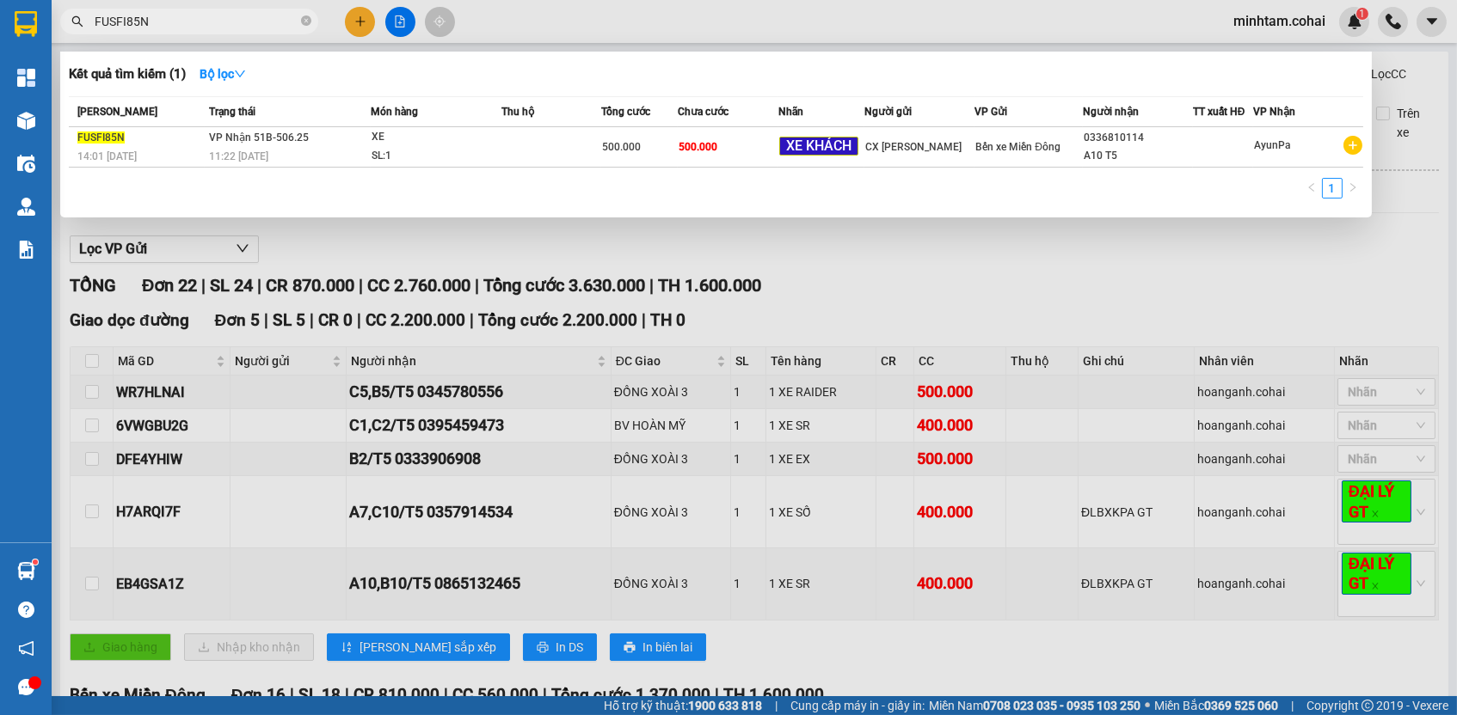
click at [262, 9] on span "FUSFI85N" at bounding box center [189, 22] width 258 height 26
click at [259, 20] on input "FUSFI85N" at bounding box center [196, 21] width 203 height 19
paste input "0397740710"
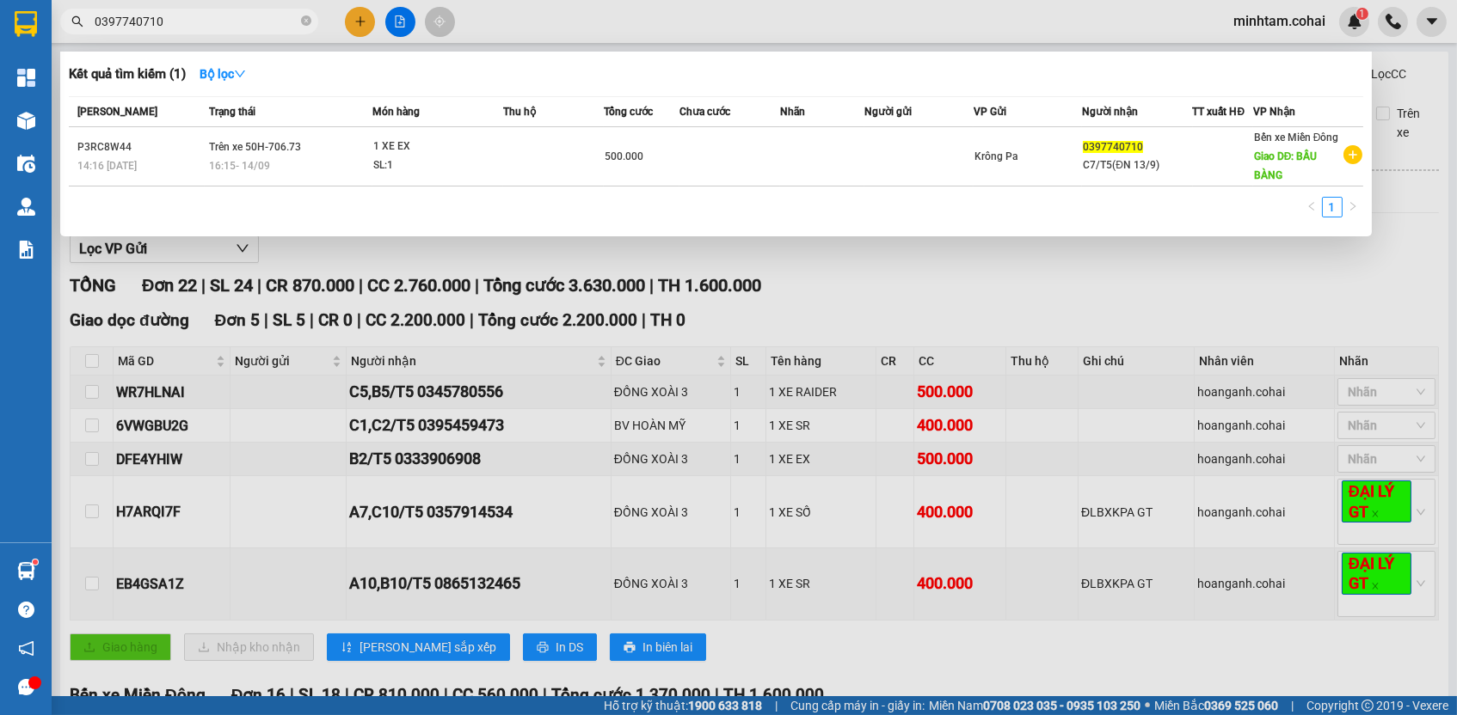
type input "0397740710"
click at [639, 448] on div at bounding box center [728, 357] width 1457 height 715
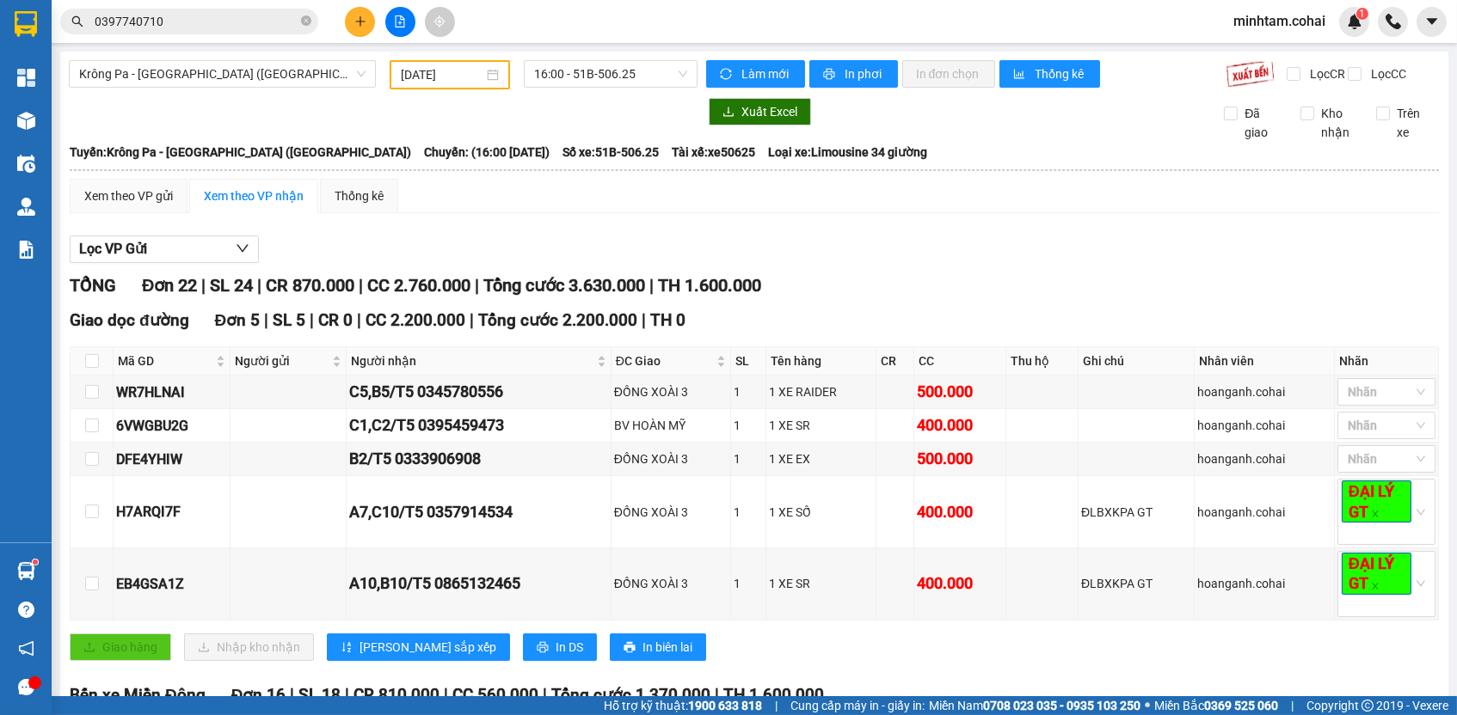
click at [301, 18] on icon "close-circle" at bounding box center [306, 20] width 10 height 10
click at [283, 18] on input "text" at bounding box center [196, 21] width 203 height 19
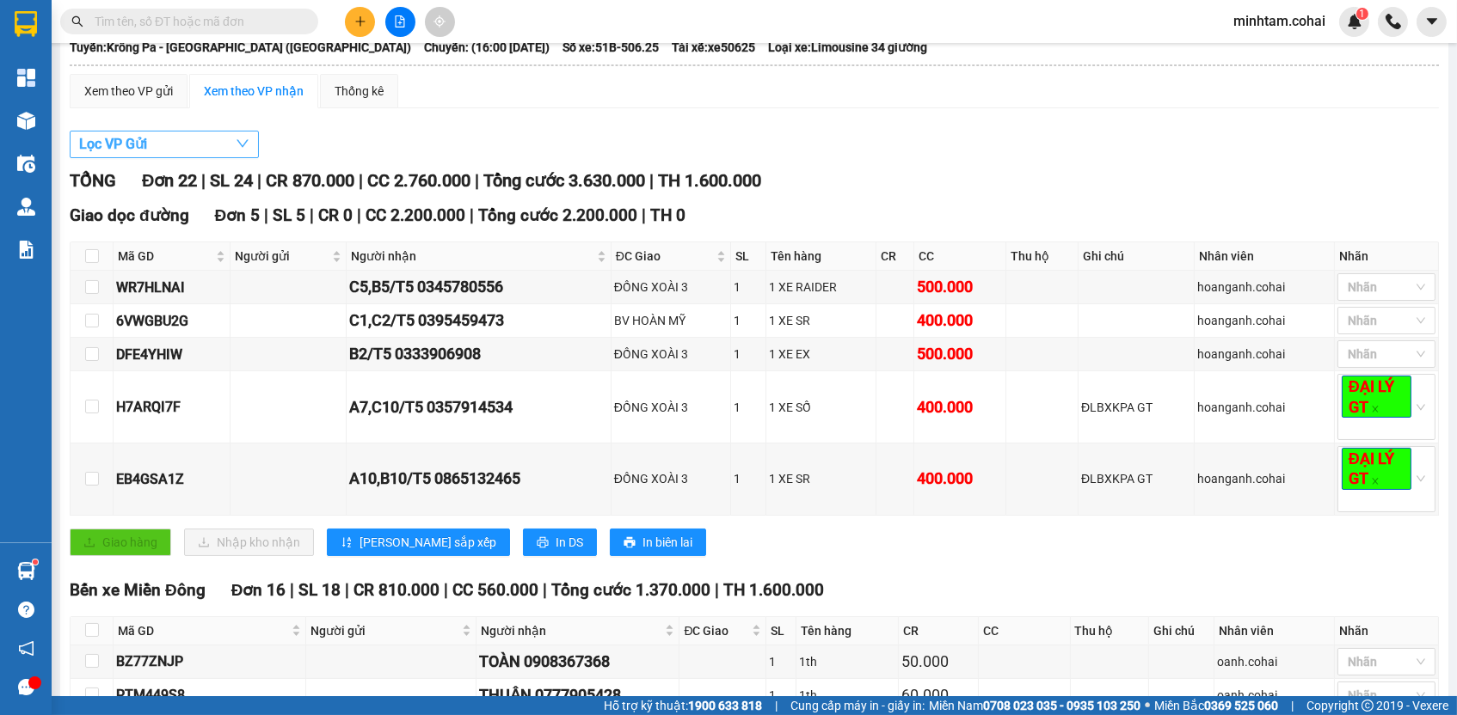
scroll to position [88, 0]
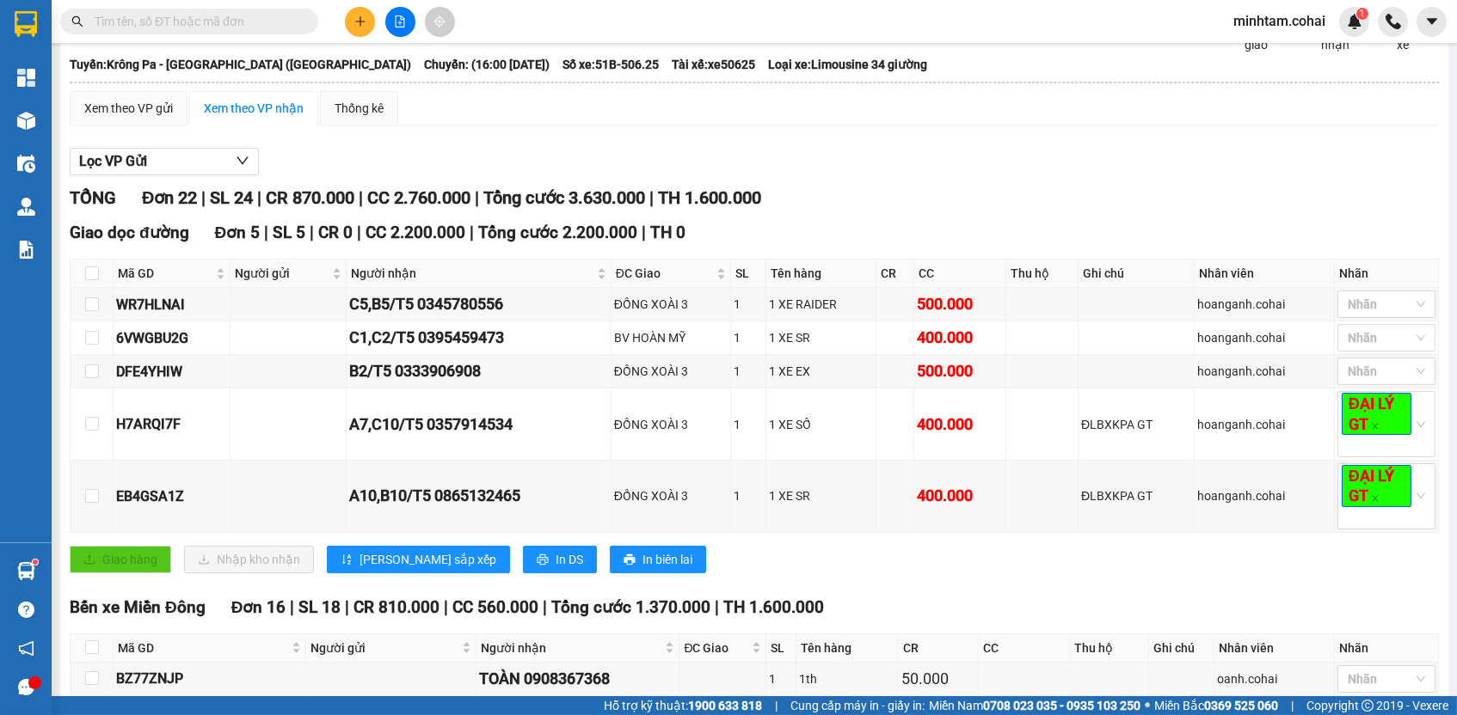
drag, startPoint x: 118, startPoint y: 70, endPoint x: 473, endPoint y: 71, distance: 355.1
click at [473, 71] on div "Tuyến: Krông Pa - [GEOGRAPHIC_DATA] ([GEOGRAPHIC_DATA]) [GEOGRAPHIC_DATA]: (16:…" at bounding box center [754, 64] width 1369 height 19
click at [144, 316] on div "WR7HLNAI" at bounding box center [171, 304] width 111 height 21
click at [144, 314] on div "WR7HLNAI" at bounding box center [171, 304] width 111 height 21
click at [216, 18] on input "text" at bounding box center [196, 21] width 203 height 19
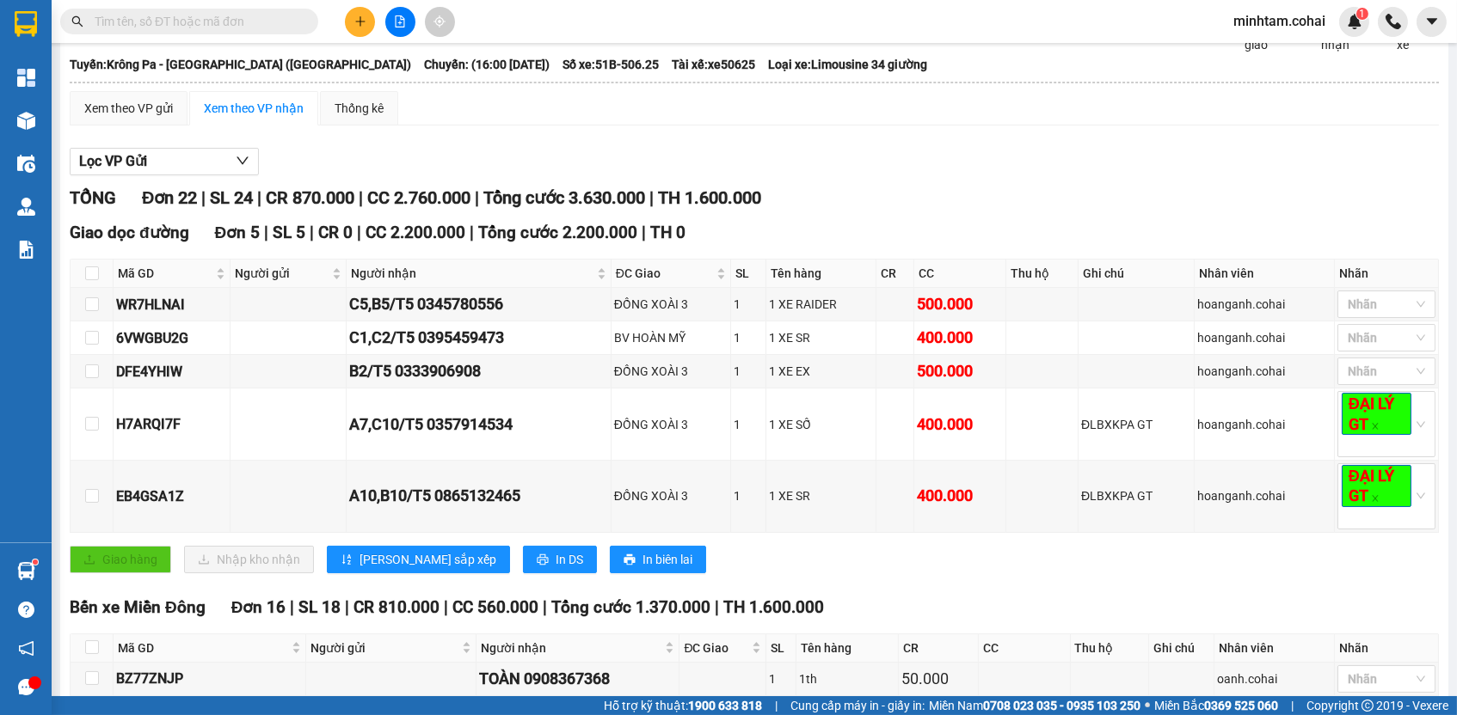
paste input "WR7HLNAI"
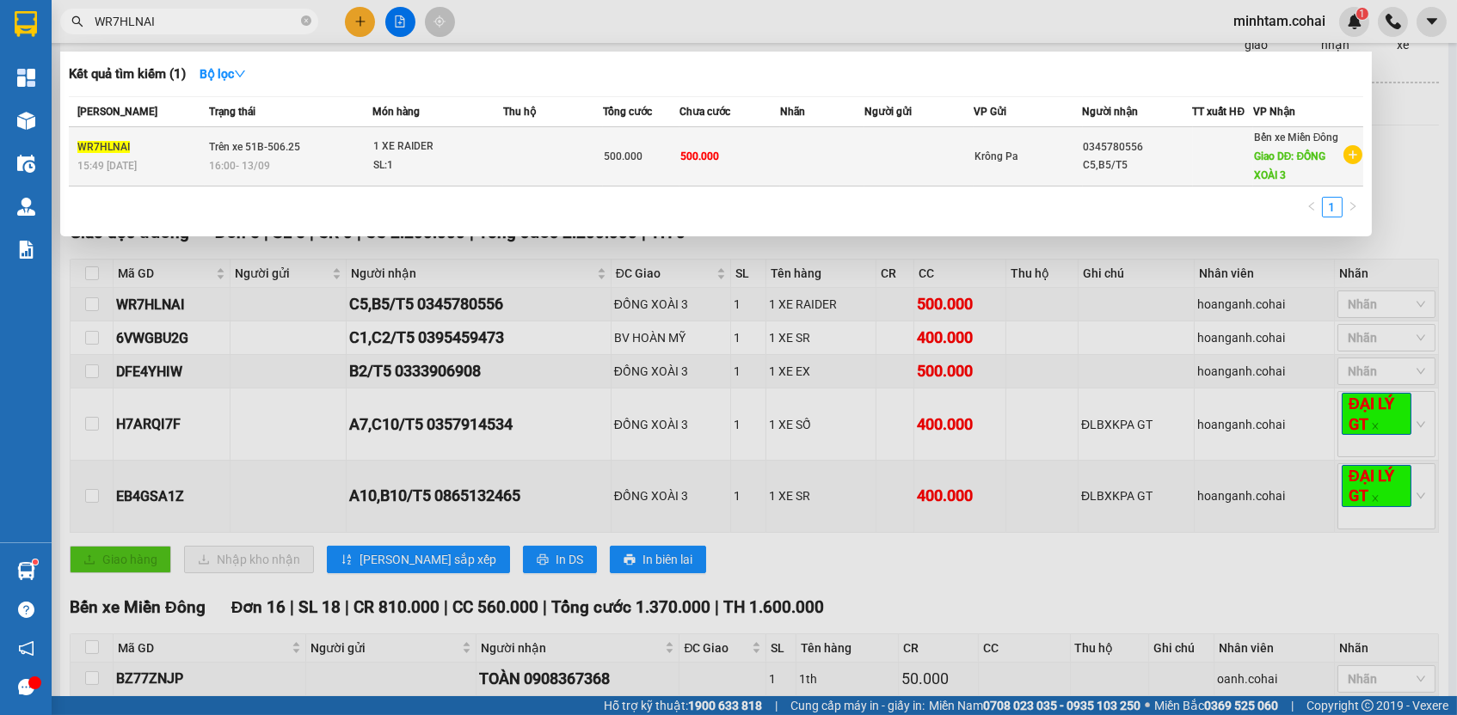
type input "WR7HLNAI"
click at [801, 161] on td at bounding box center [822, 156] width 84 height 59
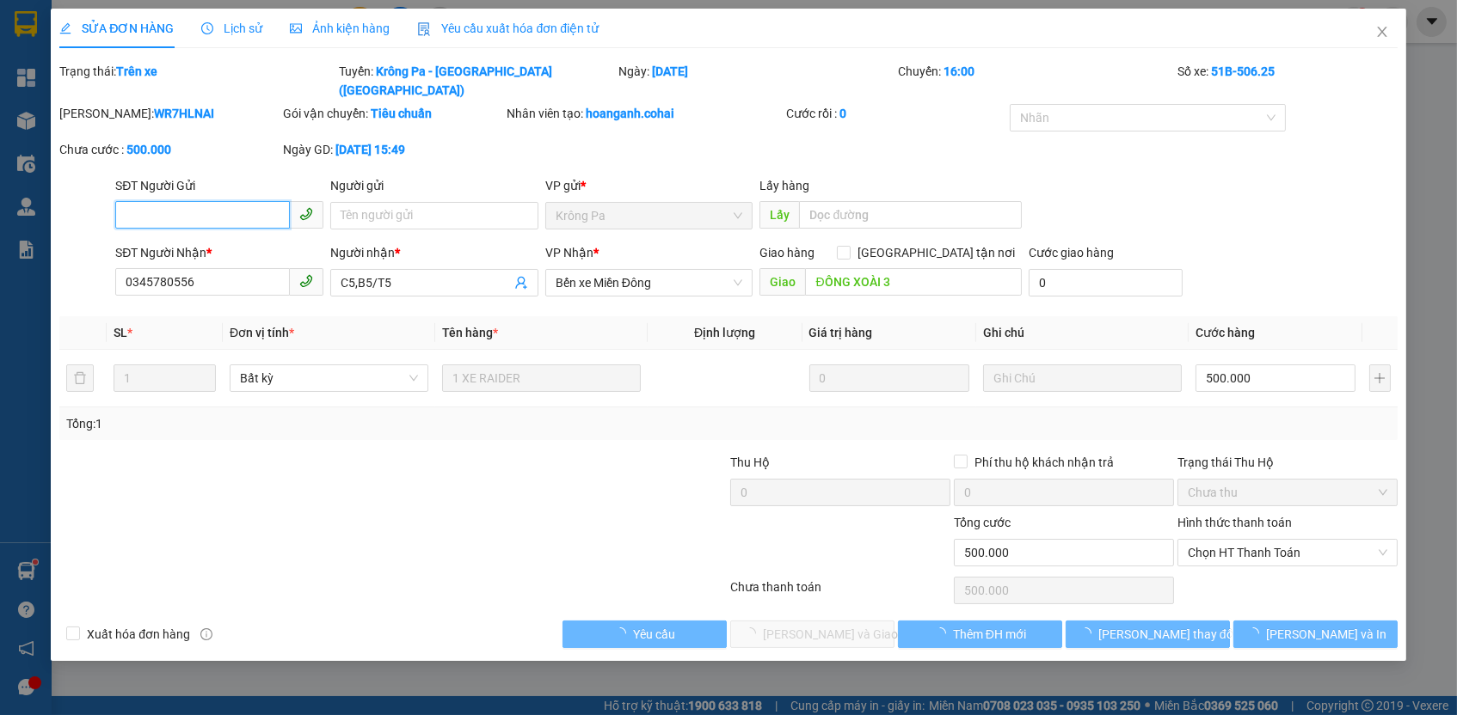
type input "0345780556"
type input "C5,B5/T5"
type input "ĐỒNG XOÀI 3"
type input "500.000"
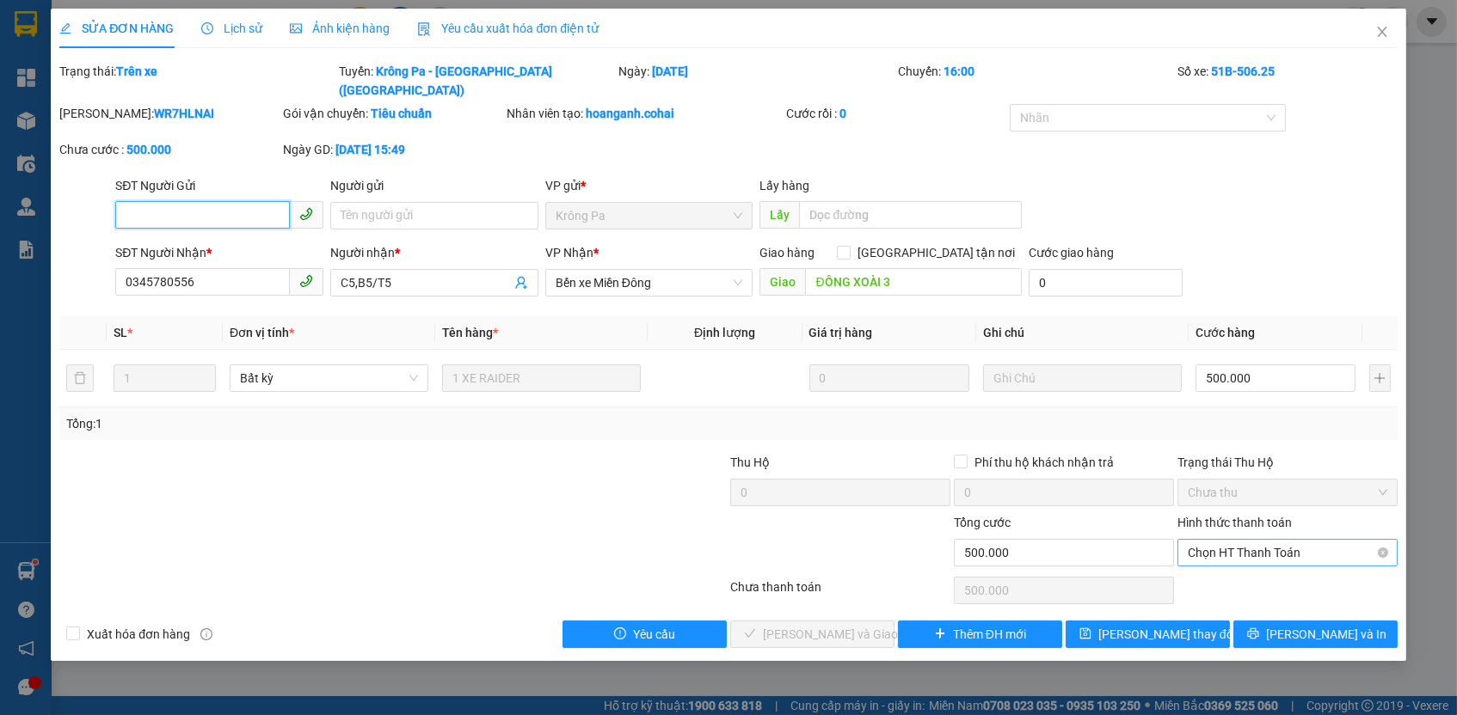
click at [1239, 540] on span "Chọn HT Thanh Toán" at bounding box center [1287, 553] width 199 height 26
click at [1235, 561] on div "Tại văn phòng" at bounding box center [1287, 563] width 199 height 19
type input "0"
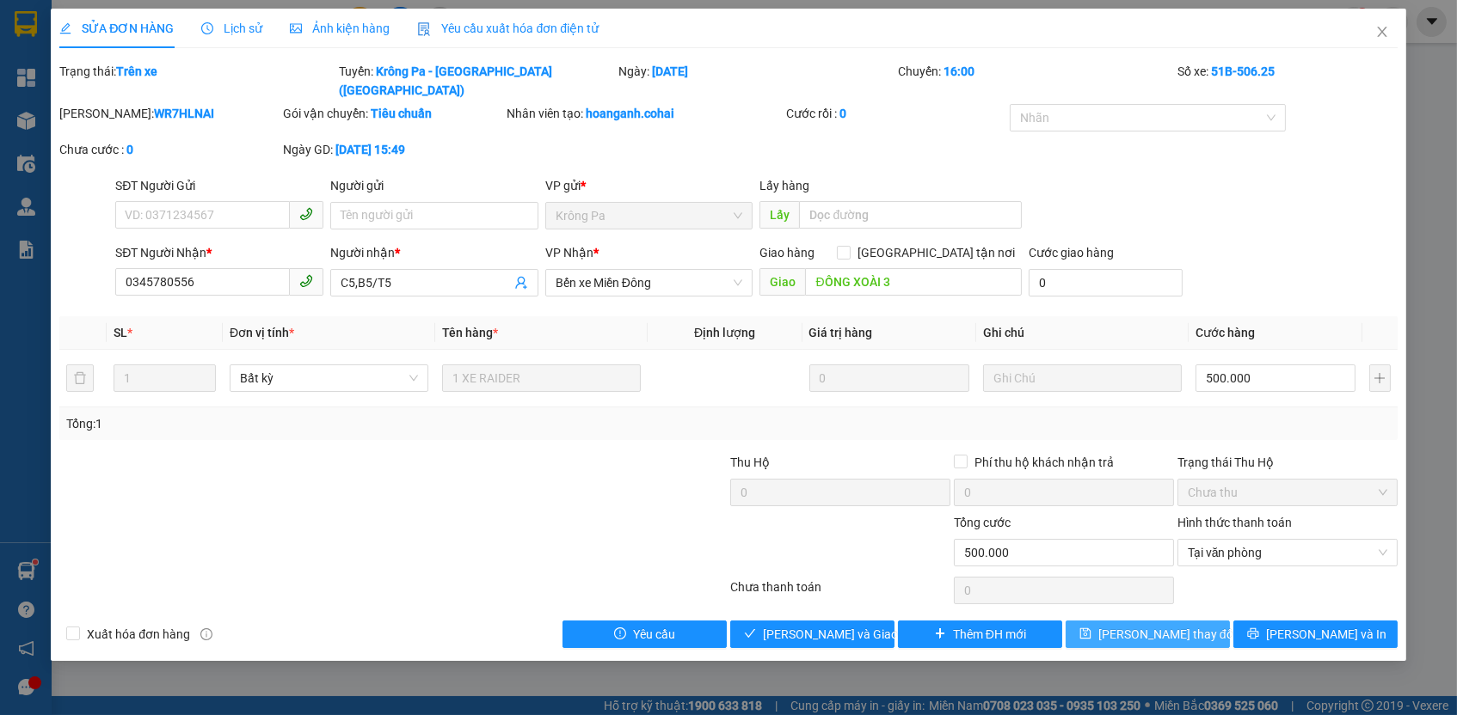
click at [1201, 621] on button "[PERSON_NAME] thay đổi" at bounding box center [1147, 635] width 164 height 28
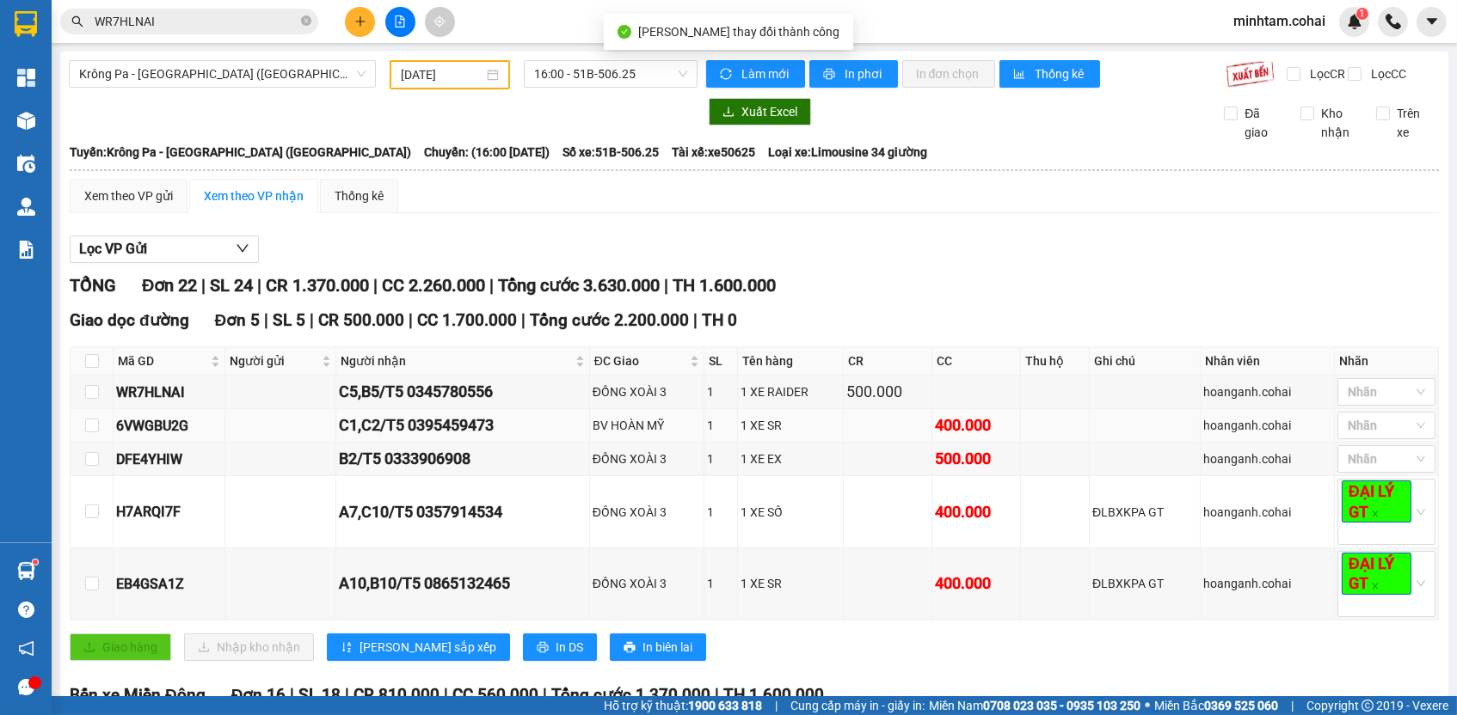
click at [186, 426] on div "6VWGBU2G" at bounding box center [169, 425] width 106 height 21
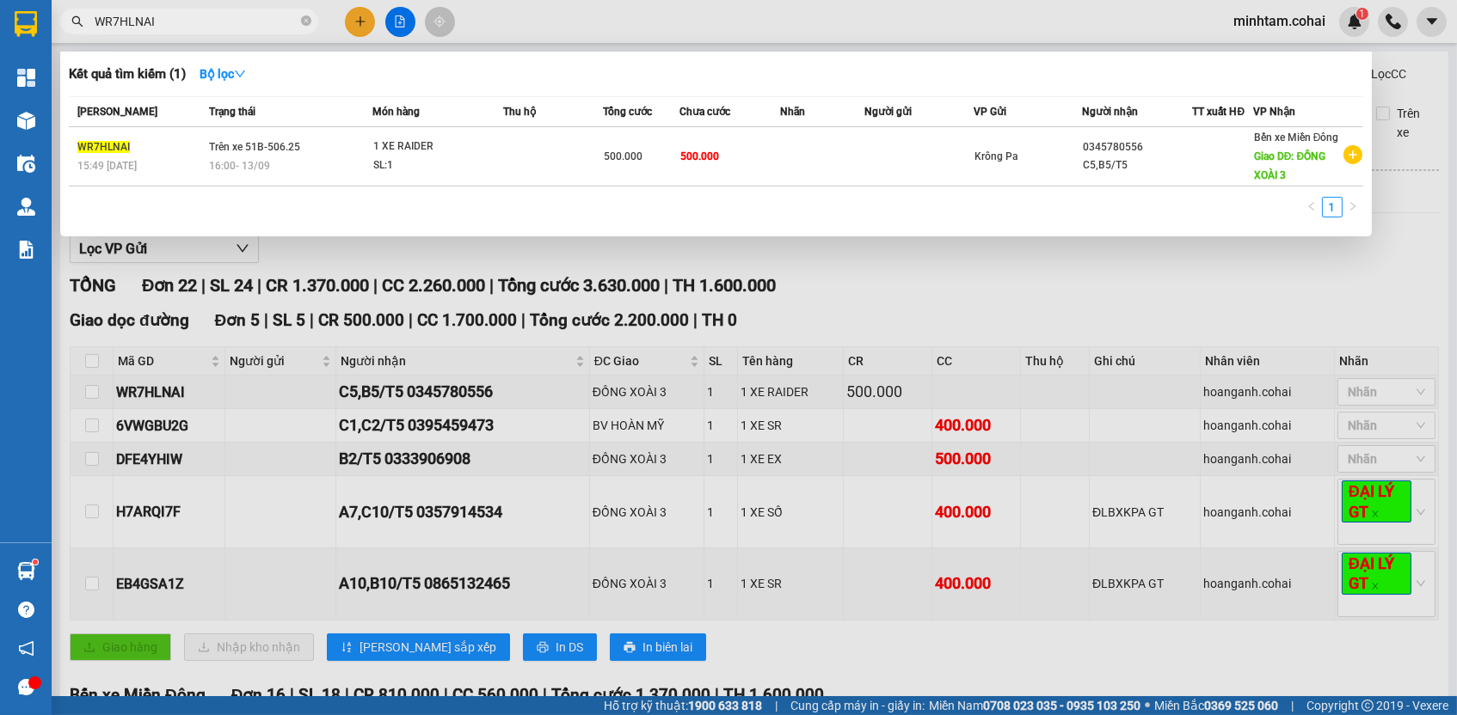
click at [251, 20] on input "WR7HLNAI" at bounding box center [196, 21] width 203 height 19
paste input "6VWGBU2G"
type input "6VWGBU2G"
click at [752, 154] on td "400.000" at bounding box center [729, 156] width 101 height 59
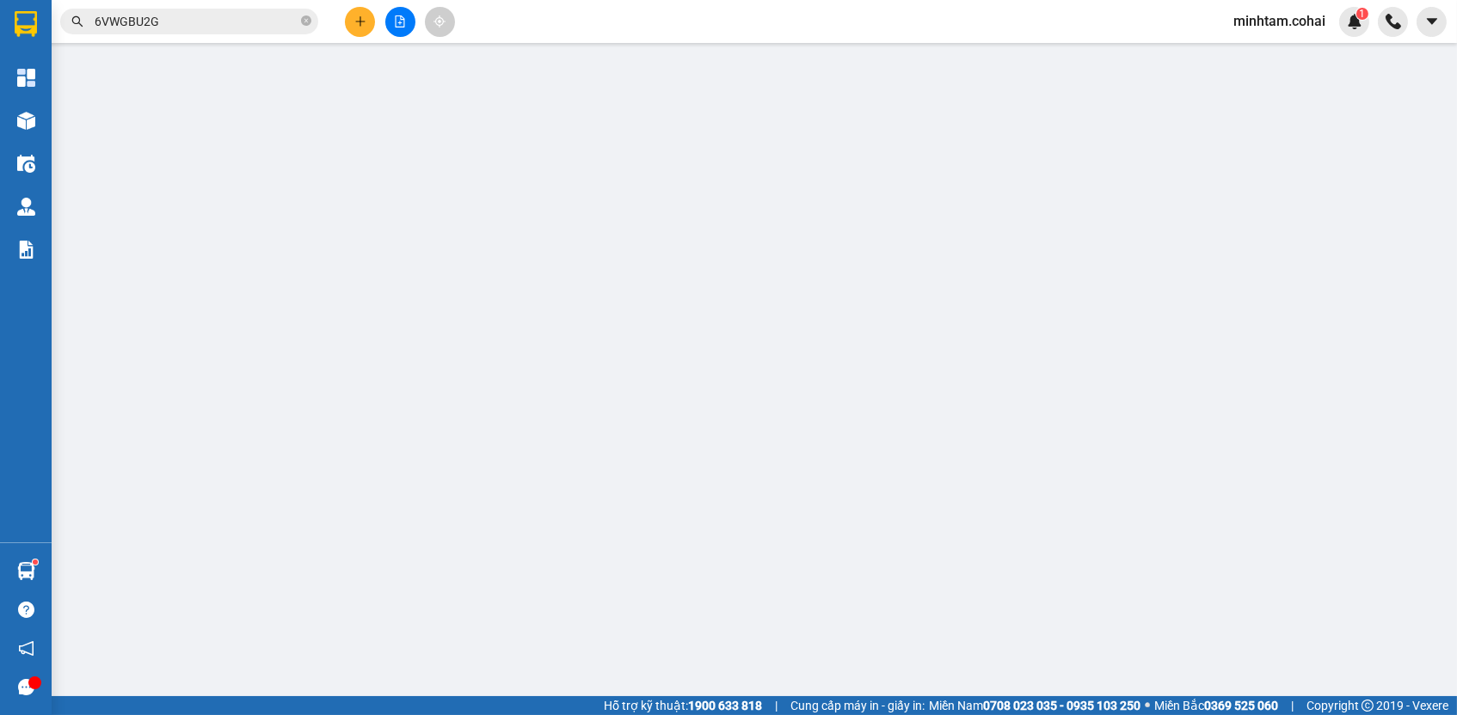
type input "0395459473"
type input "C1,C2/T5"
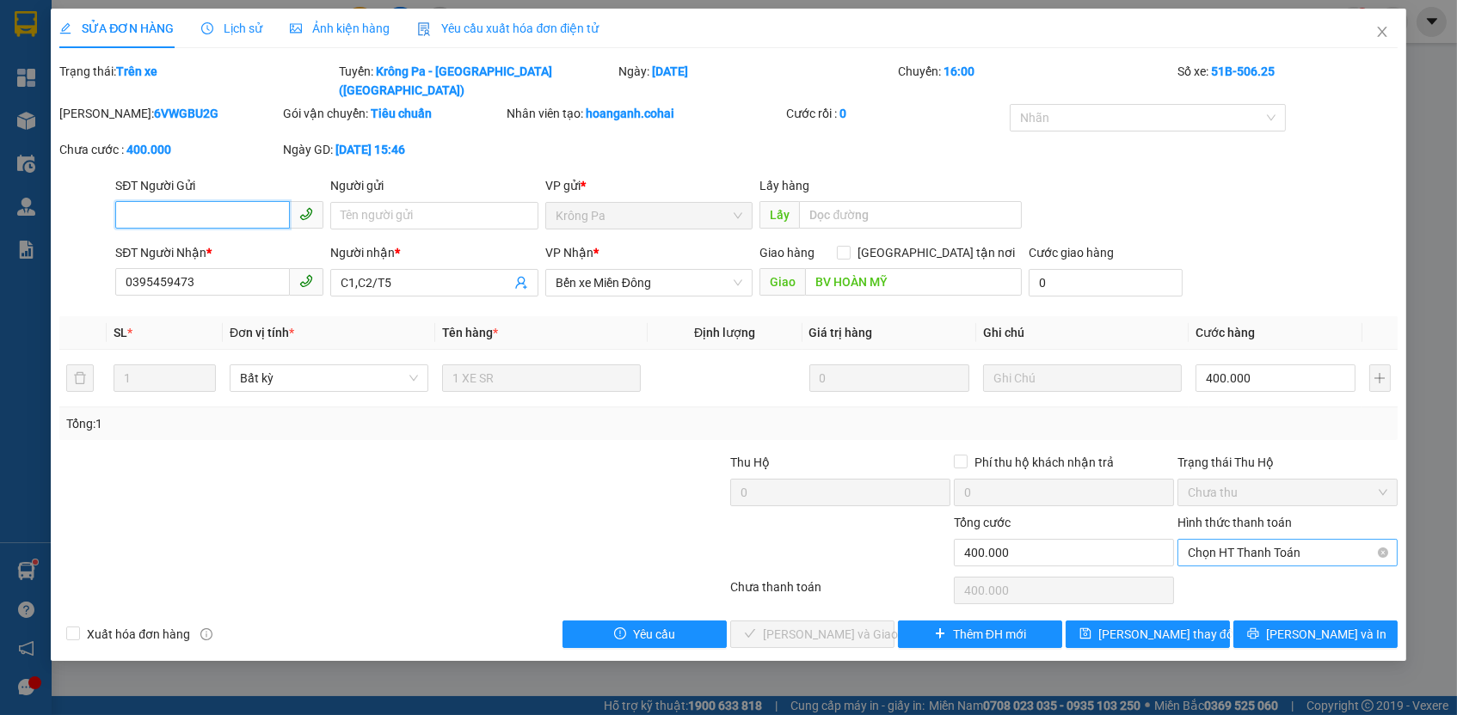
click at [1222, 540] on span "Chọn HT Thanh Toán" at bounding box center [1287, 553] width 199 height 26
click at [1222, 562] on div "Tại văn phòng" at bounding box center [1287, 563] width 199 height 19
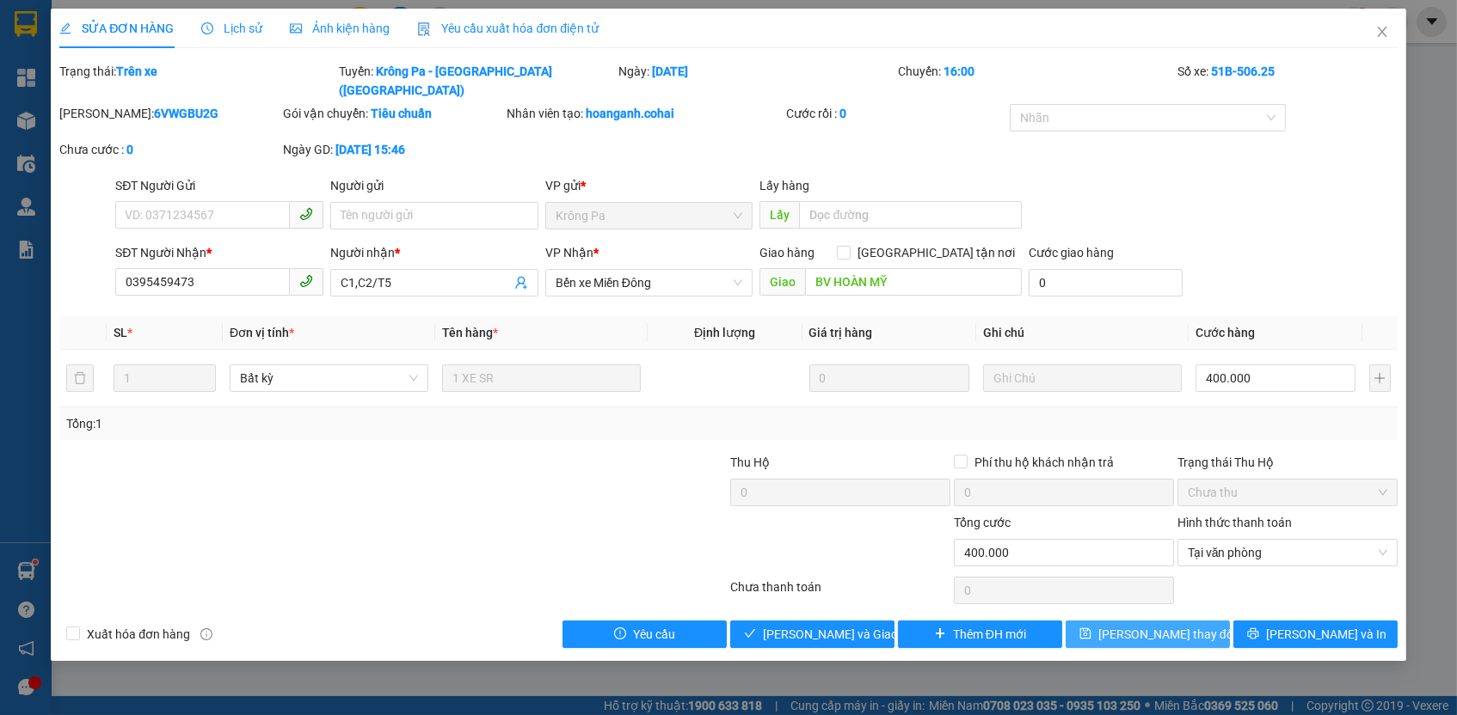
click at [1177, 625] on span "[PERSON_NAME] thay đổi" at bounding box center [1167, 634] width 138 height 19
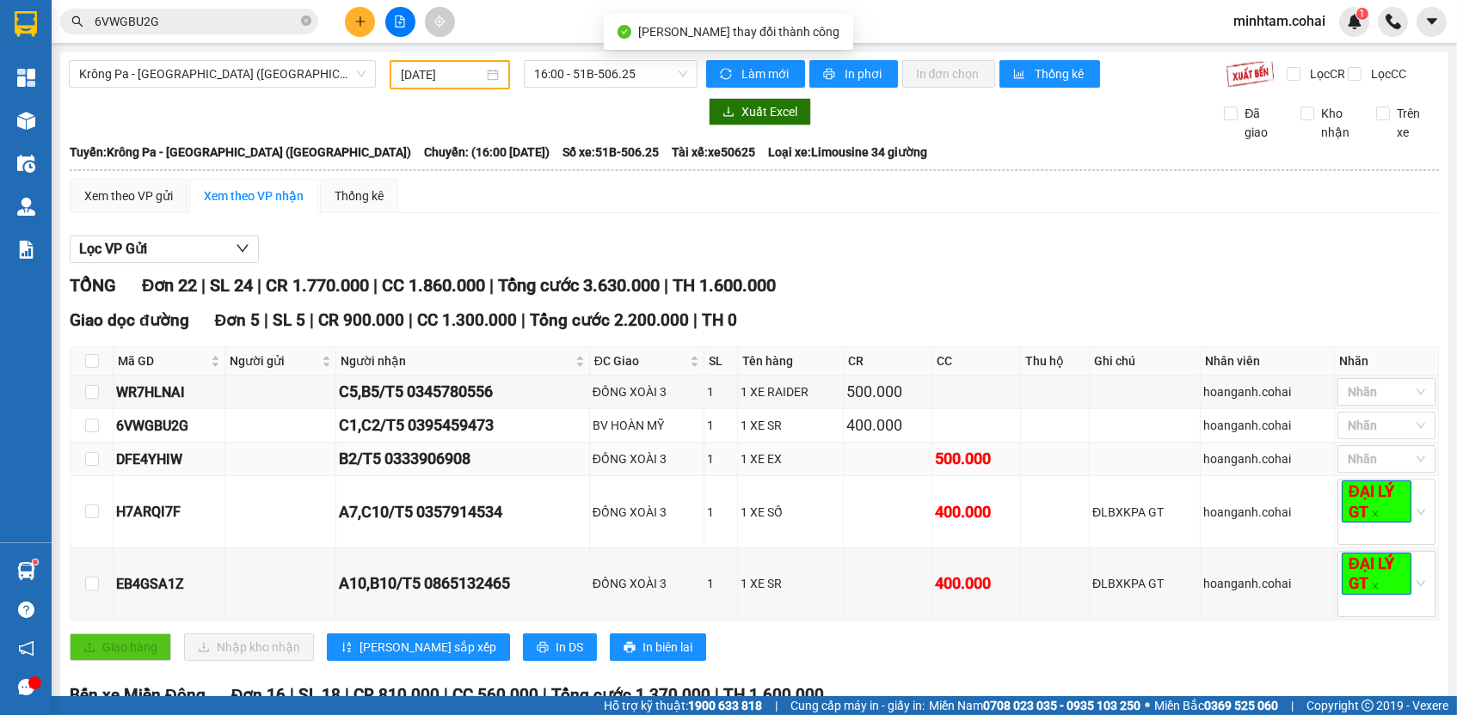
click at [137, 462] on div "DFE4YHIW" at bounding box center [169, 459] width 106 height 21
click at [267, 19] on input "6VWGBU2G" at bounding box center [196, 21] width 203 height 19
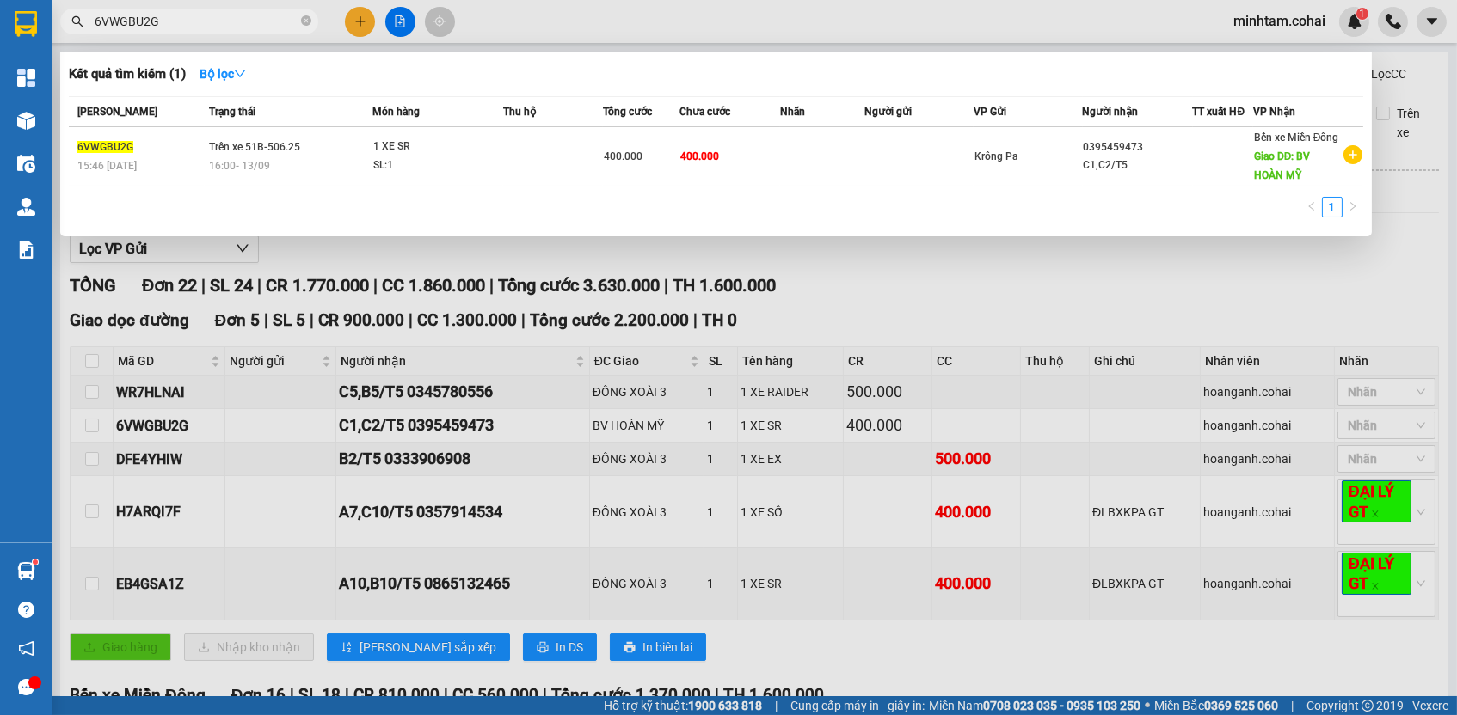
paste input "DFE4YHIW"
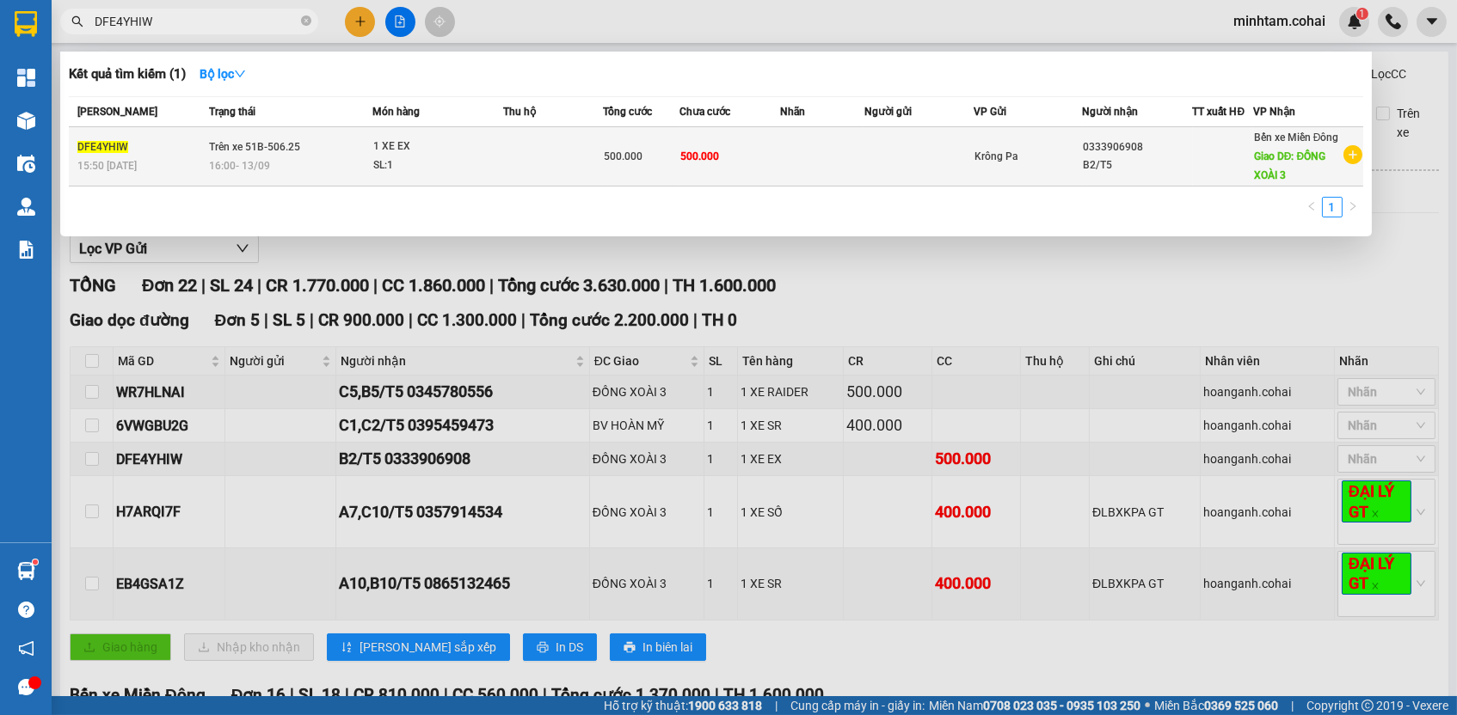
click at [795, 164] on td at bounding box center [822, 156] width 84 height 59
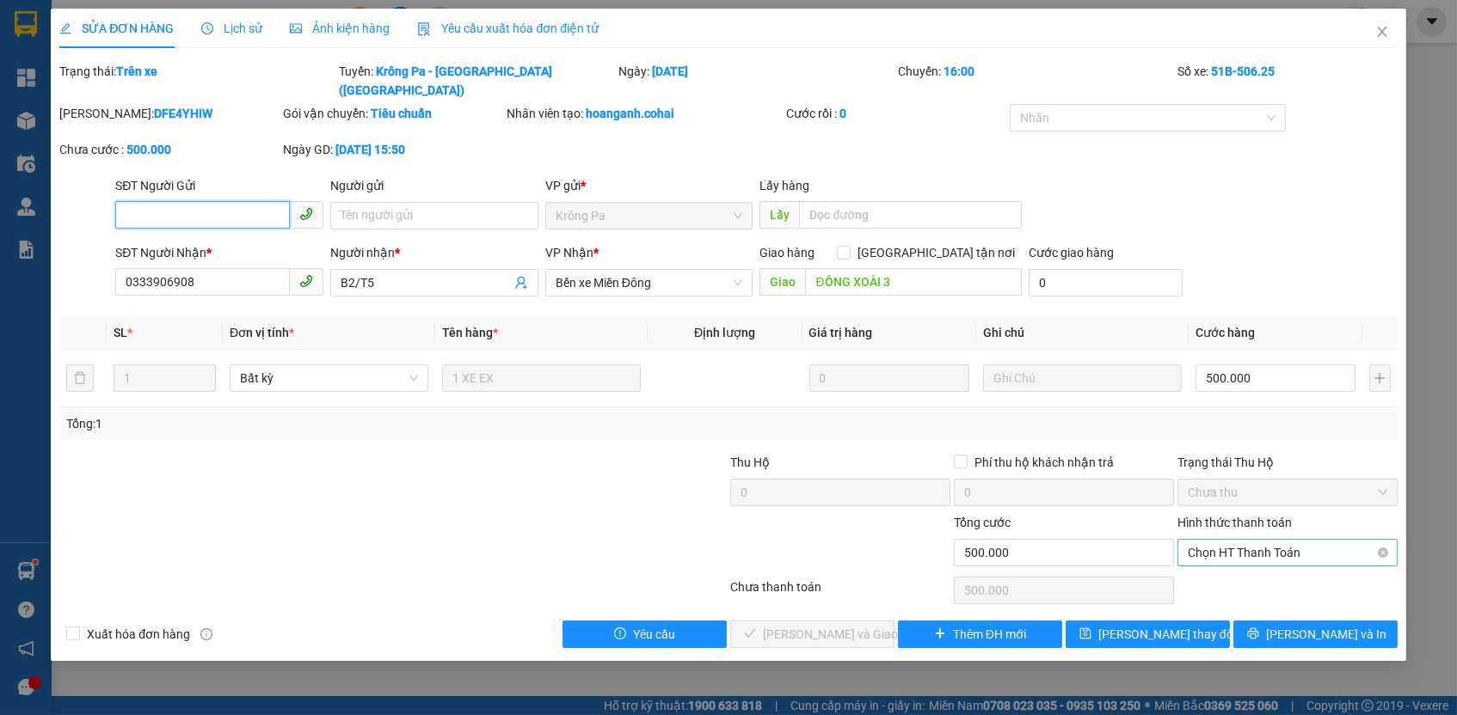
click at [1240, 540] on span "Chọn HT Thanh Toán" at bounding box center [1287, 553] width 199 height 26
click at [1236, 564] on div "Tại văn phòng" at bounding box center [1287, 563] width 199 height 19
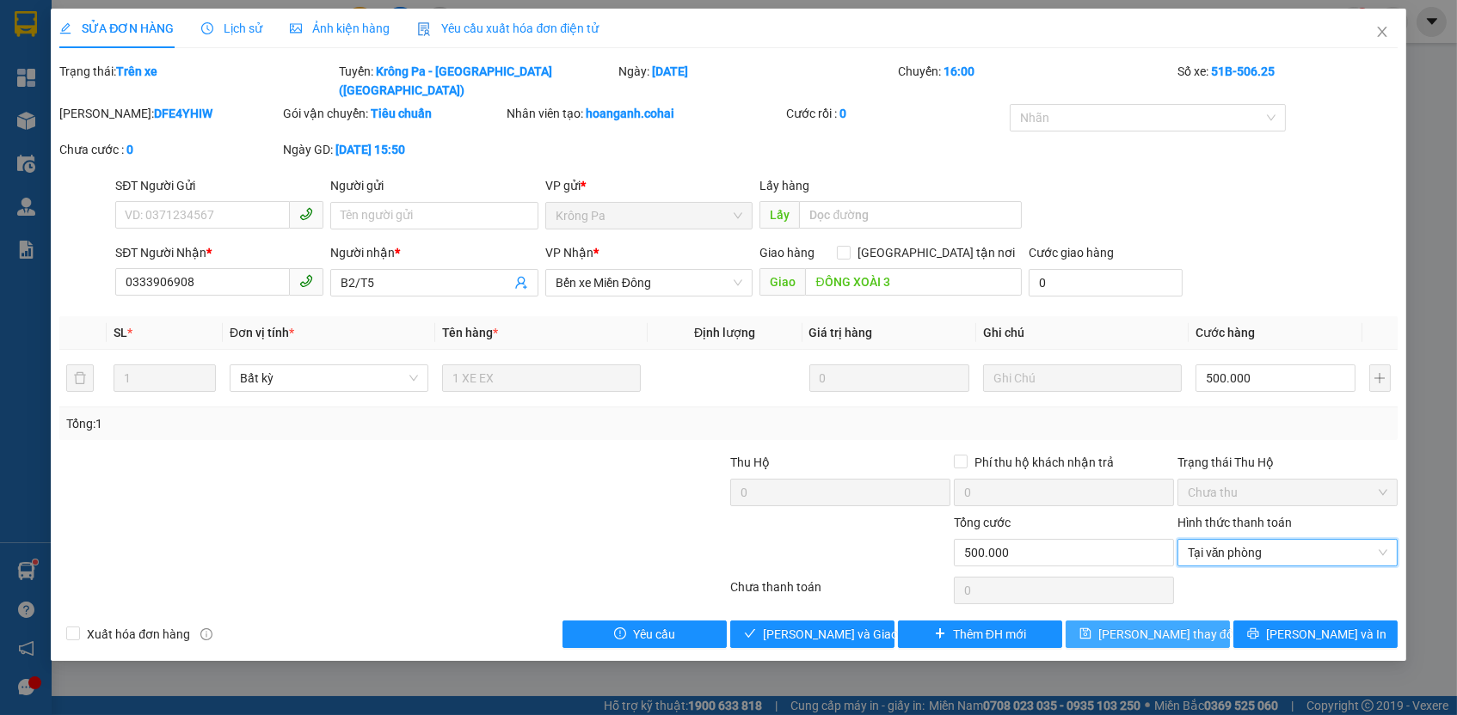
click at [1189, 625] on span "[PERSON_NAME] thay đổi" at bounding box center [1167, 634] width 138 height 19
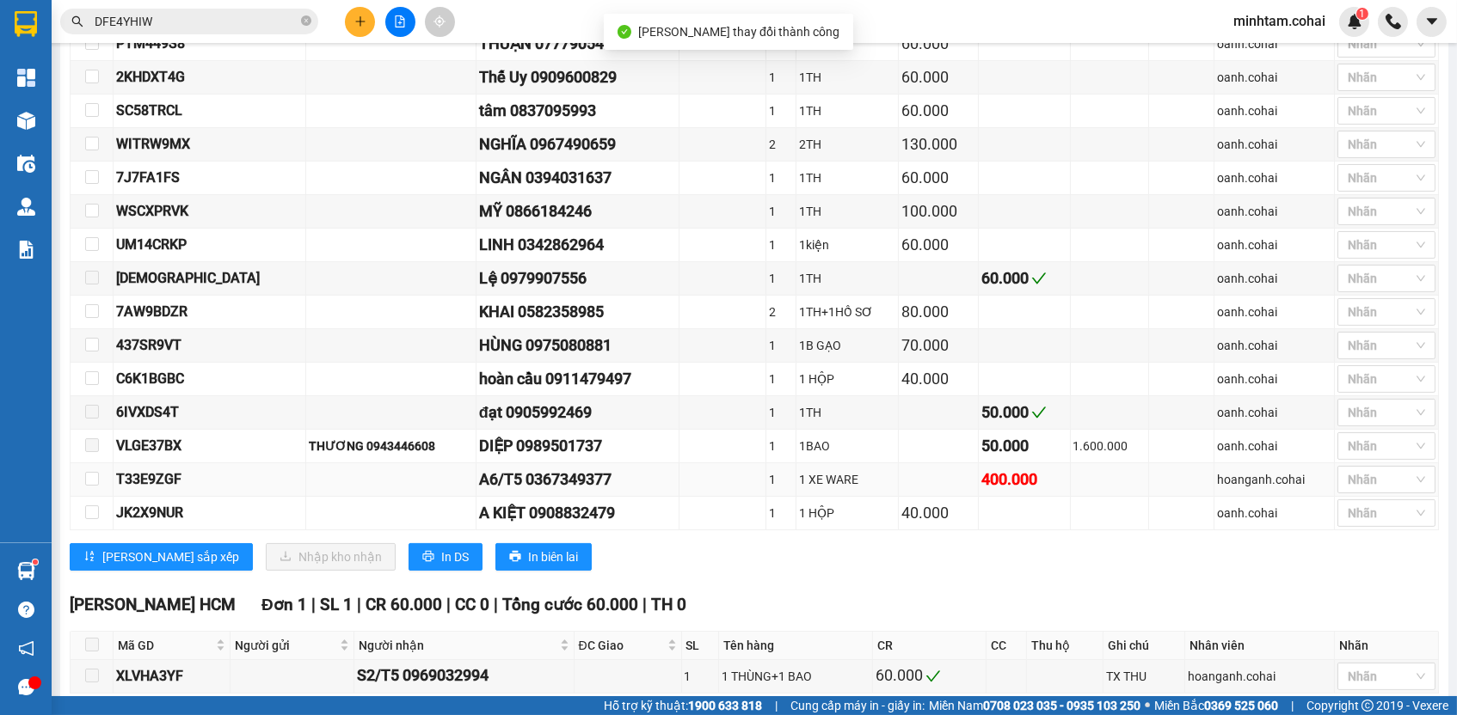
scroll to position [760, 0]
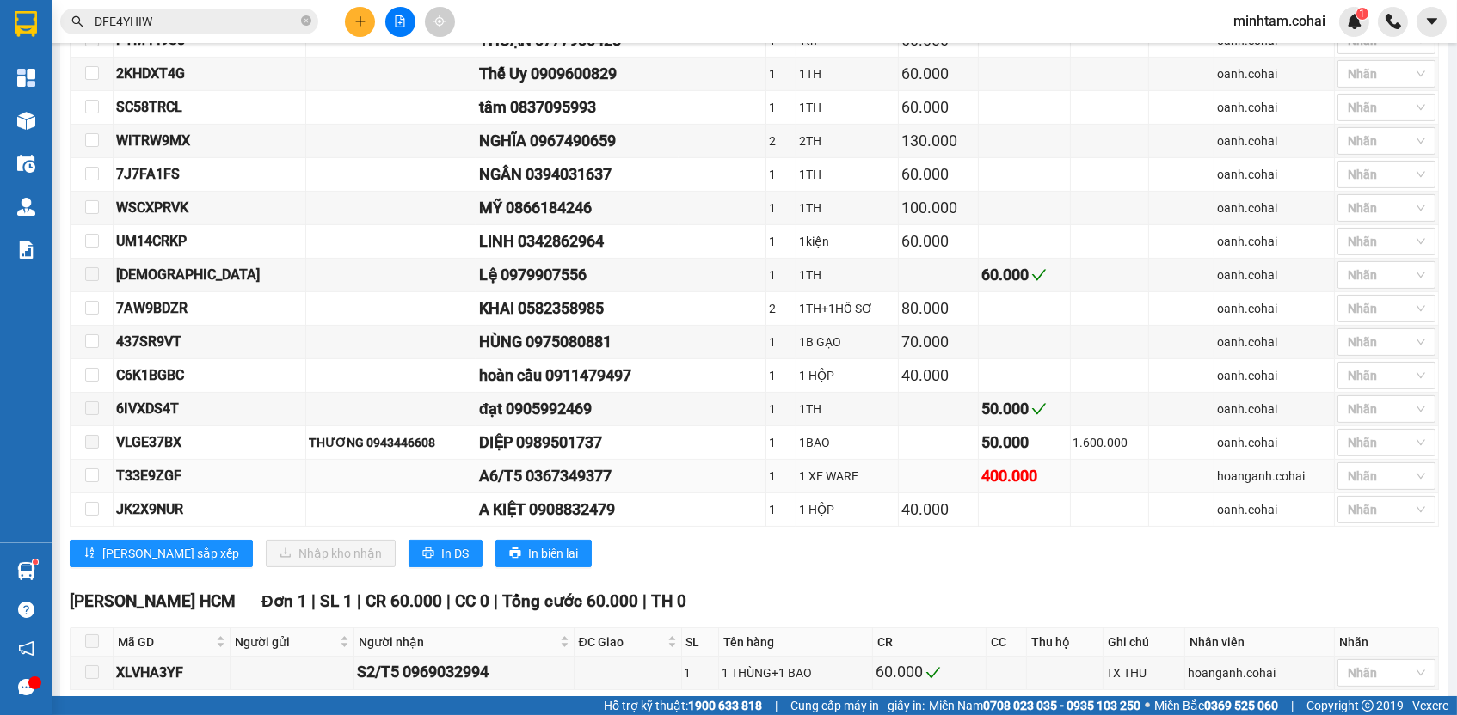
click at [161, 484] on div "T33E9ZGF" at bounding box center [209, 475] width 187 height 21
click at [218, 21] on input "DFE4YHIW" at bounding box center [196, 21] width 203 height 19
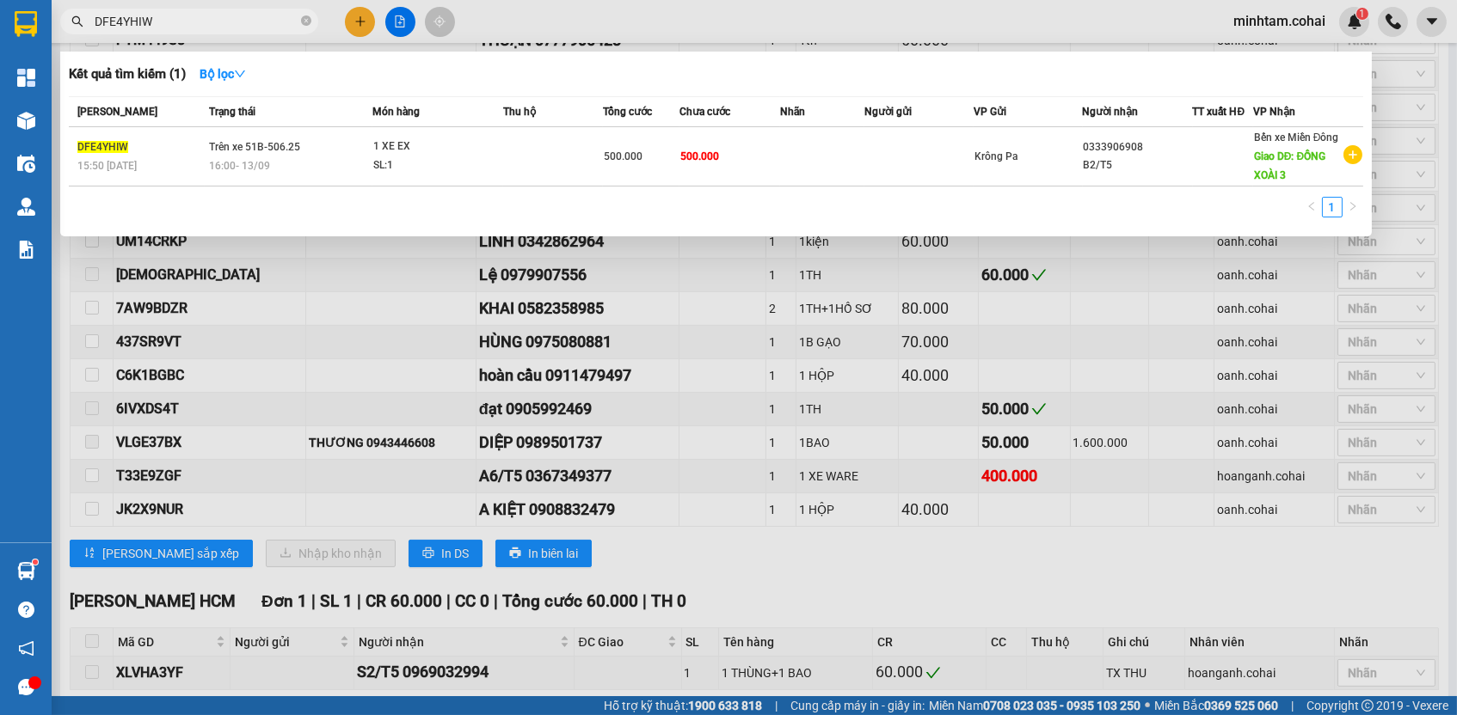
click at [218, 21] on input "DFE4YHIW" at bounding box center [196, 21] width 203 height 19
paste input "T33E9ZGF"
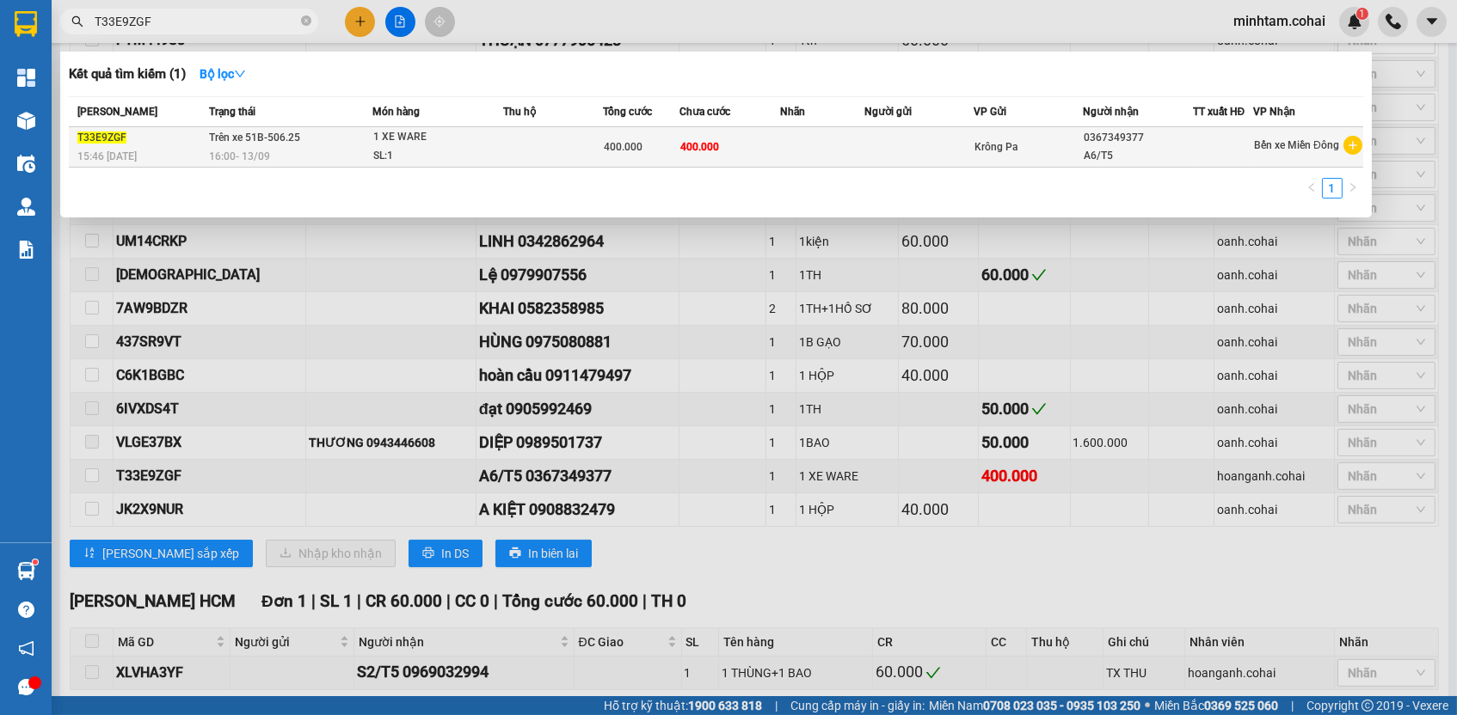
click at [771, 147] on td "400.000" at bounding box center [729, 147] width 101 height 40
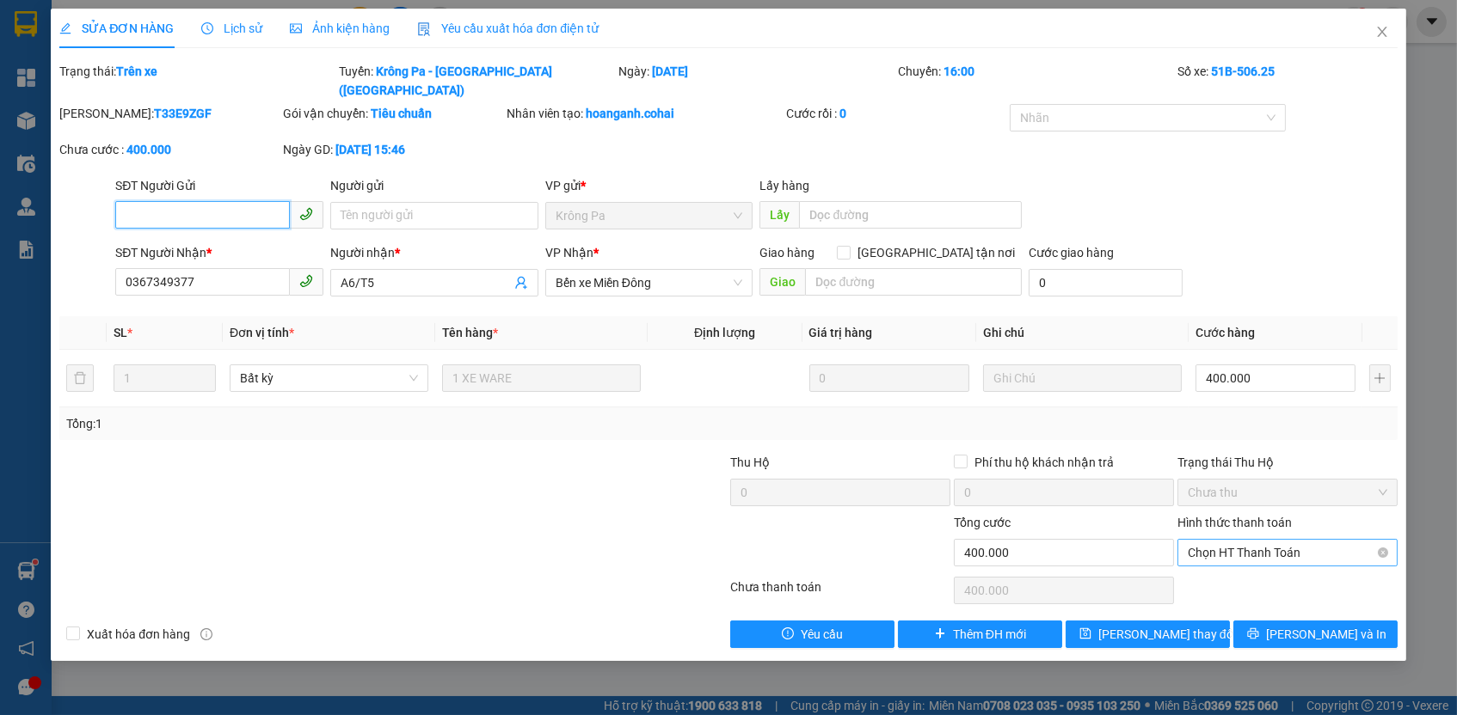
click at [1242, 540] on span "Chọn HT Thanh Toán" at bounding box center [1287, 553] width 199 height 26
click at [1237, 559] on div "Tại văn phòng" at bounding box center [1287, 563] width 199 height 19
click at [1213, 621] on button "[PERSON_NAME] thay đổi" at bounding box center [1147, 635] width 164 height 28
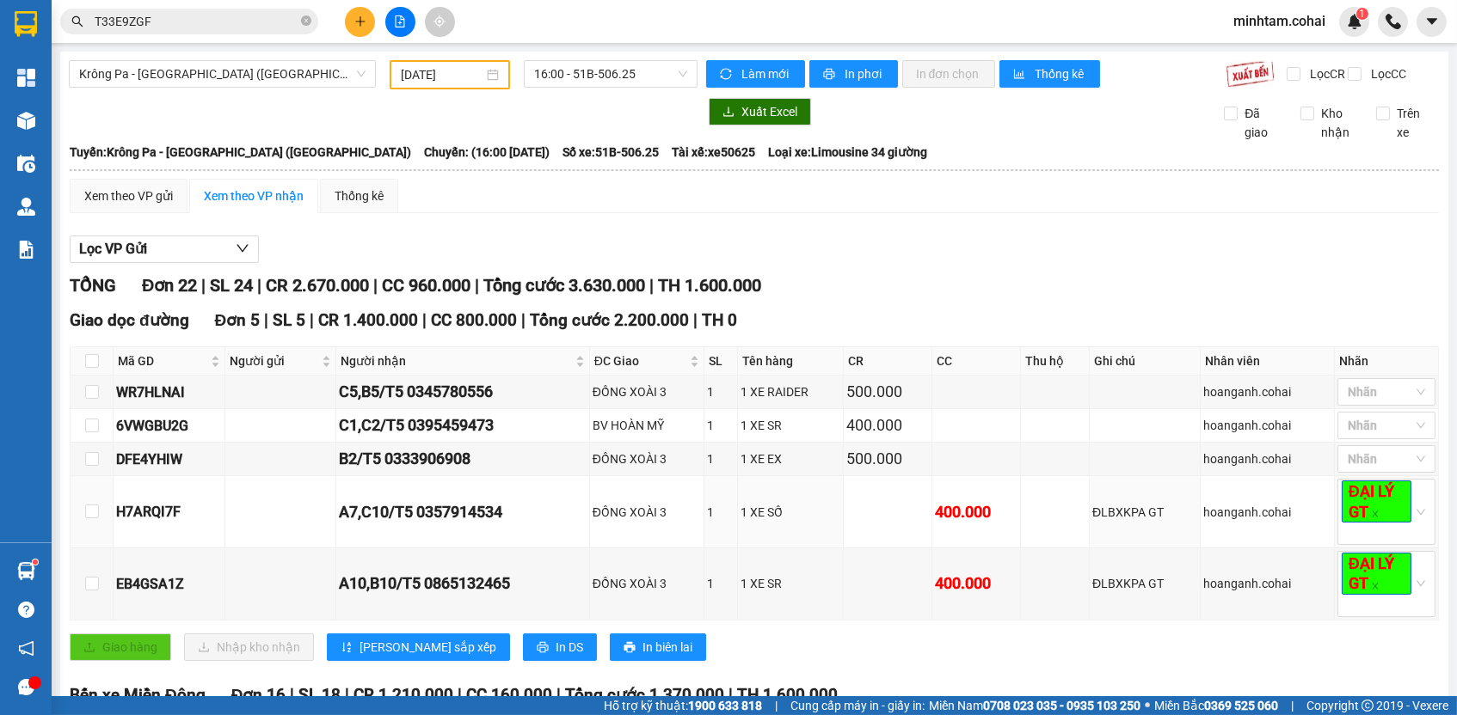
scroll to position [104, 0]
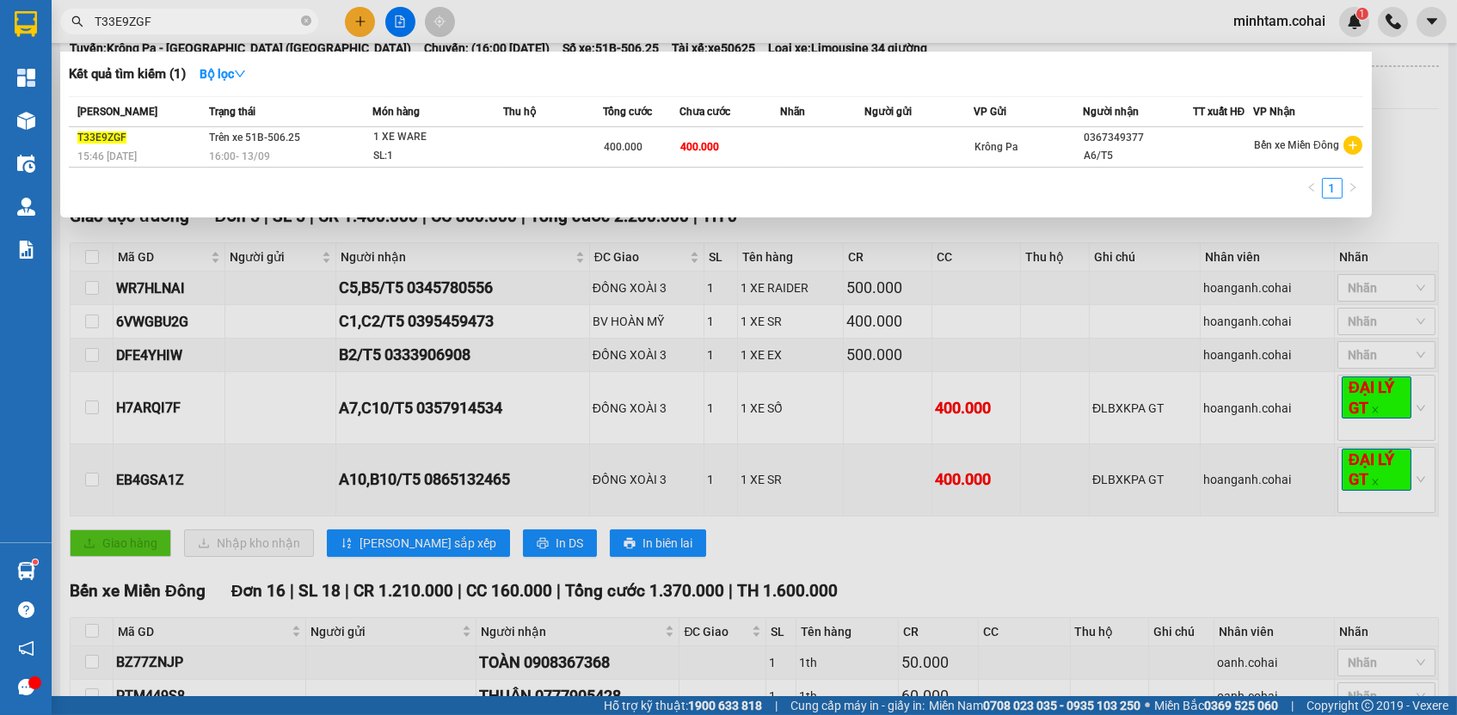
click at [281, 19] on input "T33E9ZGF" at bounding box center [196, 21] width 203 height 19
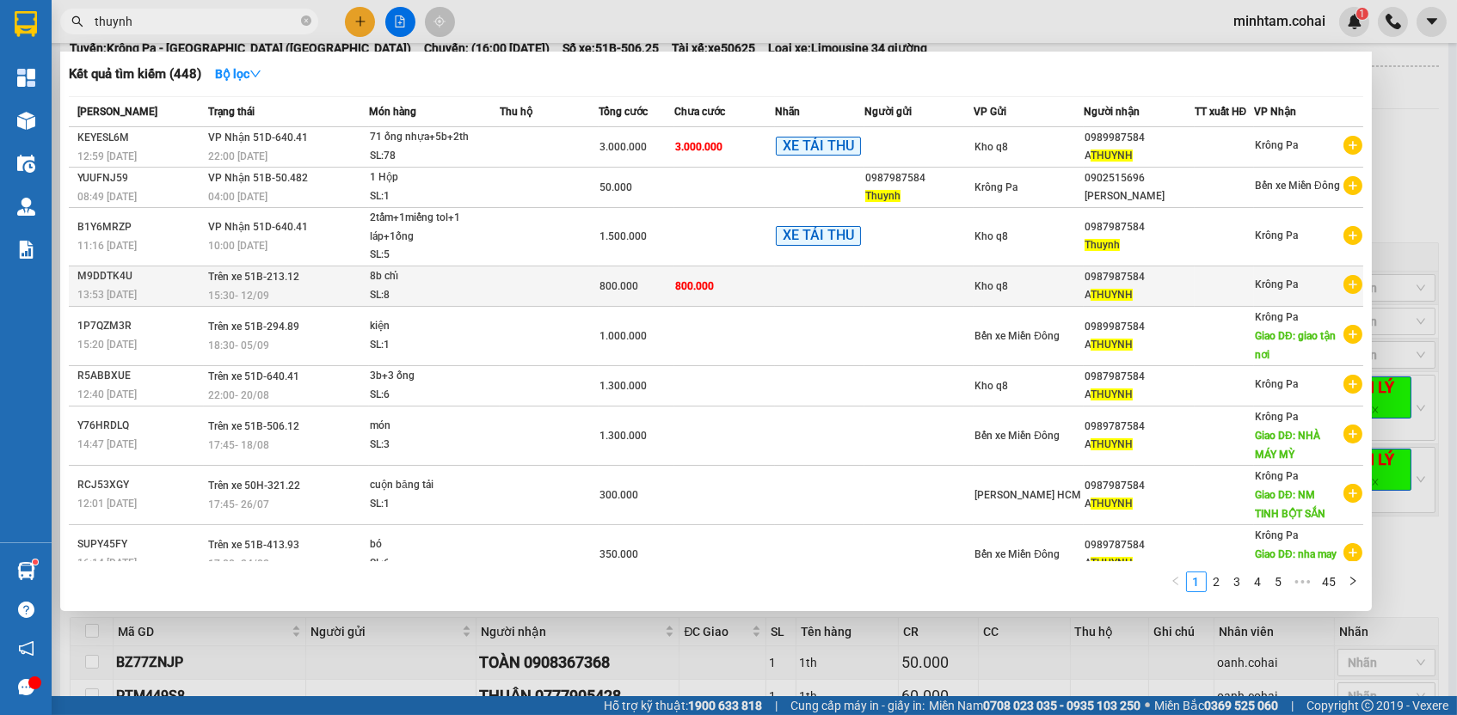
click at [714, 292] on span "800.000" at bounding box center [694, 286] width 39 height 12
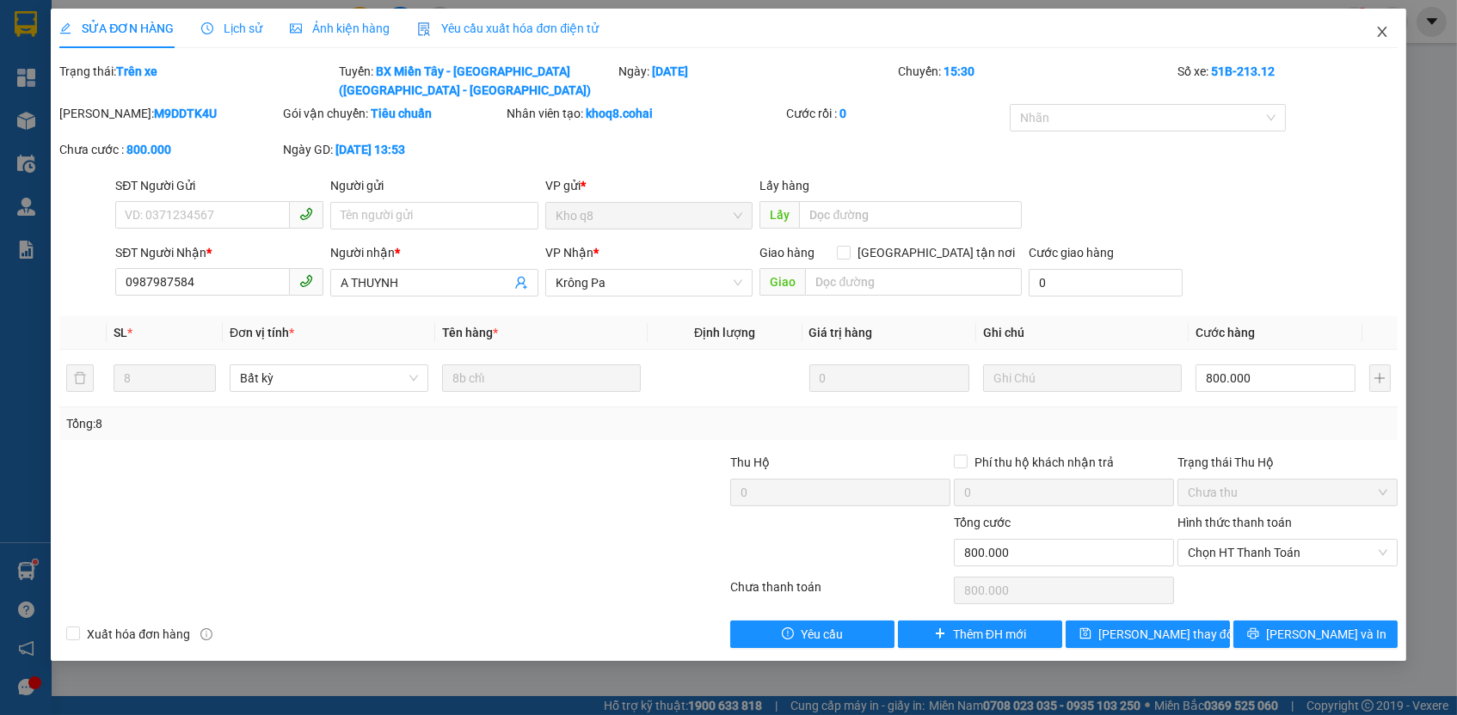
click at [1377, 28] on icon "close" at bounding box center [1382, 32] width 14 height 14
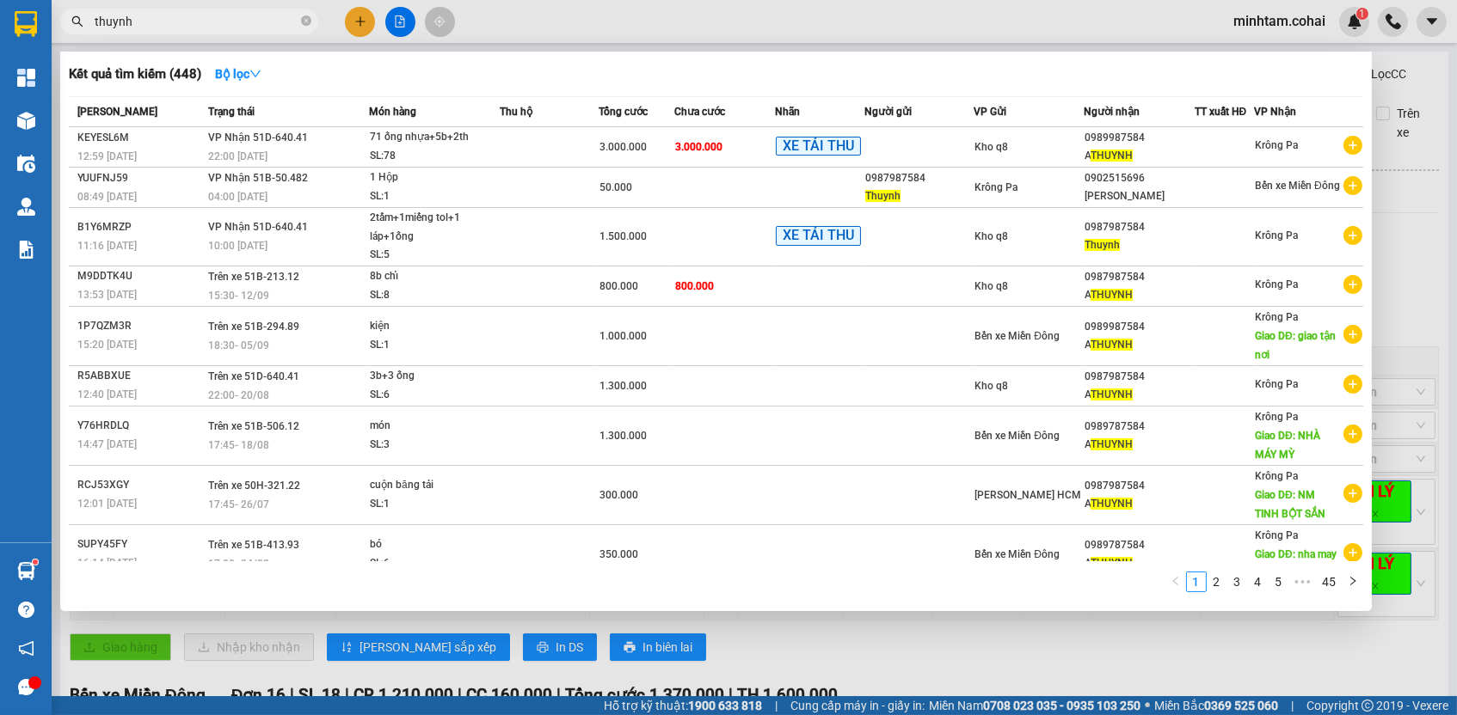
click at [268, 18] on input "thuynh" at bounding box center [196, 21] width 203 height 19
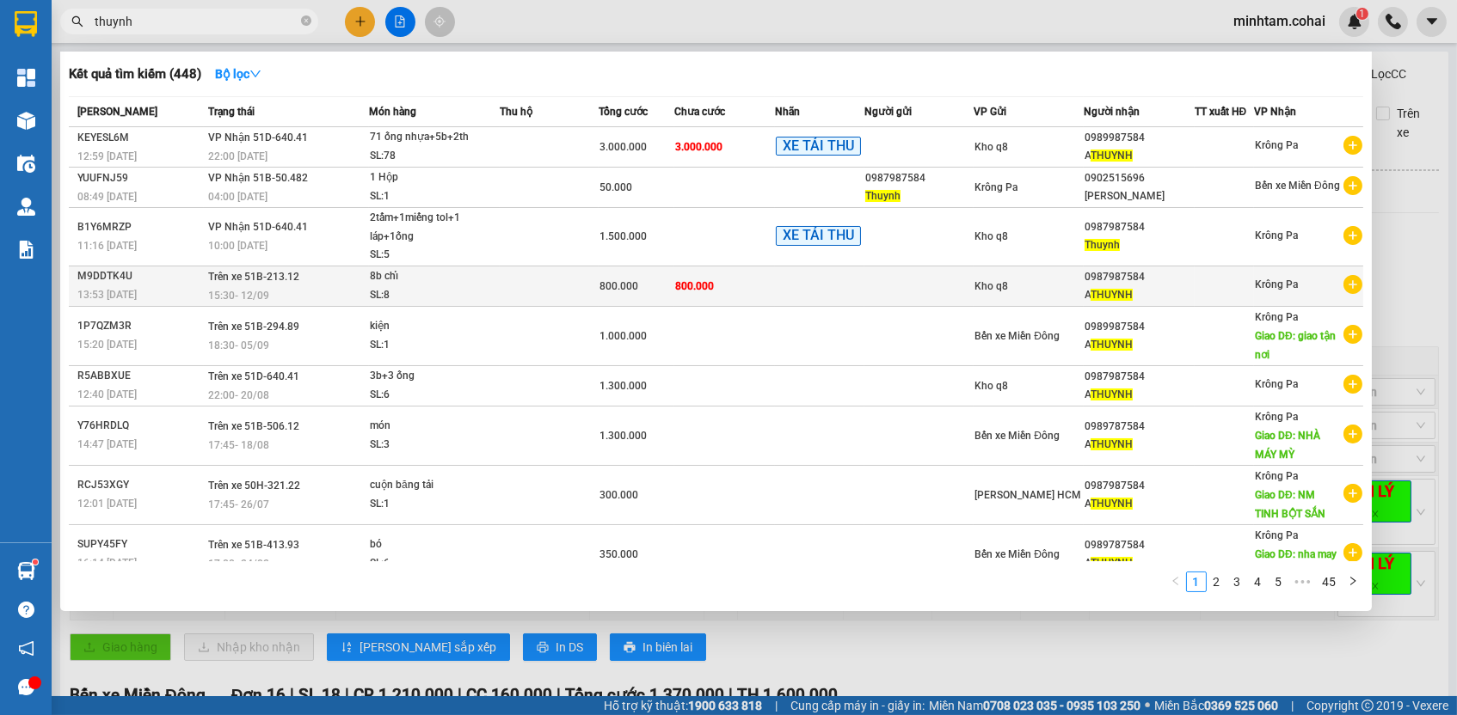
click at [378, 293] on div "SL: 8" at bounding box center [434, 295] width 129 height 19
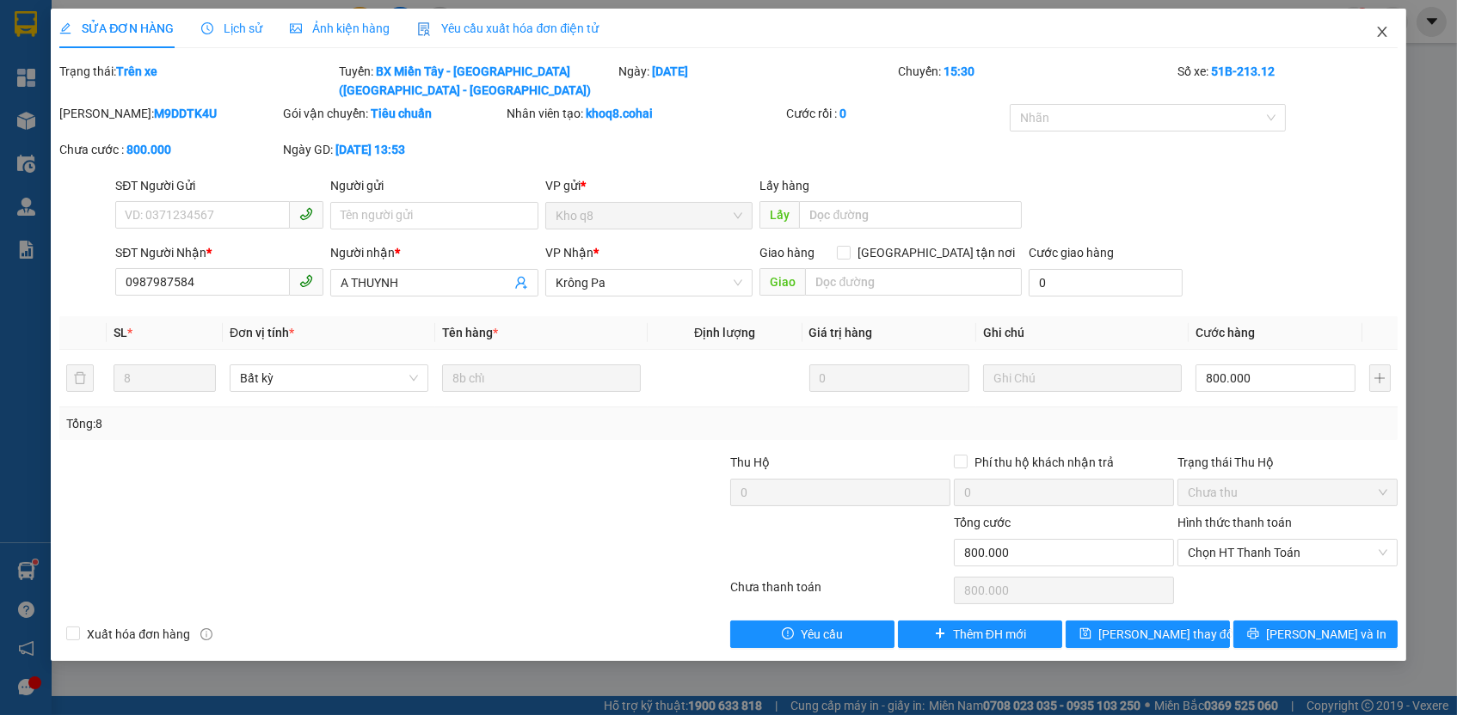
click at [1385, 29] on icon "close" at bounding box center [1382, 32] width 14 height 14
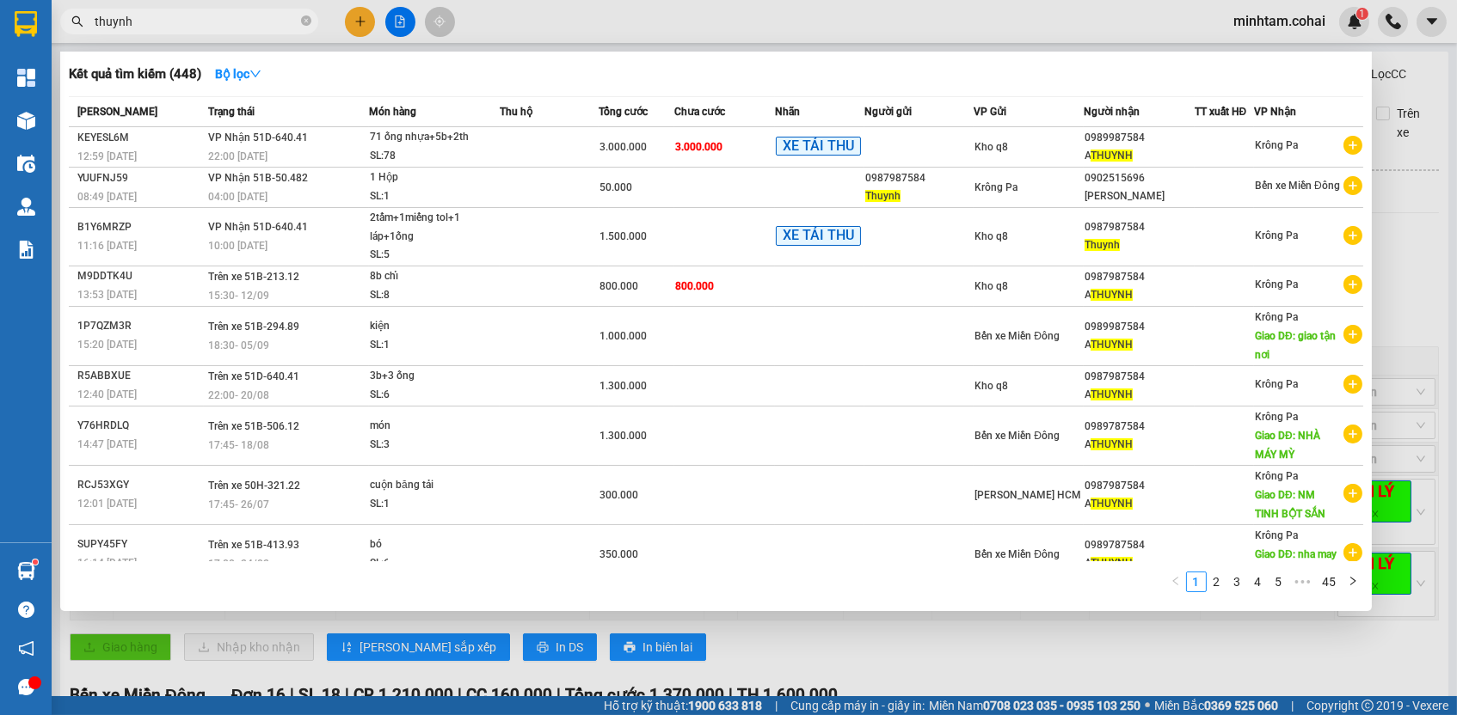
click at [230, 28] on input "thuynh" at bounding box center [196, 21] width 203 height 19
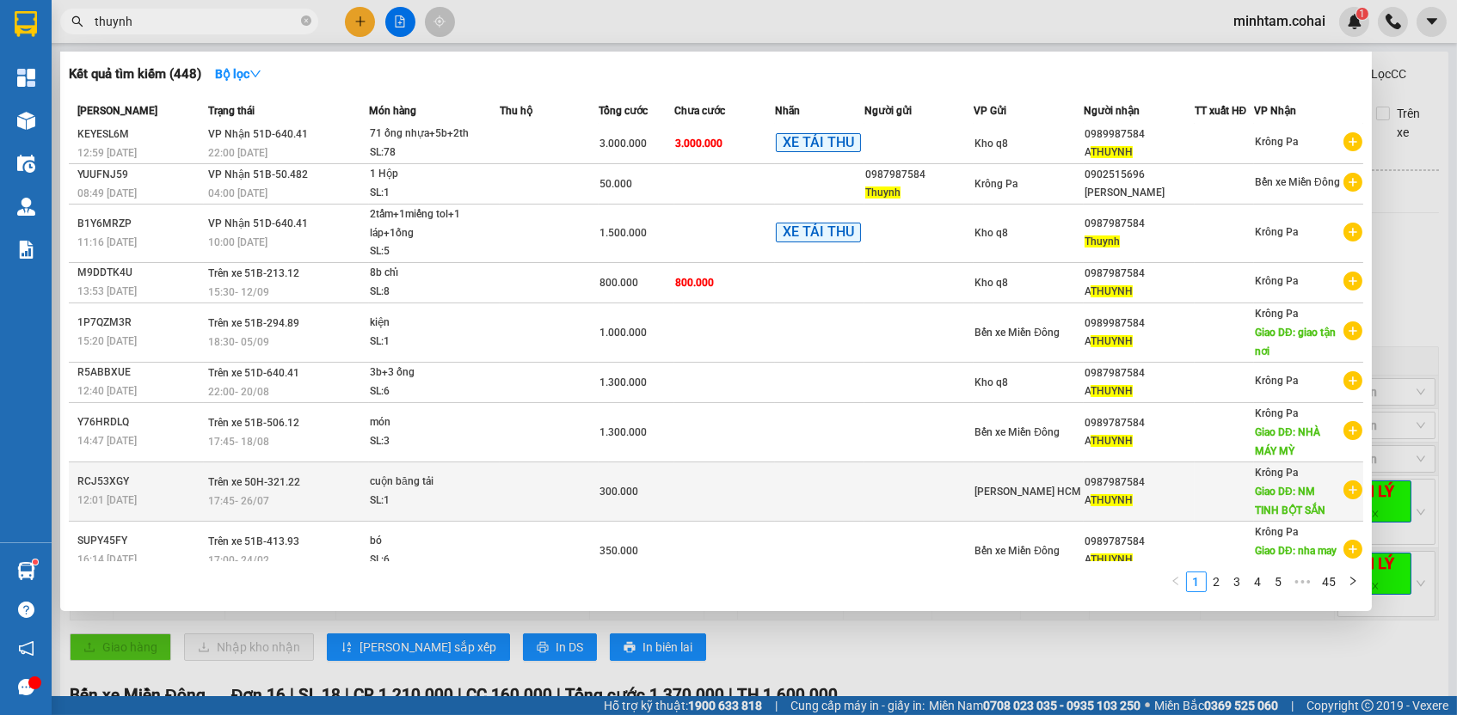
scroll to position [42, 0]
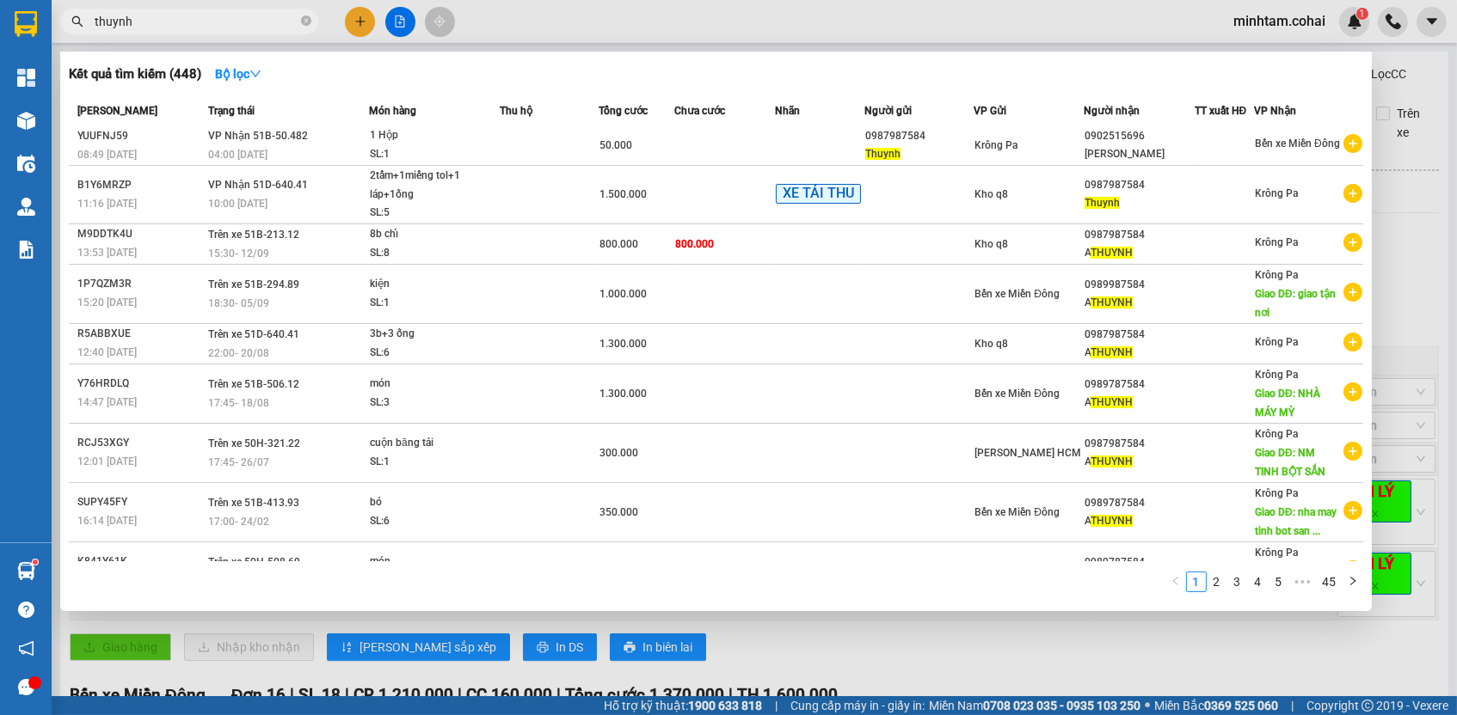
click at [170, 14] on input "thuynh" at bounding box center [196, 21] width 203 height 19
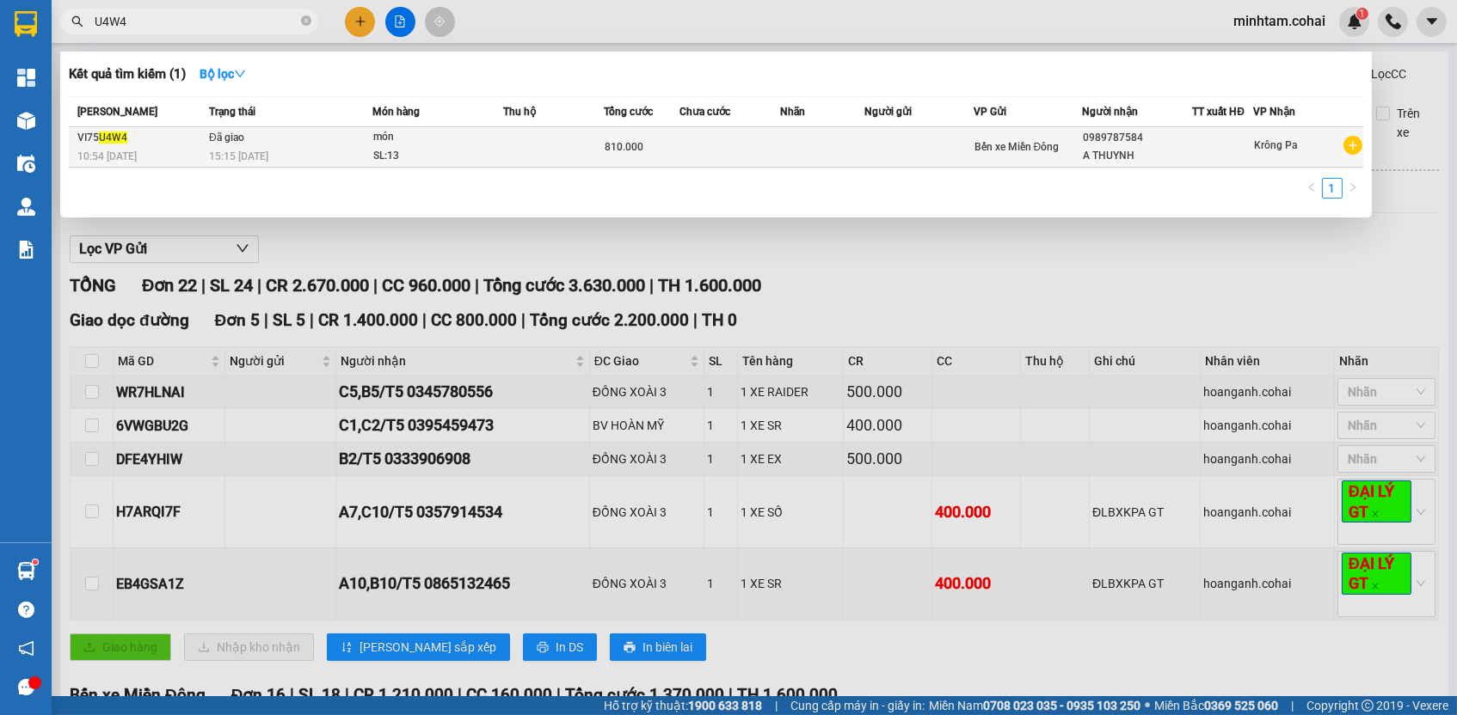
click at [638, 144] on span "810.000" at bounding box center [624, 147] width 39 height 12
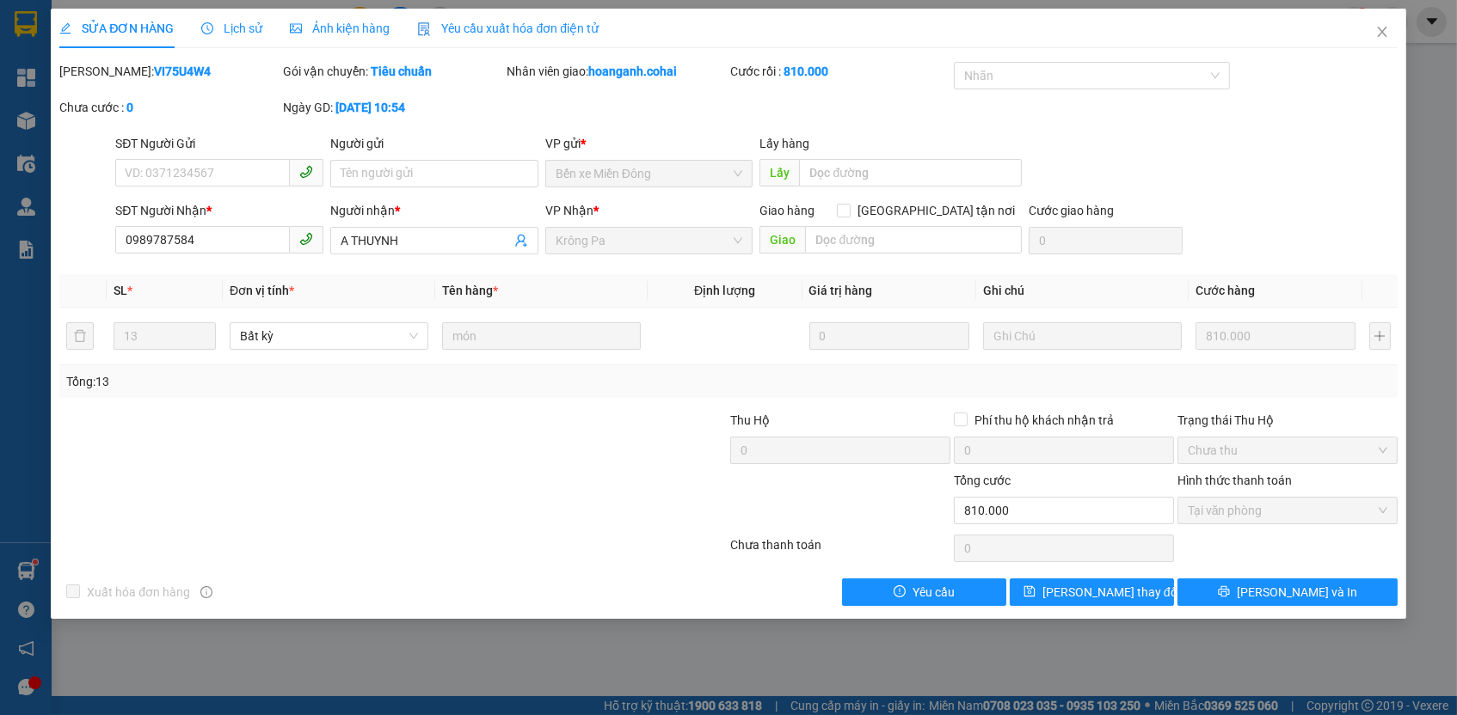
click at [1268, 181] on div "SĐT Người Gửi VD: 0371234567 Người gửi Tên người gửi VP gửi * Bến xe Miền Đông …" at bounding box center [756, 164] width 1288 height 60
click at [1386, 35] on icon "close" at bounding box center [1382, 32] width 14 height 14
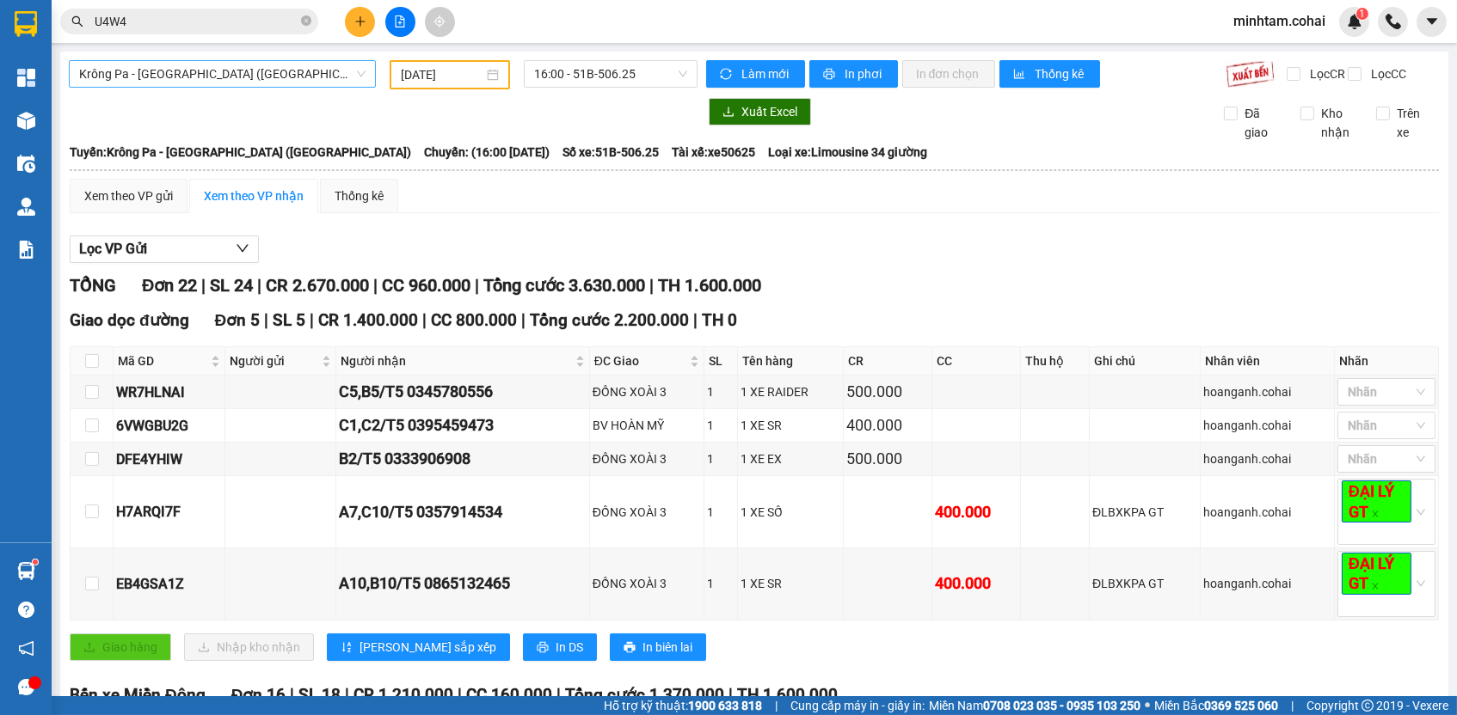
click at [212, 73] on span "Krông Pa - [GEOGRAPHIC_DATA] ([GEOGRAPHIC_DATA])" at bounding box center [222, 74] width 286 height 26
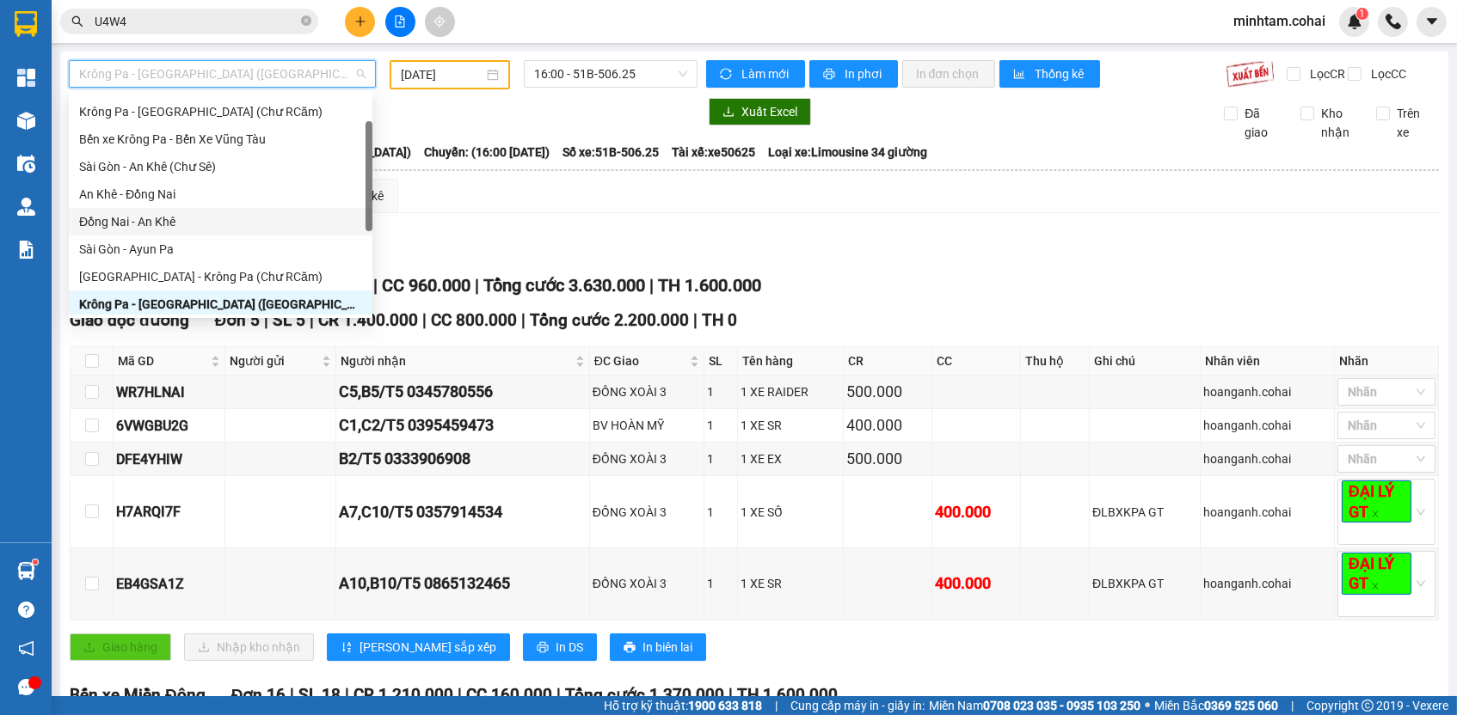
scroll to position [52, 0]
click at [264, 279] on div "[GEOGRAPHIC_DATA] - Krông Pa (Chư RCăm)" at bounding box center [220, 276] width 283 height 19
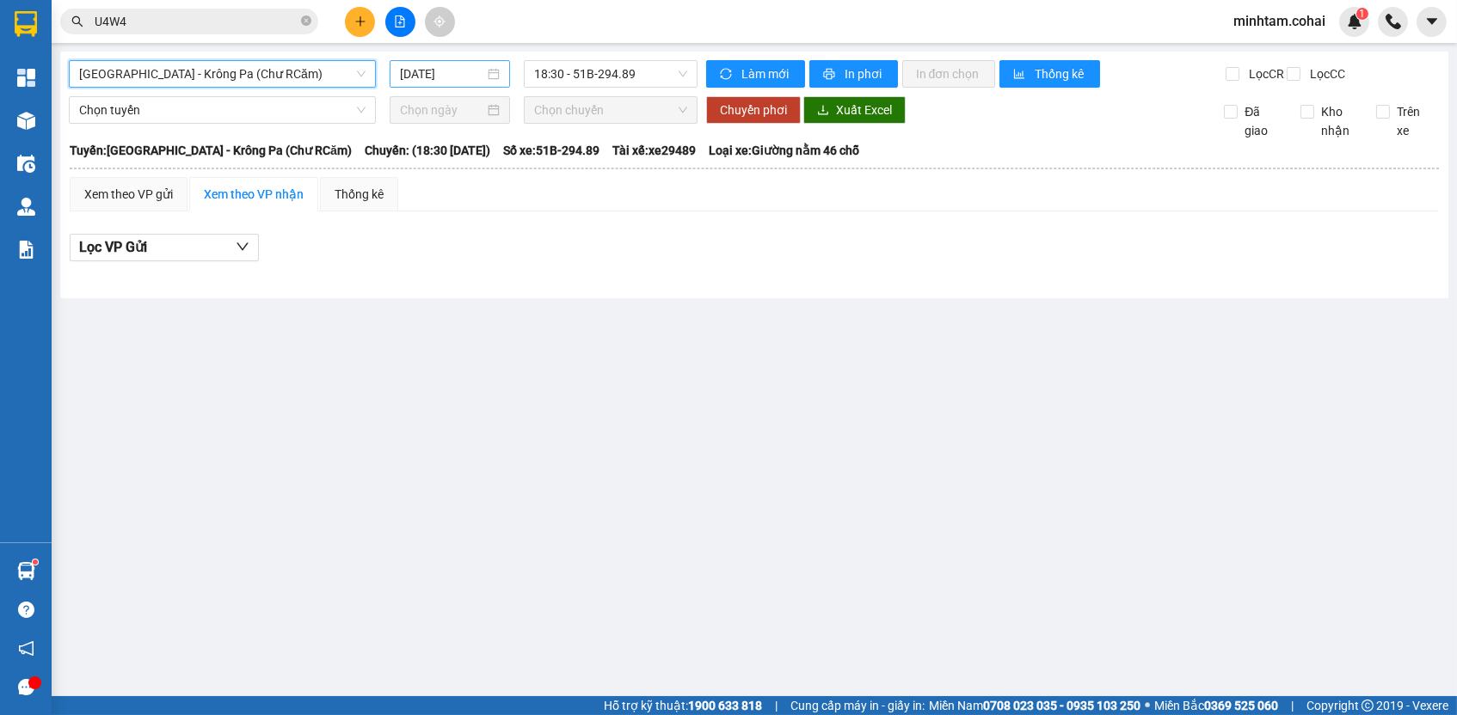
click at [445, 72] on input "[DATE]" at bounding box center [442, 73] width 84 height 19
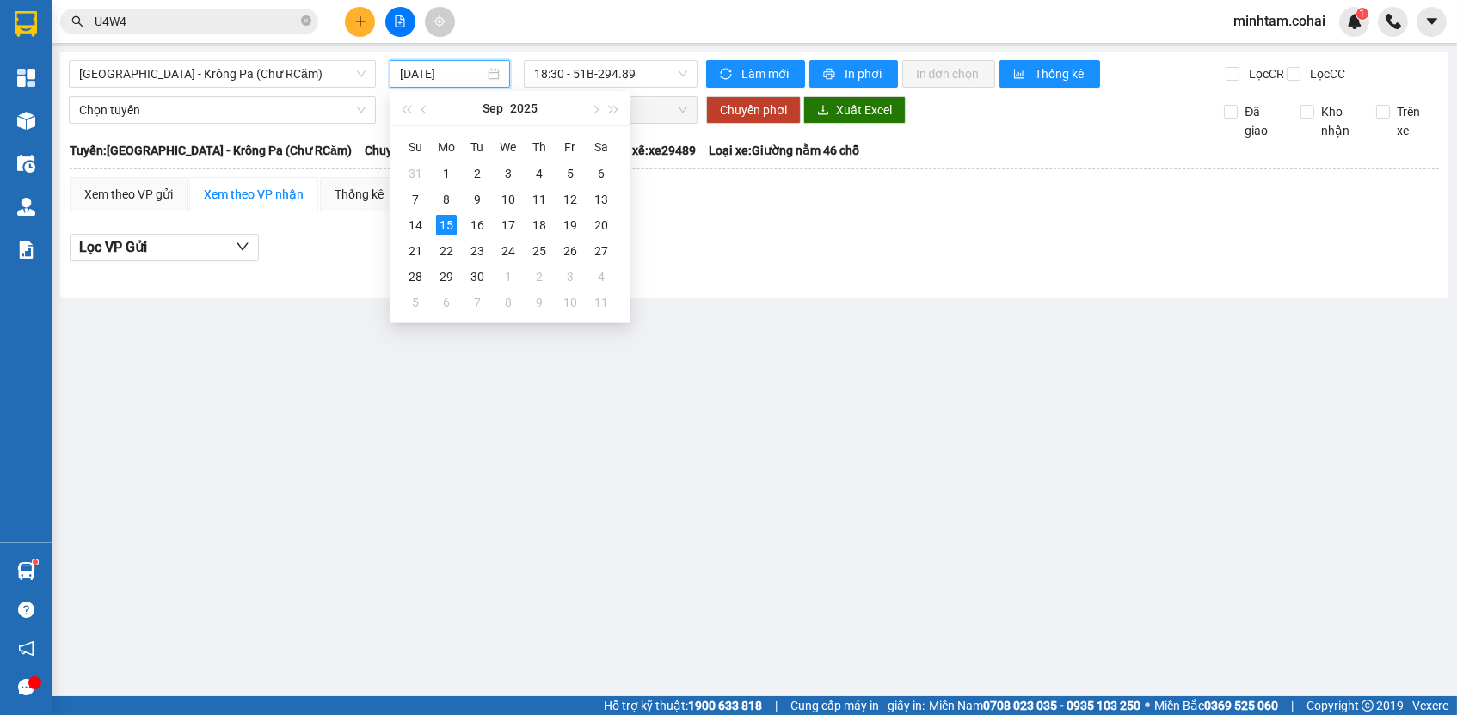
click at [840, 378] on main "[GEOGRAPHIC_DATA] - [GEOGRAPHIC_DATA] (Chư RCăm) [DATE] 18:30 - 51B-294.89 Làm …" at bounding box center [728, 348] width 1457 height 697
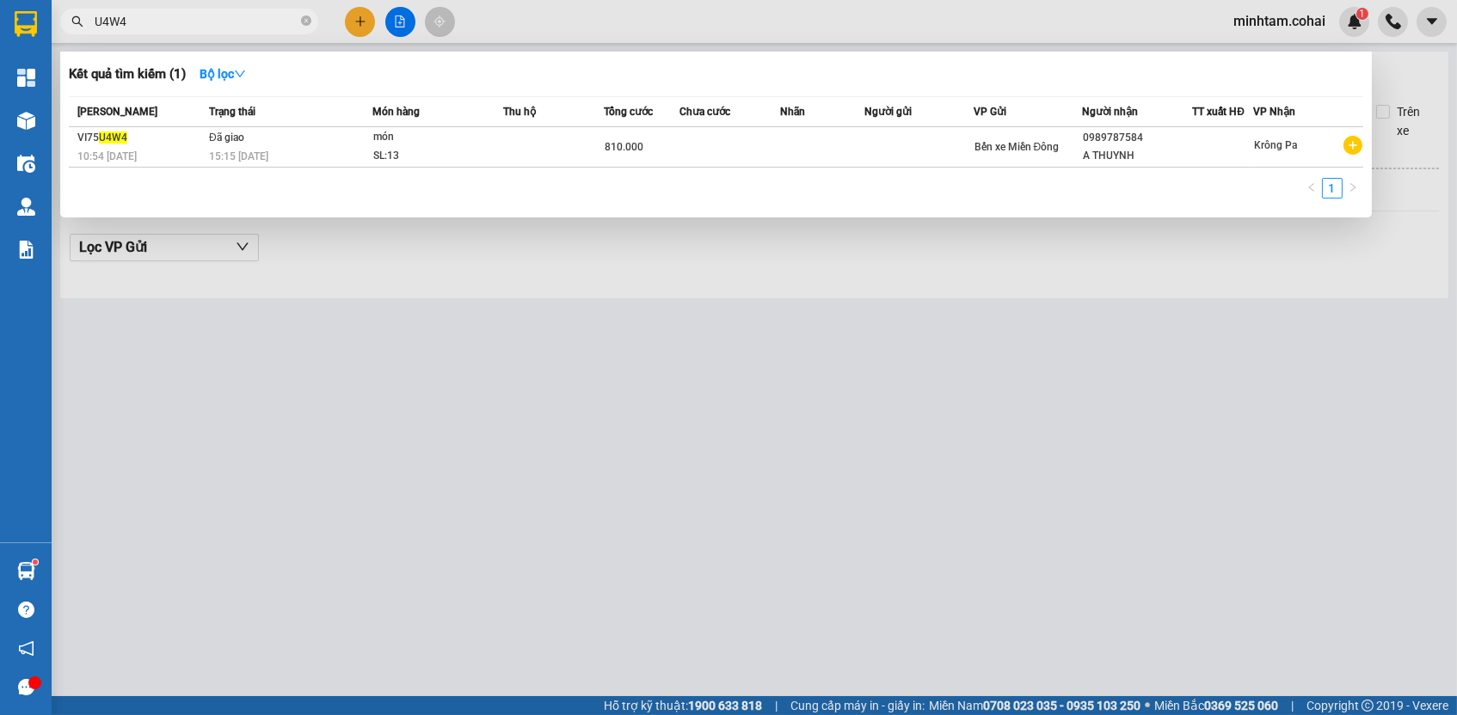
click at [285, 23] on input "U4W4" at bounding box center [196, 21] width 203 height 19
click at [285, 21] on input "U4W4" at bounding box center [196, 21] width 203 height 19
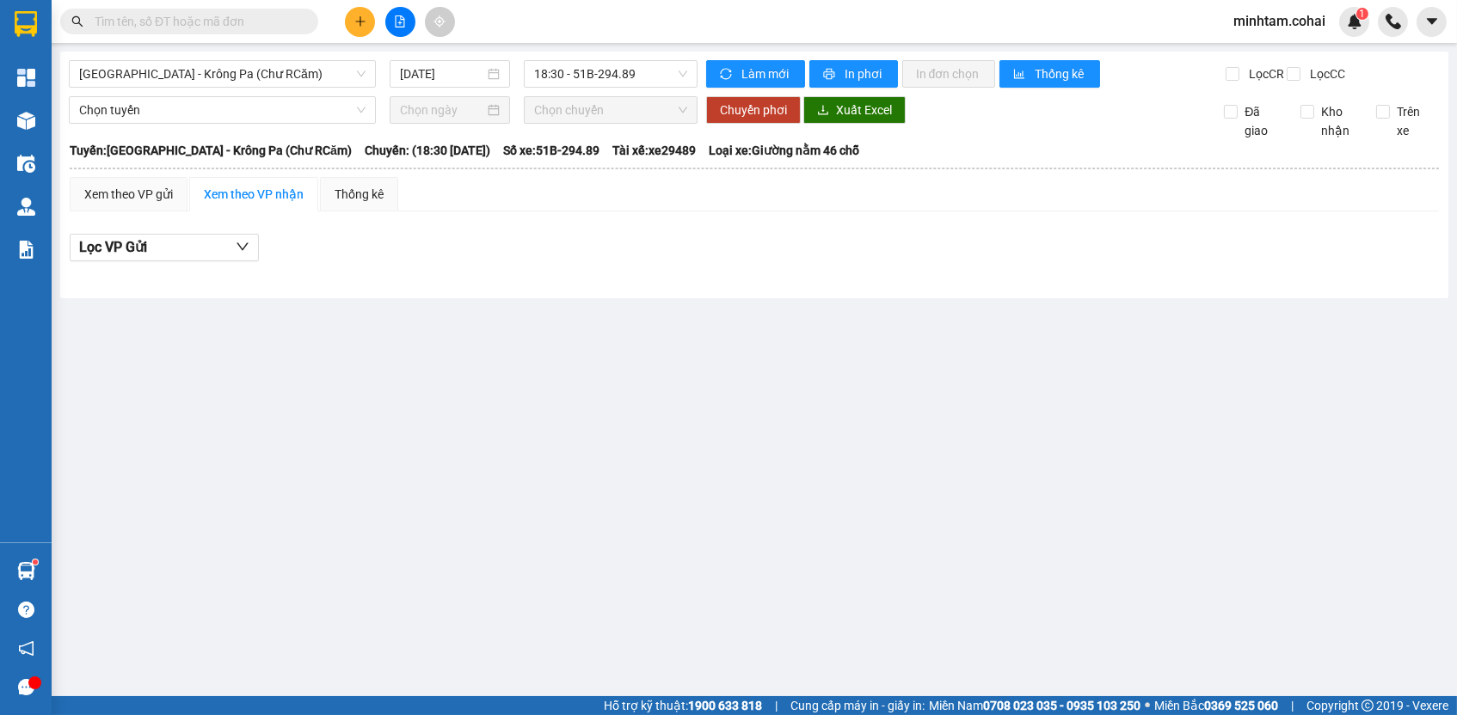
click at [257, 14] on input "text" at bounding box center [196, 21] width 203 height 19
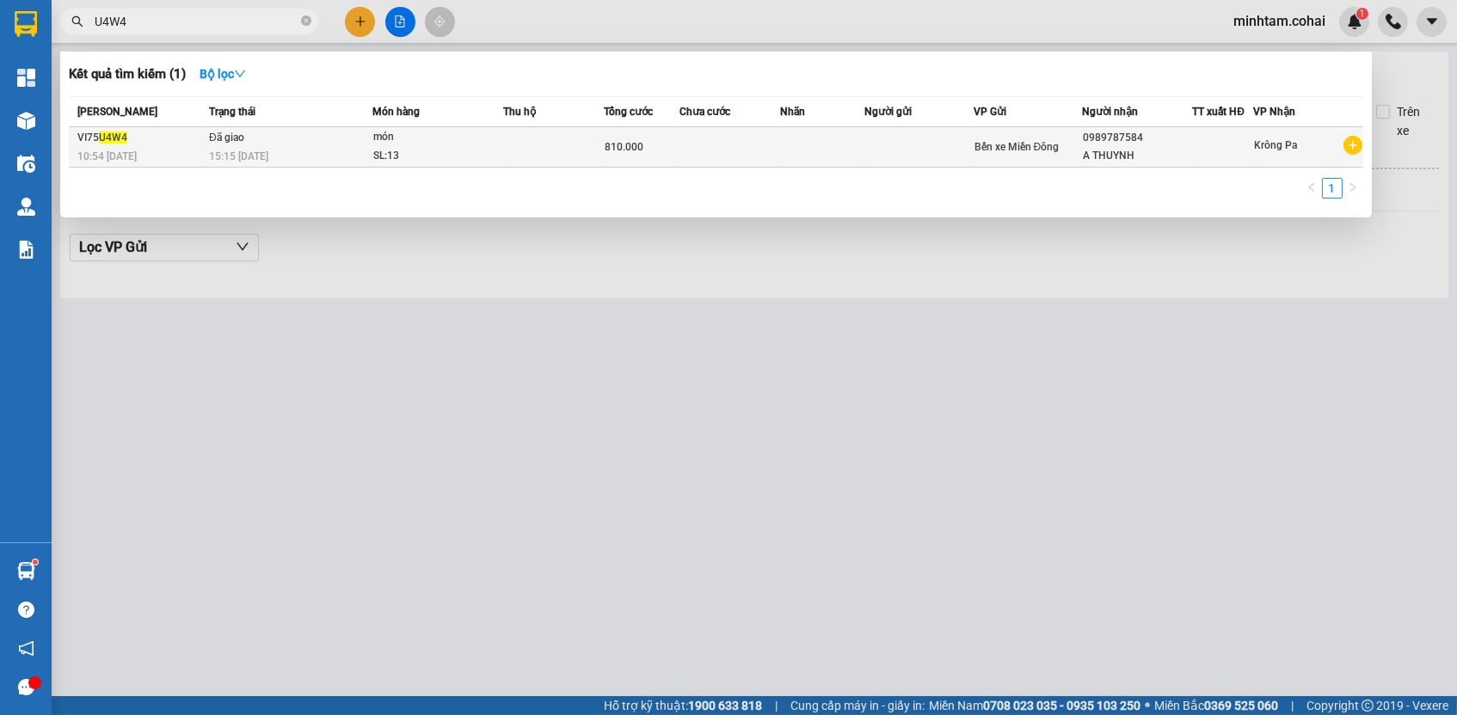
click at [652, 154] on div "810.000" at bounding box center [642, 147] width 75 height 19
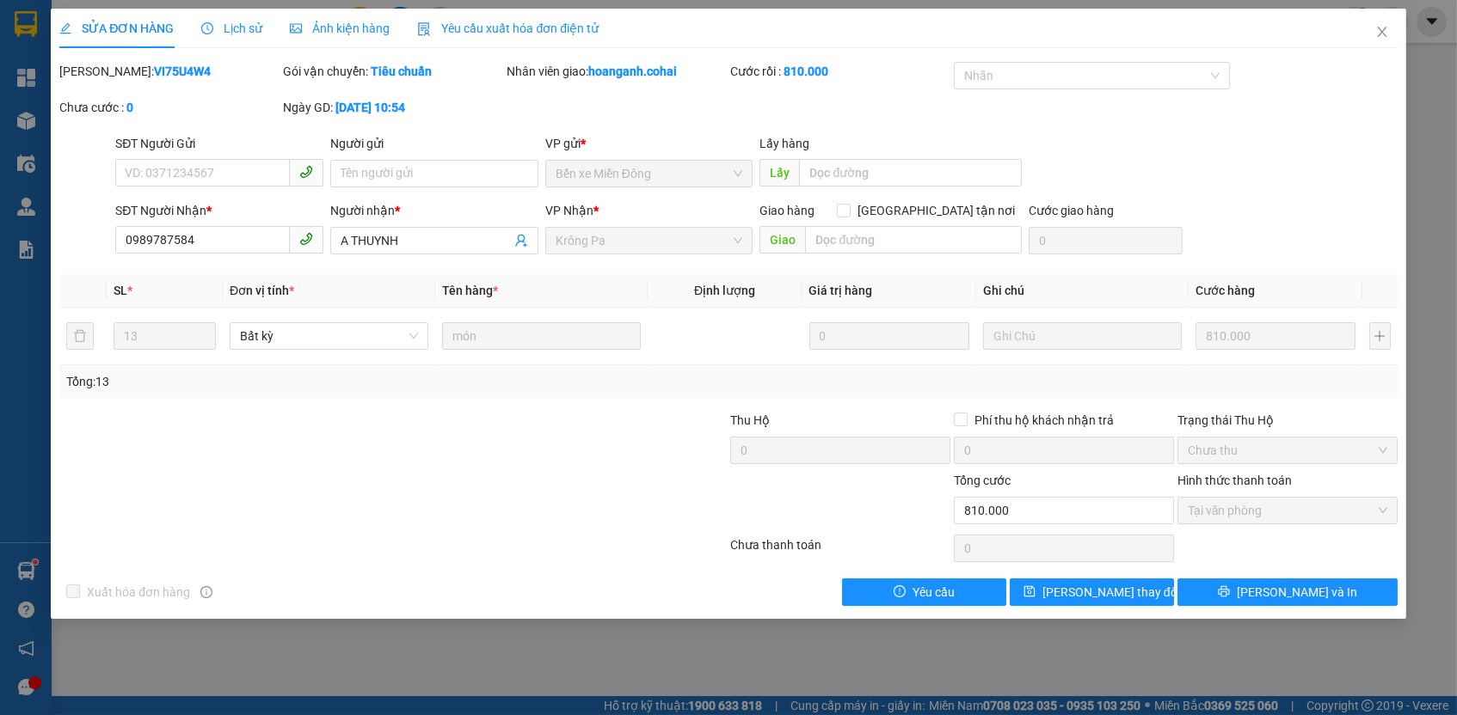
click at [248, 34] on span "Lịch sử" at bounding box center [231, 28] width 61 height 14
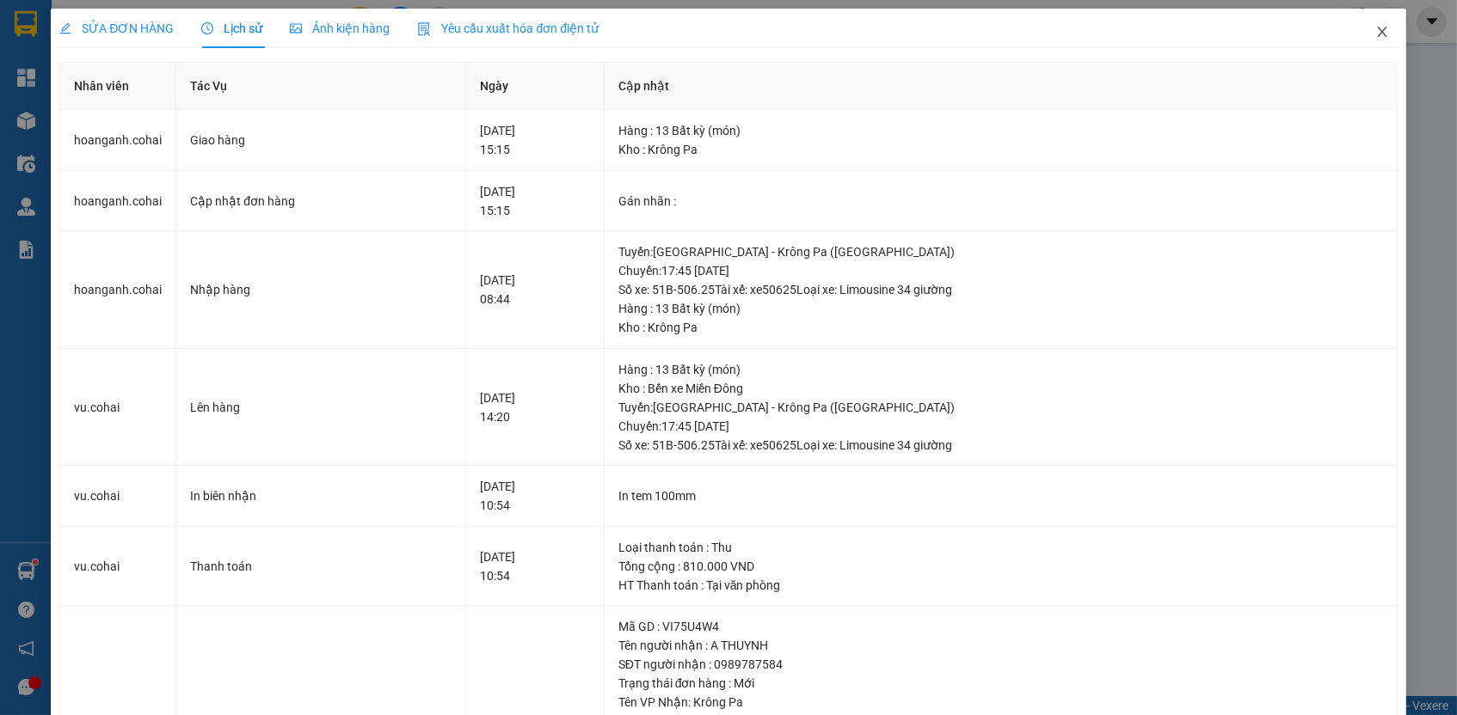
click at [1358, 34] on span "Close" at bounding box center [1382, 33] width 48 height 48
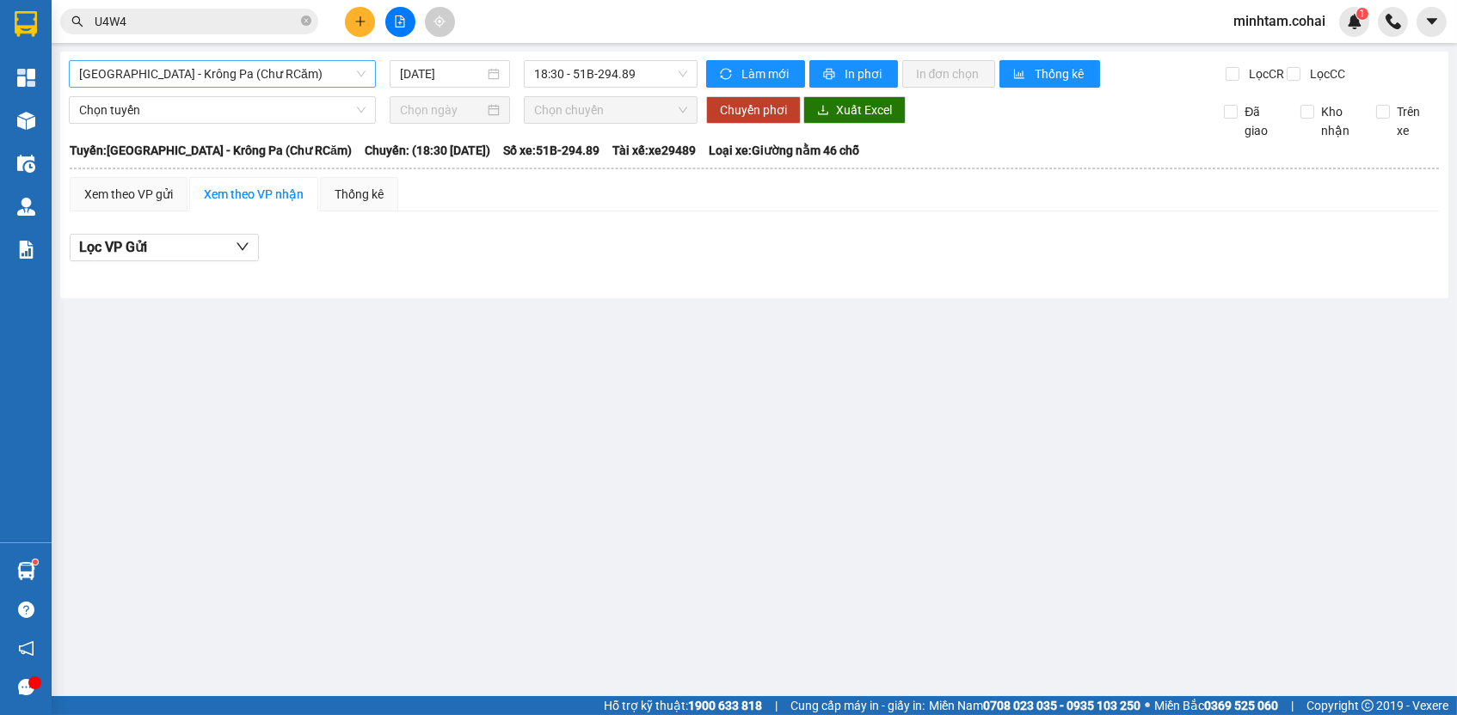
click at [271, 70] on span "[GEOGRAPHIC_DATA] - Krông Pa (Chư RCăm)" at bounding box center [222, 74] width 286 height 26
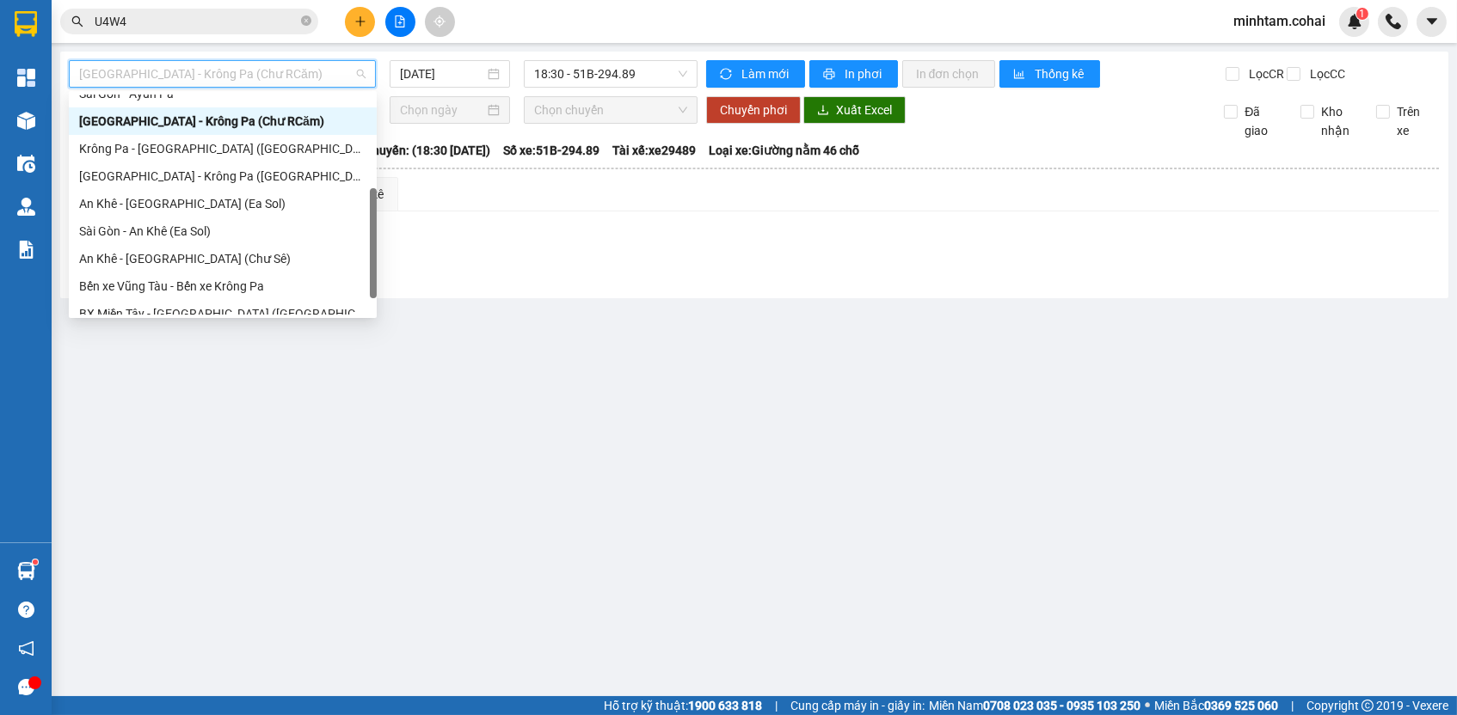
scroll to position [206, 0]
click at [236, 181] on div "[GEOGRAPHIC_DATA] - Krông Pa ([GEOGRAPHIC_DATA])" at bounding box center [222, 177] width 287 height 19
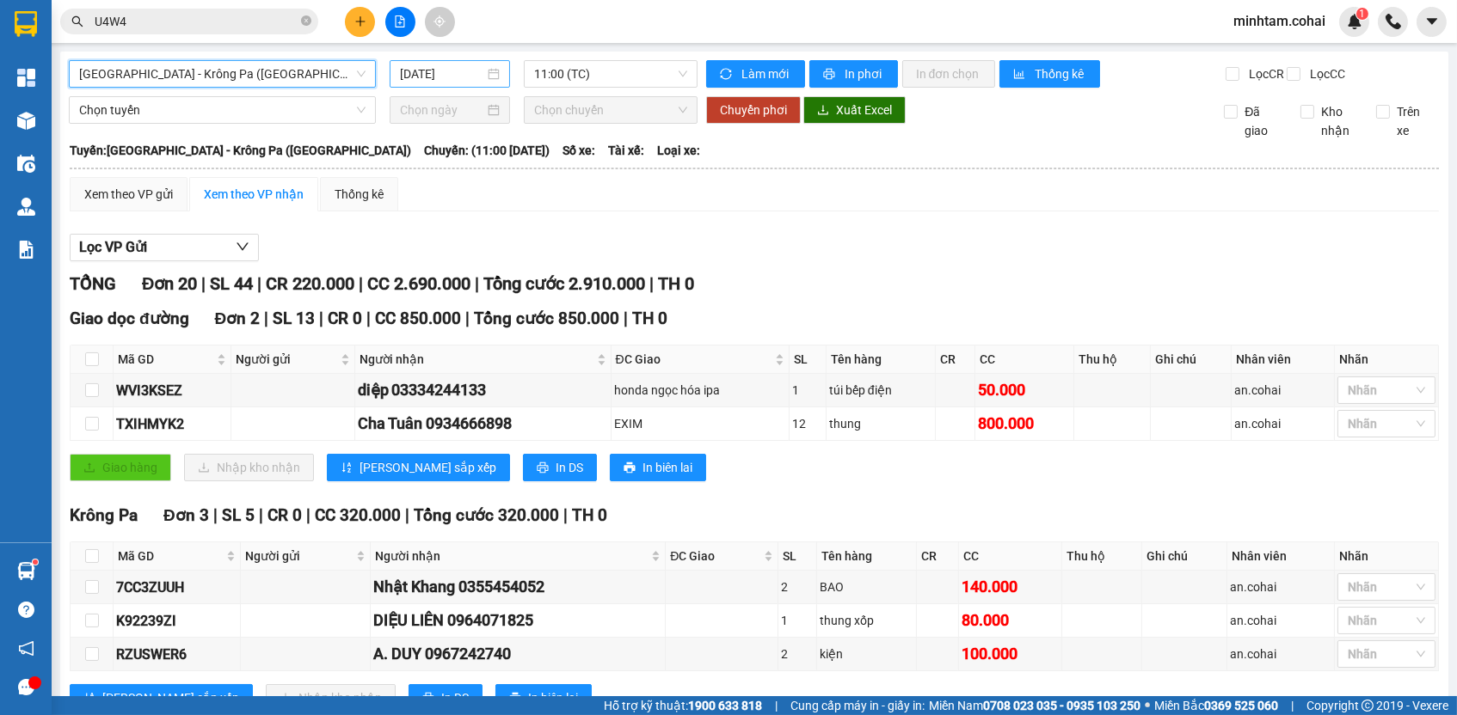
click at [427, 76] on input "[DATE]" at bounding box center [442, 73] width 84 height 19
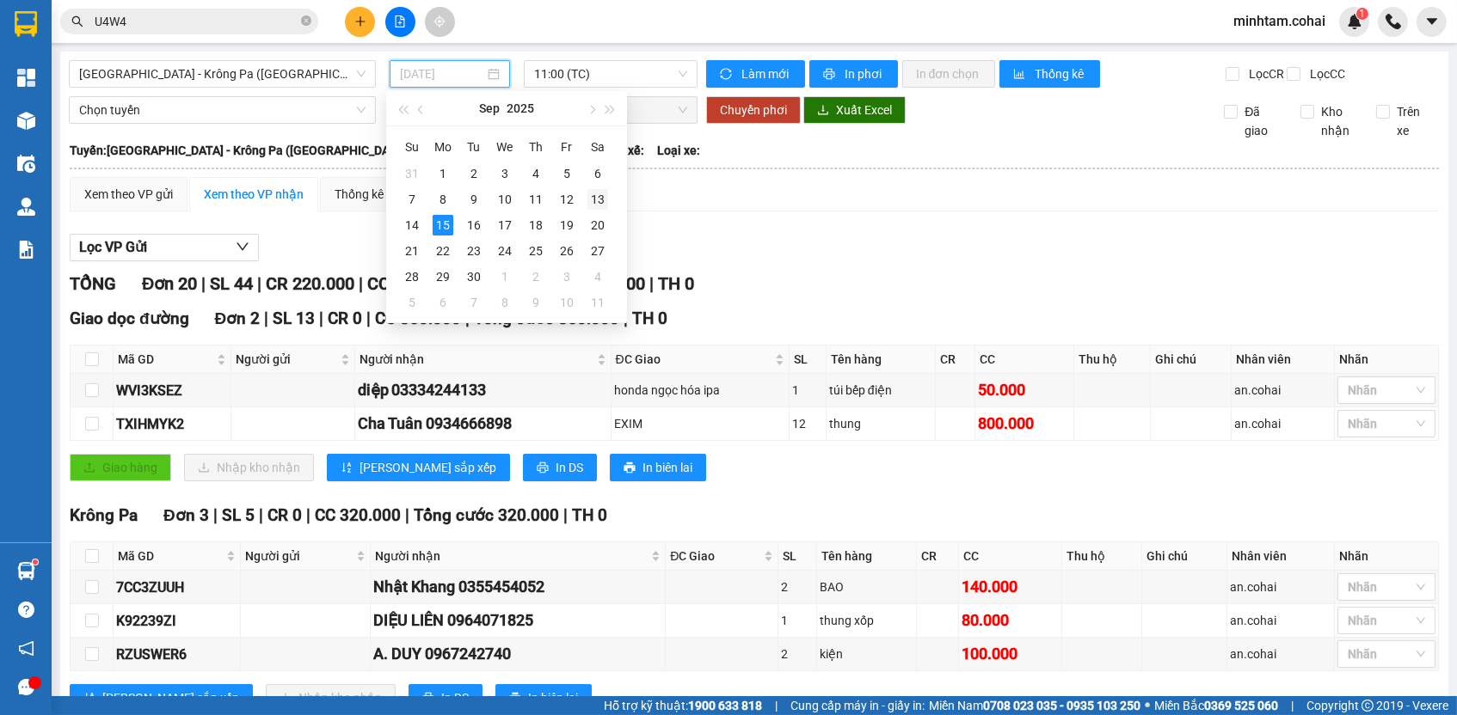
click at [587, 198] on div "13" at bounding box center [597, 199] width 21 height 21
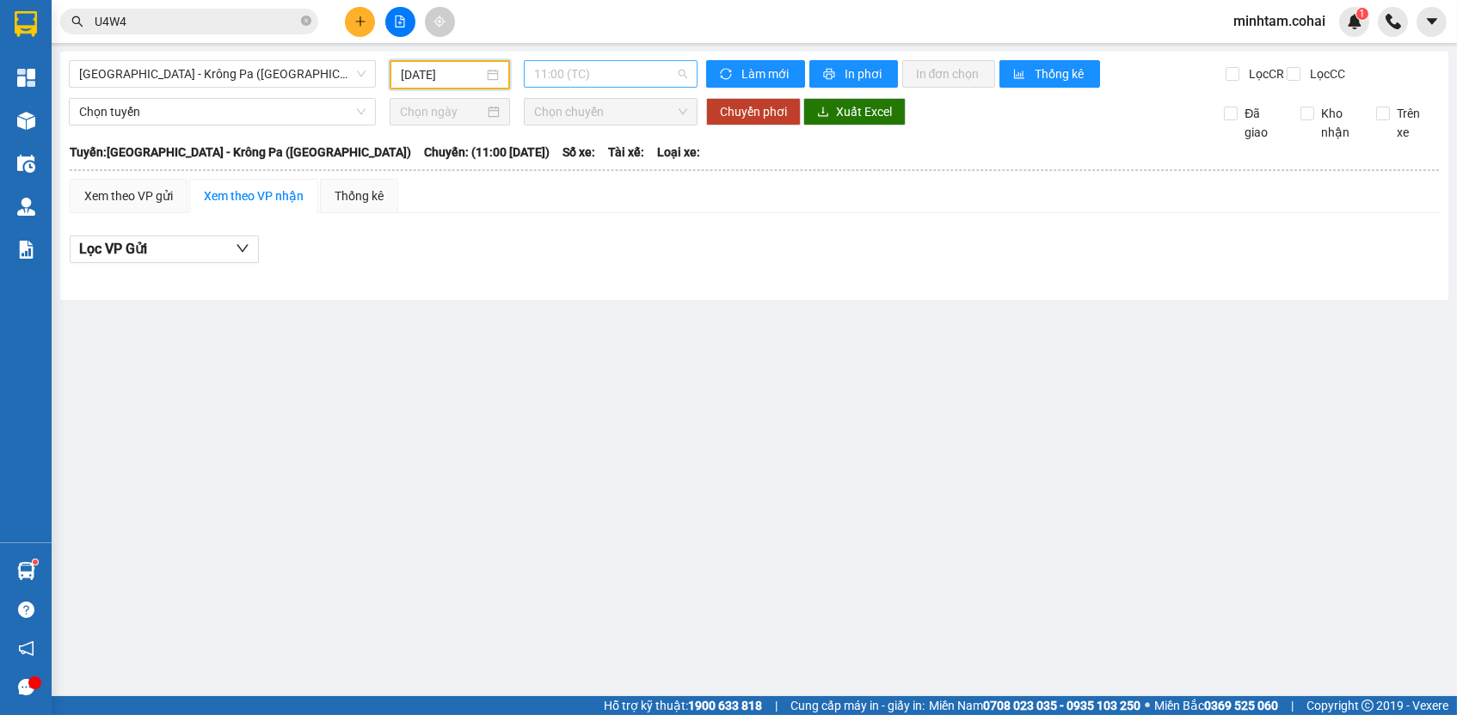
click at [684, 66] on span "11:00 (TC)" at bounding box center [610, 74] width 153 height 26
click at [660, 154] on div "17:45 - 51B-50.567" at bounding box center [601, 163] width 134 height 19
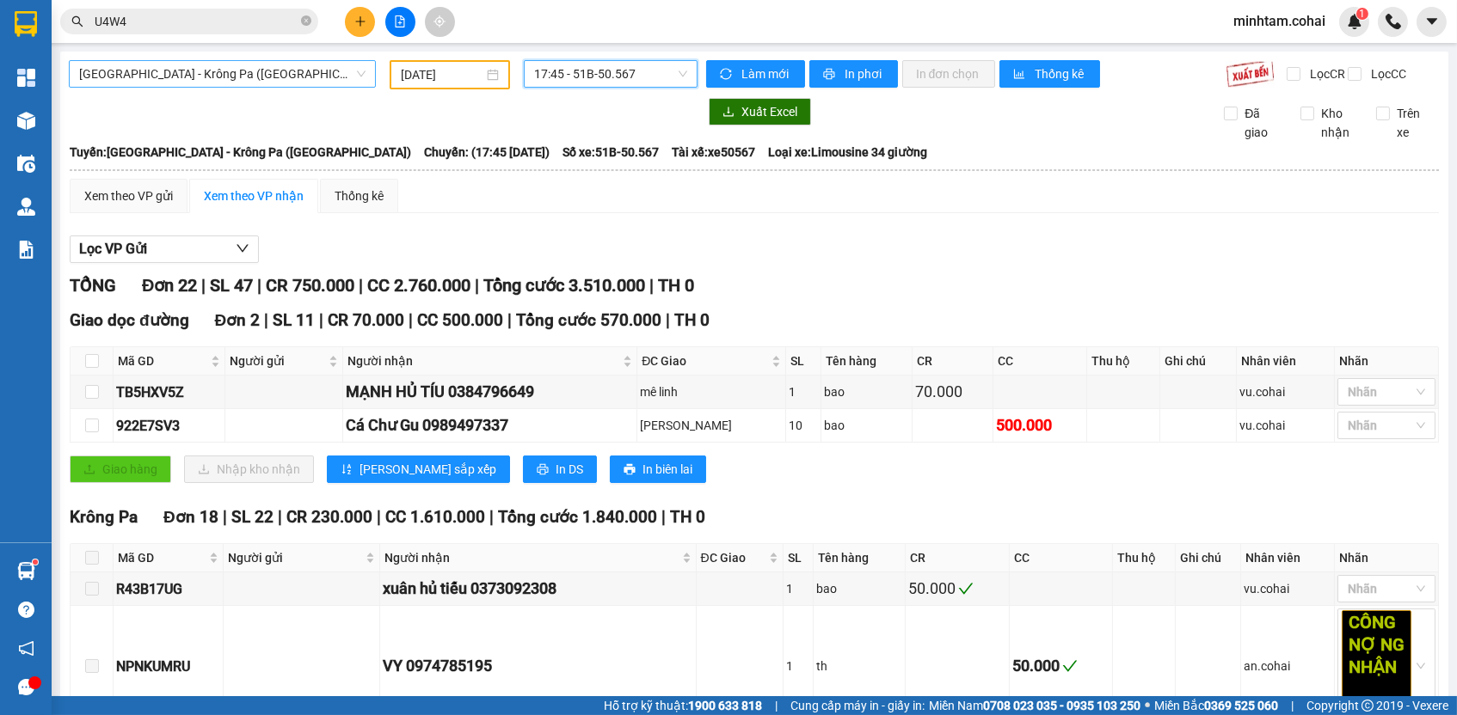
click at [305, 76] on span "[GEOGRAPHIC_DATA] - Krông Pa ([GEOGRAPHIC_DATA])" at bounding box center [222, 74] width 286 height 26
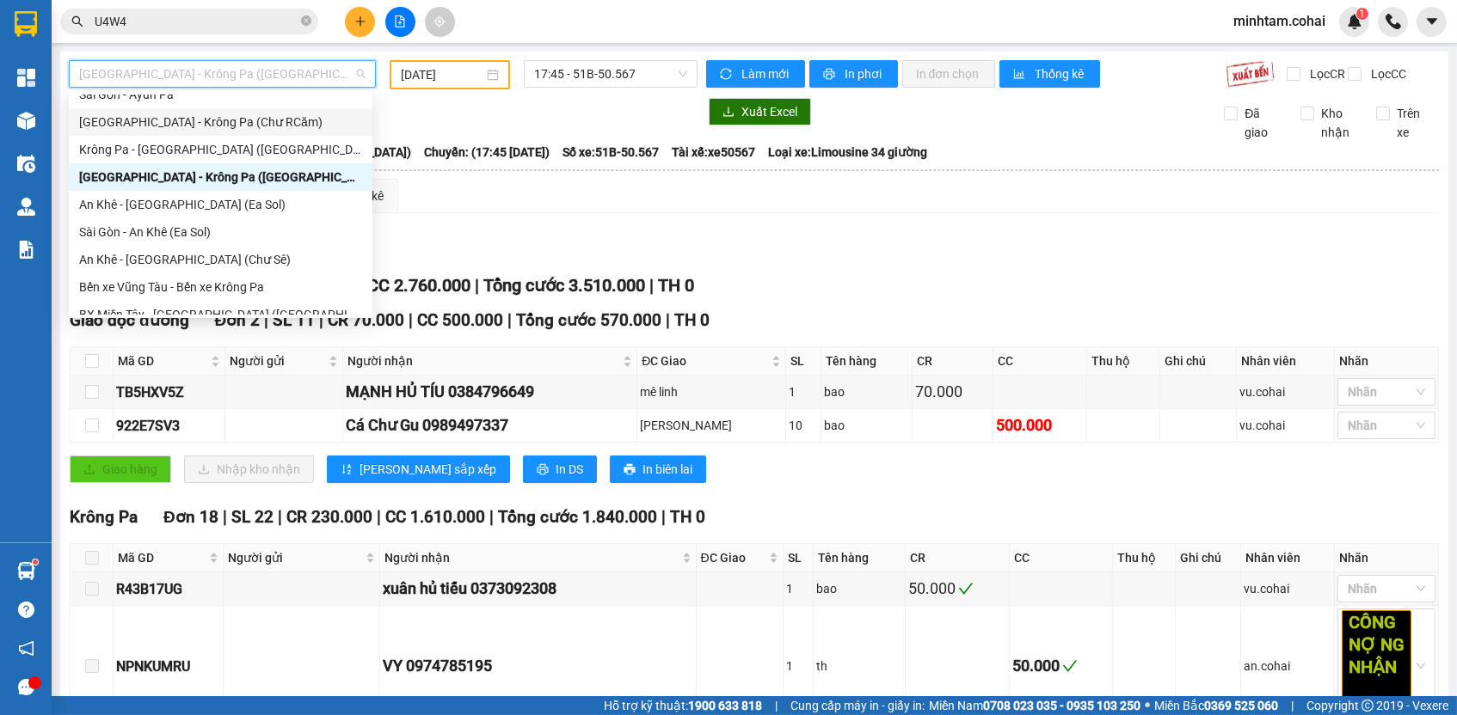
click at [245, 128] on div "[GEOGRAPHIC_DATA] - Krông Pa (Chư RCăm)" at bounding box center [220, 122] width 283 height 19
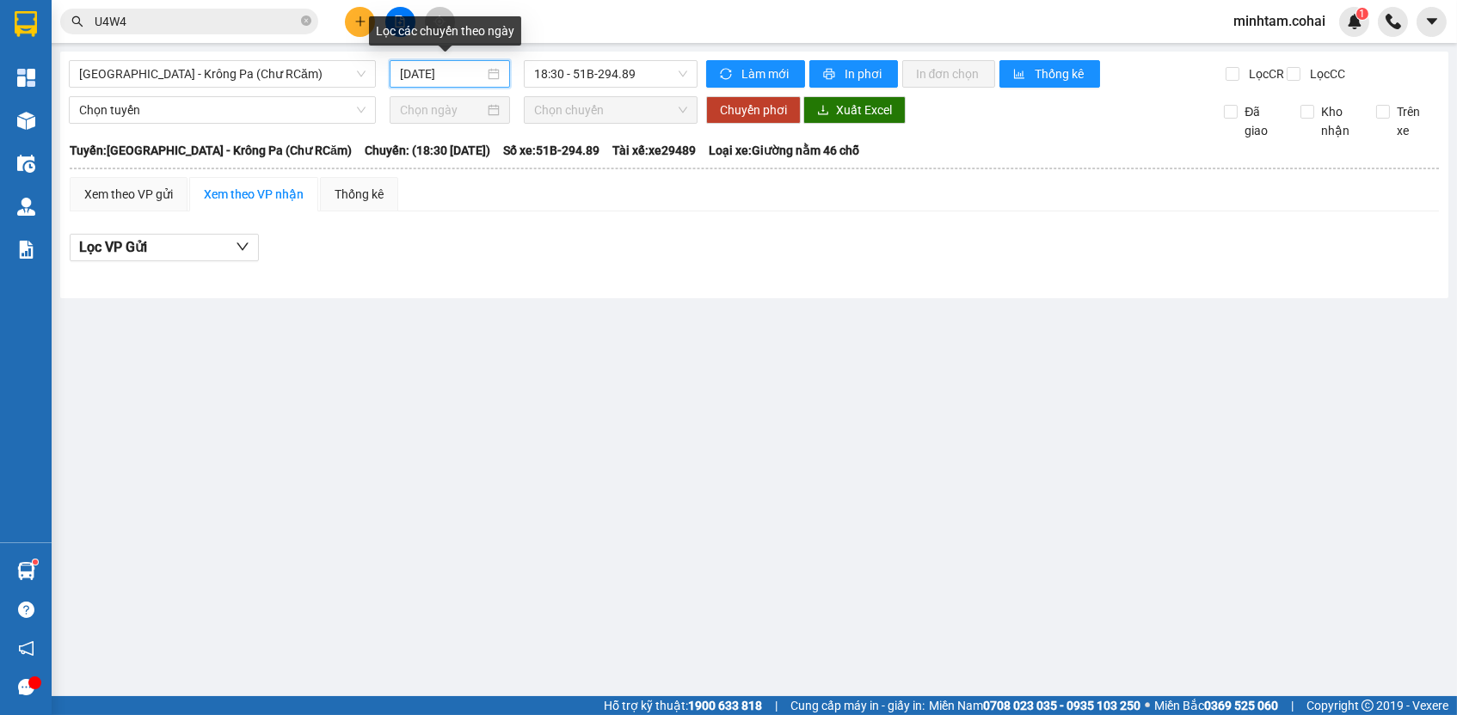
click at [465, 71] on input "[DATE]" at bounding box center [442, 73] width 84 height 19
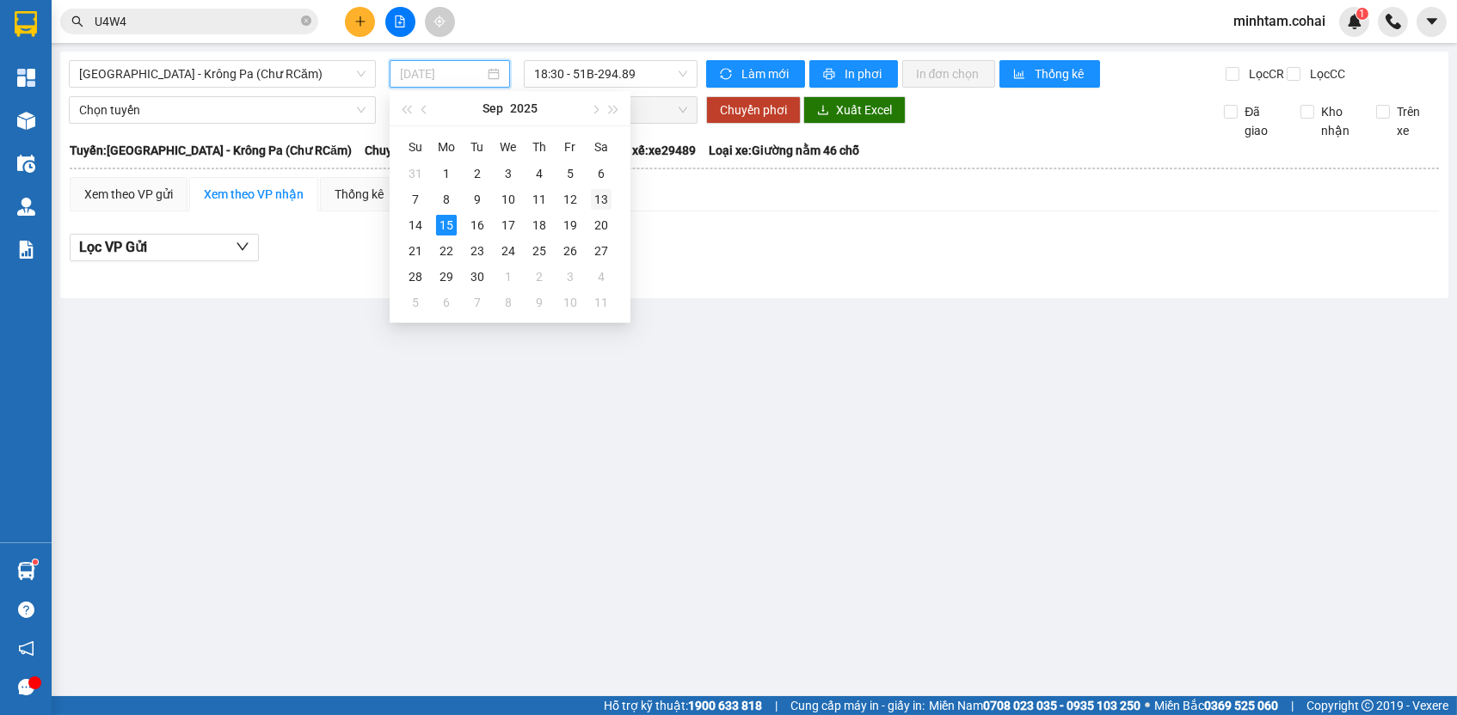
click at [598, 204] on div "13" at bounding box center [601, 199] width 21 height 21
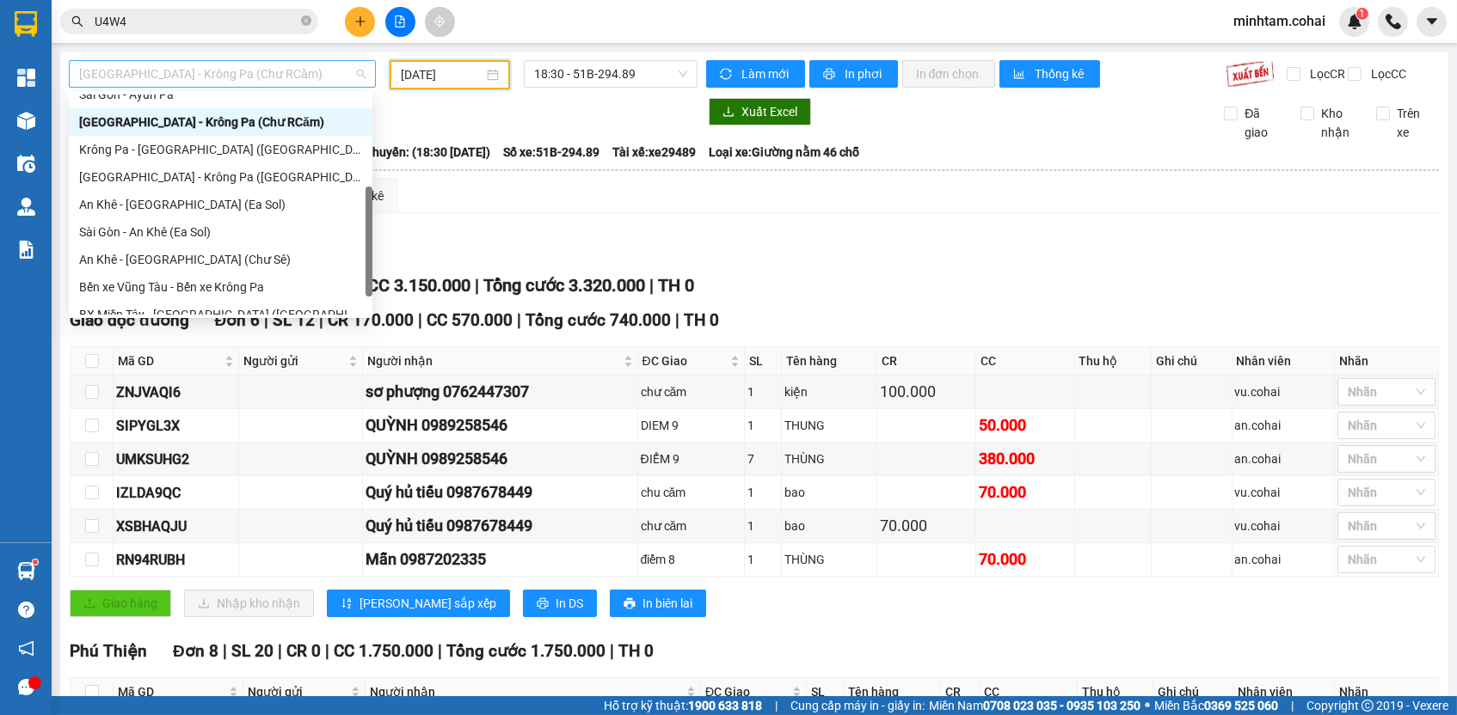
click at [277, 70] on span "[GEOGRAPHIC_DATA] - Krông Pa (Chư RCăm)" at bounding box center [222, 74] width 286 height 26
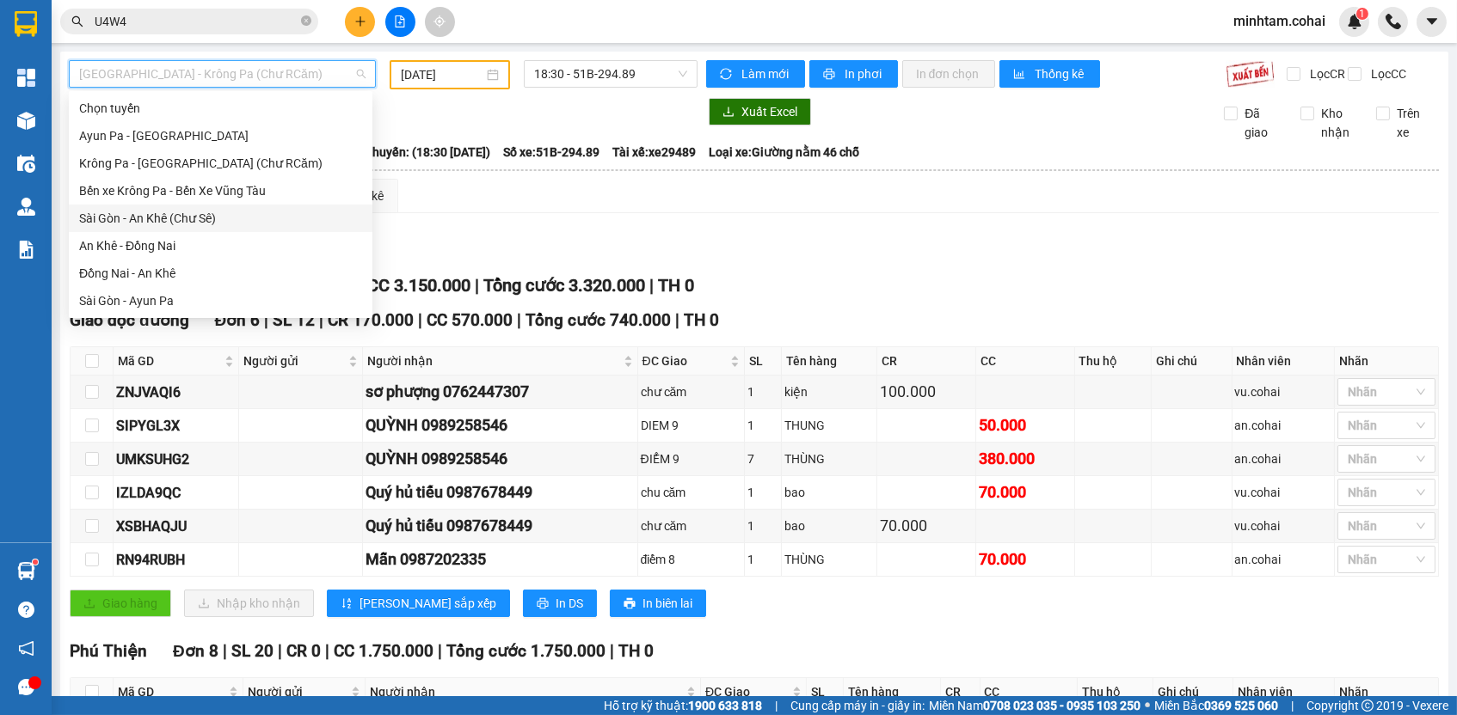
click at [261, 215] on div "Sài Gòn - An Khê (Chư Sê)" at bounding box center [220, 218] width 283 height 19
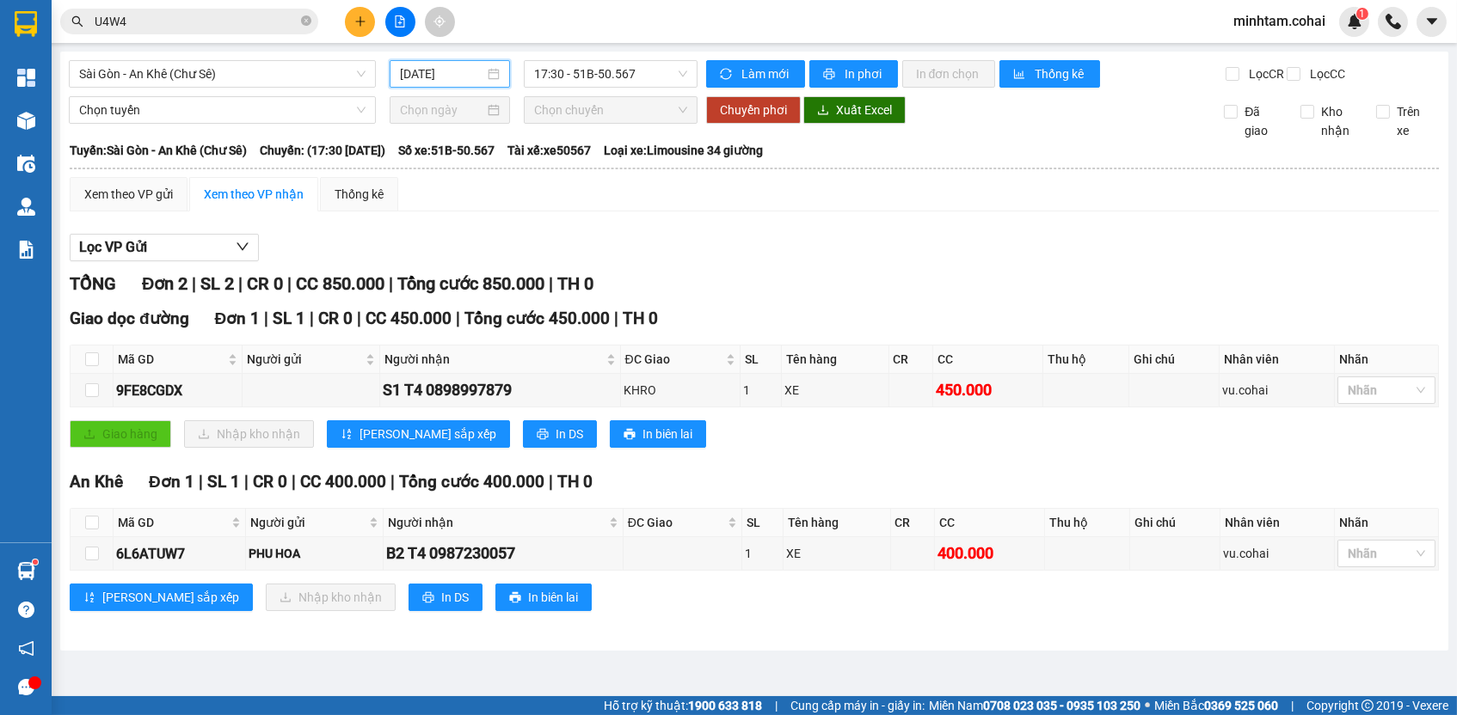
click at [451, 67] on input "[DATE]" at bounding box center [442, 73] width 84 height 19
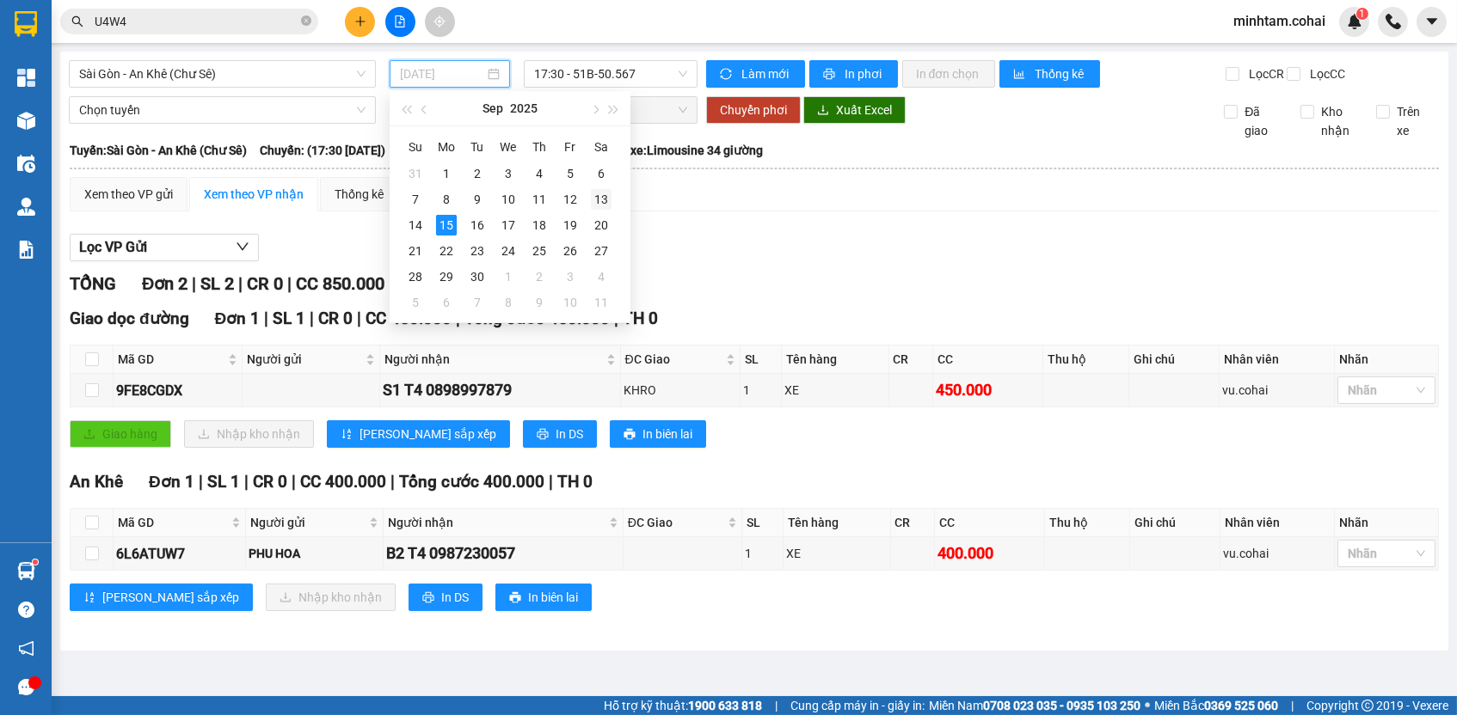
click at [615, 201] on td "13" at bounding box center [601, 200] width 31 height 26
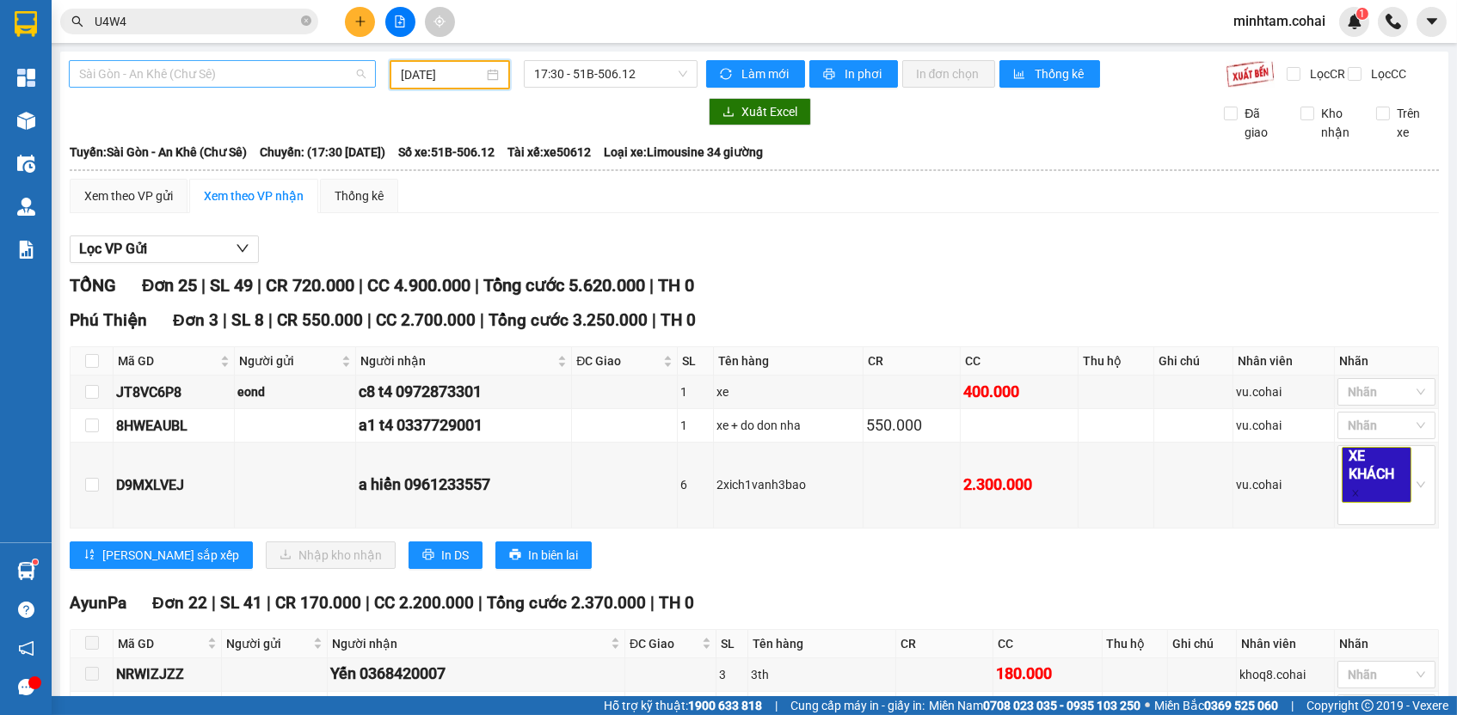
click at [341, 76] on span "Sài Gòn - An Khê (Chư Sê)" at bounding box center [222, 74] width 286 height 26
click at [578, 77] on span "17:30 - 51B-506.12" at bounding box center [610, 74] width 153 height 26
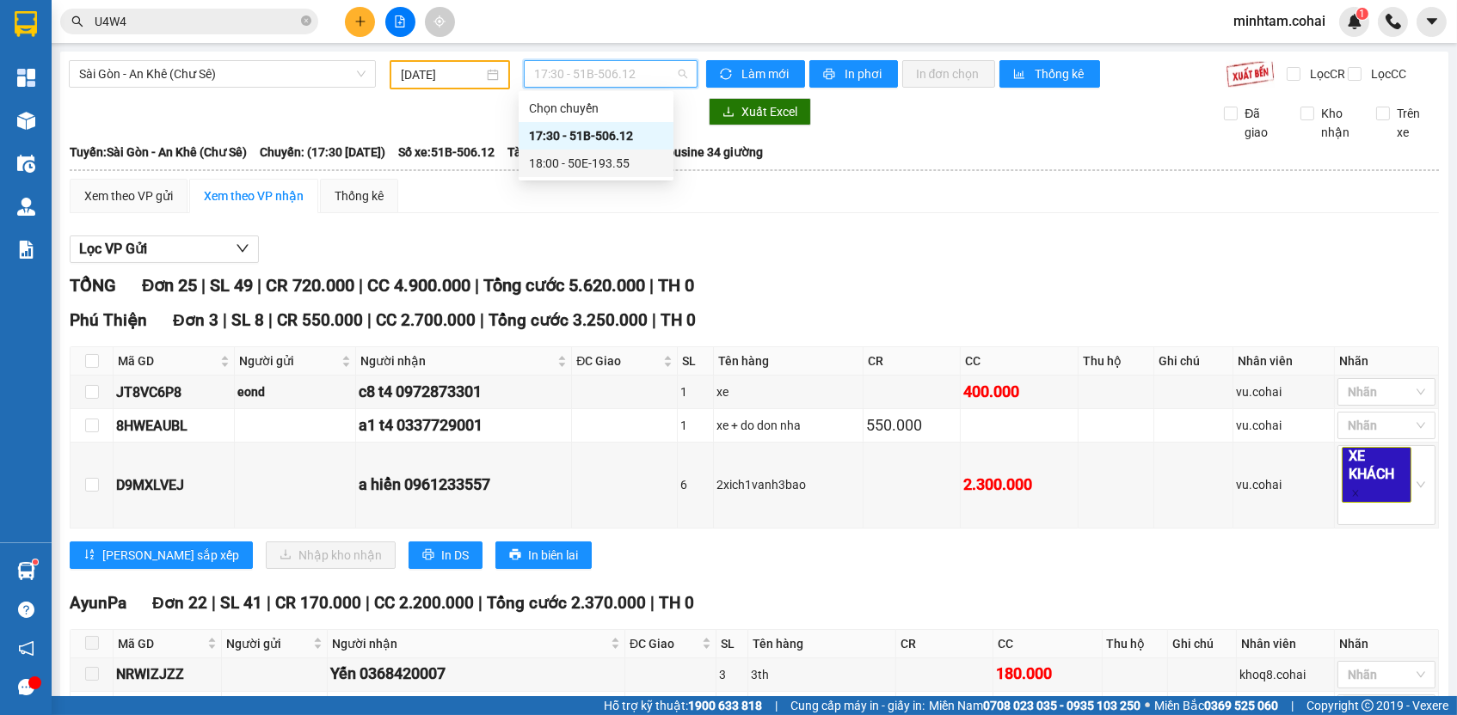
click at [631, 167] on div "18:00 - 50E-193.55" at bounding box center [596, 163] width 134 height 19
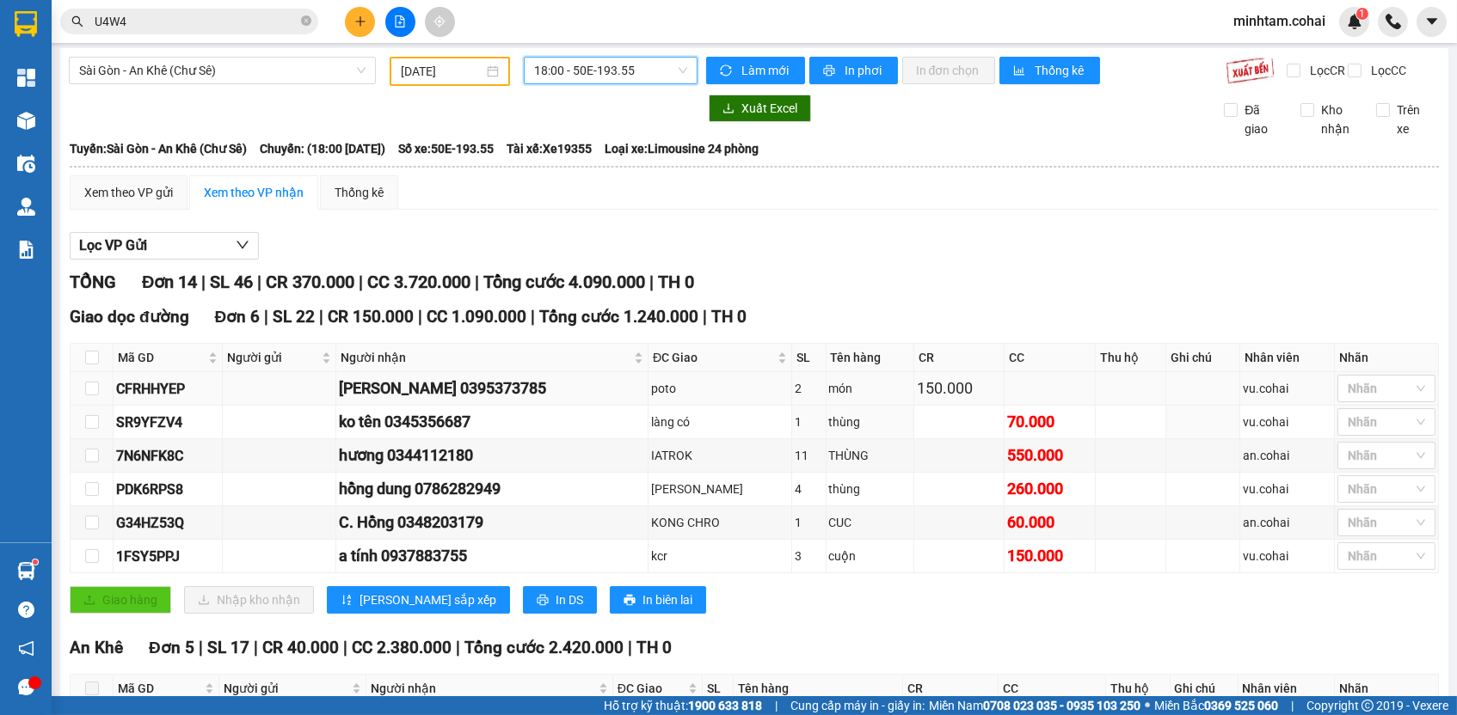
scroll to position [2, 0]
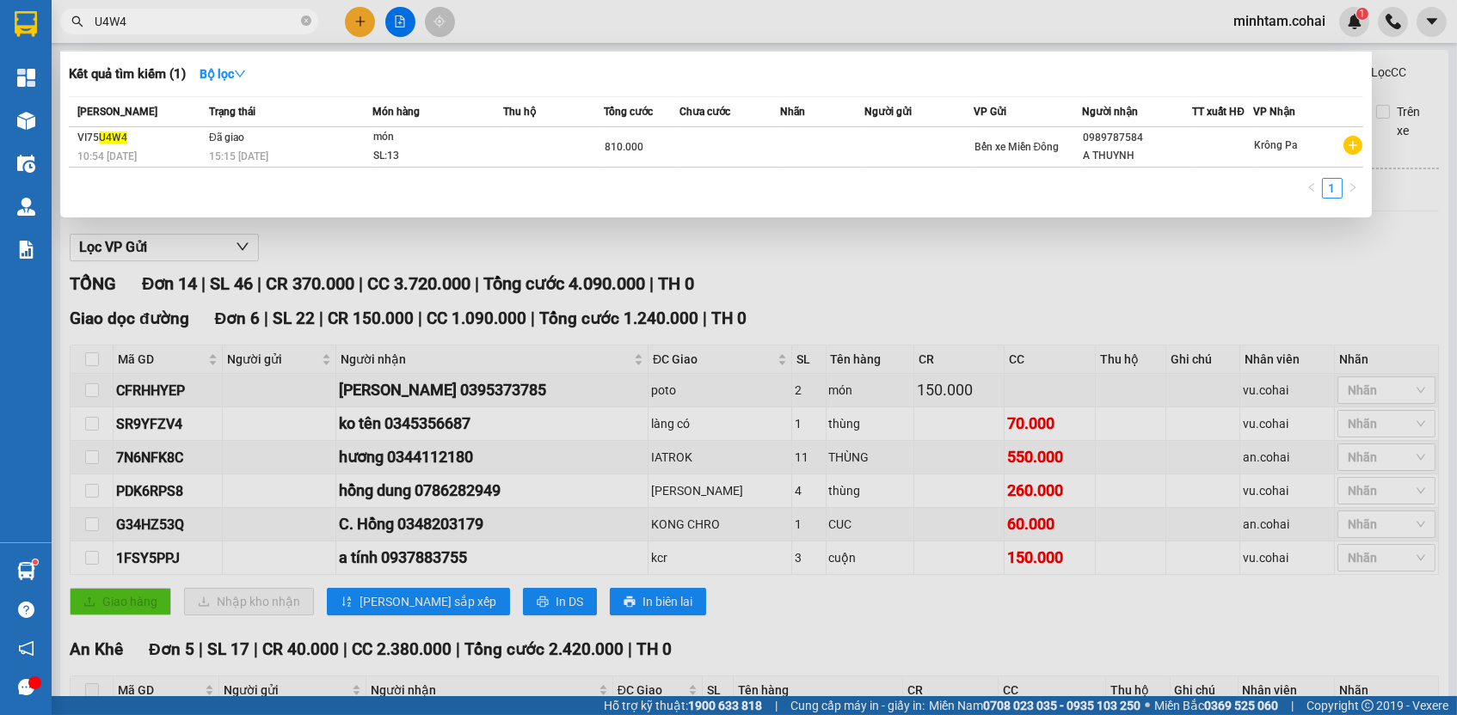
click at [202, 27] on input "U4W4" at bounding box center [196, 21] width 203 height 19
paste input "CFRHHYEP"
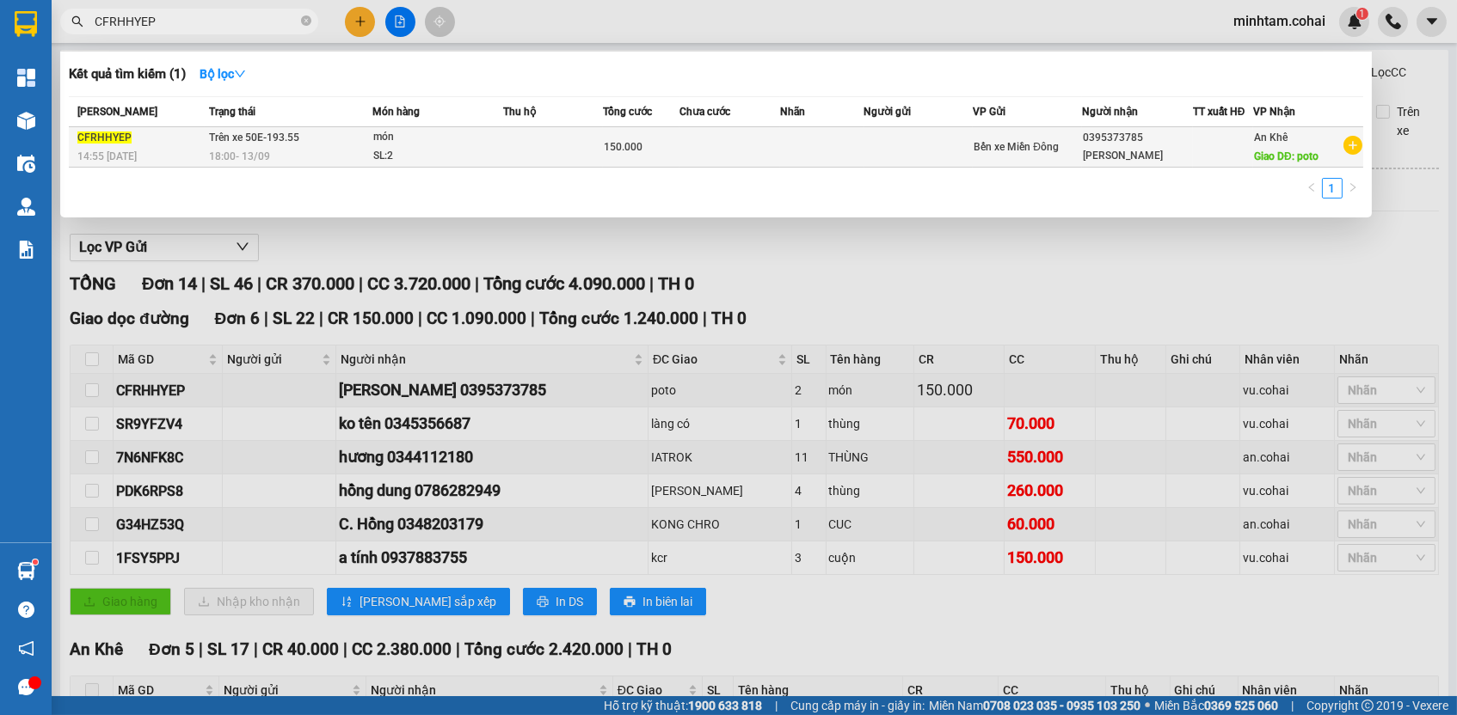
click at [807, 153] on td at bounding box center [822, 147] width 84 height 40
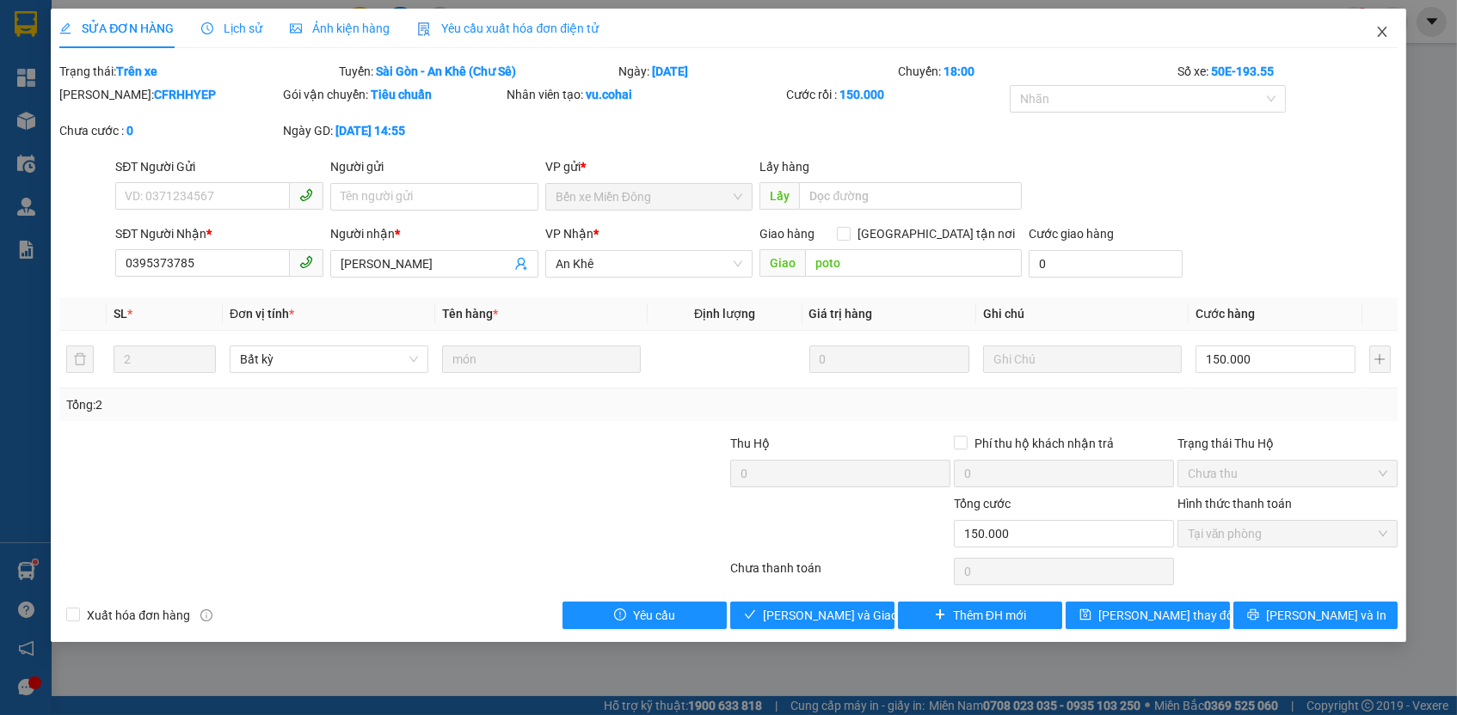
click at [1377, 30] on icon "close" at bounding box center [1382, 32] width 14 height 14
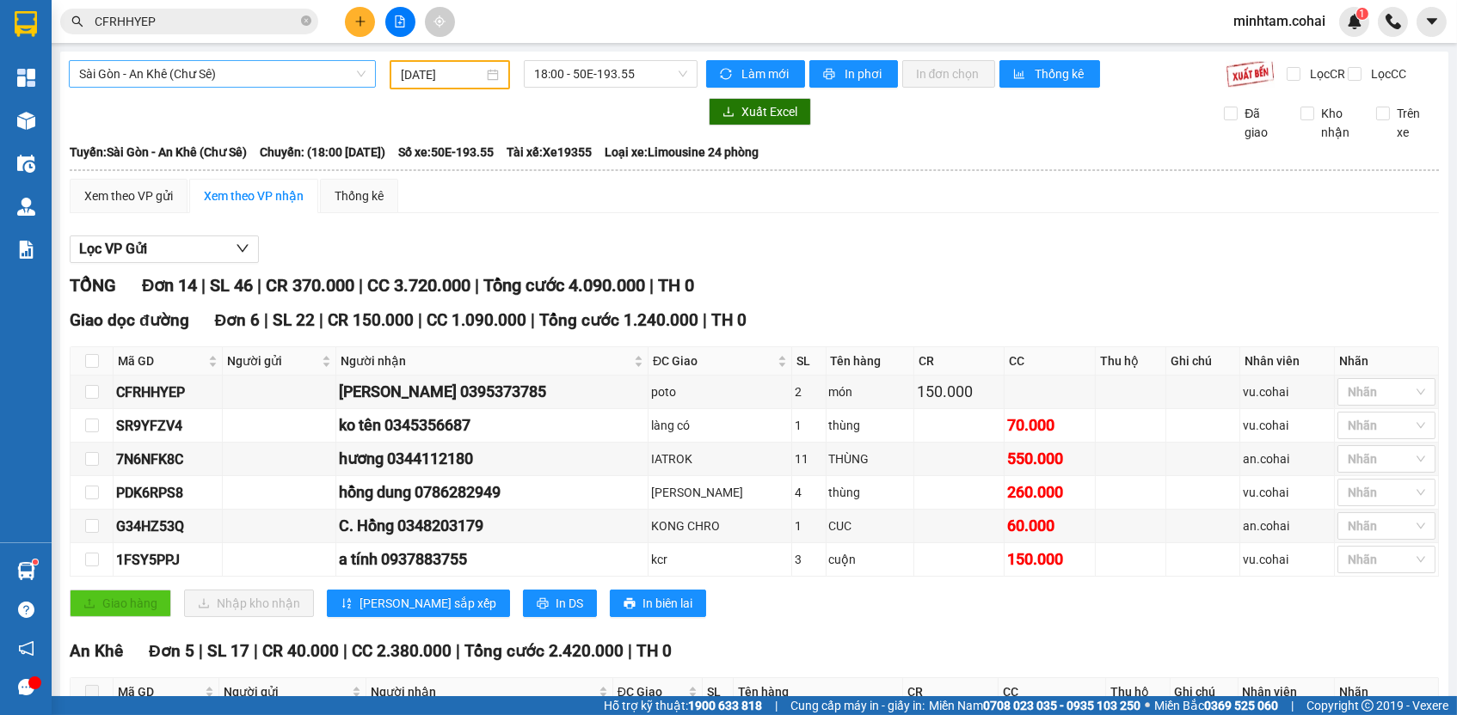
click at [283, 73] on span "Sài Gòn - An Khê (Chư Sê)" at bounding box center [222, 74] width 286 height 26
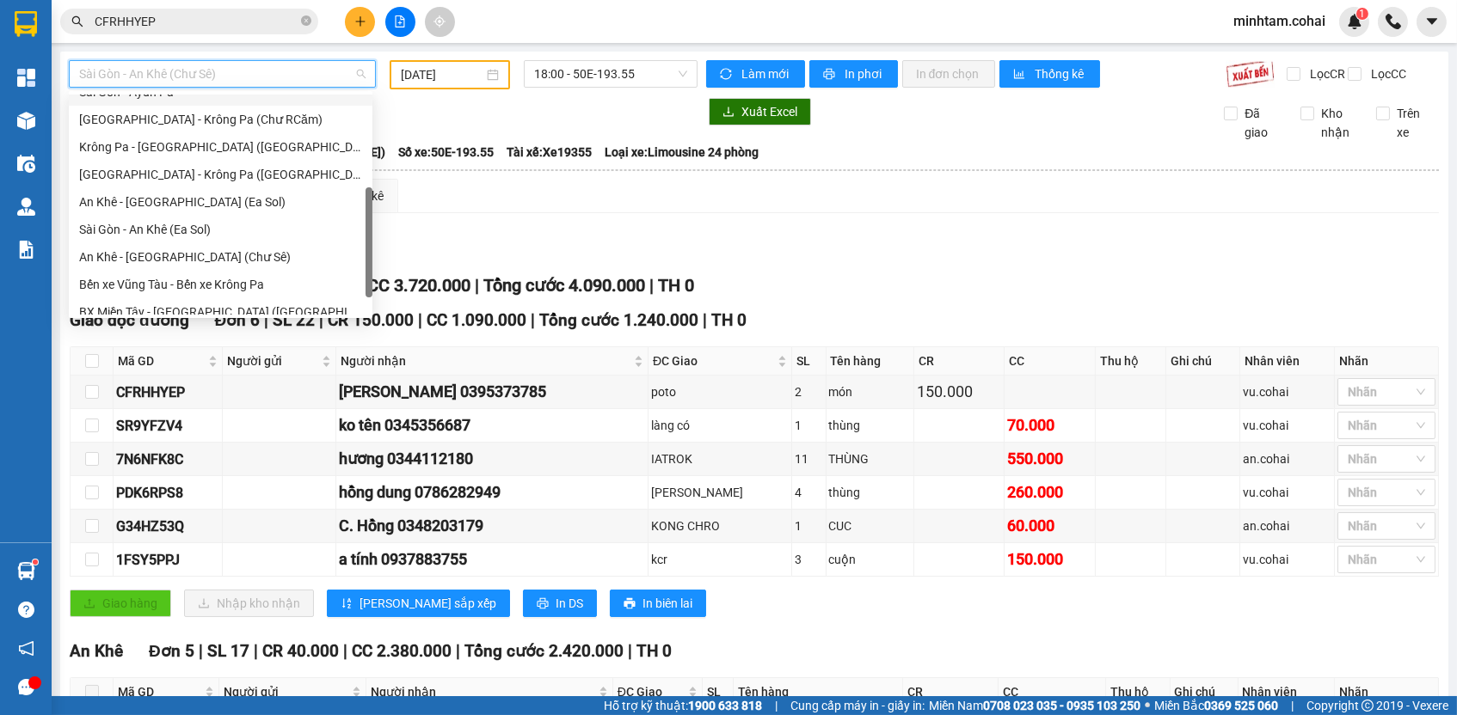
scroll to position [206, 0]
click at [212, 121] on div "[GEOGRAPHIC_DATA] - Krông Pa (Chư RCăm)" at bounding box center [220, 122] width 283 height 19
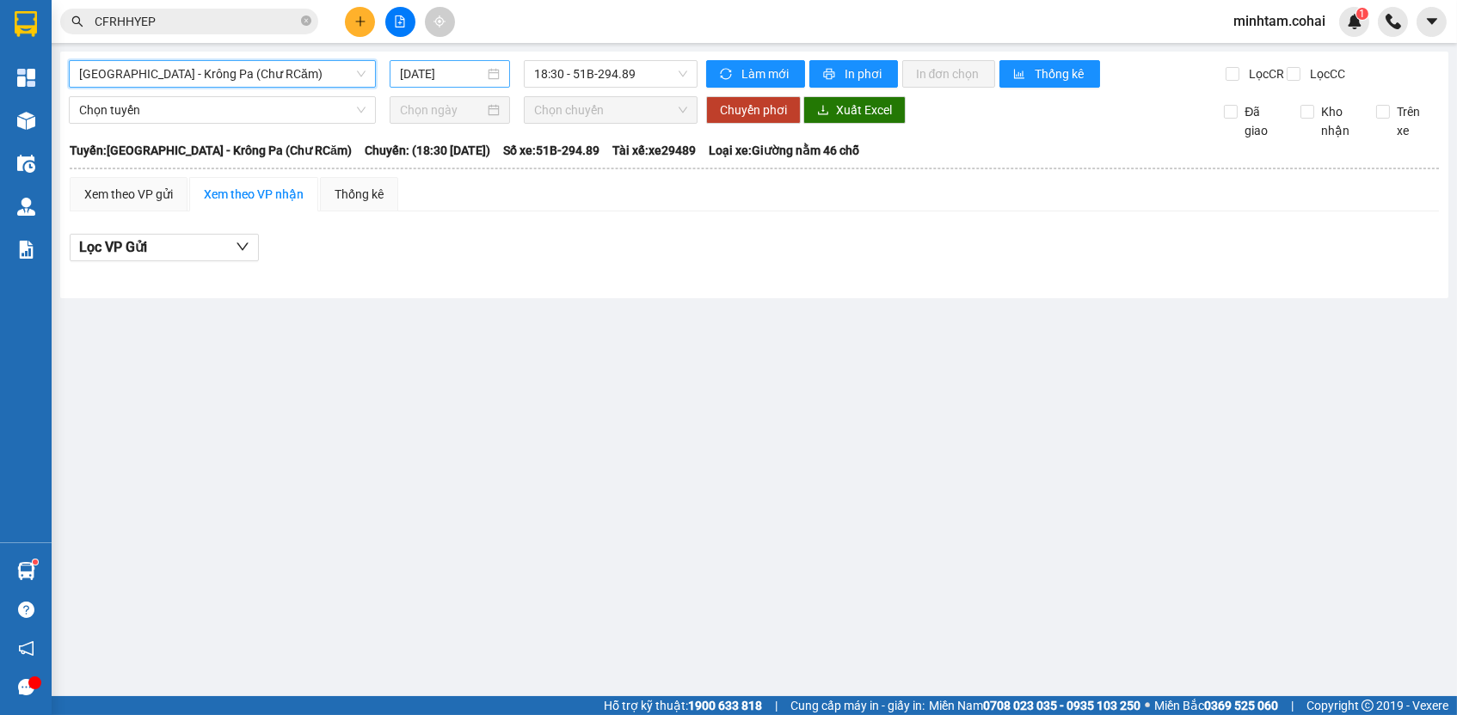
click at [432, 75] on input "[DATE]" at bounding box center [442, 73] width 84 height 19
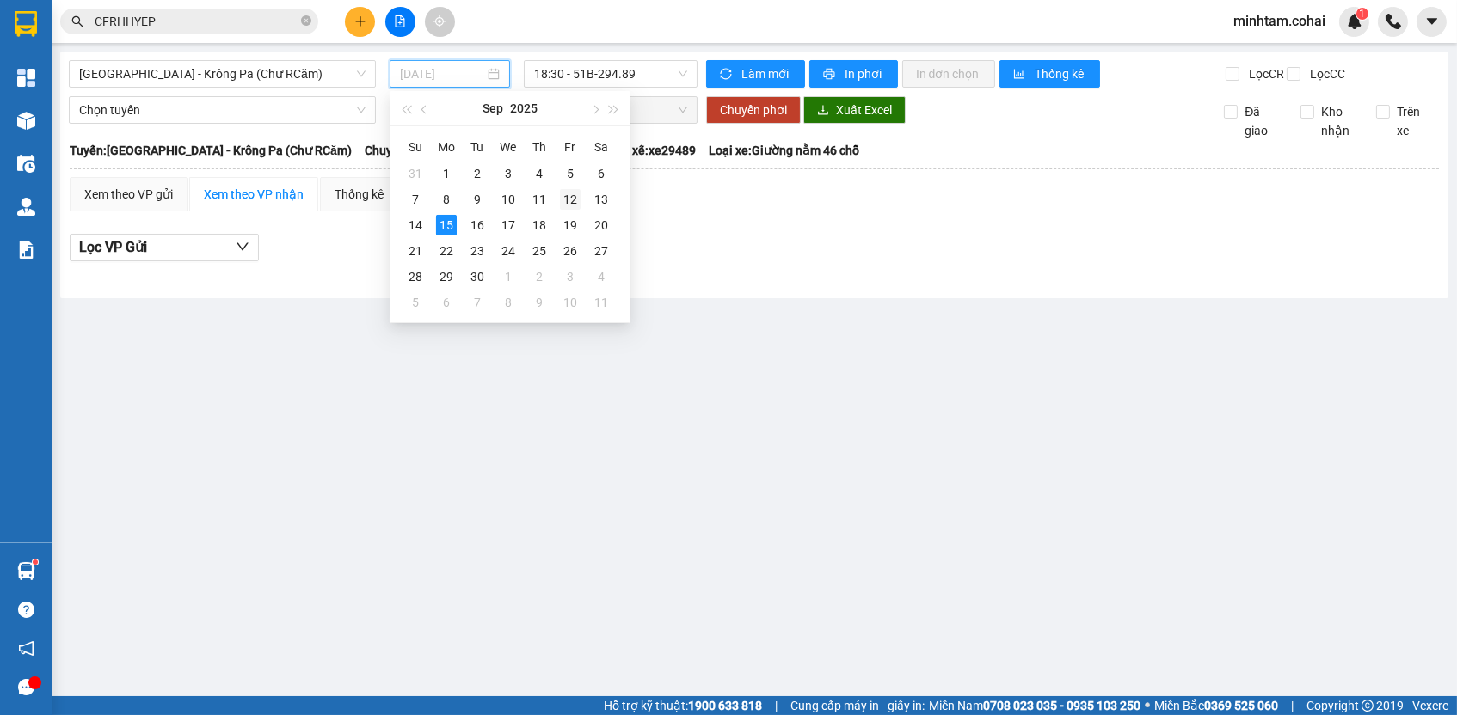
click at [567, 202] on div "12" at bounding box center [570, 199] width 21 height 21
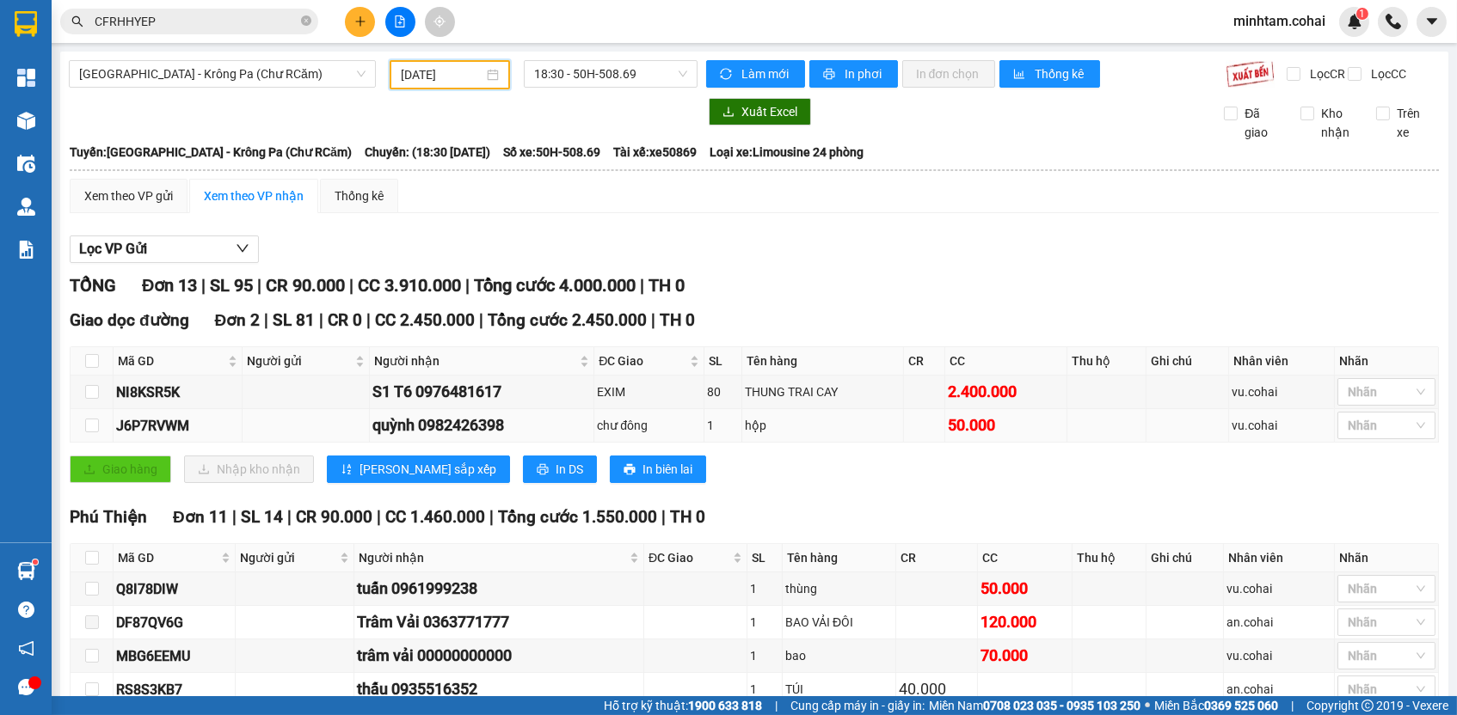
click at [185, 433] on div "J6P7RVWM" at bounding box center [177, 425] width 123 height 21
click at [236, 18] on input "CFRHHYEP" at bounding box center [196, 21] width 203 height 19
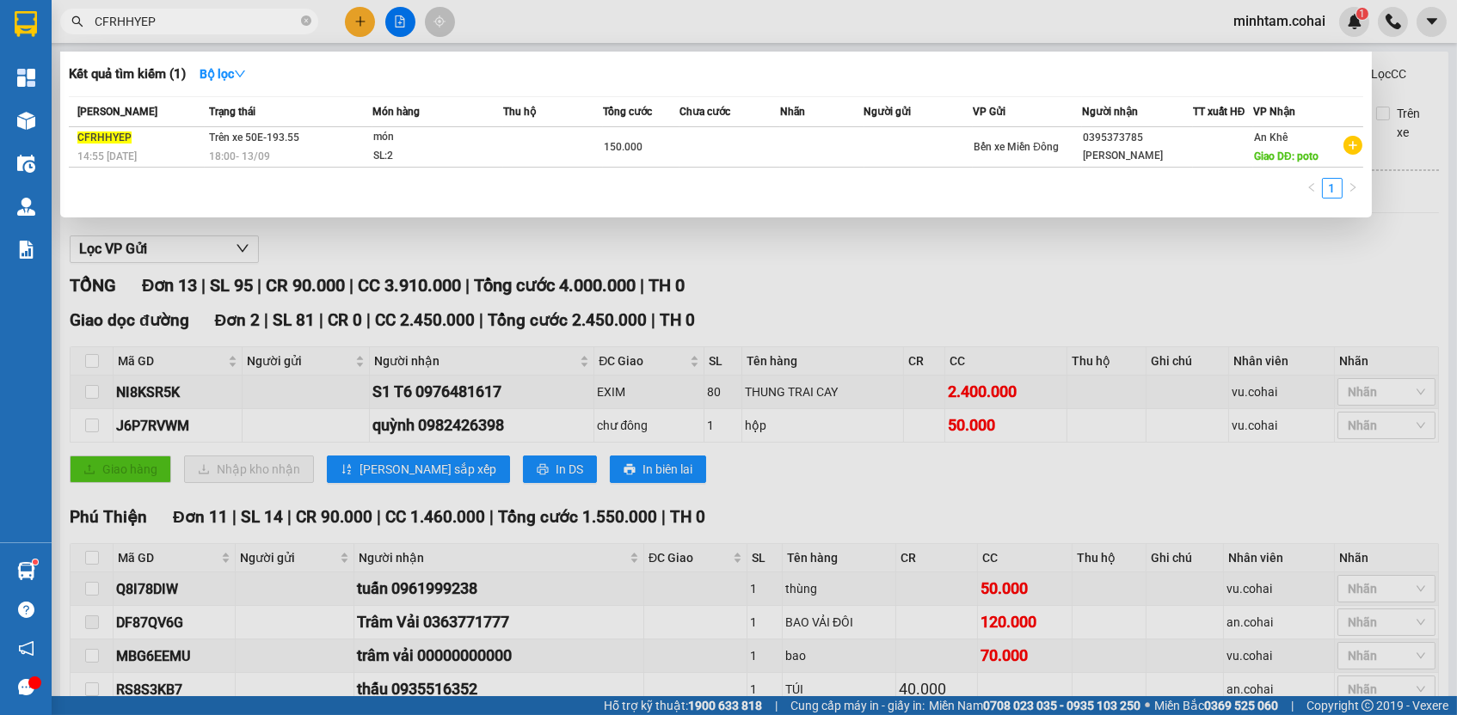
click at [236, 16] on input "CFRHHYEP" at bounding box center [196, 21] width 203 height 19
paste input "J6P7RVWM"
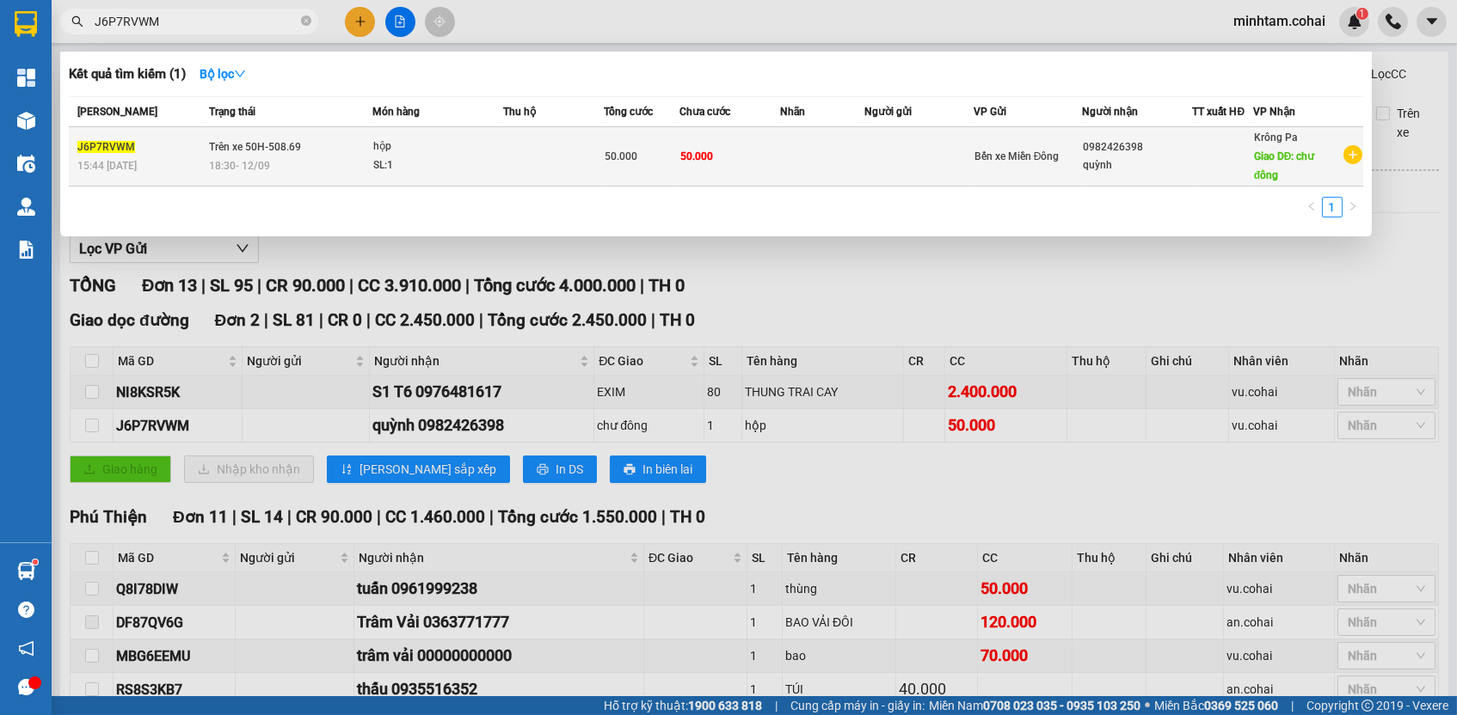
click at [733, 145] on td "50.000" at bounding box center [729, 156] width 101 height 59
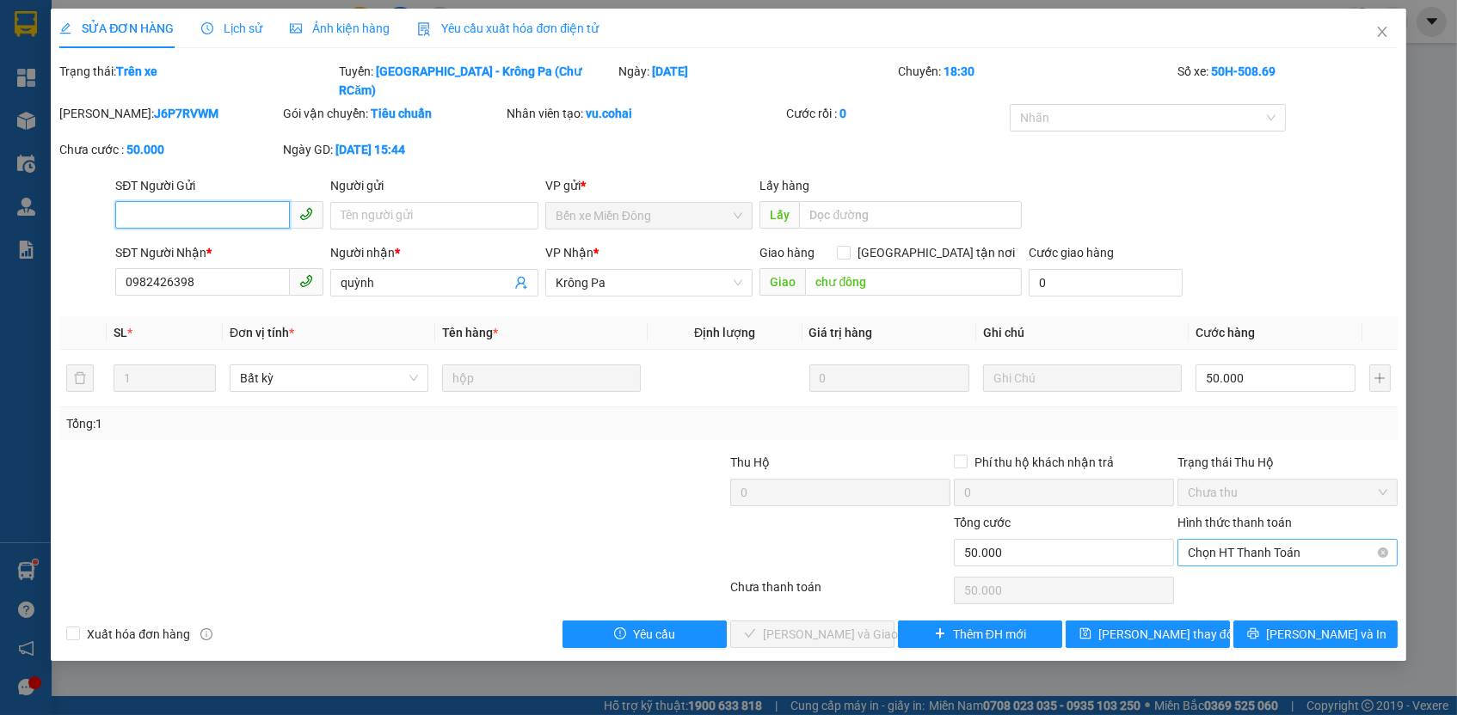
click at [1236, 540] on span "Chọn HT Thanh Toán" at bounding box center [1287, 553] width 199 height 26
click at [1227, 556] on div "Tại văn phòng" at bounding box center [1287, 563] width 199 height 19
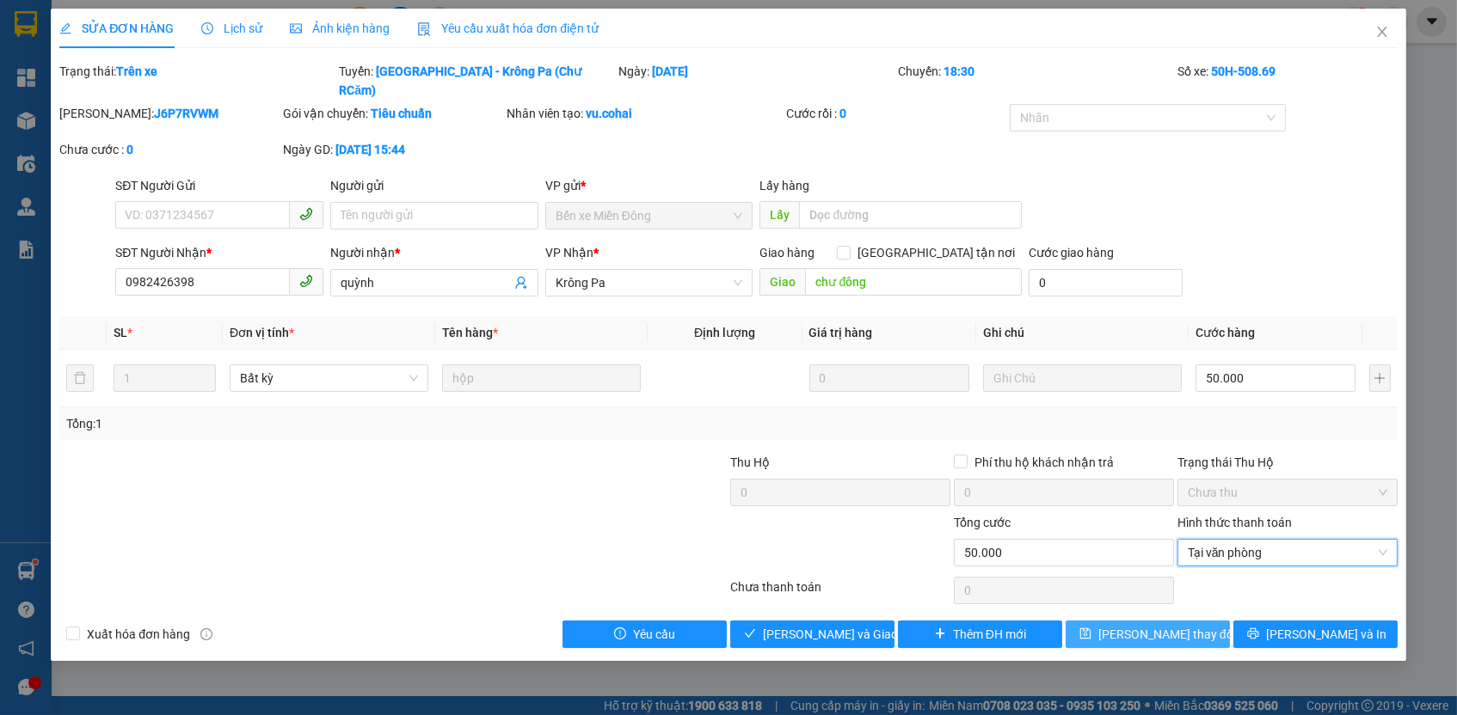
click at [1182, 625] on span "[PERSON_NAME] thay đổi" at bounding box center [1167, 634] width 138 height 19
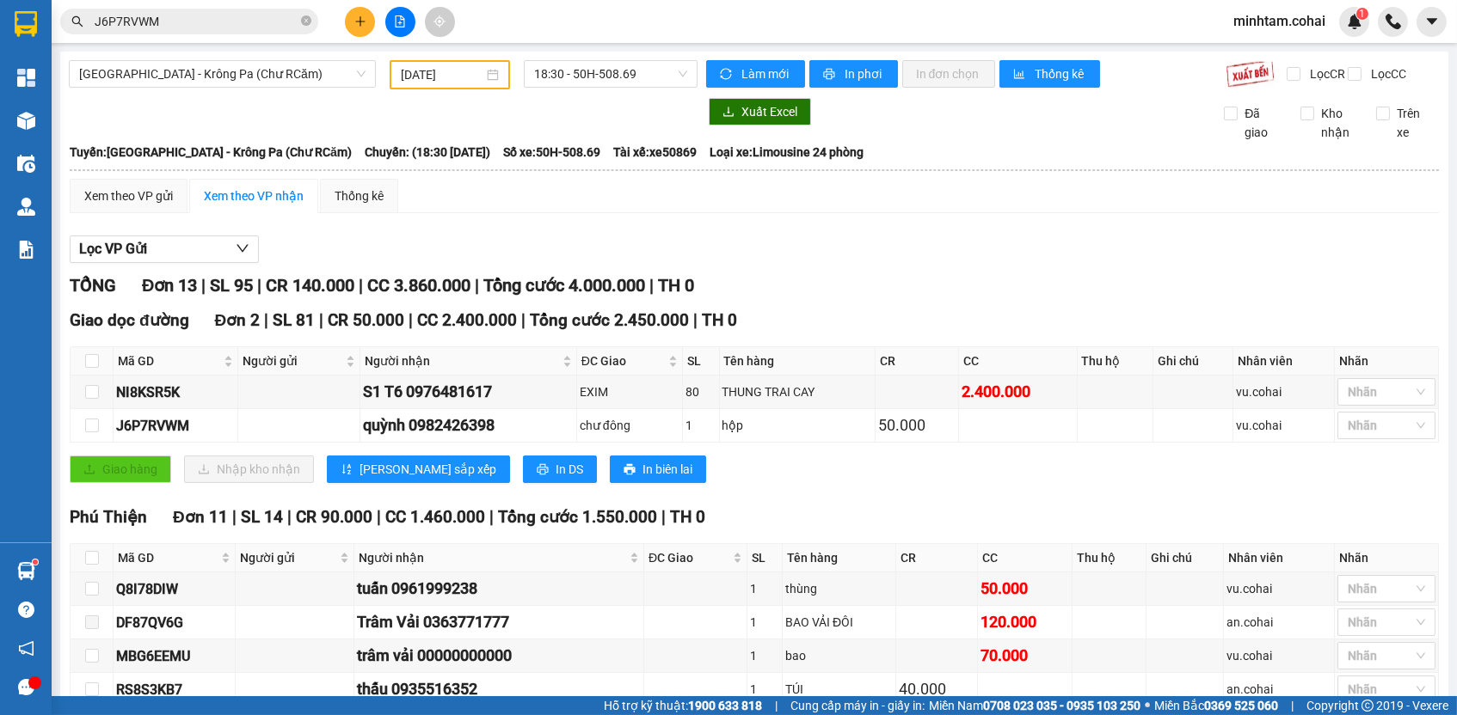
click at [1064, 558] on th "CC" at bounding box center [1025, 558] width 95 height 28
click at [1351, 402] on div at bounding box center [1377, 392] width 72 height 21
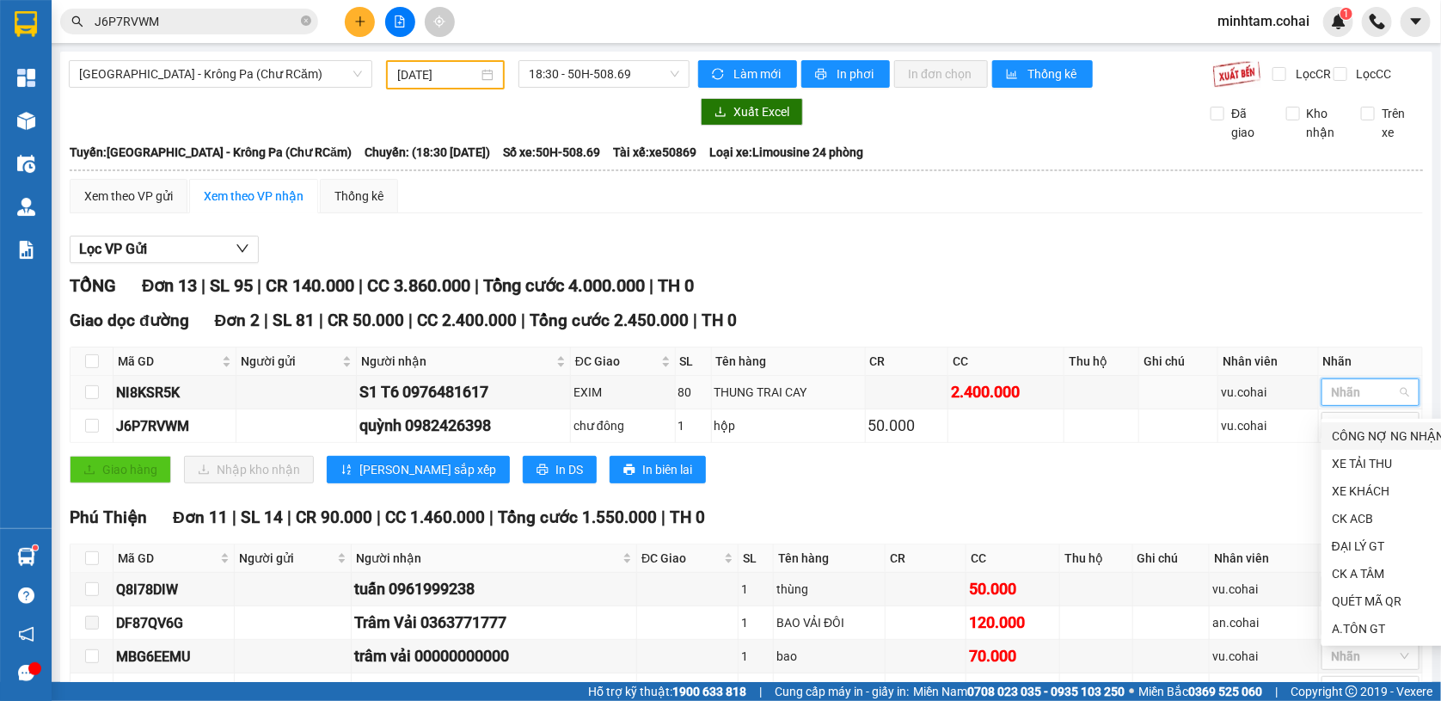
click at [1362, 438] on div "CÔNG NỢ NG NHẬN" at bounding box center [1388, 436] width 113 height 19
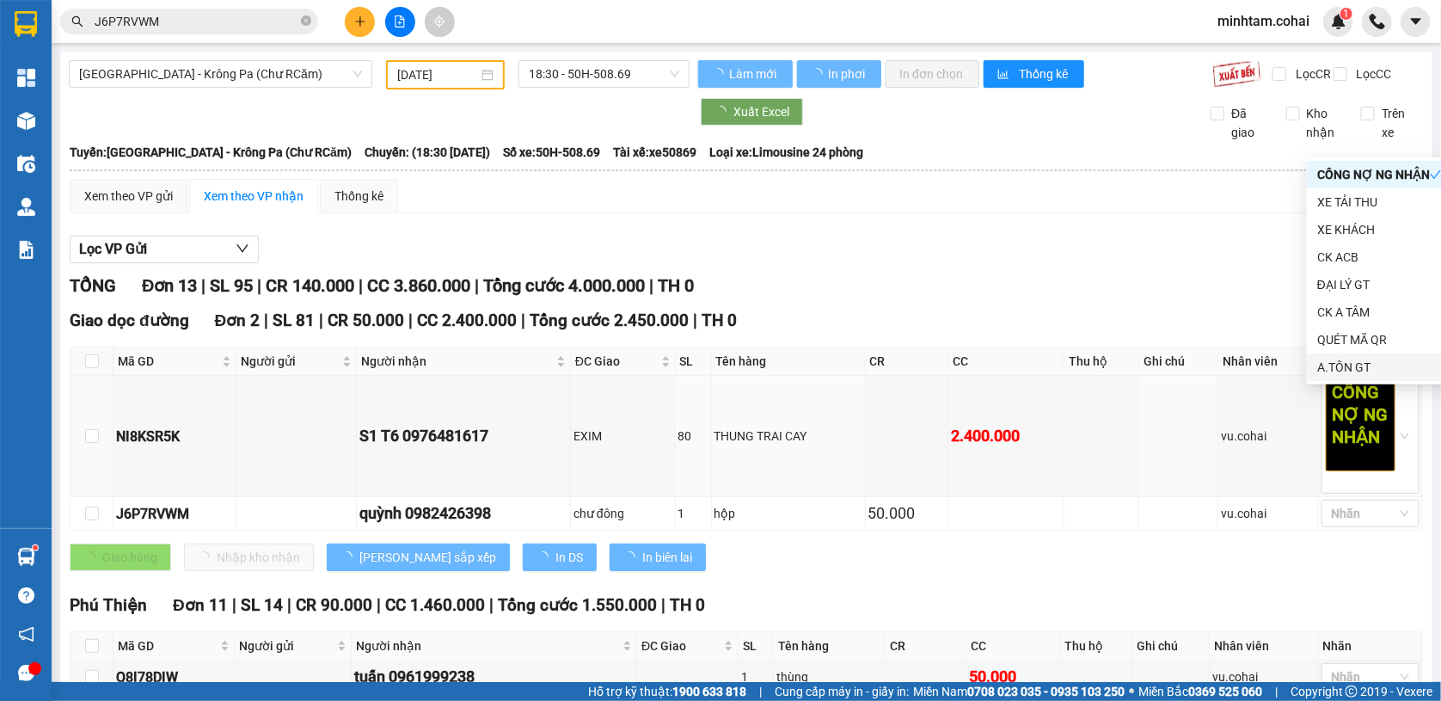
drag, startPoint x: 1207, startPoint y: 390, endPoint x: 1153, endPoint y: 359, distance: 62.4
click at [1207, 390] on td at bounding box center [1178, 436] width 79 height 121
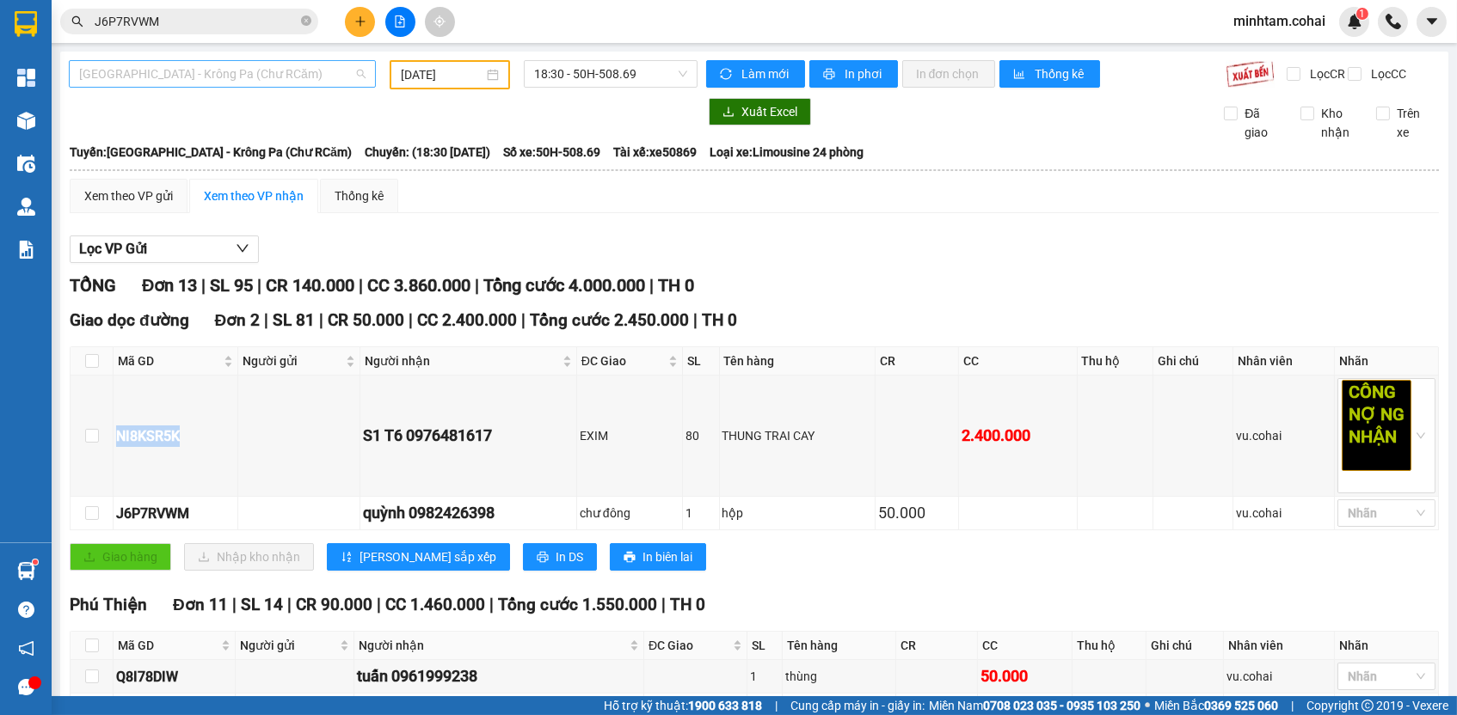
click at [242, 77] on span "[GEOGRAPHIC_DATA] - Krông Pa (Chư RCăm)" at bounding box center [222, 74] width 286 height 26
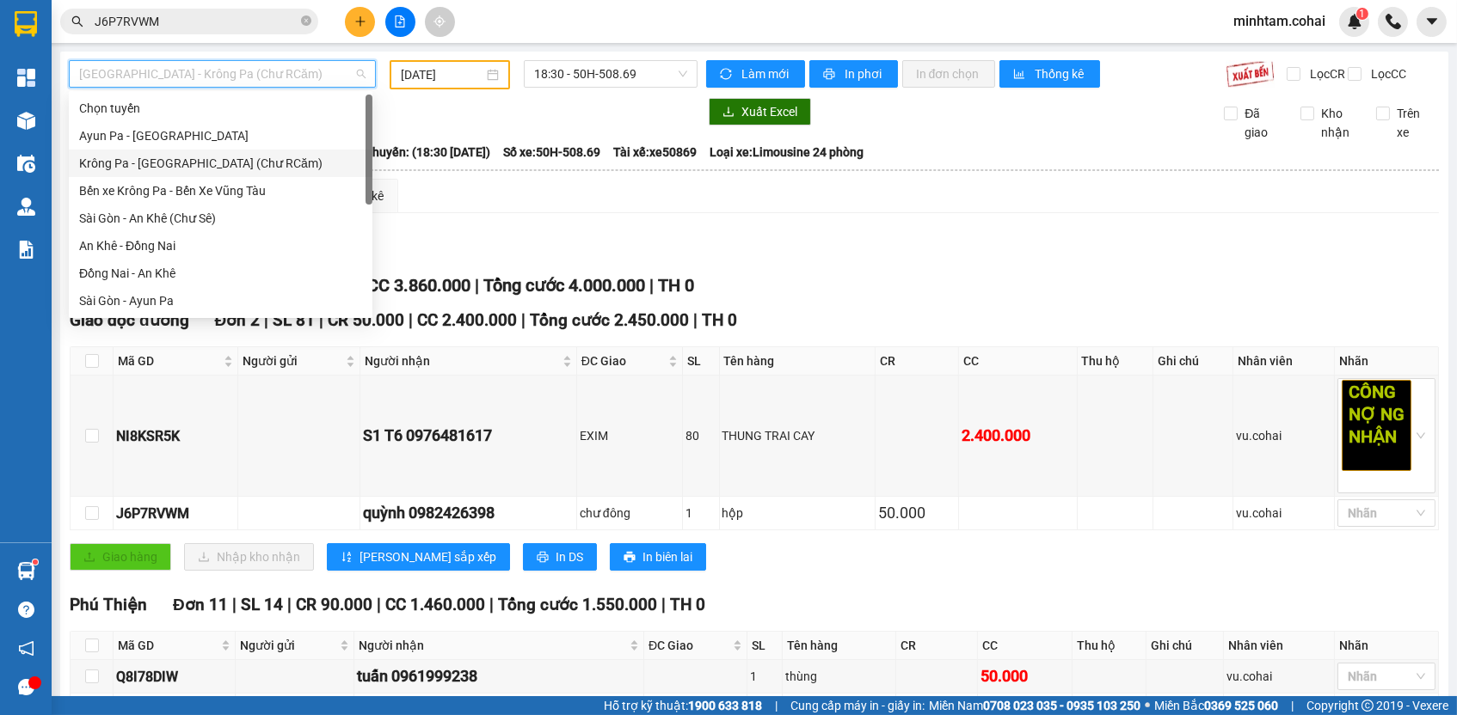
click at [222, 159] on div "Krông Pa - [GEOGRAPHIC_DATA] (Chư RCăm)" at bounding box center [220, 163] width 283 height 19
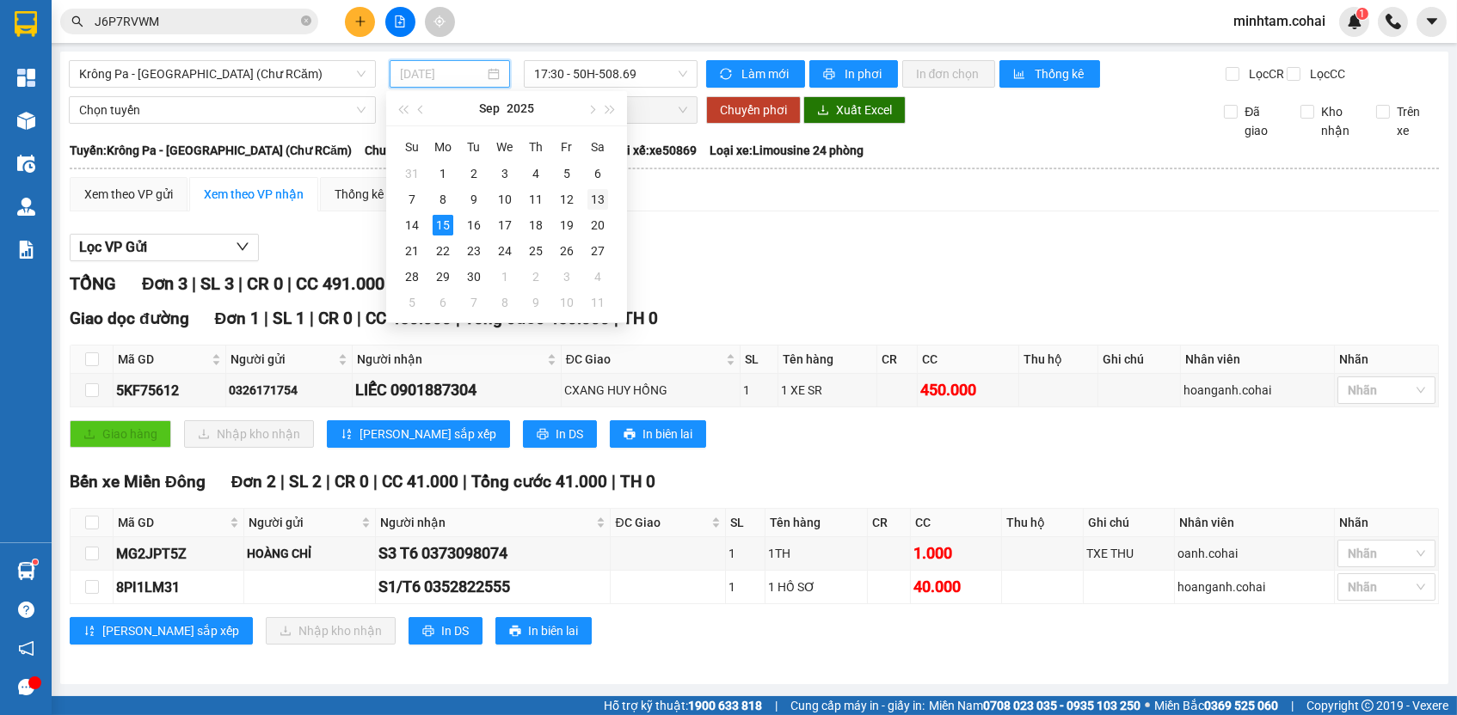
click at [598, 201] on div "13" at bounding box center [597, 199] width 21 height 21
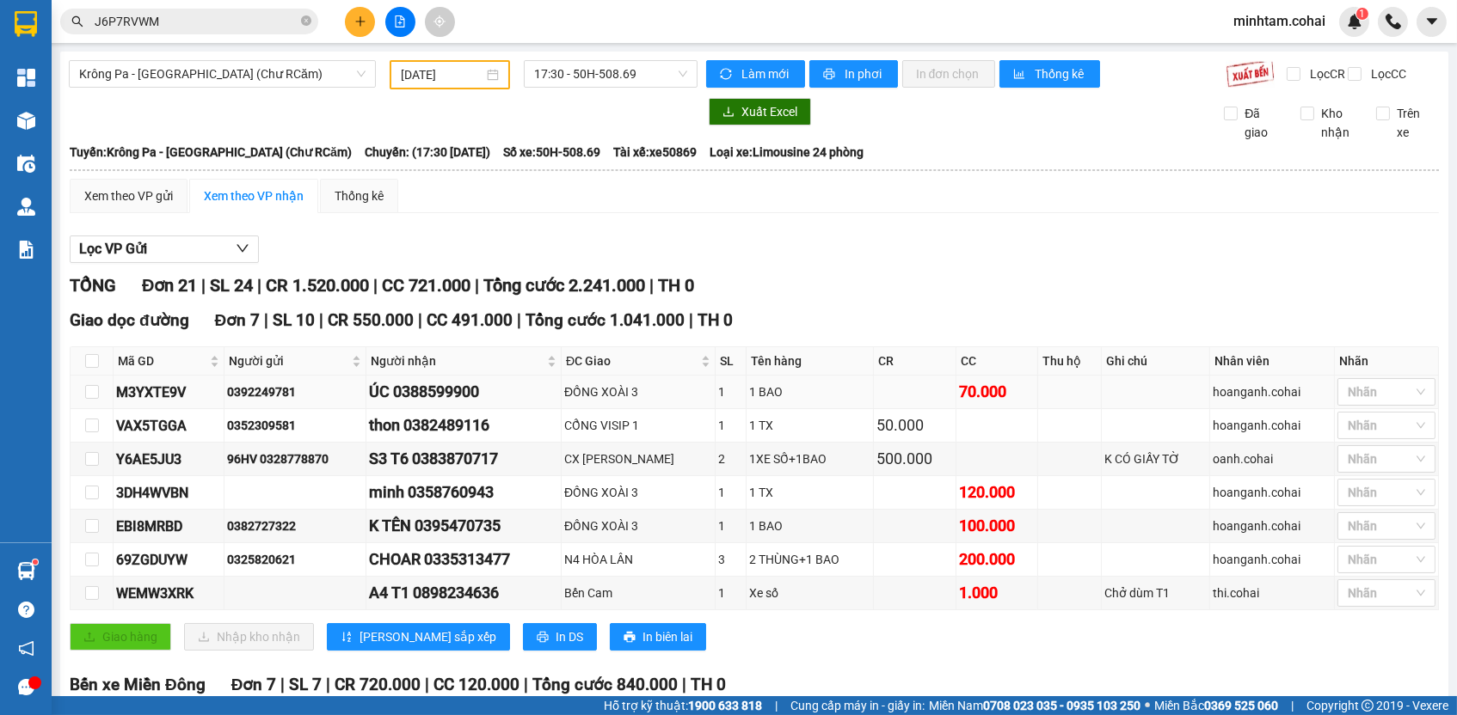
click at [182, 392] on div "M3YXTE9V" at bounding box center [168, 392] width 105 height 21
click at [231, 18] on input "J6P7RVWM" at bounding box center [196, 21] width 203 height 19
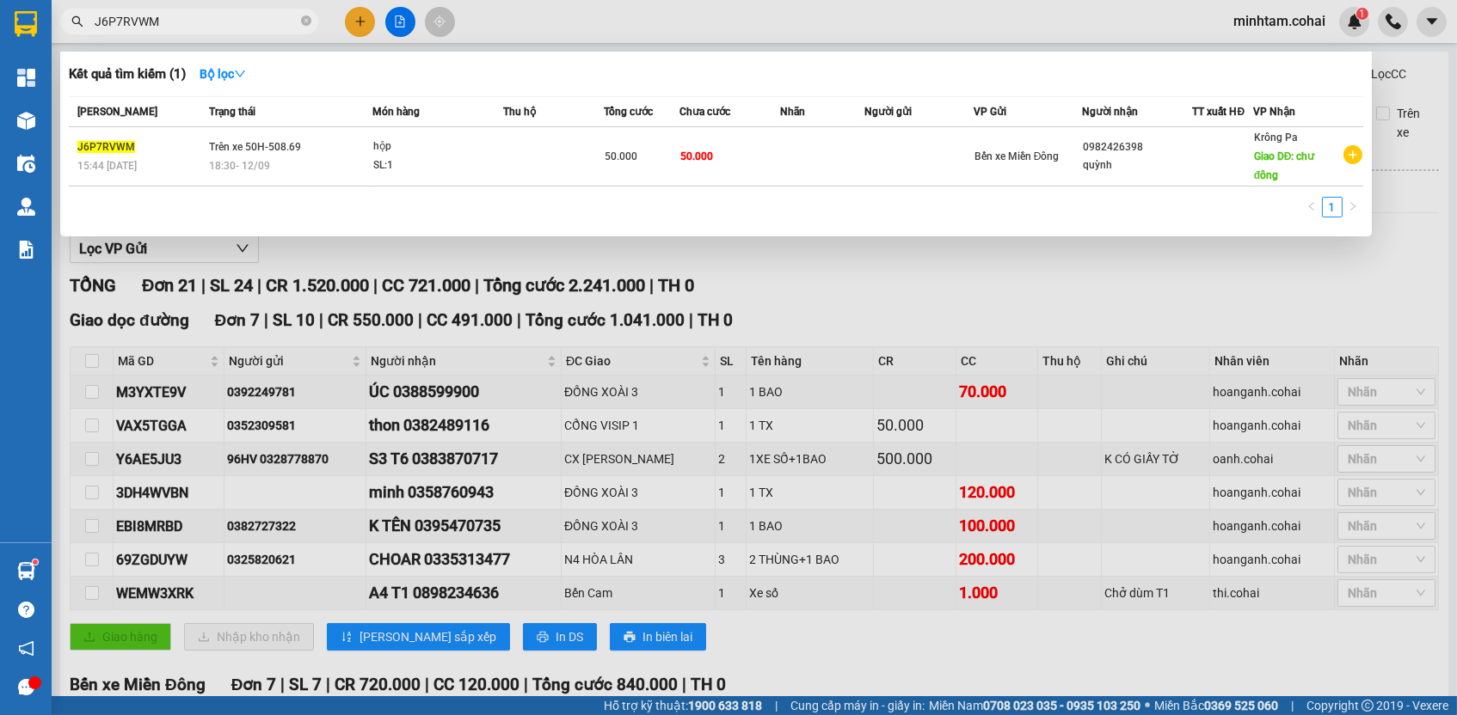
click at [231, 18] on input "J6P7RVWM" at bounding box center [196, 21] width 203 height 19
paste input "M3YXTE9V"
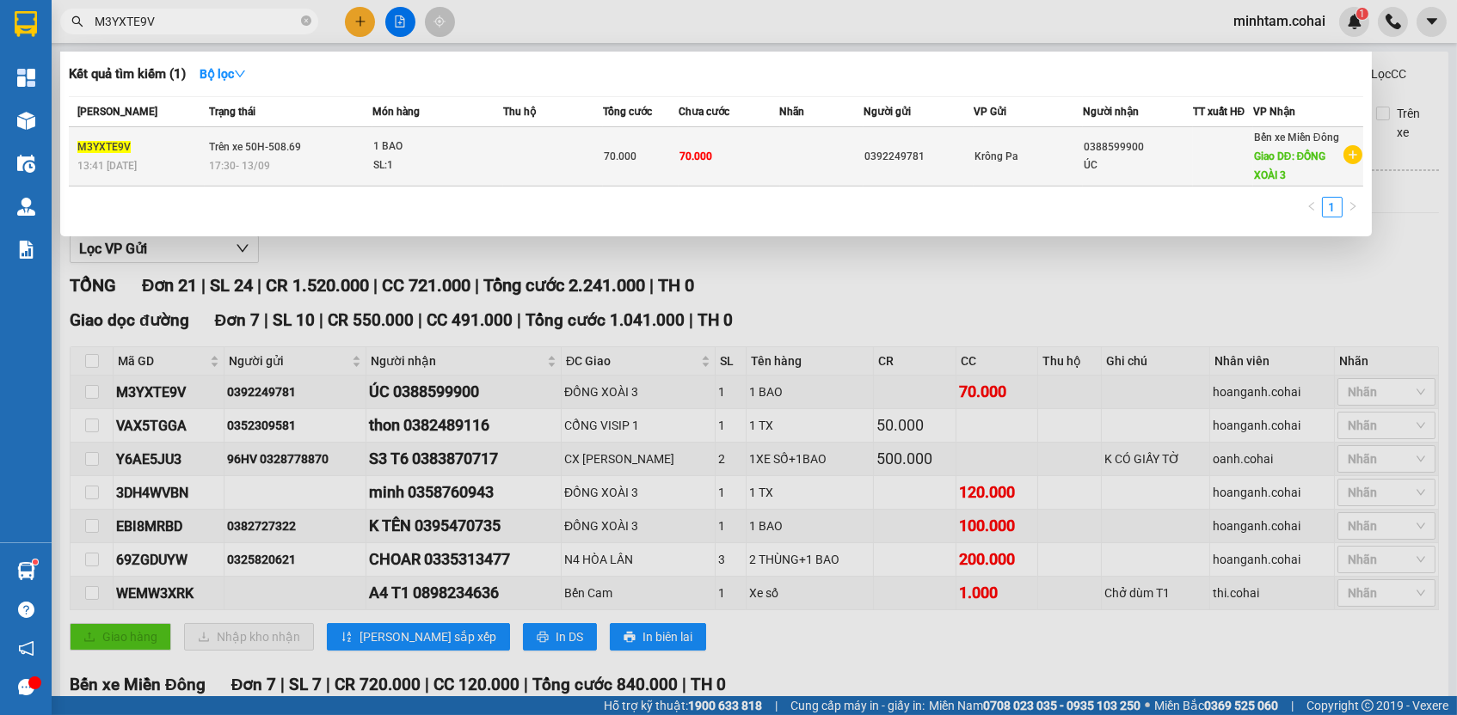
click at [695, 156] on span "70.000" at bounding box center [695, 156] width 33 height 14
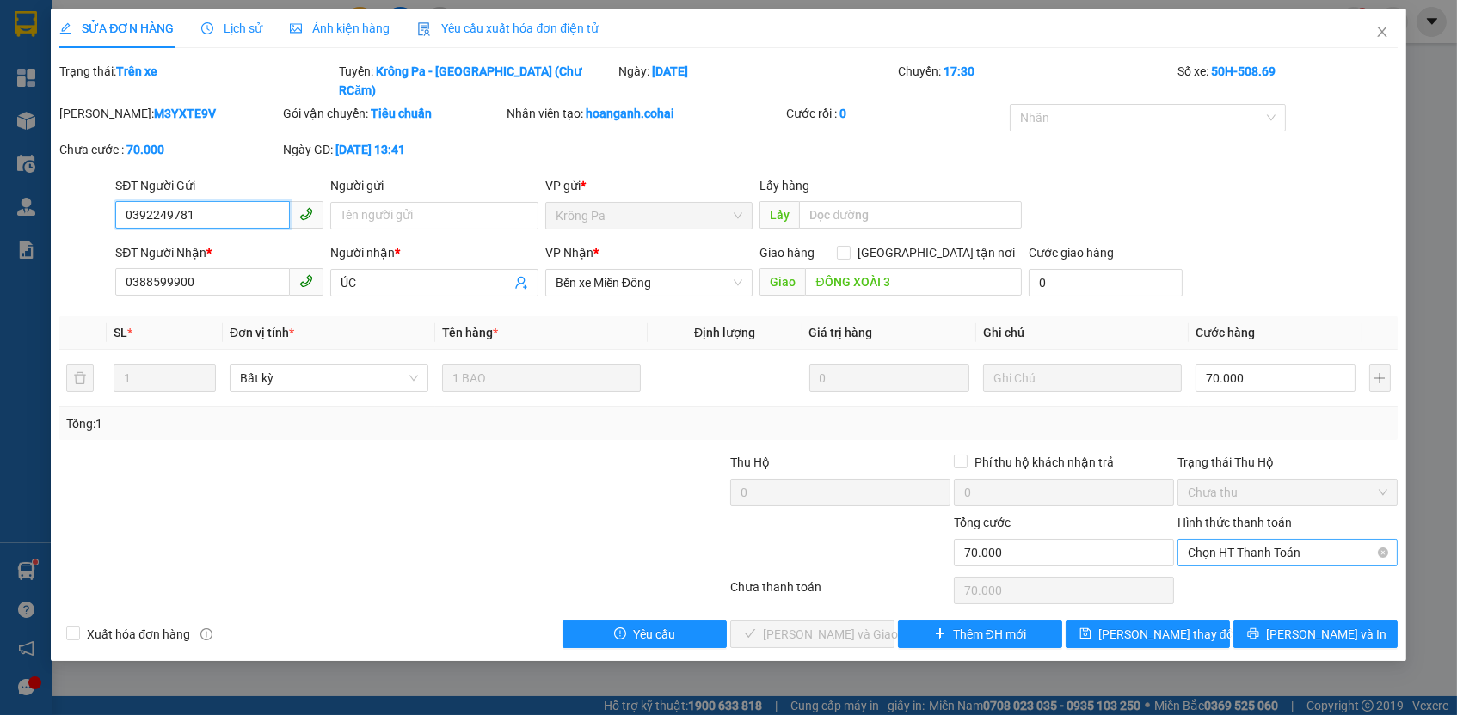
drag, startPoint x: 1250, startPoint y: 522, endPoint x: 1249, endPoint y: 534, distance: 12.2
click at [1249, 540] on span "Chọn HT Thanh Toán" at bounding box center [1287, 553] width 199 height 26
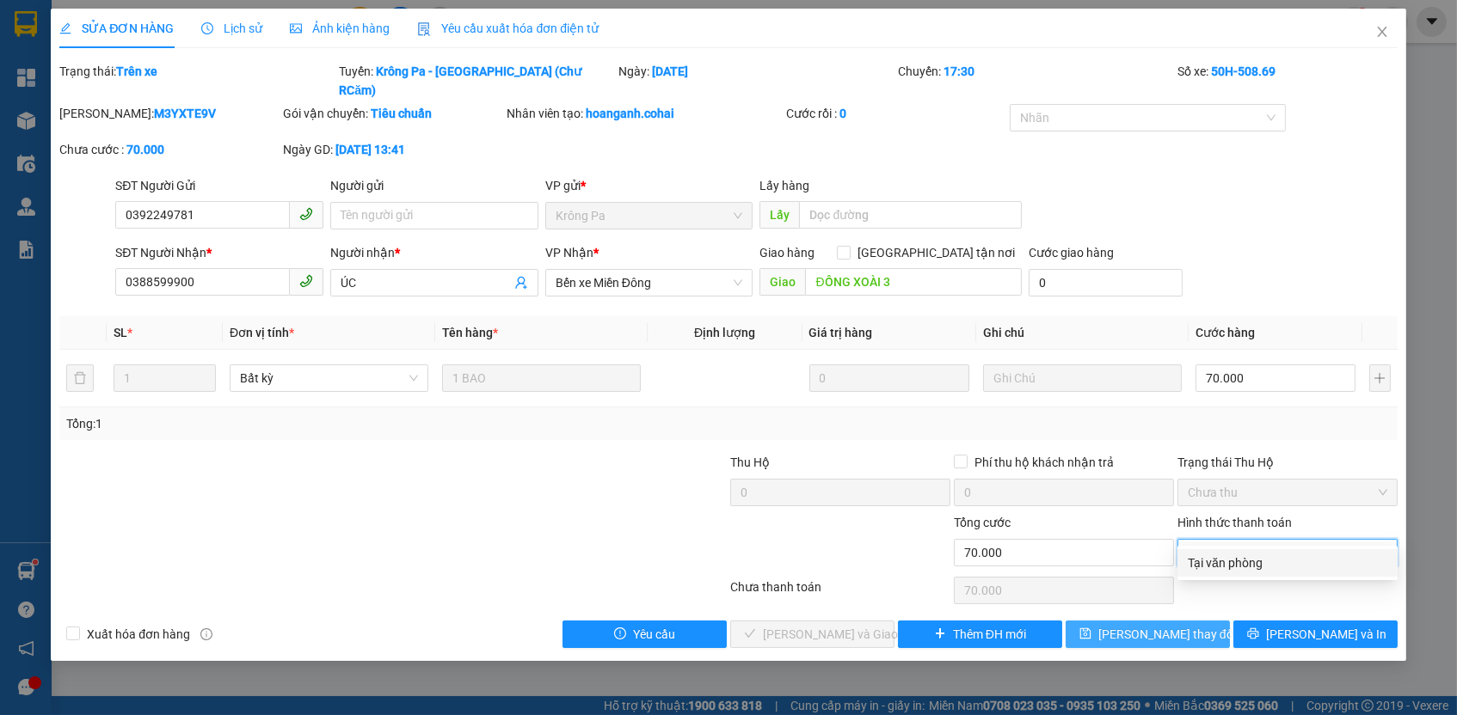
click at [1247, 558] on div "Tại văn phòng" at bounding box center [1287, 563] width 199 height 19
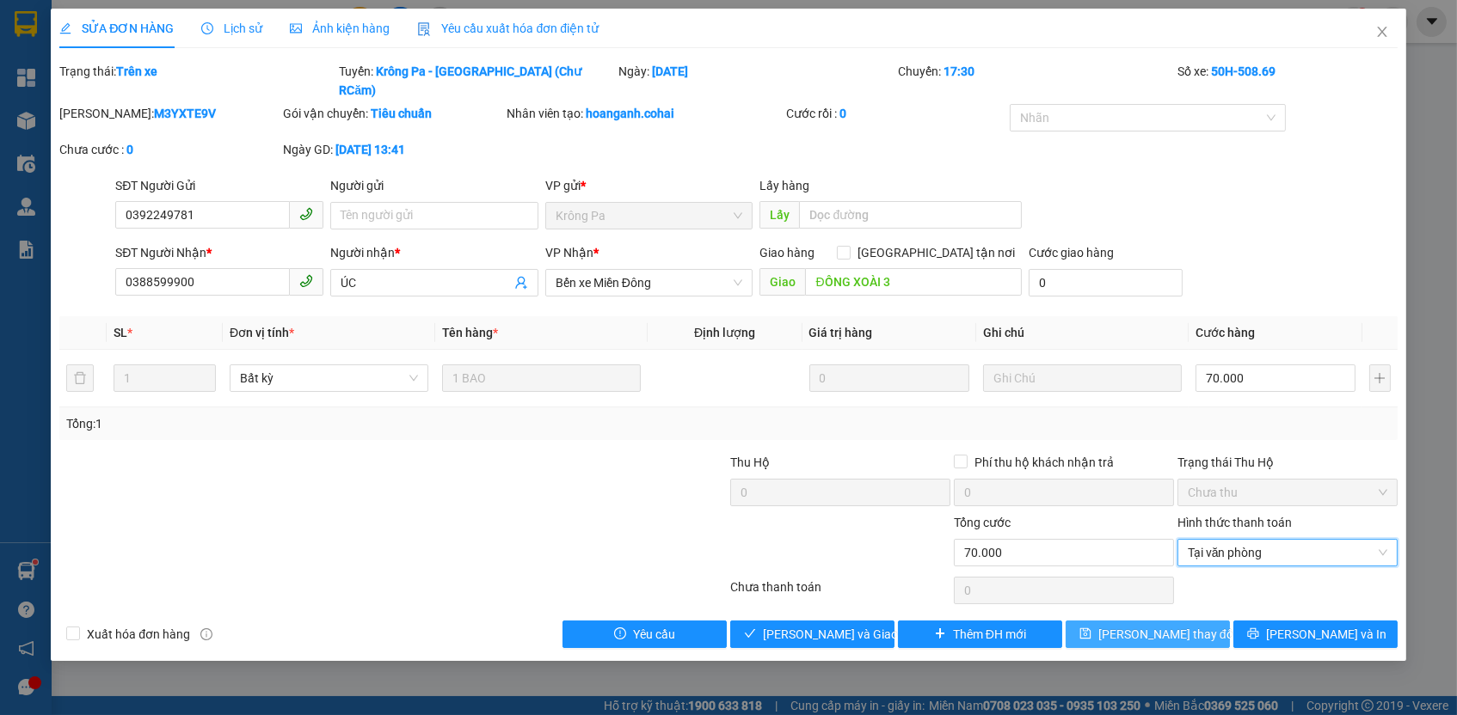
click at [1176, 625] on span "[PERSON_NAME] thay đổi" at bounding box center [1167, 634] width 138 height 19
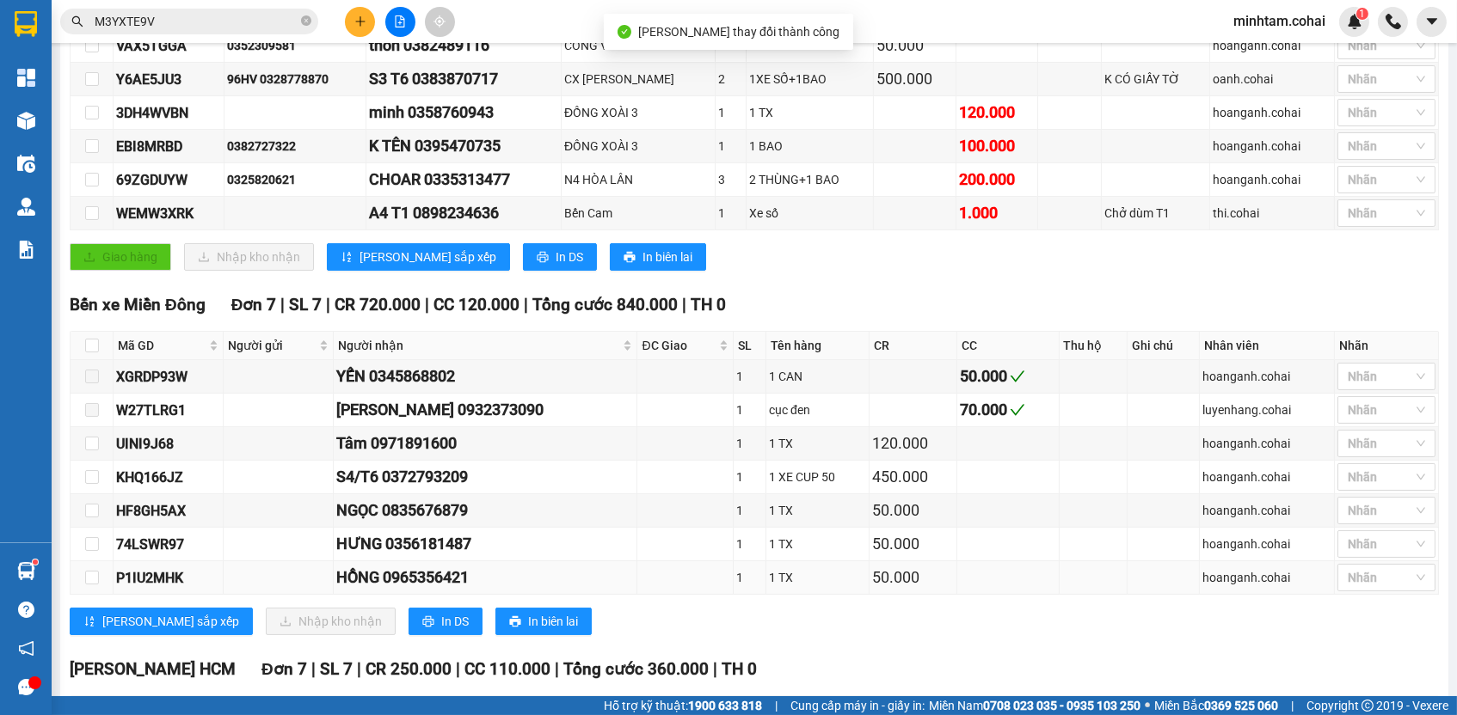
scroll to position [134, 0]
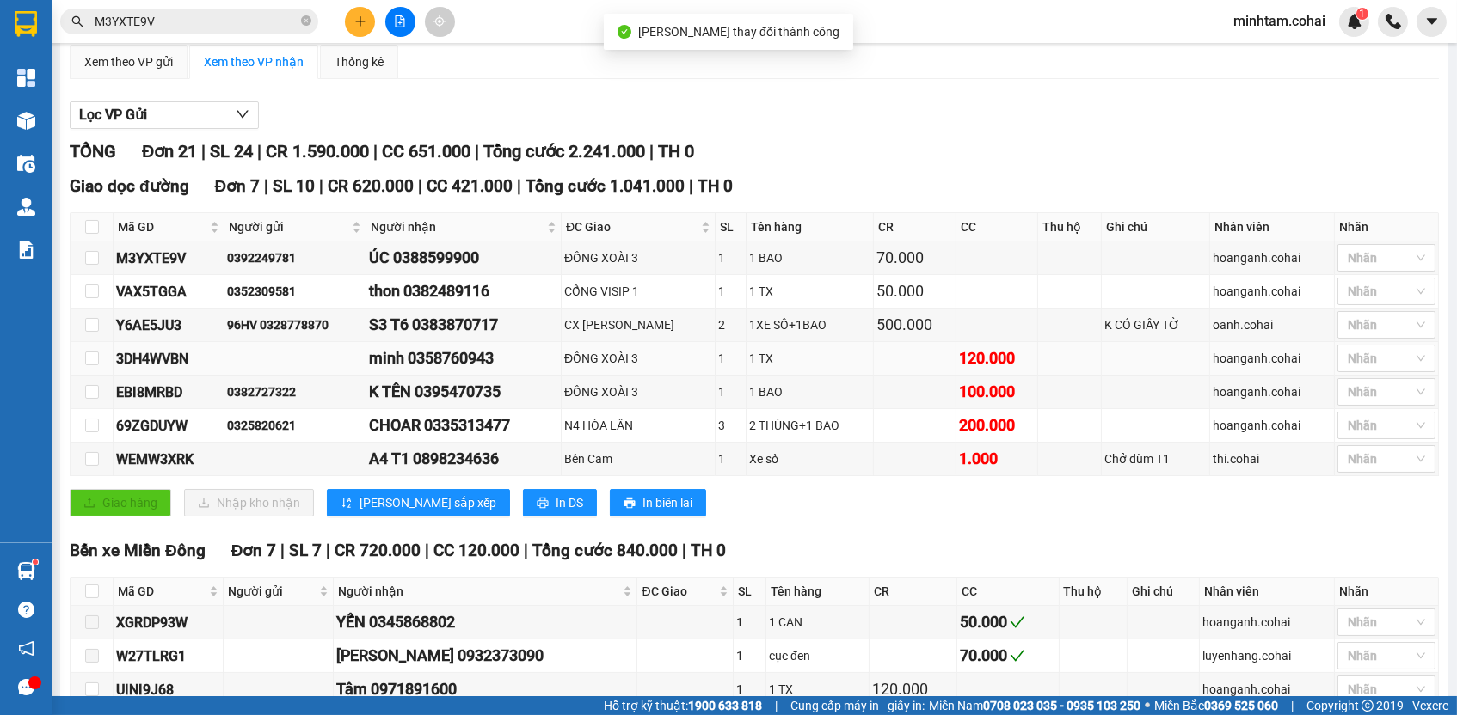
click at [157, 358] on div "3DH4WVBN" at bounding box center [168, 358] width 105 height 21
click at [218, 16] on input "M3YXTE9V" at bounding box center [196, 21] width 203 height 19
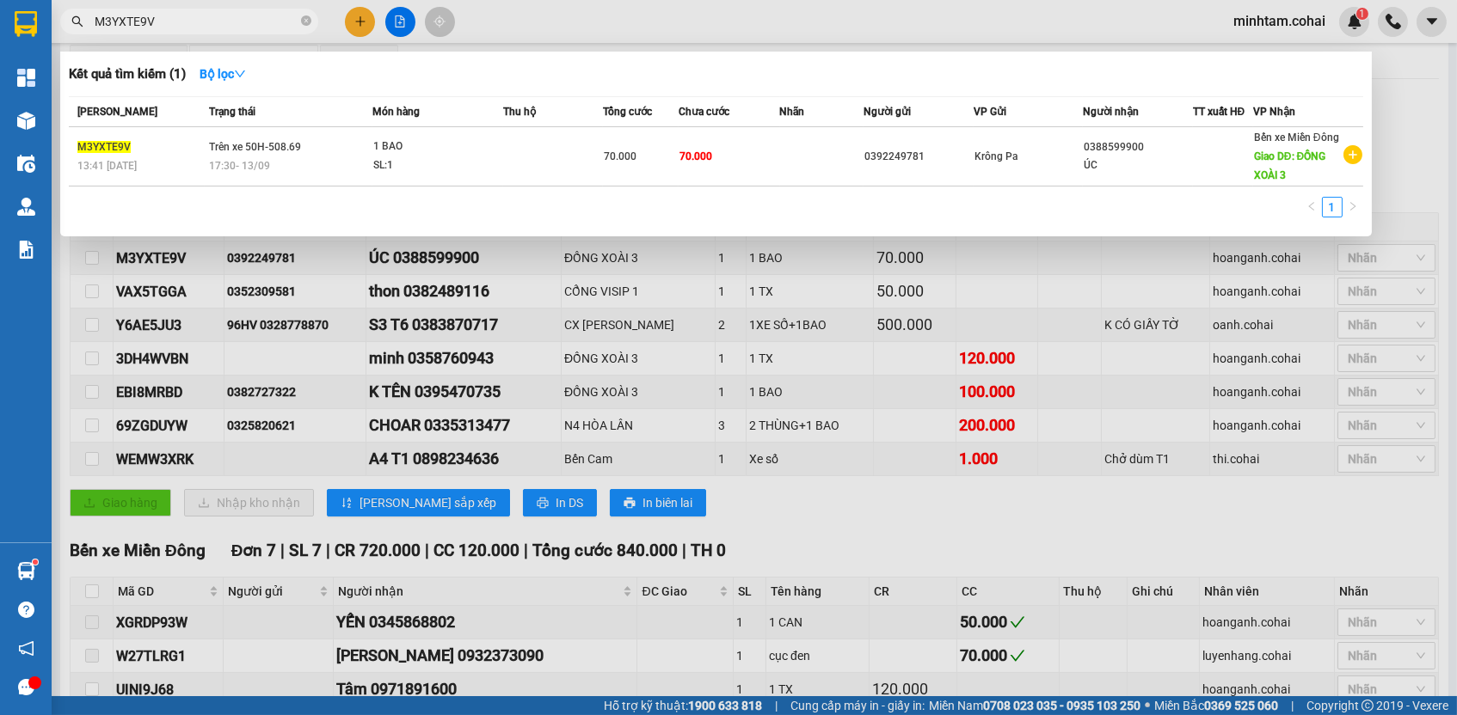
click at [218, 16] on input "M3YXTE9V" at bounding box center [196, 21] width 203 height 19
paste input "3DH4WVBN"
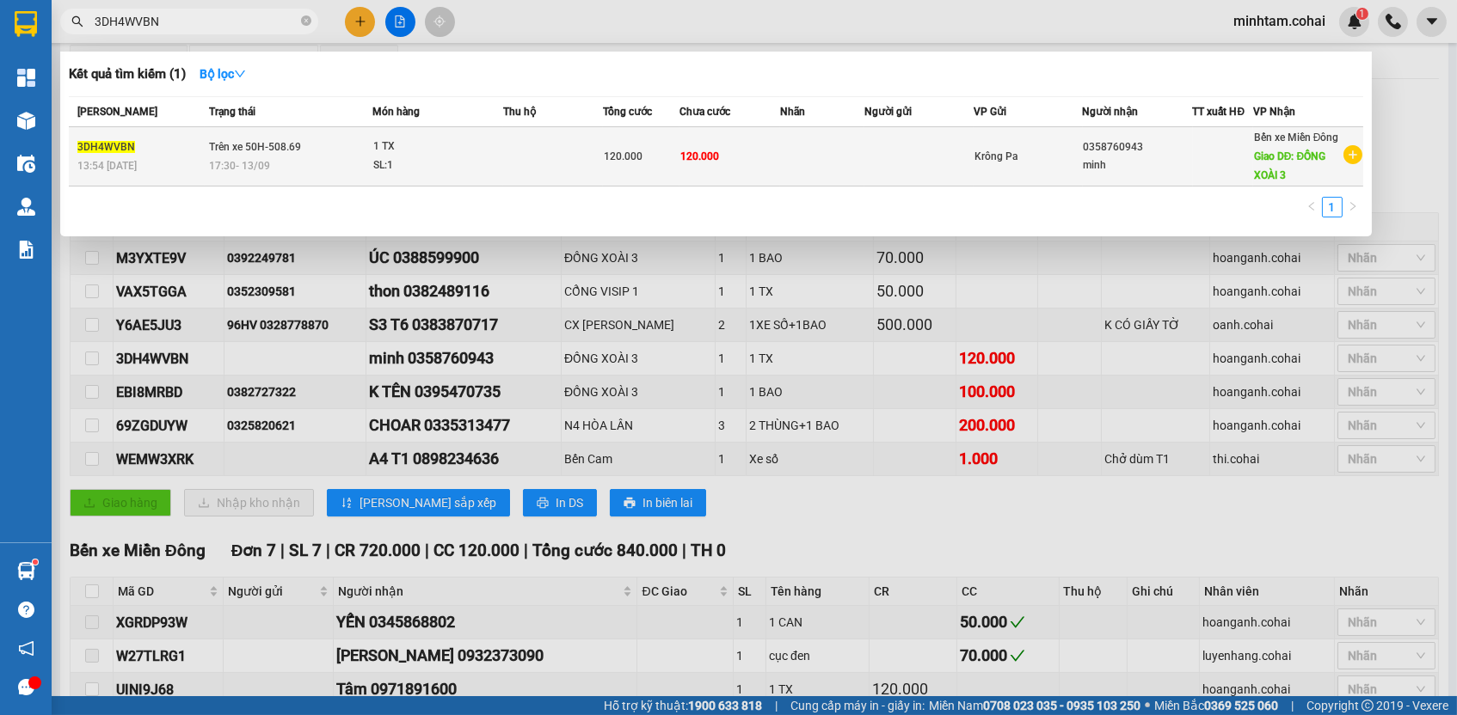
click at [680, 158] on span "120.000" at bounding box center [699, 156] width 39 height 12
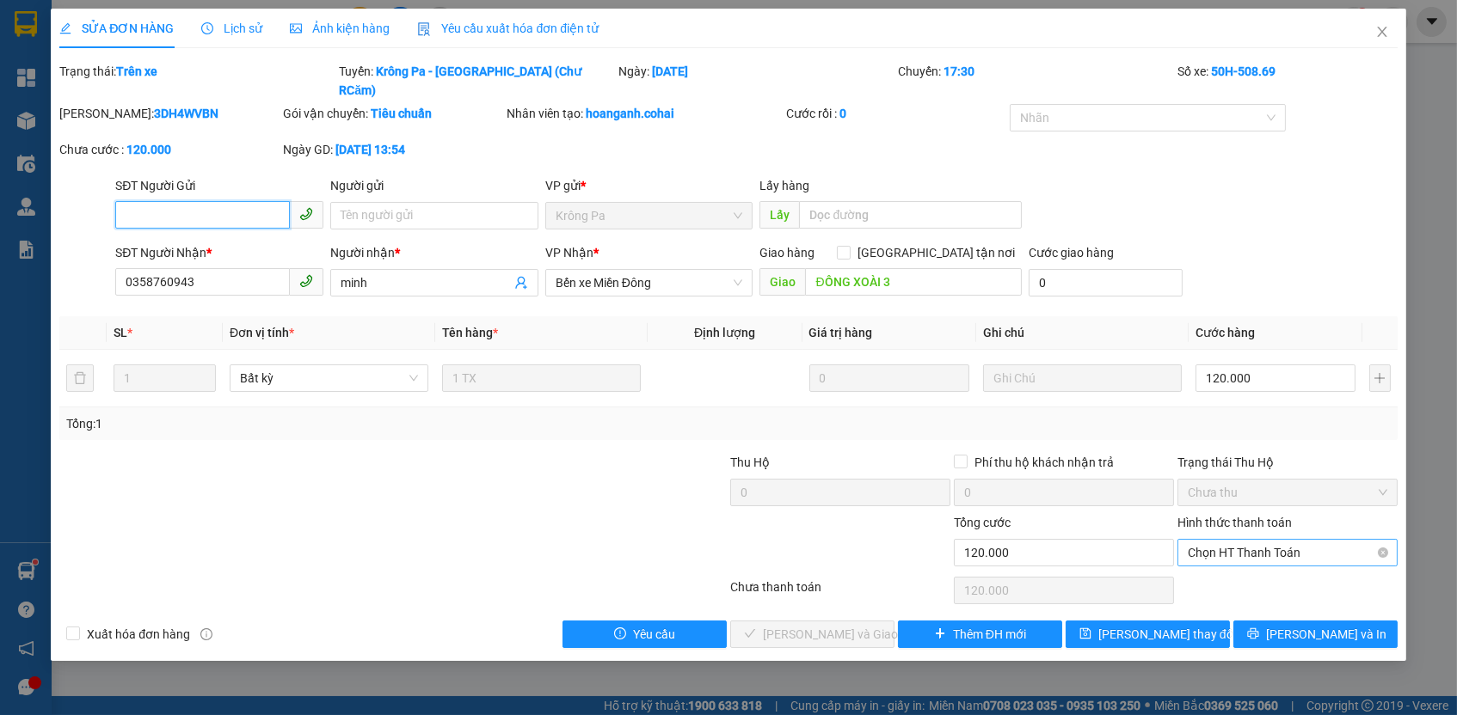
click at [1263, 540] on span "Chọn HT Thanh Toán" at bounding box center [1287, 553] width 199 height 26
drag, startPoint x: 1244, startPoint y: 564, endPoint x: 1212, endPoint y: 594, distance: 44.4
click at [1243, 564] on div "Tại văn phòng" at bounding box center [1287, 563] width 199 height 19
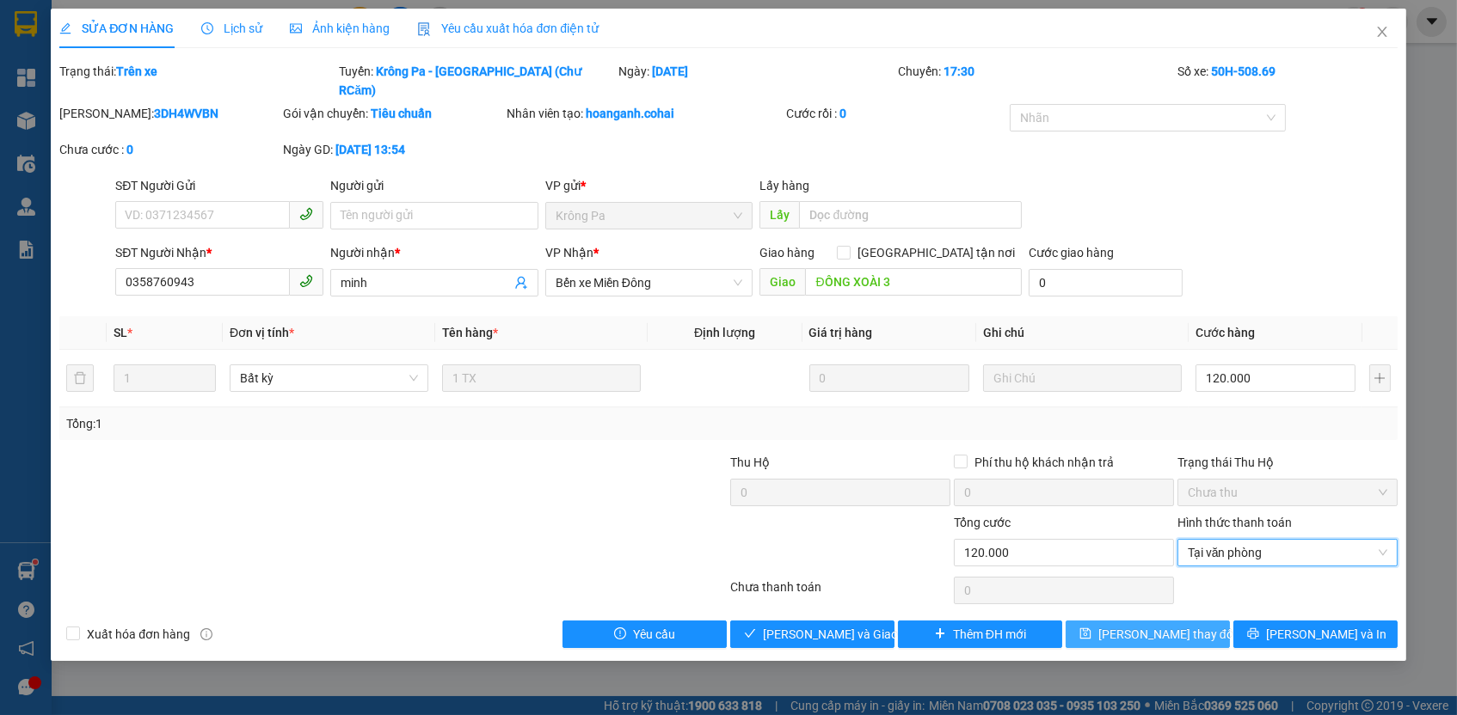
click at [1195, 621] on button "[PERSON_NAME] thay đổi" at bounding box center [1147, 635] width 164 height 28
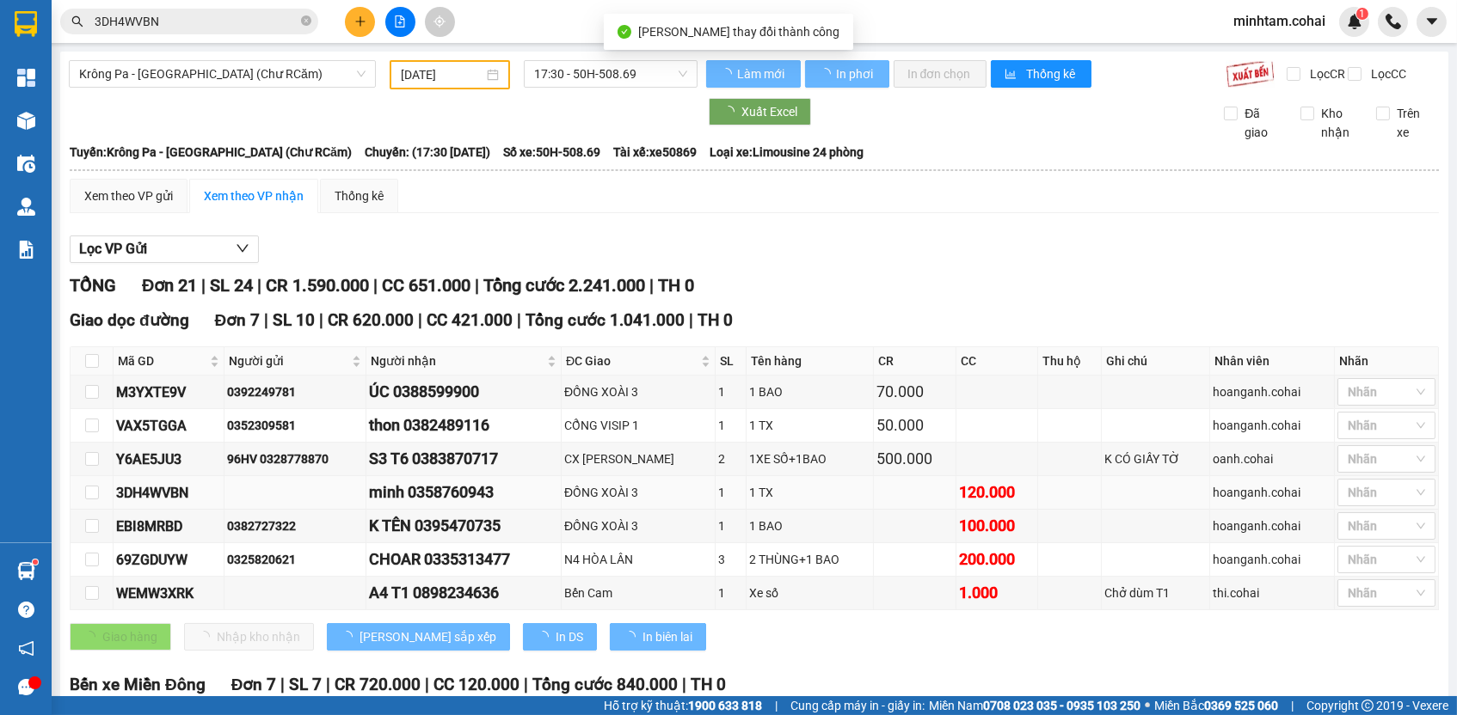
scroll to position [3, 0]
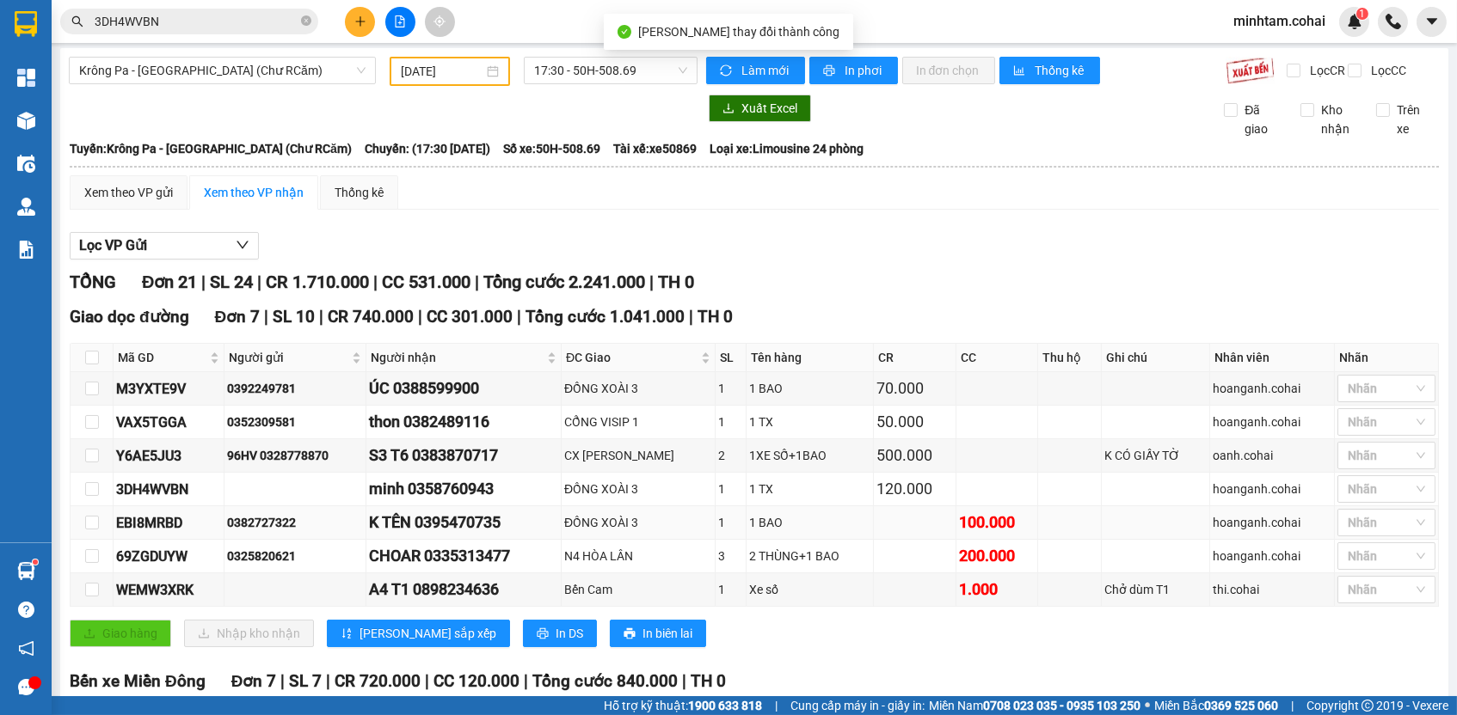
click at [158, 530] on div "EBI8MRBD" at bounding box center [168, 523] width 105 height 21
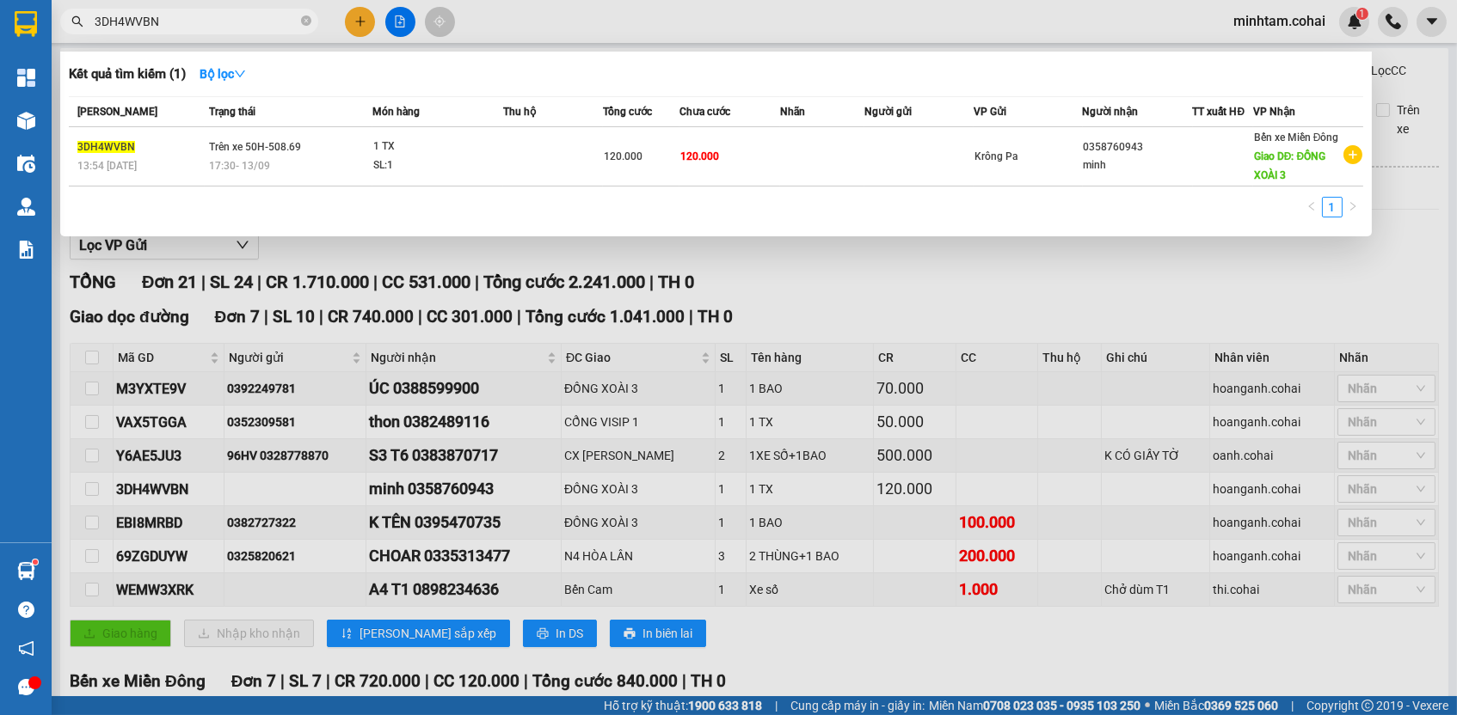
click at [169, 25] on input "3DH4WVBN" at bounding box center [196, 21] width 203 height 19
paste input "EBI8MRBD"
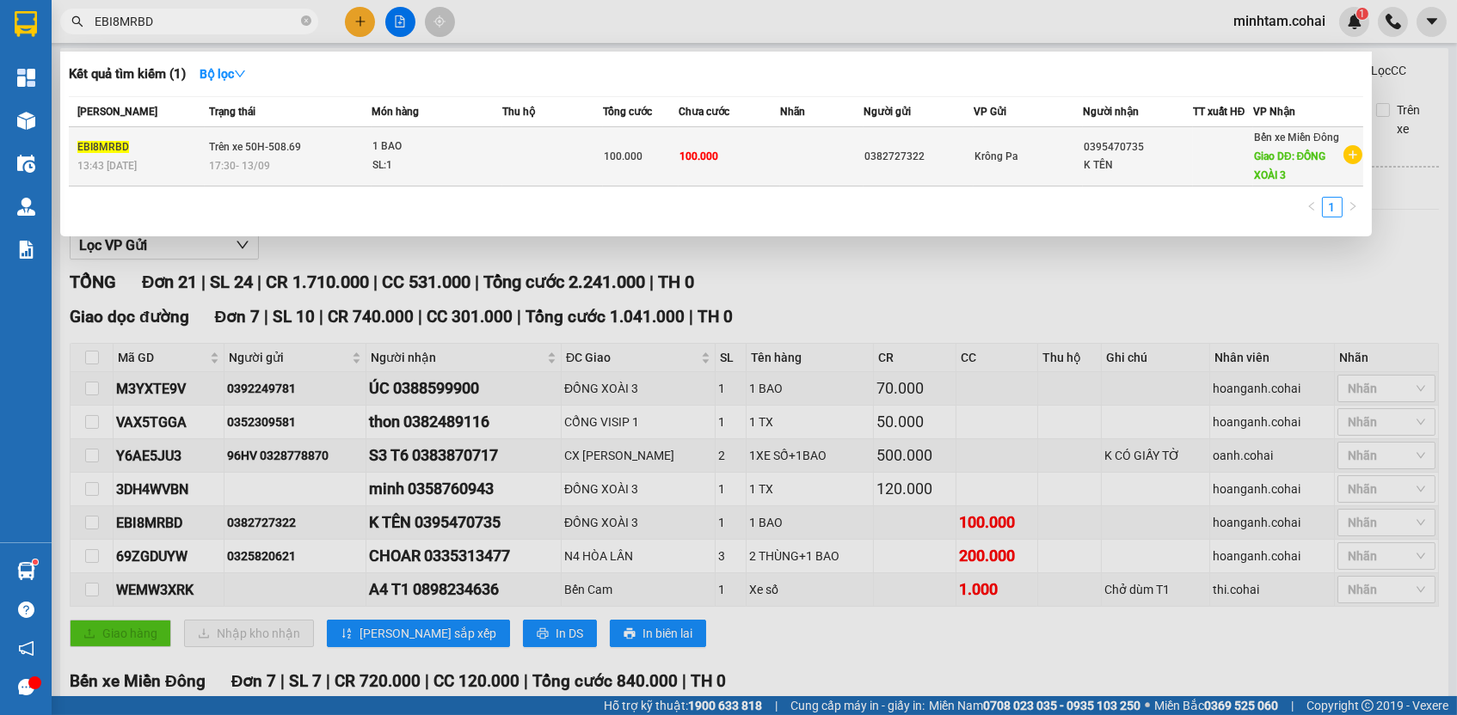
click at [780, 163] on td at bounding box center [822, 156] width 84 height 59
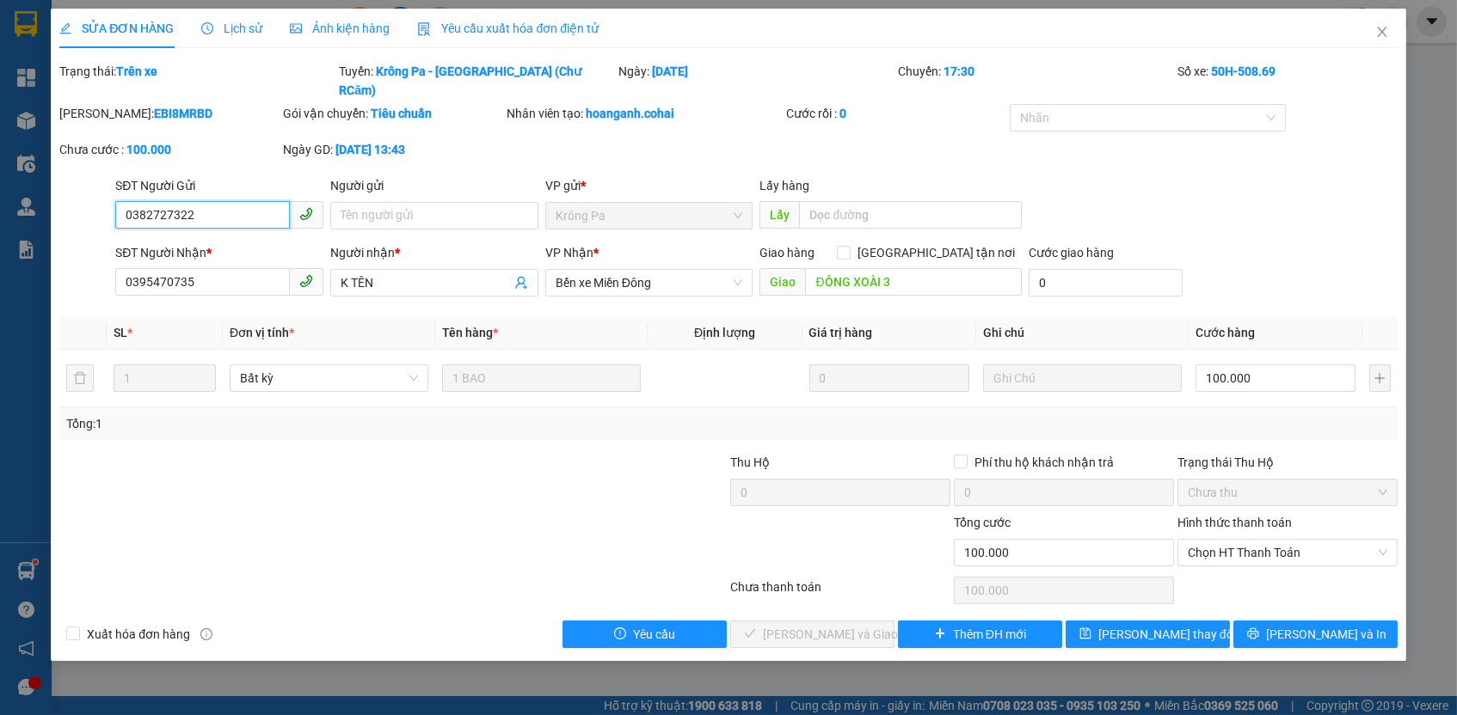
drag, startPoint x: 1282, startPoint y: 536, endPoint x: 1275, endPoint y: 543, distance: 10.4
click at [1282, 540] on span "Chọn HT Thanh Toán" at bounding box center [1287, 553] width 199 height 26
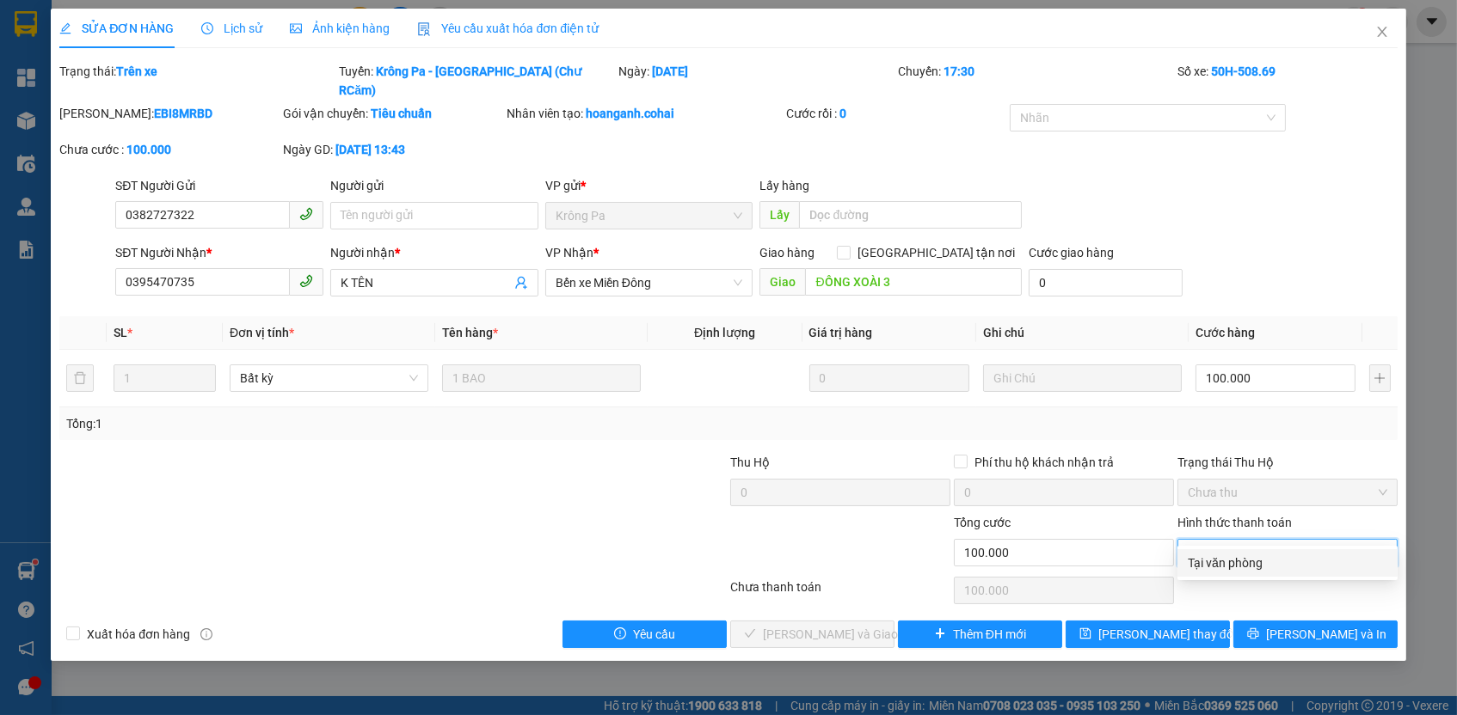
click at [1228, 566] on div "Tại văn phòng" at bounding box center [1287, 563] width 199 height 19
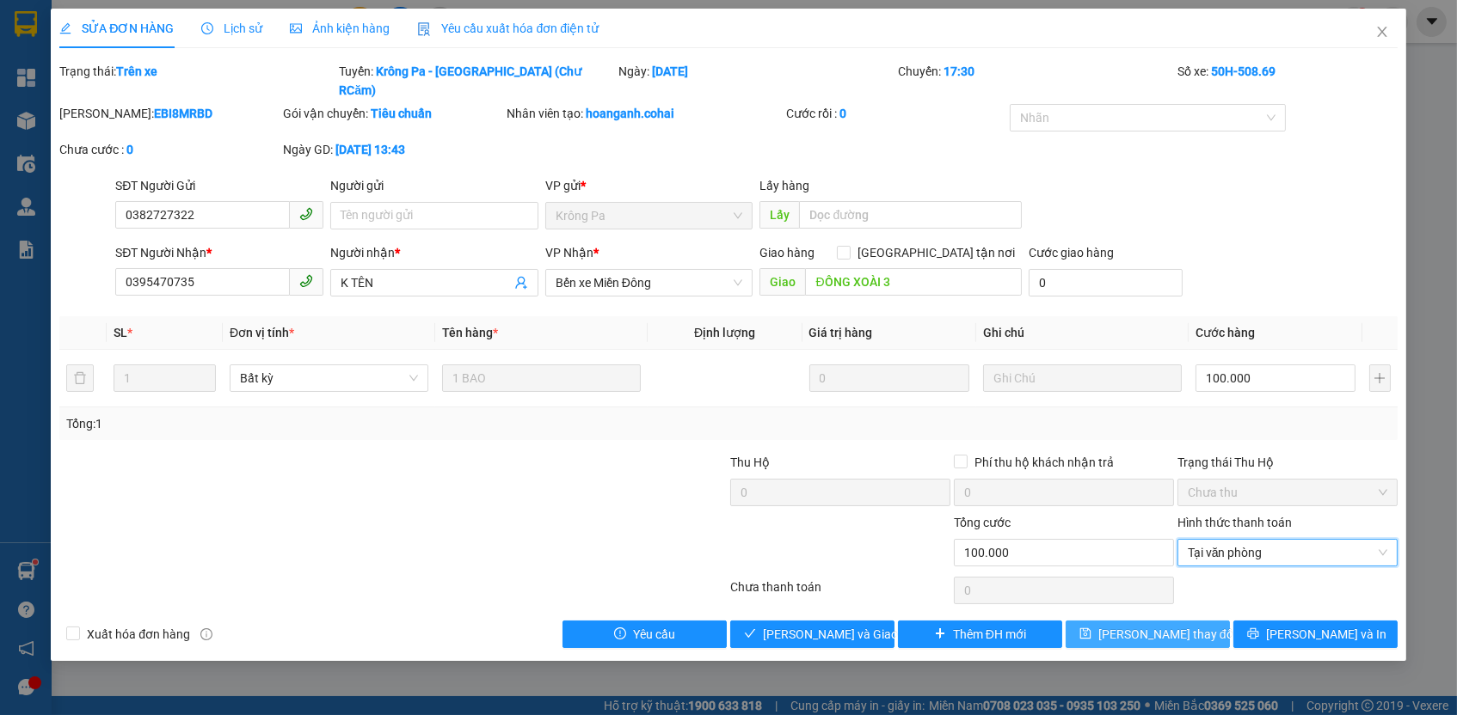
click at [1172, 625] on span "[PERSON_NAME] thay đổi" at bounding box center [1167, 634] width 138 height 19
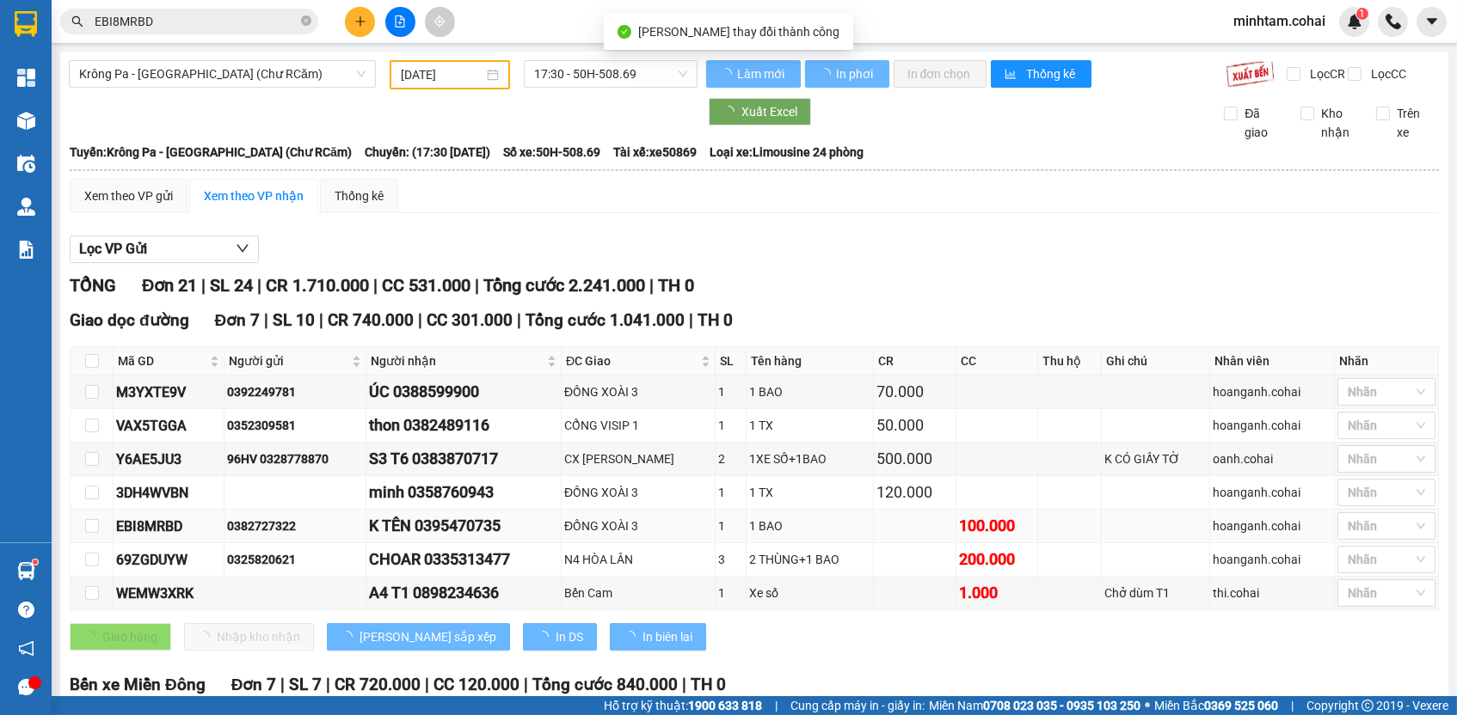
scroll to position [60, 0]
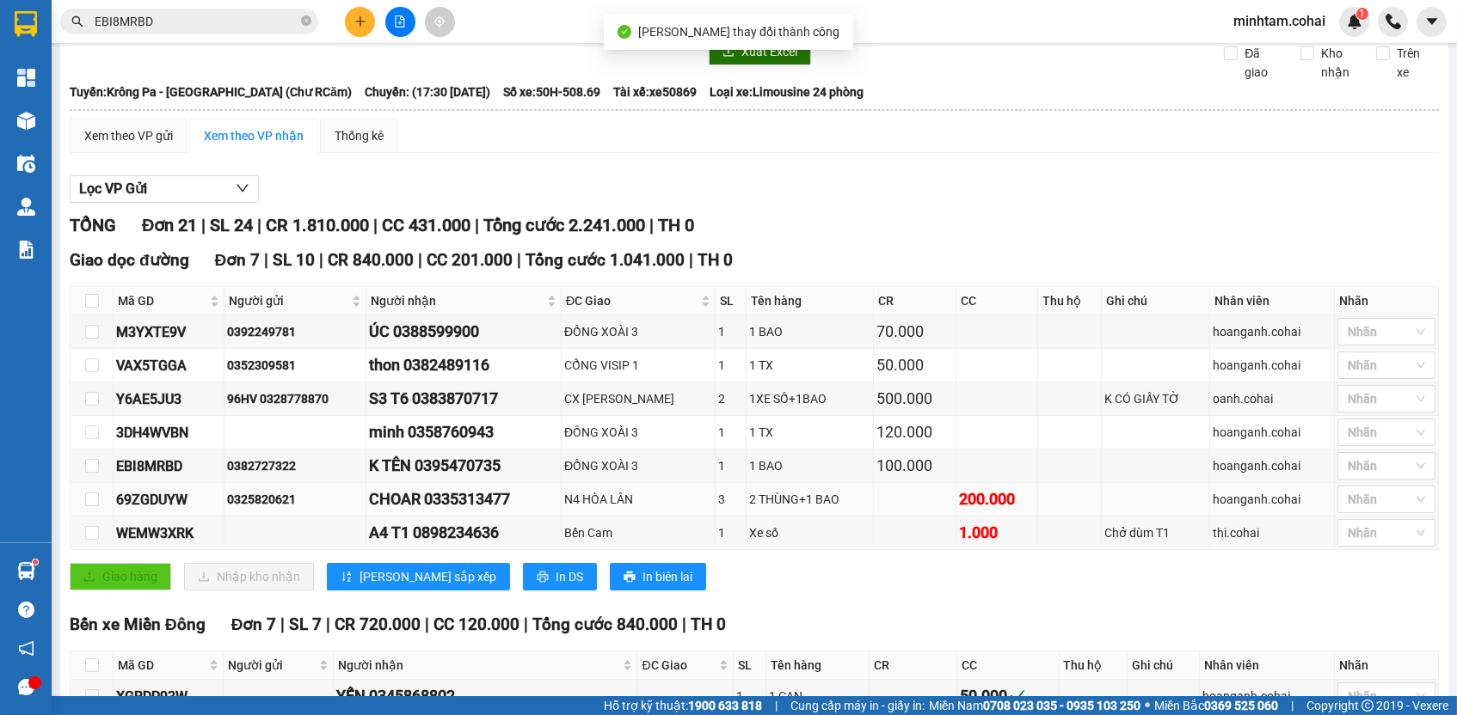
click at [140, 511] on div "69ZGDUYW" at bounding box center [168, 499] width 105 height 21
click at [212, 25] on input "EBI8MRBD" at bounding box center [196, 21] width 203 height 19
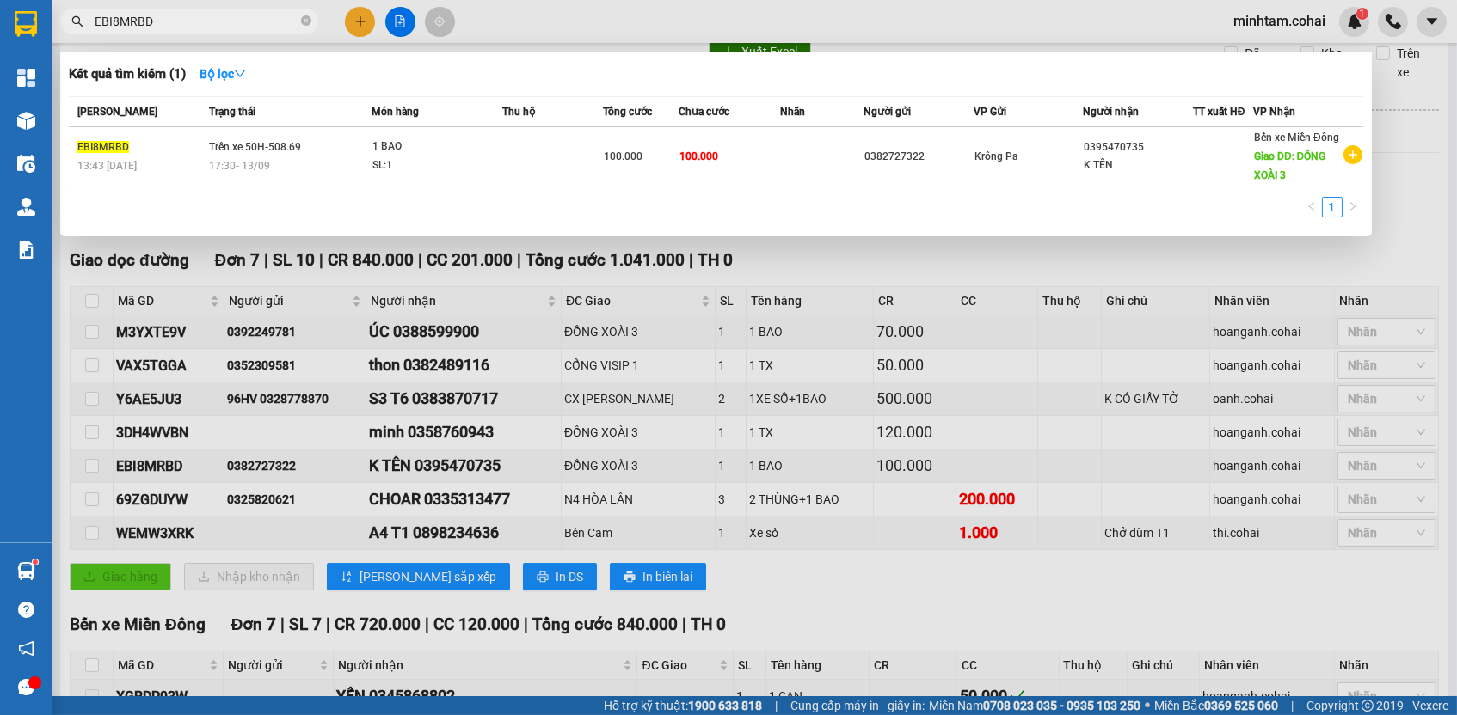
click at [212, 25] on input "EBI8MRBD" at bounding box center [196, 21] width 203 height 19
paste input "69ZGDUYW"
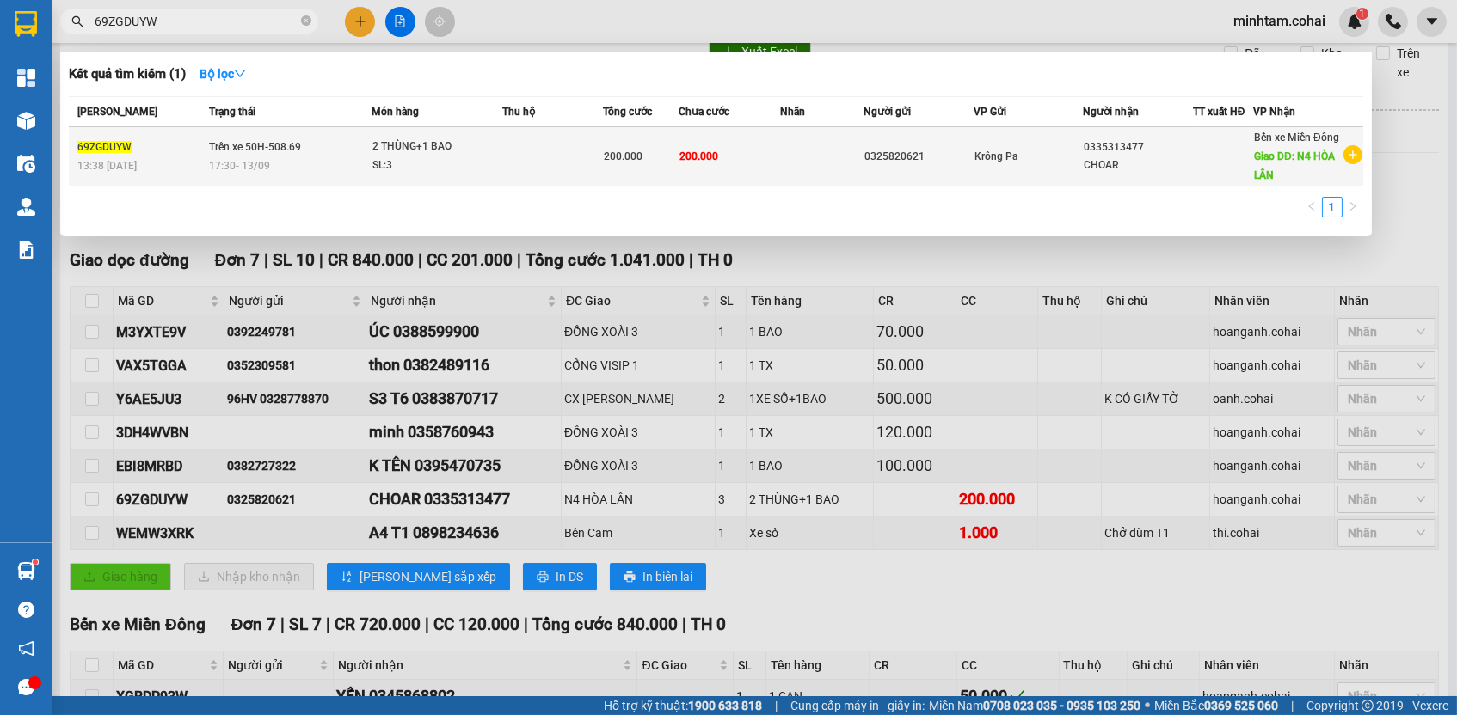
click at [758, 157] on td "200.000" at bounding box center [728, 156] width 101 height 59
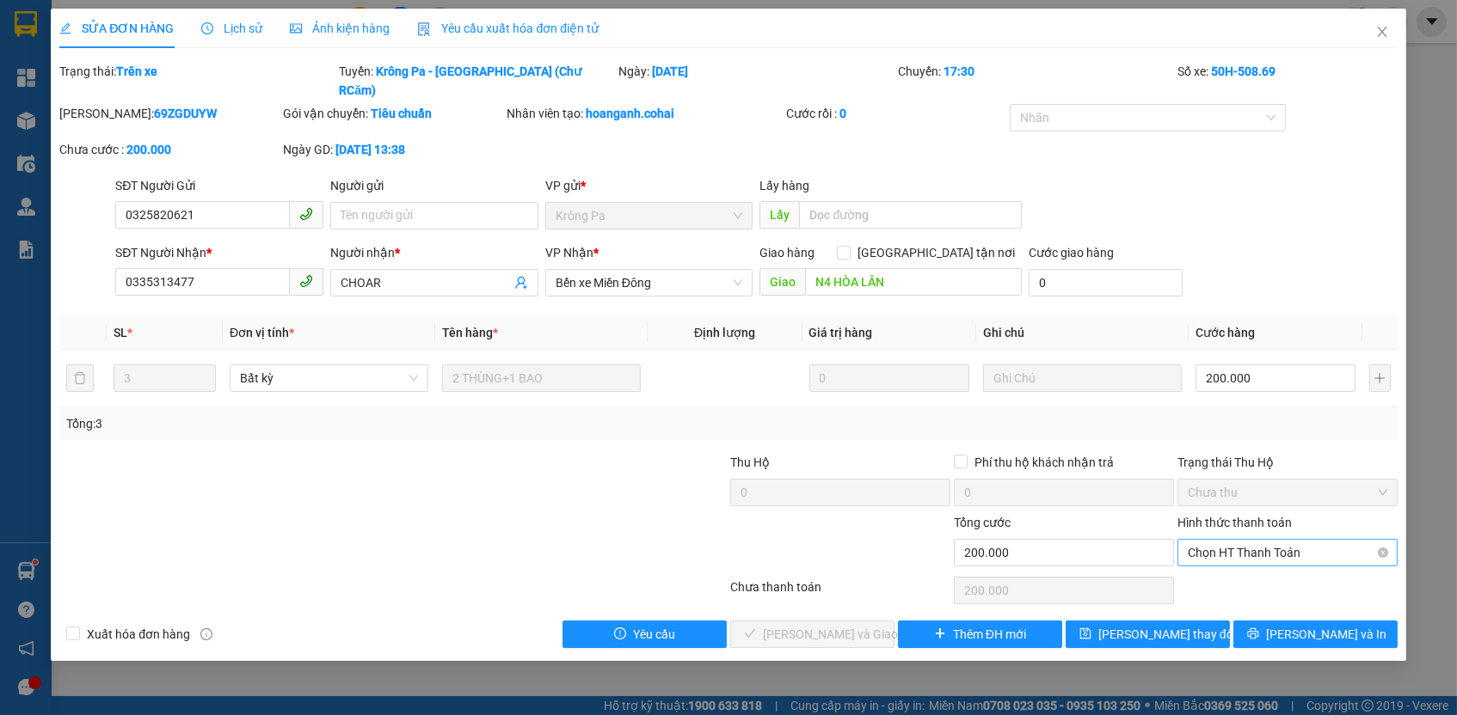
click at [1233, 540] on span "Chọn HT Thanh Toán" at bounding box center [1287, 553] width 199 height 26
click at [1233, 554] on div "Tại văn phòng" at bounding box center [1287, 563] width 199 height 19
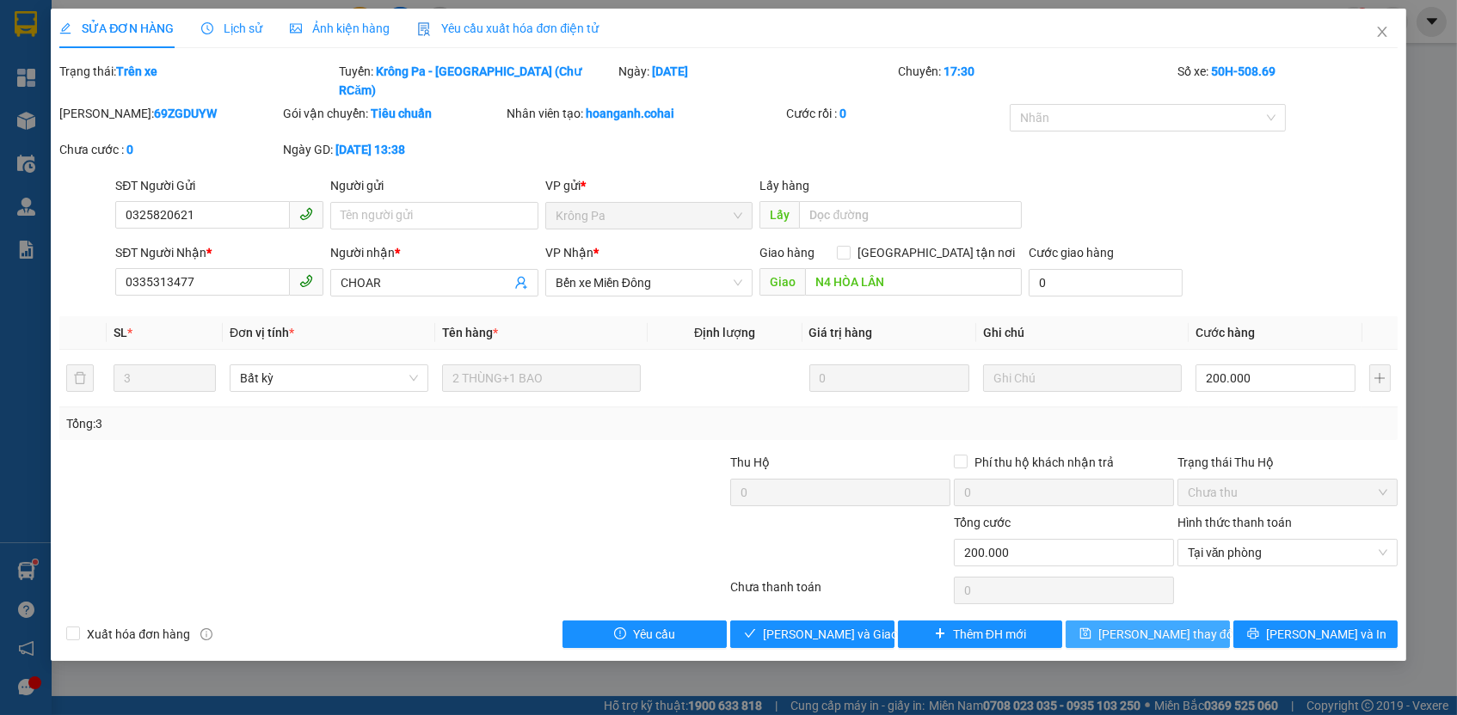
click at [1148, 625] on span "[PERSON_NAME] thay đổi" at bounding box center [1167, 634] width 138 height 19
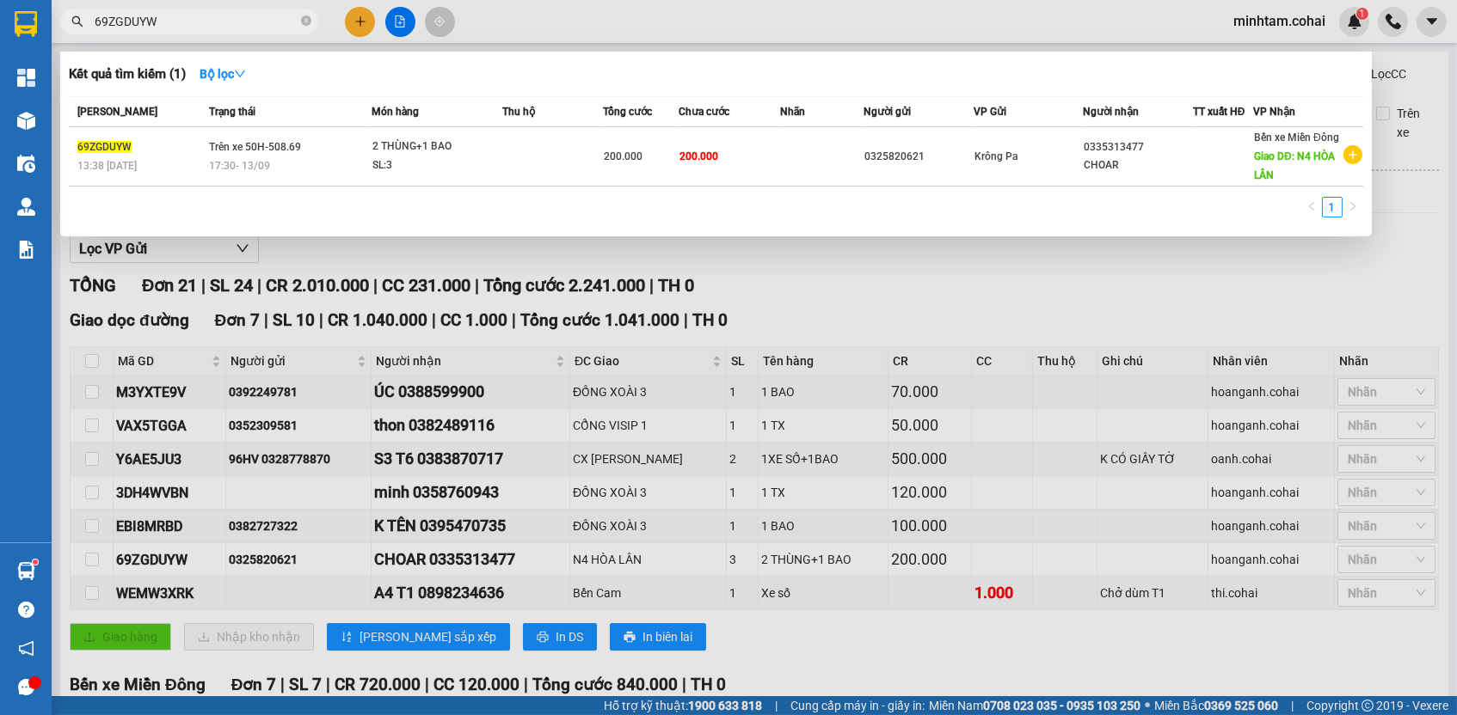
click at [279, 23] on input "69ZGDUYW" at bounding box center [196, 21] width 203 height 19
paste input "0898234636"
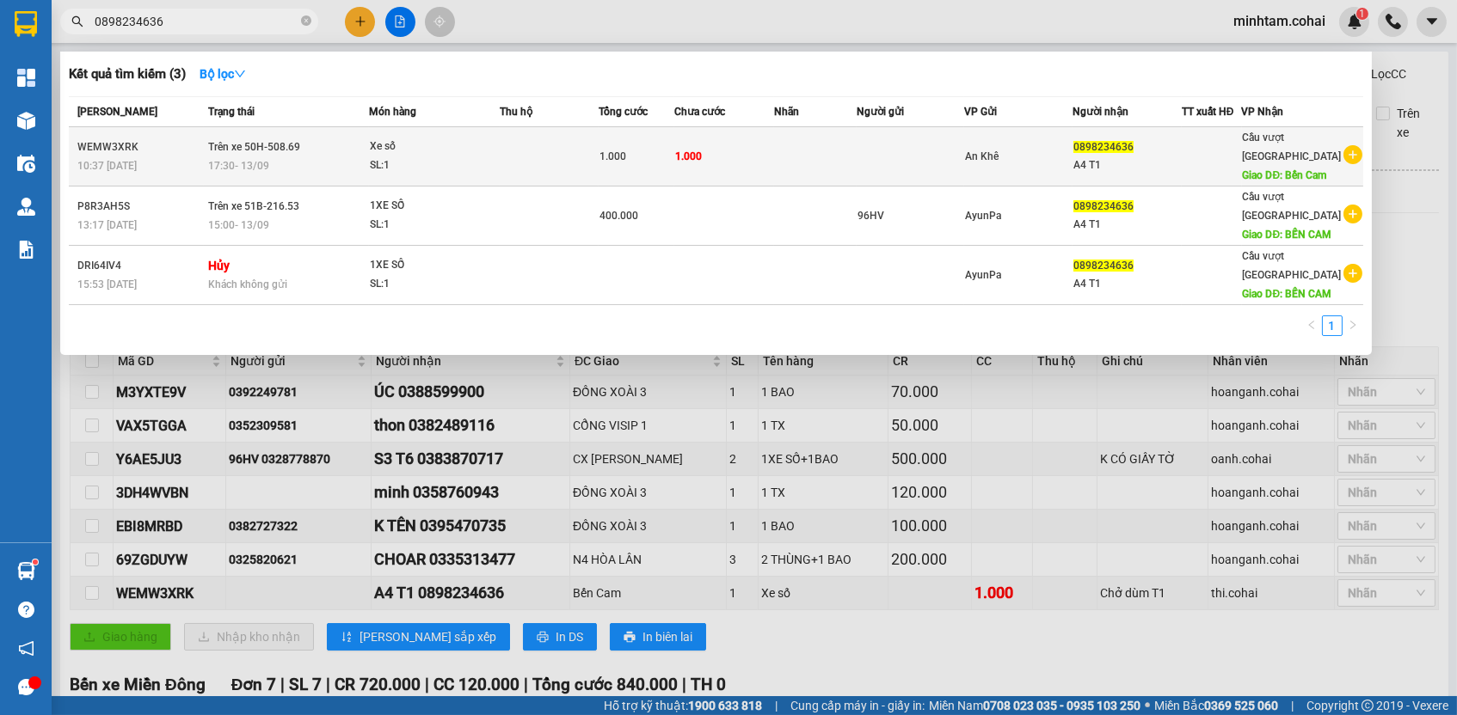
click at [799, 171] on td at bounding box center [815, 156] width 83 height 59
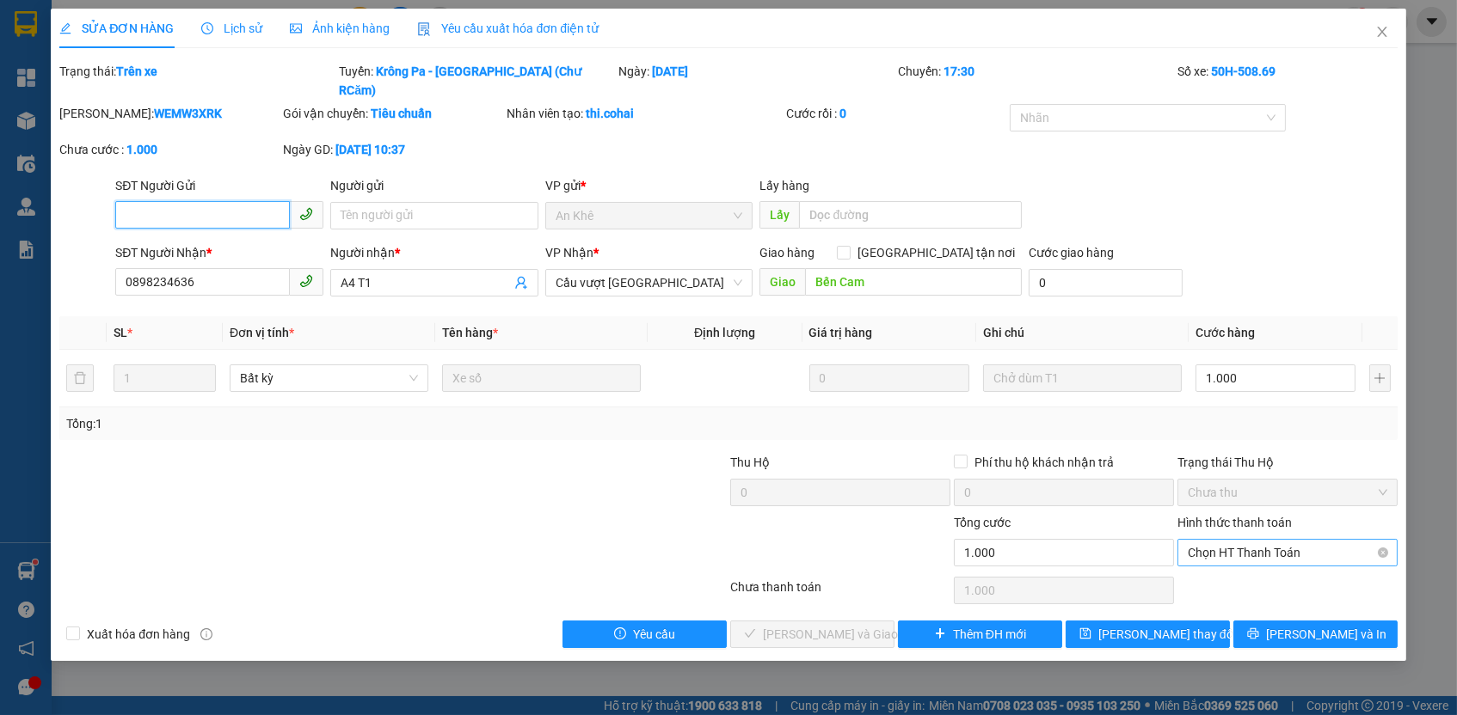
click at [1248, 540] on span "Chọn HT Thanh Toán" at bounding box center [1287, 553] width 199 height 26
click at [1235, 563] on div "Tại văn phòng" at bounding box center [1287, 563] width 199 height 19
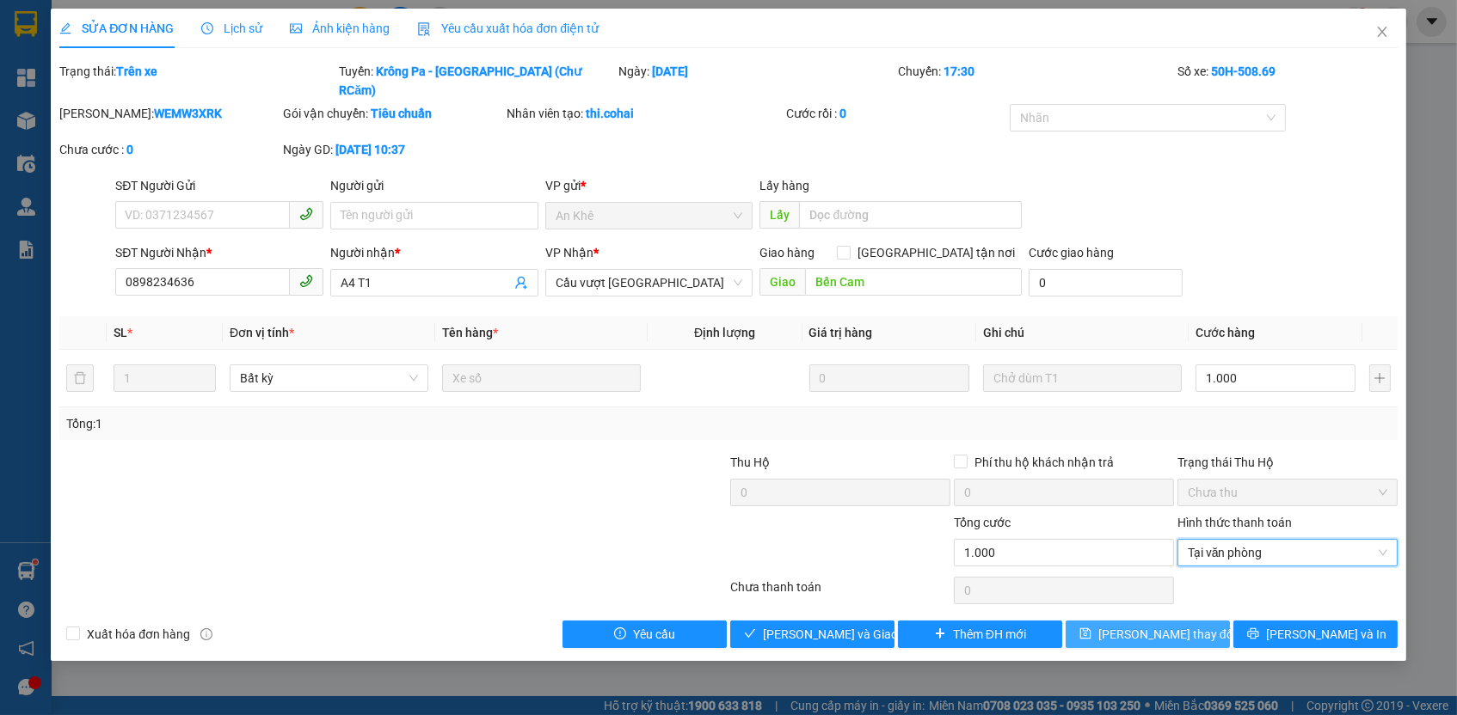
click at [1154, 625] on span "[PERSON_NAME] thay đổi" at bounding box center [1167, 634] width 138 height 19
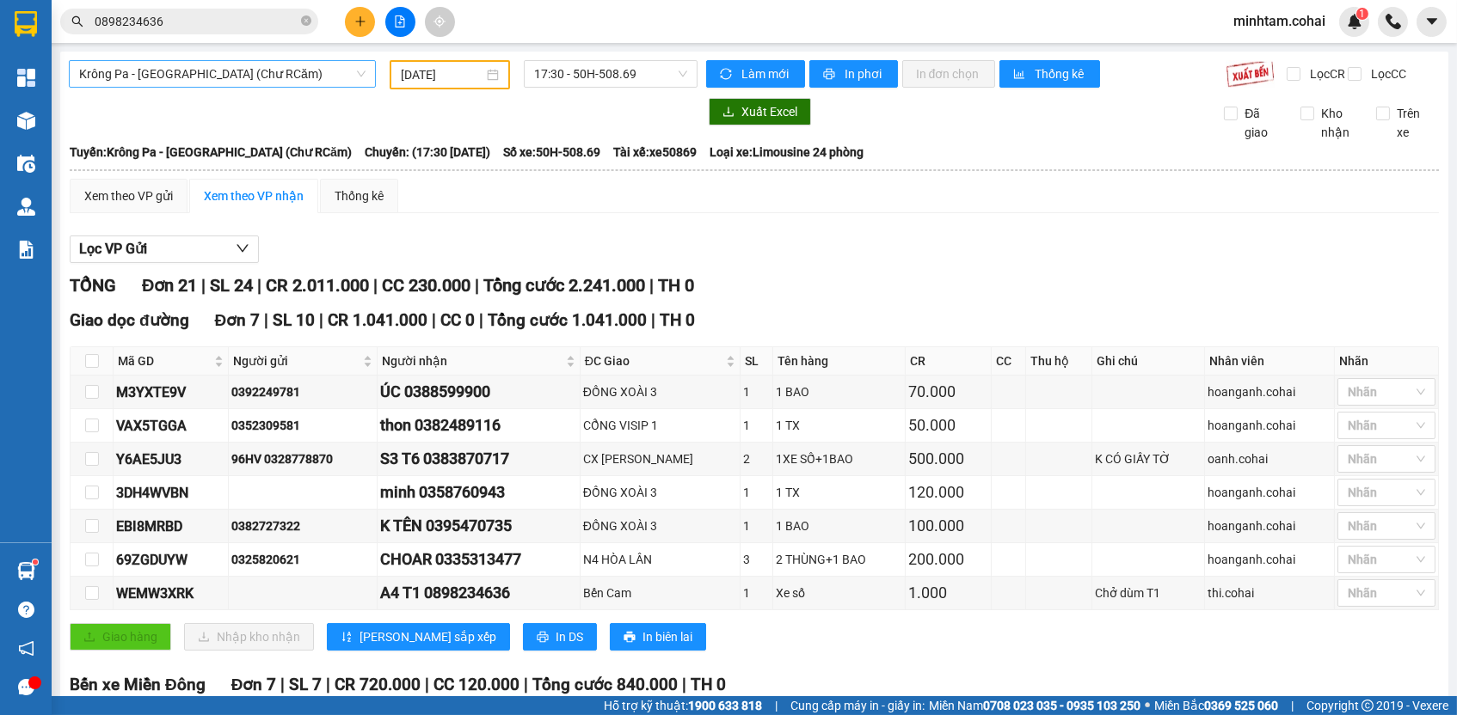
click at [202, 64] on span "Krông Pa - [GEOGRAPHIC_DATA] (Chư RCăm)" at bounding box center [222, 74] width 286 height 26
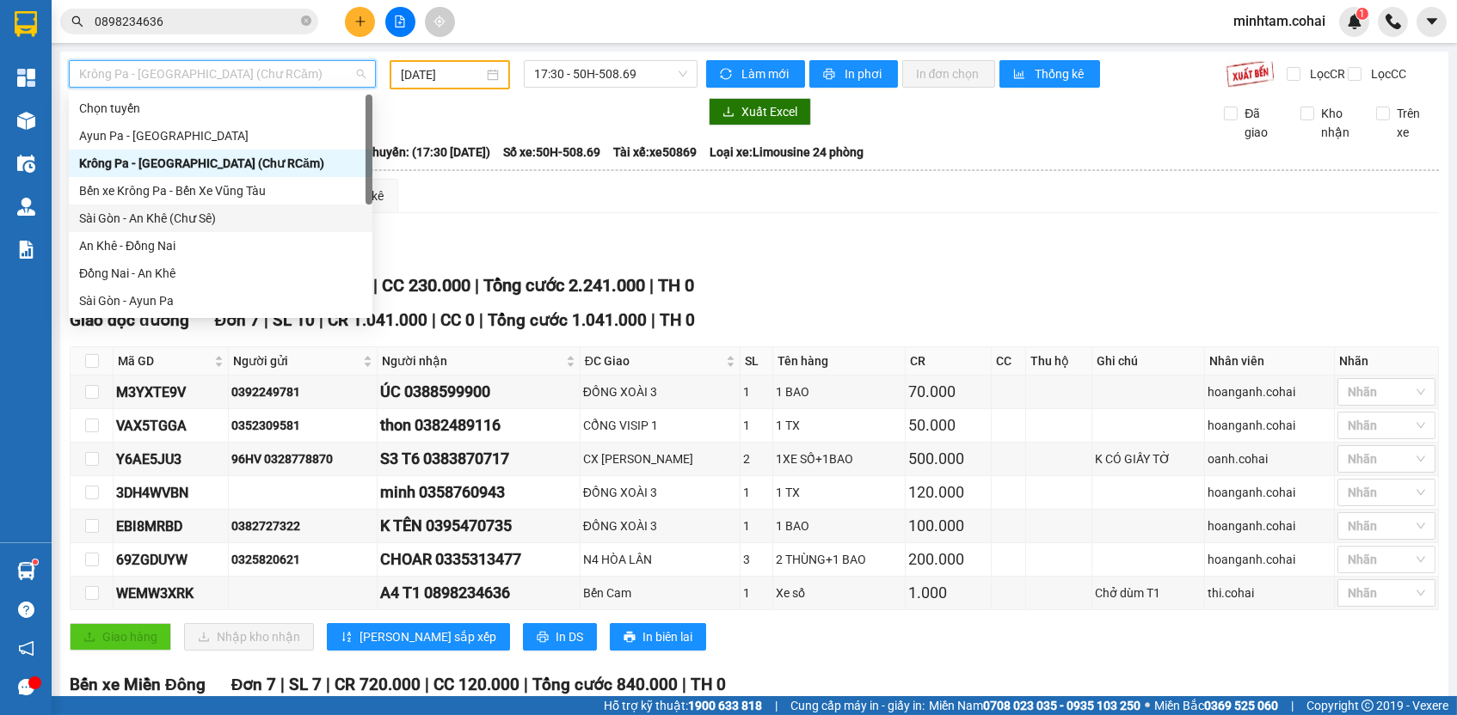
click at [218, 207] on div "Sài Gòn - An Khê (Chư Sê)" at bounding box center [221, 219] width 304 height 28
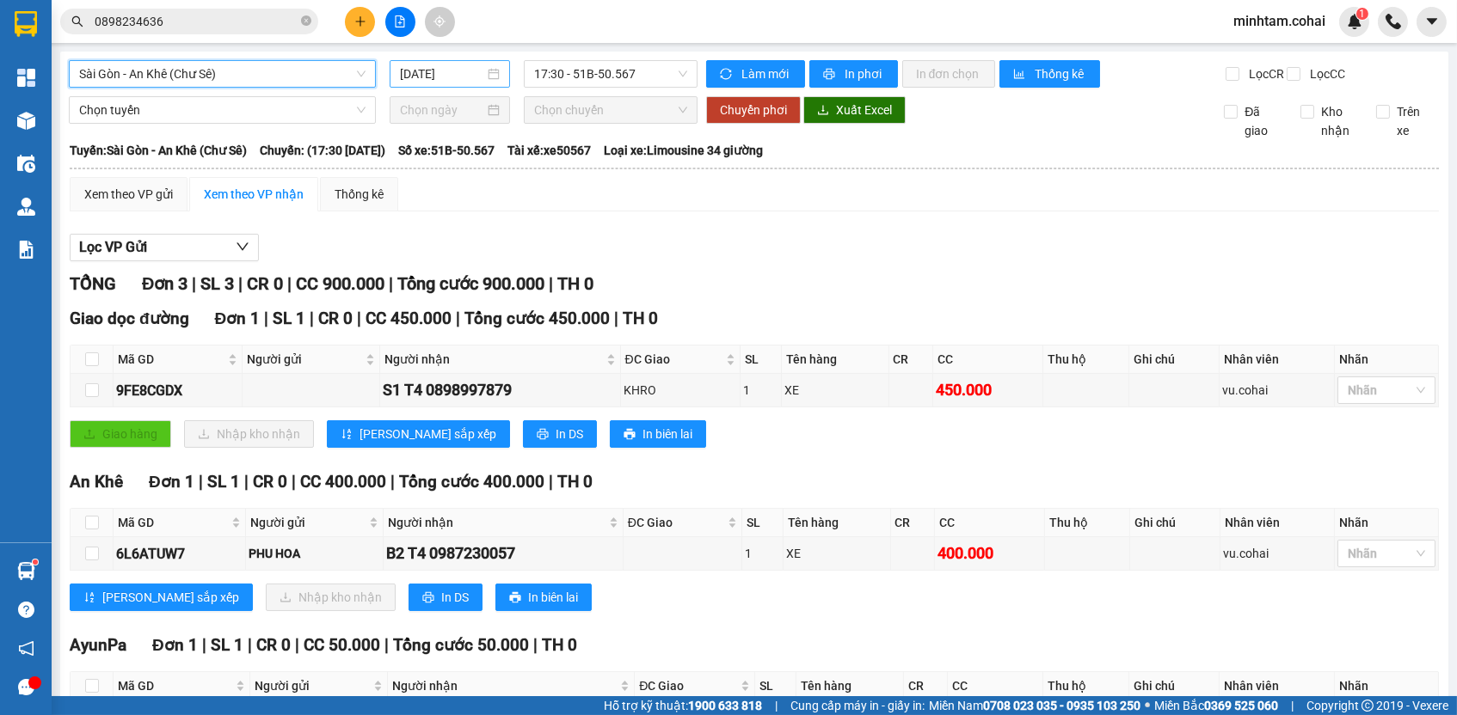
click at [426, 77] on input "[DATE]" at bounding box center [442, 73] width 84 height 19
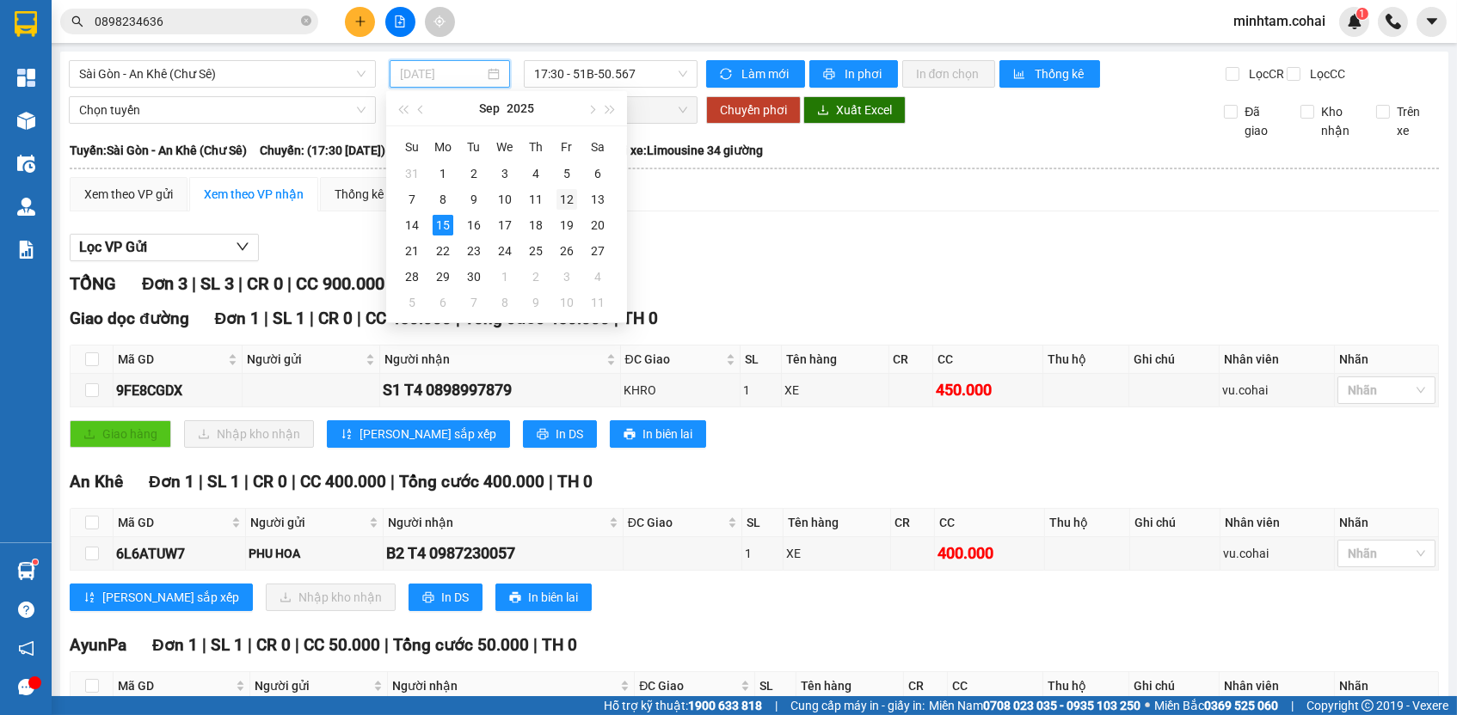
click at [564, 201] on div "12" at bounding box center [566, 199] width 21 height 21
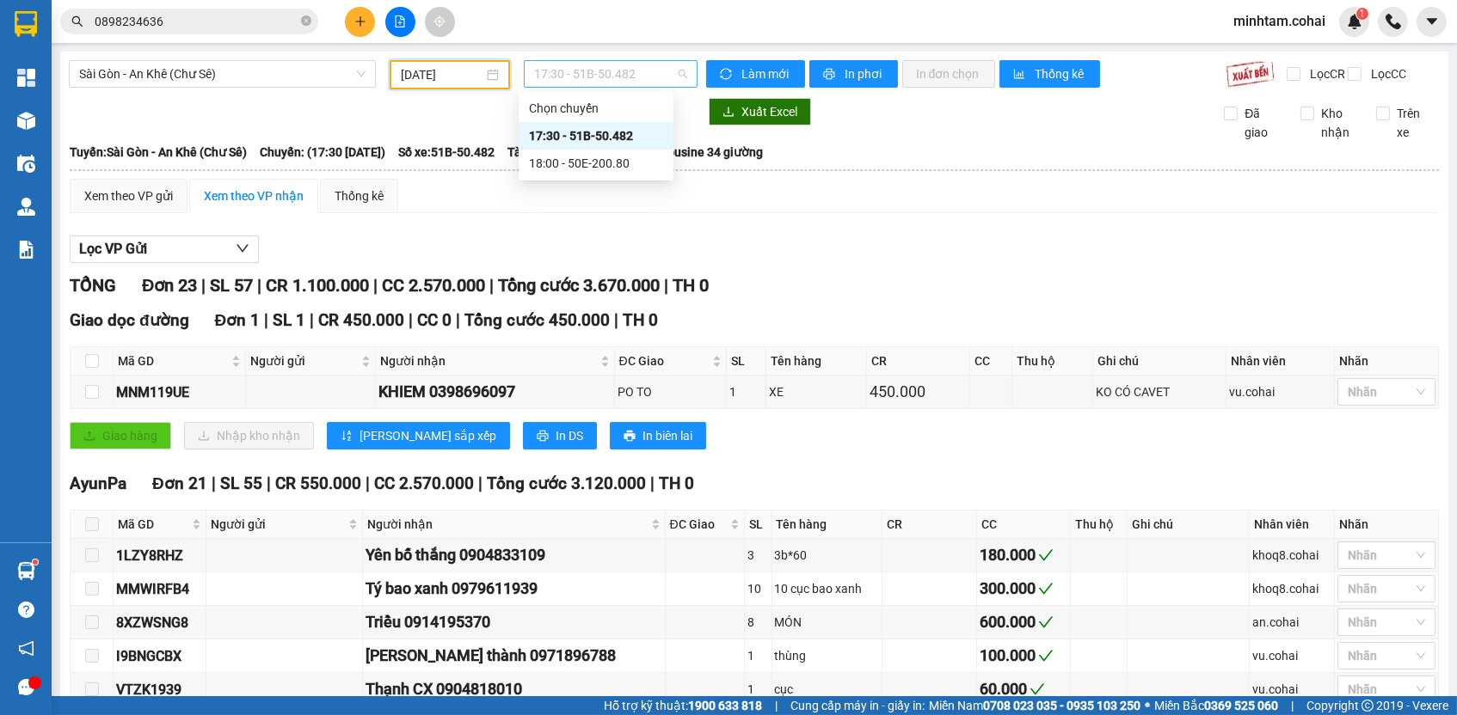
click at [647, 77] on span "17:30 - 51B-50.482" at bounding box center [610, 74] width 153 height 26
click at [646, 159] on div "18:00 - 50E-200.80" at bounding box center [596, 163] width 134 height 19
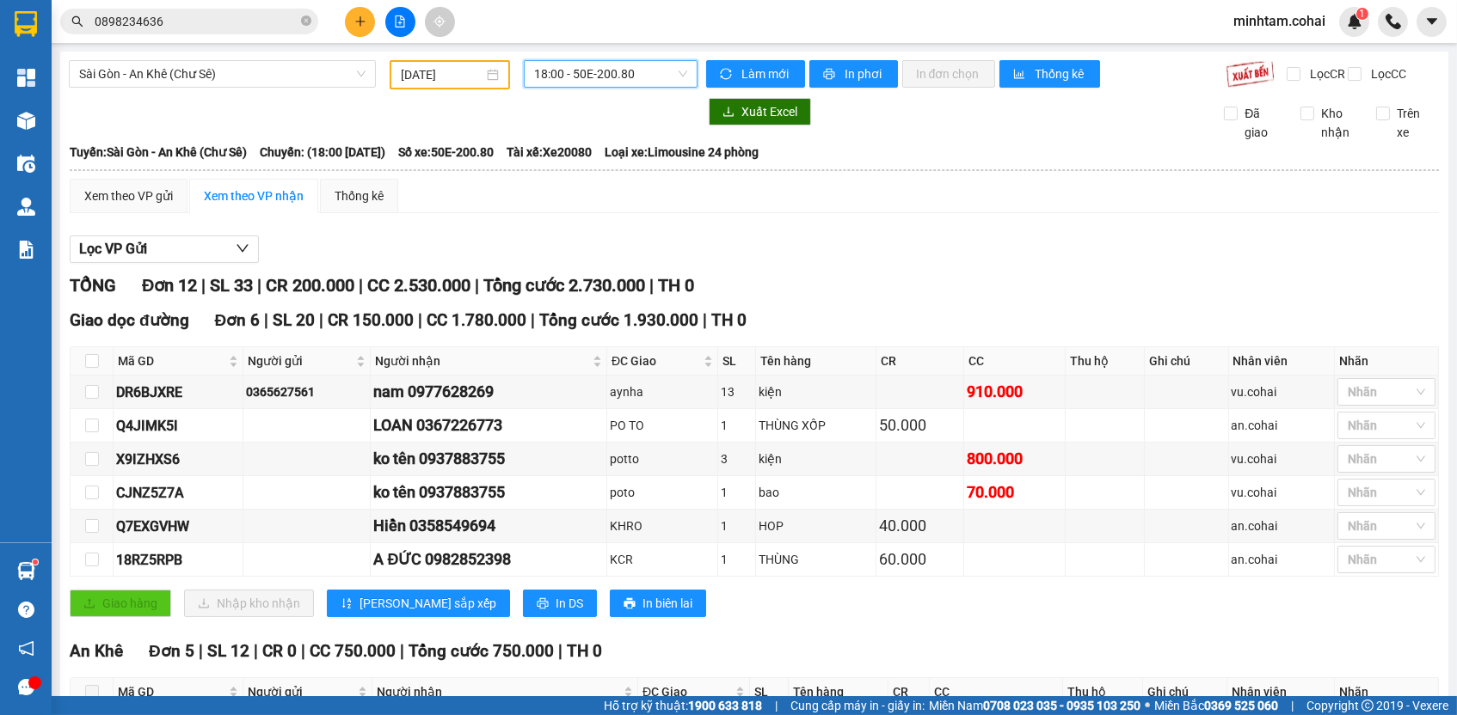
scroll to position [60, 0]
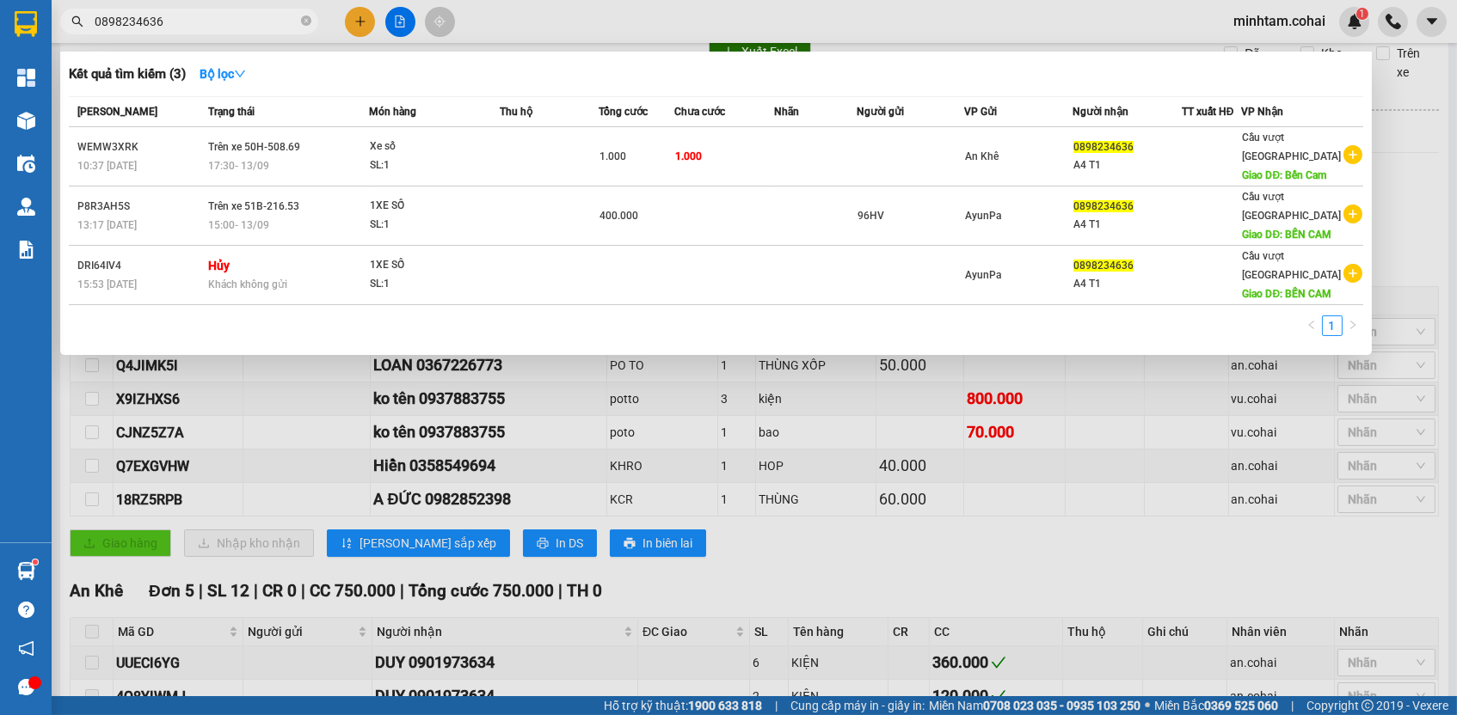
paste input "X9IZHXS"
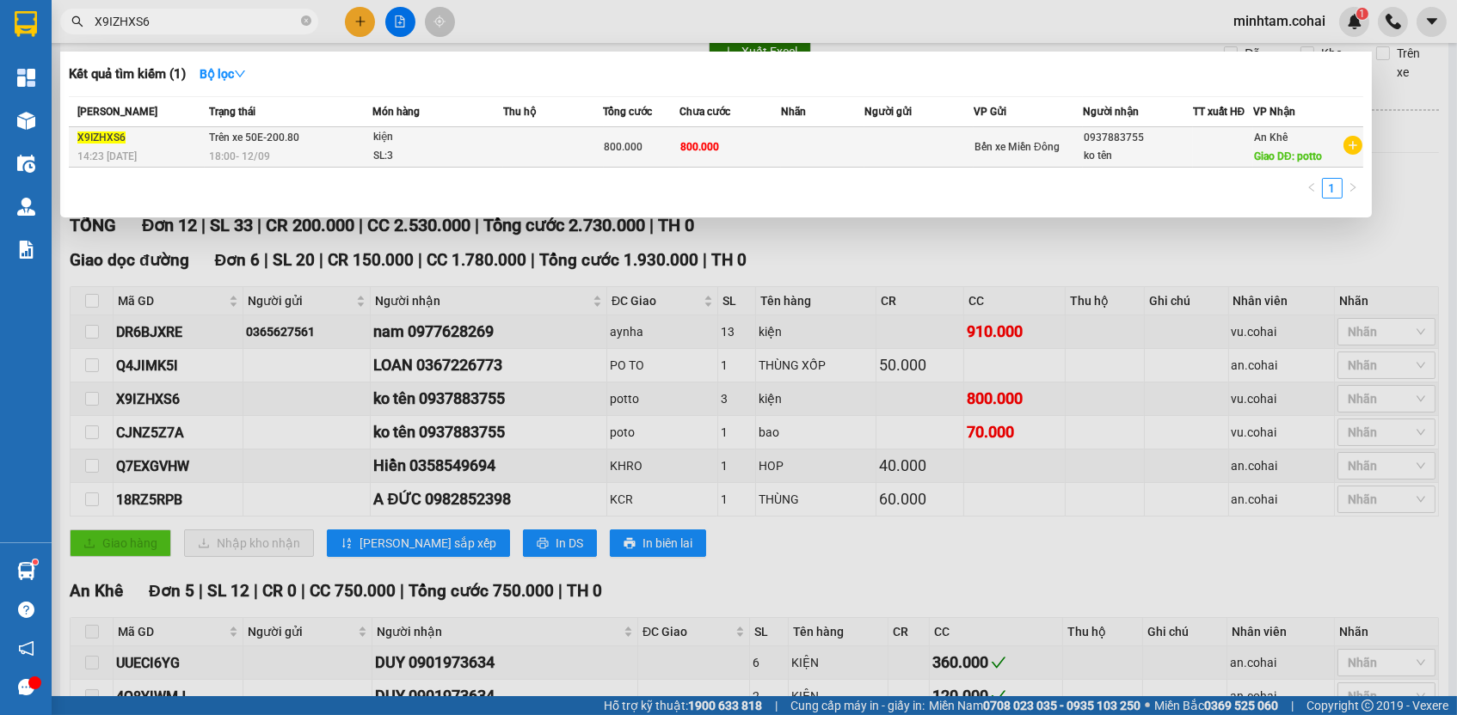
click at [721, 157] on td "800.000" at bounding box center [729, 147] width 101 height 40
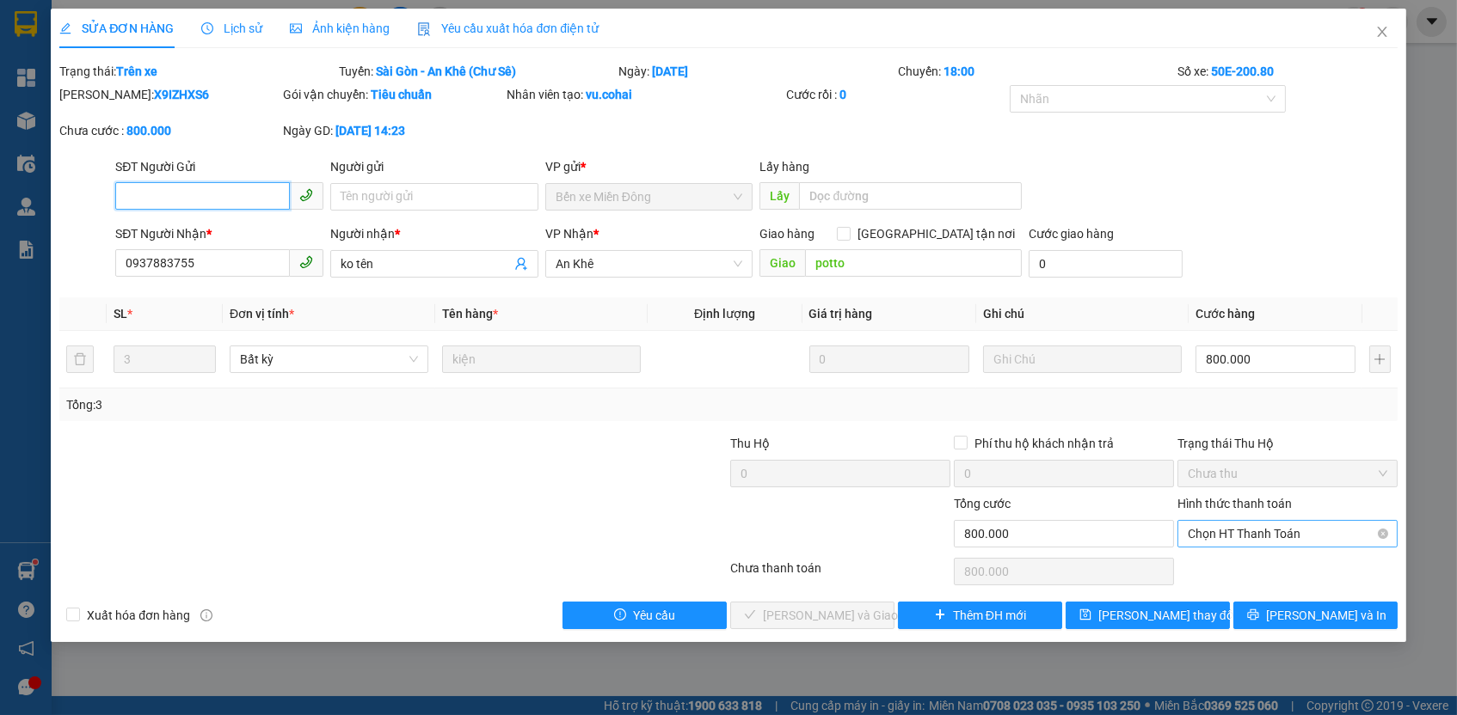
click at [1224, 528] on span "Chọn HT Thanh Toán" at bounding box center [1287, 534] width 199 height 26
click at [1224, 559] on div "Tại văn phòng" at bounding box center [1287, 563] width 199 height 19
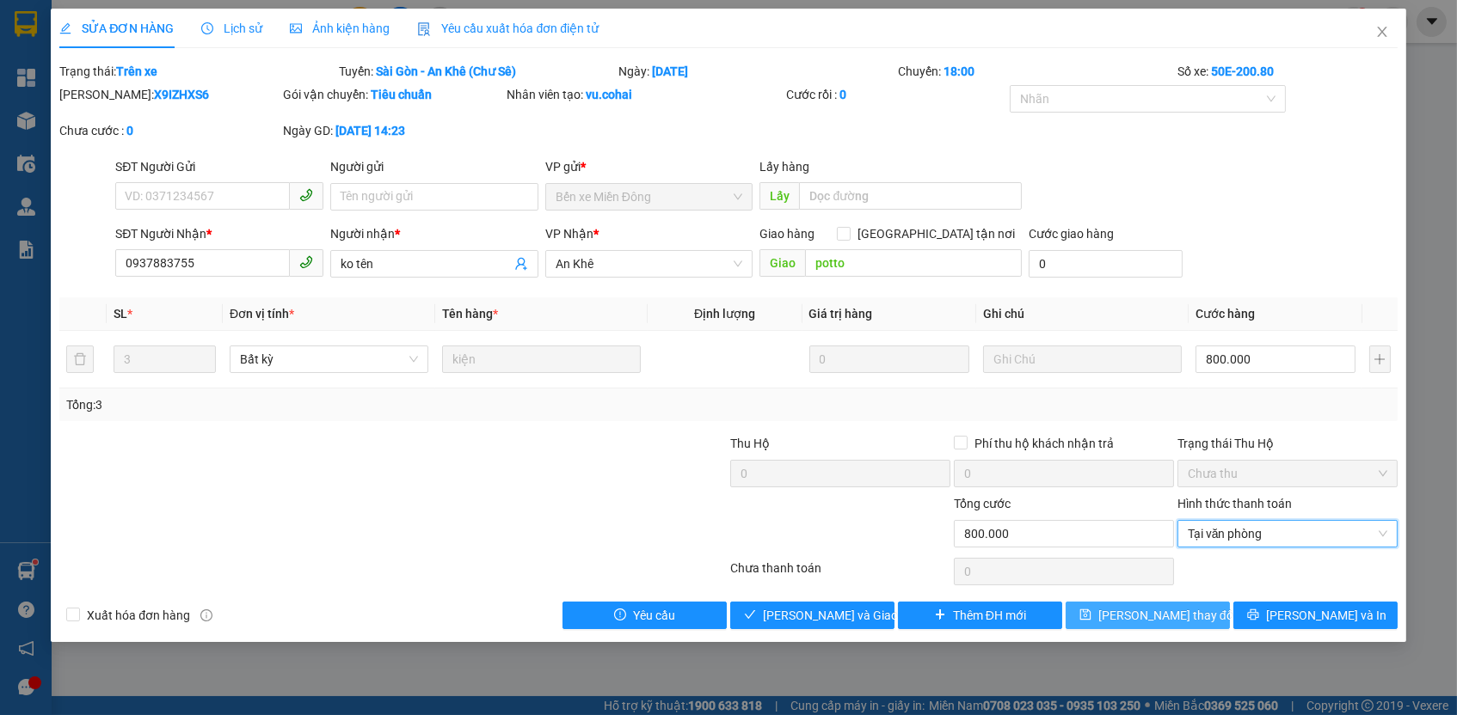
click at [1185, 610] on span "[PERSON_NAME] thay đổi" at bounding box center [1167, 615] width 138 height 19
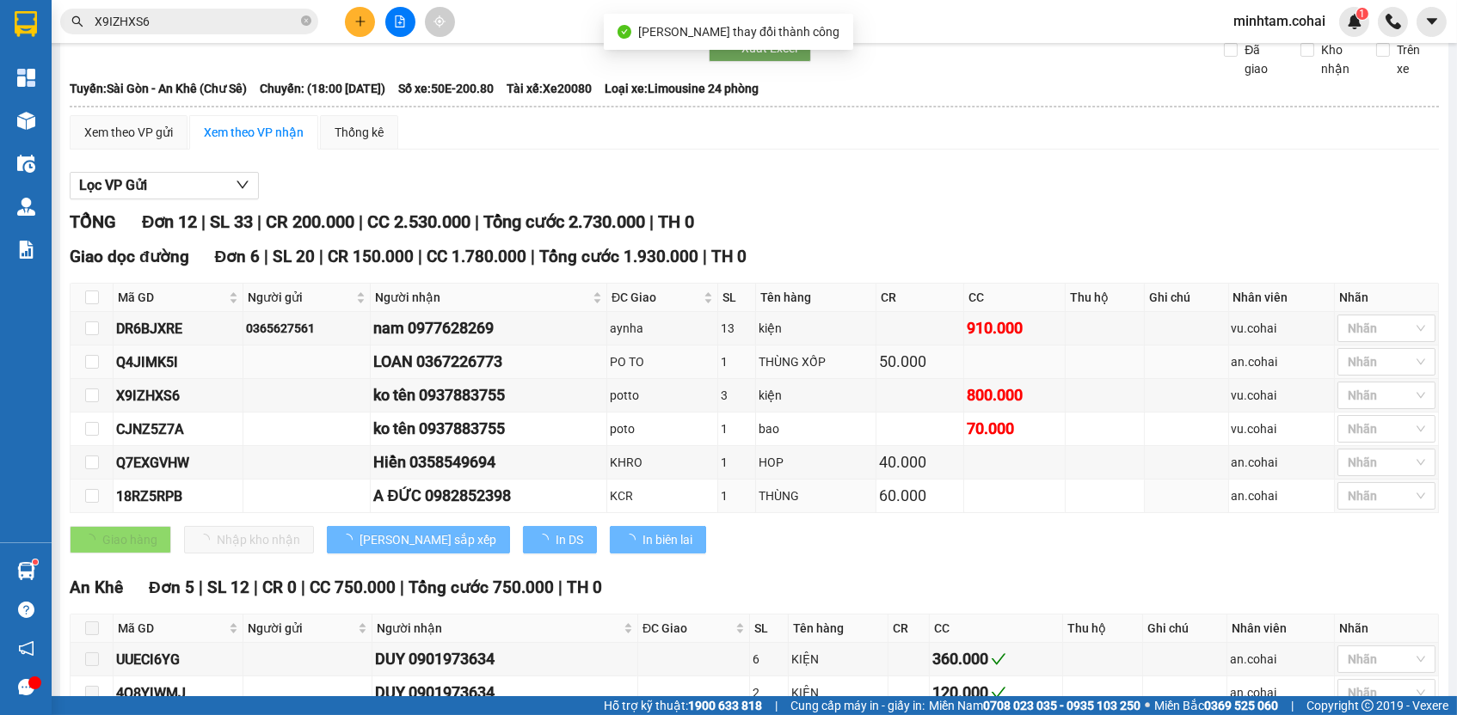
scroll to position [58, 0]
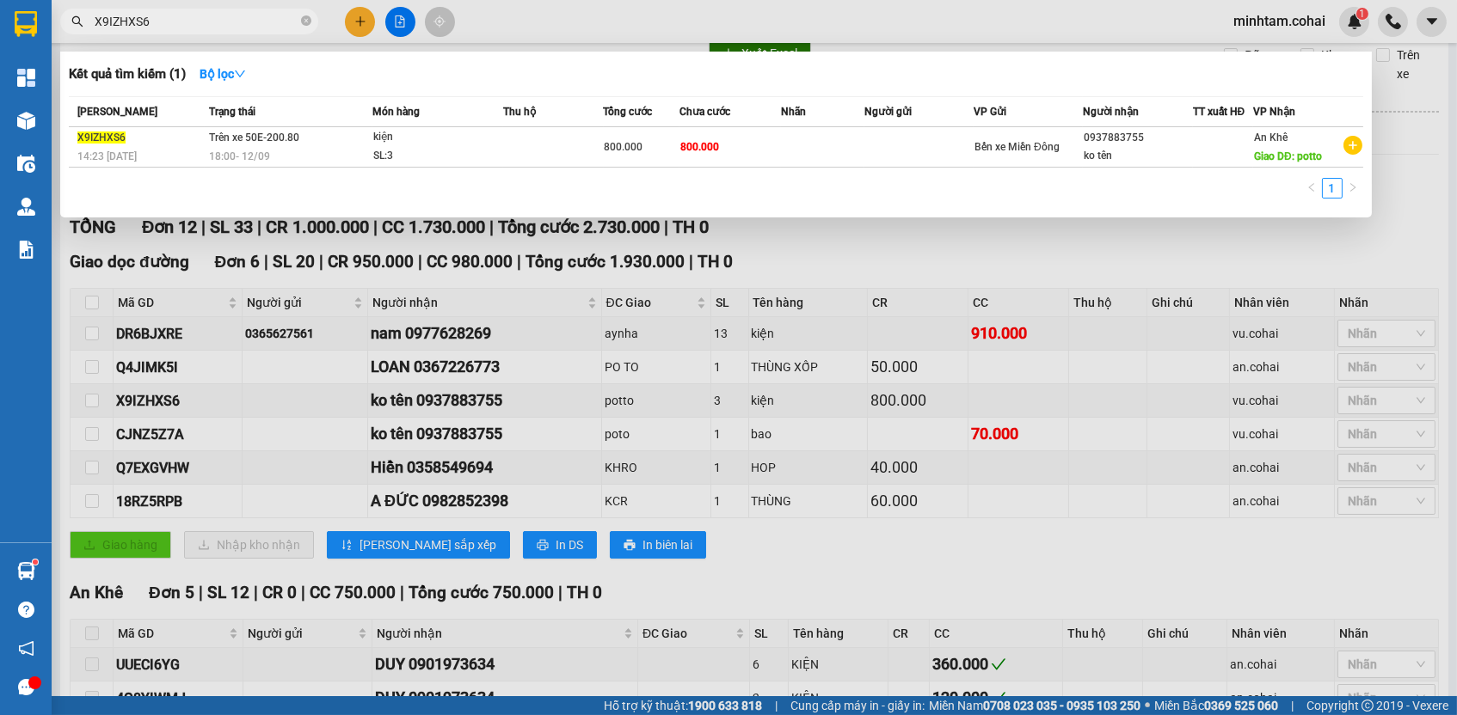
paste input "CJNZ5Z7A"
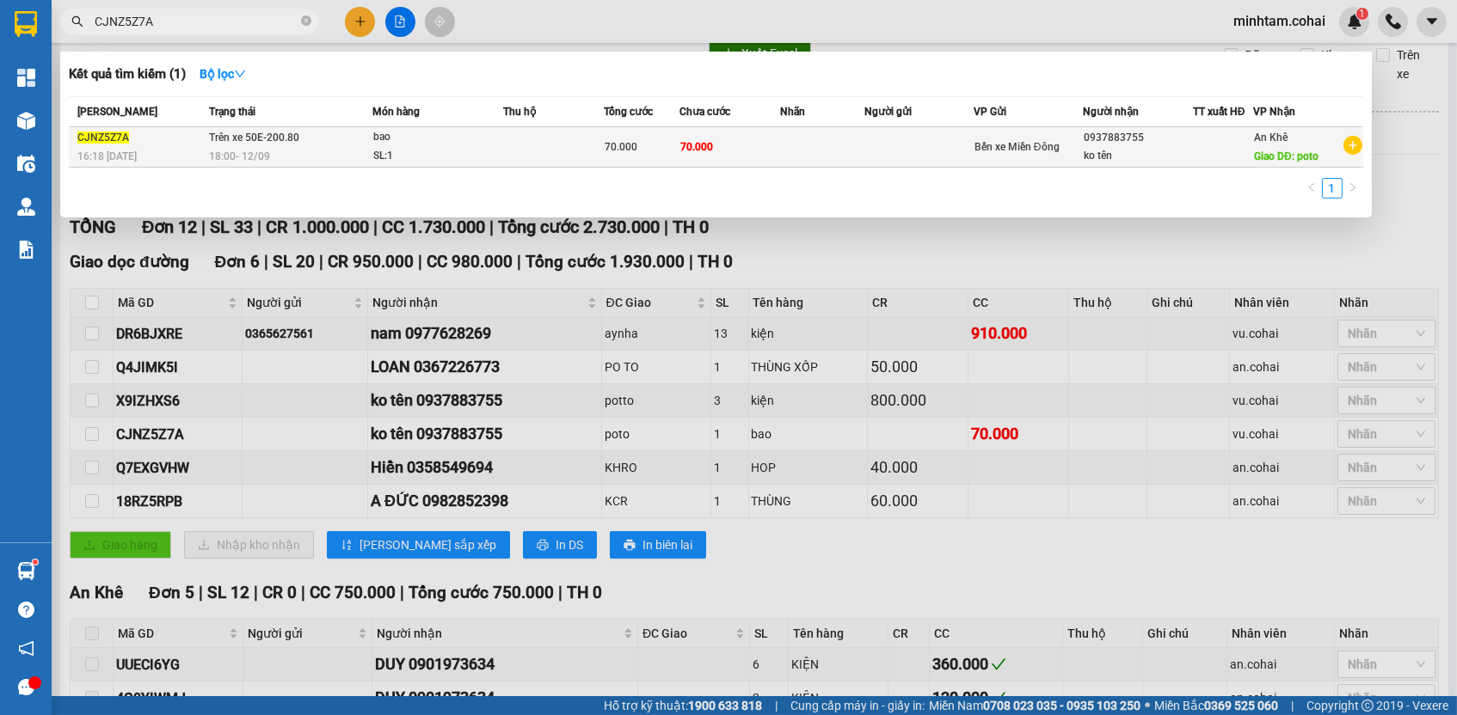
click at [740, 144] on td "70.000" at bounding box center [729, 147] width 101 height 40
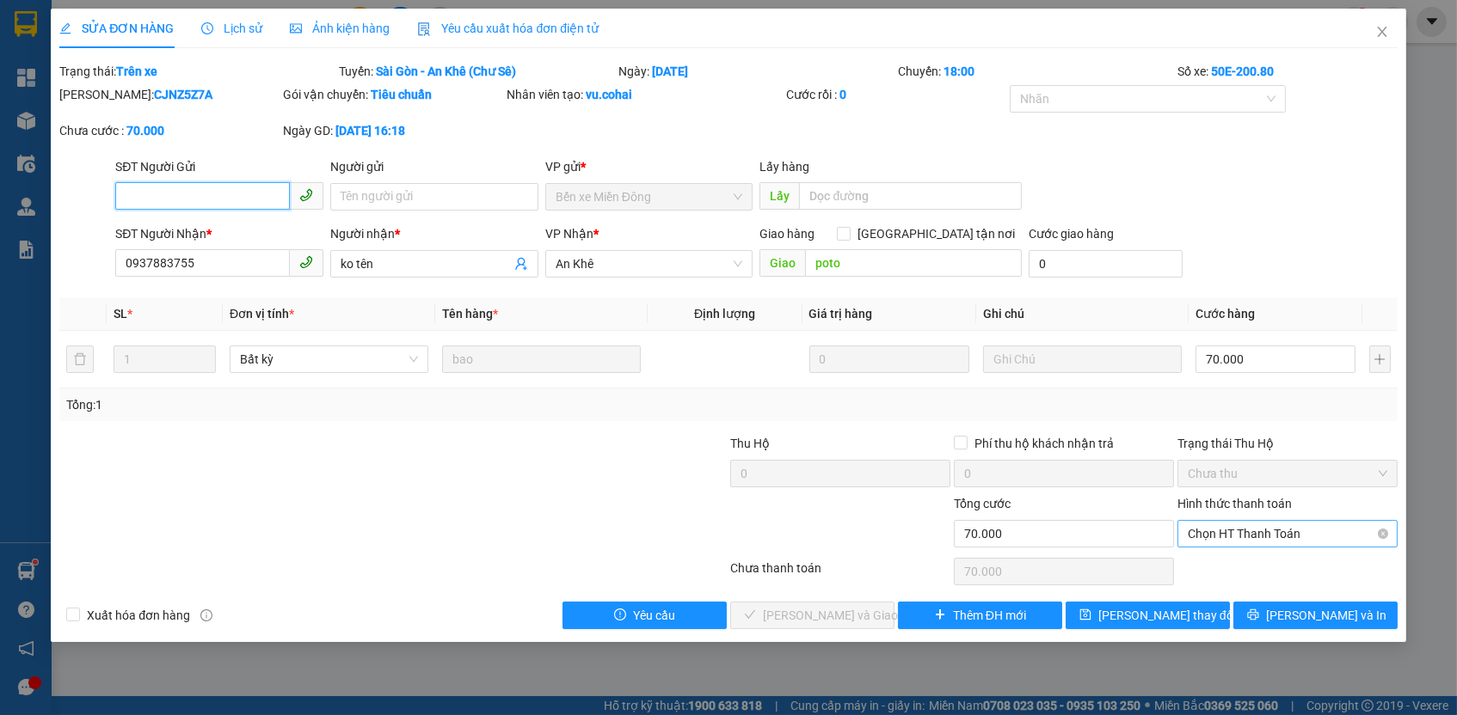
click at [1247, 524] on span "Chọn HT Thanh Toán" at bounding box center [1287, 534] width 199 height 26
click at [1217, 564] on div "Tại văn phòng" at bounding box center [1287, 563] width 199 height 19
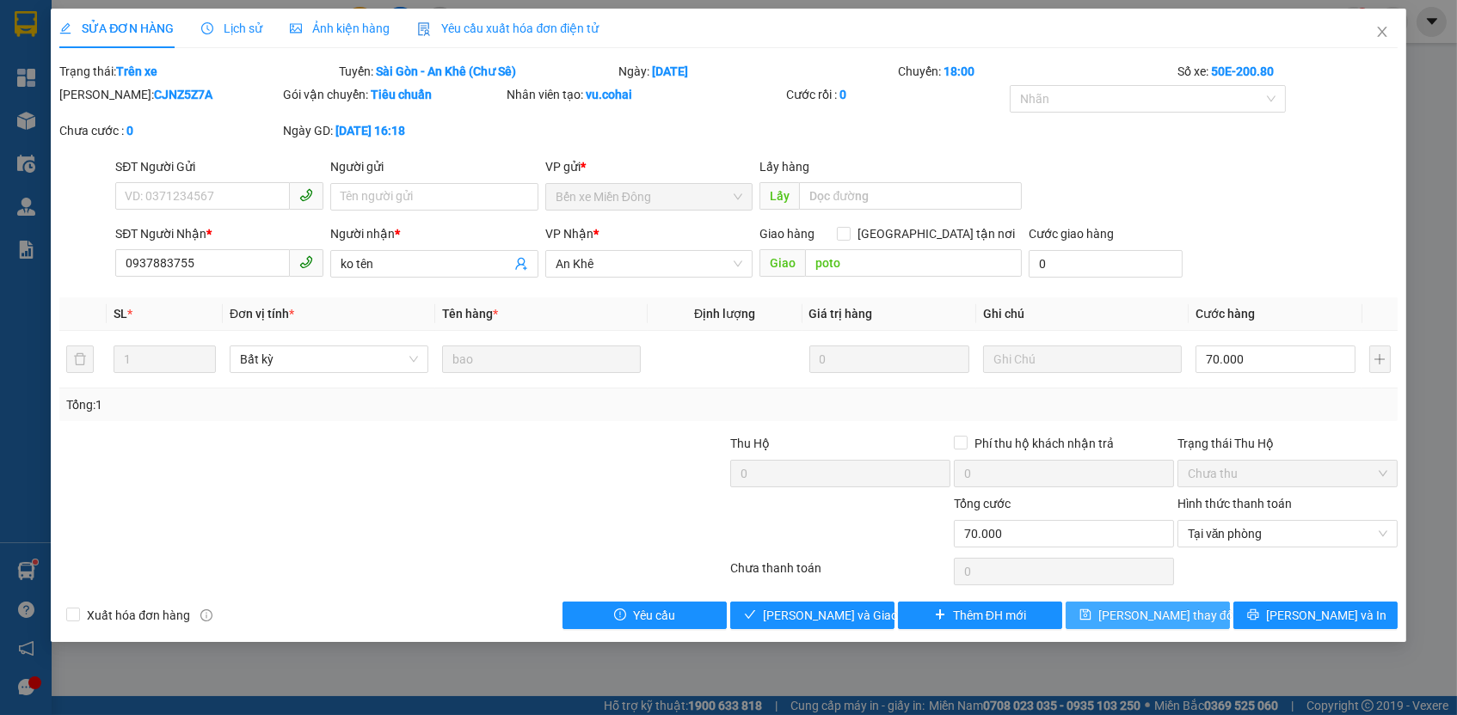
click at [1182, 612] on span "[PERSON_NAME] thay đổi" at bounding box center [1167, 615] width 138 height 19
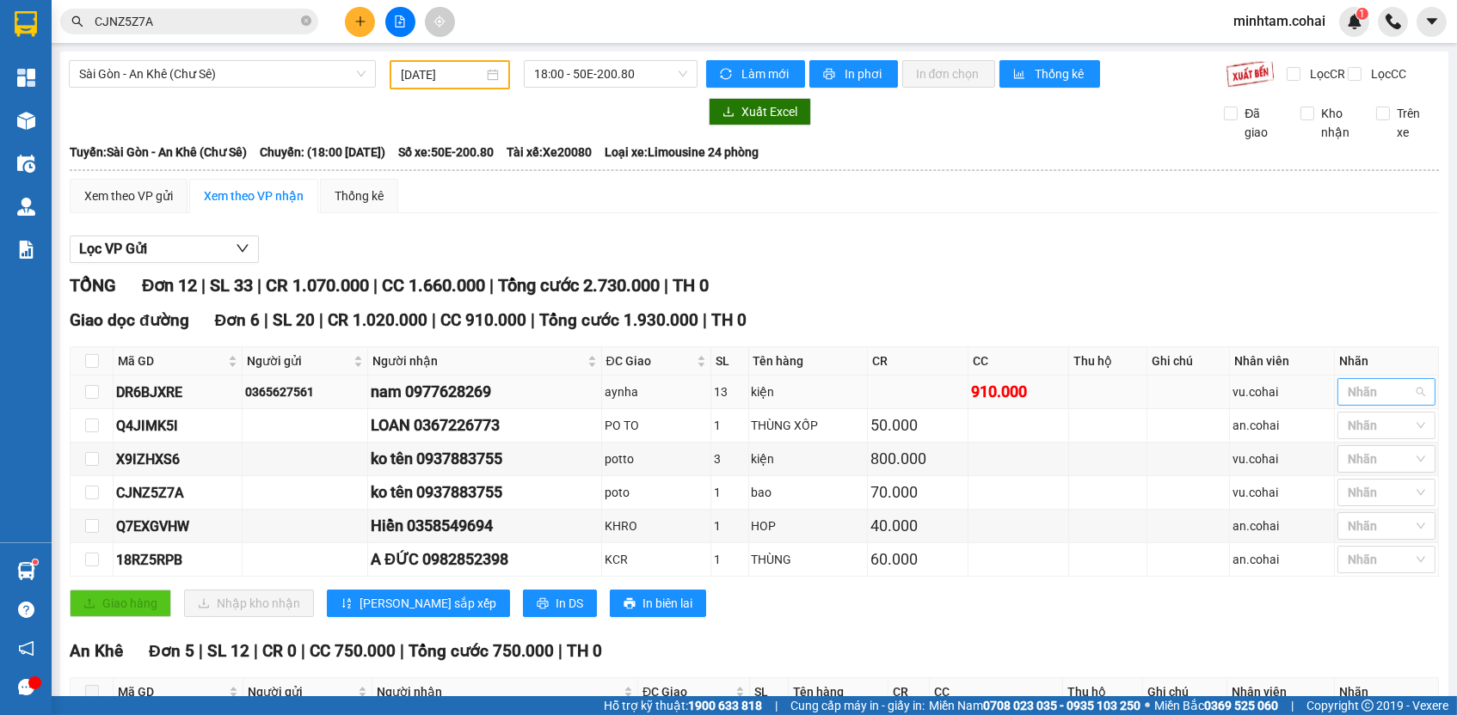
click at [1355, 402] on div at bounding box center [1377, 392] width 72 height 21
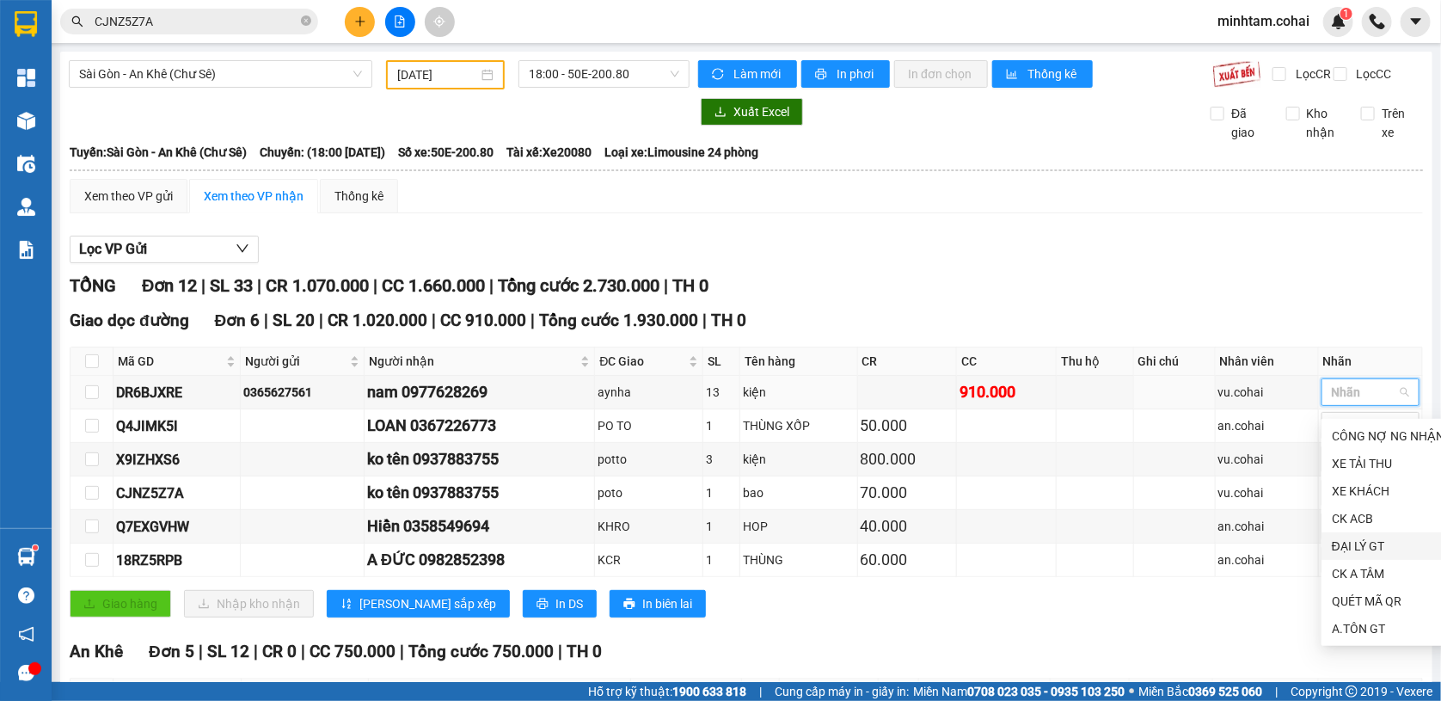
click at [1357, 554] on div "ĐẠI LÝ GT" at bounding box center [1388, 546] width 113 height 19
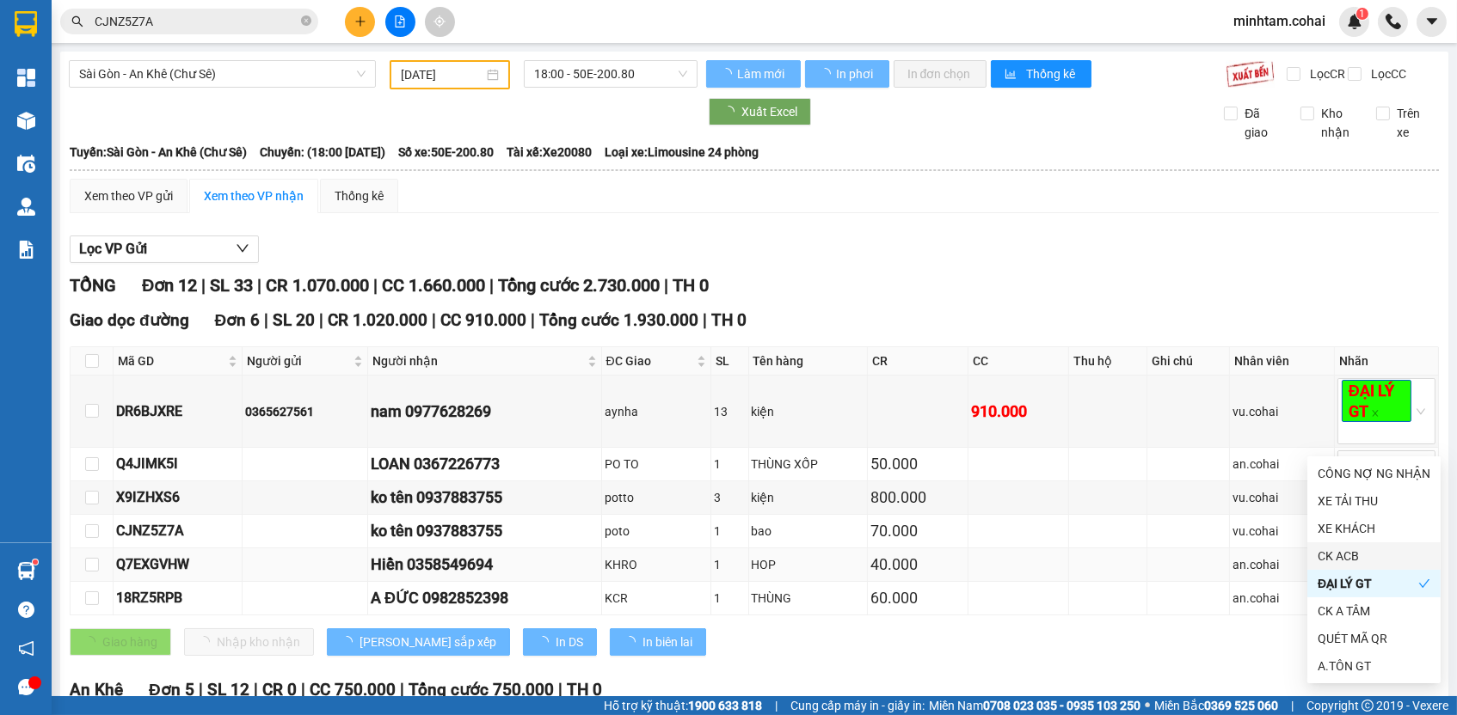
click at [1120, 562] on td at bounding box center [1108, 566] width 78 height 34
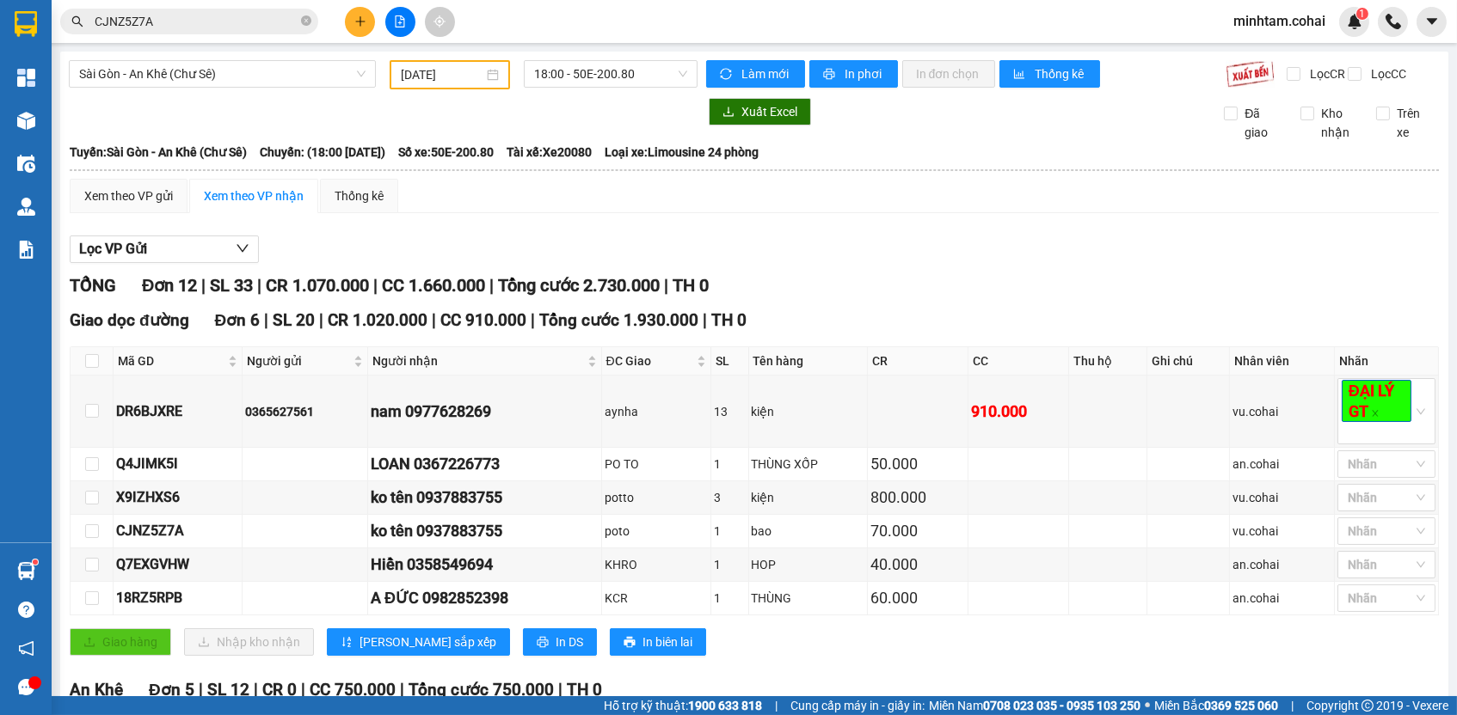
drag, startPoint x: 116, startPoint y: 157, endPoint x: 474, endPoint y: 165, distance: 357.8
click at [474, 162] on div "Tuyến: [GEOGRAPHIC_DATA] - An Khê (Chư Sê) Chuyến: (18:00 [DATE]) Số xe: 50E-20…" at bounding box center [754, 152] width 1369 height 19
click at [319, 126] on div at bounding box center [383, 112] width 629 height 28
click at [256, 70] on span "Sài Gòn - An Khê (Chư Sê)" at bounding box center [222, 74] width 286 height 26
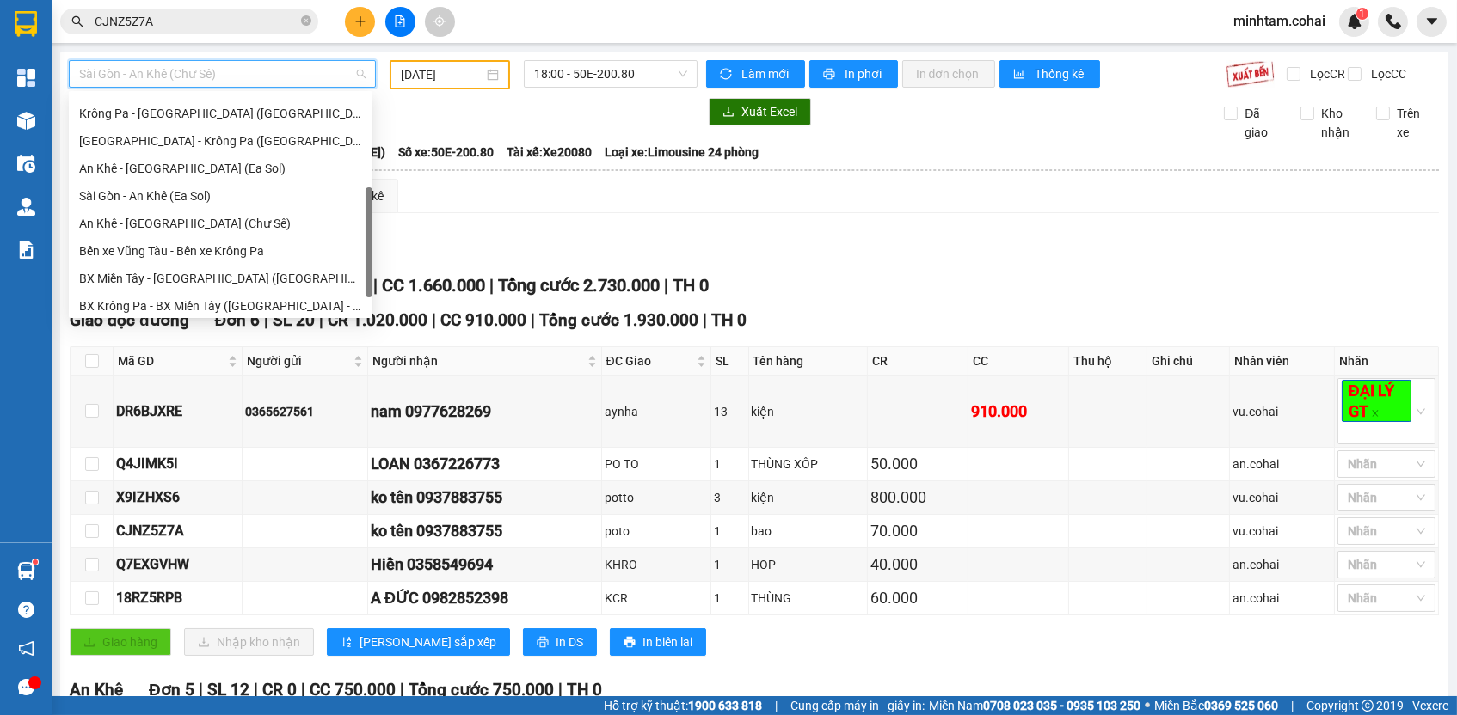
scroll to position [241, 0]
click at [237, 223] on div "An Khê - [GEOGRAPHIC_DATA] (Chư Sê)" at bounding box center [220, 225] width 283 height 19
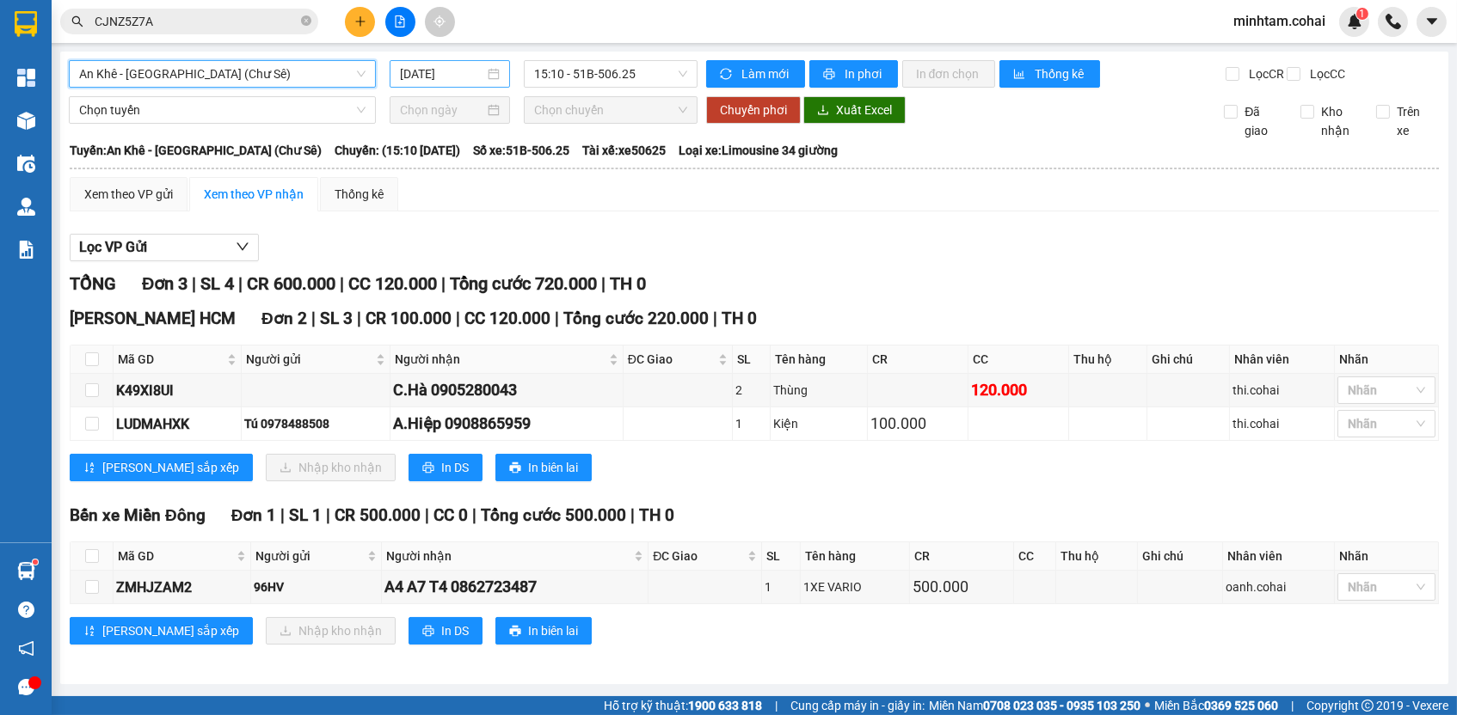
click at [427, 73] on input "[DATE]" at bounding box center [442, 73] width 84 height 19
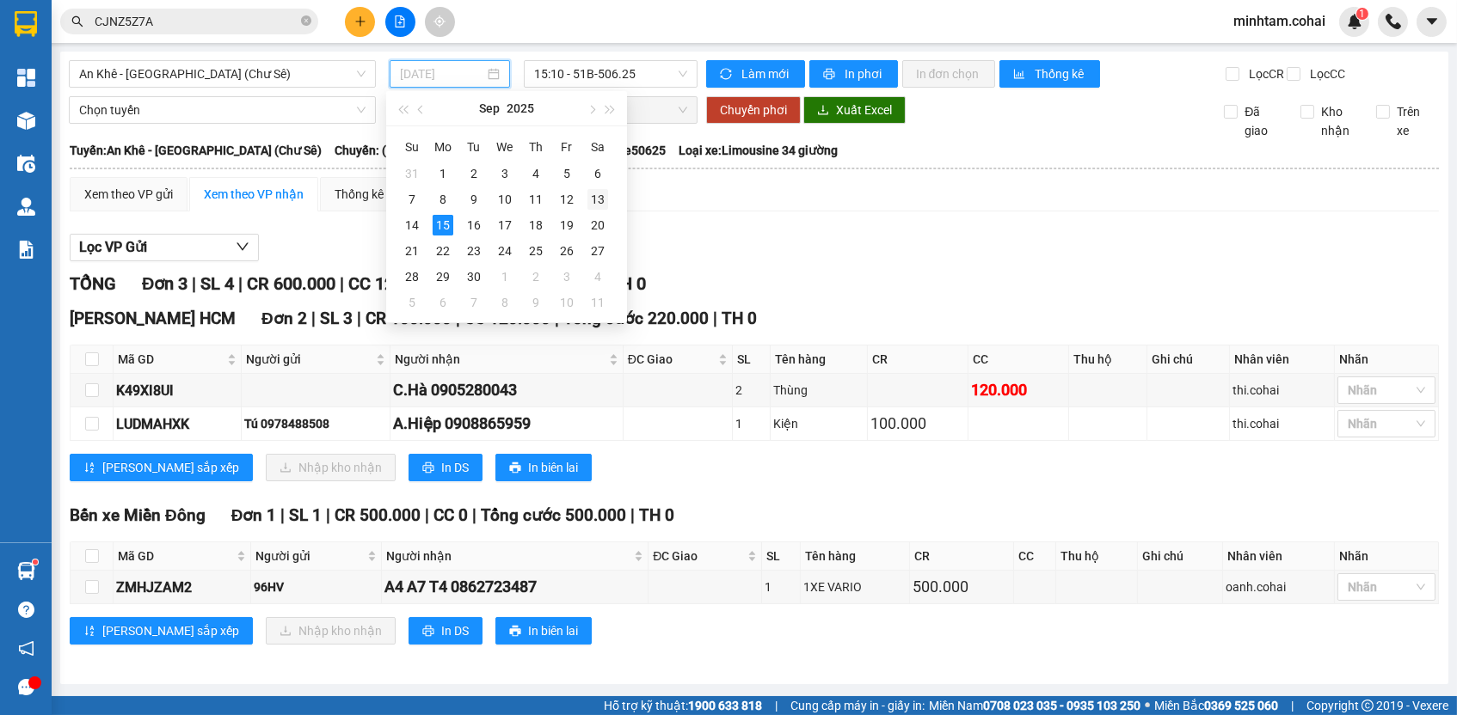
click at [598, 193] on div "13" at bounding box center [597, 199] width 21 height 21
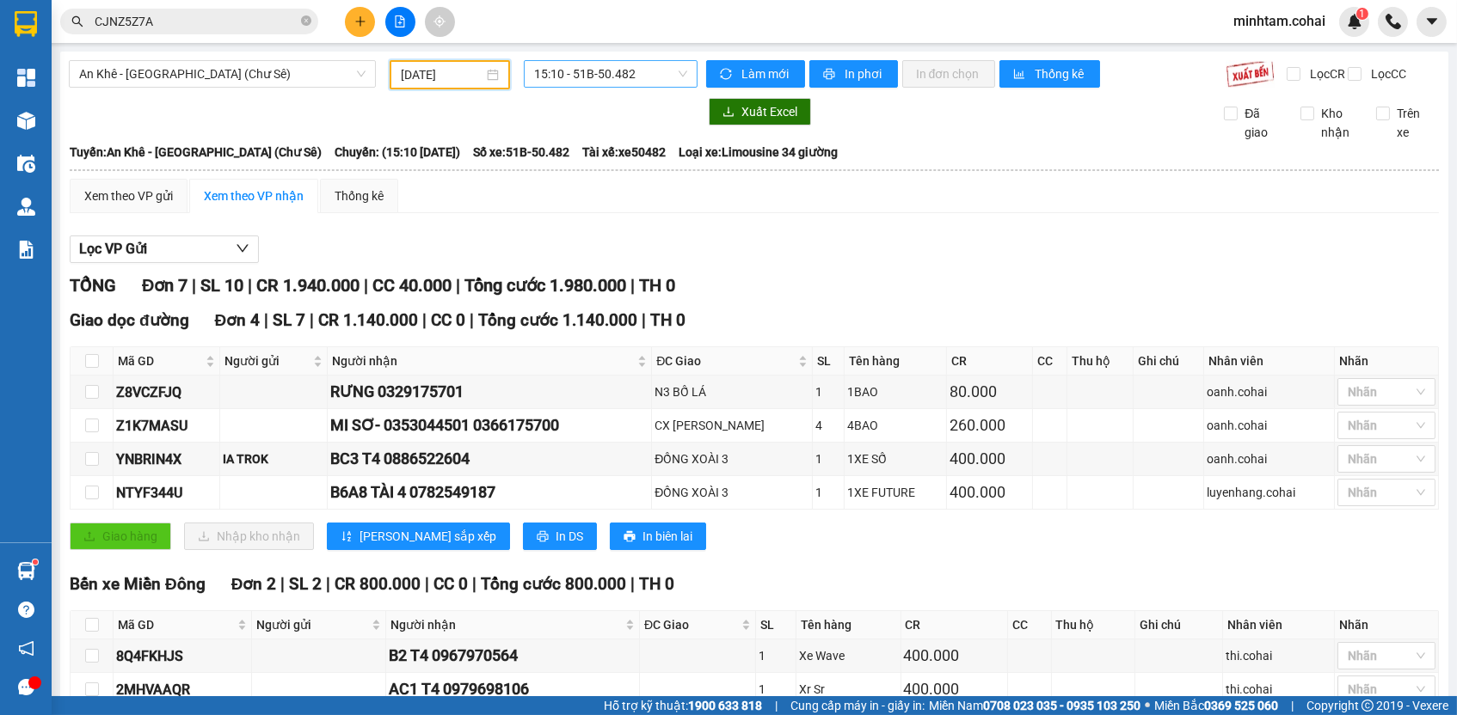
click at [625, 61] on span "15:10 - 51B-50.482" at bounding box center [610, 74] width 153 height 26
click at [635, 163] on div "15:40 - 50E-200.80" at bounding box center [596, 163] width 134 height 19
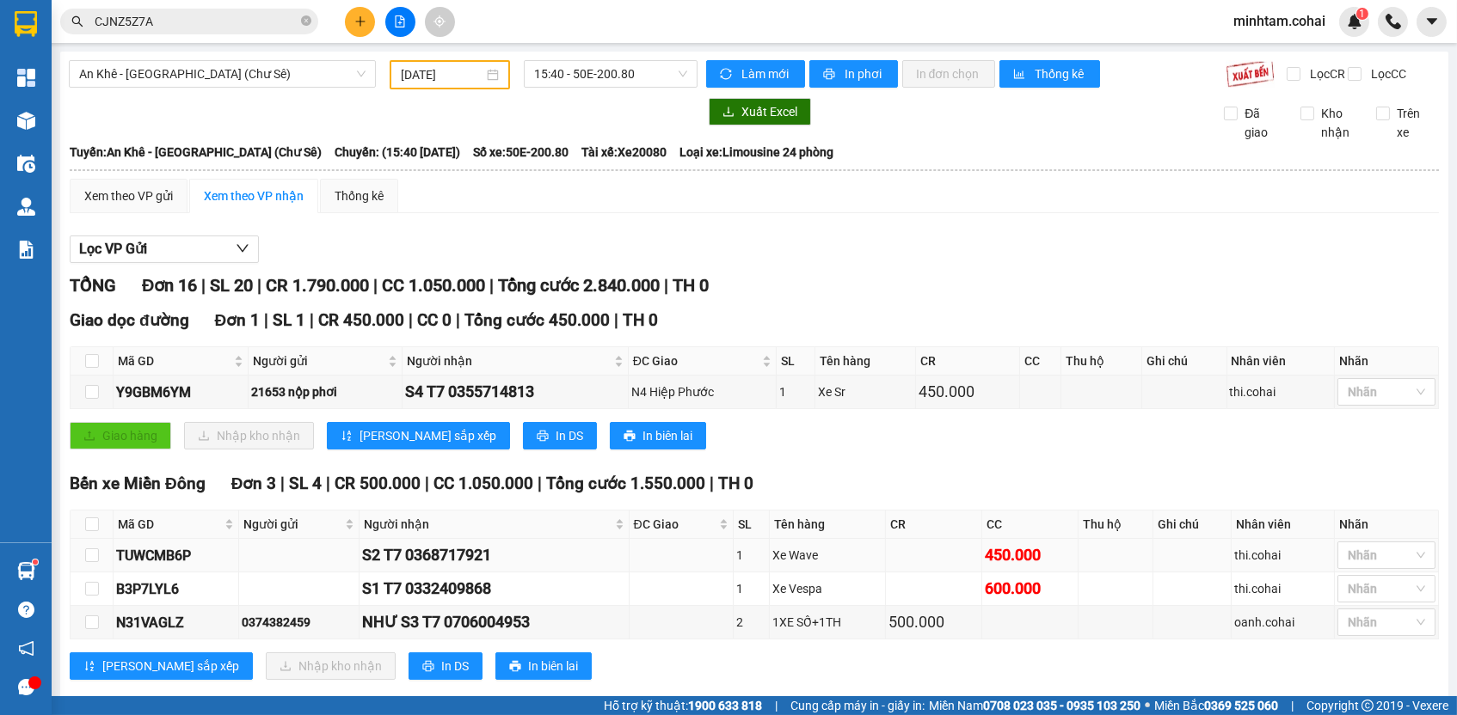
click at [169, 564] on div "TUWCMB6P" at bounding box center [176, 555] width 120 height 21
click at [255, 20] on input "CJNZ5Z7A" at bounding box center [196, 21] width 203 height 19
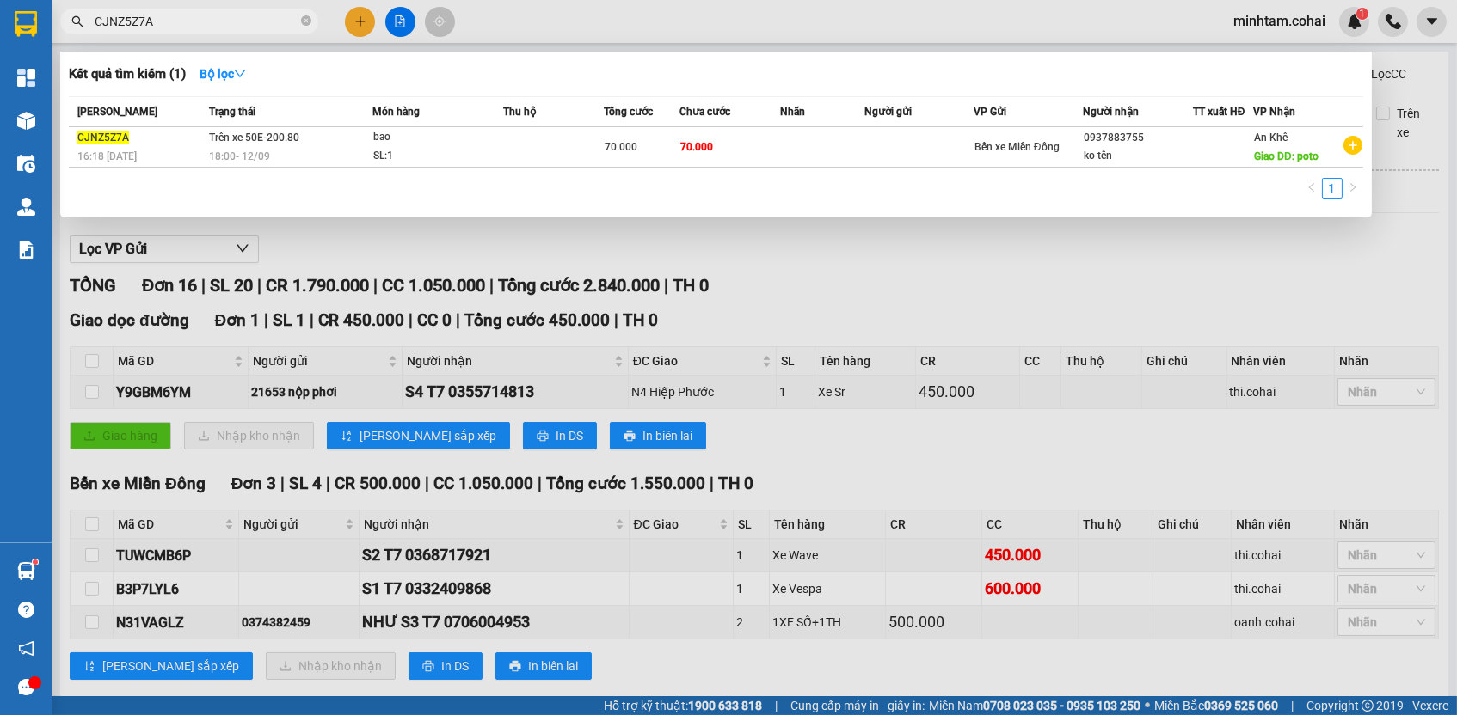
click at [255, 20] on input "CJNZ5Z7A" at bounding box center [196, 21] width 203 height 19
paste input "TUWCMB6P"
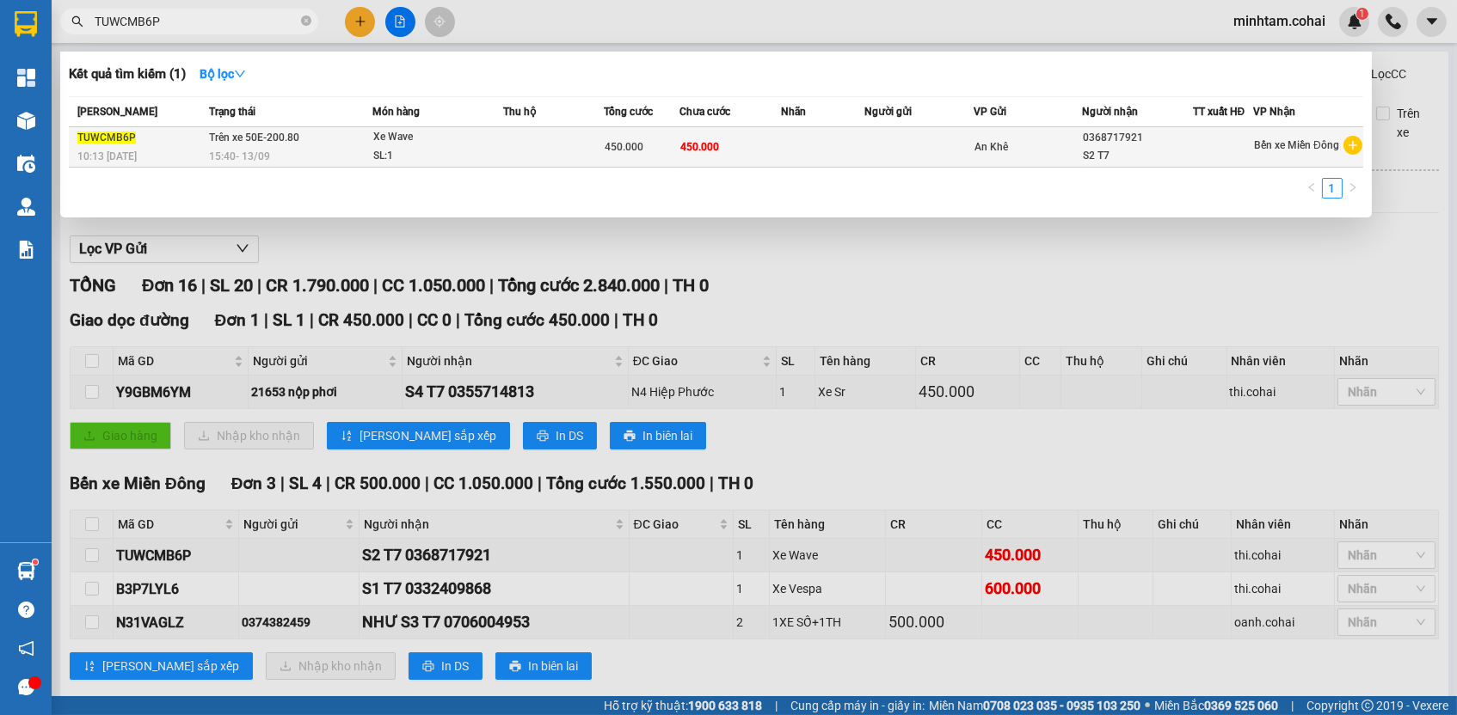
click at [749, 150] on td "450.000" at bounding box center [729, 147] width 101 height 40
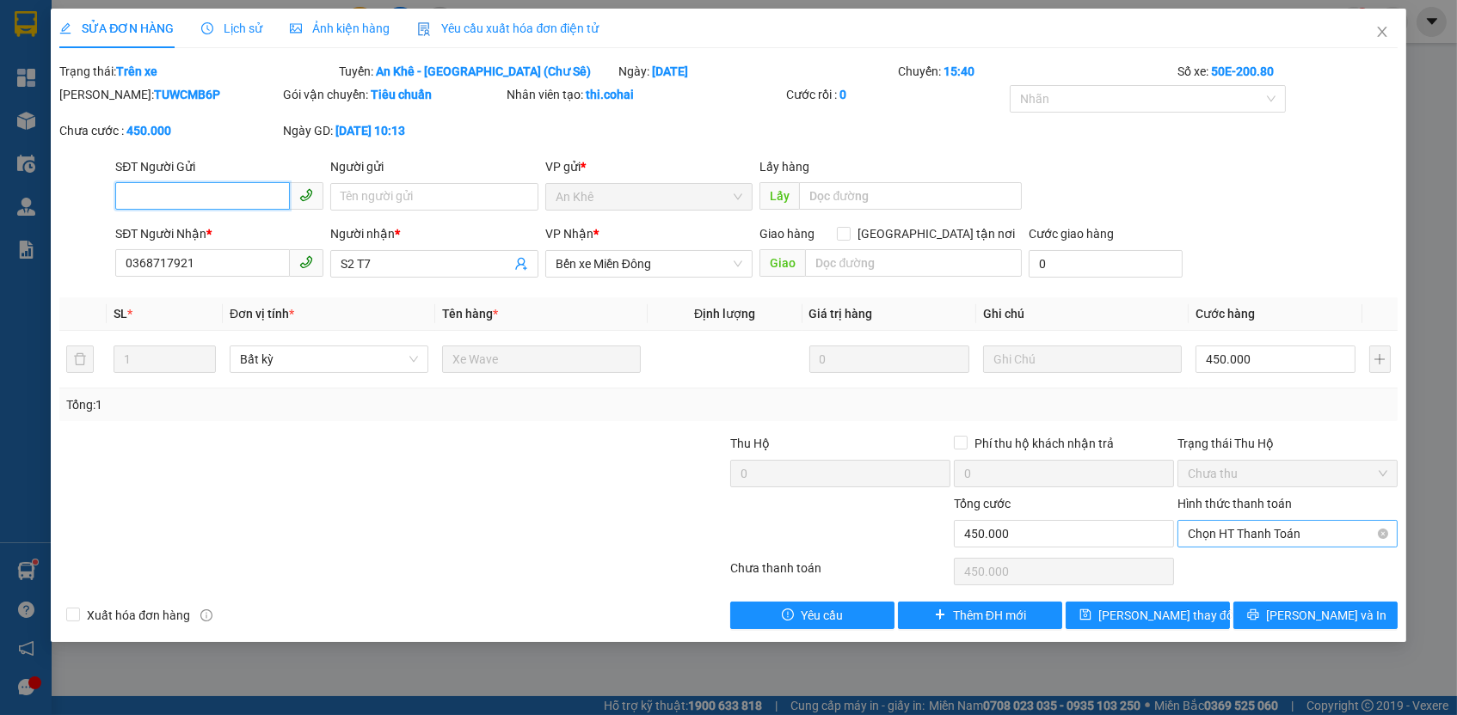
click at [1234, 524] on span "Chọn HT Thanh Toán" at bounding box center [1287, 534] width 199 height 26
click at [1237, 562] on div "Tại văn phòng" at bounding box center [1287, 563] width 199 height 19
click at [1189, 611] on span "[PERSON_NAME] thay đổi" at bounding box center [1167, 615] width 138 height 19
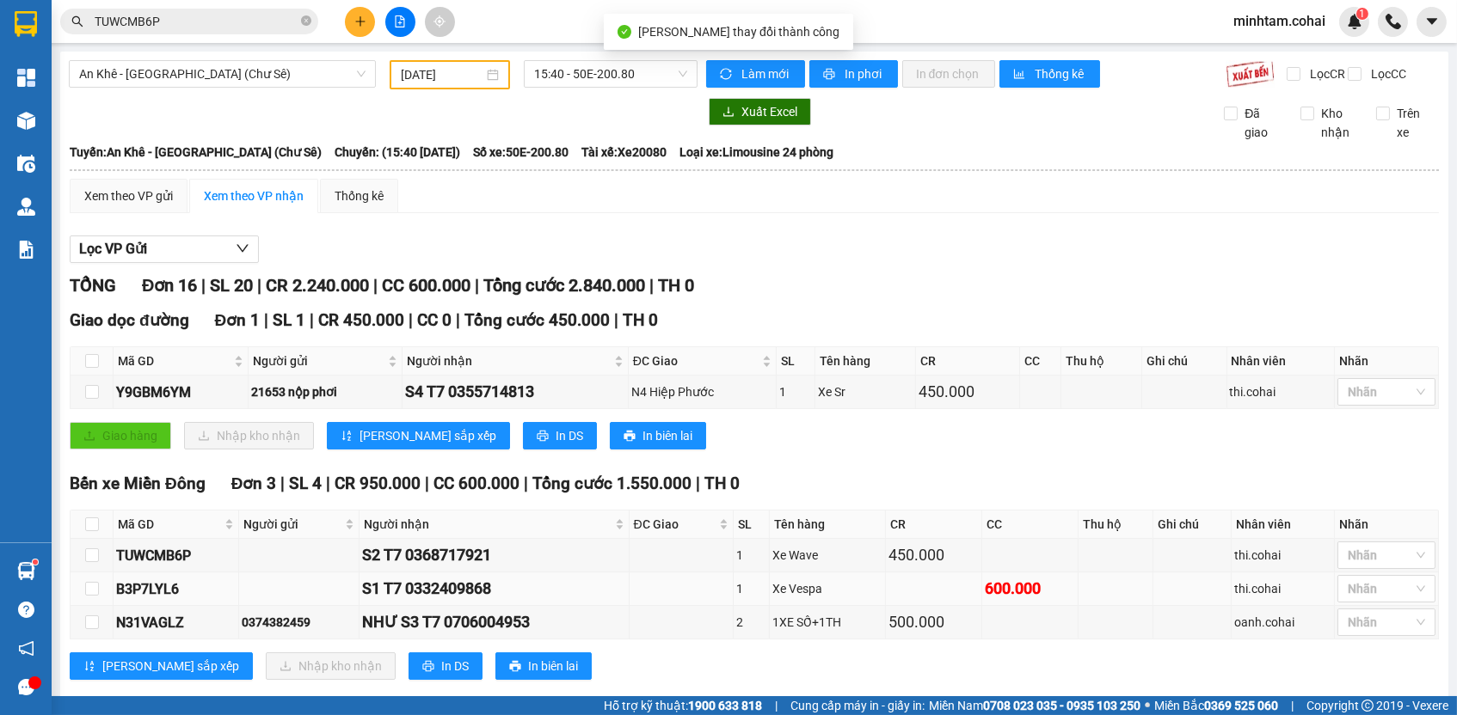
scroll to position [33, 0]
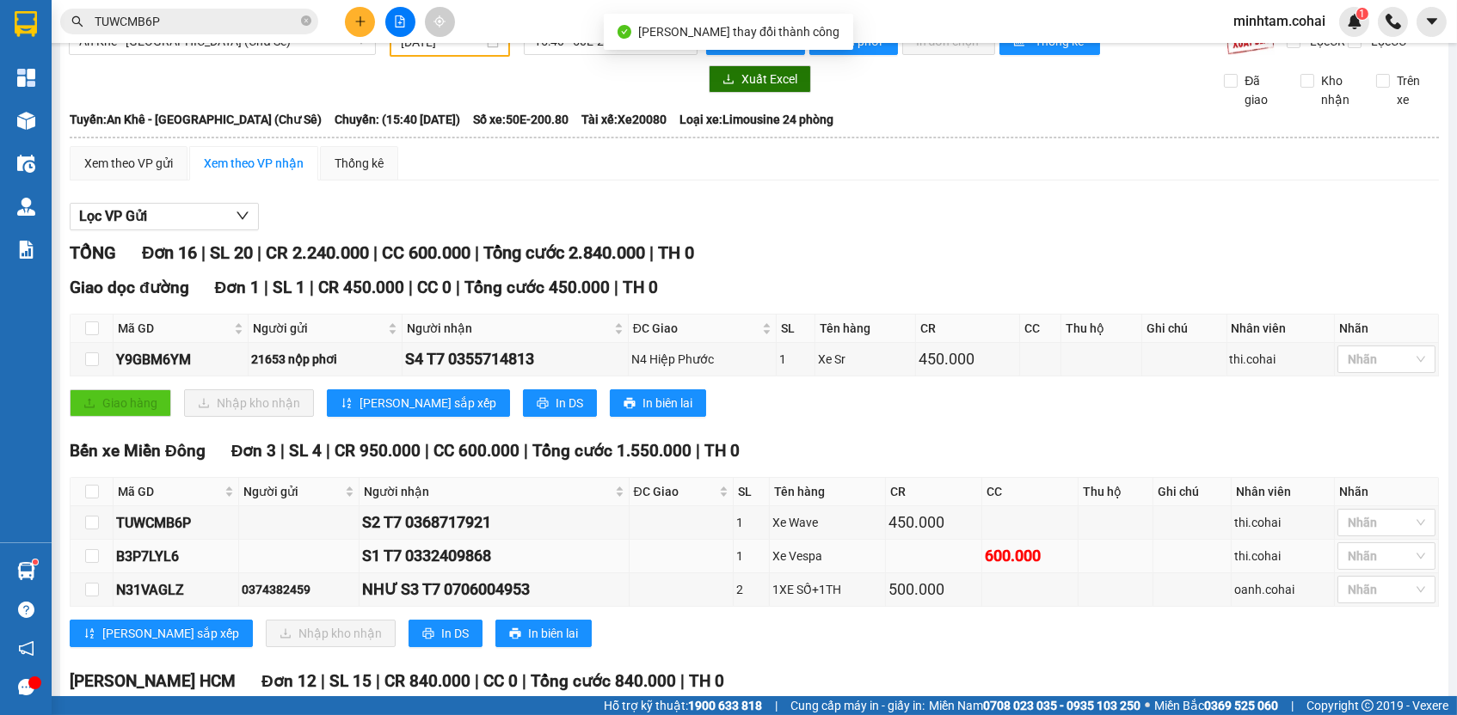
click at [137, 567] on div "B3P7LYL6" at bounding box center [176, 556] width 120 height 21
click at [224, 16] on input "TUWCMB6P" at bounding box center [196, 21] width 203 height 19
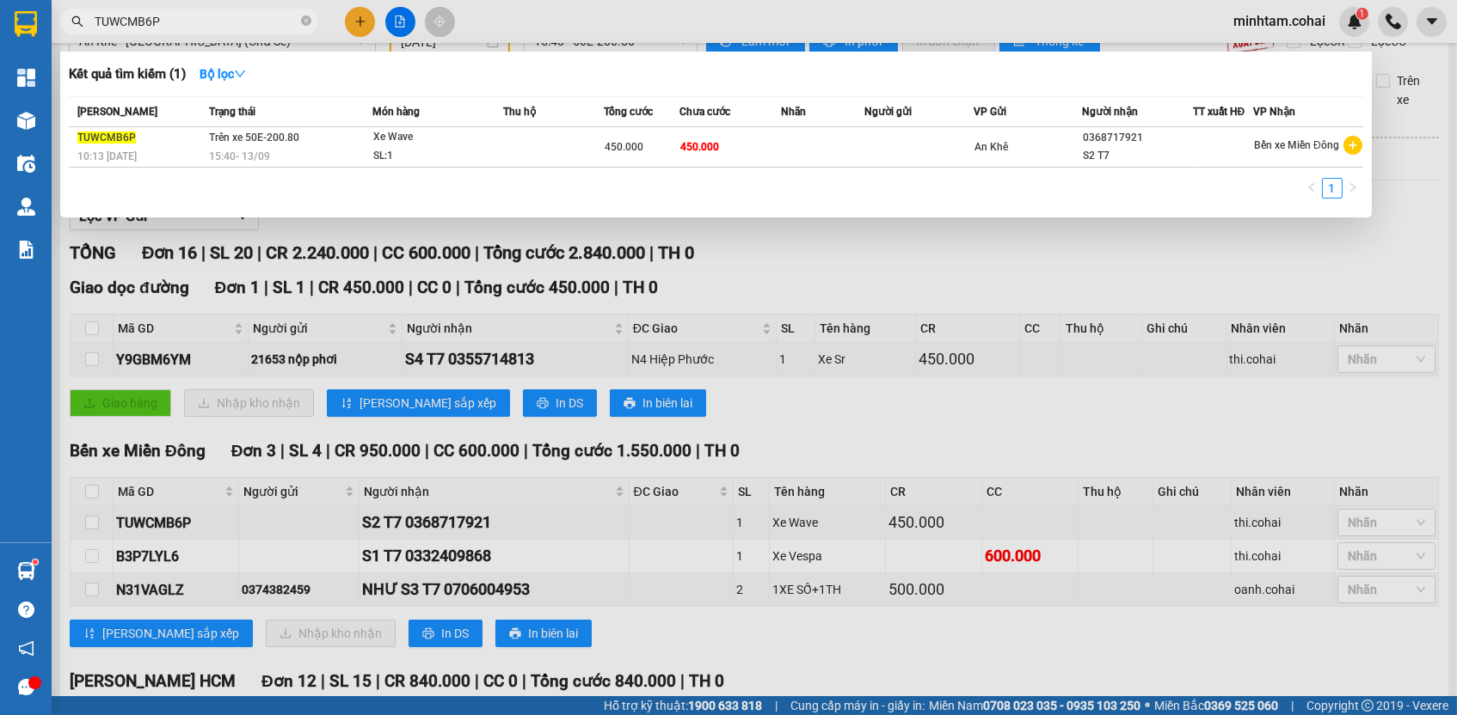
click at [224, 16] on input "TUWCMB6P" at bounding box center [196, 21] width 203 height 19
paste input "B3P7LYL6"
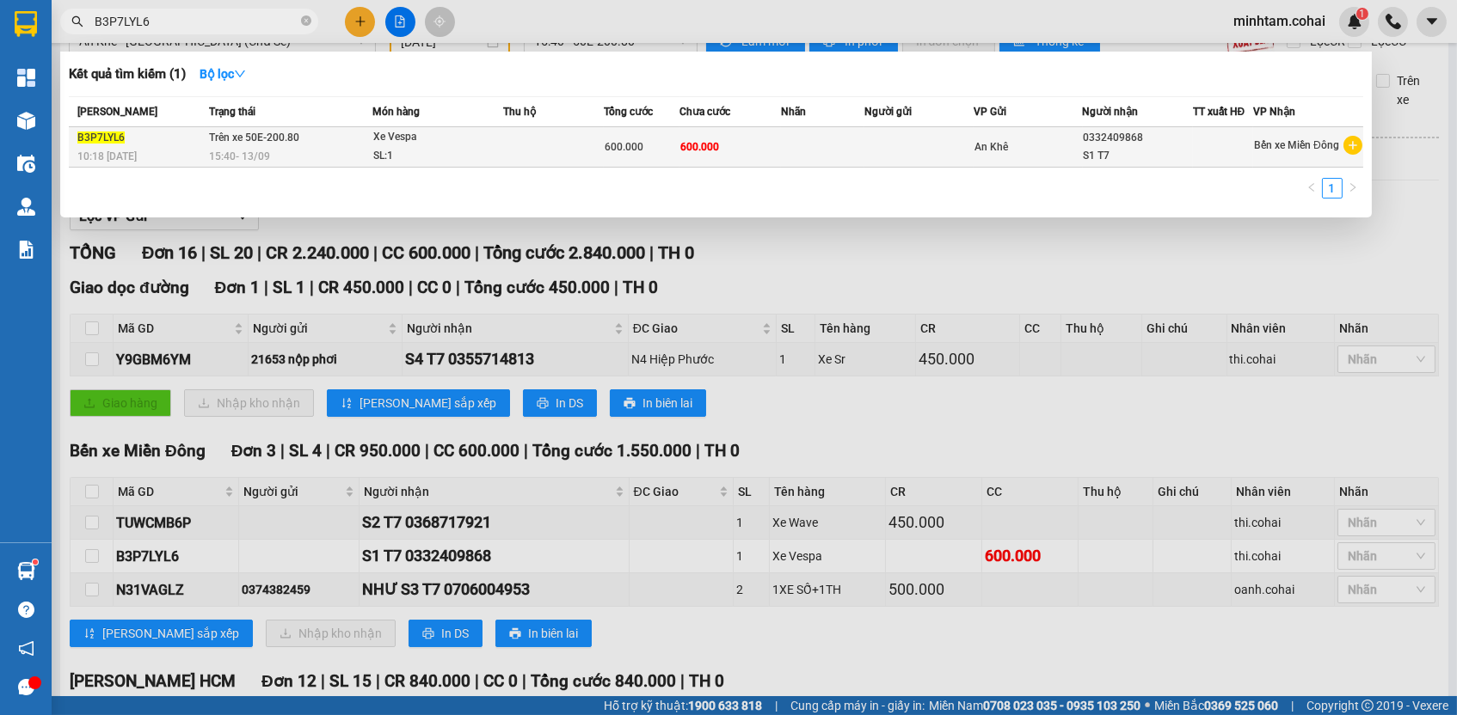
click at [807, 134] on td at bounding box center [823, 147] width 84 height 40
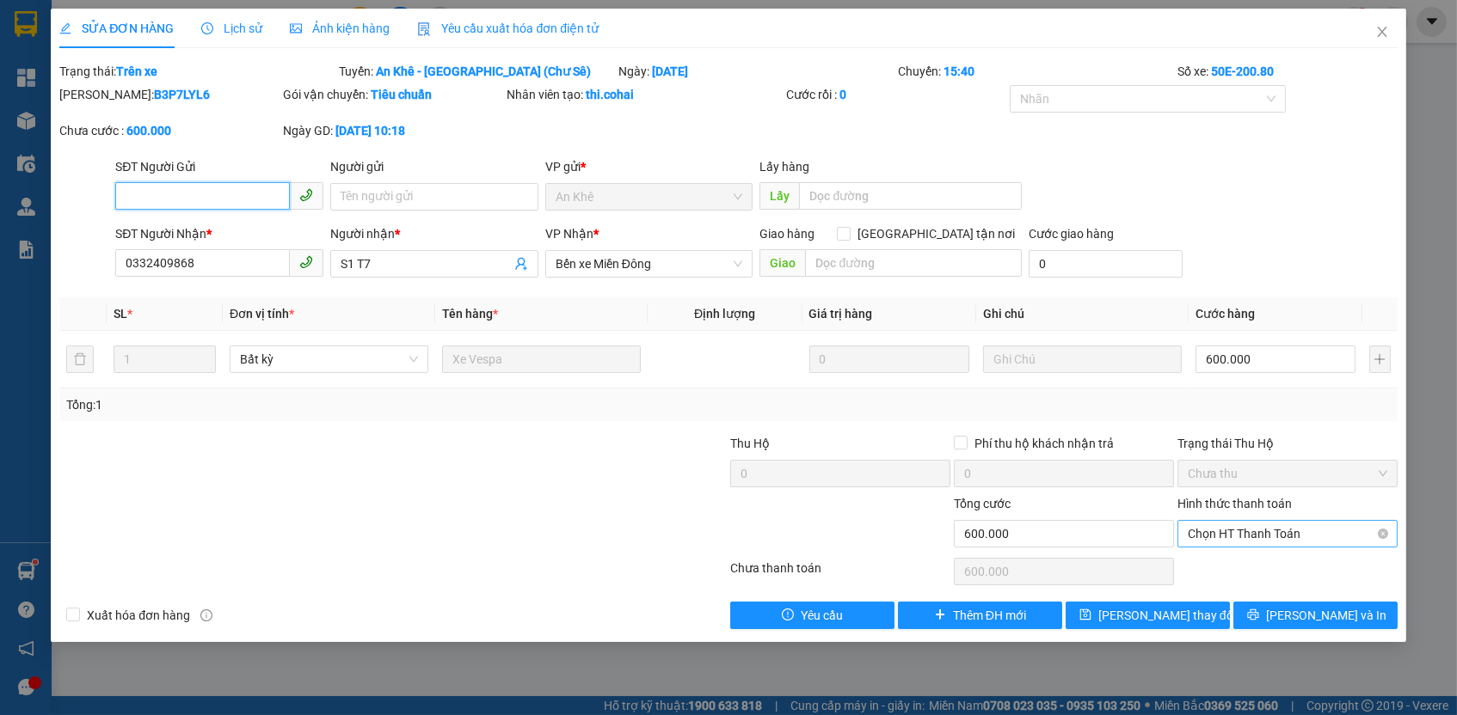
click at [1239, 536] on span "Chọn HT Thanh Toán" at bounding box center [1287, 534] width 199 height 26
click at [1231, 556] on div "Tại văn phòng" at bounding box center [1287, 563] width 199 height 19
click at [1195, 614] on button "[PERSON_NAME] thay đổi" at bounding box center [1147, 616] width 164 height 28
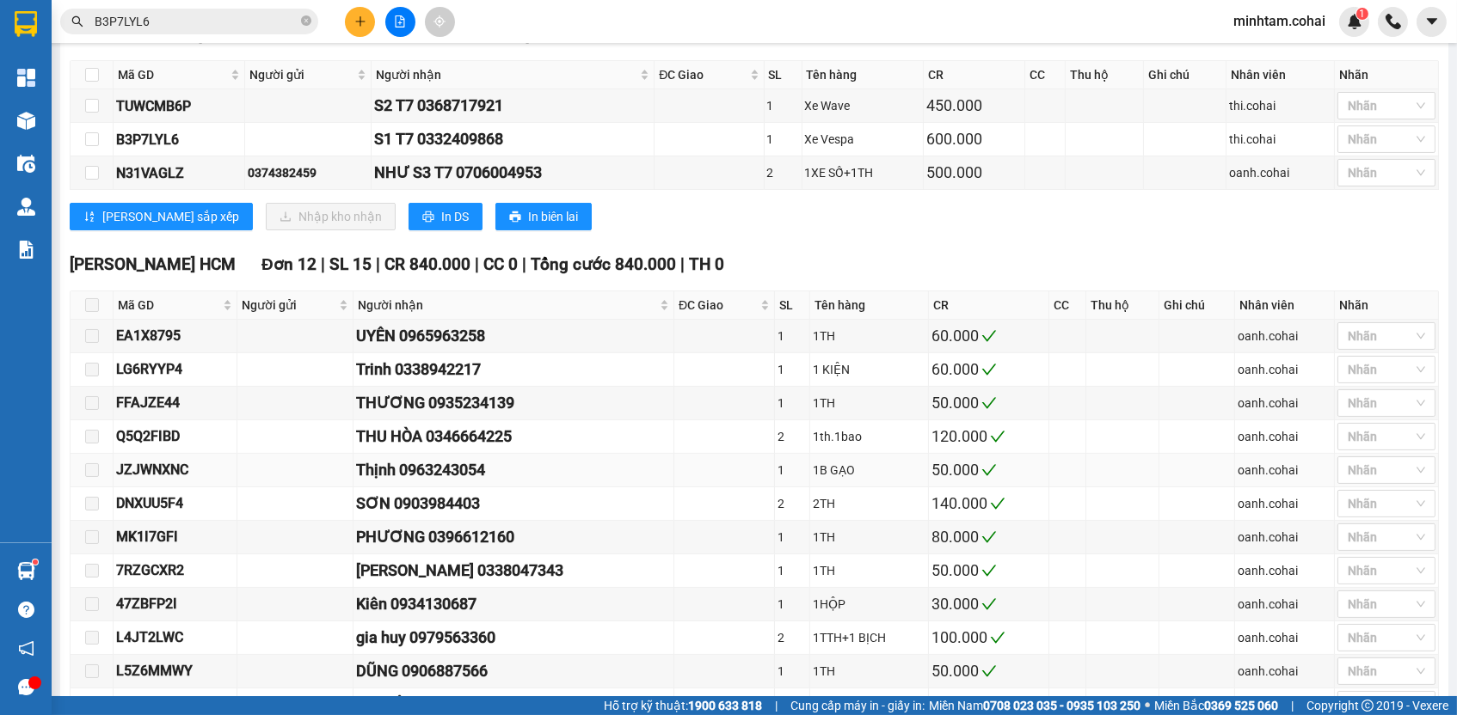
scroll to position [239, 0]
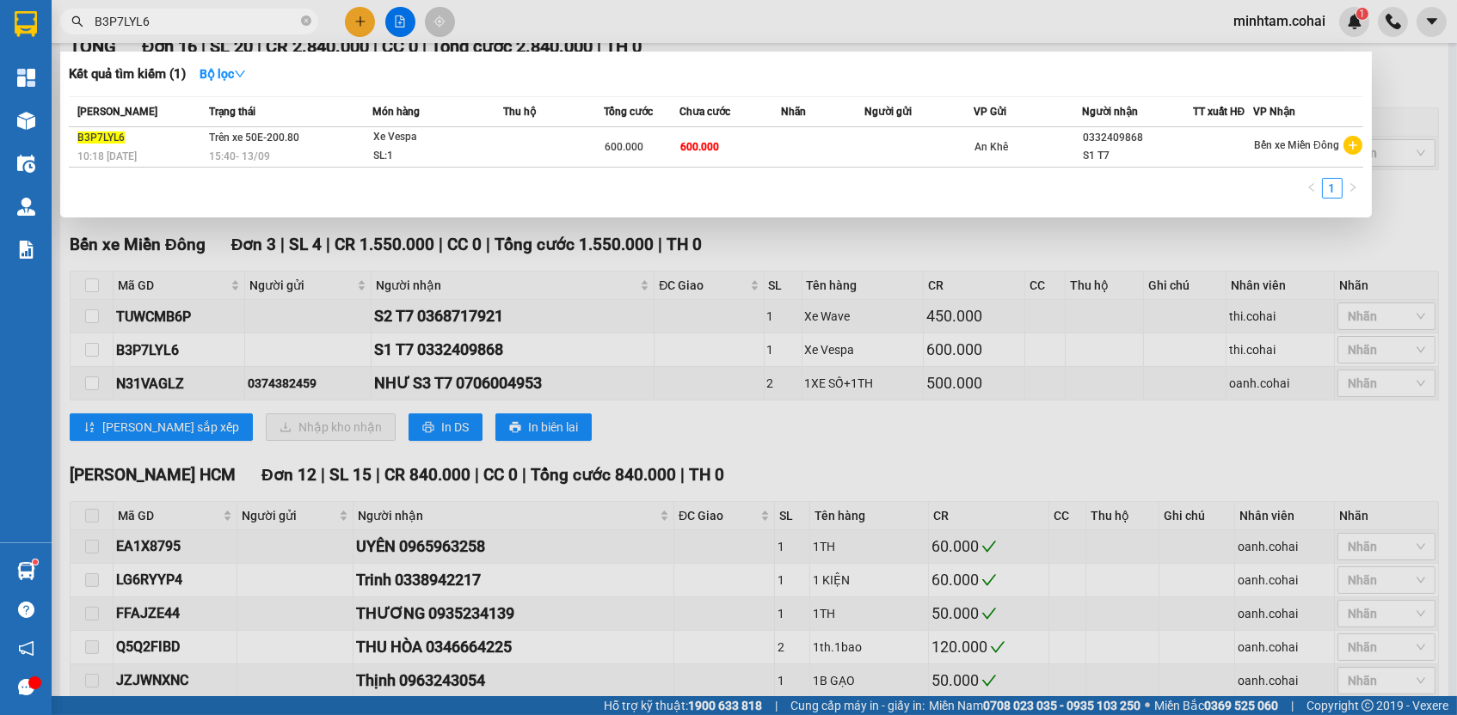
click at [221, 19] on input "B3P7LYL6" at bounding box center [196, 21] width 203 height 19
paste input "NI8KSR5K"
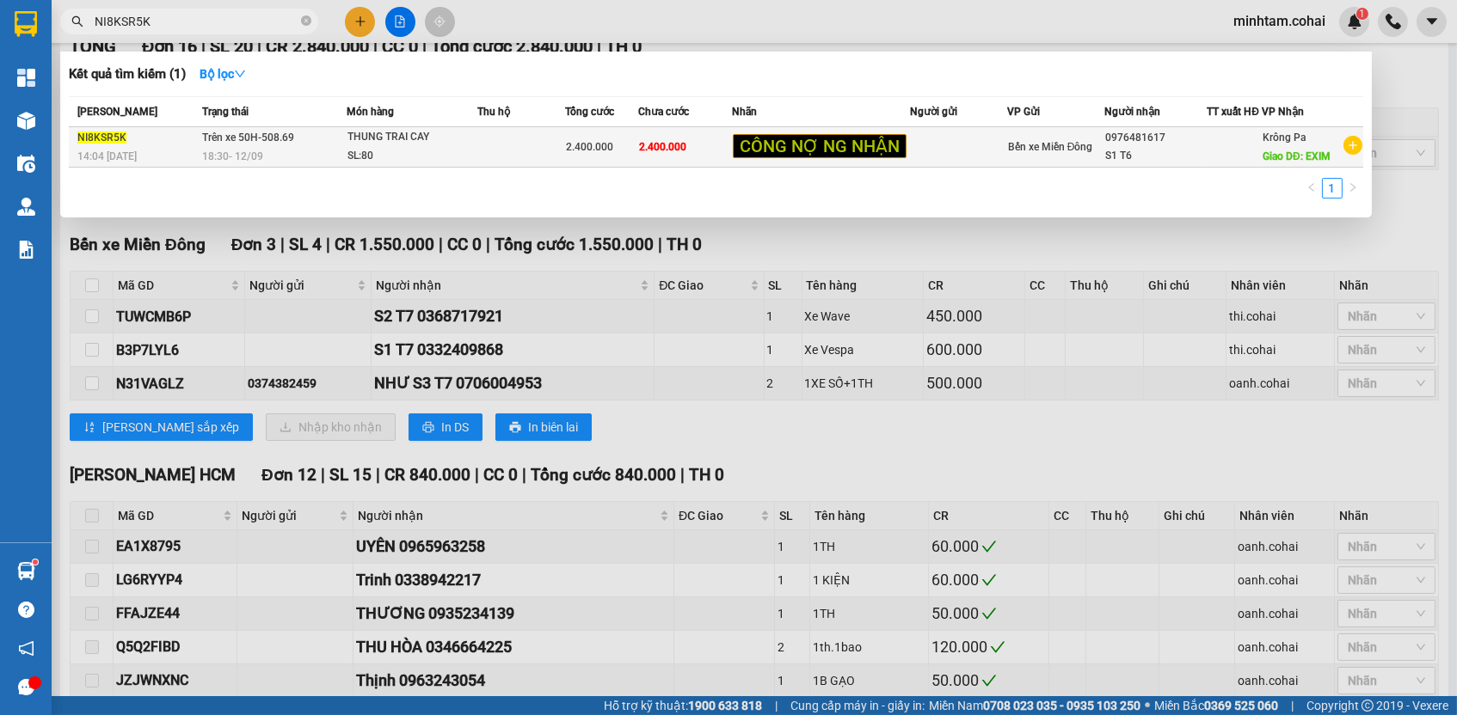
click at [658, 141] on td "2.400.000" at bounding box center [685, 147] width 94 height 40
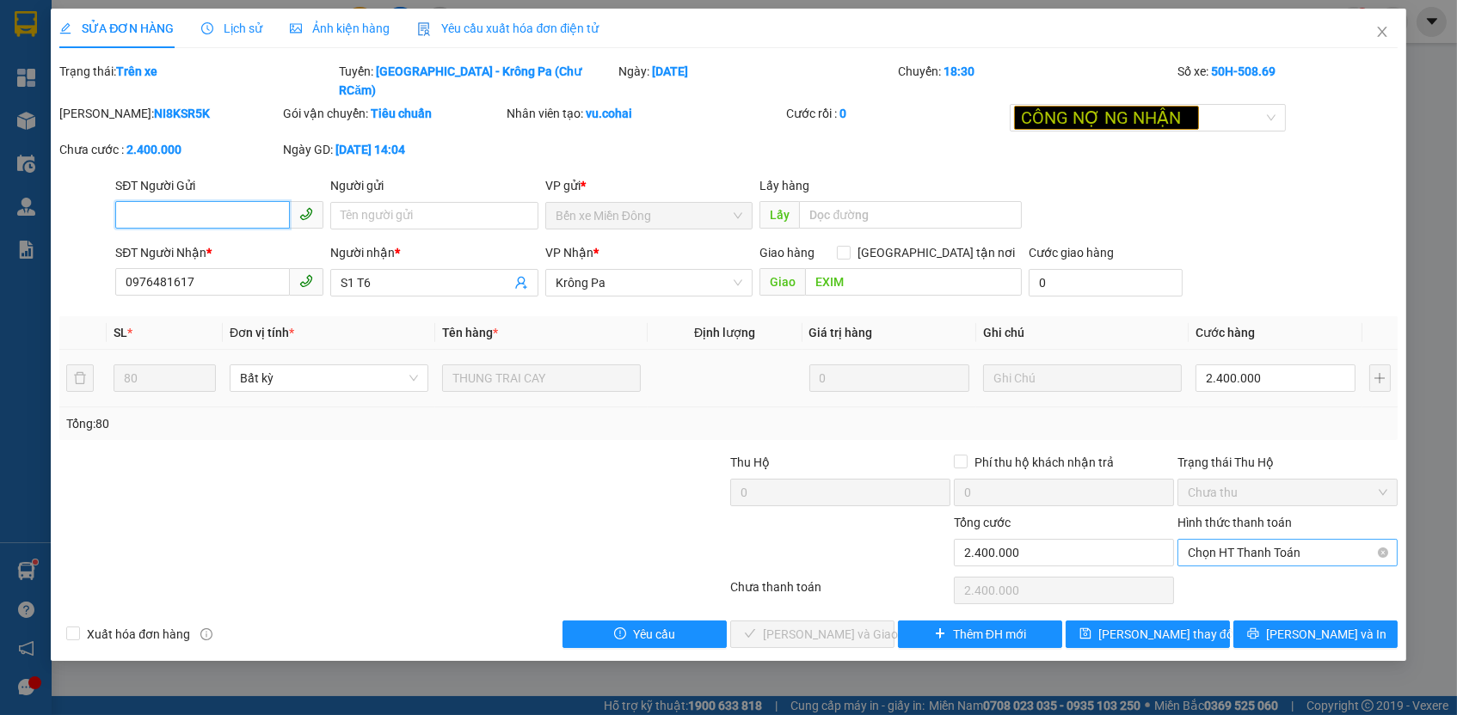
click at [1246, 539] on div "Chọn HT Thanh Toán" at bounding box center [1287, 553] width 220 height 28
click at [1243, 562] on div "Tại văn phòng" at bounding box center [1287, 563] width 199 height 19
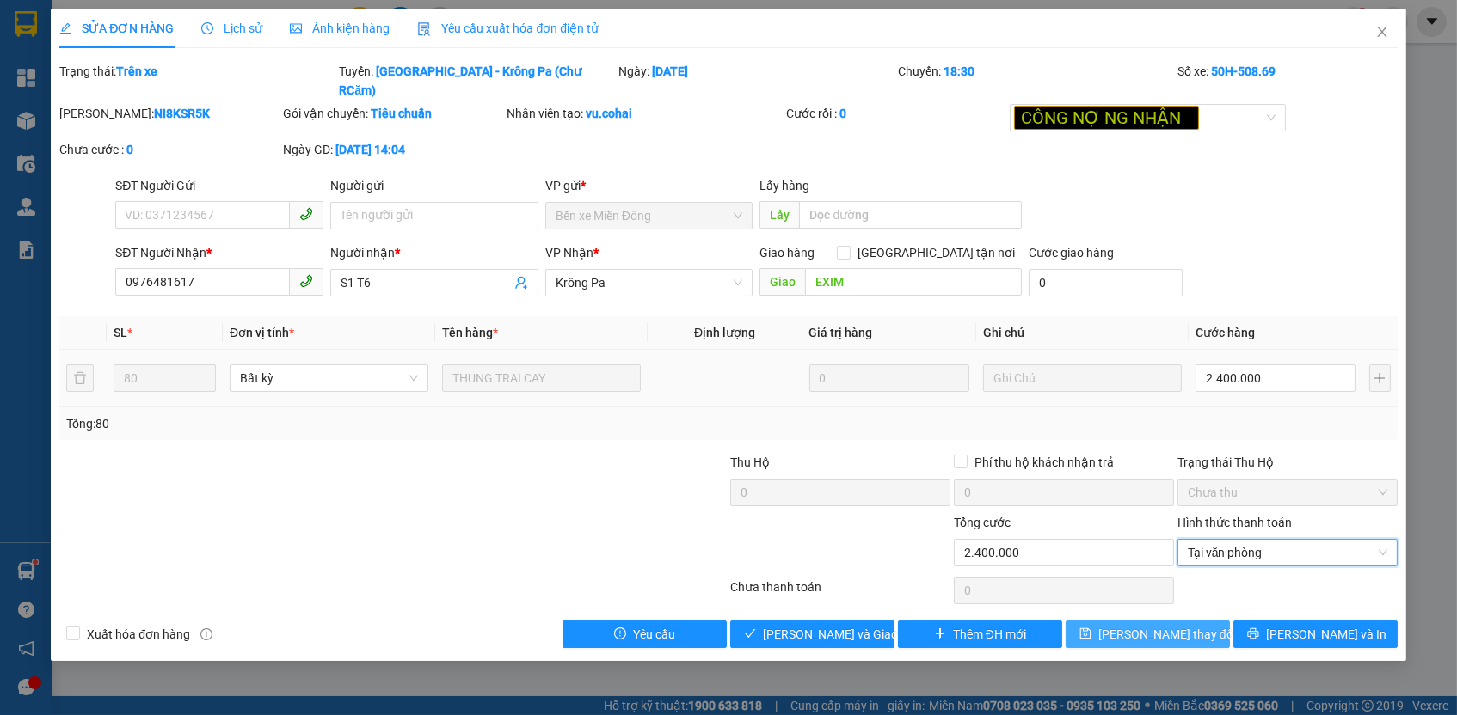
click at [1190, 625] on span "[PERSON_NAME] thay đổi" at bounding box center [1167, 634] width 138 height 19
